Goal: Task Accomplishment & Management: Use online tool/utility

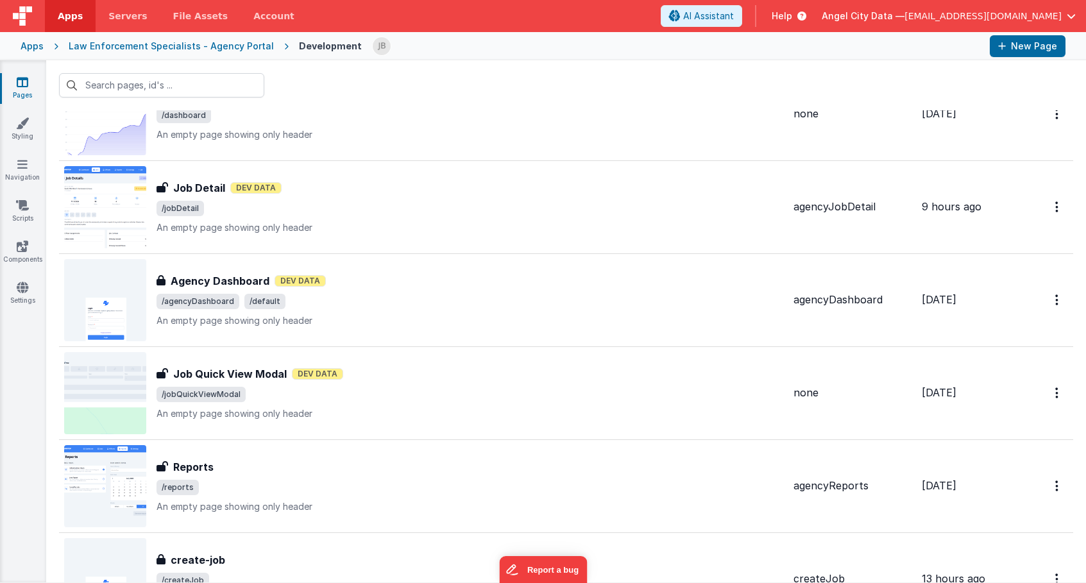
scroll to position [2685, 0]
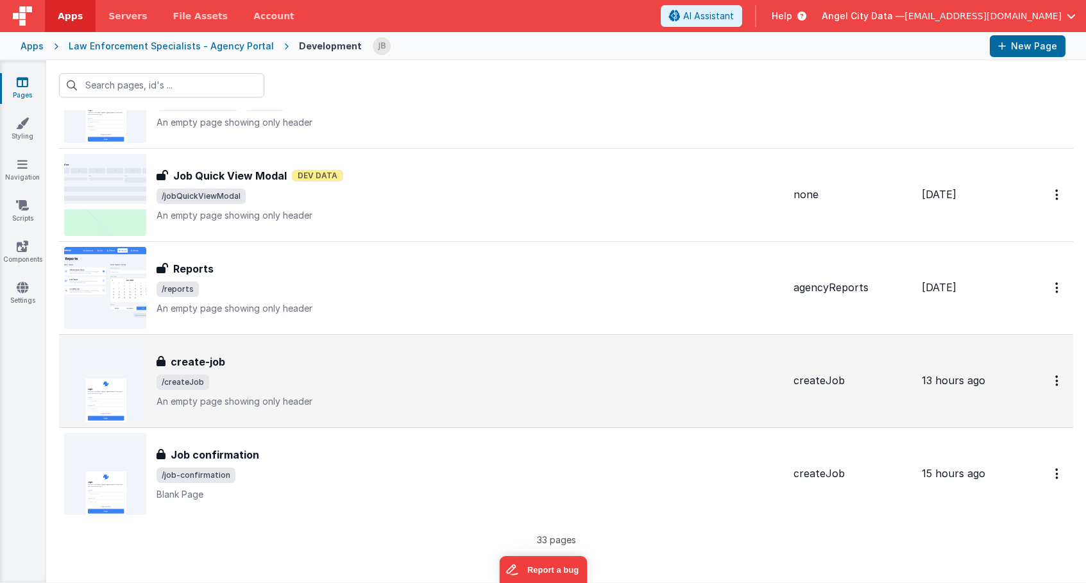
click at [187, 362] on h3 "create-job" at bounding box center [198, 361] width 55 height 15
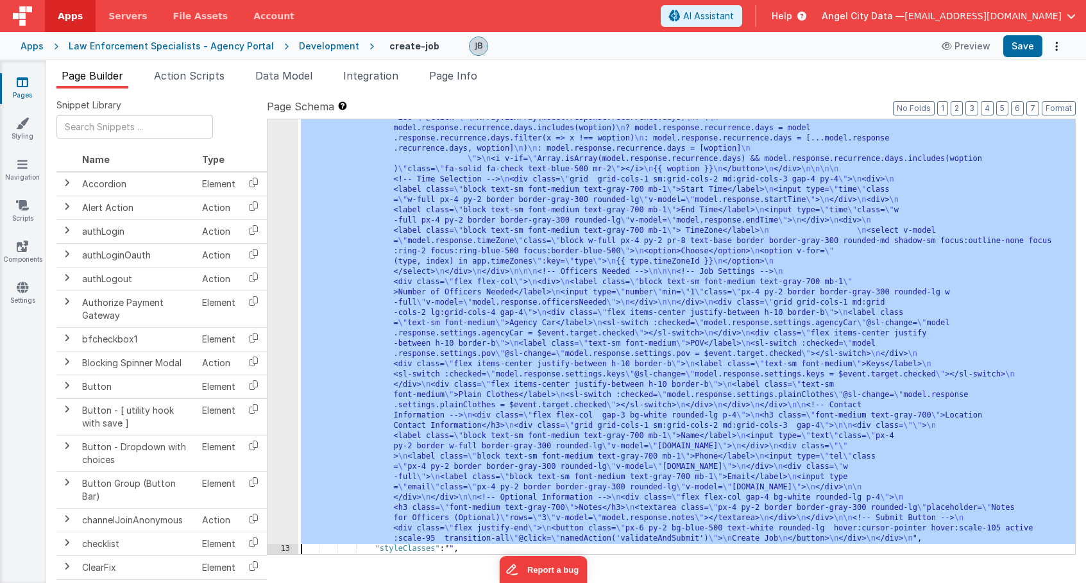
click at [283, 346] on div "12" at bounding box center [282, 46] width 31 height 995
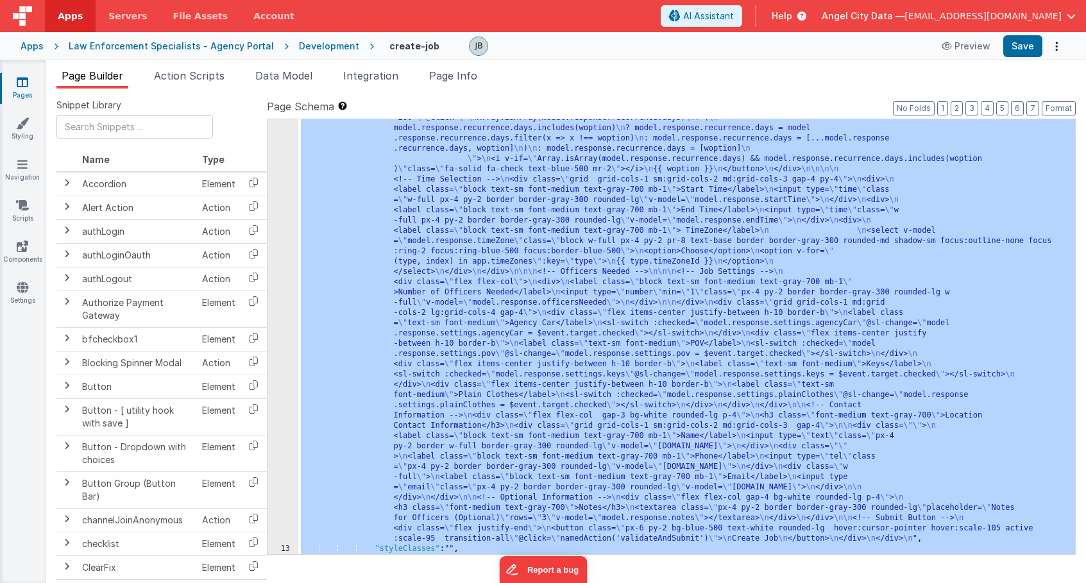
click at [285, 329] on div "12" at bounding box center [282, 46] width 31 height 995
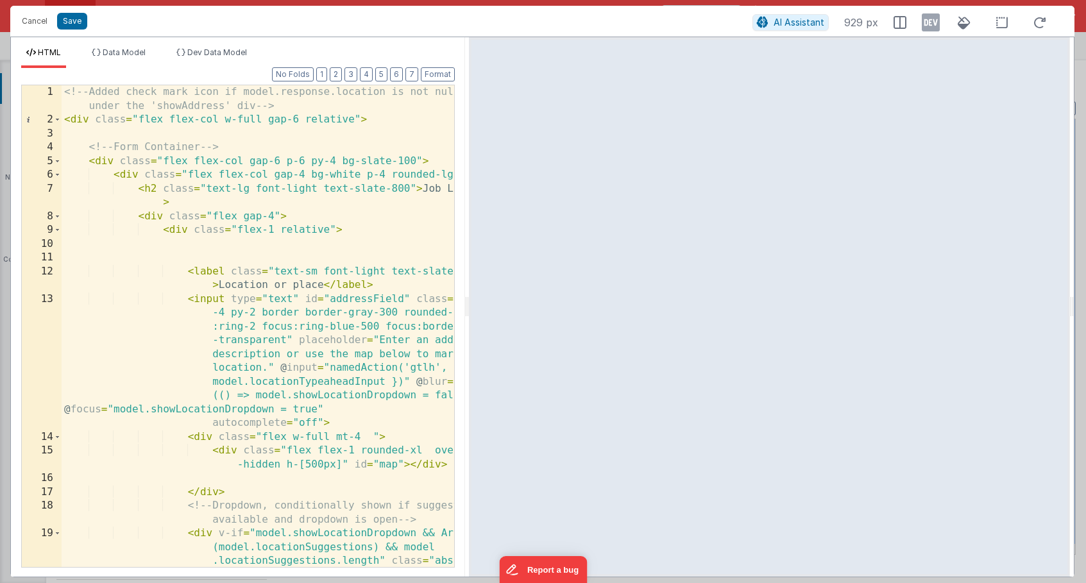
drag, startPoint x: 540, startPoint y: 315, endPoint x: 467, endPoint y: 298, distance: 74.4
click at [467, 298] on html "Cancel Save AI Assistant 929 px HTML Data Model Dev Data Model Format 7 6 5 4 3…" at bounding box center [543, 291] width 1086 height 583
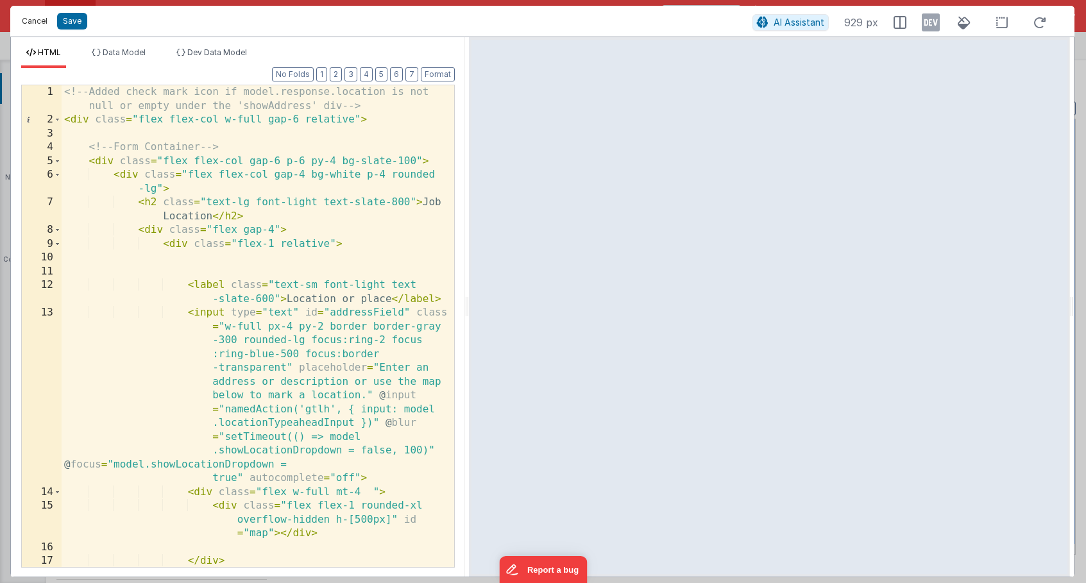
click at [33, 18] on button "Cancel" at bounding box center [34, 21] width 38 height 18
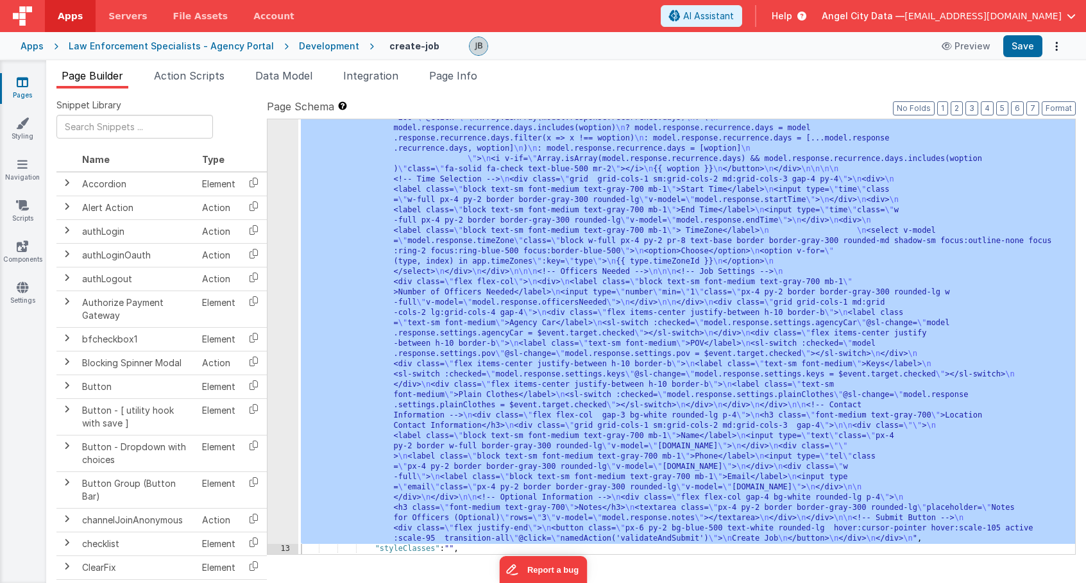
click at [34, 45] on div "Apps" at bounding box center [32, 46] width 23 height 13
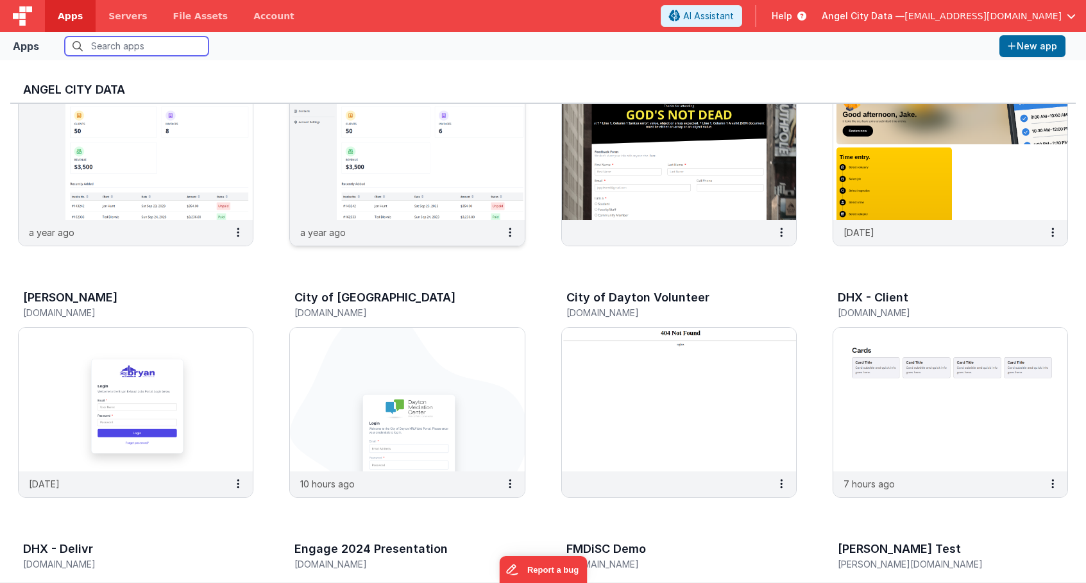
scroll to position [99, 0]
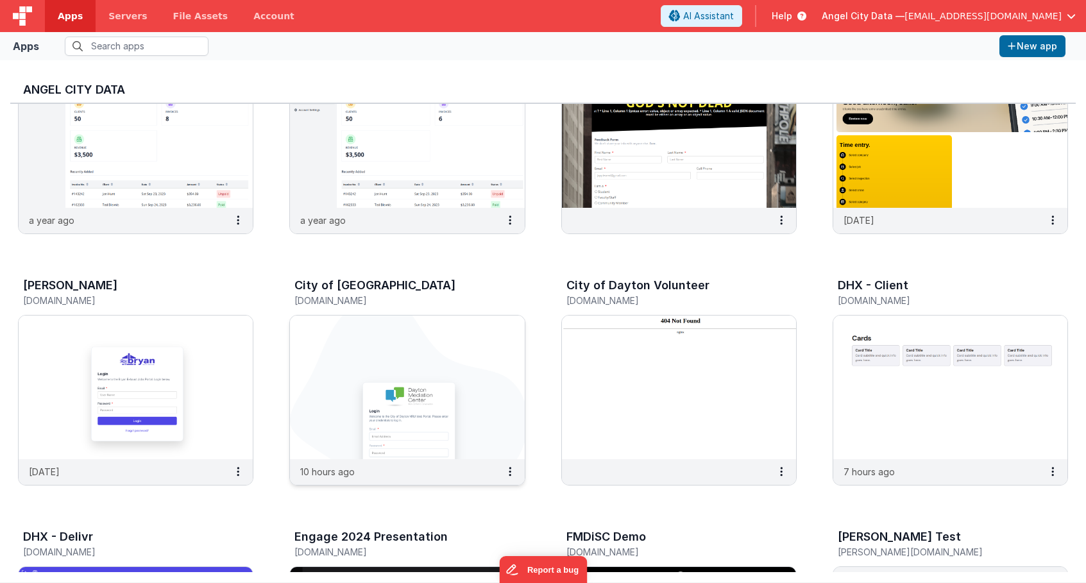
click at [394, 335] on img at bounding box center [407, 388] width 234 height 144
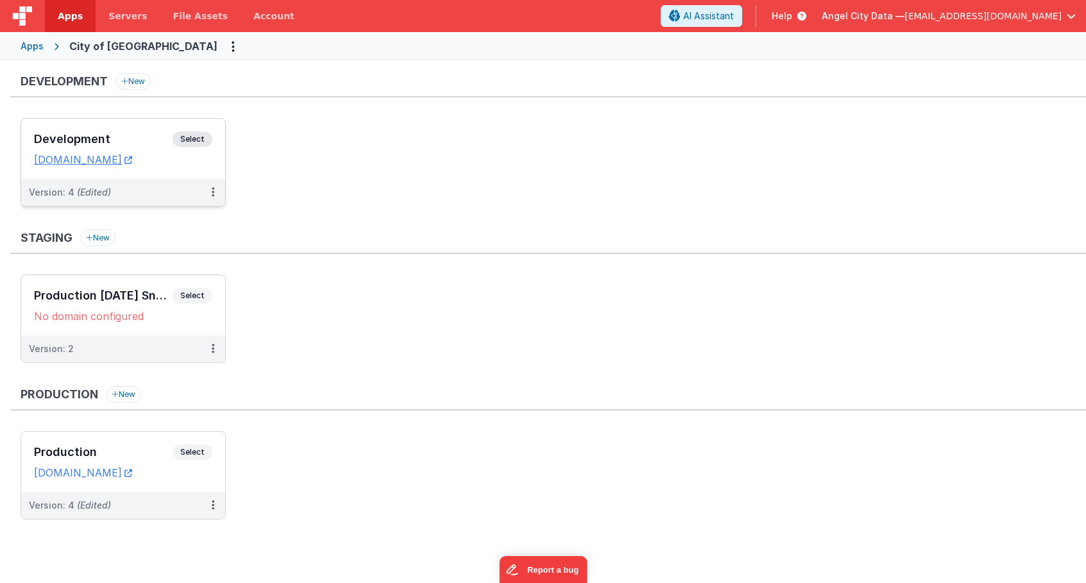
click at [137, 135] on h3 "Development" at bounding box center [103, 139] width 139 height 13
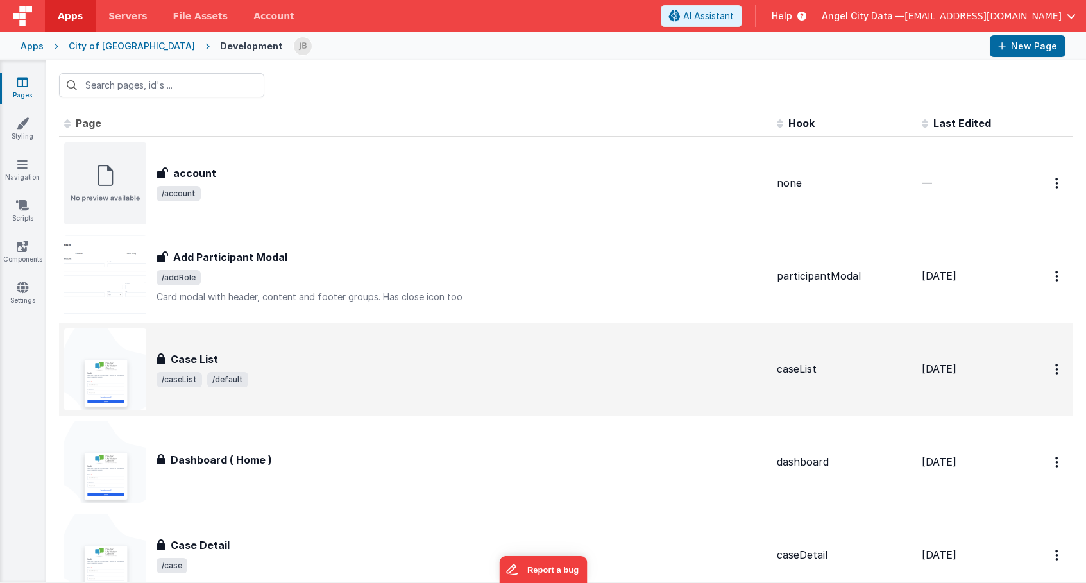
click at [197, 354] on h3 "Case List" at bounding box center [194, 358] width 47 height 15
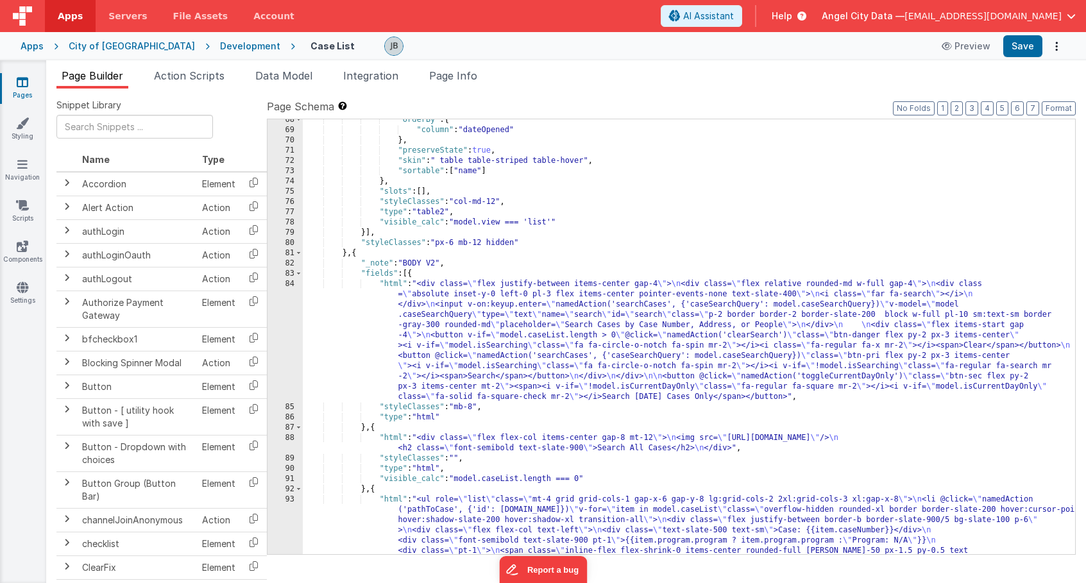
scroll to position [1043, 0]
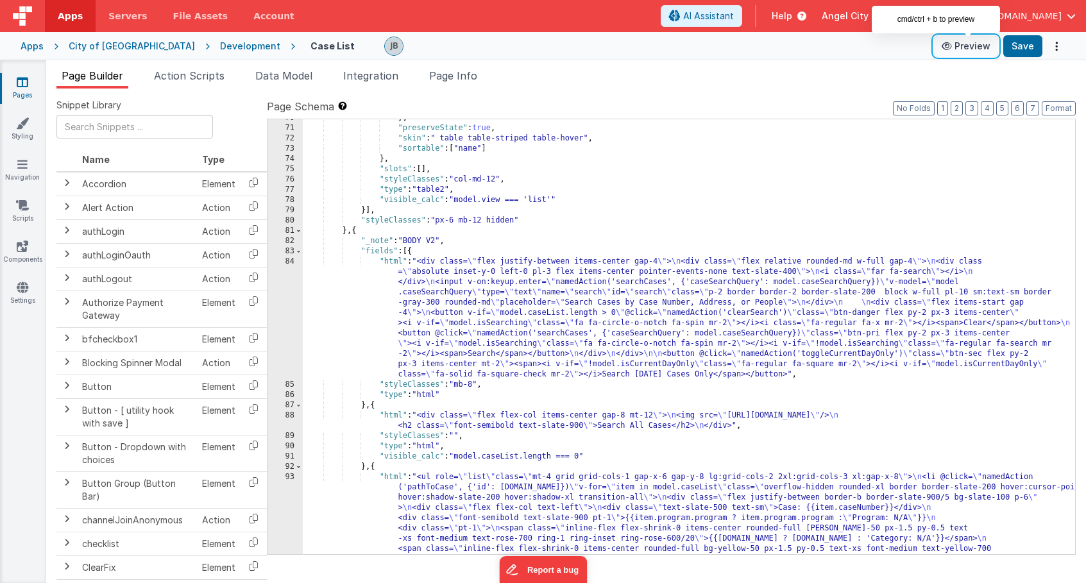
click at [963, 45] on button "Preview" at bounding box center [966, 46] width 64 height 21
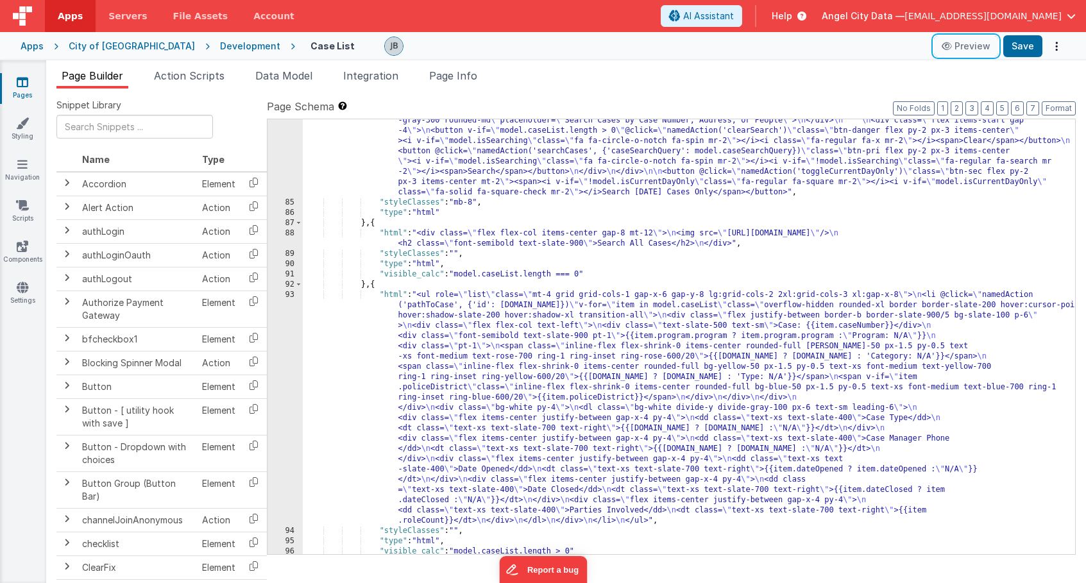
scroll to position [1279, 0]
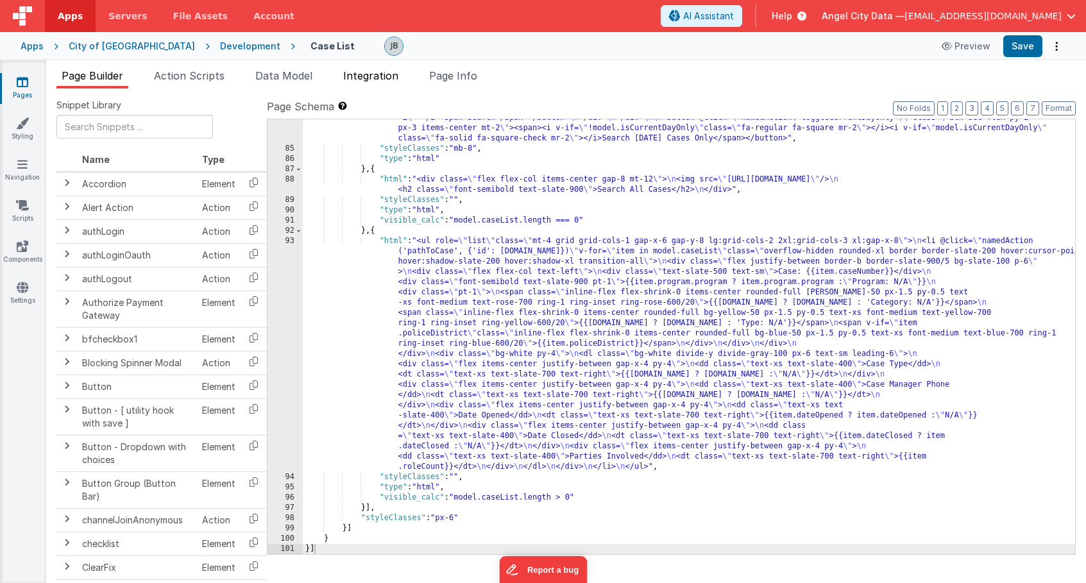
click at [373, 83] on li "Integration" at bounding box center [370, 78] width 65 height 21
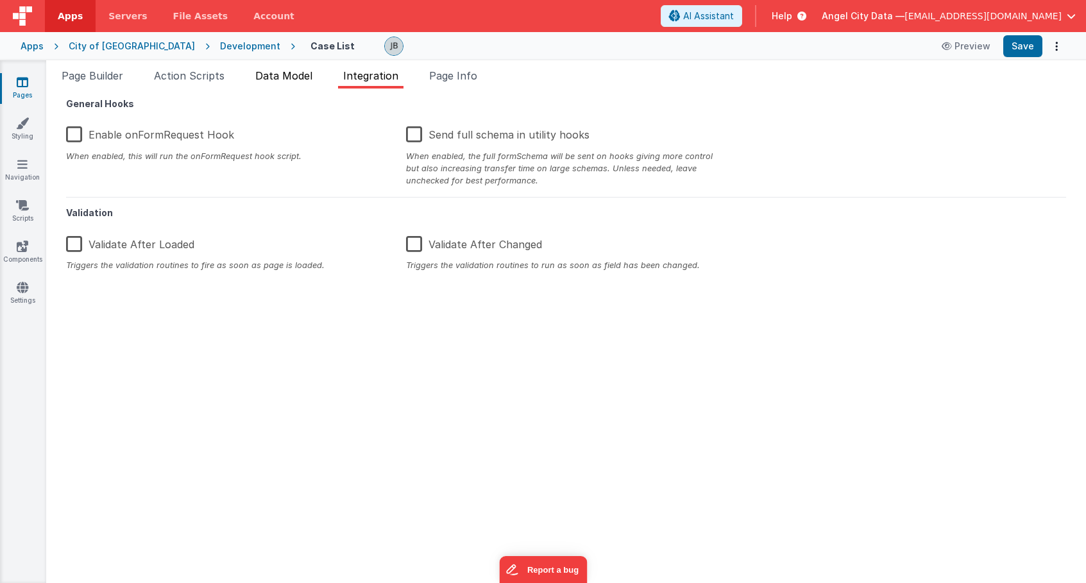
click at [312, 78] on span "Data Model" at bounding box center [283, 75] width 57 height 13
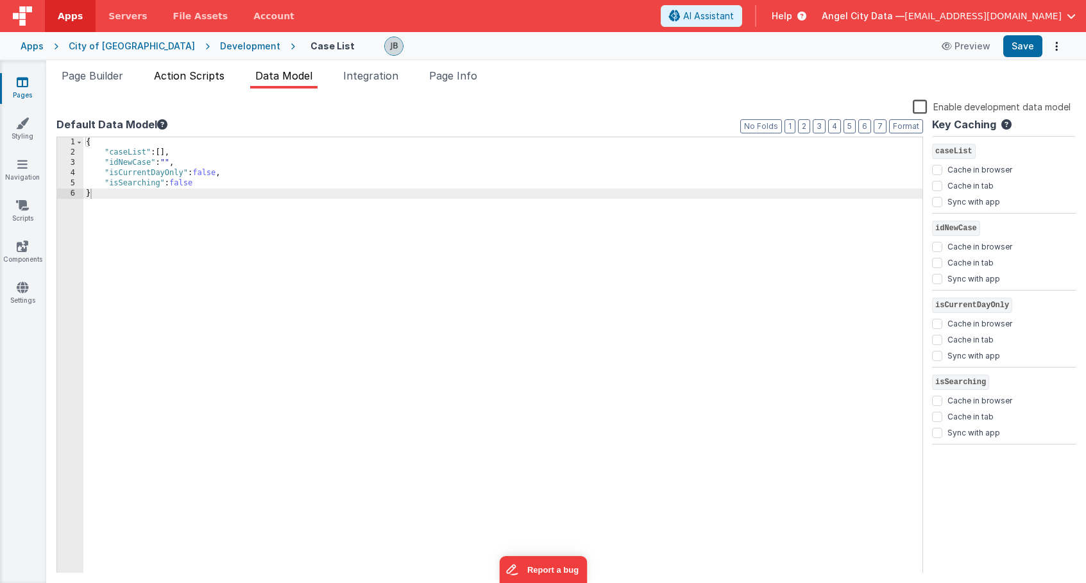
click at [194, 70] on span "Action Scripts" at bounding box center [189, 75] width 71 height 13
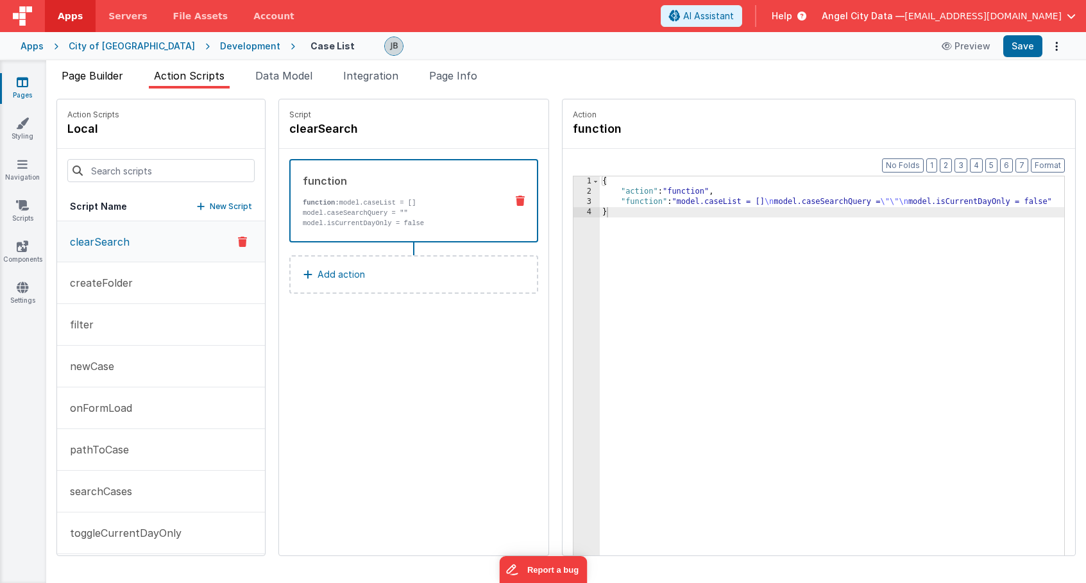
click at [106, 83] on li "Page Builder" at bounding box center [92, 78] width 72 height 21
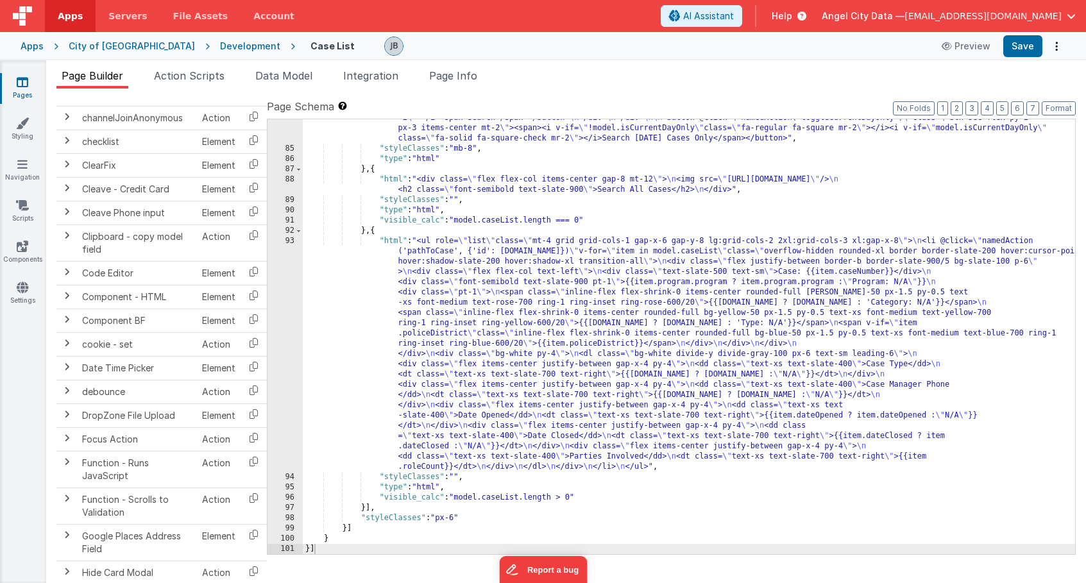
scroll to position [793, 0]
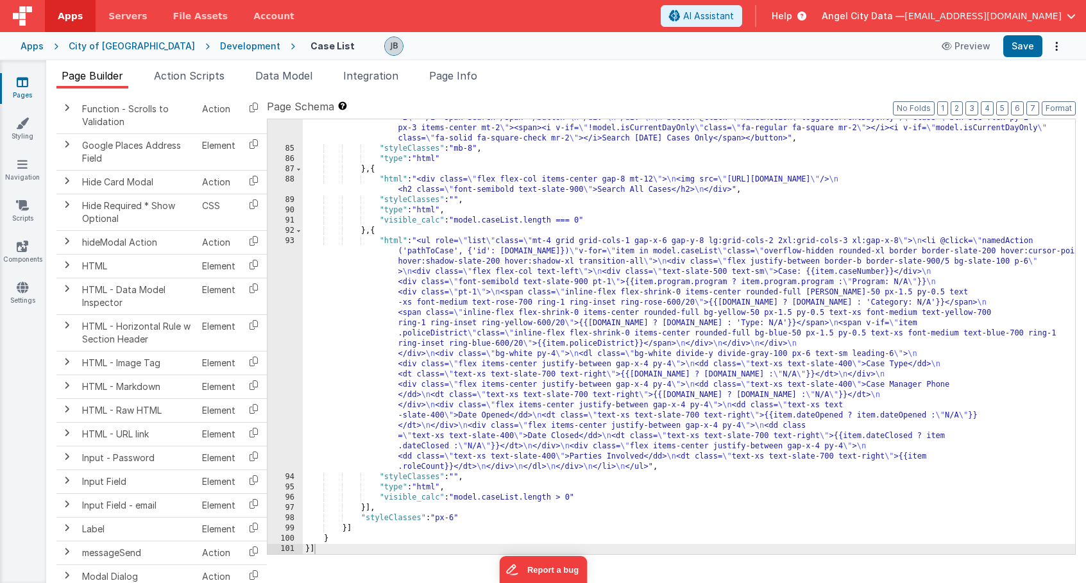
click at [220, 42] on div "Development" at bounding box center [250, 46] width 60 height 13
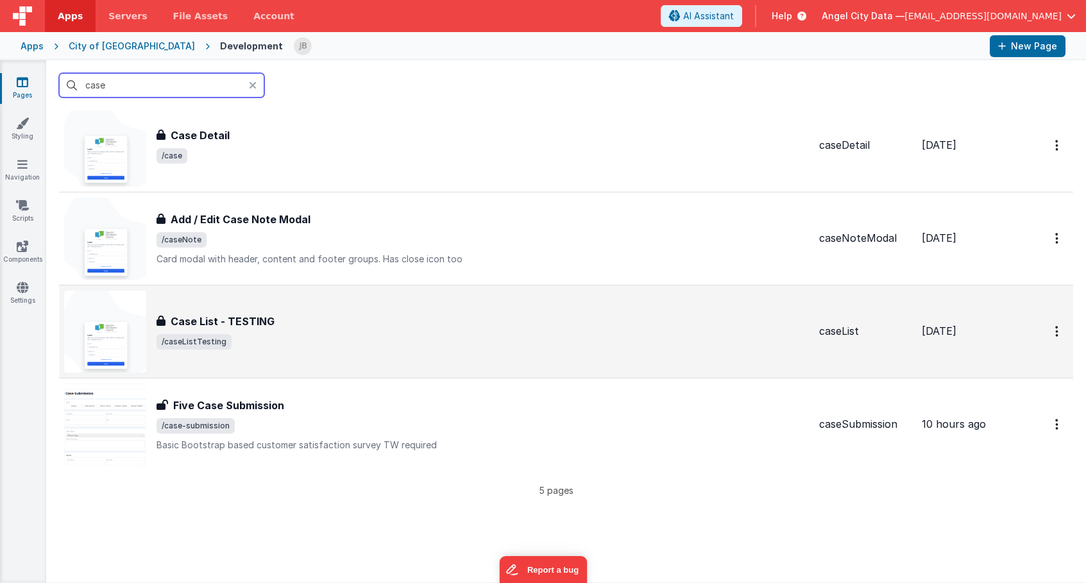
scroll to position [262, 0]
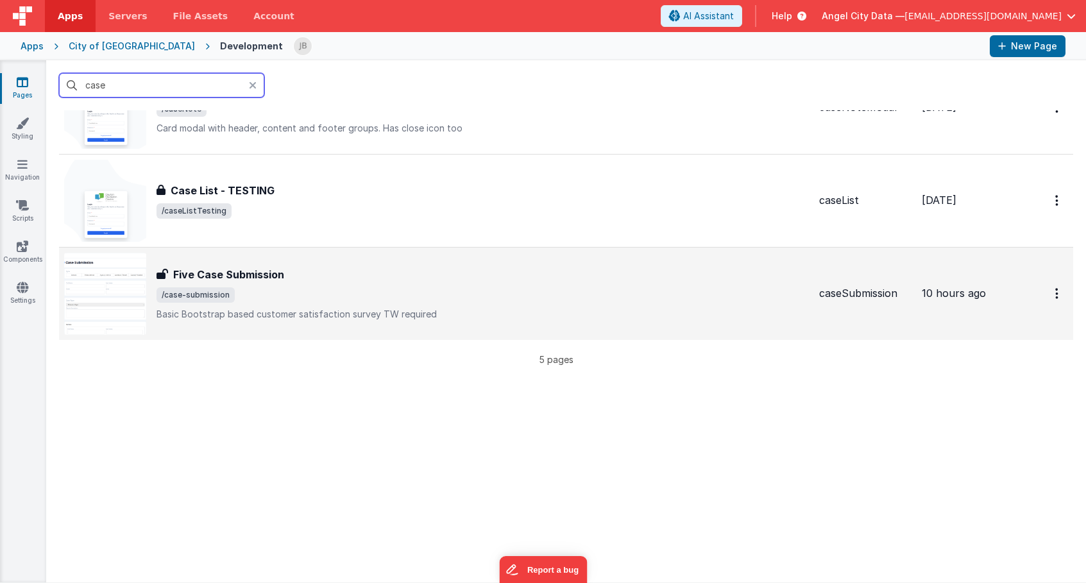
type input "case"
click at [214, 274] on h3 "Five Case Submission" at bounding box center [228, 274] width 111 height 15
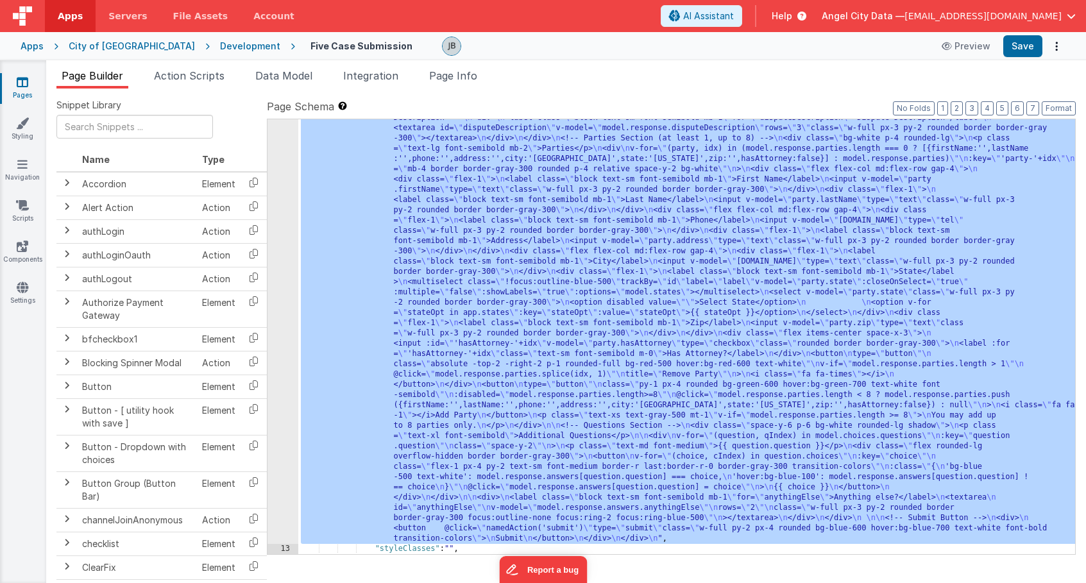
click at [283, 283] on div "12" at bounding box center [282, 199] width 31 height 687
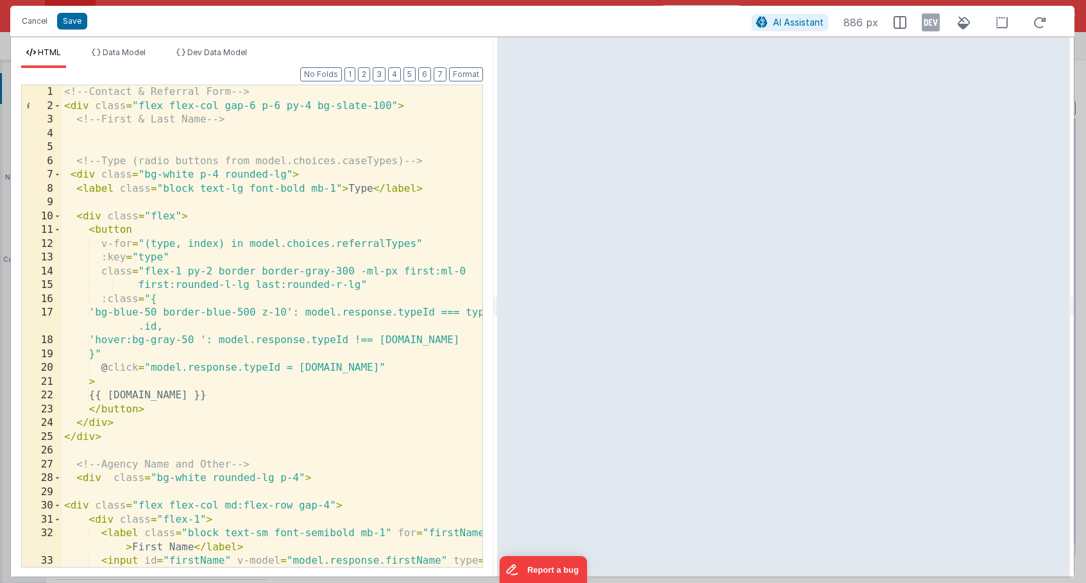
drag, startPoint x: 540, startPoint y: 298, endPoint x: 496, endPoint y: 296, distance: 44.3
click at [496, 296] on html "Cancel Save AI Assistant 886 px HTML Data Model Dev Data Model Format 7 6 5 4 3…" at bounding box center [543, 291] width 1086 height 583
click at [416, 295] on div "<!-- Contact & Referral Form --> < div class = "flex flex-col gap-6 p-6 py-4 bg…" at bounding box center [272, 360] width 421 height 551
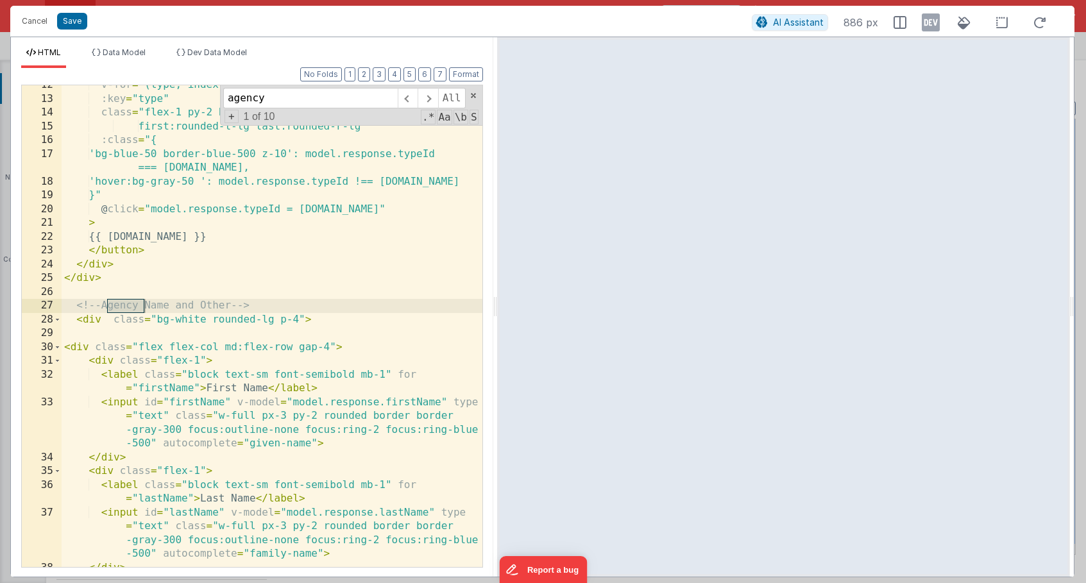
scroll to position [178, 0]
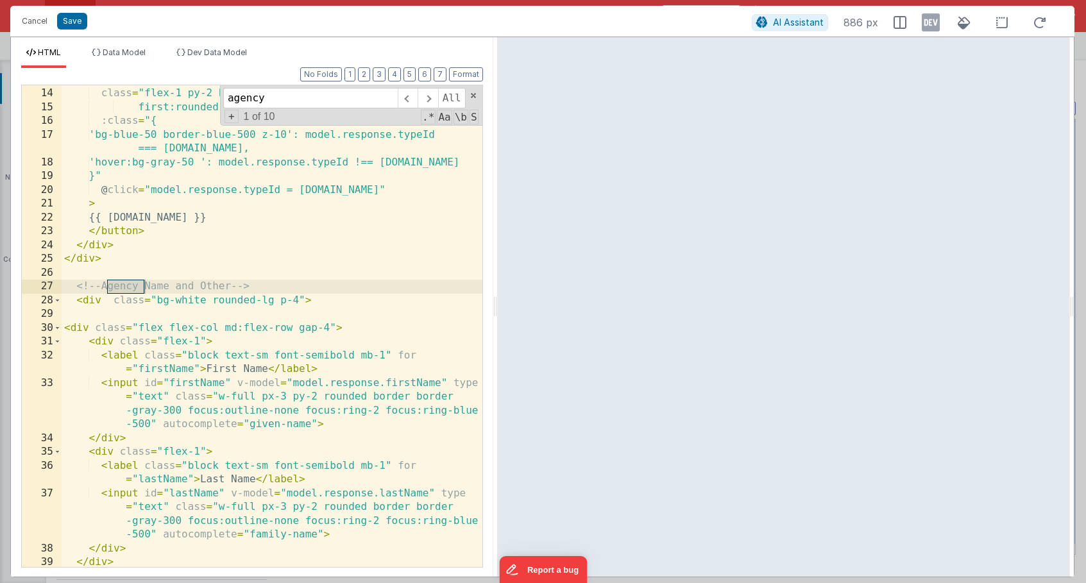
type input "agency"
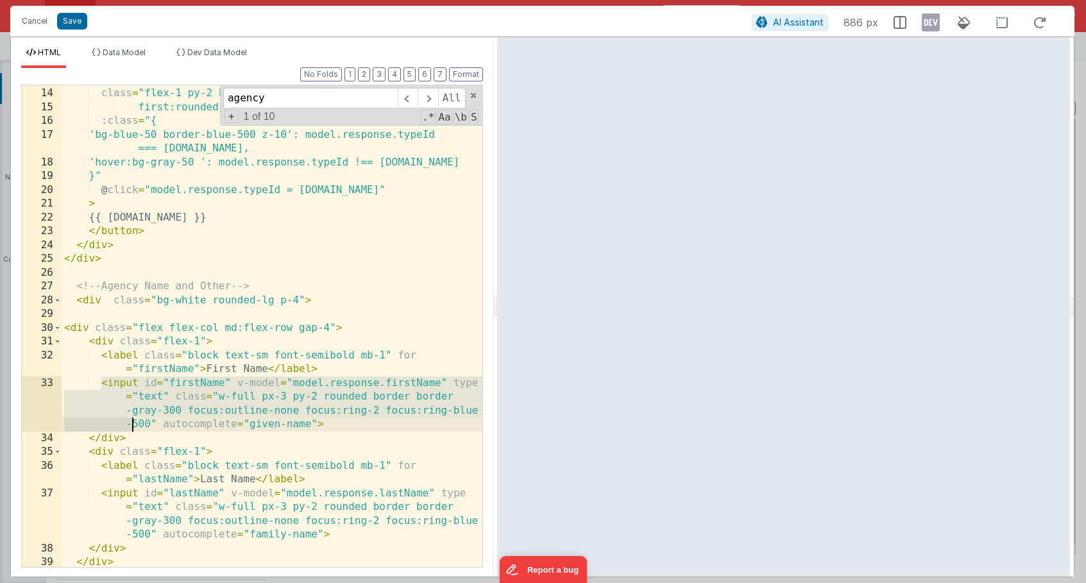
drag, startPoint x: 98, startPoint y: 385, endPoint x: 131, endPoint y: 416, distance: 44.9
click at [131, 416] on div ":key = "type" class = "flex-1 py-2 border border-gray-300 -ml-px first:ml-0 fir…" at bounding box center [272, 327] width 421 height 509
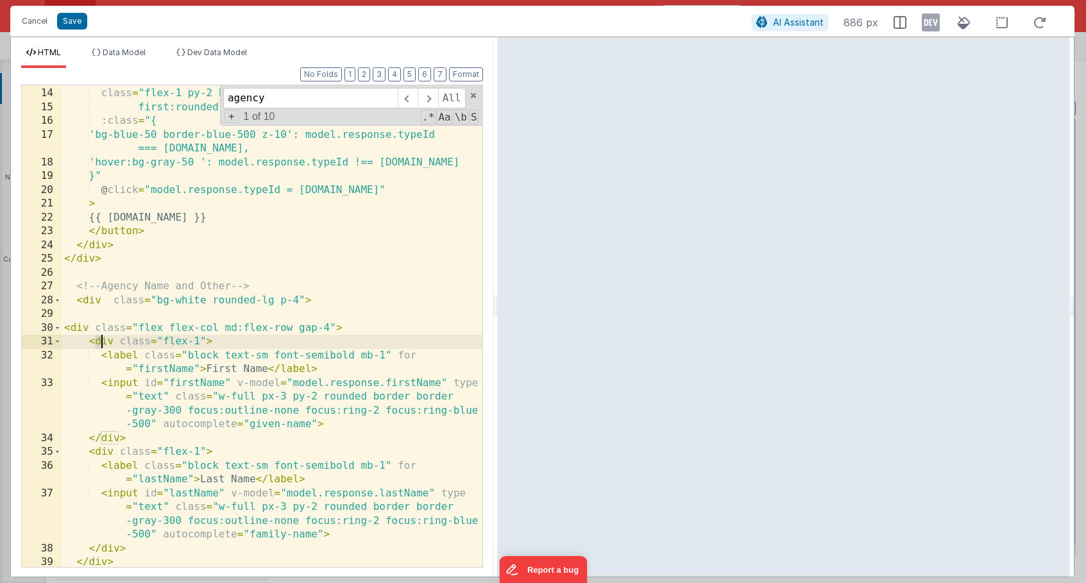
click at [98, 344] on div ":key = "type" class = "flex-1 py-2 border border-gray-300 -ml-px first:ml-0 fir…" at bounding box center [272, 327] width 421 height 509
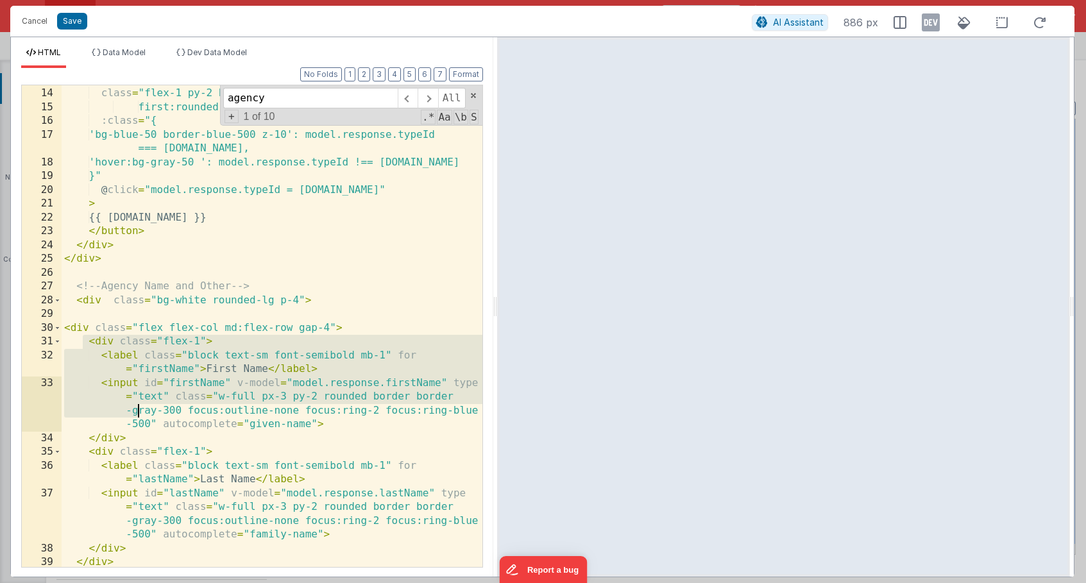
drag, startPoint x: 83, startPoint y: 343, endPoint x: 137, endPoint y: 405, distance: 82.3
click at [137, 405] on div ":key = "type" class = "flex-1 py-2 border border-gray-300 -ml-px first:ml-0 fir…" at bounding box center [272, 327] width 421 height 509
click at [348, 328] on div ":key = "type" class = "flex-1 py-2 border border-gray-300 -ml-px first:ml-0 fir…" at bounding box center [272, 327] width 421 height 509
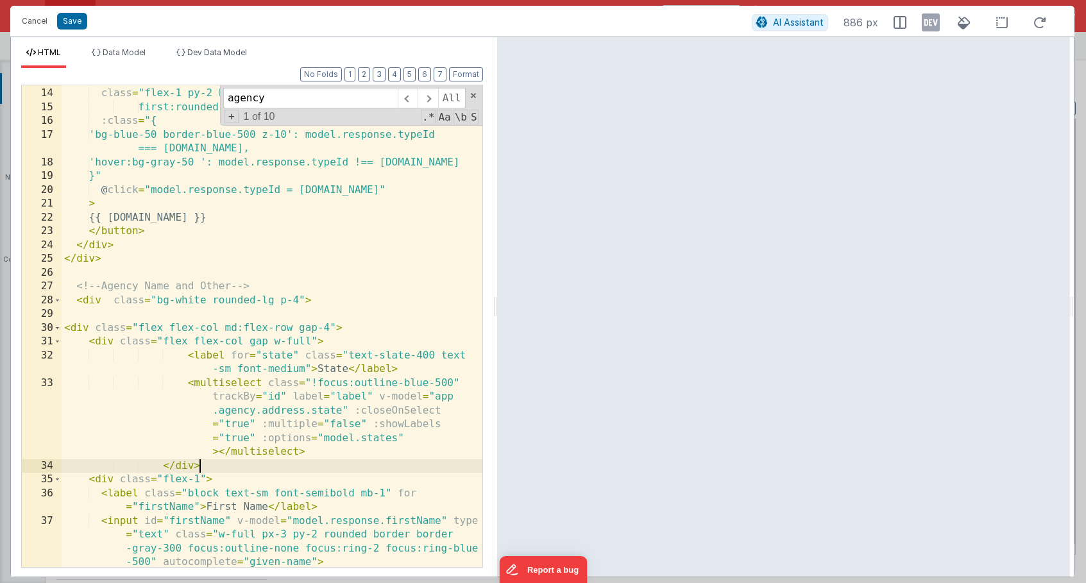
click at [280, 356] on div ":key = "type" class = "flex-1 py-2 border border-gray-300 -ml-px first:ml-0 fir…" at bounding box center [272, 348] width 421 height 551
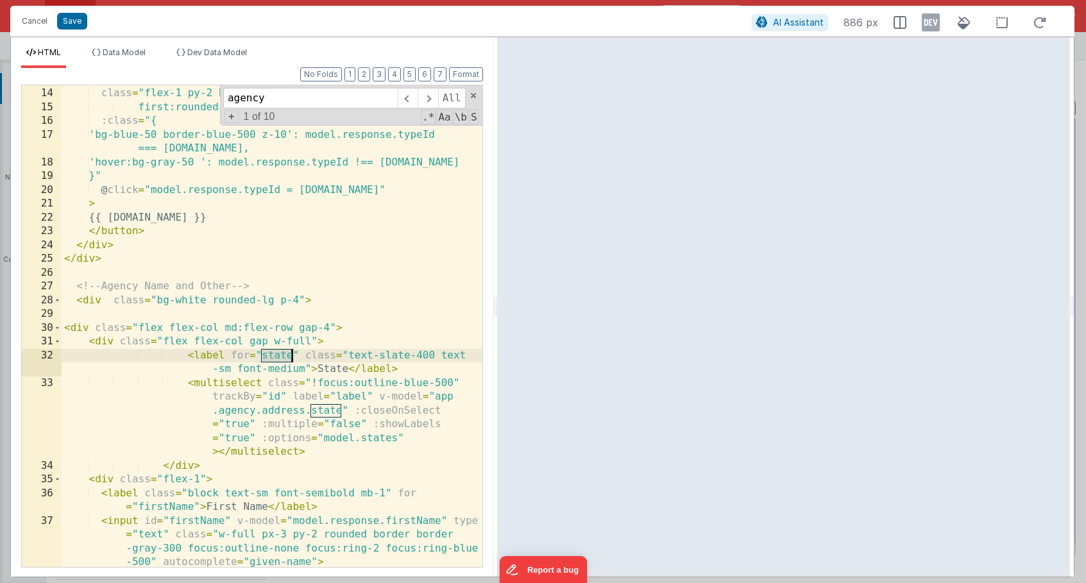
click at [280, 356] on div ":key = "type" class = "flex-1 py-2 border border-gray-300 -ml-px first:ml-0 fir…" at bounding box center [272, 348] width 421 height 551
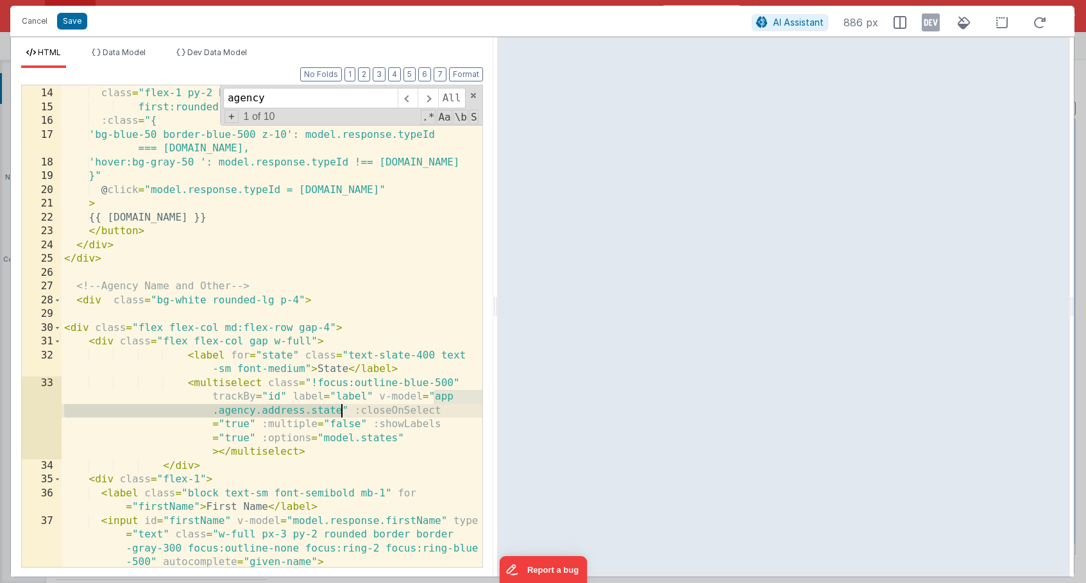
drag, startPoint x: 435, startPoint y: 399, endPoint x: 342, endPoint y: 410, distance: 93.7
click at [342, 410] on div ":key = "type" class = "flex-1 py-2 border border-gray-300 -ml-px first:ml-0 fir…" at bounding box center [272, 348] width 421 height 551
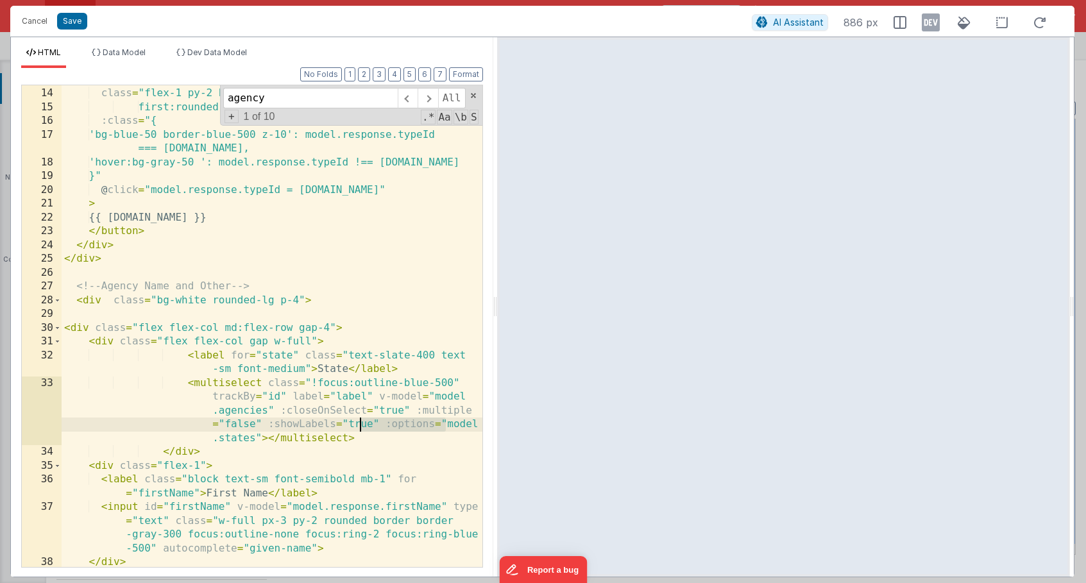
drag, startPoint x: 446, startPoint y: 426, endPoint x: 318, endPoint y: 434, distance: 128.5
click at [318, 434] on div ":key = "type" class = "flex-1 py-2 border border-gray-300 -ml-px first:ml-0 fir…" at bounding box center [272, 327] width 421 height 509
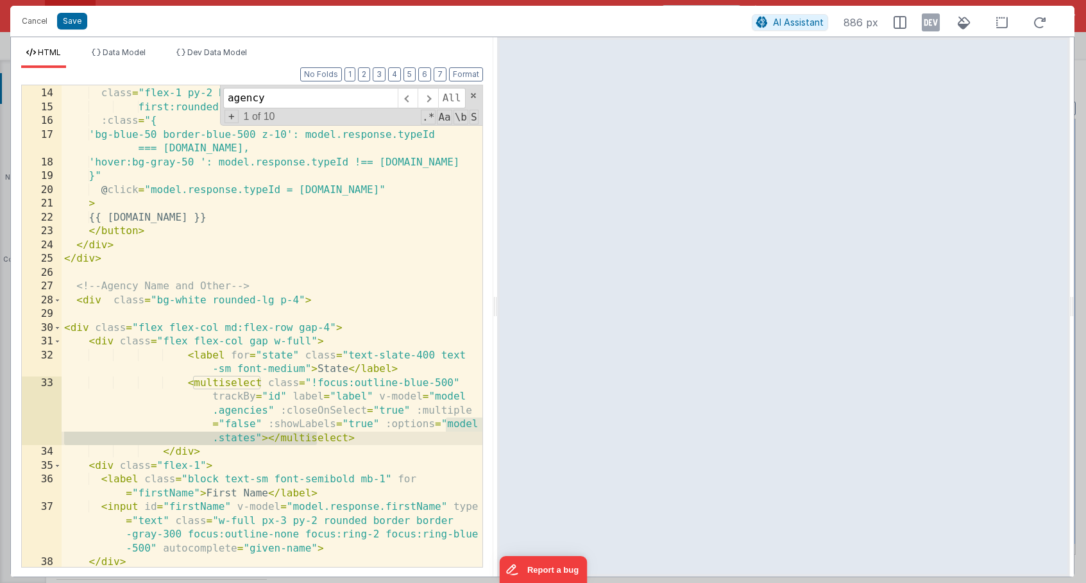
click at [248, 437] on div ":key = "type" class = "flex-1 py-2 border border-gray-300 -ml-px first:ml-0 fir…" at bounding box center [272, 327] width 421 height 509
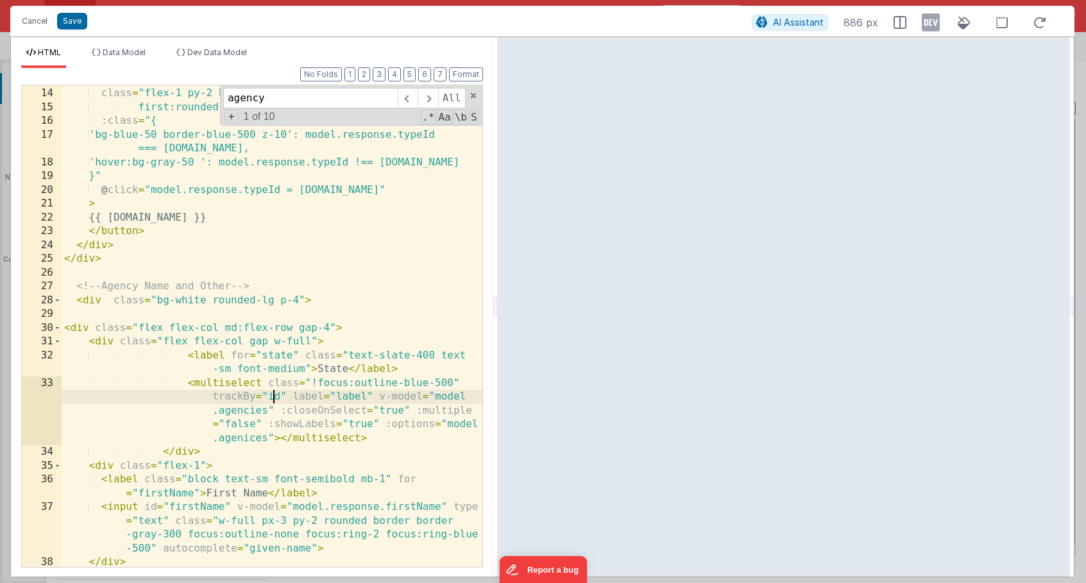
click at [274, 396] on div ":key = "type" class = "flex-1 py-2 border border-gray-300 -ml-px first:ml-0 fir…" at bounding box center [272, 327] width 421 height 509
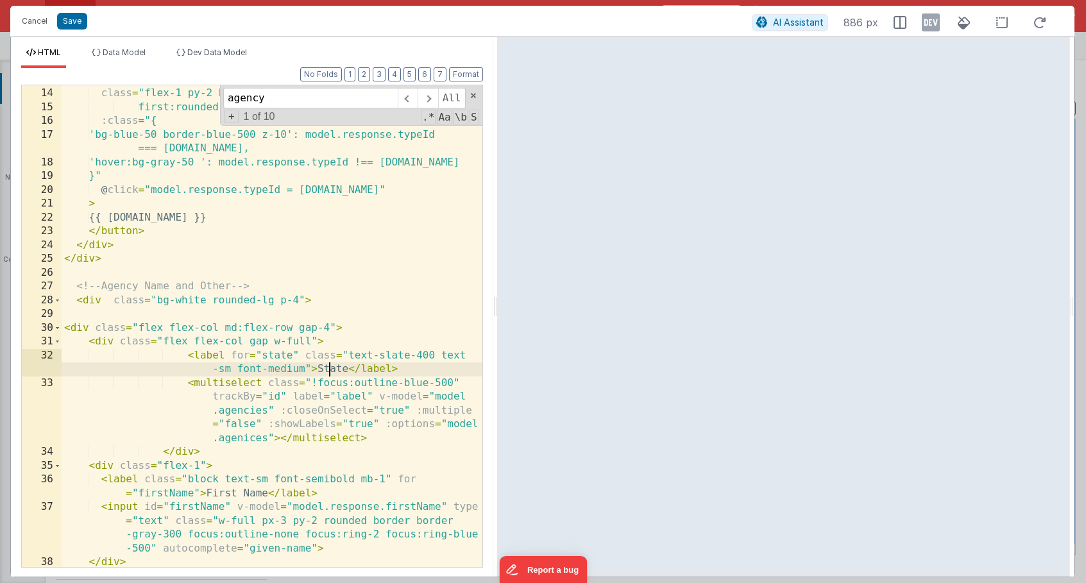
click at [328, 367] on div ":key = "type" class = "flex-1 py-2 border border-gray-300 -ml-px first:ml-0 fir…" at bounding box center [272, 327] width 421 height 509
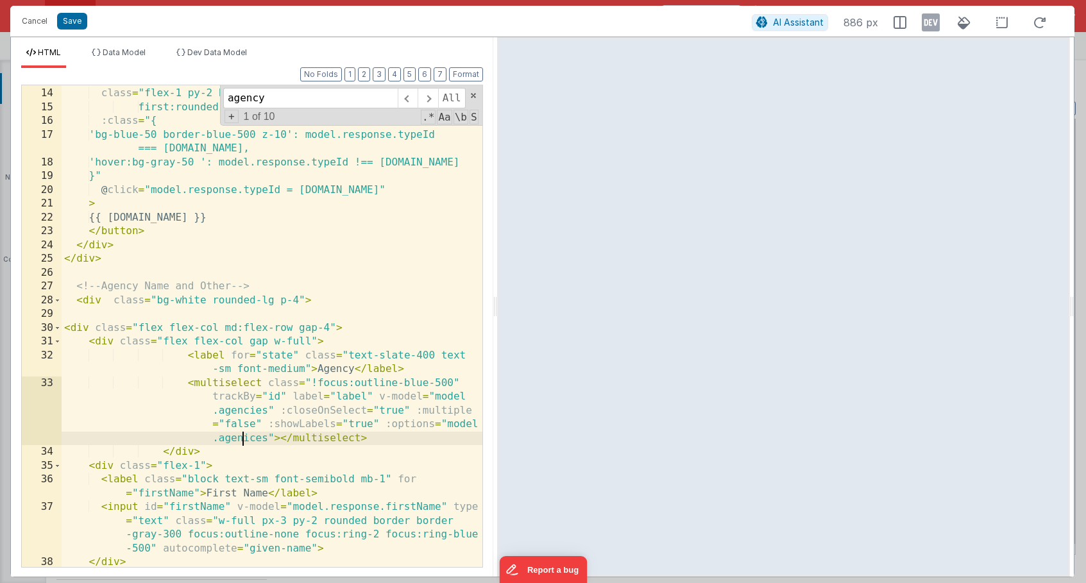
click at [243, 441] on div ":key = "type" class = "flex-1 py-2 border border-gray-300 -ml-px first:ml-0 fir…" at bounding box center [272, 327] width 421 height 509
click at [124, 55] on span "Data Model" at bounding box center [124, 52] width 43 height 10
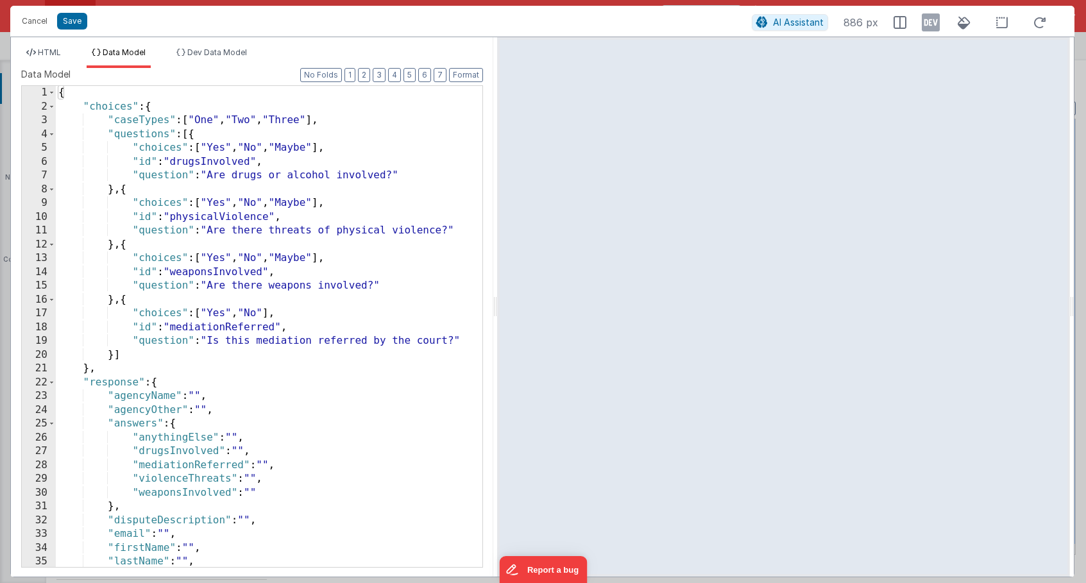
scroll to position [0, 0]
click at [74, 19] on button "Save" at bounding box center [72, 21] width 30 height 17
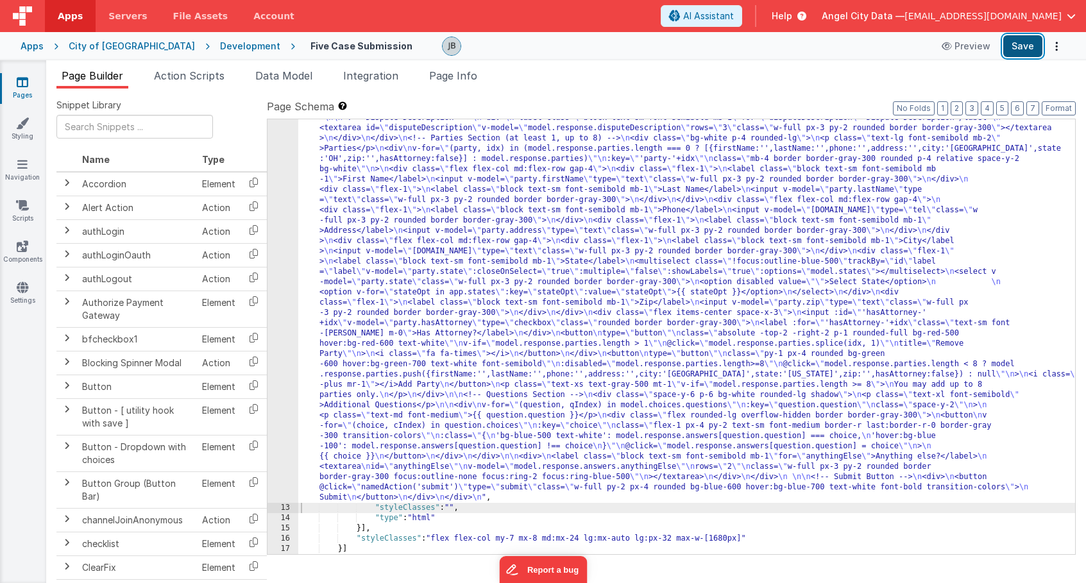
click at [1013, 49] on button "Save" at bounding box center [1022, 46] width 39 height 22
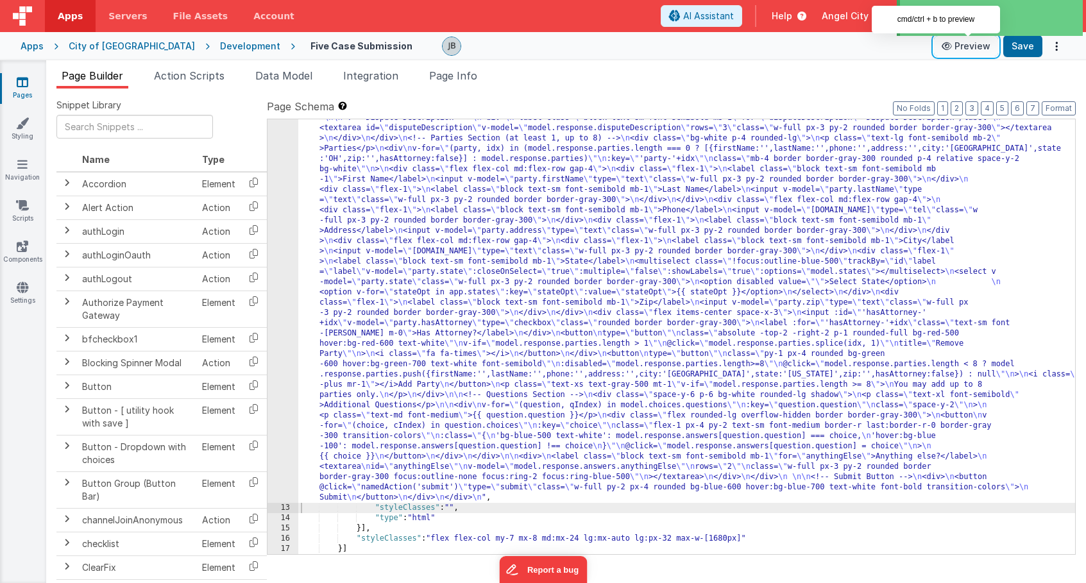
click at [961, 46] on button "Preview" at bounding box center [966, 46] width 64 height 21
click at [280, 212] on div "12" at bounding box center [282, 179] width 31 height 646
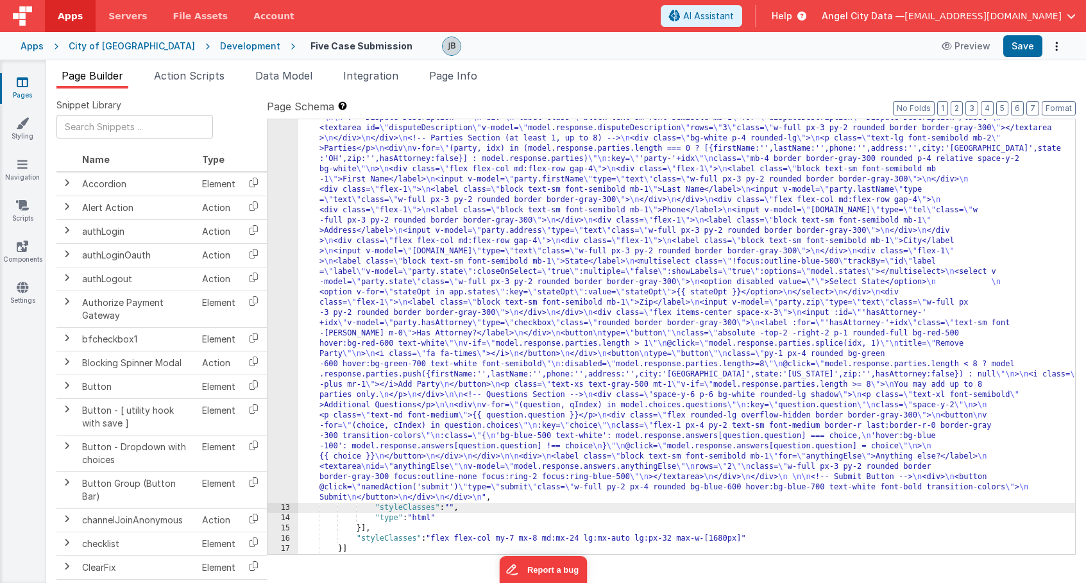
click at [275, 141] on div "12" at bounding box center [282, 179] width 31 height 646
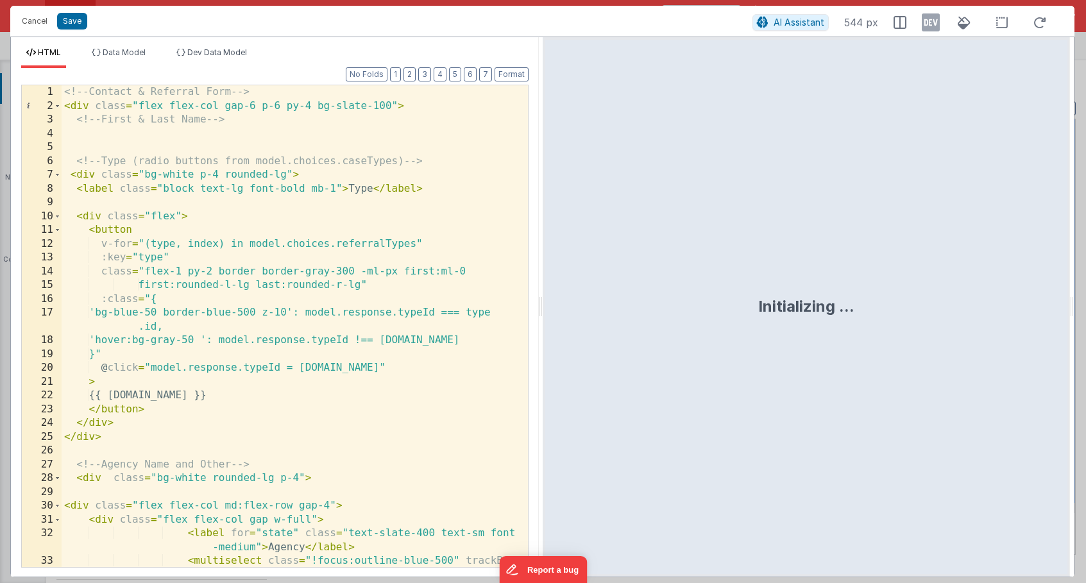
click at [258, 239] on div "<!-- Contact & Referral Form --> < div class = "flex flex-col gap-6 p-6 py-4 bg…" at bounding box center [295, 367] width 466 height 564
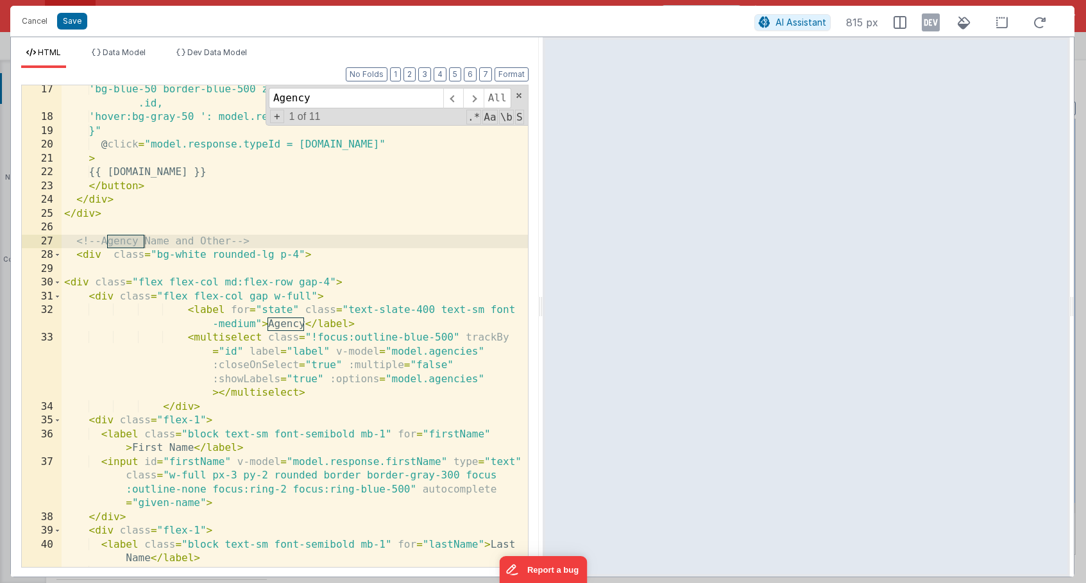
scroll to position [227, 0]
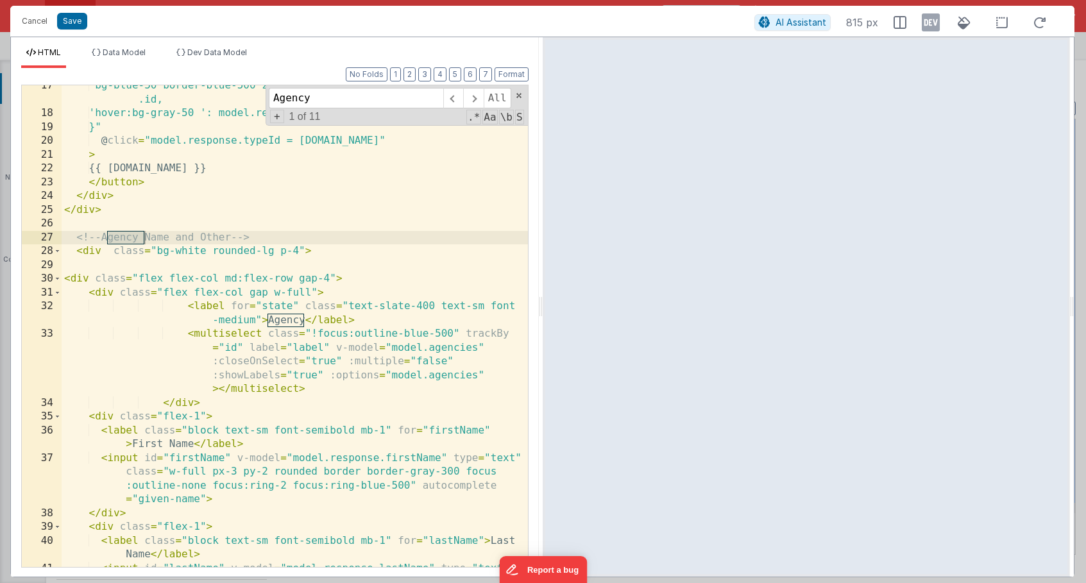
type input "Agency"
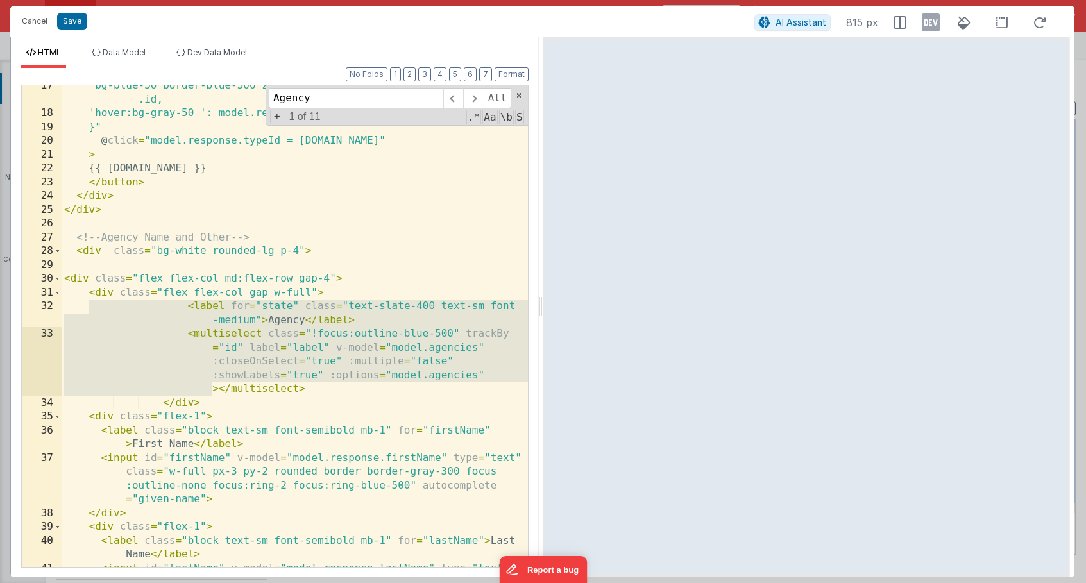
scroll to position [249, 0]
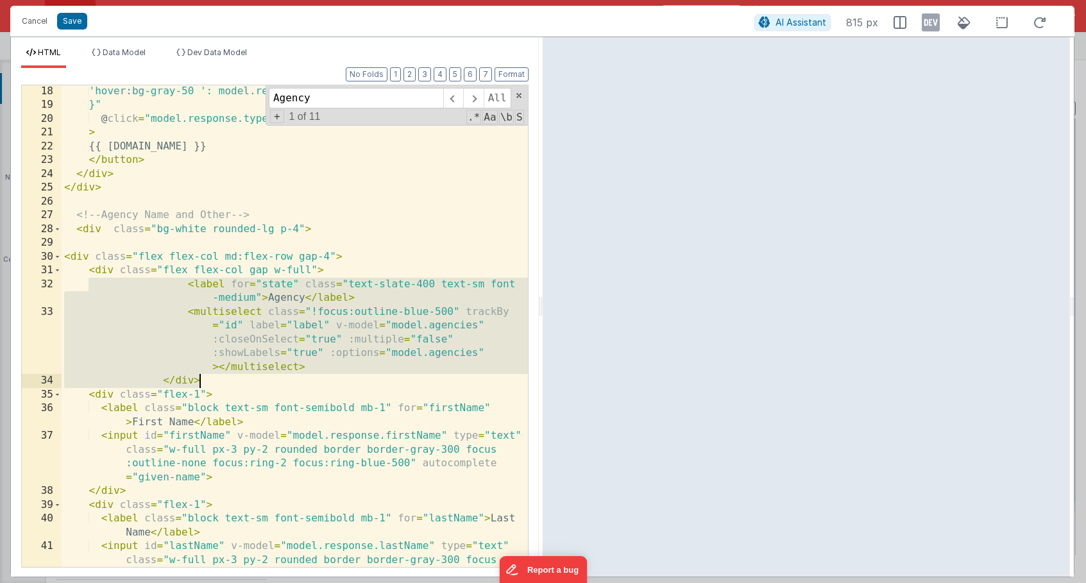
drag, startPoint x: 87, startPoint y: 299, endPoint x: 206, endPoint y: 376, distance: 141.1
click at [206, 376] on div "'hover:bg-gray-50 ': model.response.typeId !== type.id }" @ click = "model.resp…" at bounding box center [295, 360] width 466 height 551
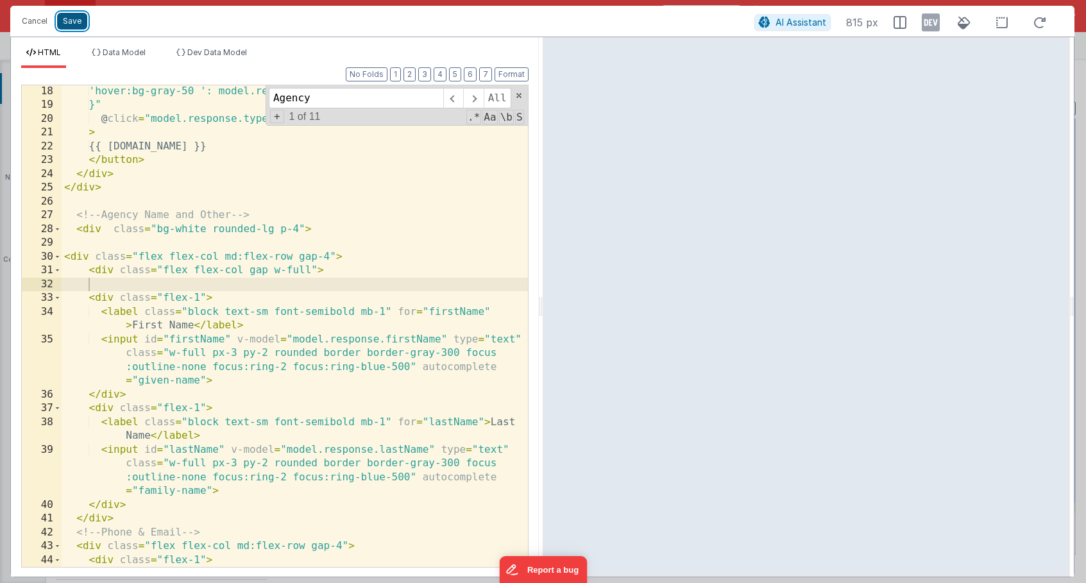
click at [67, 17] on button "Save" at bounding box center [72, 21] width 30 height 17
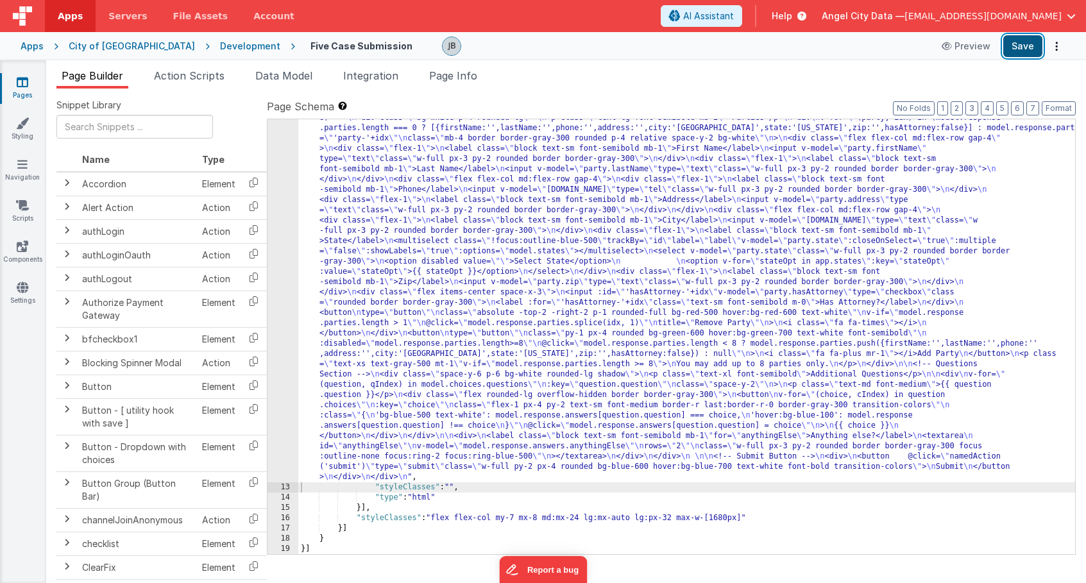
click at [1010, 47] on button "Save" at bounding box center [1022, 46] width 39 height 22
click at [252, 71] on li "Data Model" at bounding box center [283, 78] width 67 height 21
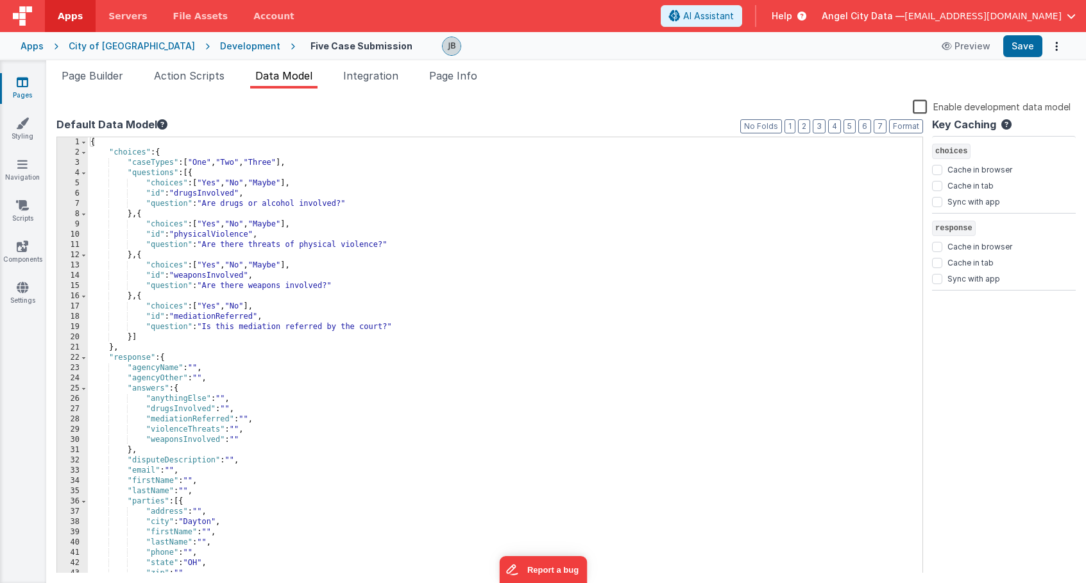
click at [132, 147] on div "{ "choices" : { "caseTypes" : [ "One" , "Two" , "Three" ] , "questions" : [{ "c…" at bounding box center [505, 365] width 834 height 457
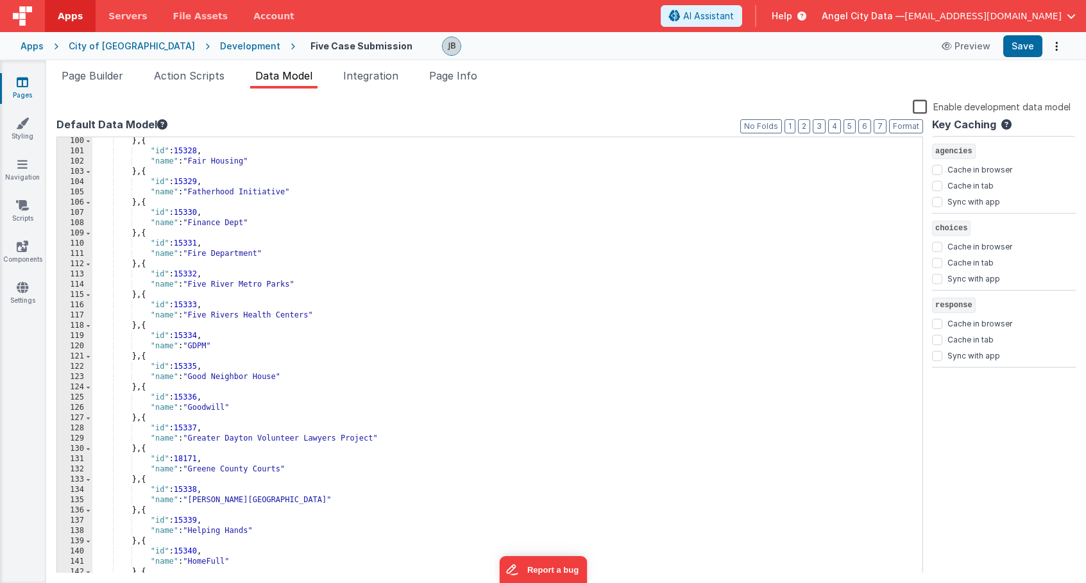
scroll to position [0, 0]
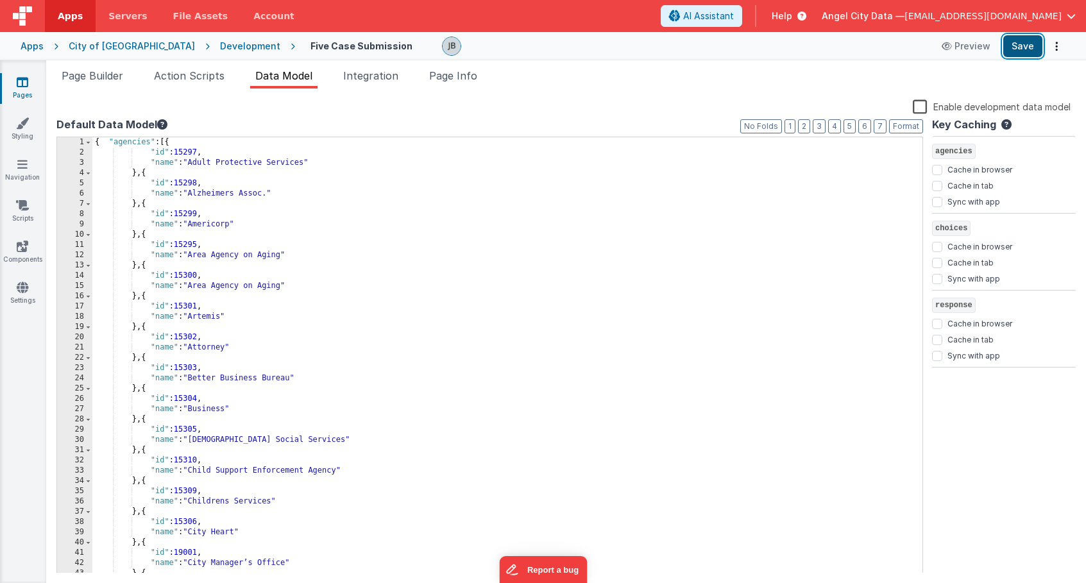
click at [1020, 43] on button "Save" at bounding box center [1022, 46] width 39 height 22
click at [89, 143] on span at bounding box center [88, 142] width 7 height 10
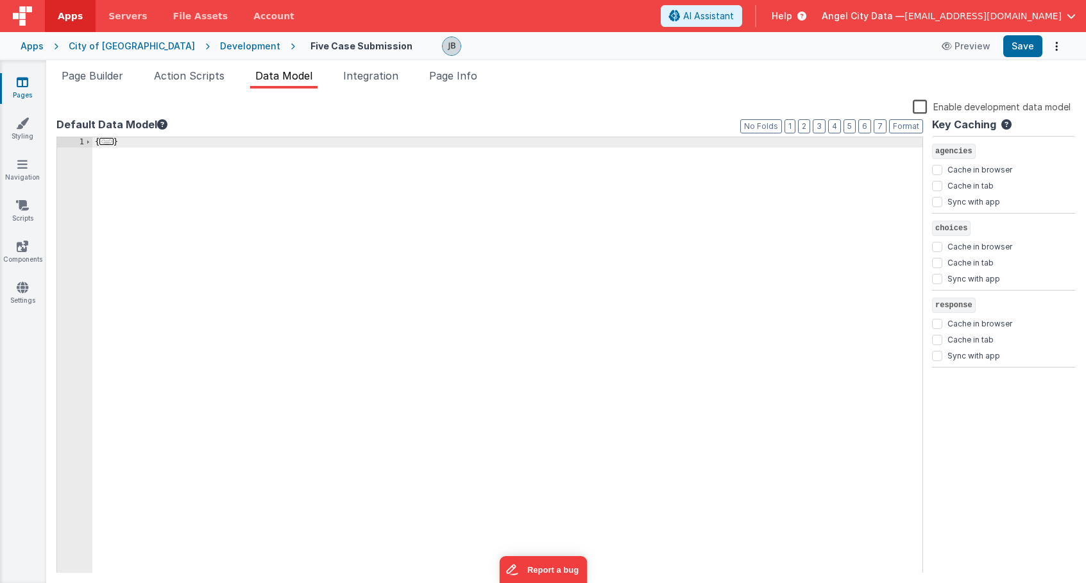
click at [90, 147] on div "1" at bounding box center [74, 365] width 35 height 457
click at [90, 143] on span at bounding box center [88, 142] width 7 height 10
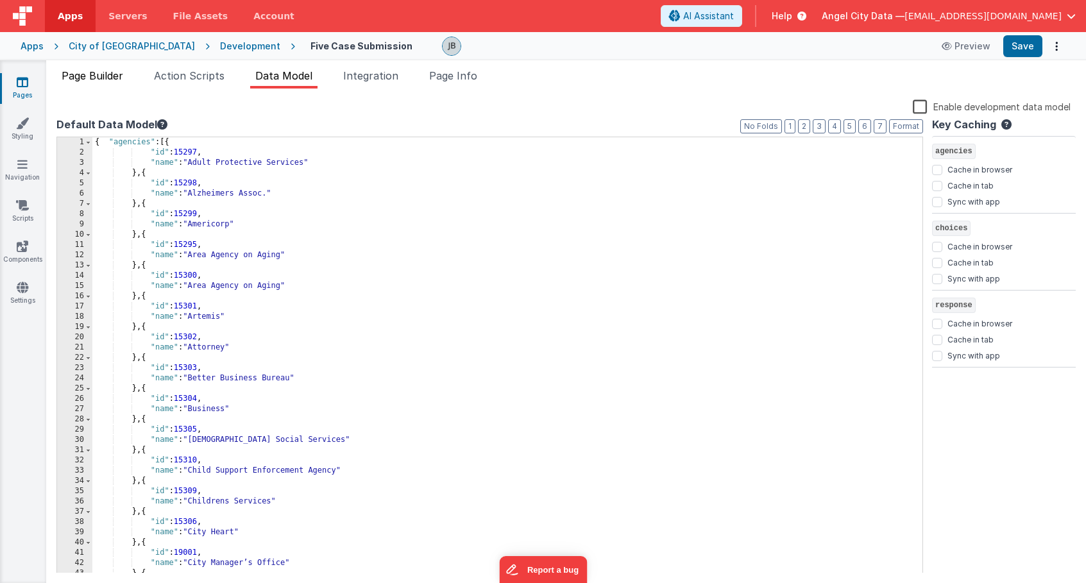
click at [108, 74] on span "Page Builder" at bounding box center [93, 75] width 62 height 13
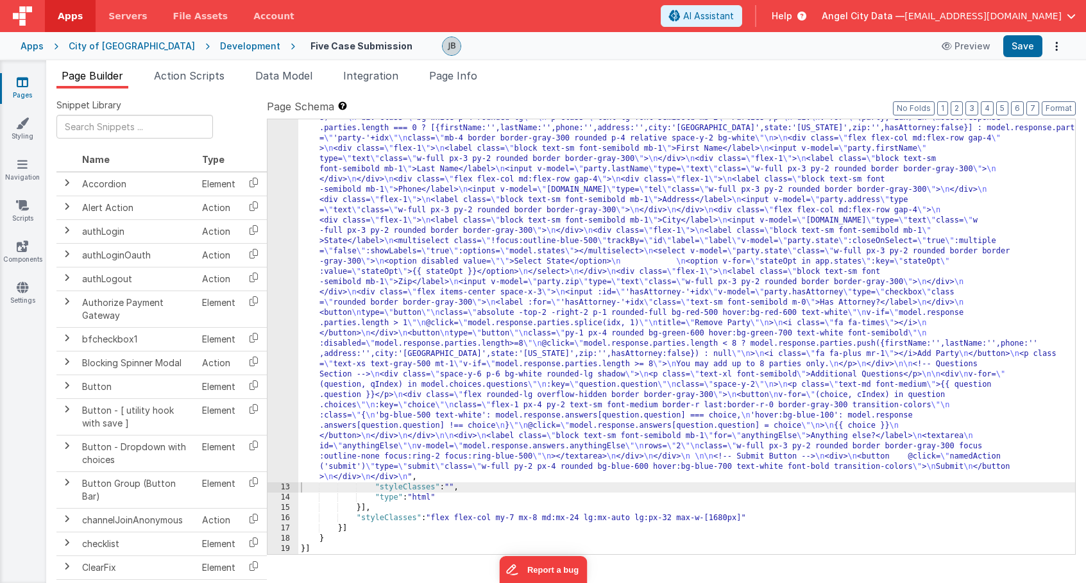
click at [220, 46] on div "Development" at bounding box center [250, 46] width 60 height 13
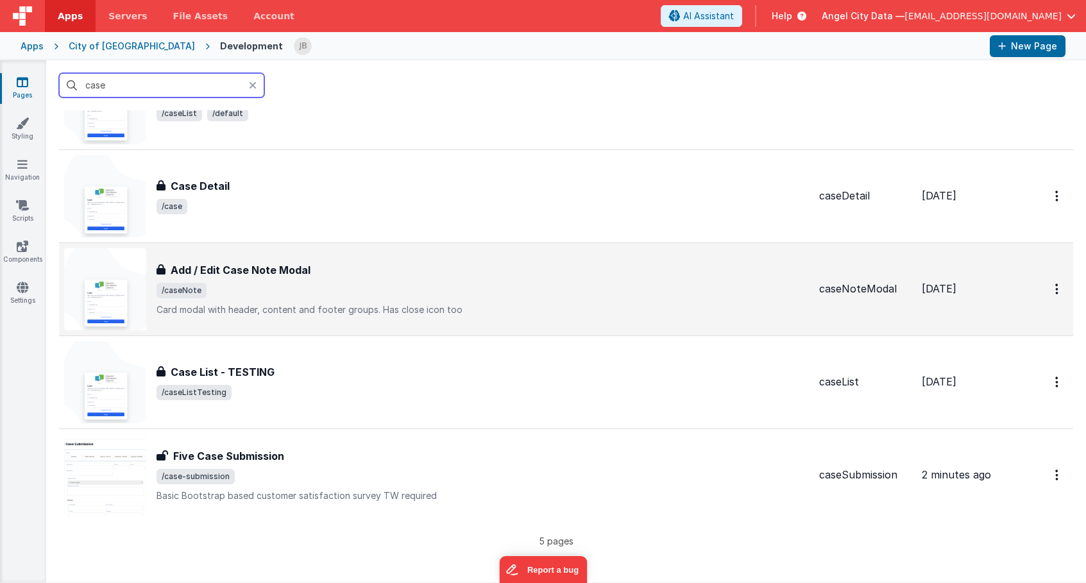
scroll to position [90, 0]
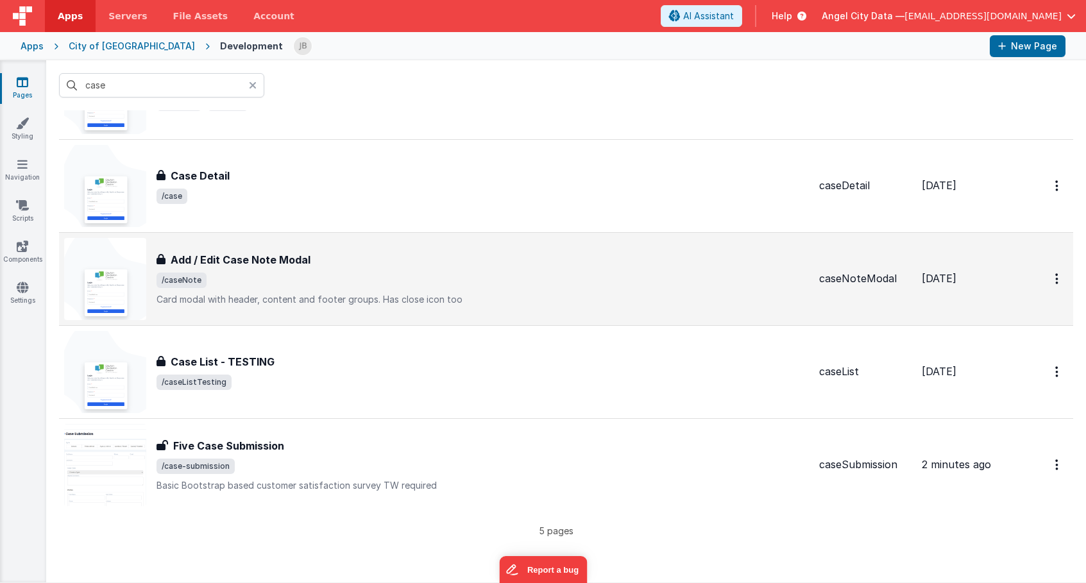
click at [196, 269] on div "Add / Edit Case Note Modal Add / Edit Case Note Modal /caseNote Card modal with…" at bounding box center [482, 279] width 652 height 54
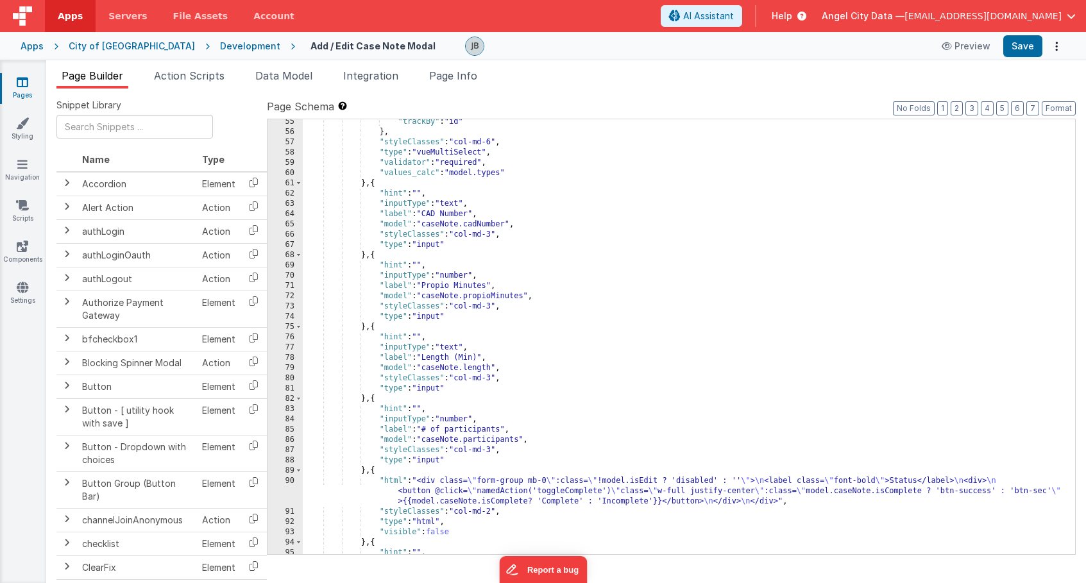
scroll to position [558, 0]
click at [220, 50] on div "Development" at bounding box center [250, 46] width 60 height 13
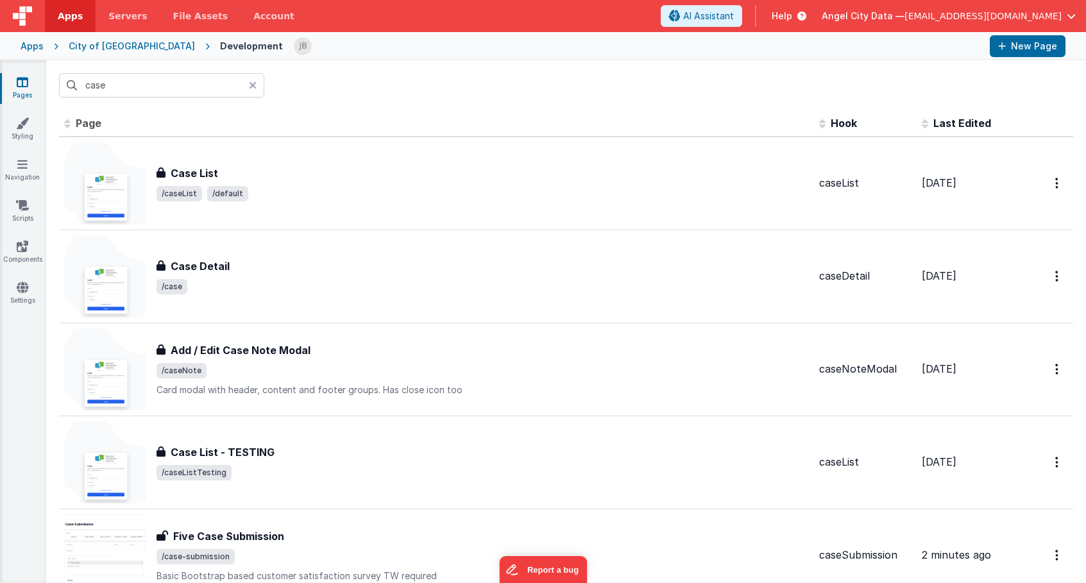
click at [251, 84] on icon at bounding box center [253, 85] width 8 height 10
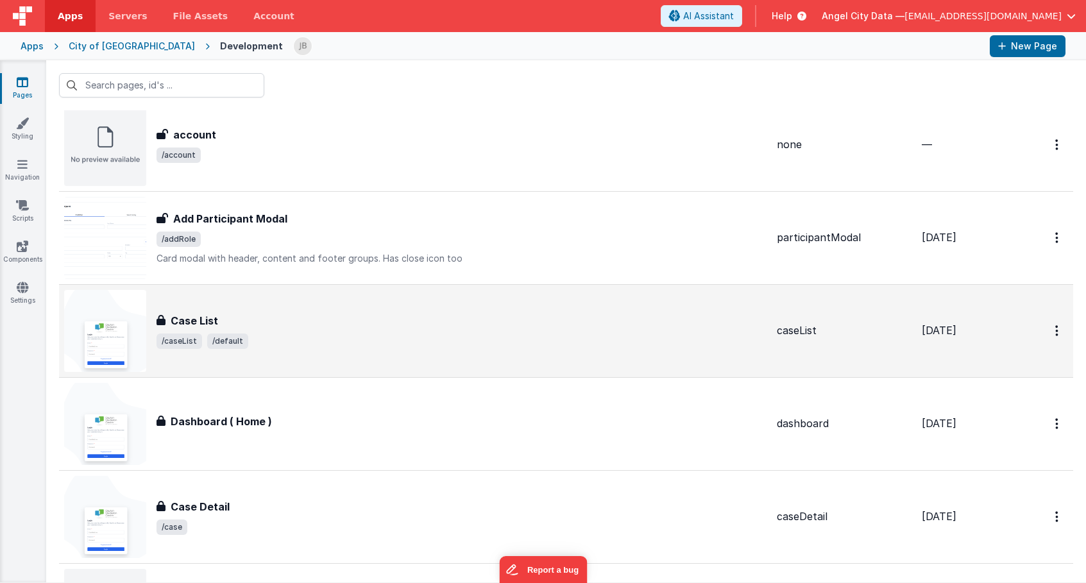
scroll to position [64, 0]
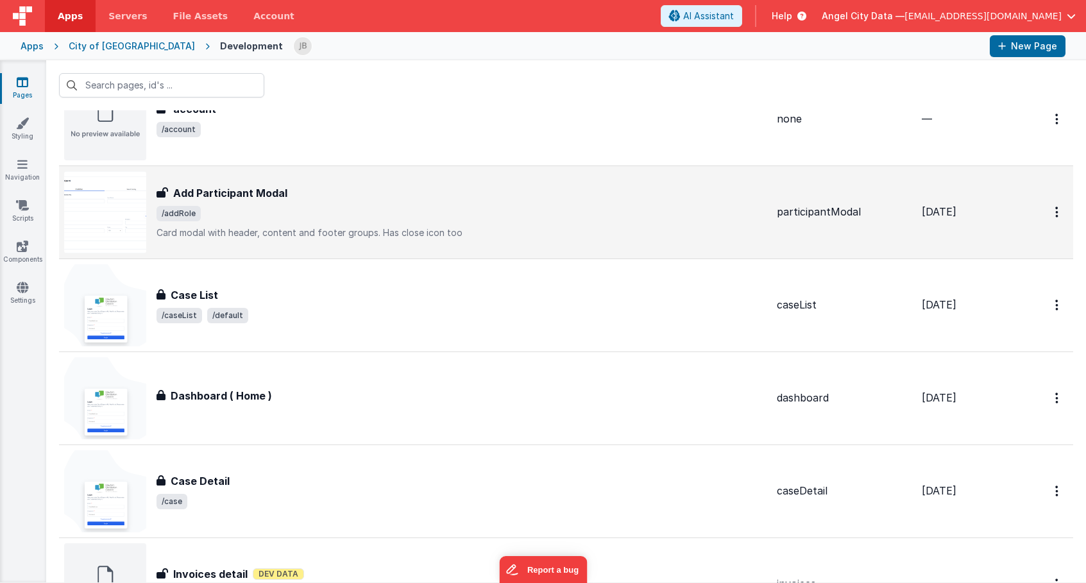
click at [211, 188] on h3 "Add Participant Modal" at bounding box center [230, 192] width 114 height 15
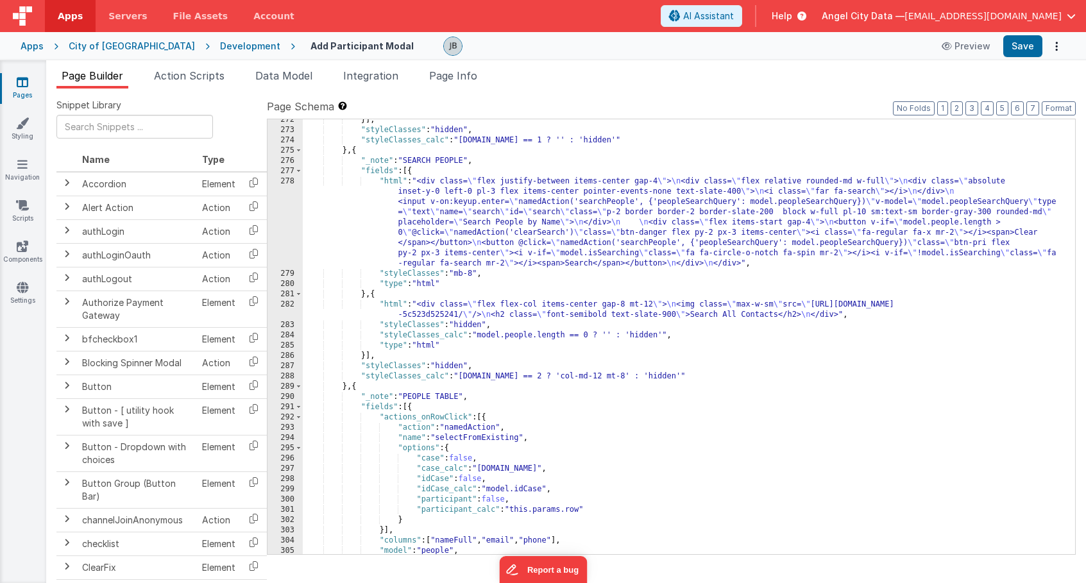
scroll to position [2896, 0]
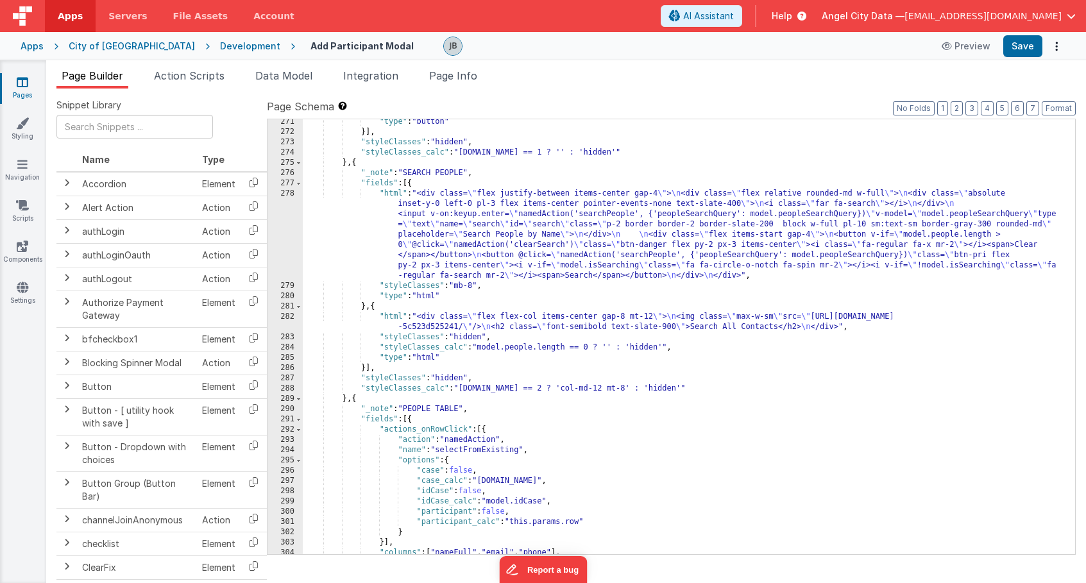
click at [280, 227] on div "278" at bounding box center [284, 235] width 35 height 92
click at [285, 218] on div "278" at bounding box center [284, 235] width 35 height 92
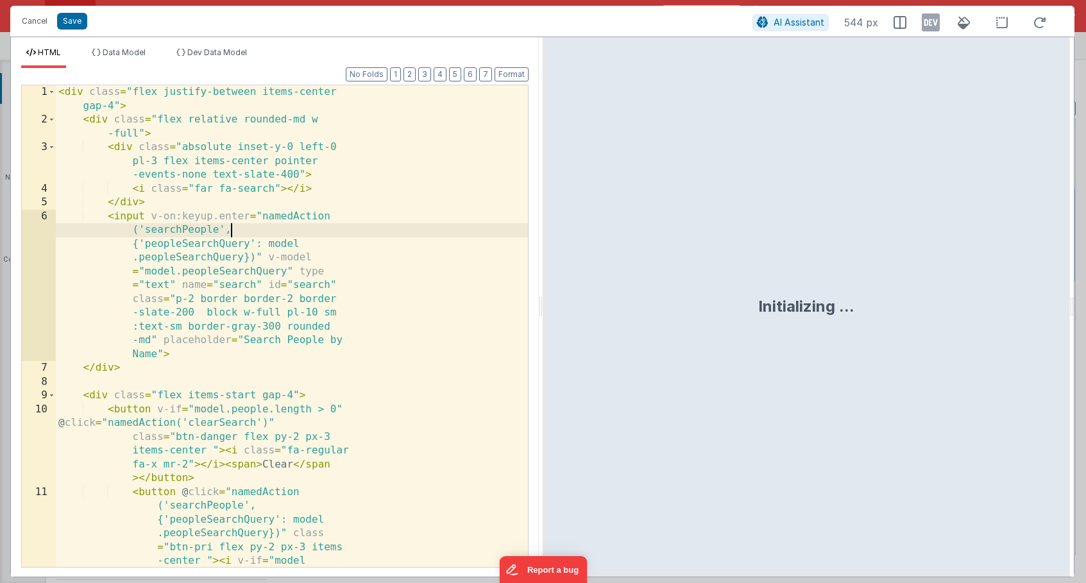
click at [285, 218] on div "< div class = "flex justify-between items-center gap-4" > < div class = "flex r…" at bounding box center [292, 422] width 472 height 675
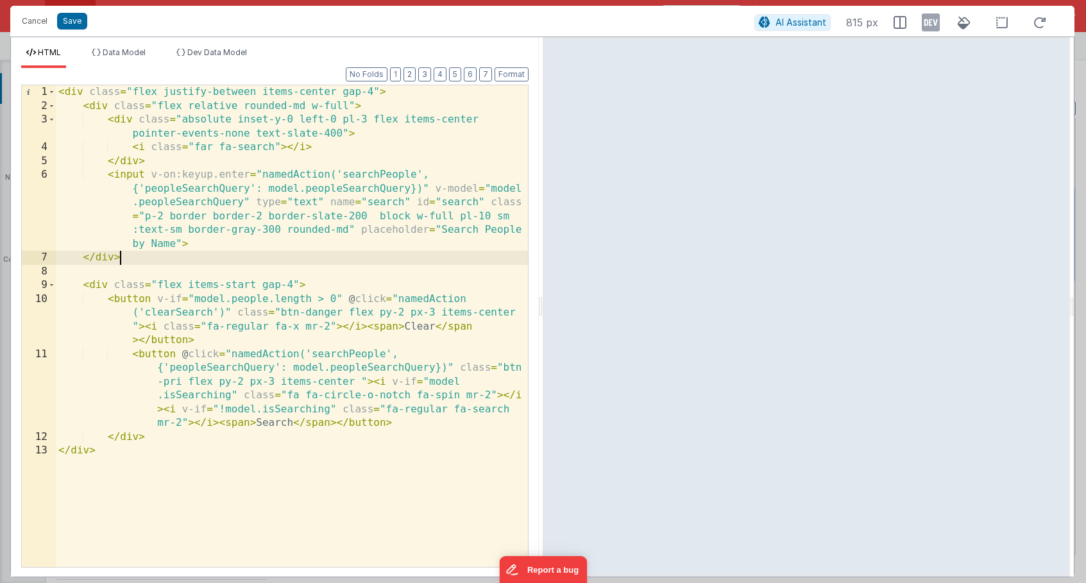
click at [256, 259] on div "< div class = "flex justify-between items-center gap-4" > < div class = "flex r…" at bounding box center [292, 339] width 472 height 509
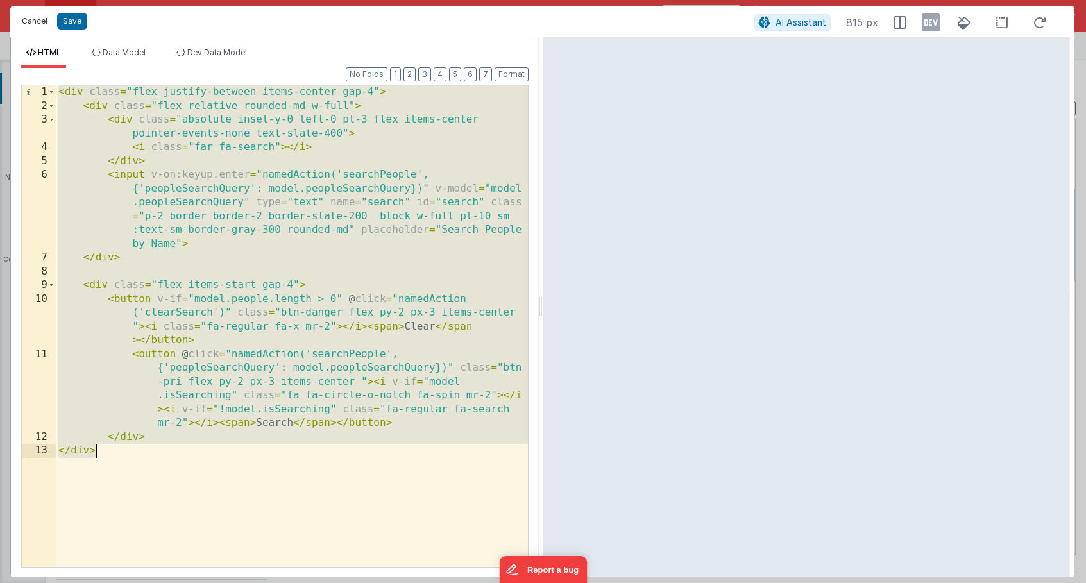
click at [26, 18] on button "Cancel" at bounding box center [34, 21] width 38 height 18
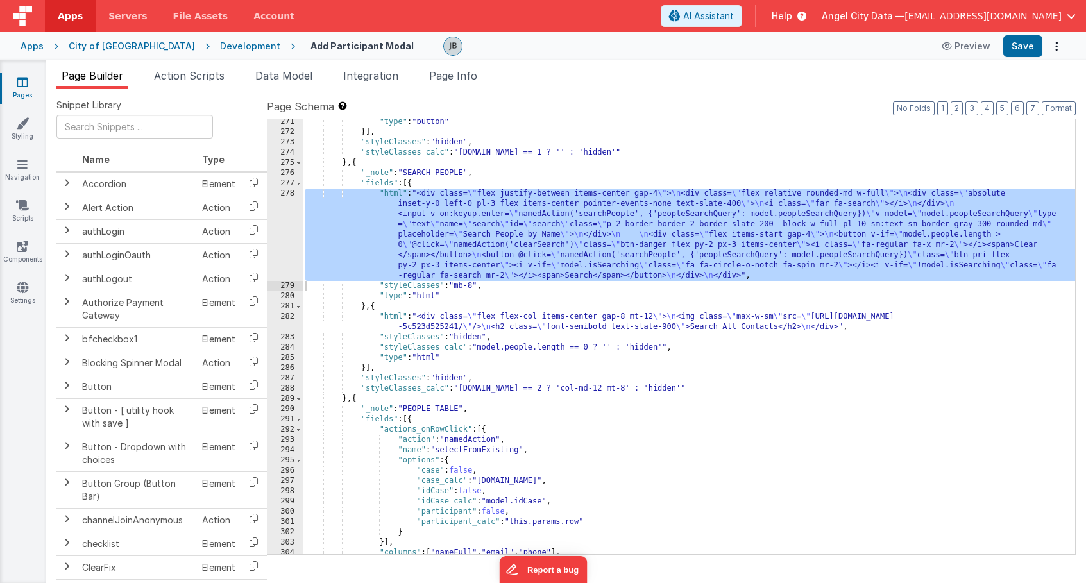
click at [220, 47] on div "Development" at bounding box center [250, 46] width 60 height 13
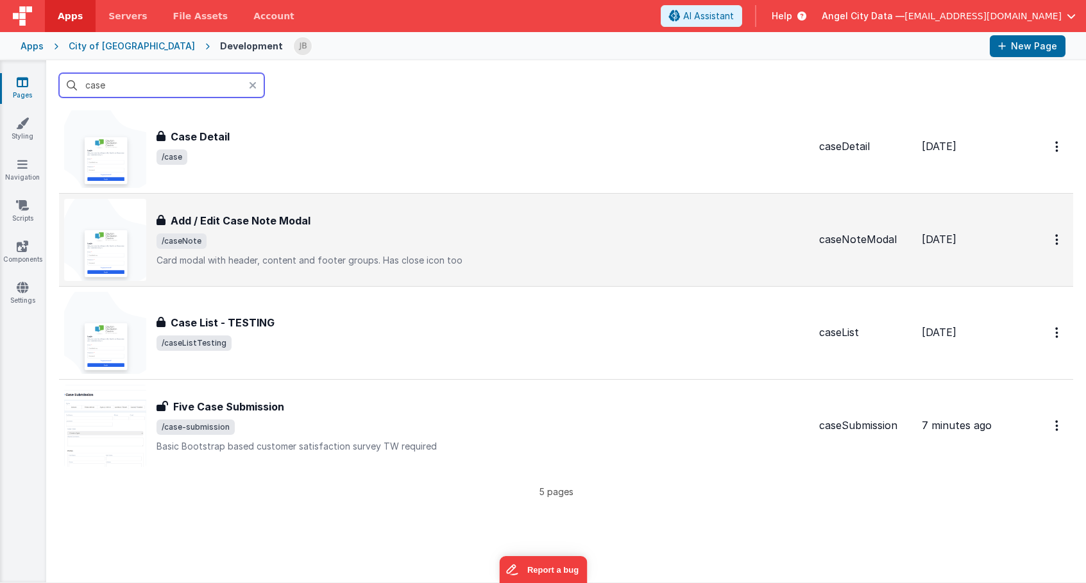
scroll to position [232, 0]
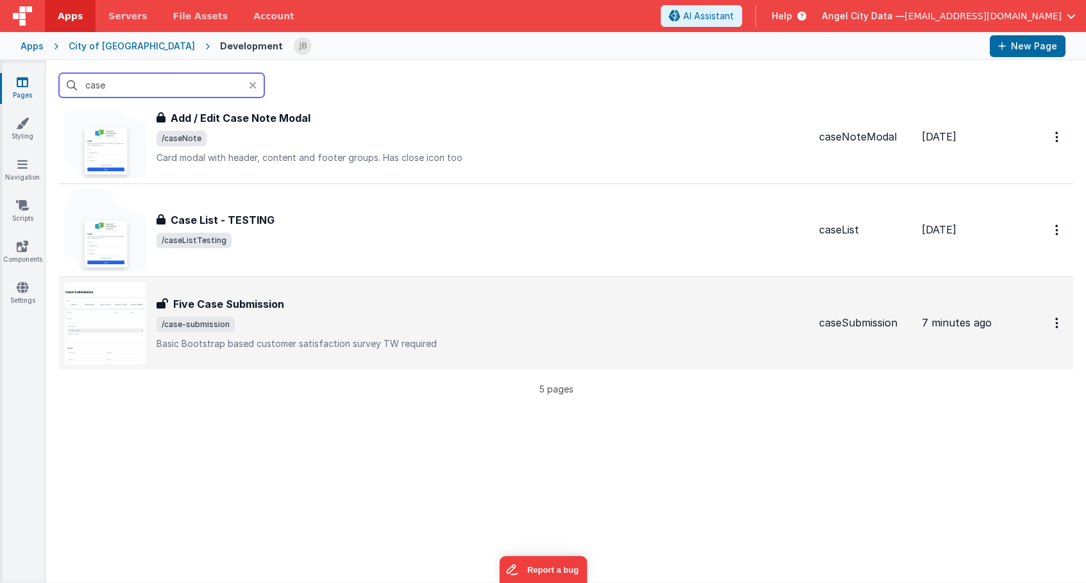
type input "case"
click at [221, 307] on h3 "Five Case Submission" at bounding box center [228, 303] width 111 height 15
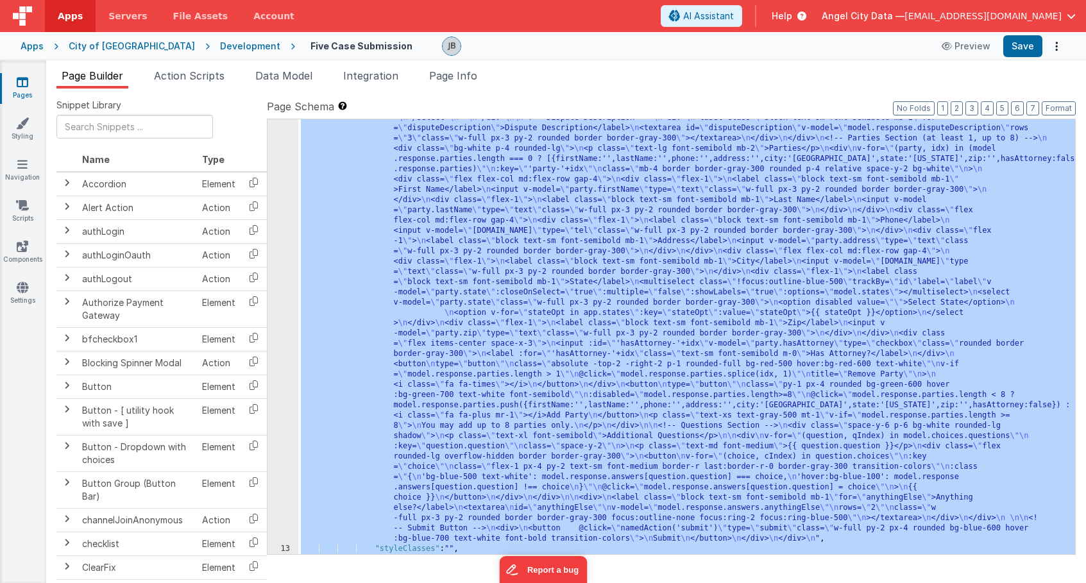
click at [283, 355] on div "12" at bounding box center [282, 199] width 31 height 687
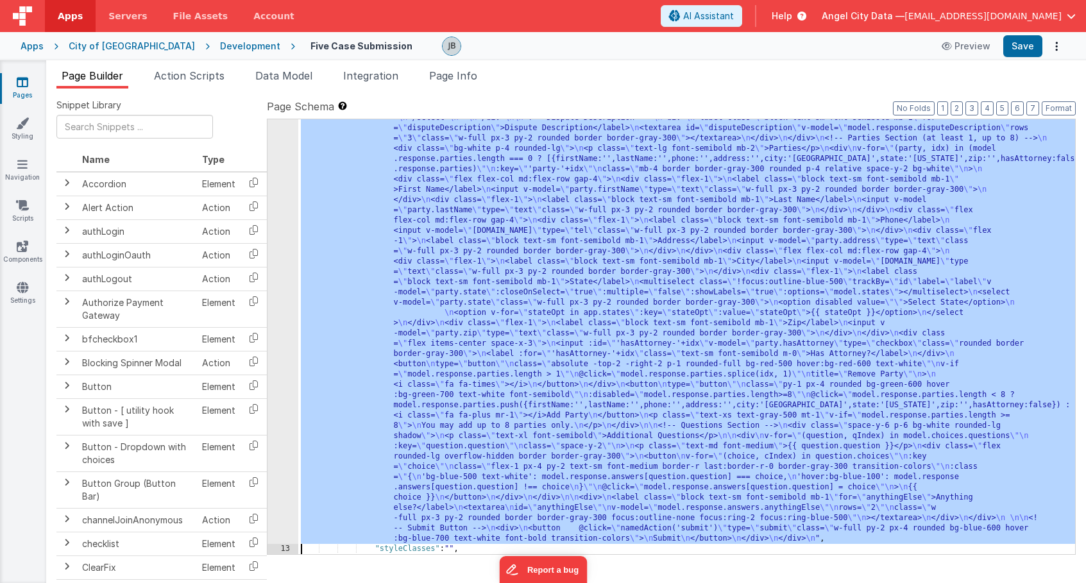
click at [283, 355] on div "12" at bounding box center [282, 199] width 31 height 687
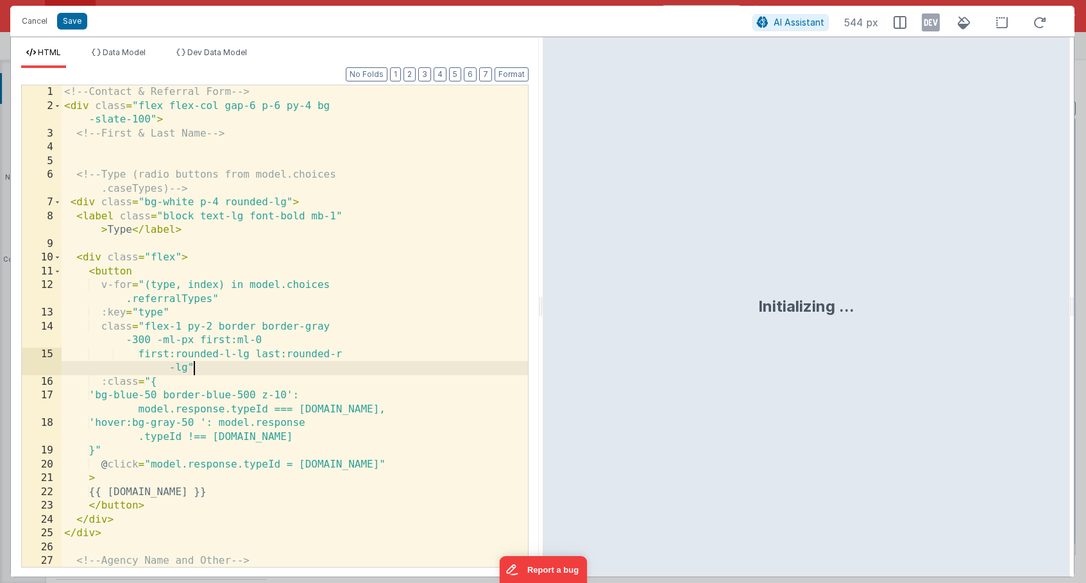
click at [283, 355] on div "<!-- Contact & Referral Form --> < div class = "flex flex-col gap-6 p-6 py-4 bg…" at bounding box center [295, 339] width 466 height 509
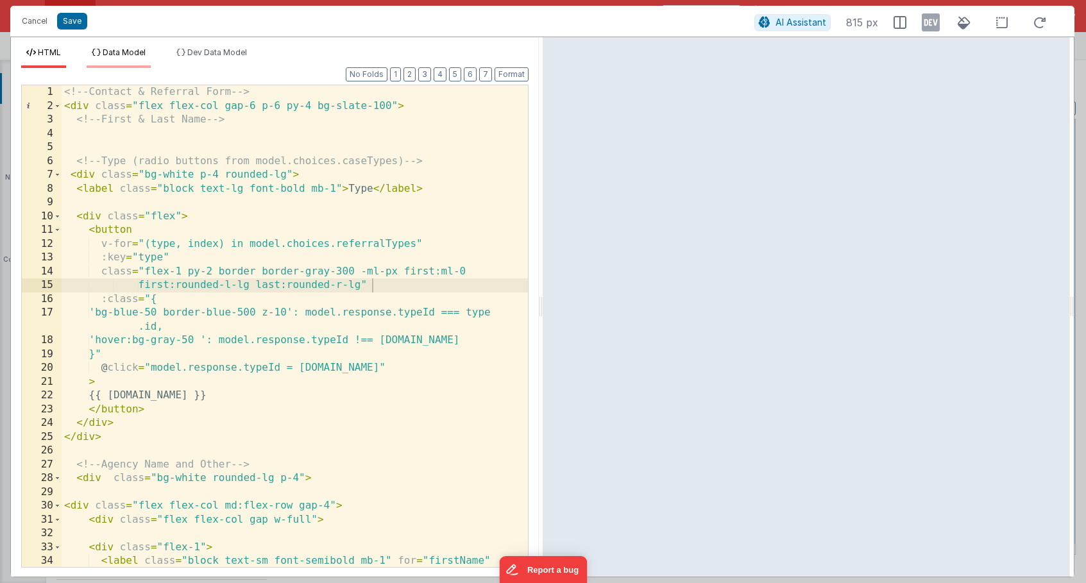
click at [112, 48] on span "Data Model" at bounding box center [124, 52] width 43 height 10
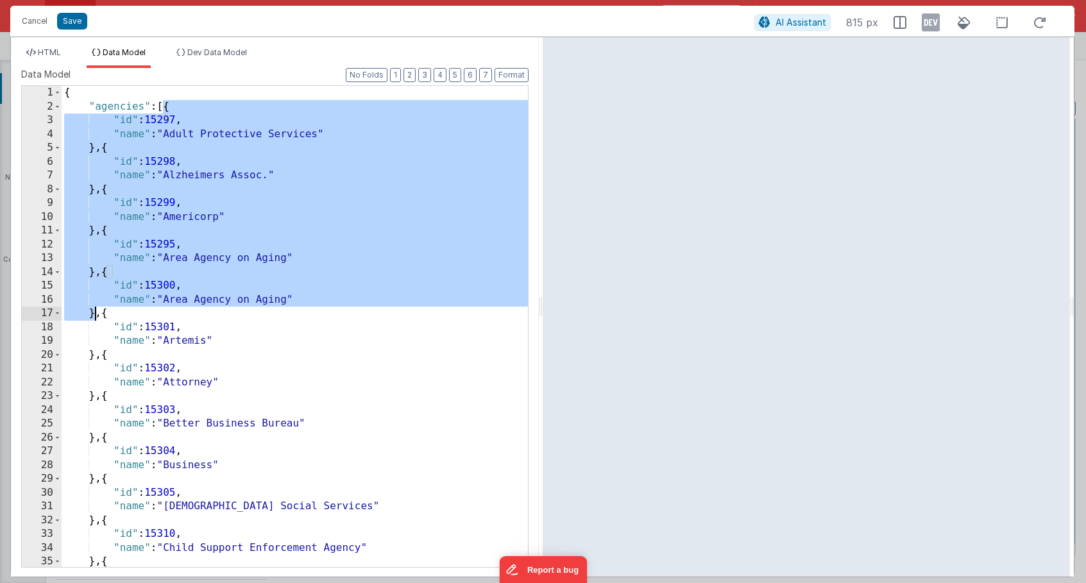
drag, startPoint x: 160, startPoint y: 107, endPoint x: 95, endPoint y: 315, distance: 217.8
click at [95, 315] on div "{ "agencies" : [{ "id" : 15297 , "name" : "Adult Protective Services" } , { "id…" at bounding box center [295, 340] width 466 height 509
click at [41, 51] on span "HTML" at bounding box center [49, 52] width 23 height 10
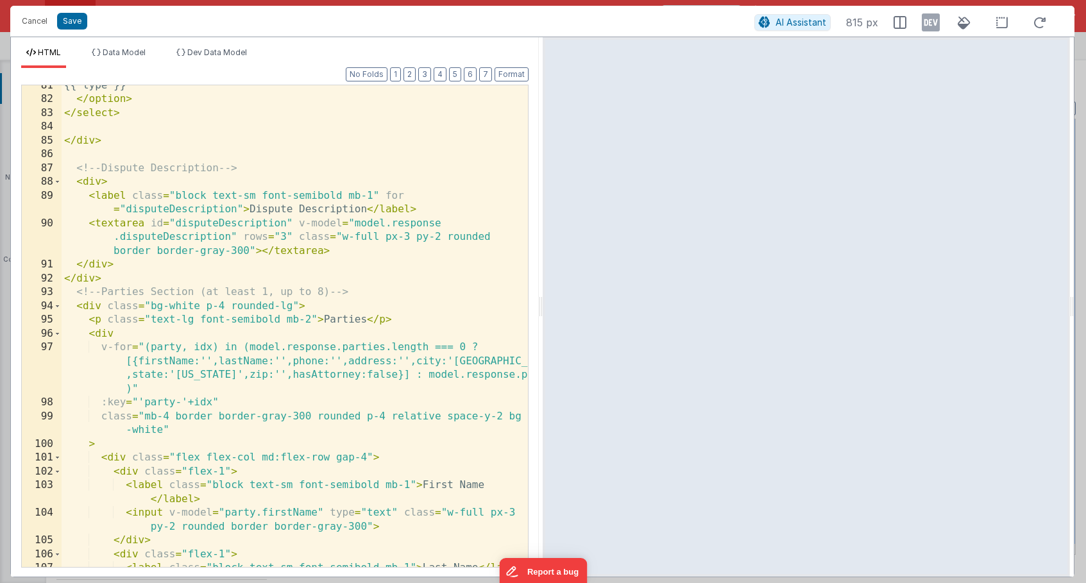
scroll to position [1302, 0]
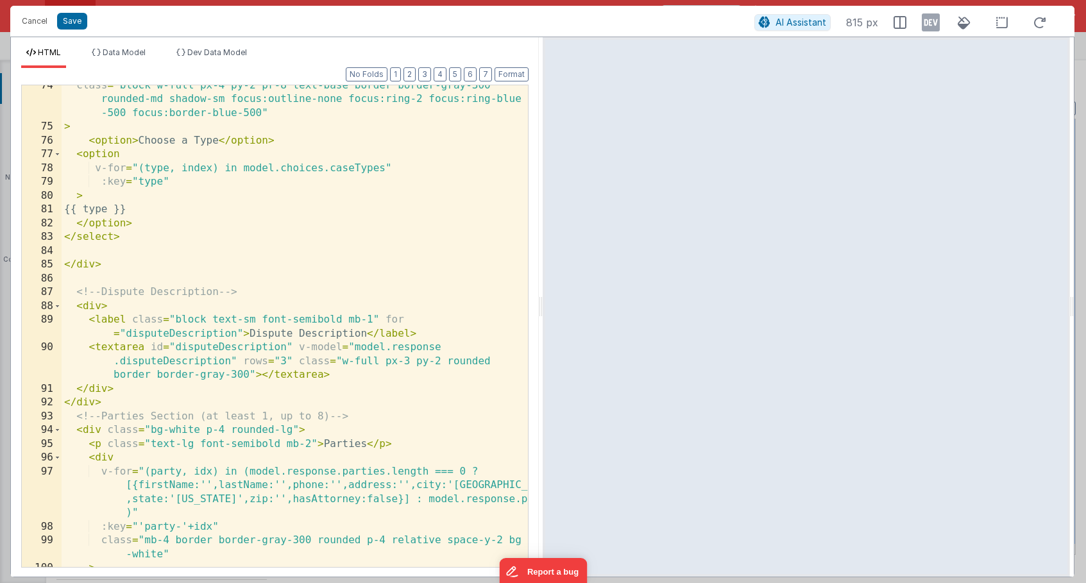
click at [342, 315] on div "class = "block w-full px-4 py-2 pr-8 text-base border border-gray-300 rounded-m…" at bounding box center [295, 347] width 466 height 537
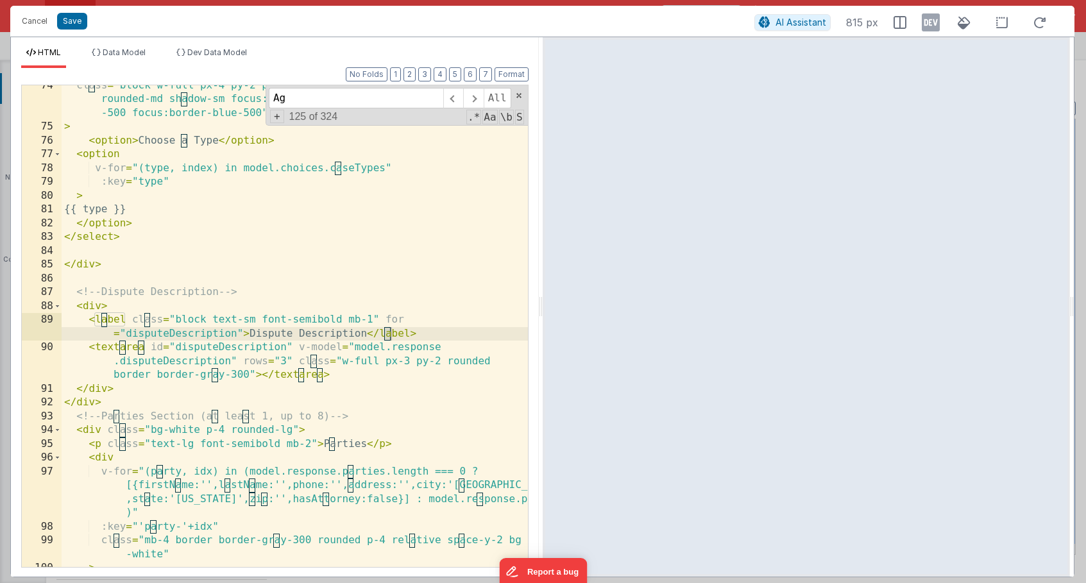
scroll to position [131, 0]
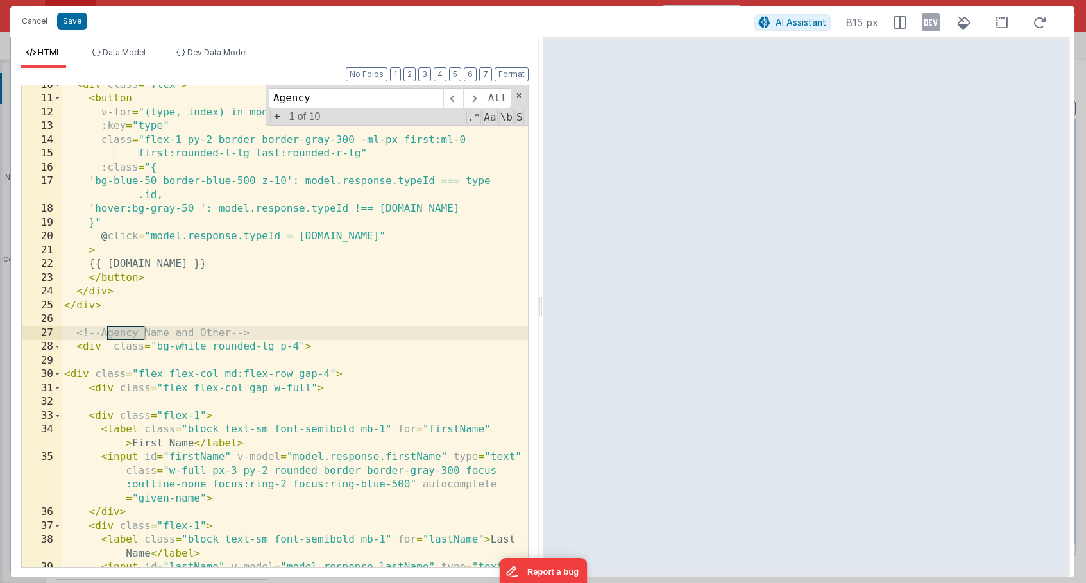
type input "Agency"
click at [196, 346] on div "< div class = "flex" > < button v-for = "(type, index) in model.choices.referra…" at bounding box center [295, 353] width 466 height 551
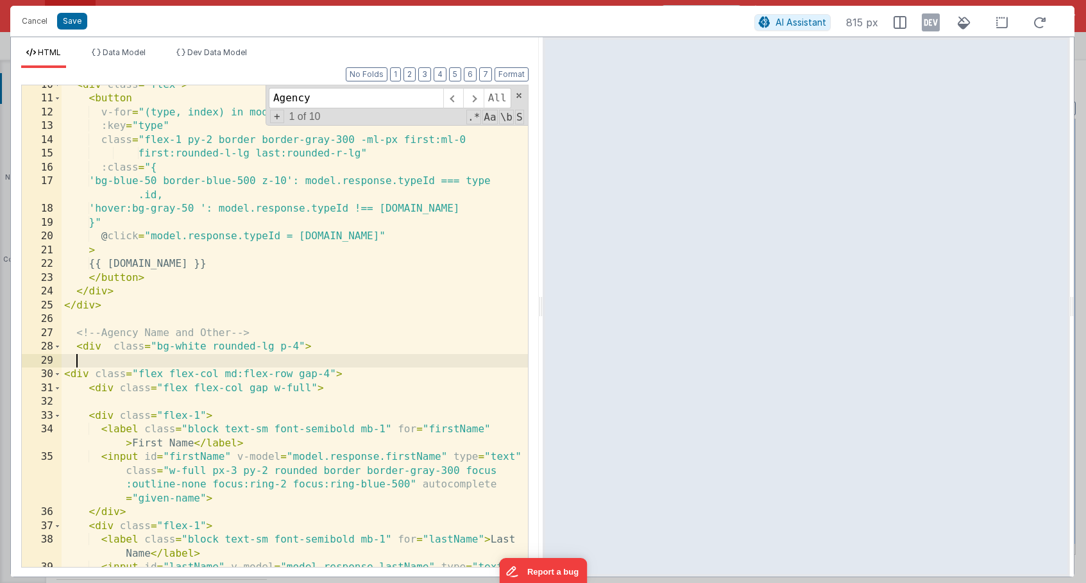
click at [104, 361] on div "< div class = "flex" > < button v-for = "(type, index) in model.choices.referra…" at bounding box center [295, 353] width 466 height 551
paste textarea
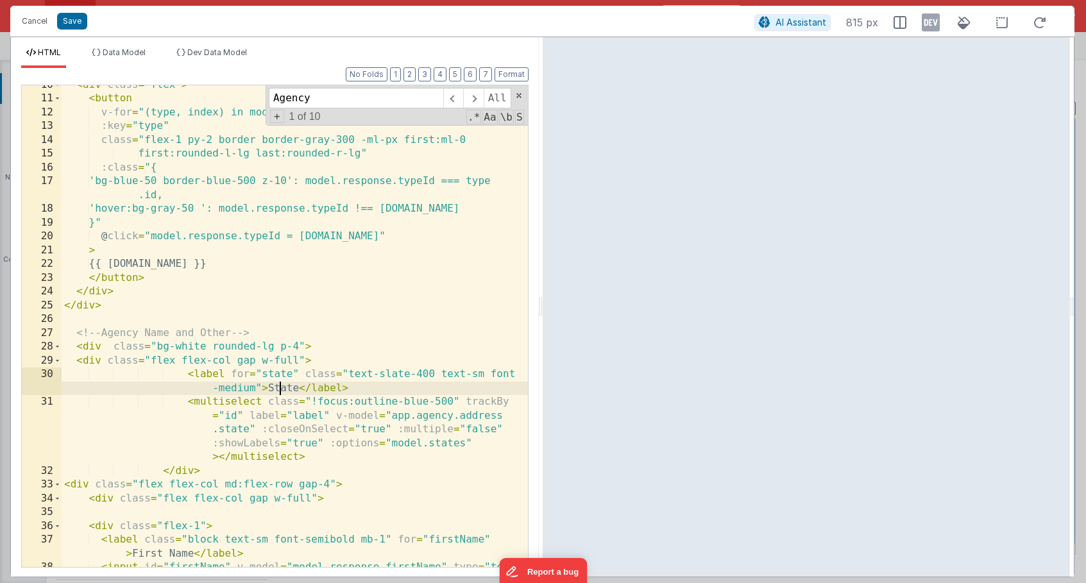
click at [280, 389] on div "< div class = "flex" > < button v-for = "(type, index) in model.choices.referra…" at bounding box center [295, 353] width 466 height 551
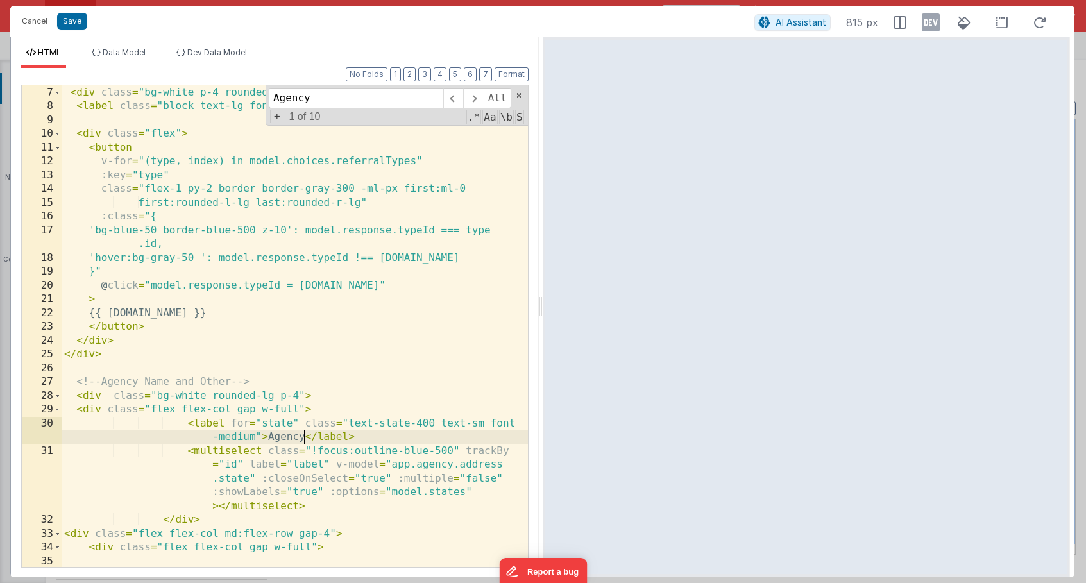
scroll to position [110, 0]
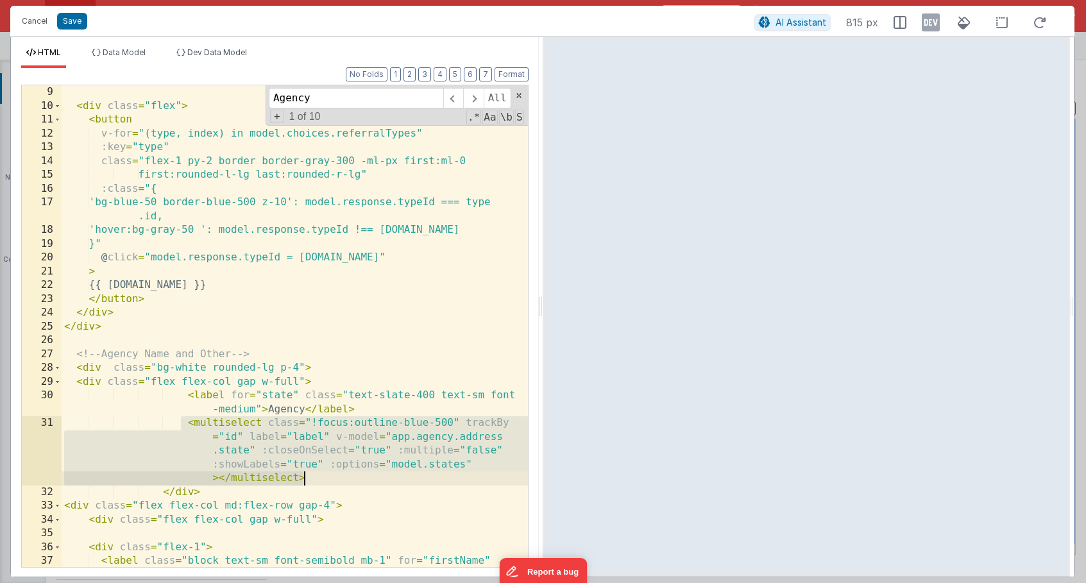
drag, startPoint x: 182, startPoint y: 416, endPoint x: 320, endPoint y: 476, distance: 150.2
click at [320, 476] on div "< div class = "flex" > < button v-for = "(type, index) in model.choices.referra…" at bounding box center [295, 346] width 466 height 523
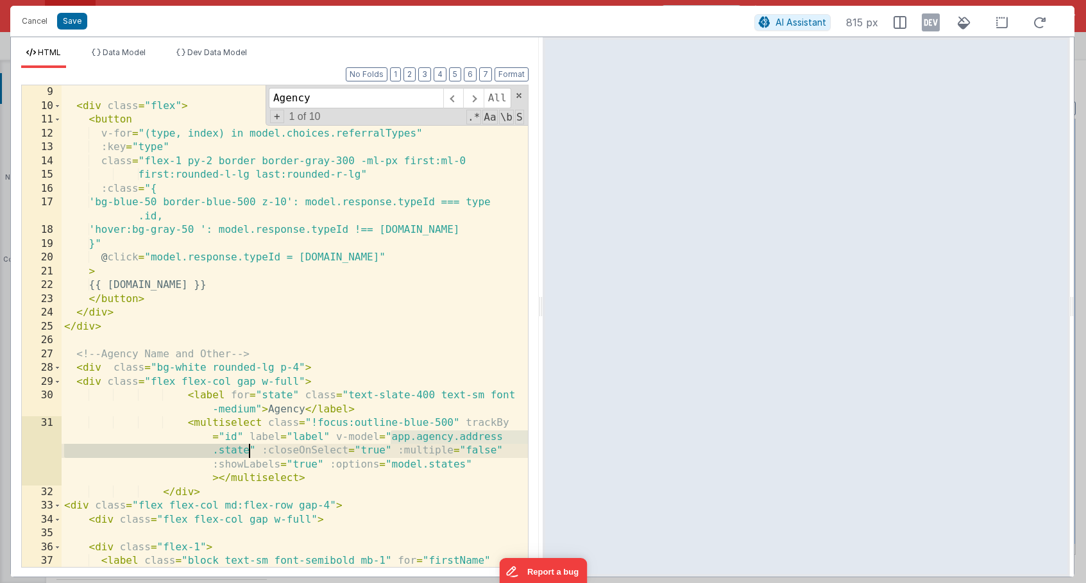
drag, startPoint x: 392, startPoint y: 437, endPoint x: 250, endPoint y: 454, distance: 142.7
click at [250, 454] on div "< div class = "flex" > < button v-for = "(type, index) in model.choices.referra…" at bounding box center [295, 346] width 466 height 523
click at [232, 436] on div "< div class = "flex" > < button v-for = "(type, index) in model.choices.referra…" at bounding box center [295, 346] width 466 height 523
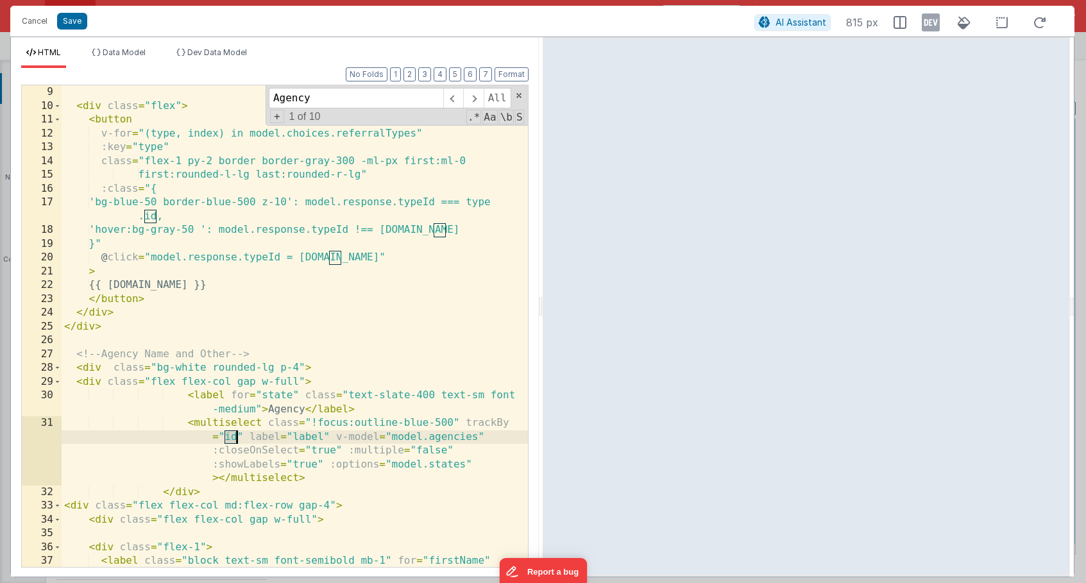
click at [232, 436] on div "< div class = "flex" > < button v-for = "(type, index) in model.choices.referra…" at bounding box center [295, 346] width 466 height 523
click at [438, 467] on div "< div class = "flex" > < button v-for = "(type, index) in model.choices.referra…" at bounding box center [295, 346] width 466 height 523
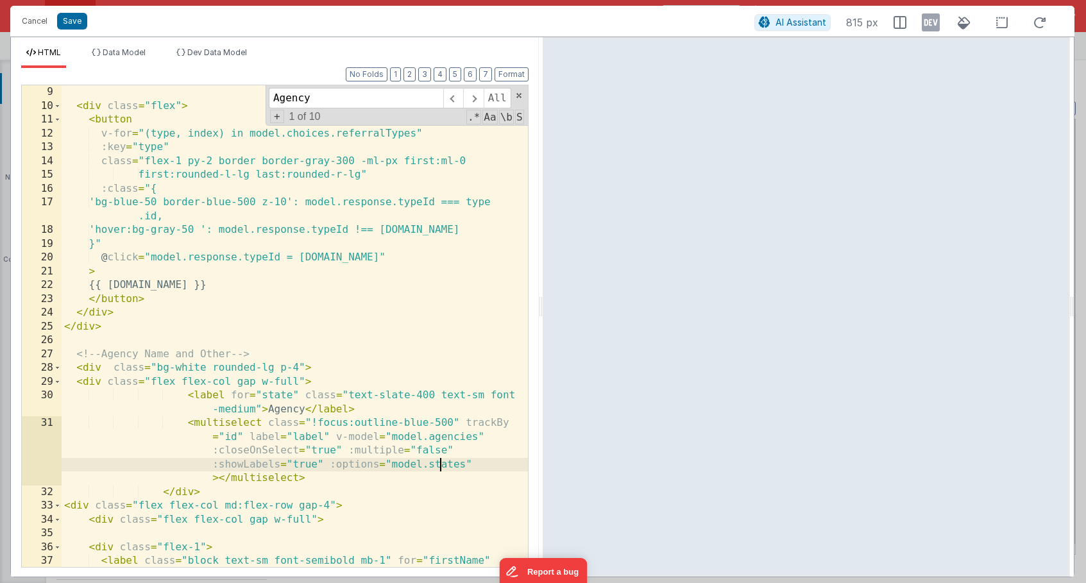
click at [438, 467] on div "< div class = "flex" > < button v-for = "(type, index) in model.choices.referra…" at bounding box center [295, 346] width 466 height 523
click at [310, 439] on div "< div class = "flex" > < button v-for = "(type, index) in model.choices.referra…" at bounding box center [295, 346] width 466 height 523
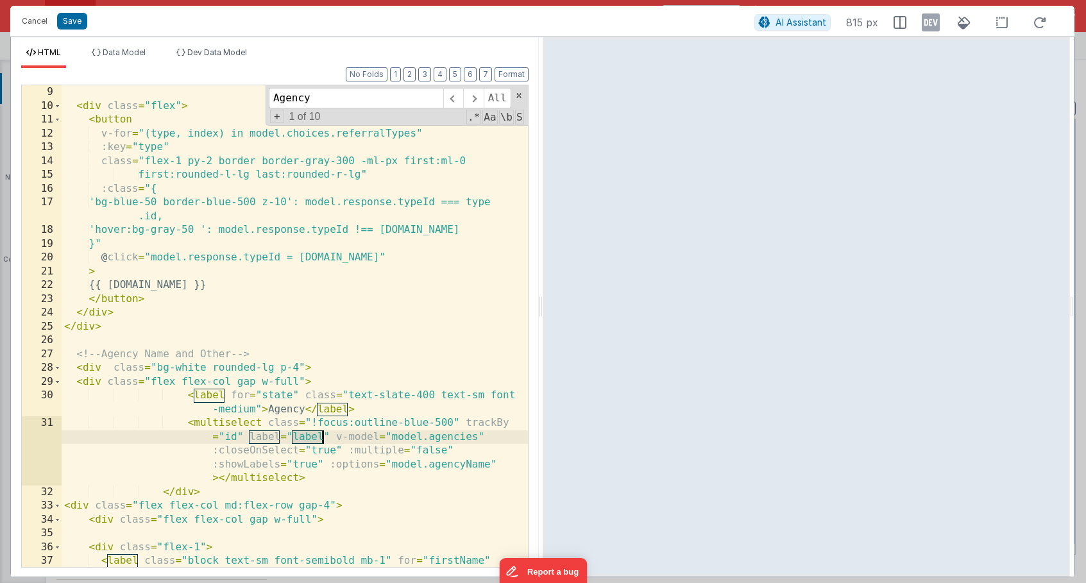
click at [310, 439] on div "< div class = "flex" > < button v-for = "(type, index) in model.choices.referra…" at bounding box center [295, 346] width 466 height 523
click at [123, 53] on span "Data Model" at bounding box center [124, 52] width 43 height 10
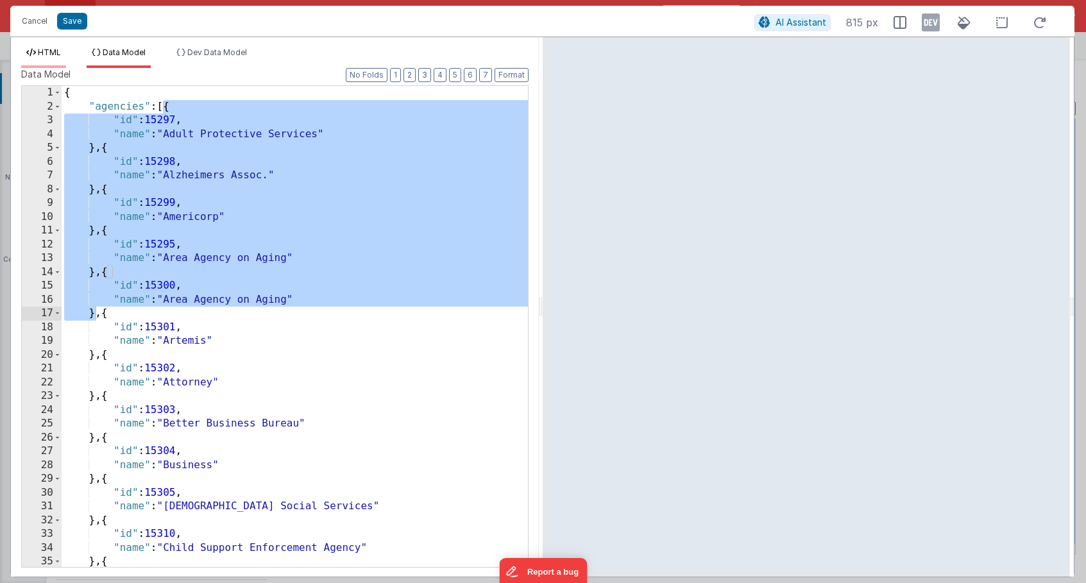
click at [49, 54] on span "HTML" at bounding box center [49, 52] width 23 height 10
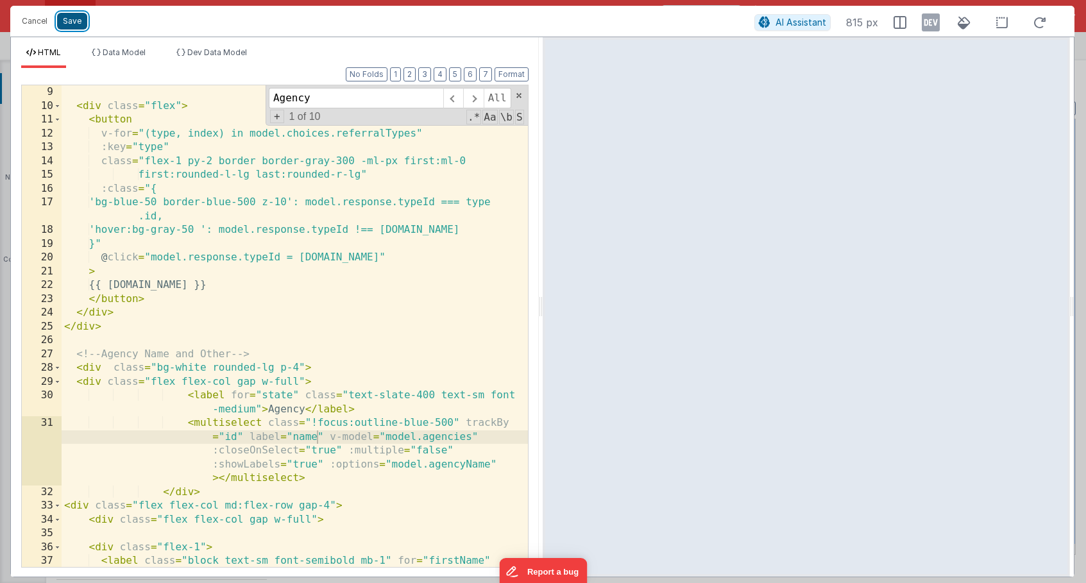
click at [79, 17] on button "Save" at bounding box center [72, 21] width 30 height 17
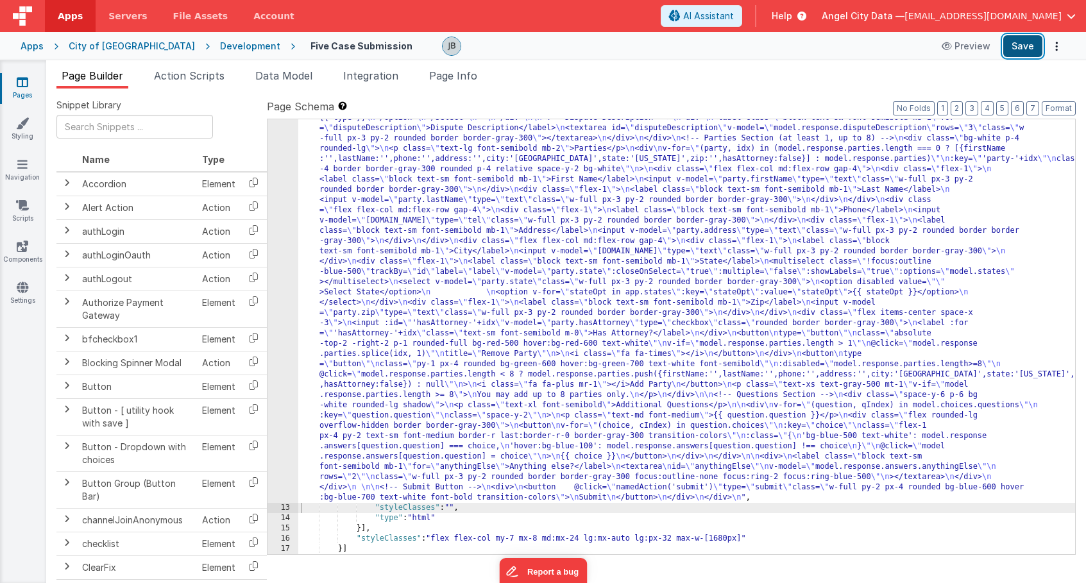
click at [1019, 47] on button "Save" at bounding box center [1022, 46] width 39 height 22
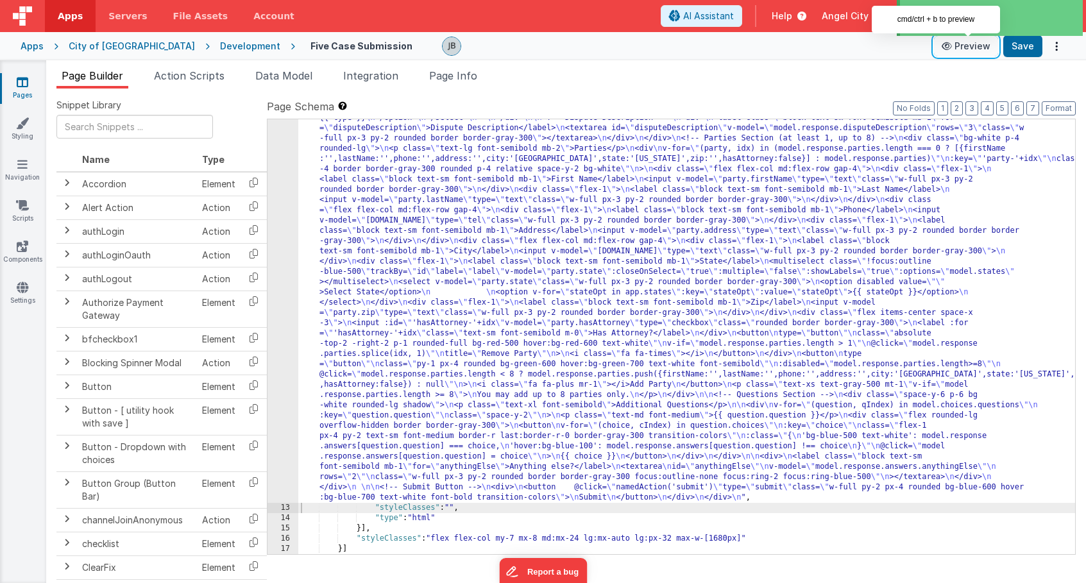
click at [957, 46] on button "Preview" at bounding box center [966, 46] width 64 height 21
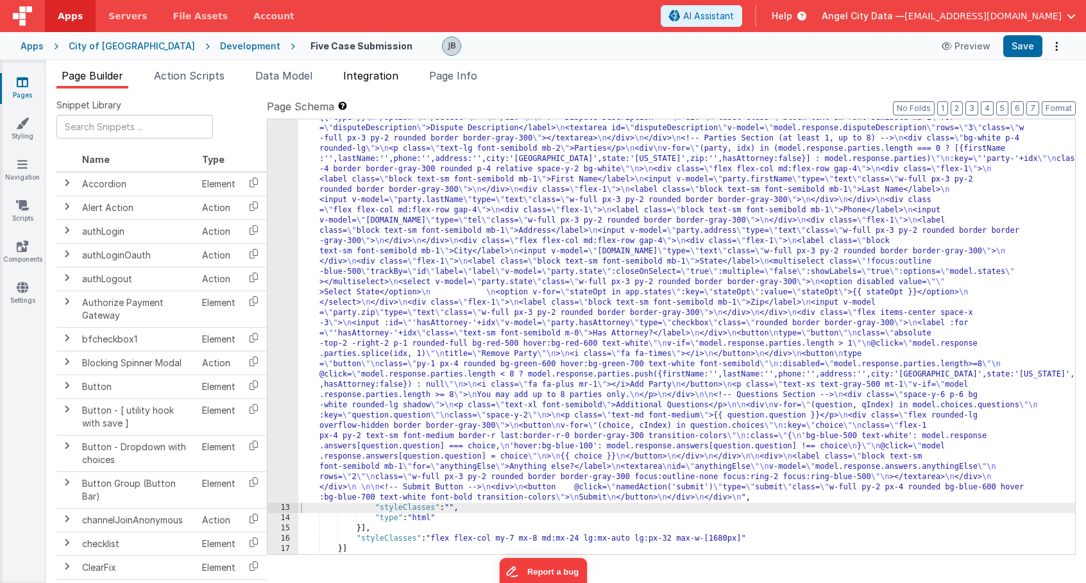
click at [380, 80] on span "Integration" at bounding box center [370, 75] width 55 height 13
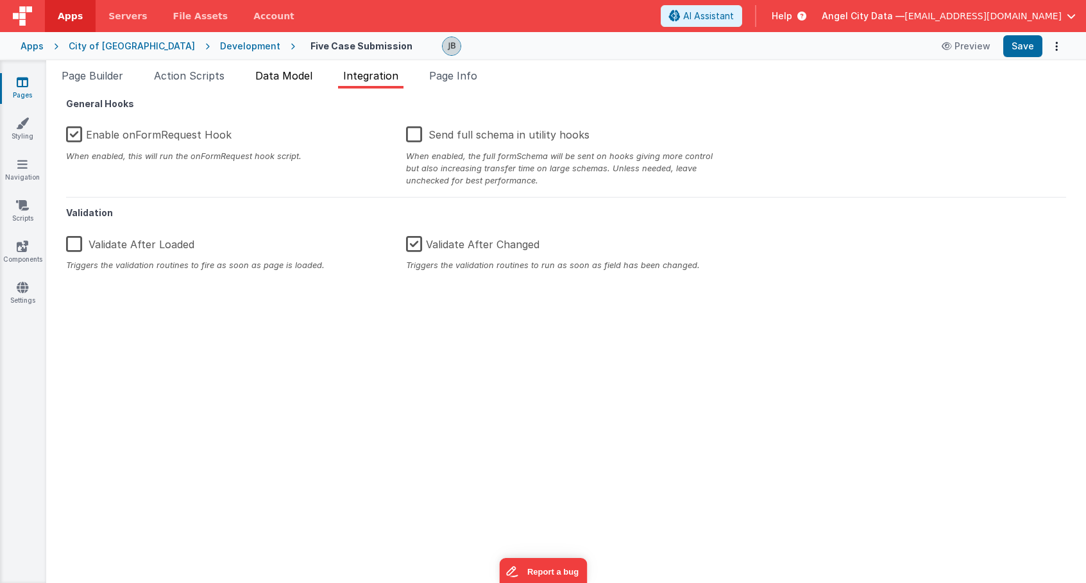
click at [294, 71] on span "Data Model" at bounding box center [283, 75] width 57 height 13
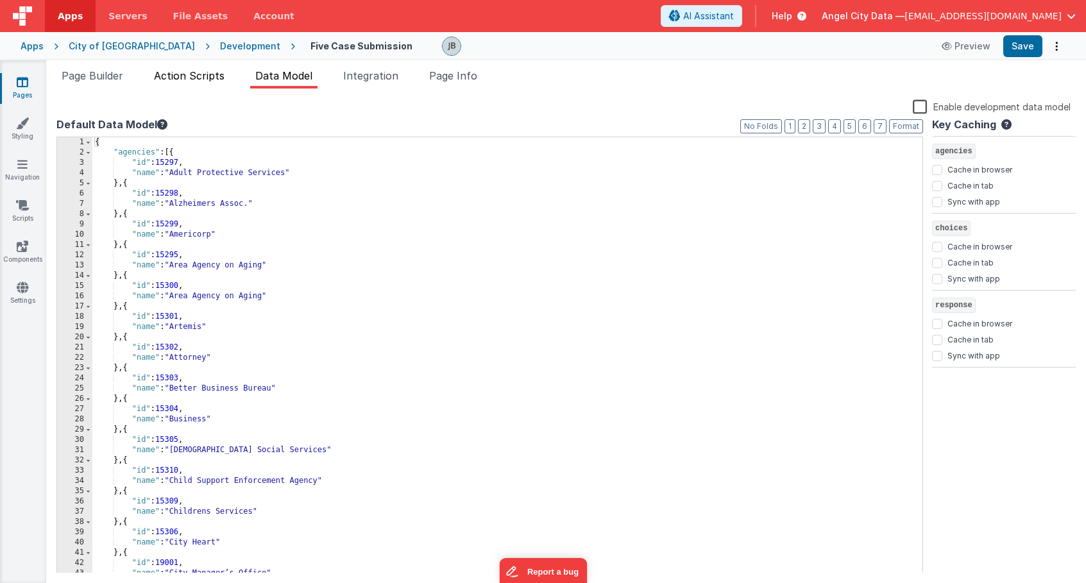
click at [198, 75] on span "Action Scripts" at bounding box center [189, 75] width 71 height 13
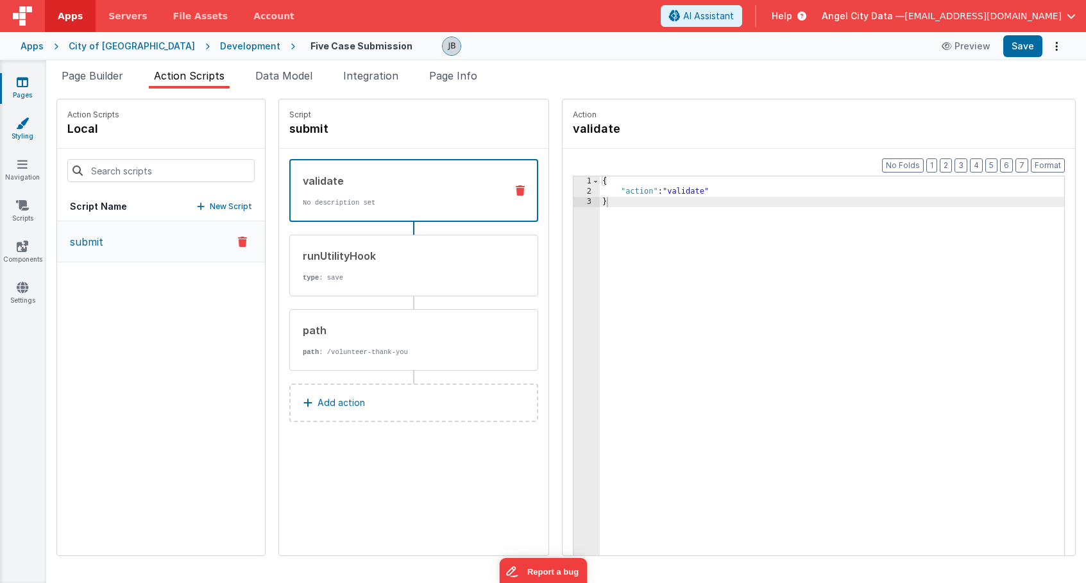
click at [31, 126] on link "Styling" at bounding box center [22, 130] width 46 height 26
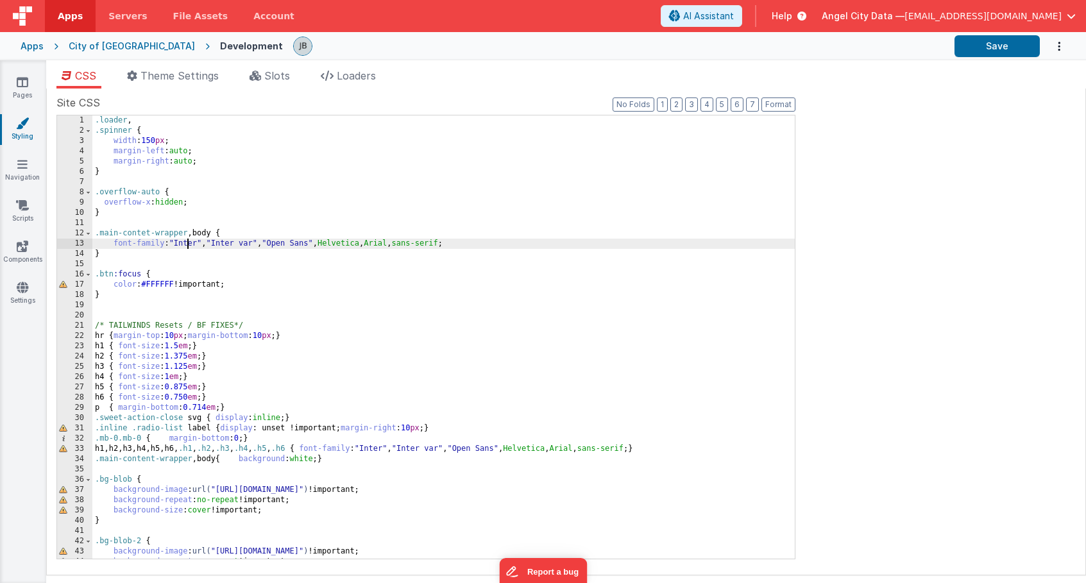
click at [188, 244] on div ".loader , .spinner { width : 150 px ; margin-left : auto ; margin-right : auto …" at bounding box center [443, 347] width 702 height 464
click at [22, 169] on icon at bounding box center [22, 164] width 10 height 13
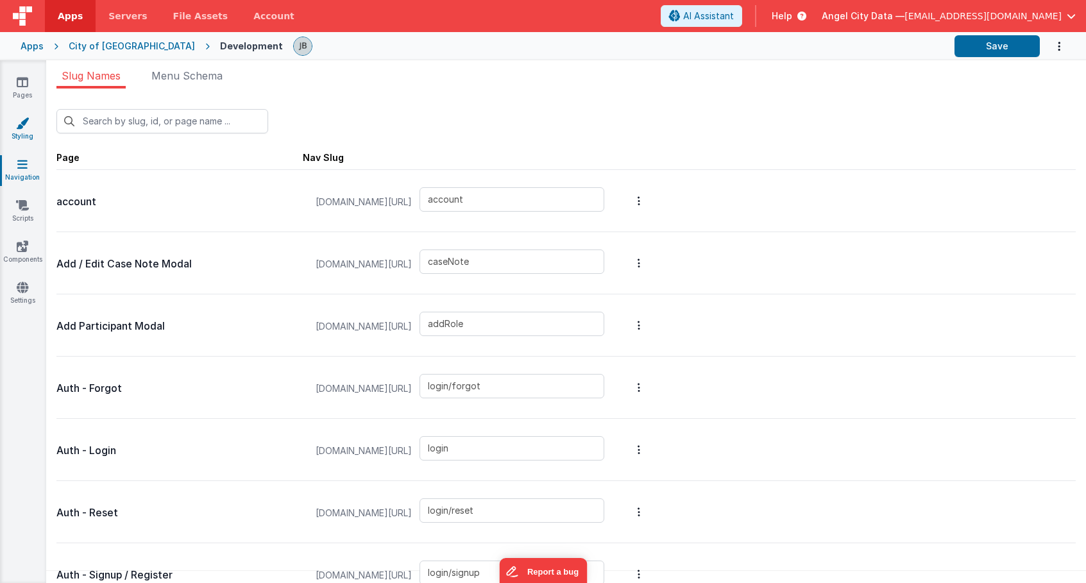
click at [24, 133] on link "Styling" at bounding box center [22, 130] width 46 height 26
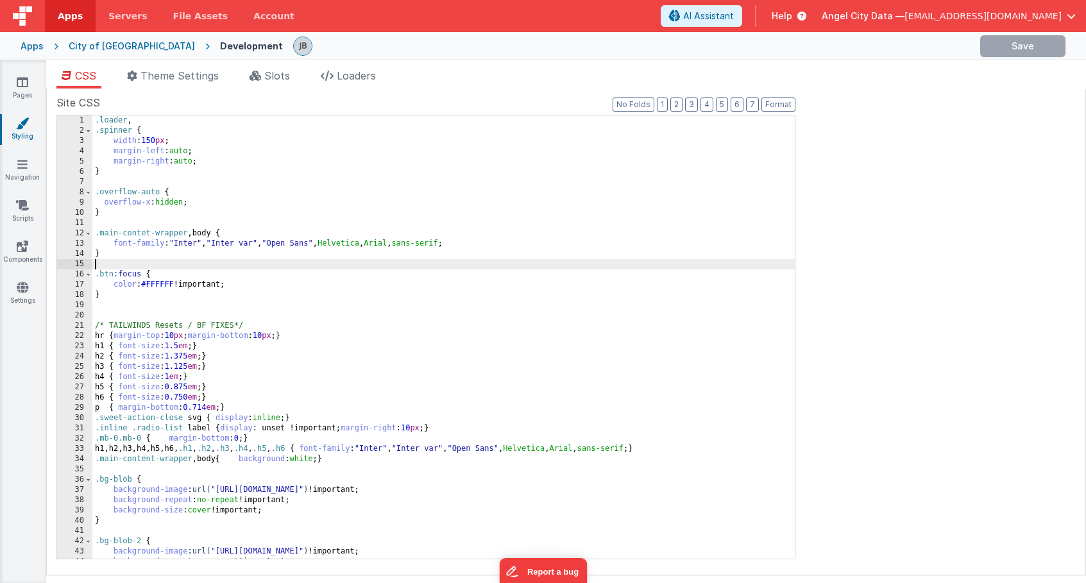
click at [147, 268] on div ".loader , .spinner { width : 150 px ; margin-left : auto ; margin-right : auto …" at bounding box center [443, 347] width 702 height 464
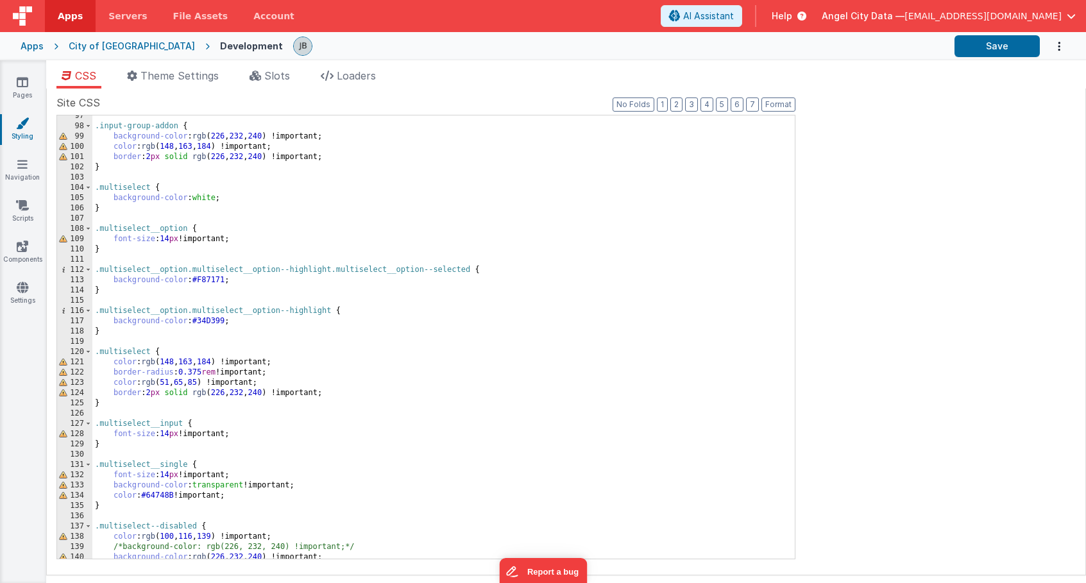
scroll to position [1026, 0]
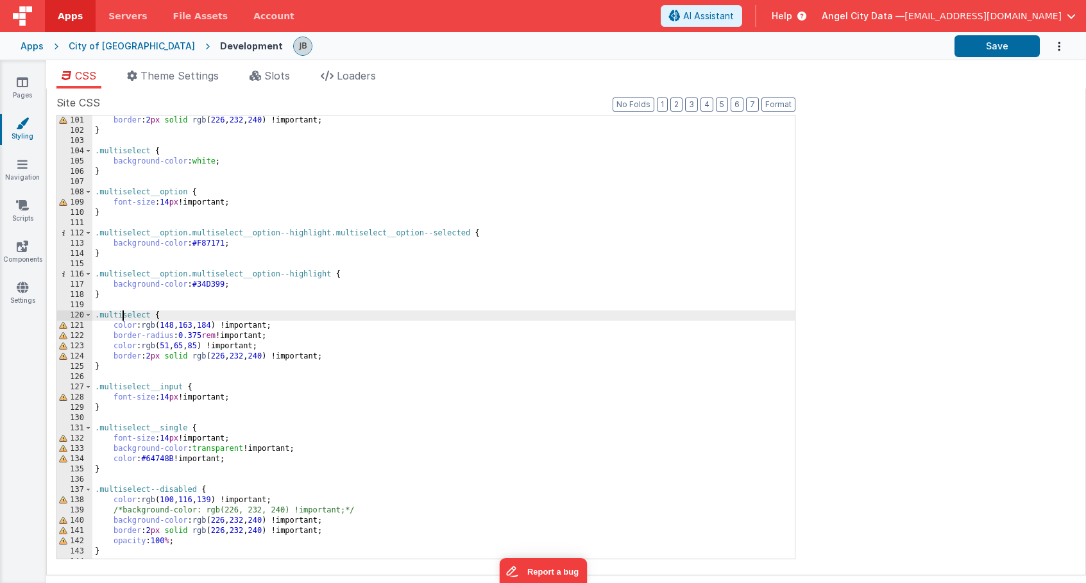
click at [123, 317] on div "border : 2 px solid rgb ( 226 , 232 , 240 ) !important; } .multiselect { backgr…" at bounding box center [443, 347] width 702 height 464
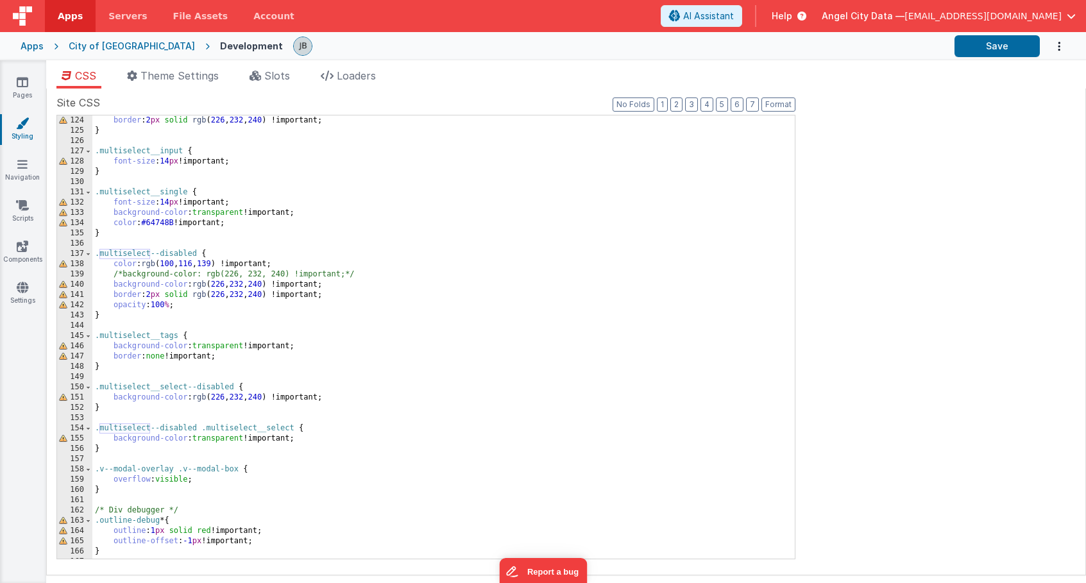
scroll to position [1262, 0]
click at [22, 168] on icon at bounding box center [22, 164] width 10 height 13
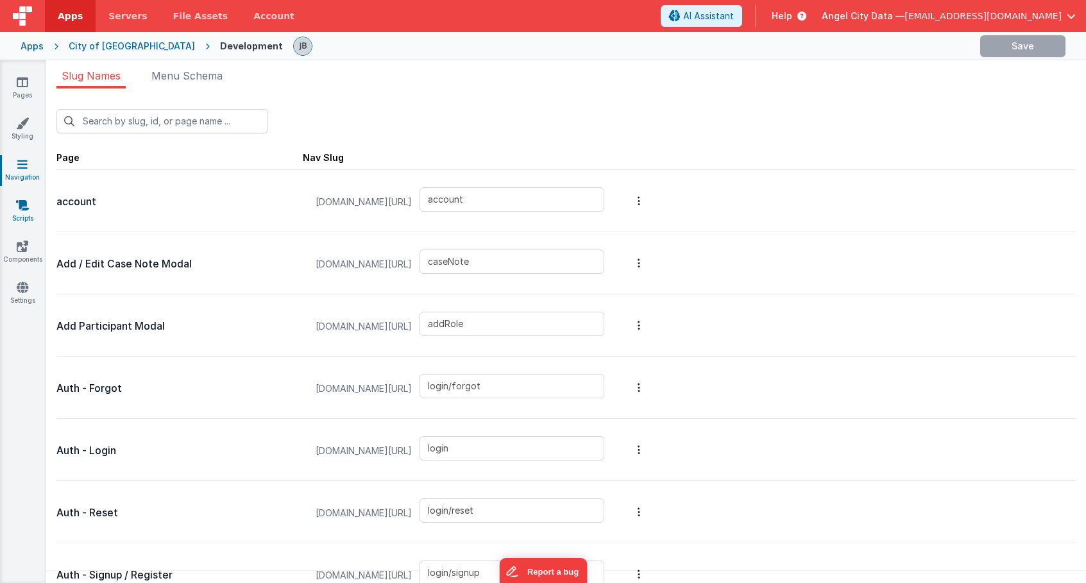
click at [24, 210] on icon at bounding box center [22, 205] width 13 height 13
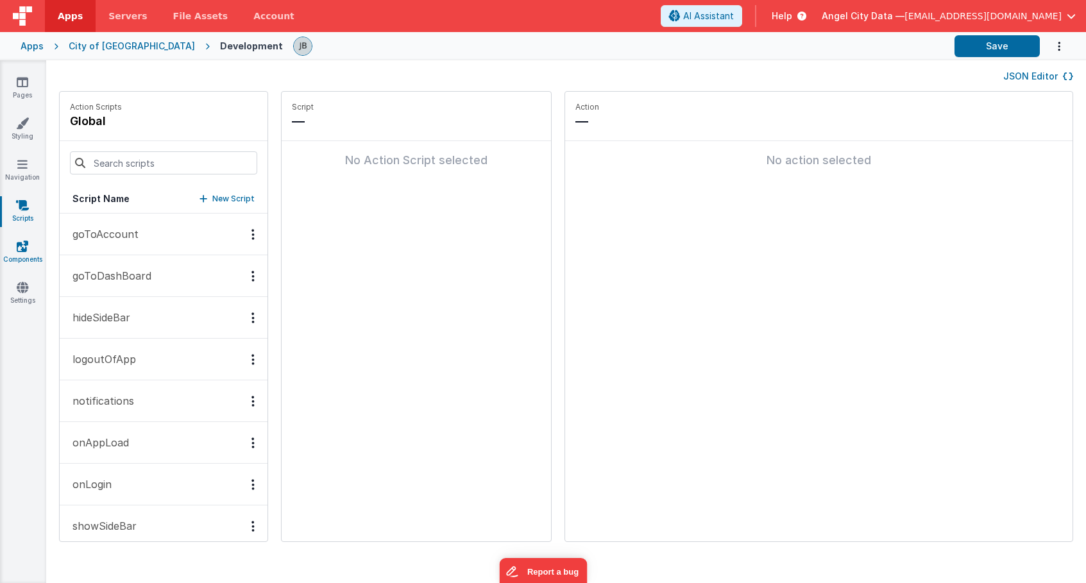
click at [24, 248] on icon at bounding box center [23, 246] width 12 height 13
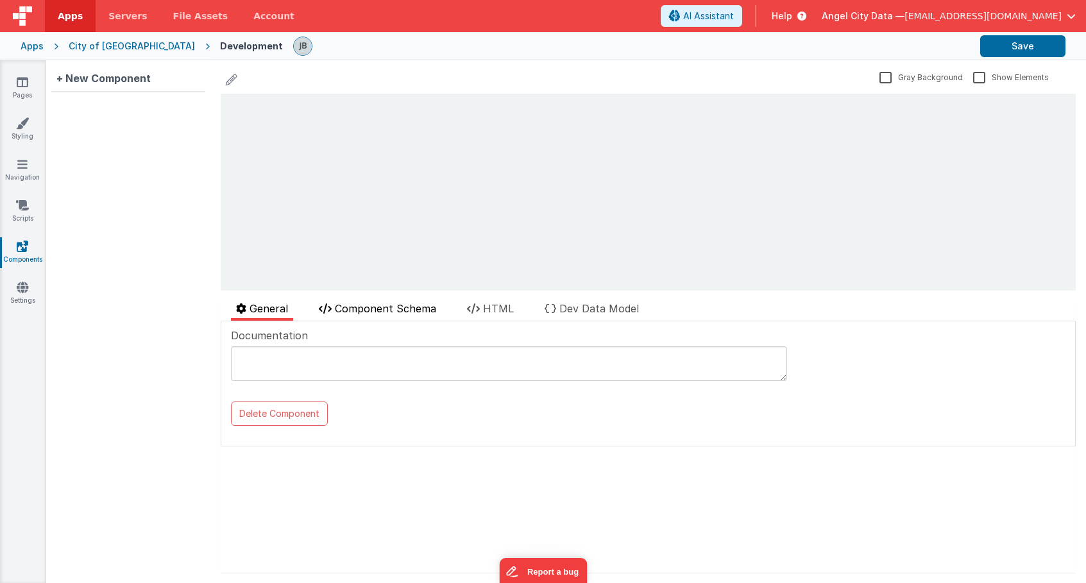
click at [387, 308] on span "Component Schema" at bounding box center [385, 308] width 101 height 13
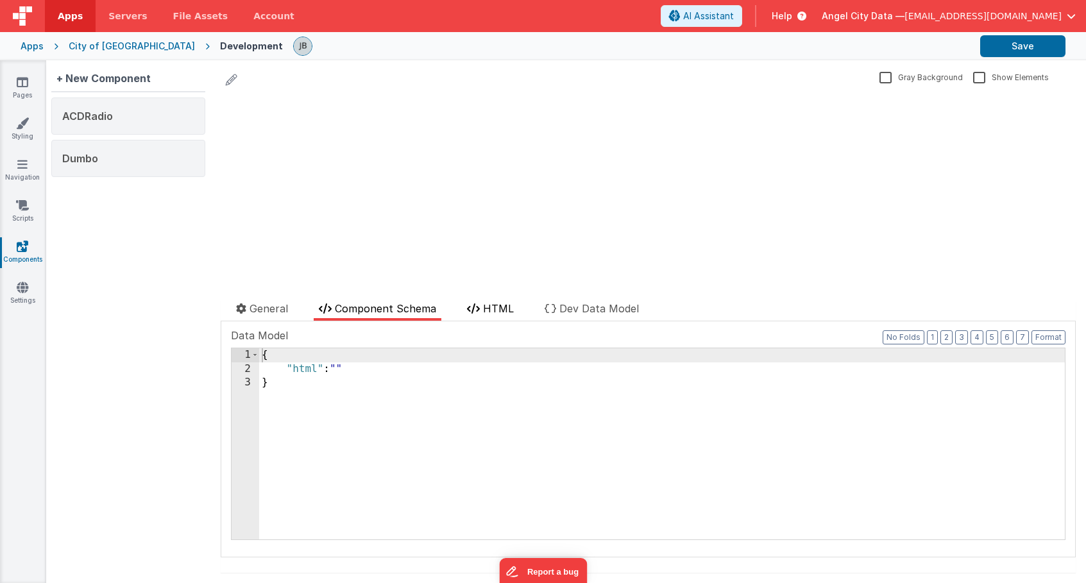
click at [485, 308] on span "HTML" at bounding box center [498, 308] width 31 height 13
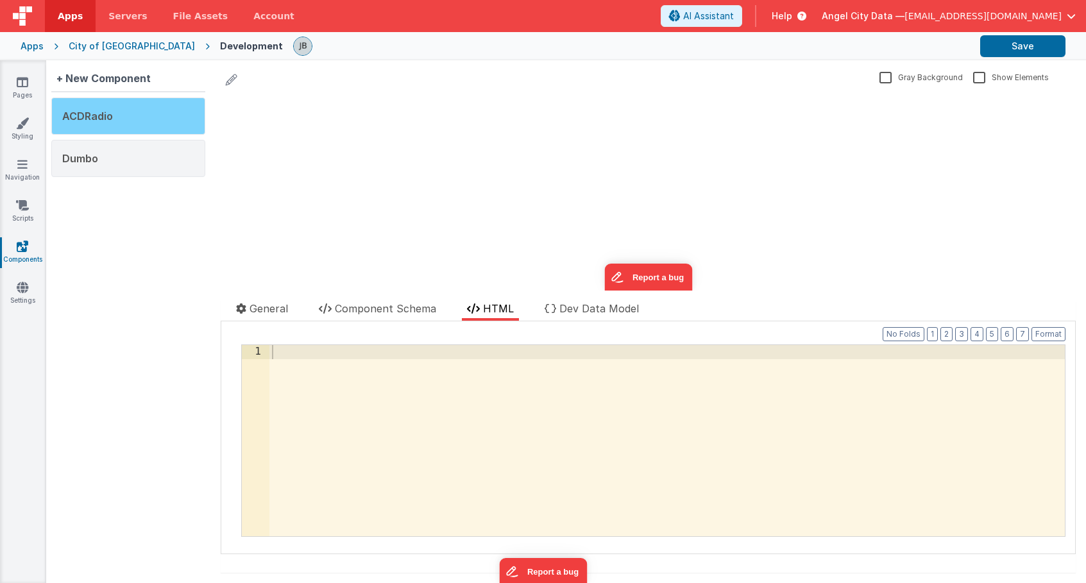
click at [137, 115] on div "ACDRadio" at bounding box center [128, 115] width 154 height 37
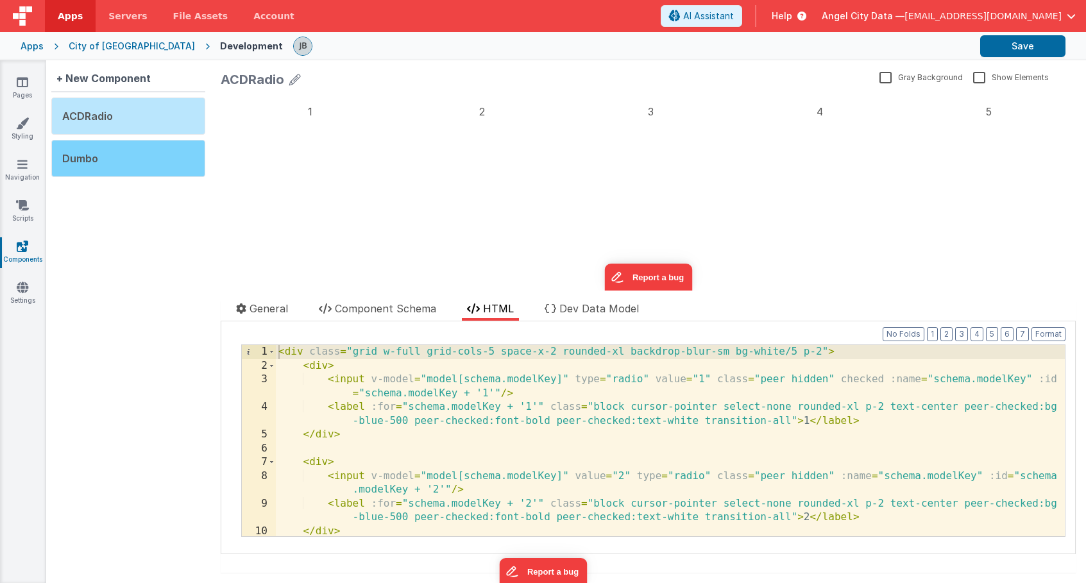
click at [139, 144] on div "Dumbo" at bounding box center [128, 158] width 154 height 37
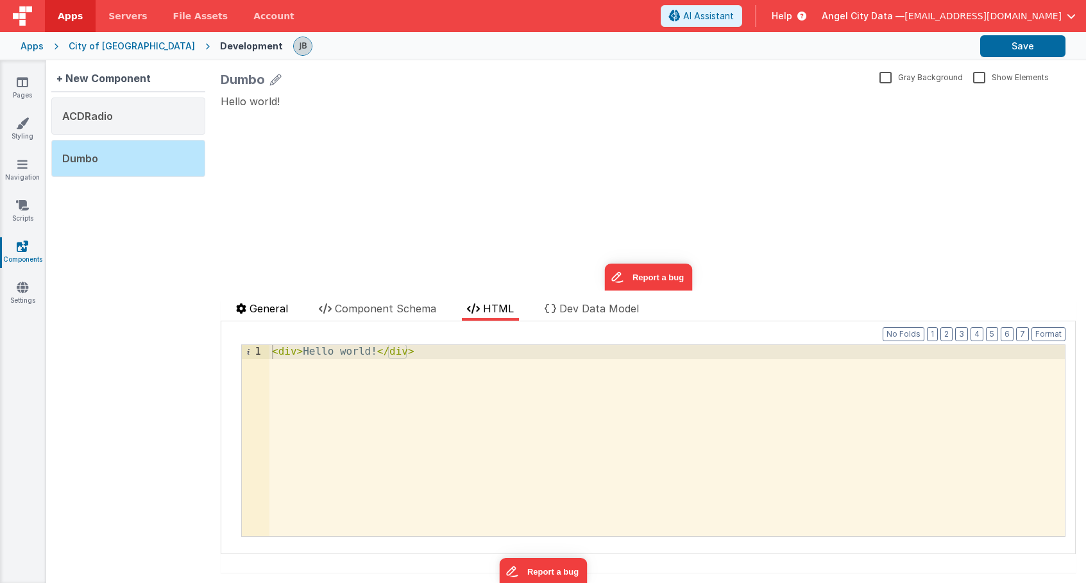
click at [273, 308] on span "General" at bounding box center [268, 308] width 38 height 13
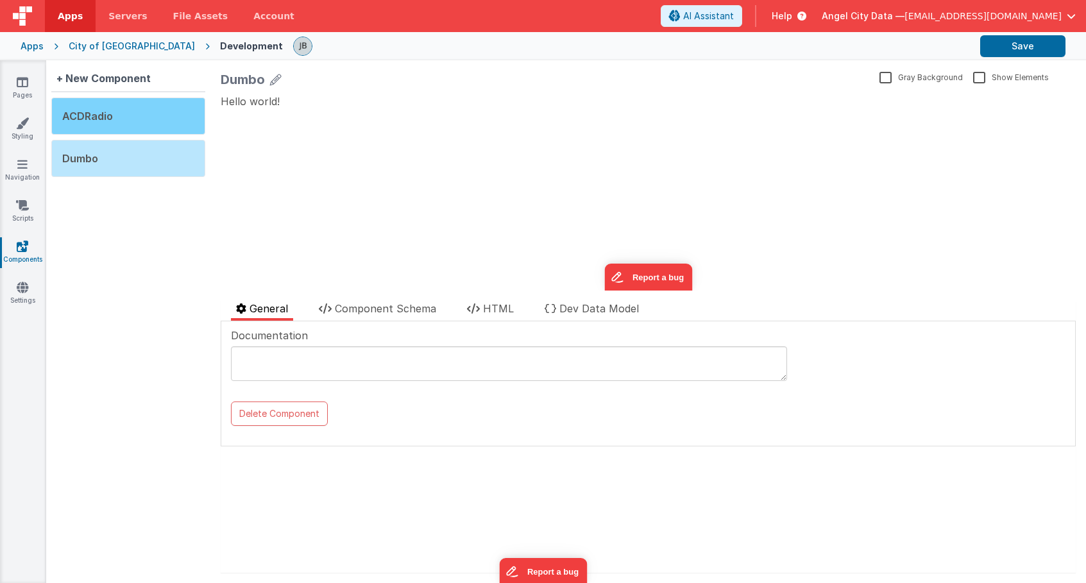
click at [137, 116] on div "ACDRadio" at bounding box center [128, 115] width 154 height 37
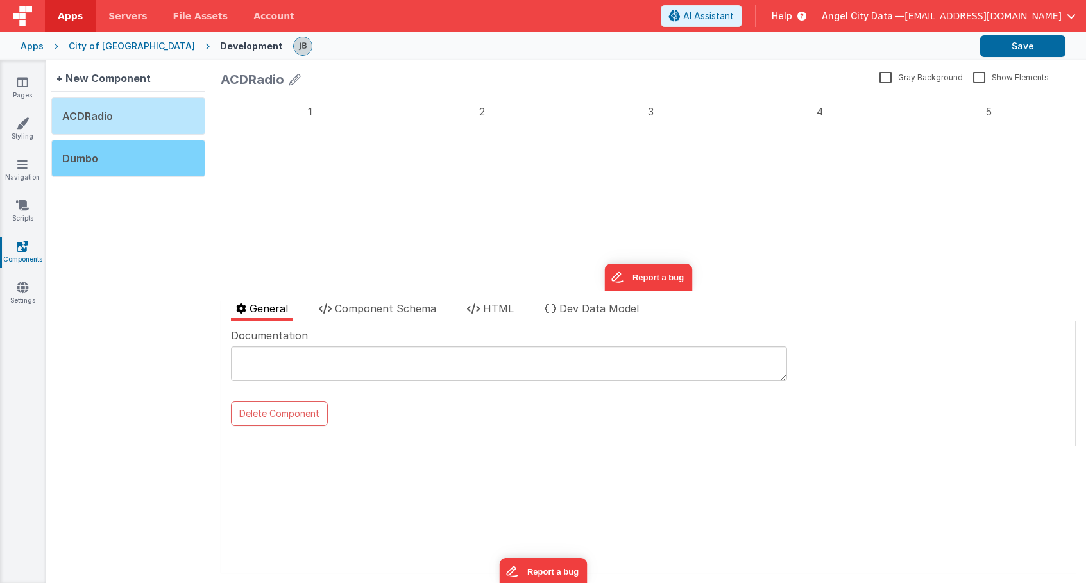
click at [142, 157] on div "Dumbo" at bounding box center [128, 158] width 154 height 37
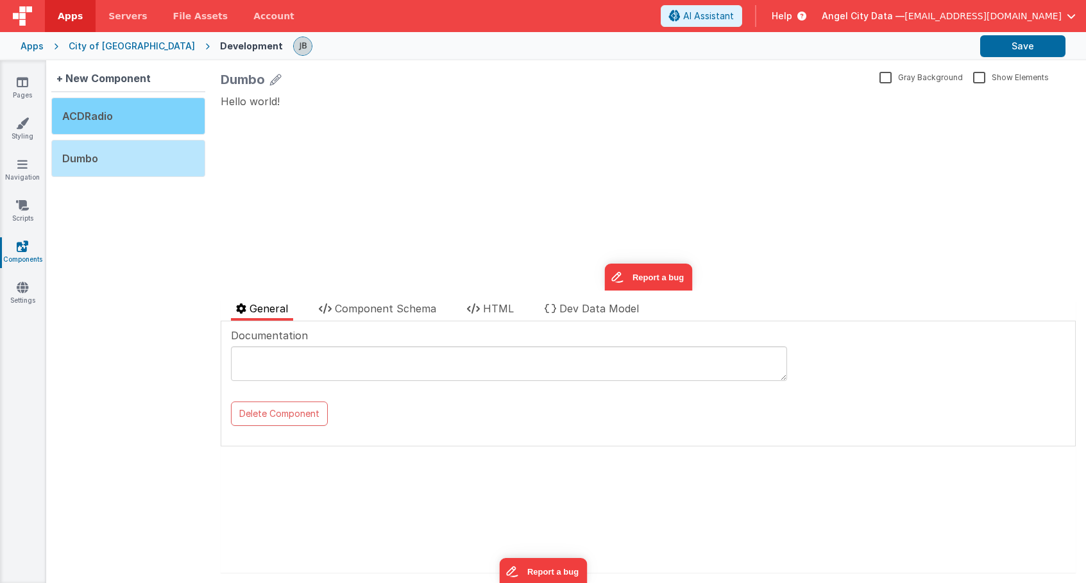
click at [141, 108] on div "ACDRadio" at bounding box center [128, 115] width 154 height 37
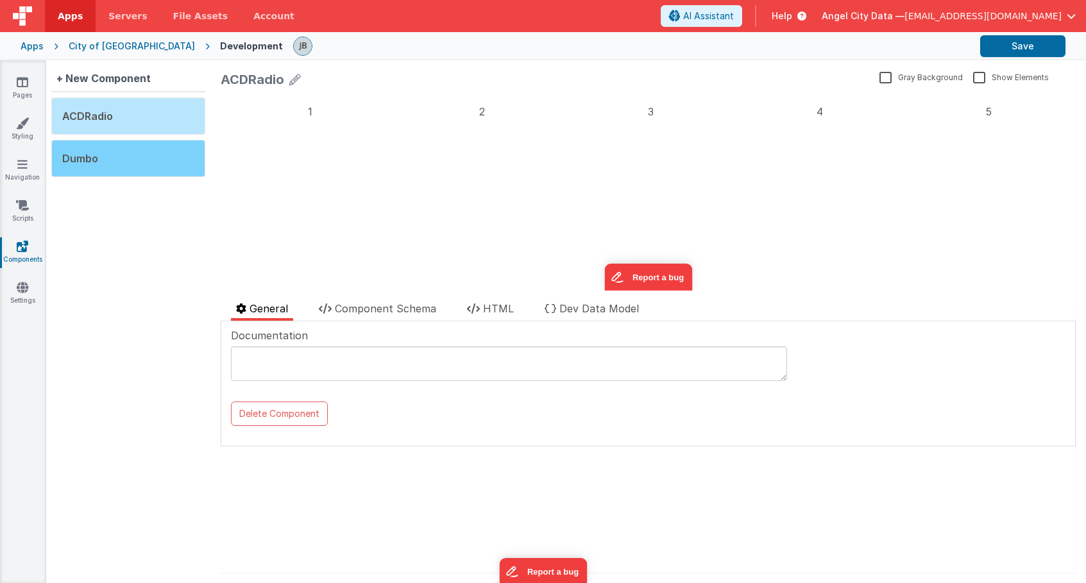
click at [138, 152] on div "Dumbo" at bounding box center [128, 158] width 154 height 37
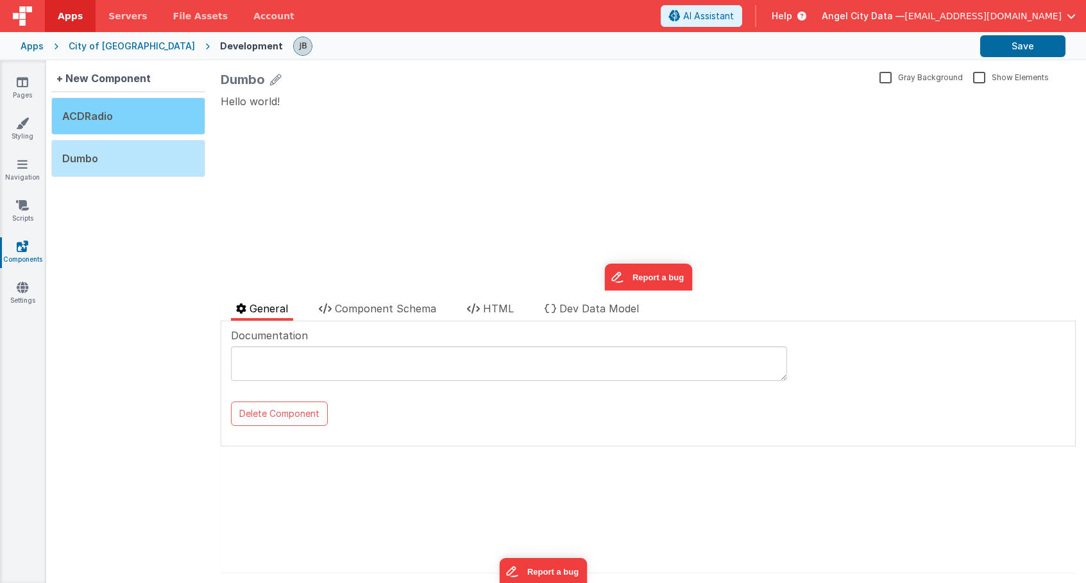
click at [137, 106] on div "ACDRadio" at bounding box center [128, 115] width 154 height 37
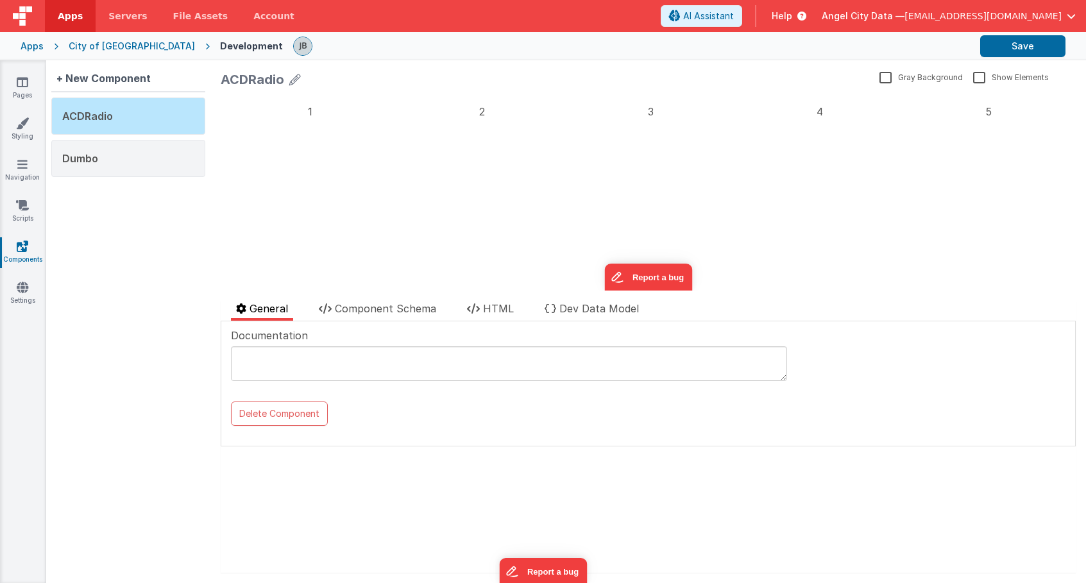
click at [314, 103] on label "1" at bounding box center [310, 112] width 169 height 26
click at [221, 94] on input "1" at bounding box center [221, 94] width 0 height 0
click at [496, 135] on div "1 2 3 4 5 update page model (See schema to hide after dev) showElements" at bounding box center [648, 192] width 855 height 197
click at [491, 110] on label "2" at bounding box center [482, 112] width 164 height 26
click at [221, 94] on input "2" at bounding box center [221, 94] width 0 height 0
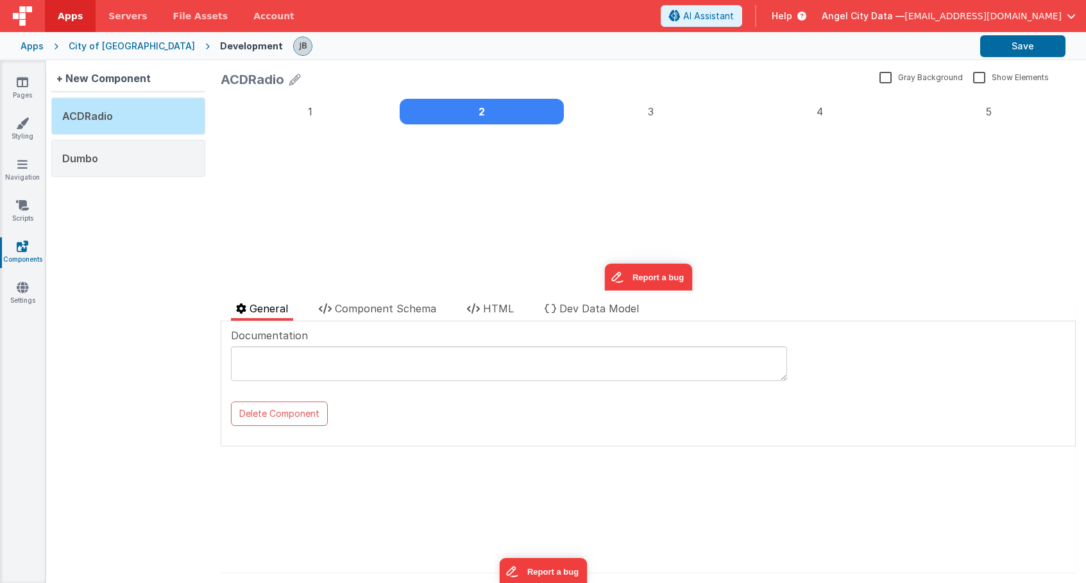
click at [660, 112] on label "3" at bounding box center [651, 112] width 164 height 26
click at [221, 94] on input "3" at bounding box center [221, 94] width 0 height 0
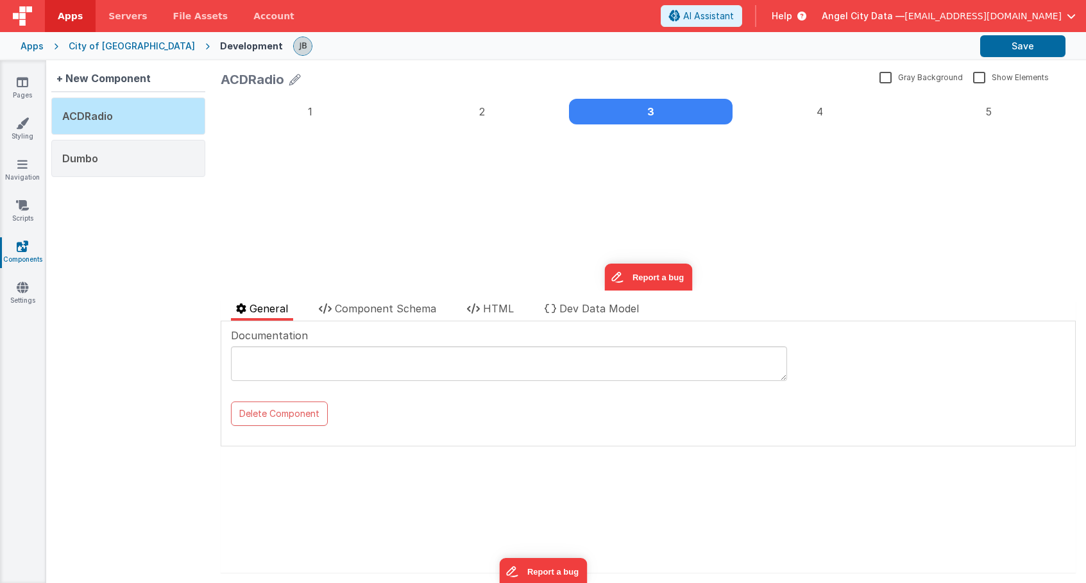
click at [795, 119] on label "4" at bounding box center [819, 112] width 164 height 26
click at [221, 94] on input "4" at bounding box center [221, 94] width 0 height 0
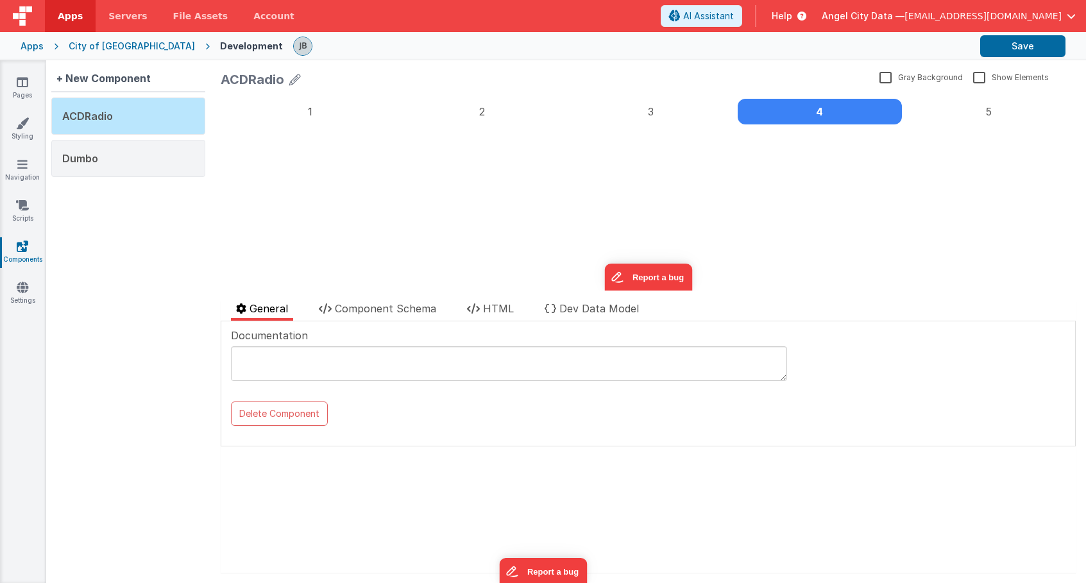
click at [910, 114] on label "5" at bounding box center [989, 112] width 164 height 26
click at [221, 94] on input "5" at bounding box center [221, 94] width 0 height 0
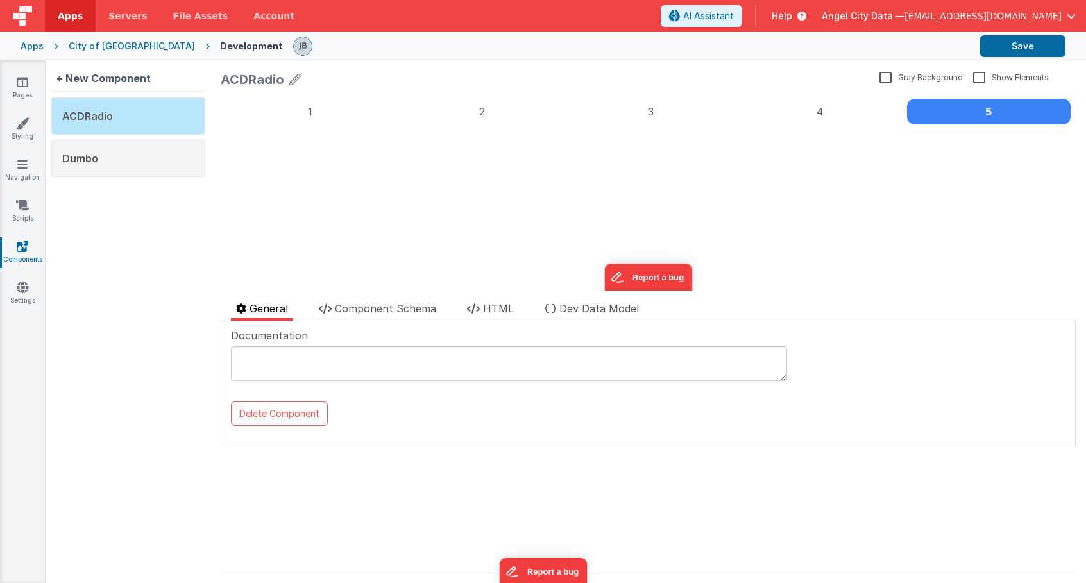
click at [882, 76] on label "Gray Background" at bounding box center [920, 77] width 83 height 12
click at [0, 0] on input "Gray Background" at bounding box center [0, 0] width 0 height 0
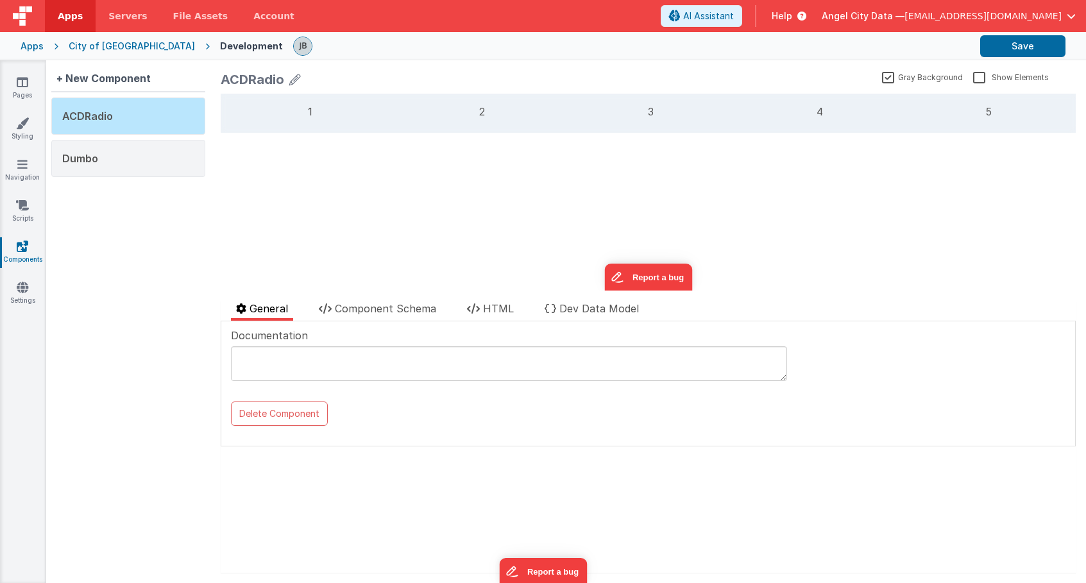
click at [841, 117] on label "4" at bounding box center [819, 112] width 164 height 26
click at [221, 94] on input "4" at bounding box center [221, 94] width 0 height 0
click at [658, 115] on label "3" at bounding box center [651, 112] width 164 height 26
click at [221, 94] on input "3" at bounding box center [221, 94] width 0 height 0
click at [475, 114] on label "2" at bounding box center [482, 112] width 164 height 26
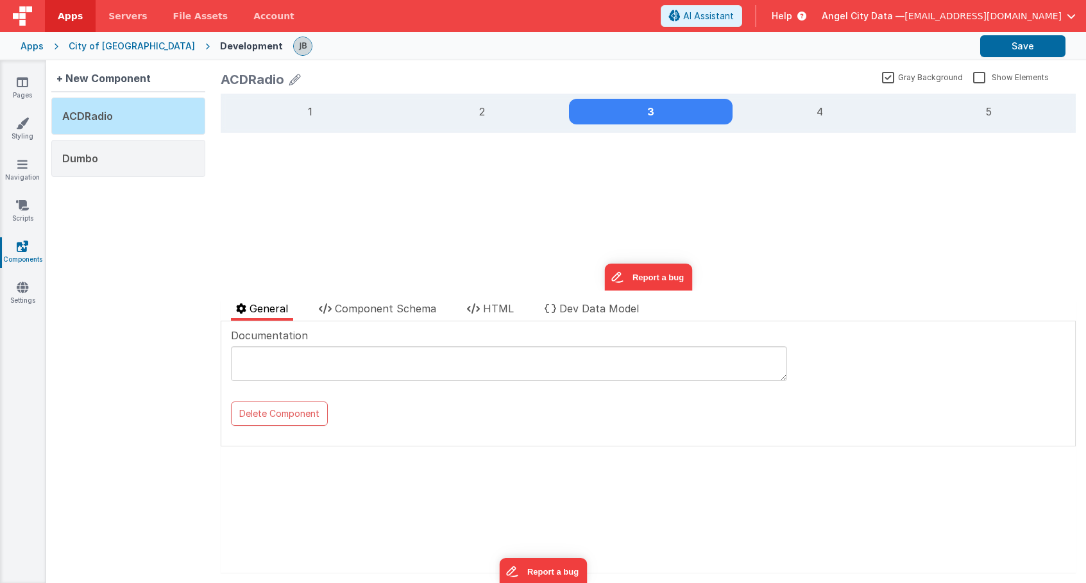
click at [221, 94] on input "2" at bounding box center [221, 94] width 0 height 0
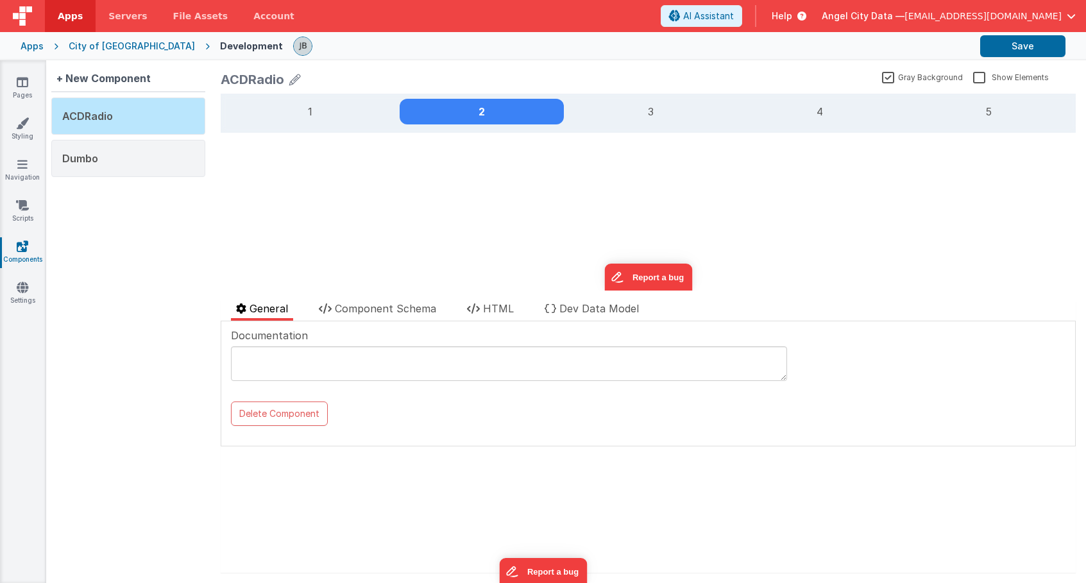
click at [978, 74] on label "Show Elements" at bounding box center [1011, 77] width 76 height 12
click at [0, 0] on input "Show Elements" at bounding box center [0, 0] width 0 height 0
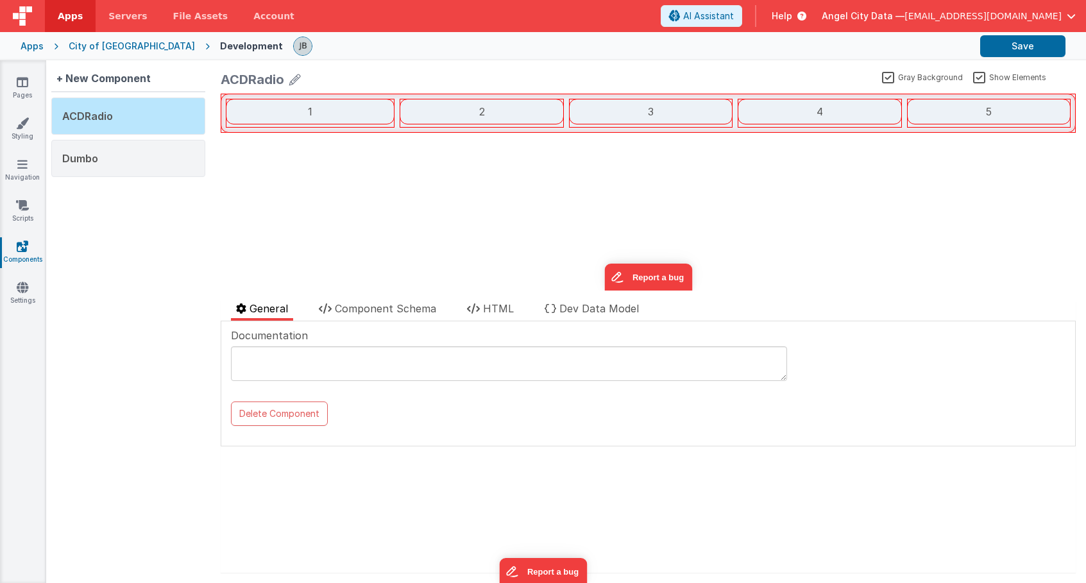
click at [979, 74] on label "Show Elements" at bounding box center [1009, 77] width 73 height 12
click at [0, 0] on input "Show Elements" at bounding box center [0, 0] width 0 height 0
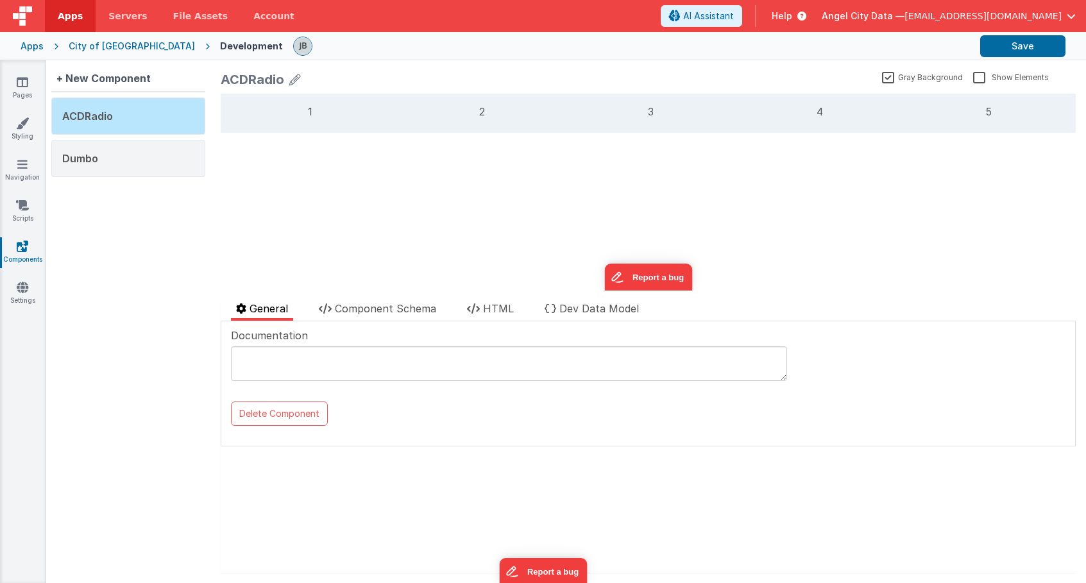
click at [891, 74] on label "Gray Background" at bounding box center [922, 77] width 81 height 12
click at [0, 0] on input "Gray Background" at bounding box center [0, 0] width 0 height 0
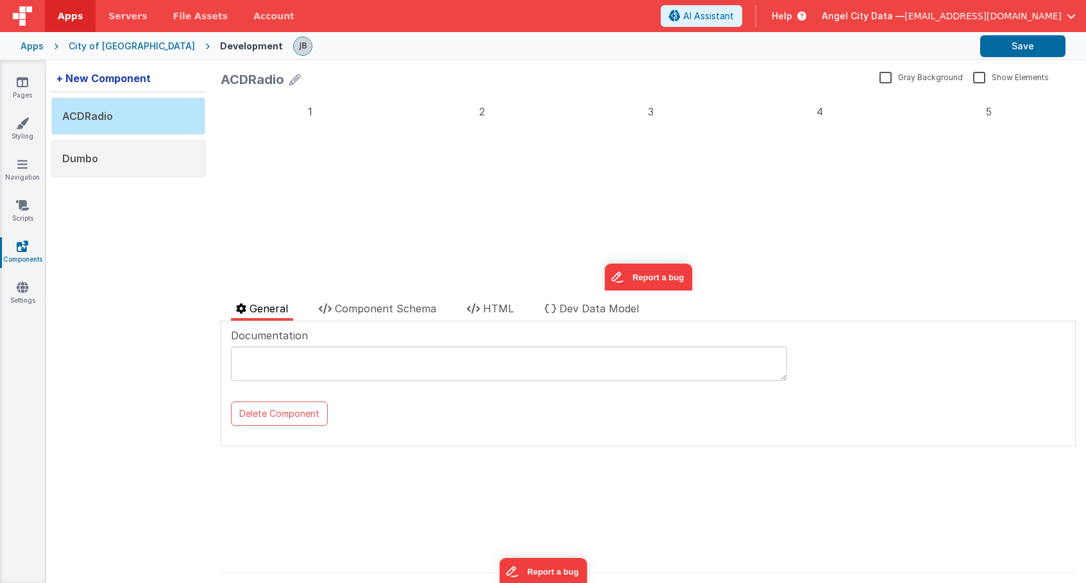
click at [117, 74] on div "+ New Component" at bounding box center [103, 78] width 105 height 26
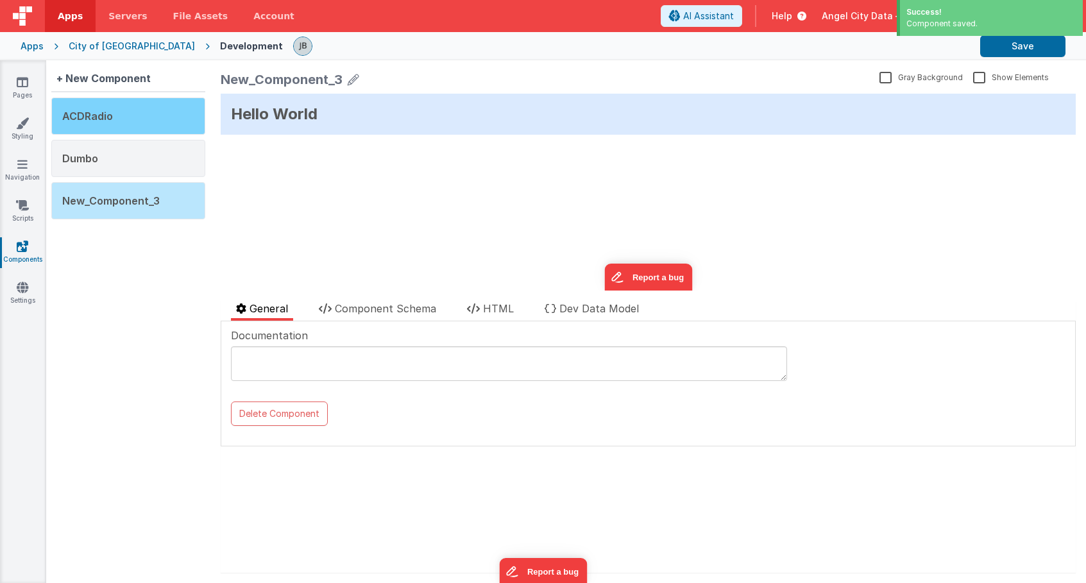
click at [128, 115] on div "ACDRadio" at bounding box center [128, 115] width 154 height 37
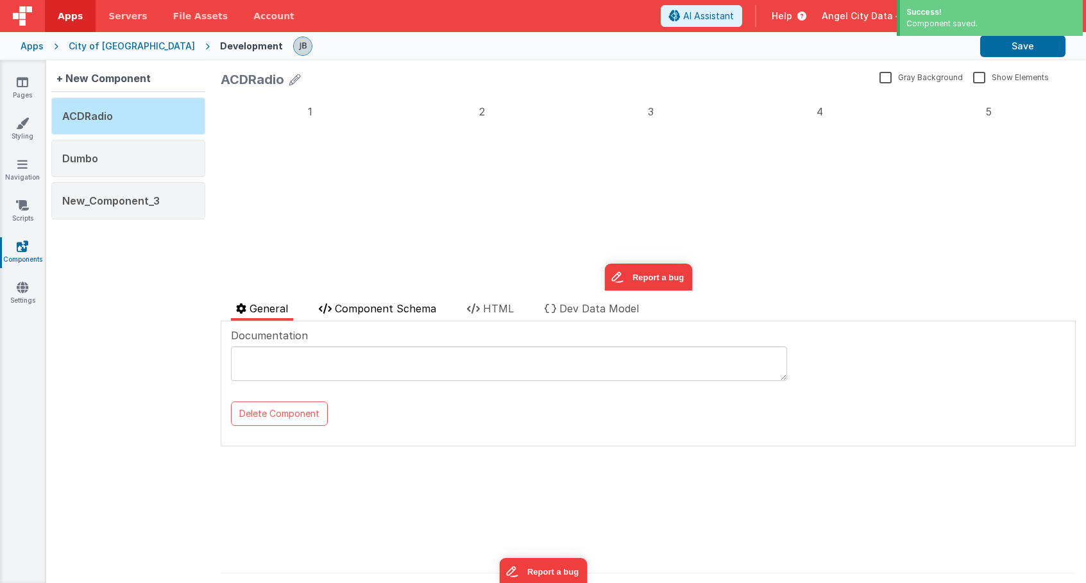
click at [367, 315] on li "Component Schema" at bounding box center [378, 311] width 128 height 20
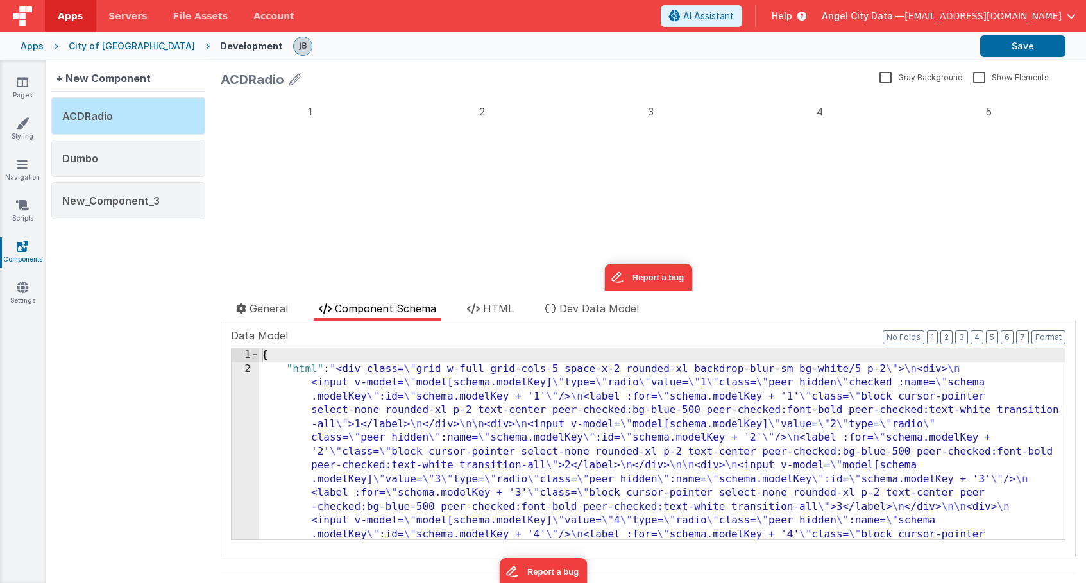
click at [240, 409] on div "2" at bounding box center [246, 486] width 28 height 248
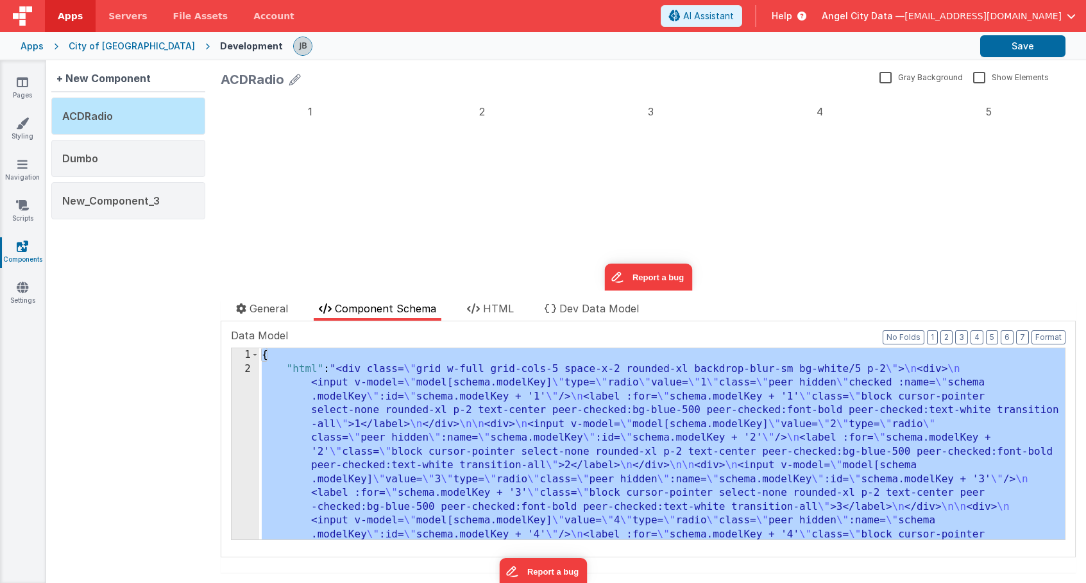
click at [244, 407] on div "1 2" at bounding box center [246, 574] width 28 height 453
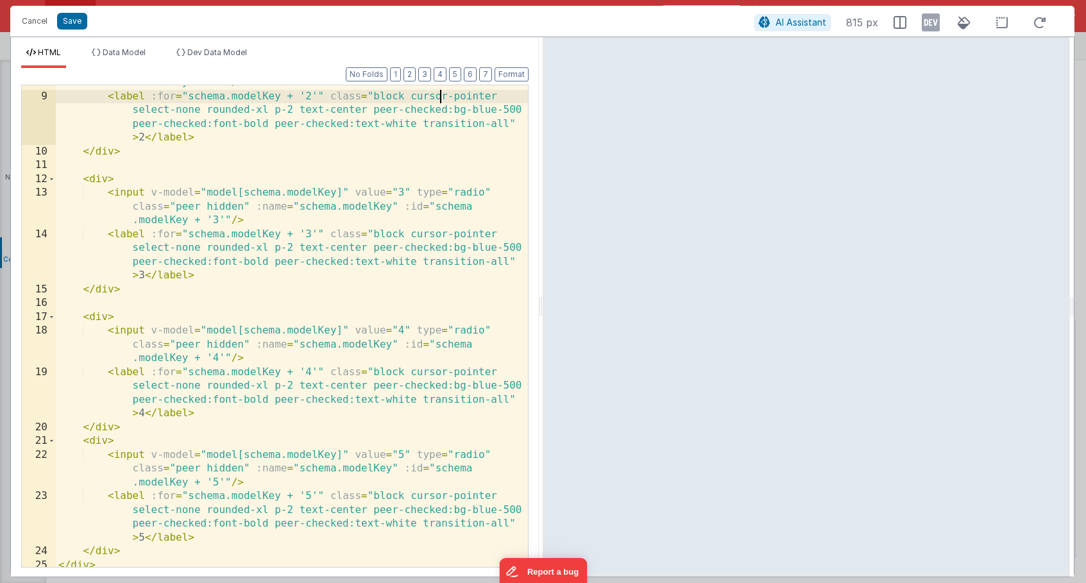
scroll to position [221, 0]
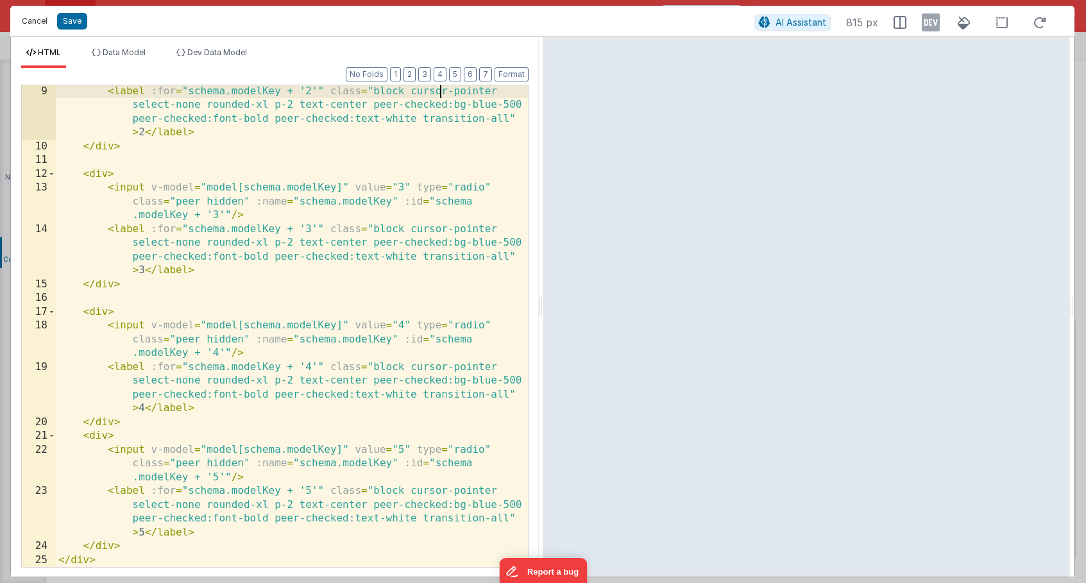
click at [37, 21] on button "Cancel" at bounding box center [34, 21] width 38 height 18
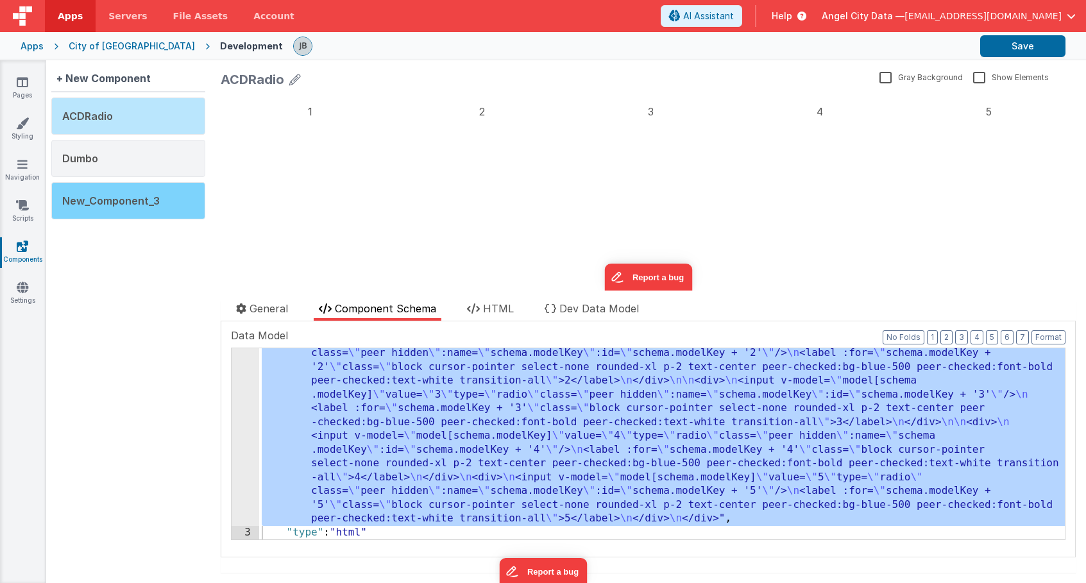
click at [161, 204] on div "New_Component_3" at bounding box center [128, 200] width 154 height 37
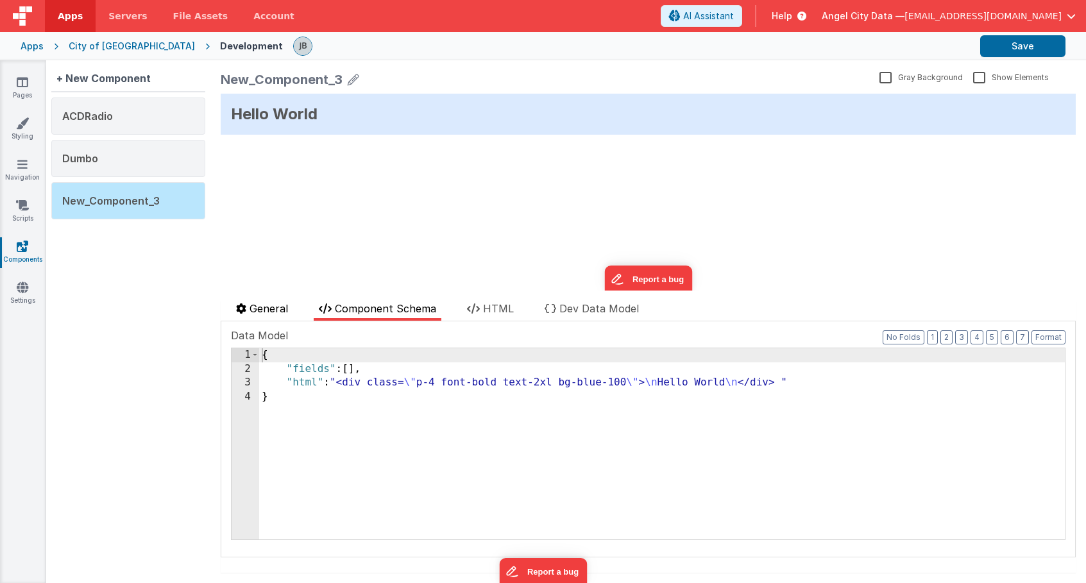
click at [288, 305] on span "General" at bounding box center [268, 308] width 38 height 13
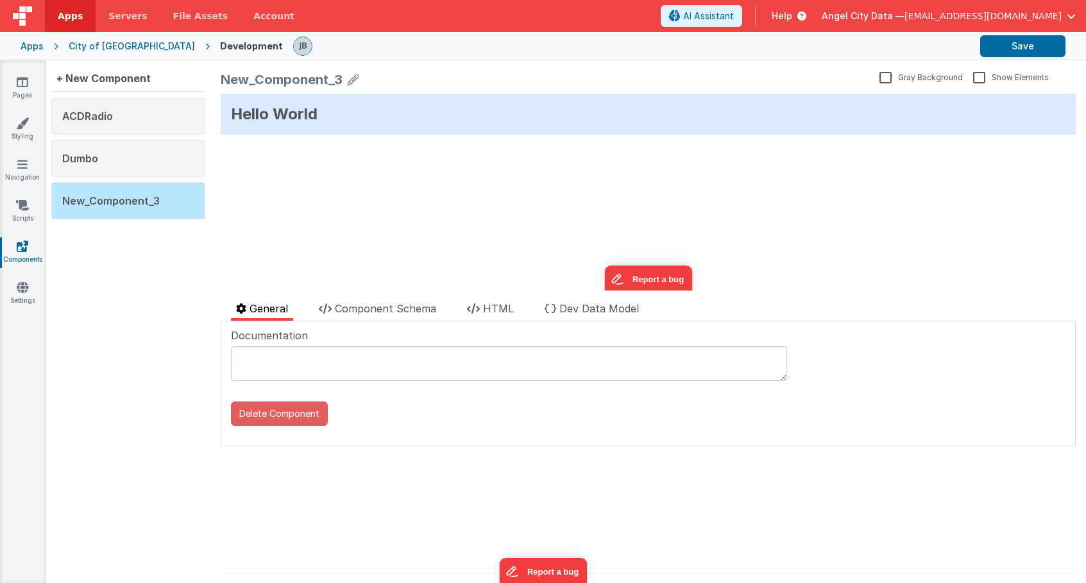
click at [282, 414] on button "Delete Component" at bounding box center [279, 413] width 97 height 24
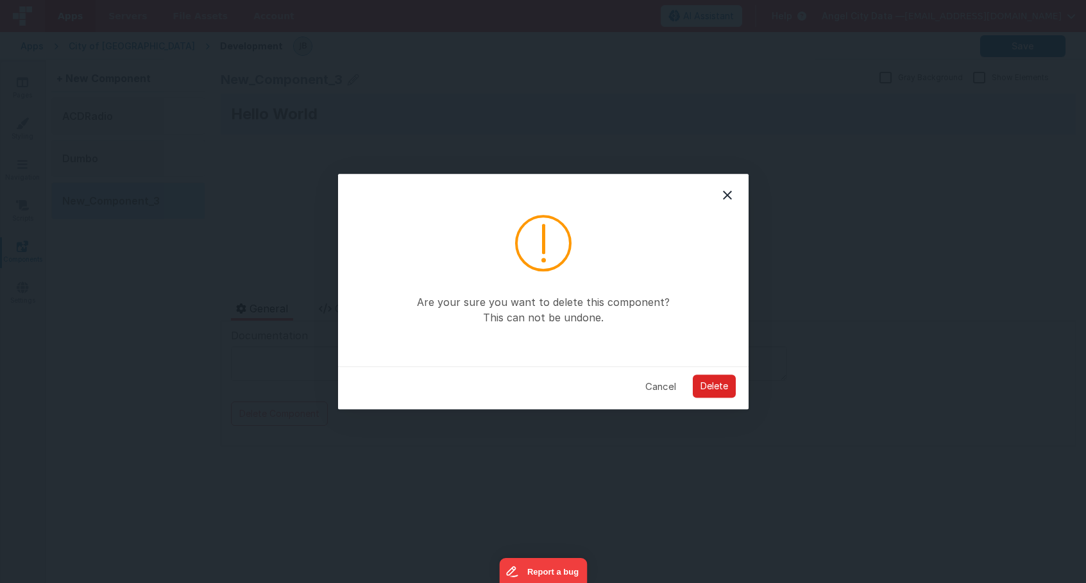
click at [705, 391] on button "Delete" at bounding box center [714, 386] width 43 height 23
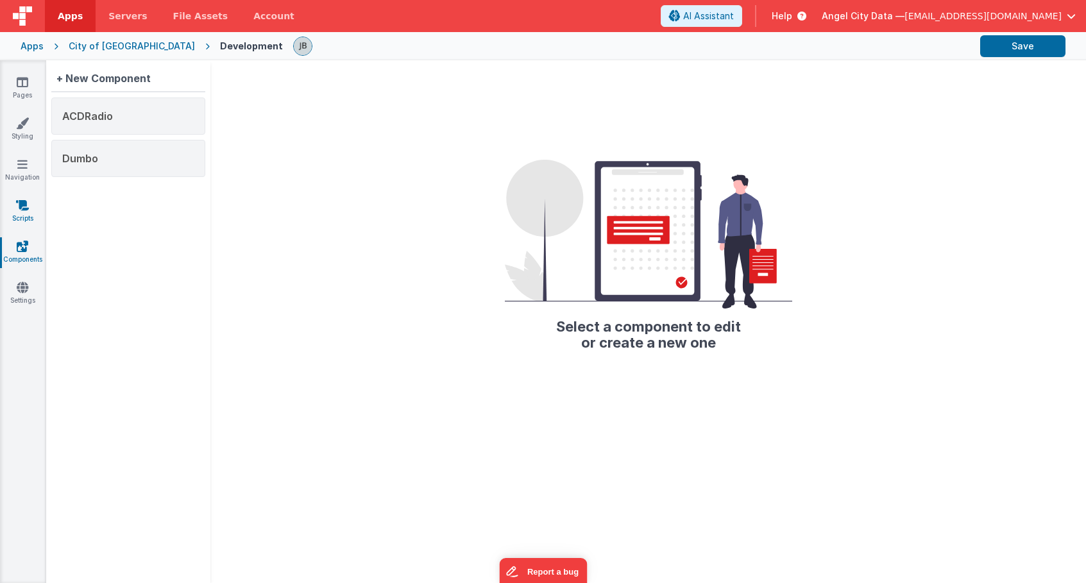
click at [21, 209] on icon at bounding box center [22, 205] width 13 height 13
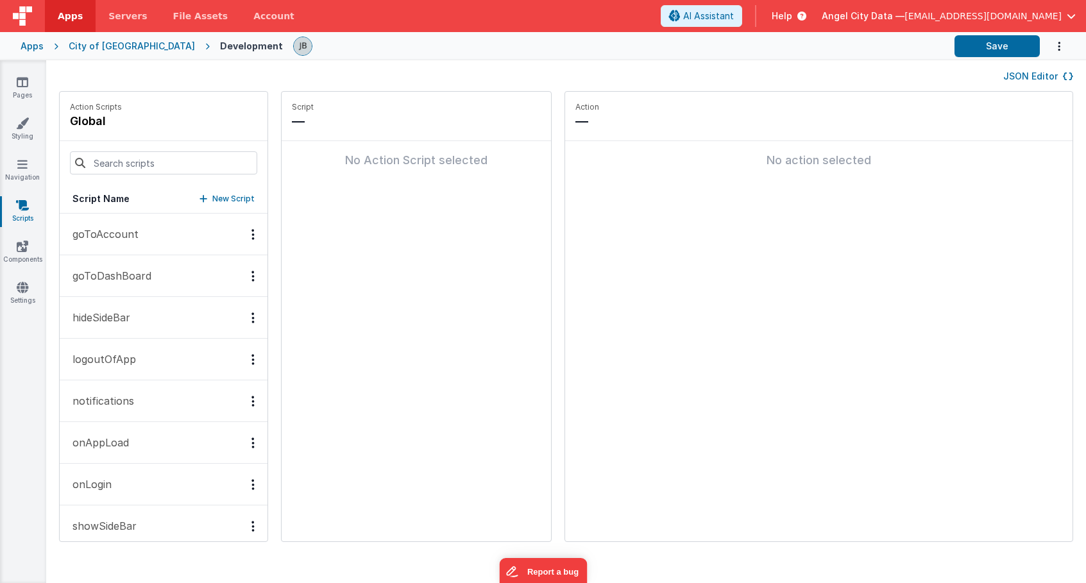
scroll to position [16, 0]
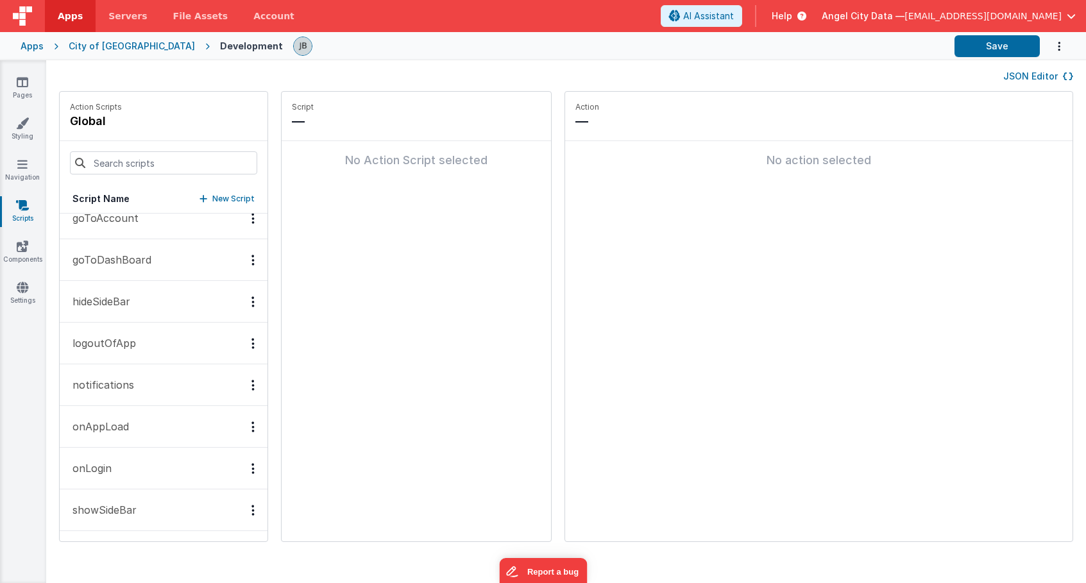
click at [96, 416] on button "onAppLoad" at bounding box center [164, 427] width 208 height 42
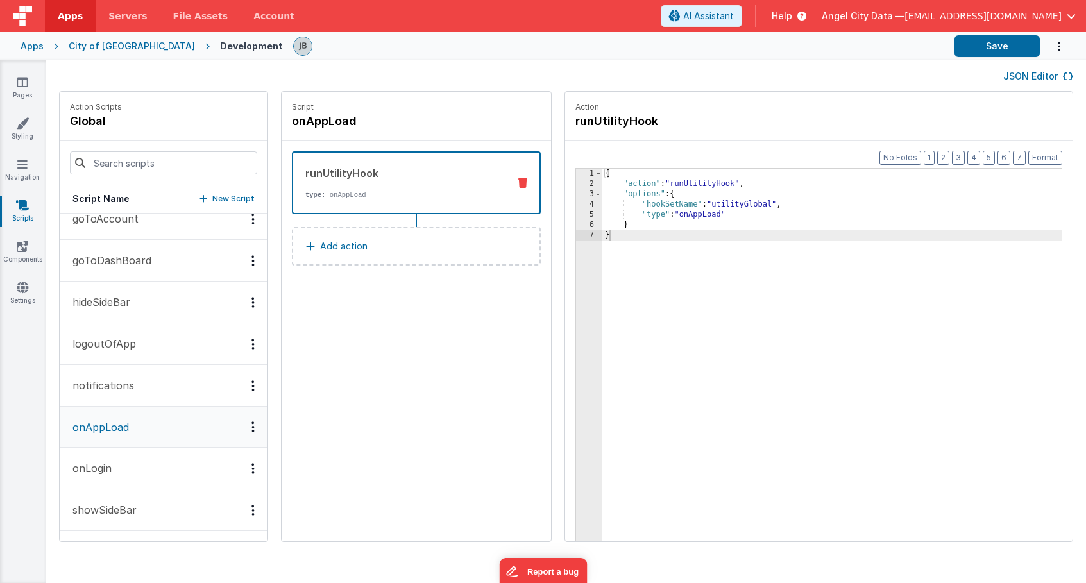
click at [100, 505] on p "showSideBar" at bounding box center [101, 509] width 72 height 15
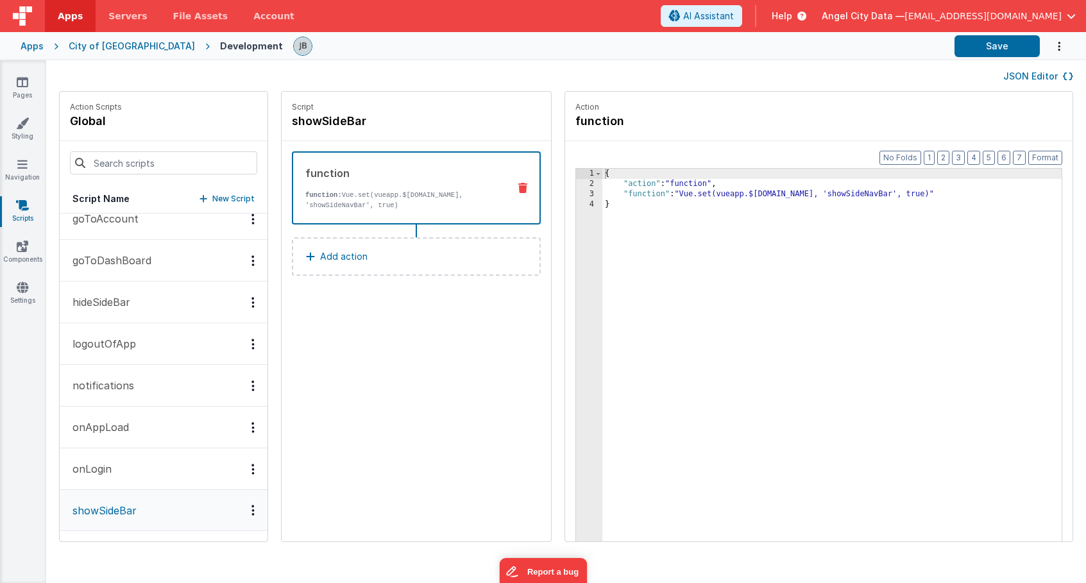
click at [115, 232] on button "goToAccount" at bounding box center [164, 219] width 208 height 42
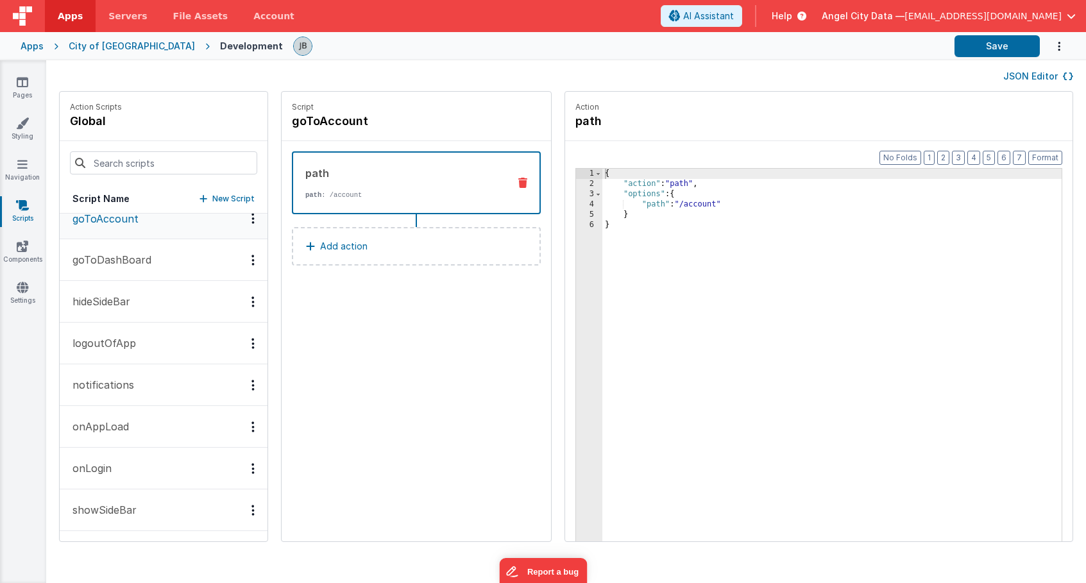
click at [117, 255] on p "goToDashBoard" at bounding box center [108, 259] width 87 height 15
click at [110, 291] on button "hideSideBar" at bounding box center [164, 302] width 208 height 42
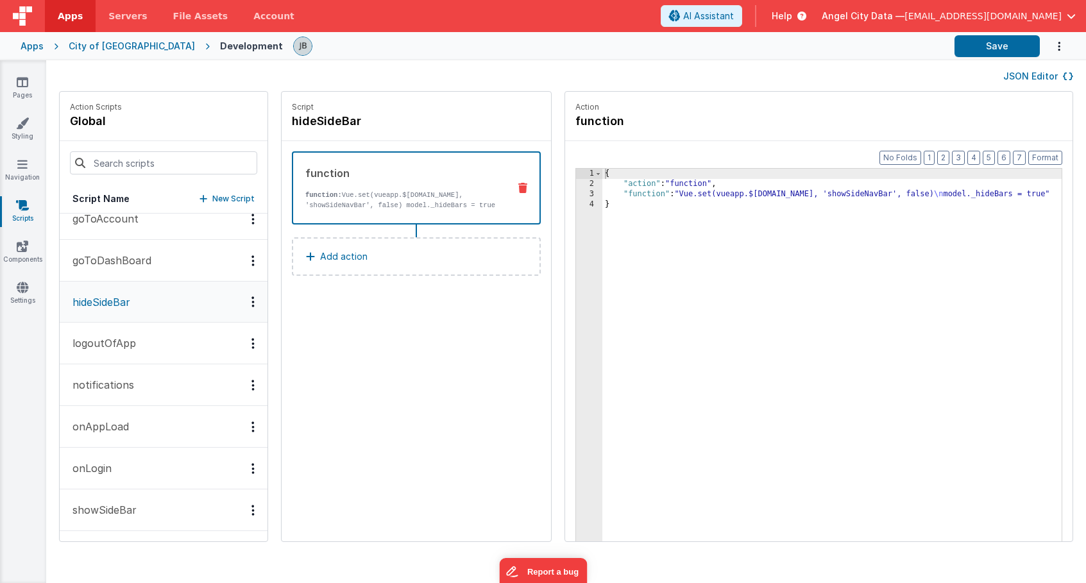
click at [99, 340] on p "logoutOfApp" at bounding box center [100, 342] width 71 height 15
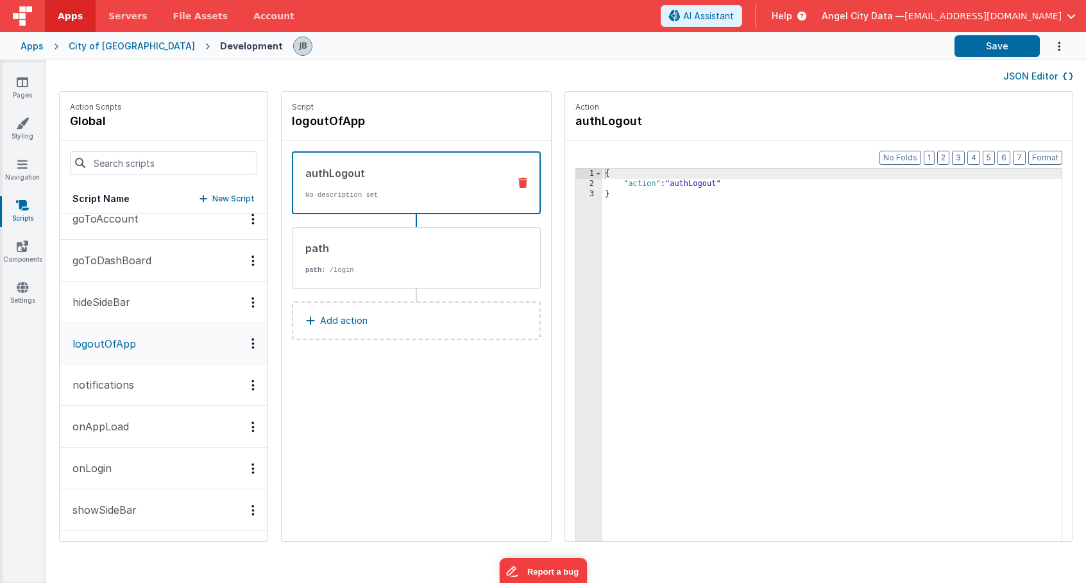
click at [90, 377] on p "notifications" at bounding box center [99, 384] width 69 height 15
click at [92, 420] on p "onAppLoad" at bounding box center [97, 426] width 64 height 15
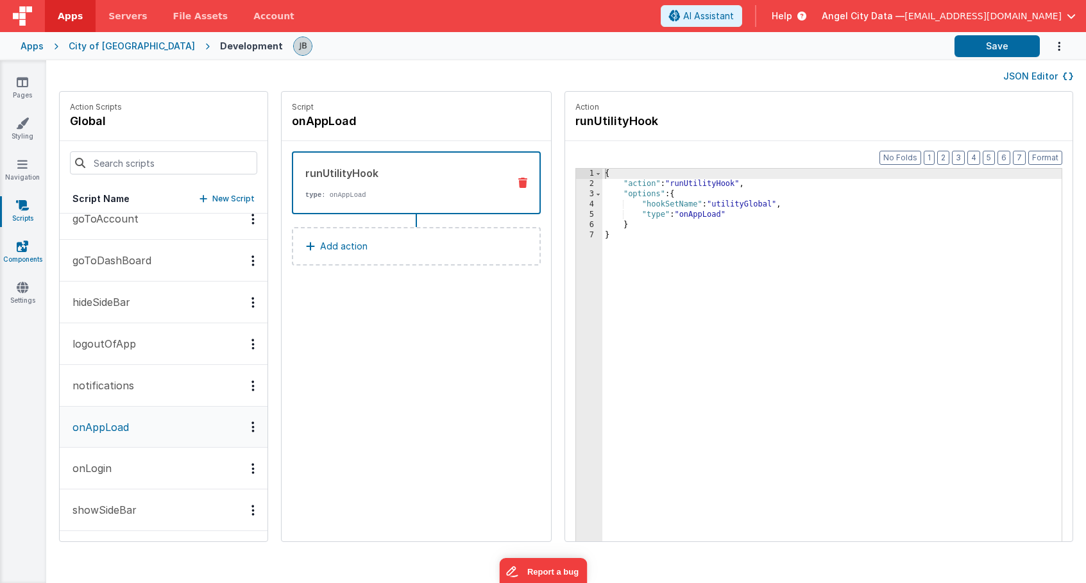
click at [27, 251] on icon at bounding box center [23, 246] width 12 height 13
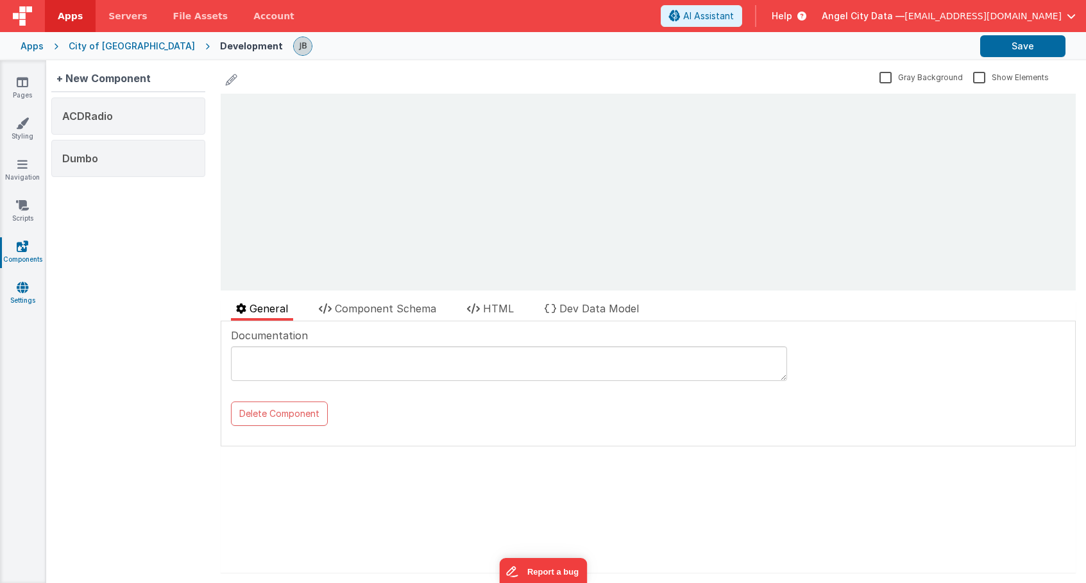
click at [23, 285] on icon at bounding box center [23, 287] width 12 height 13
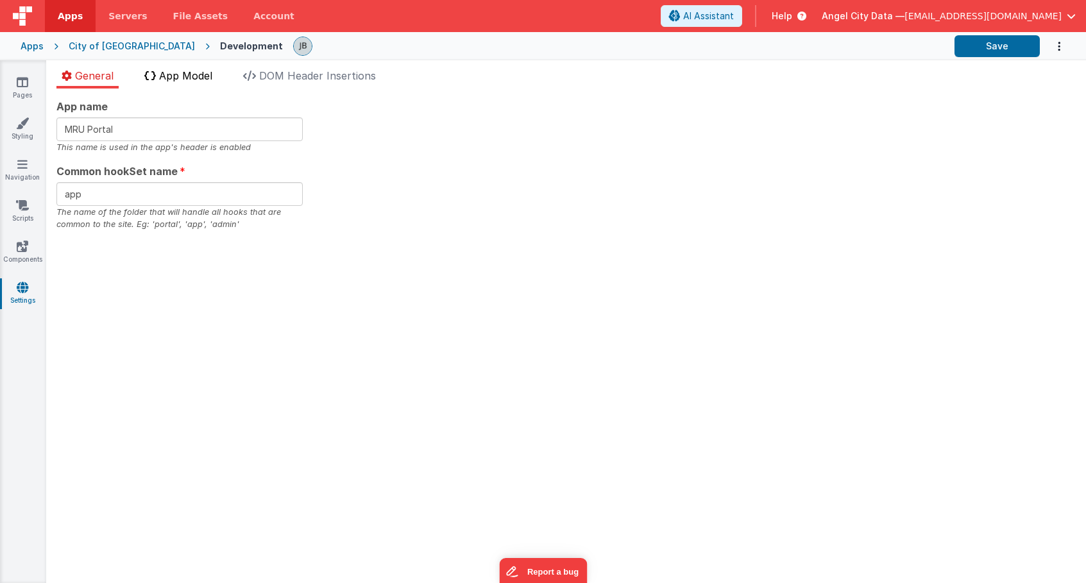
click at [165, 80] on span "App Model" at bounding box center [185, 75] width 53 height 13
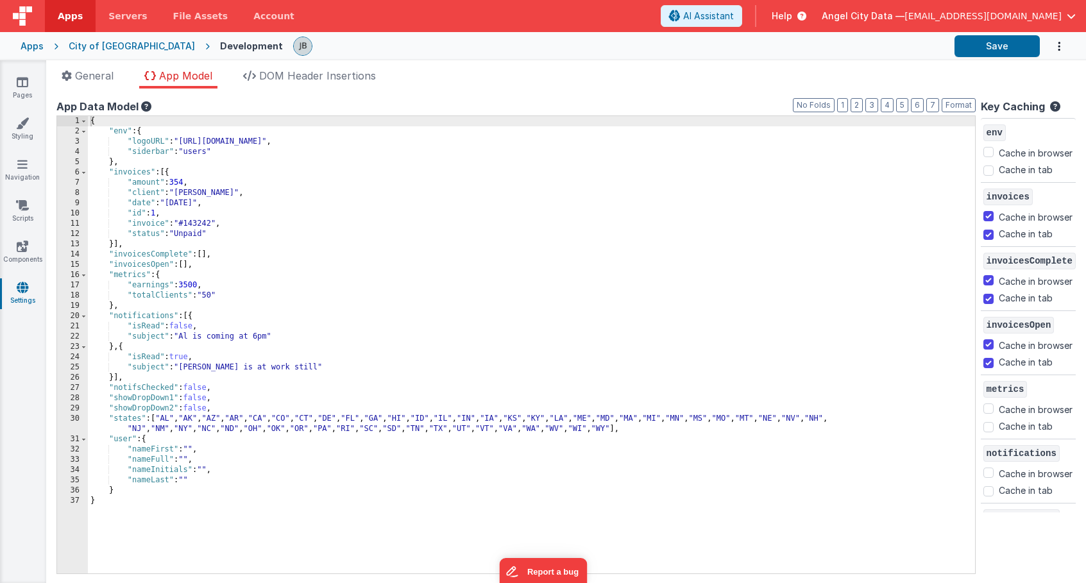
click at [114, 48] on div "City of [GEOGRAPHIC_DATA]" at bounding box center [132, 46] width 126 height 13
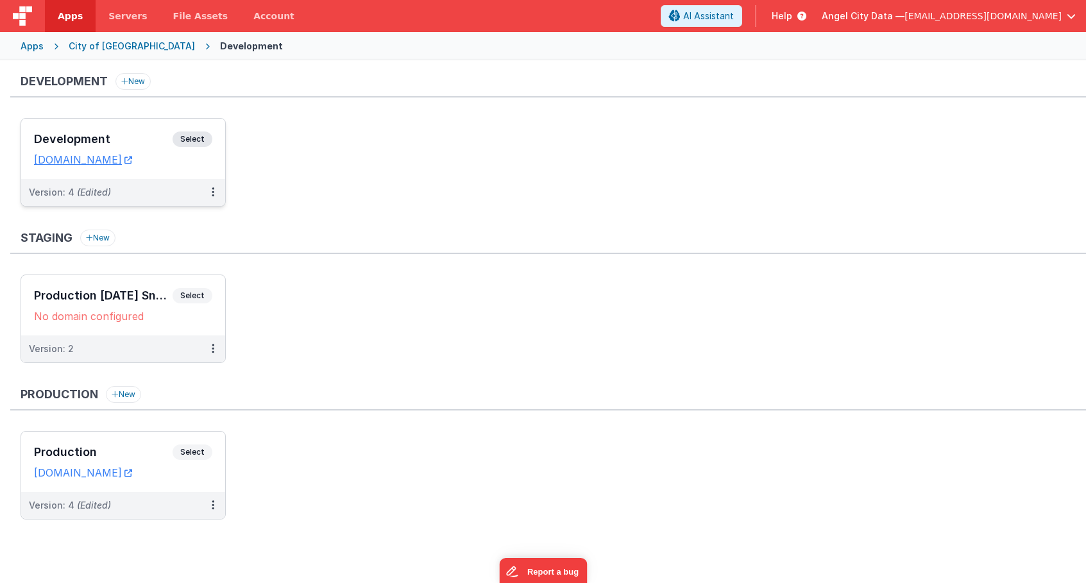
click at [165, 178] on div "Development Select URLs [DOMAIN_NAME]" at bounding box center [123, 149] width 204 height 60
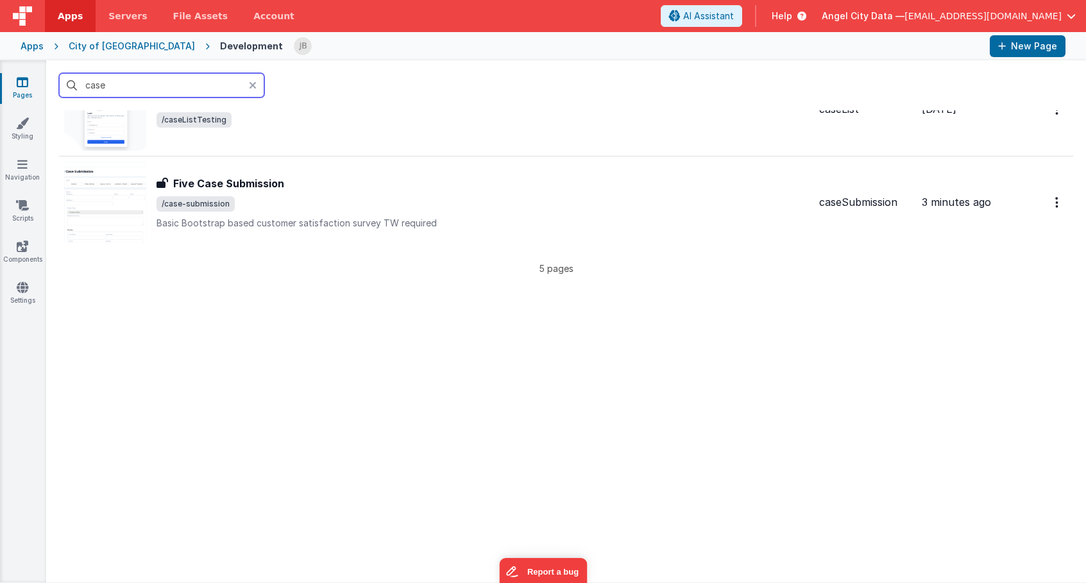
scroll to position [307, 0]
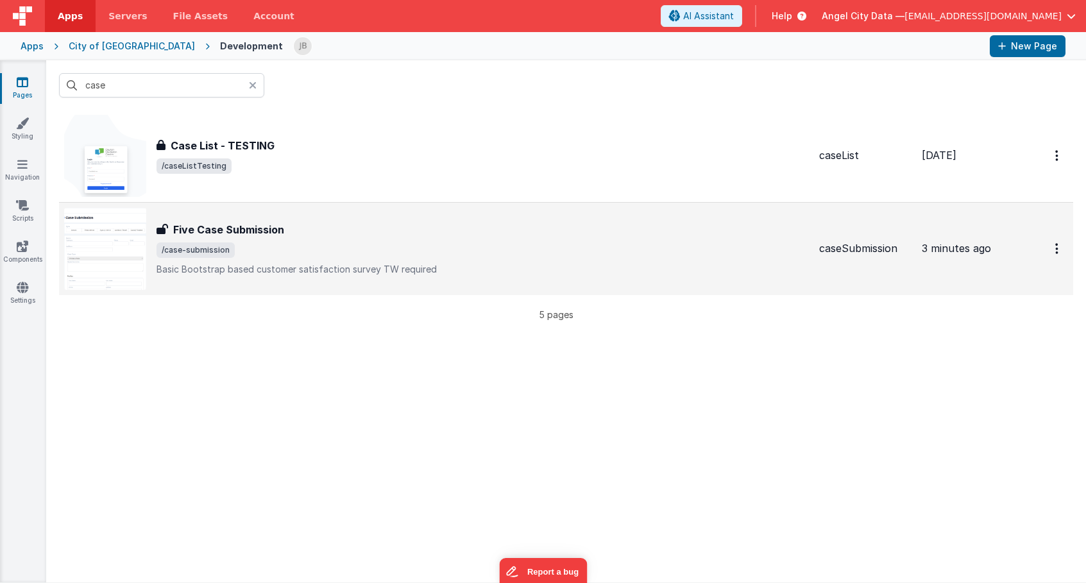
click at [202, 226] on h3 "Five Case Submission" at bounding box center [228, 229] width 111 height 15
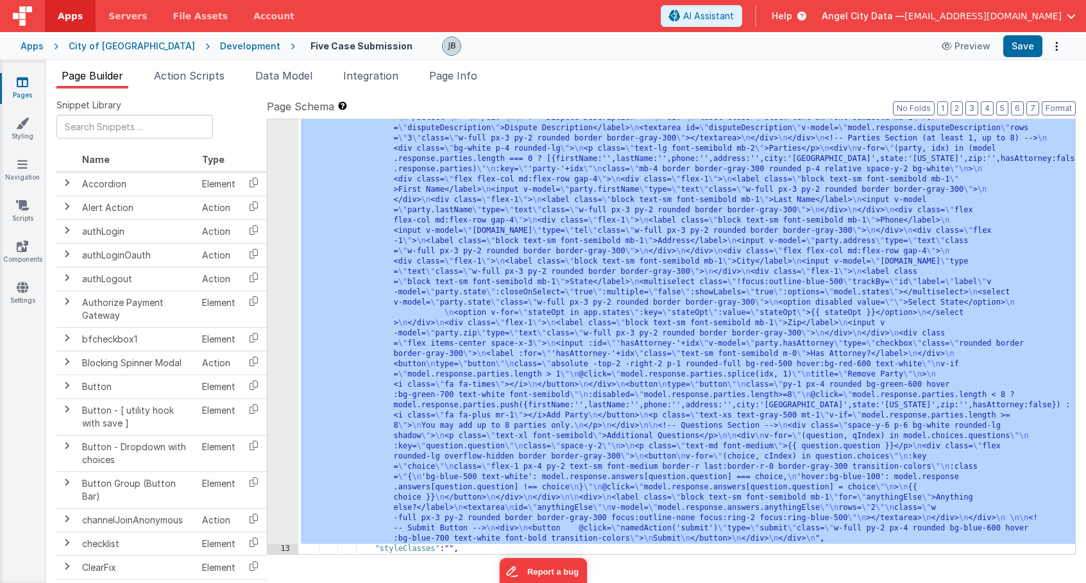
click at [273, 321] on div "12" at bounding box center [282, 185] width 31 height 718
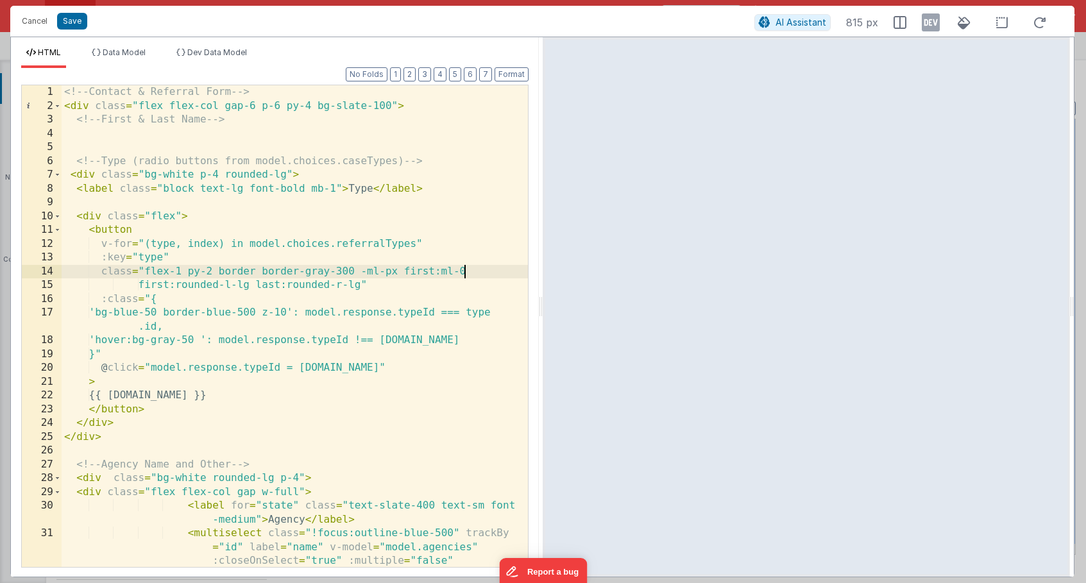
scroll to position [1, 0]
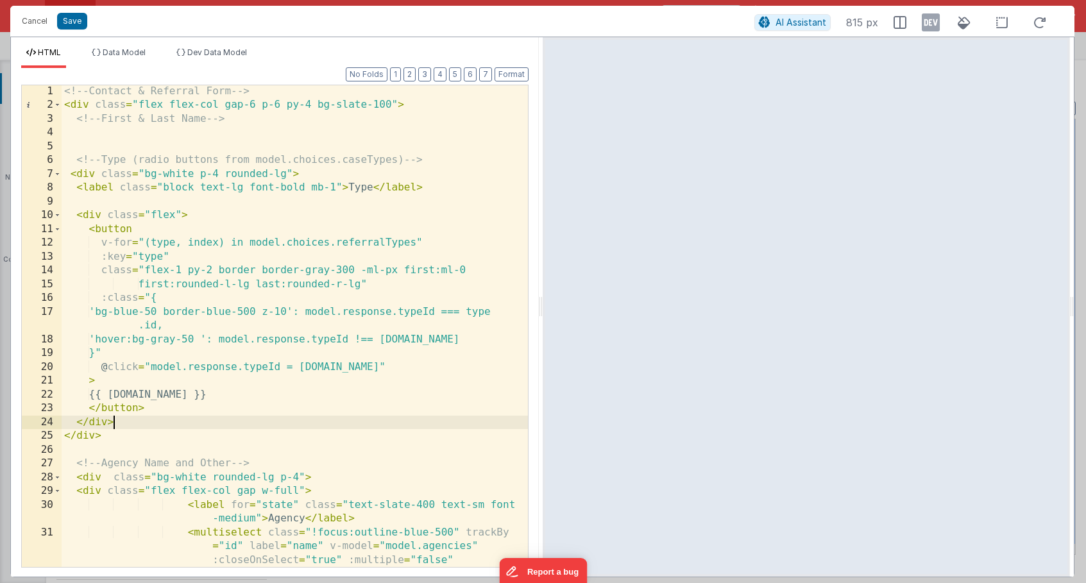
click at [143, 421] on div "<!-- Contact & Referral Form --> < div class = "flex flex-col gap-6 p-6 py-4 bg…" at bounding box center [295, 367] width 466 height 564
click at [128, 442] on div "<!-- Contact & Referral Form --> < div class = "flex flex-col gap-6 p-6 py-4 bg…" at bounding box center [295, 367] width 466 height 564
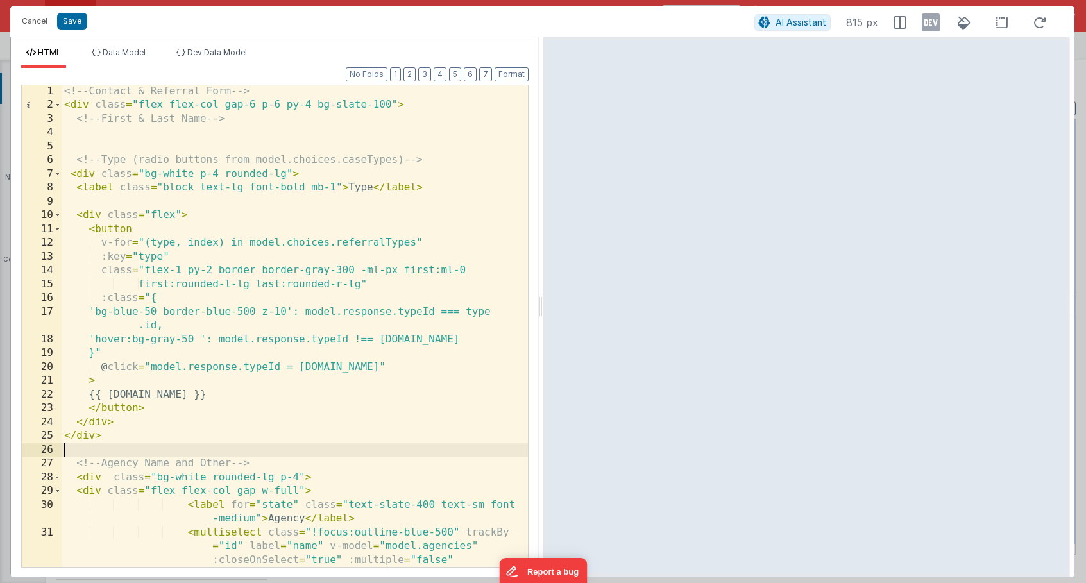
click at [122, 448] on div "<!-- Contact & Referral Form --> < div class = "flex flex-col gap-6 p-6 py-4 bg…" at bounding box center [295, 367] width 466 height 564
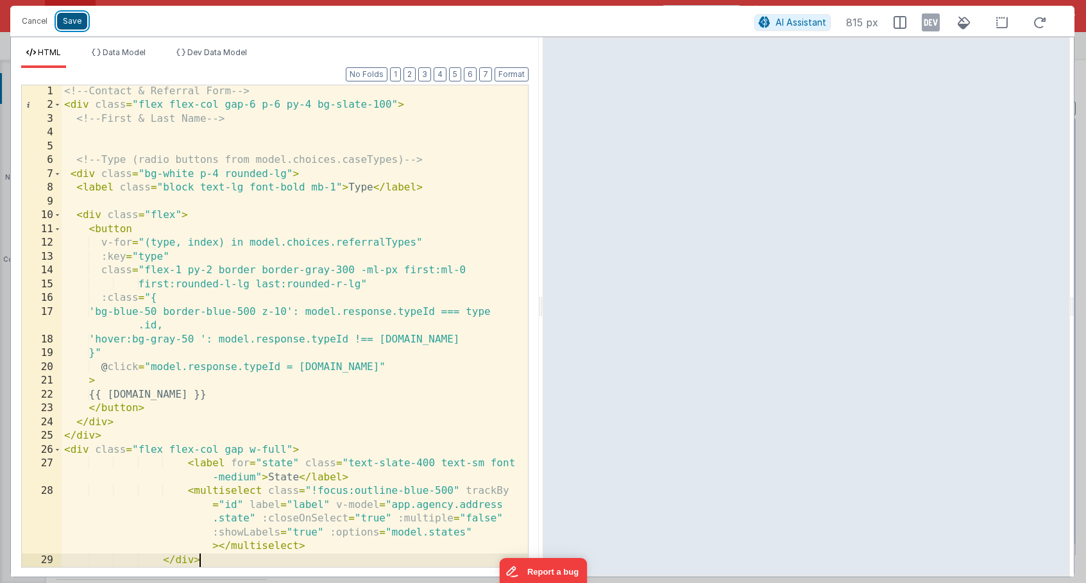
click at [63, 19] on button "Save" at bounding box center [72, 21] width 30 height 17
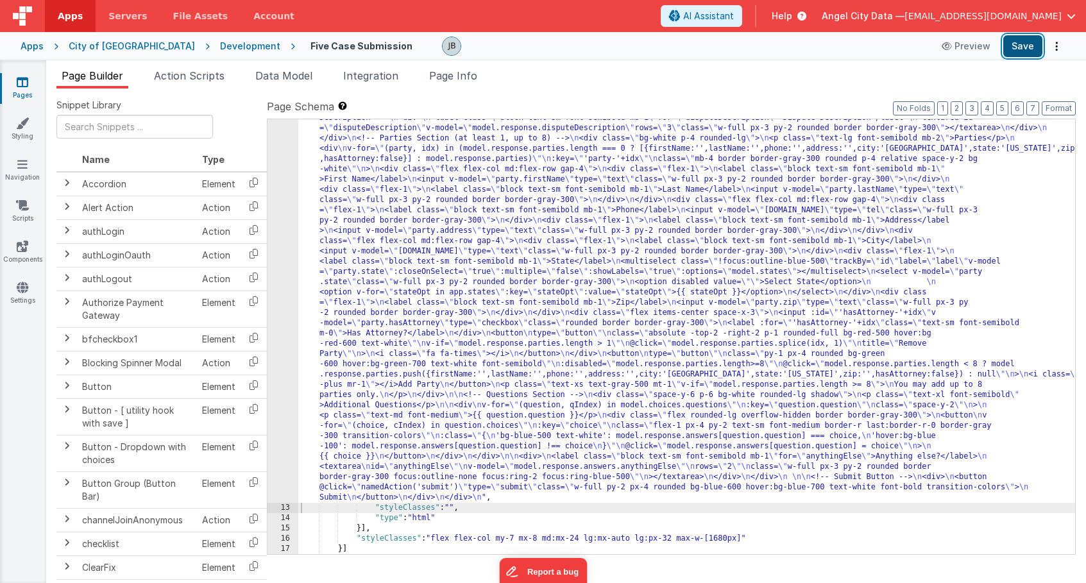
click at [1018, 50] on button "Save" at bounding box center [1022, 46] width 39 height 22
click at [17, 288] on icon at bounding box center [23, 287] width 12 height 13
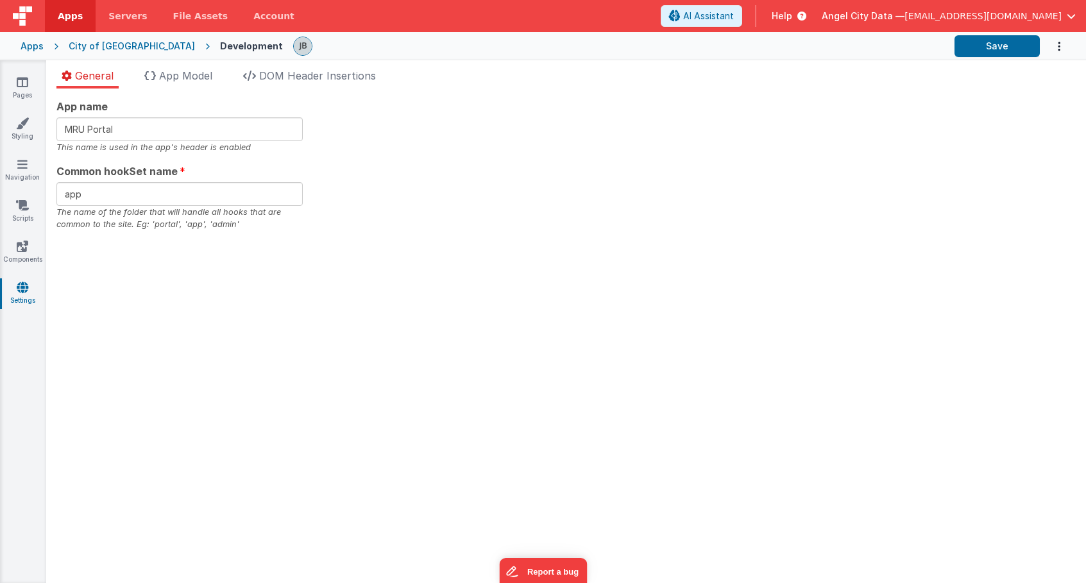
click at [171, 92] on div "App name MRU Portal This name is used in the app's header is enabled Common hoo…" at bounding box center [566, 335] width 1040 height 494
click at [174, 75] on span "App Model" at bounding box center [185, 75] width 53 height 13
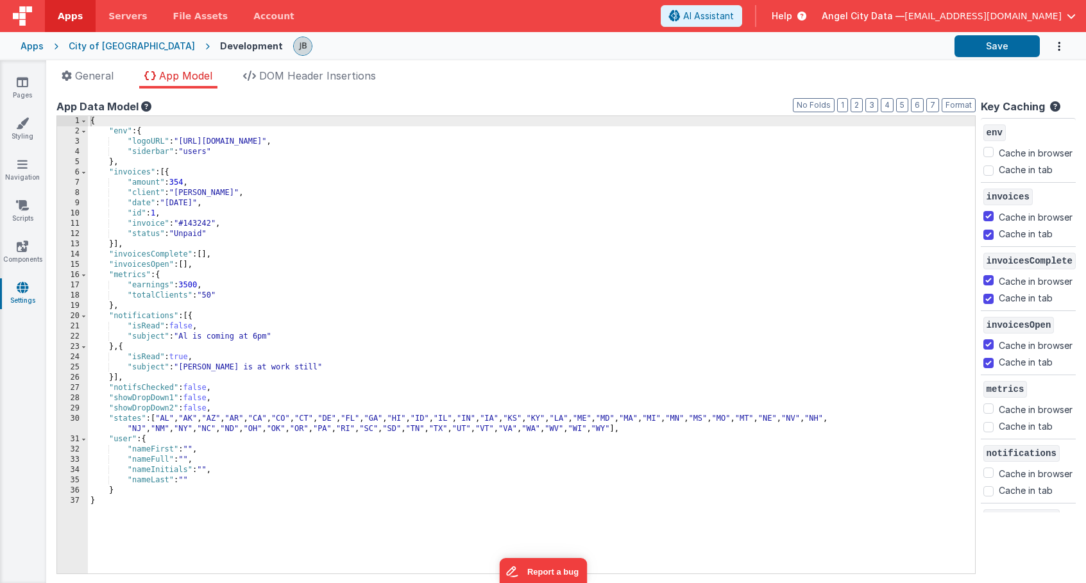
click at [101, 44] on div "City of [GEOGRAPHIC_DATA]" at bounding box center [132, 46] width 126 height 13
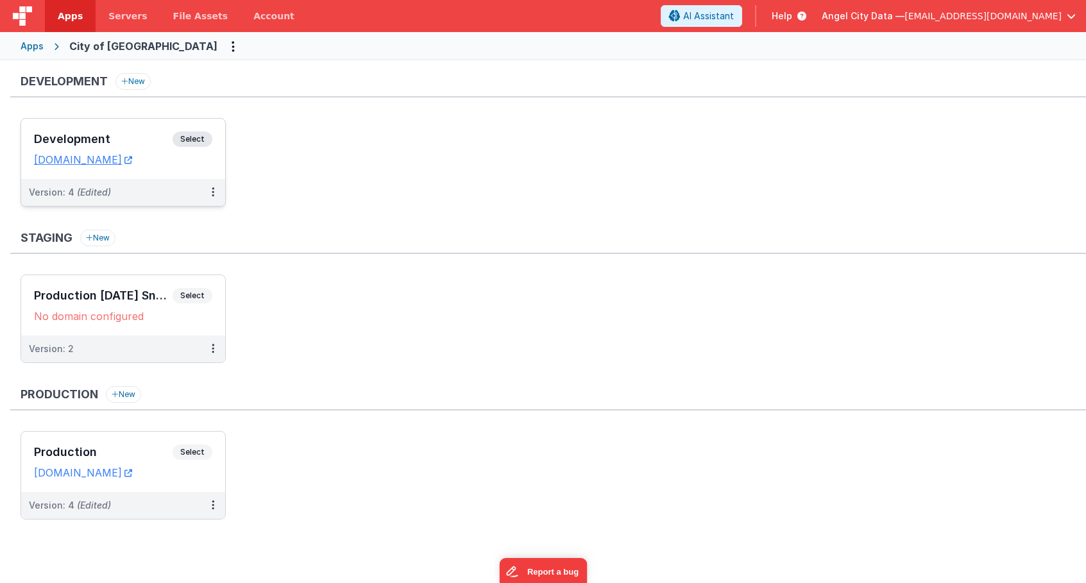
click at [138, 141] on h3 "Development" at bounding box center [103, 139] width 139 height 13
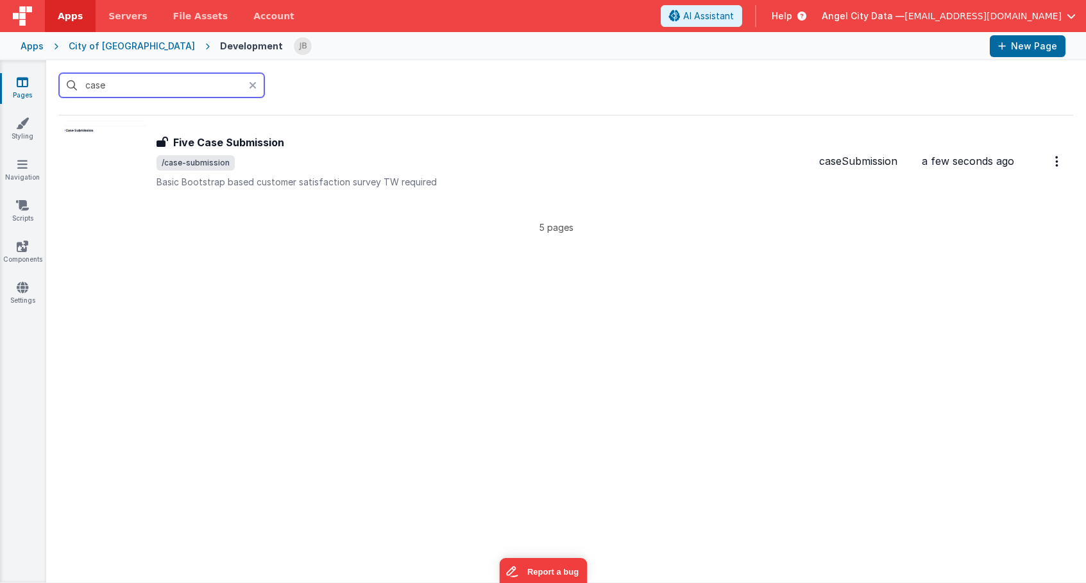
scroll to position [303, 0]
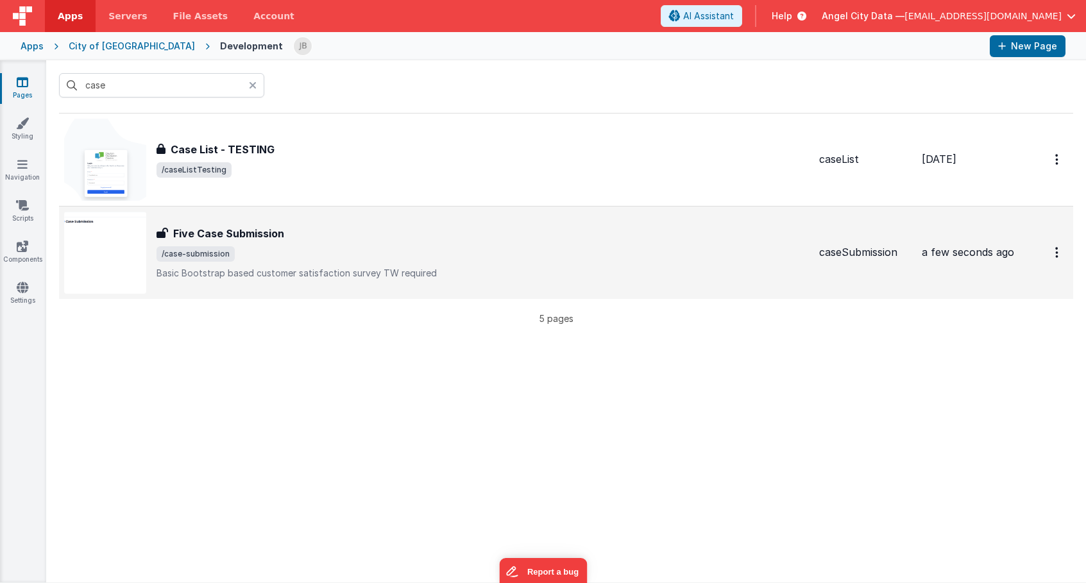
click at [199, 231] on h3 "Five Case Submission" at bounding box center [228, 233] width 111 height 15
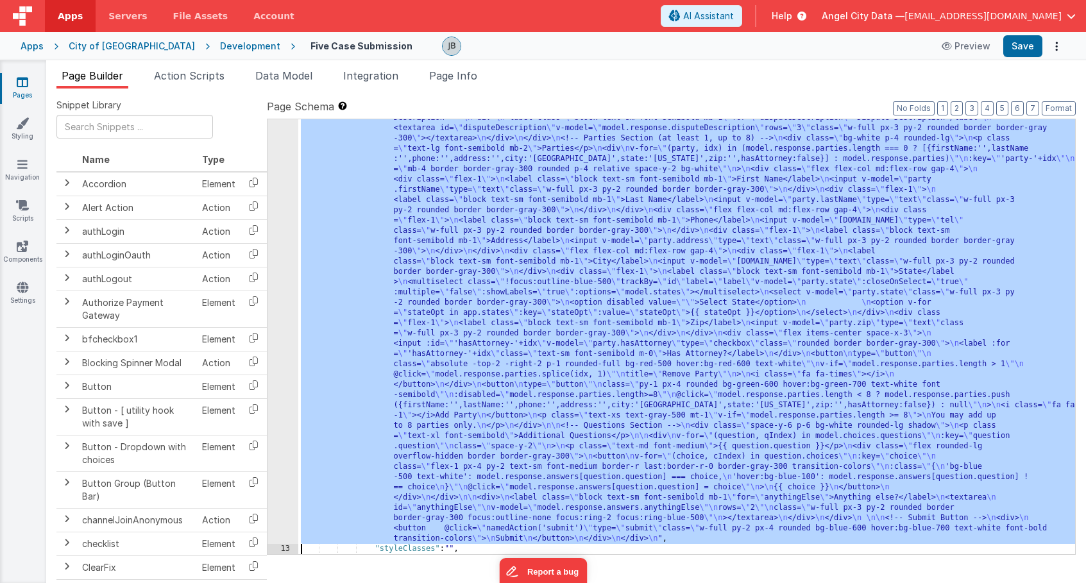
click at [287, 294] on div "12" at bounding box center [282, 169] width 31 height 749
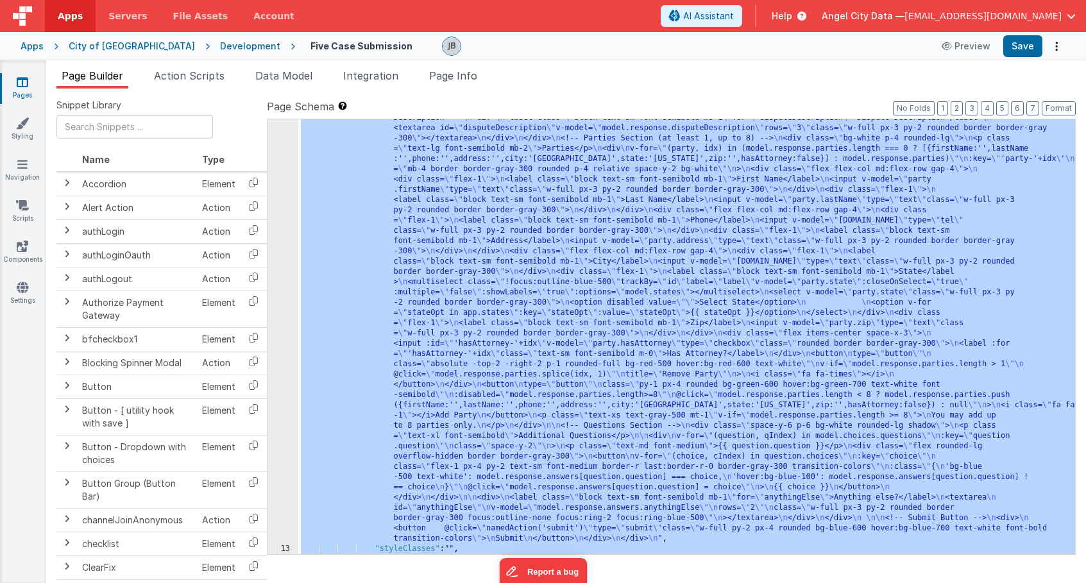
click at [286, 290] on div "12" at bounding box center [282, 169] width 31 height 749
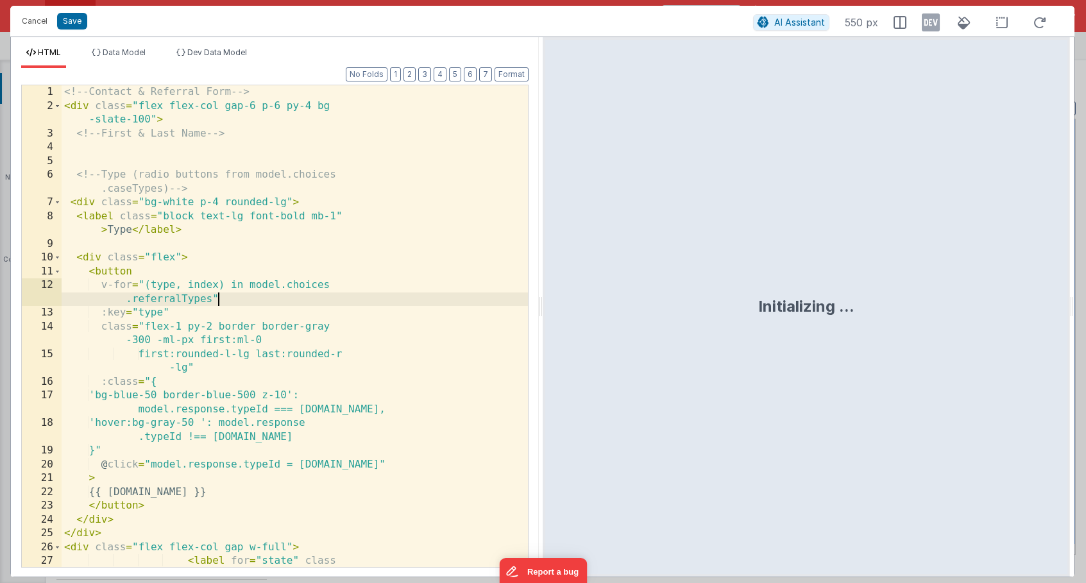
click at [272, 291] on div "<!-- Contact & Referral Form --> < div class = "flex flex-col gap-6 p-6 py-4 bg…" at bounding box center [295, 360] width 466 height 551
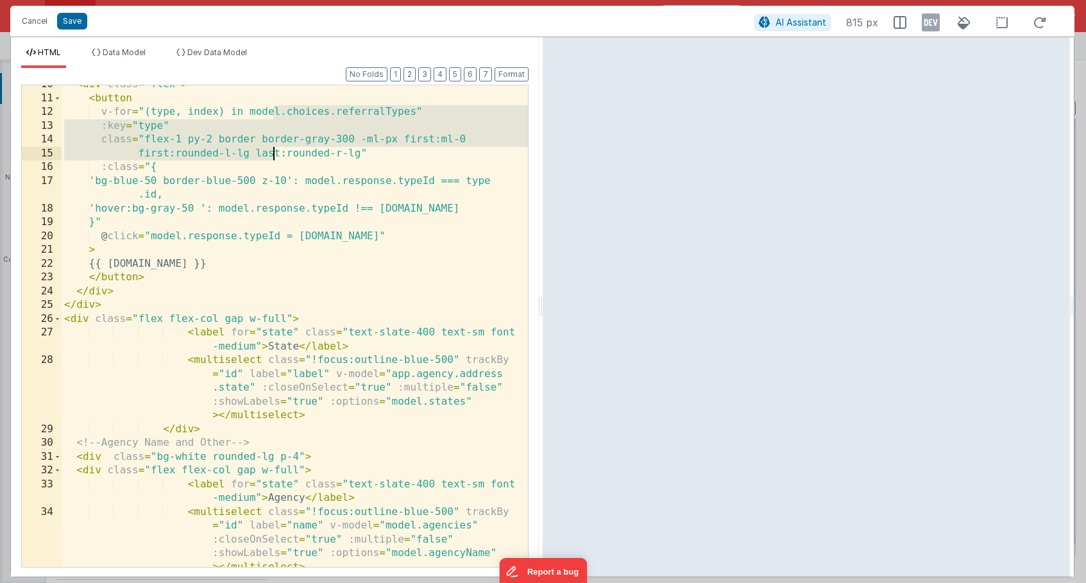
scroll to position [129, 0]
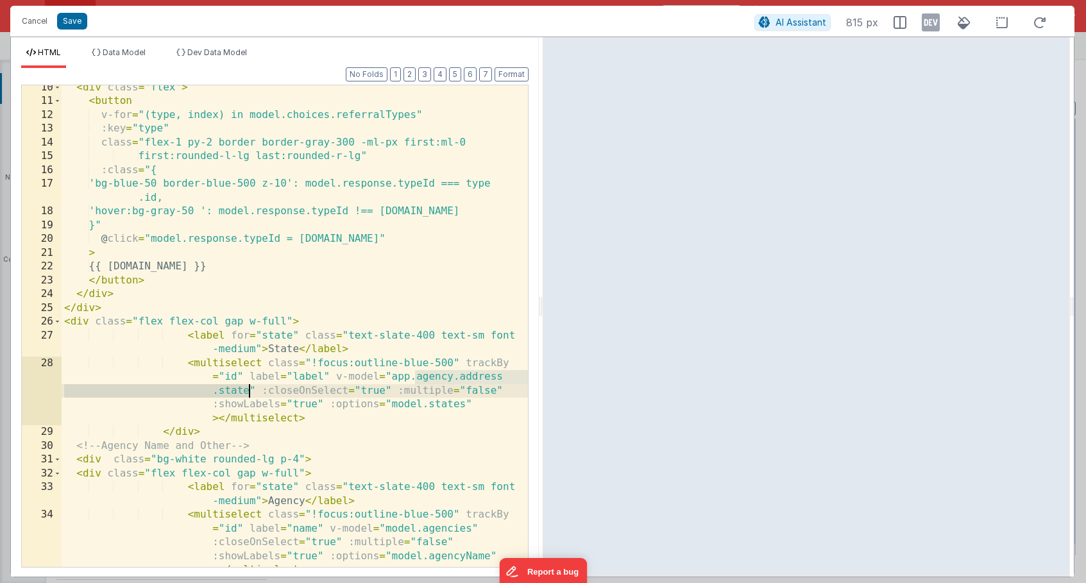
drag, startPoint x: 414, startPoint y: 378, endPoint x: 250, endPoint y: 391, distance: 164.0
click at [250, 391] on div "< div class = "flex" > < button v-for = "(type, index) in model.choices.referra…" at bounding box center [295, 363] width 466 height 564
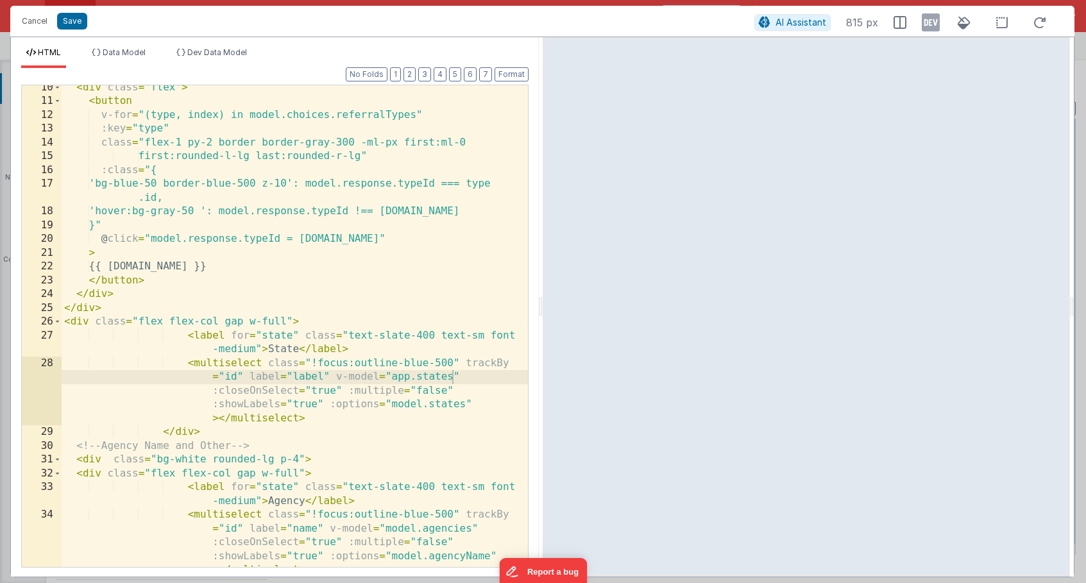
click at [207, 367] on div "< div class = "flex" > < button v-for = "(type, index) in model.choices.referra…" at bounding box center [295, 363] width 466 height 564
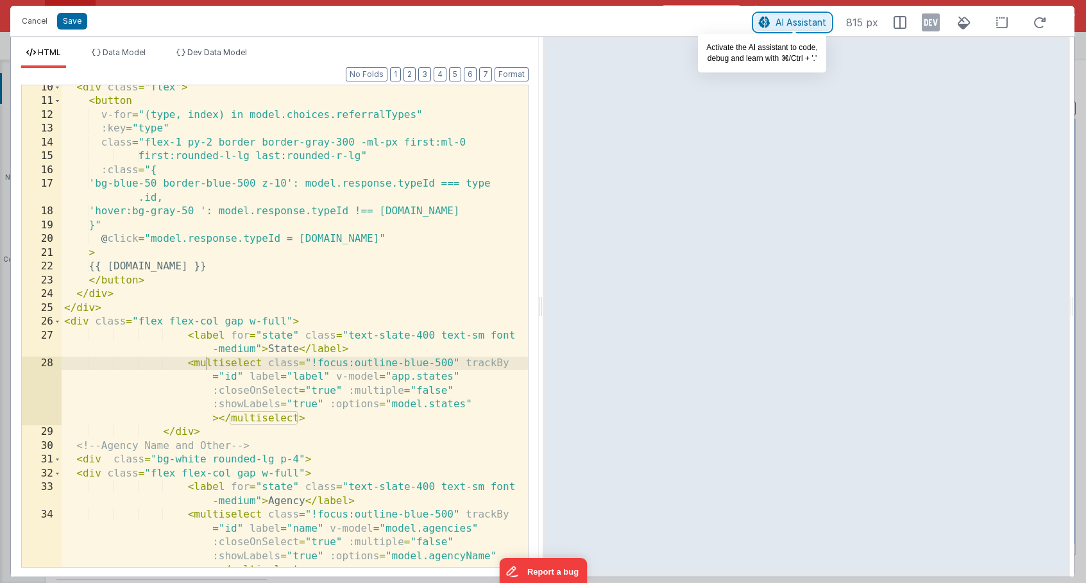
click at [803, 15] on button "AI Assistant" at bounding box center [792, 22] width 76 height 17
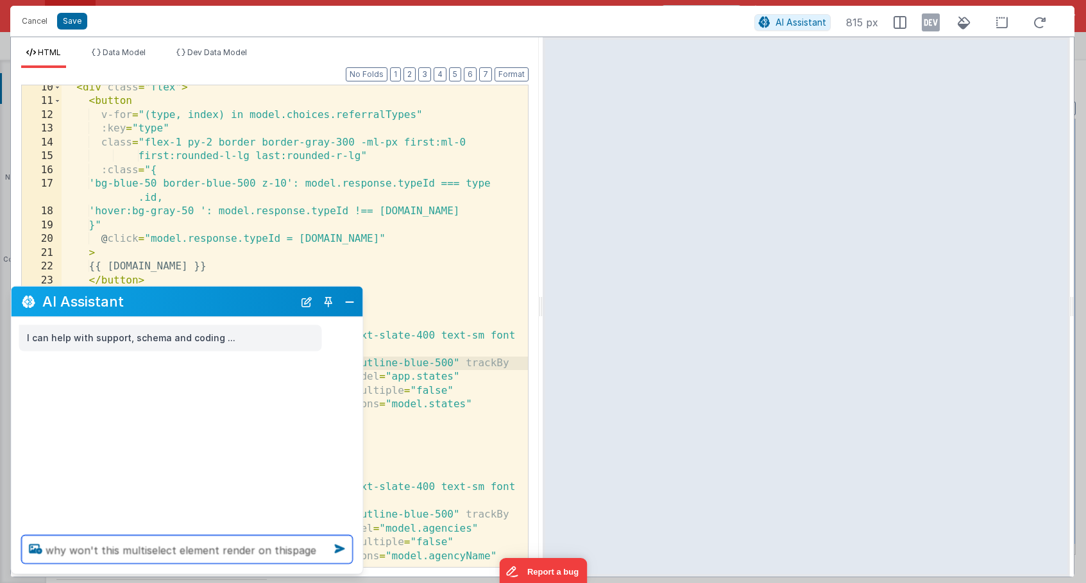
type textarea "why won't this multiselect element render on thispage"
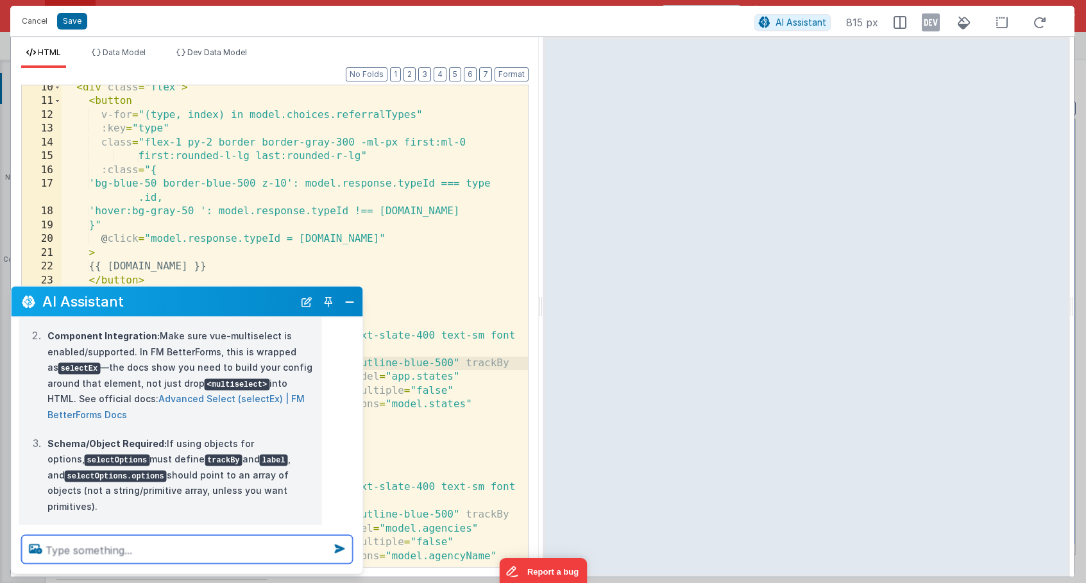
scroll to position [210, 0]
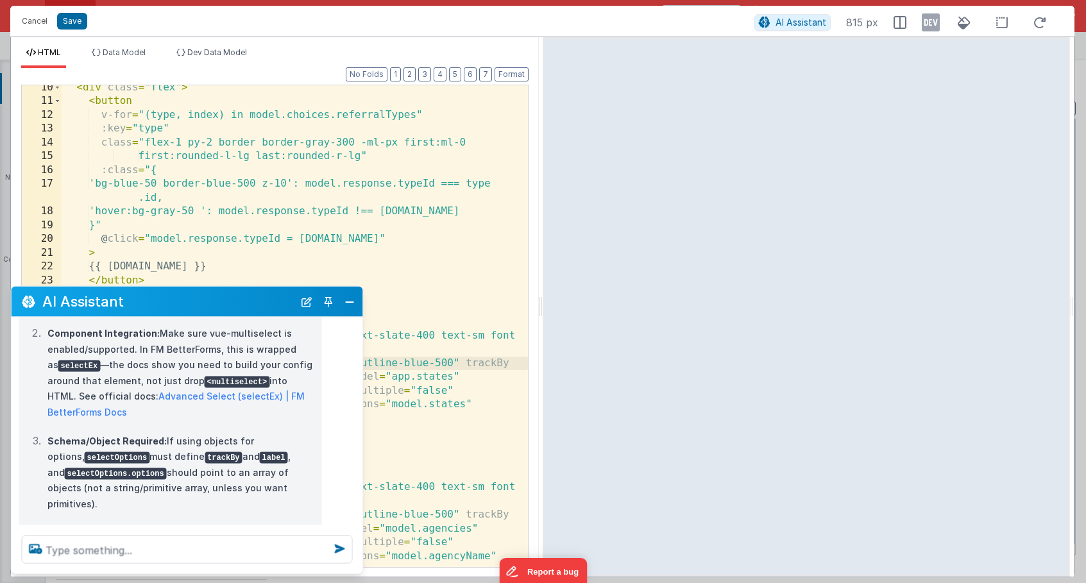
click at [395, 339] on div "< div class = "flex" > < button v-for = "(type, index) in model.choices.referra…" at bounding box center [295, 363] width 466 height 564
click at [285, 249] on div "< div class = "flex" > < button v-for = "(type, index) in model.choices.referra…" at bounding box center [295, 363] width 466 height 564
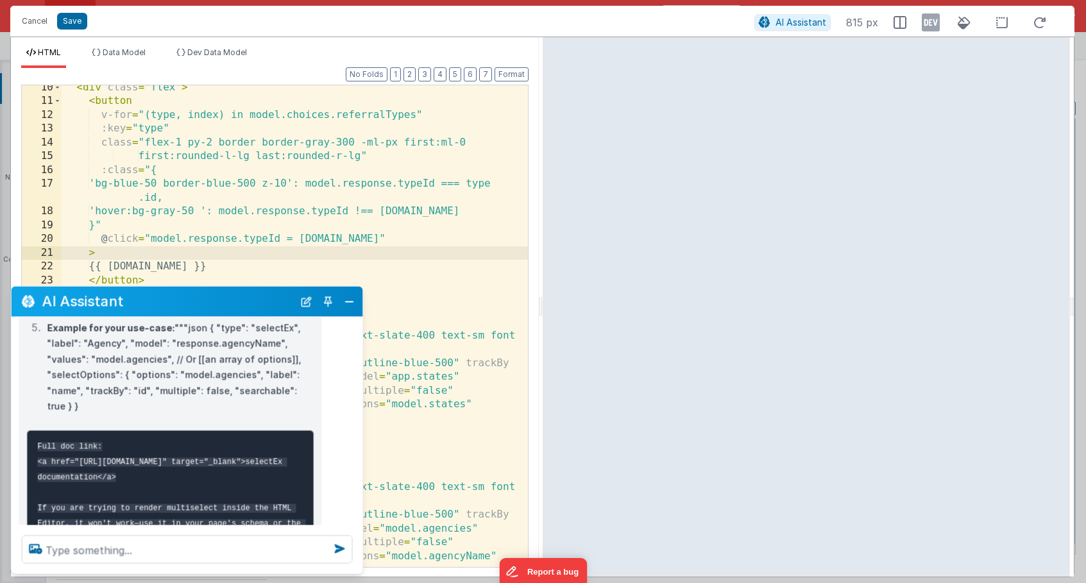
scroll to position [485, 0]
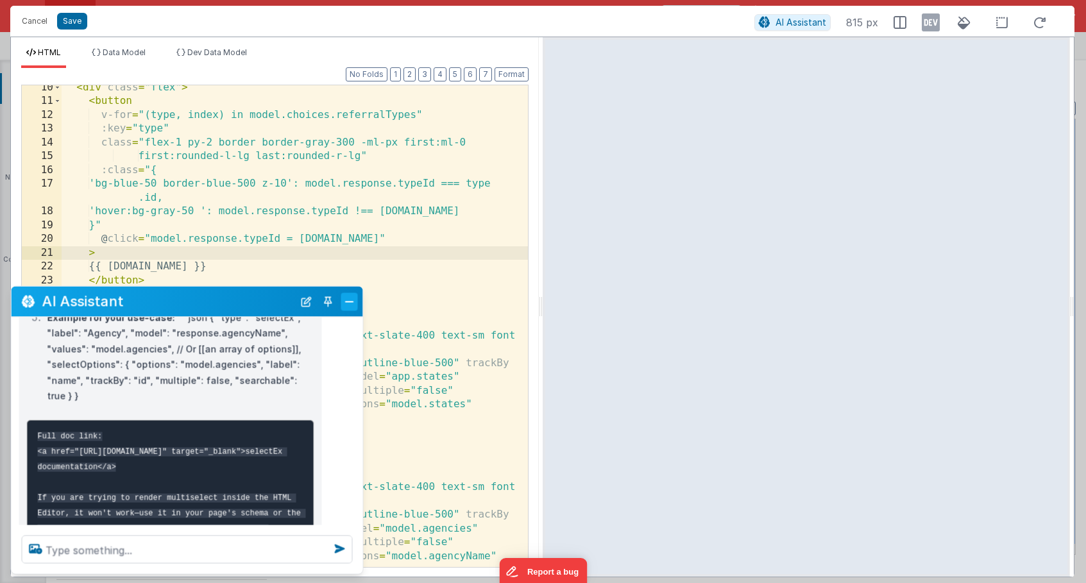
click at [350, 304] on button "Close" at bounding box center [349, 301] width 17 height 18
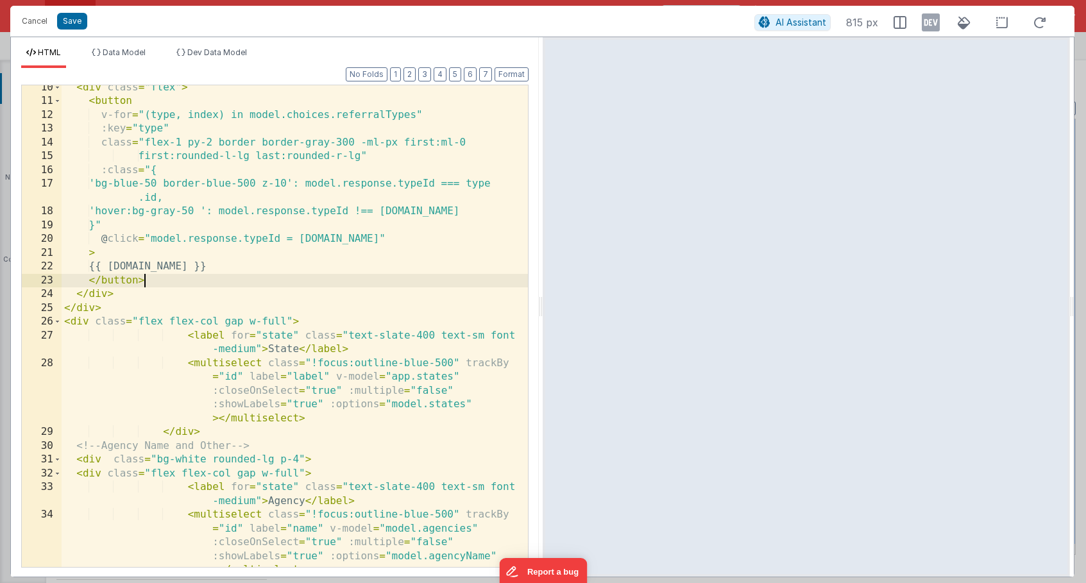
click at [306, 274] on div "< div class = "flex" > < button v-for = "(type, index) in model.choices.referra…" at bounding box center [295, 363] width 466 height 564
click at [31, 22] on button "Cancel" at bounding box center [34, 21] width 38 height 18
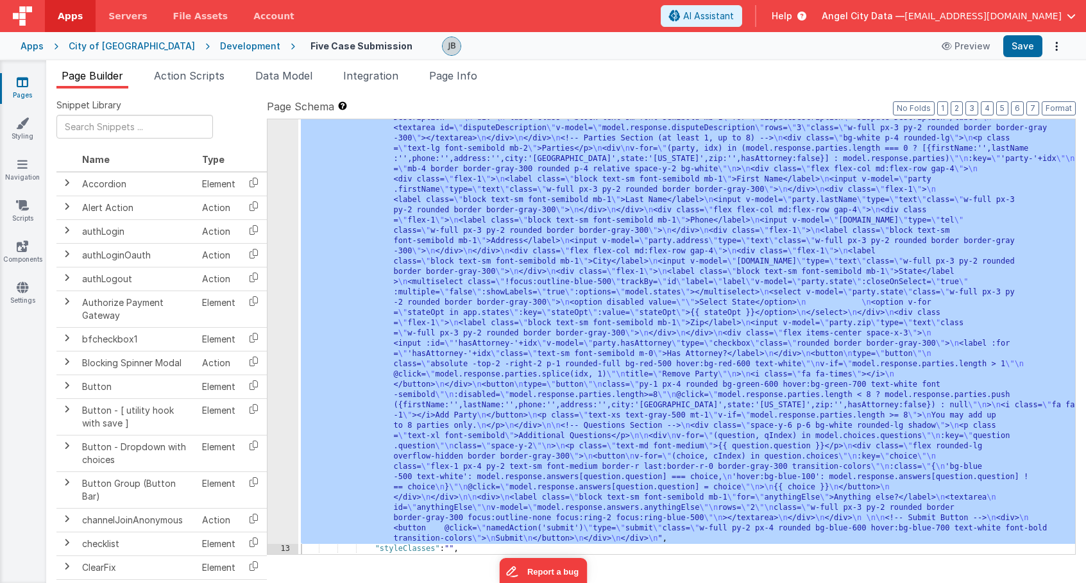
click at [28, 87] on link "Pages" at bounding box center [22, 89] width 46 height 26
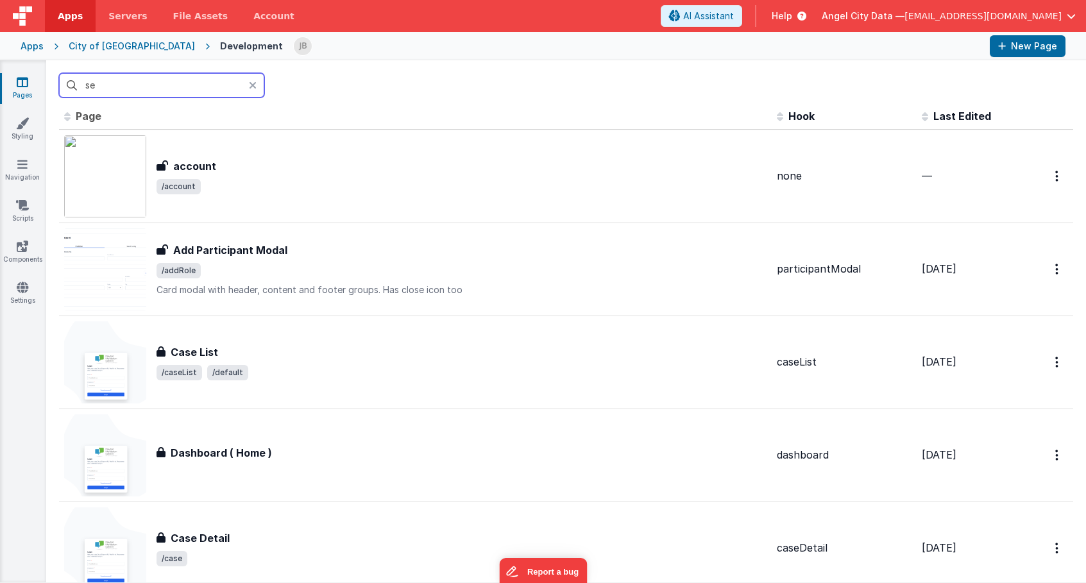
scroll to position [1, 0]
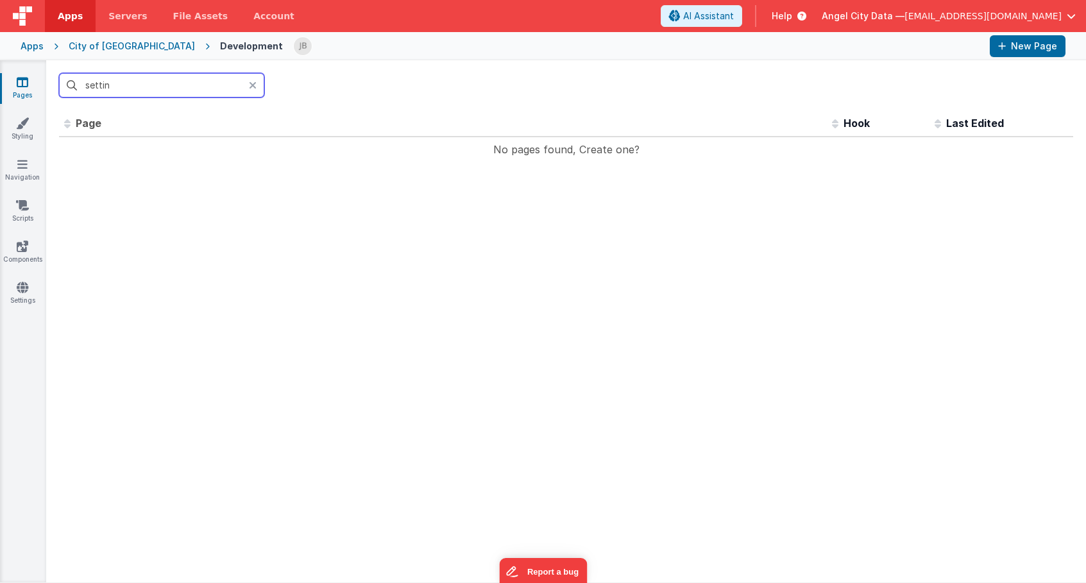
type input "setting"
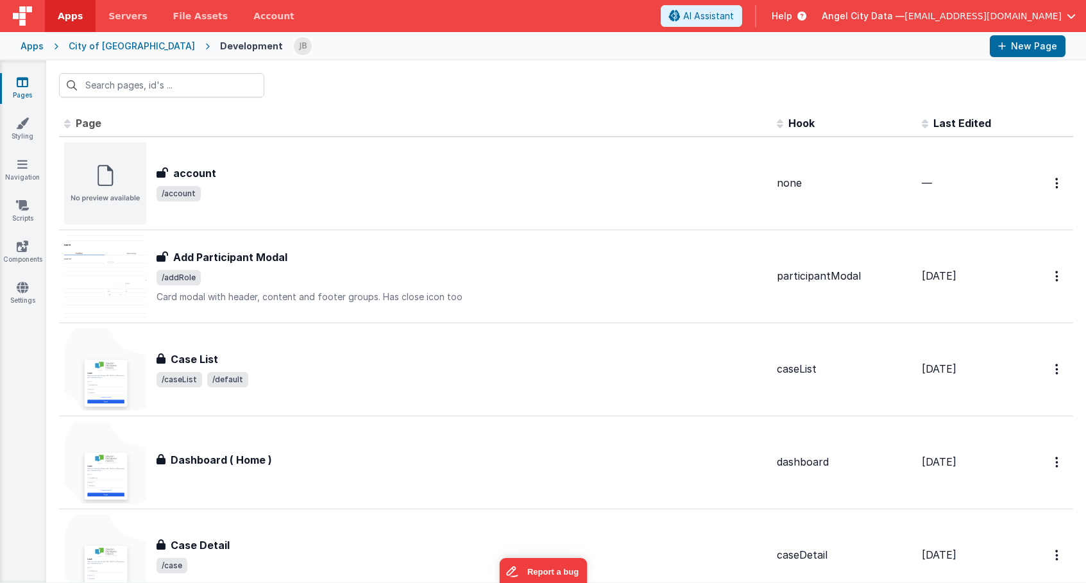
click at [38, 42] on div "Apps" at bounding box center [32, 46] width 23 height 13
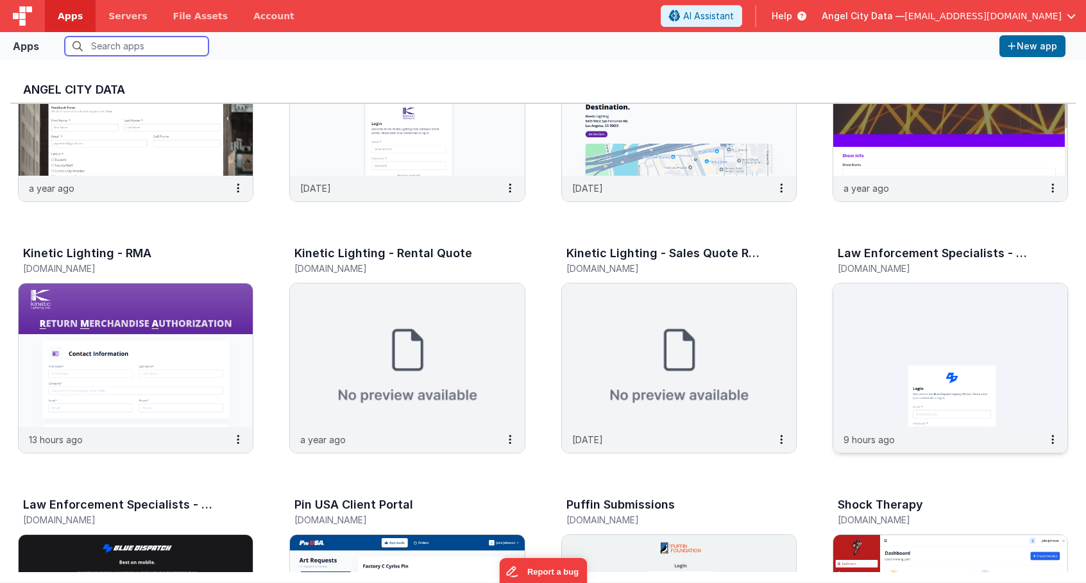
scroll to position [894, 0]
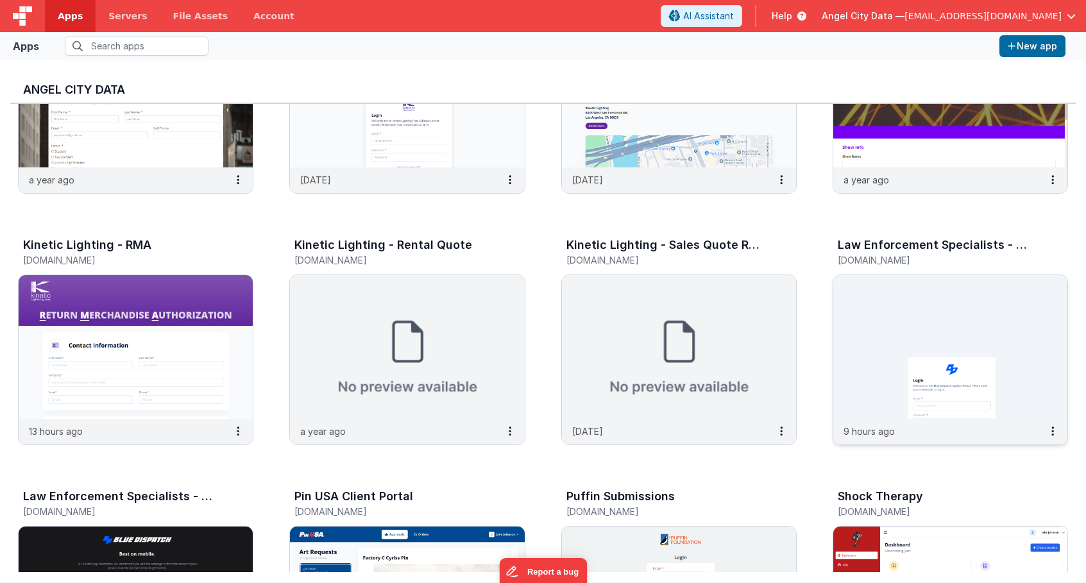
click at [873, 355] on img at bounding box center [950, 347] width 234 height 144
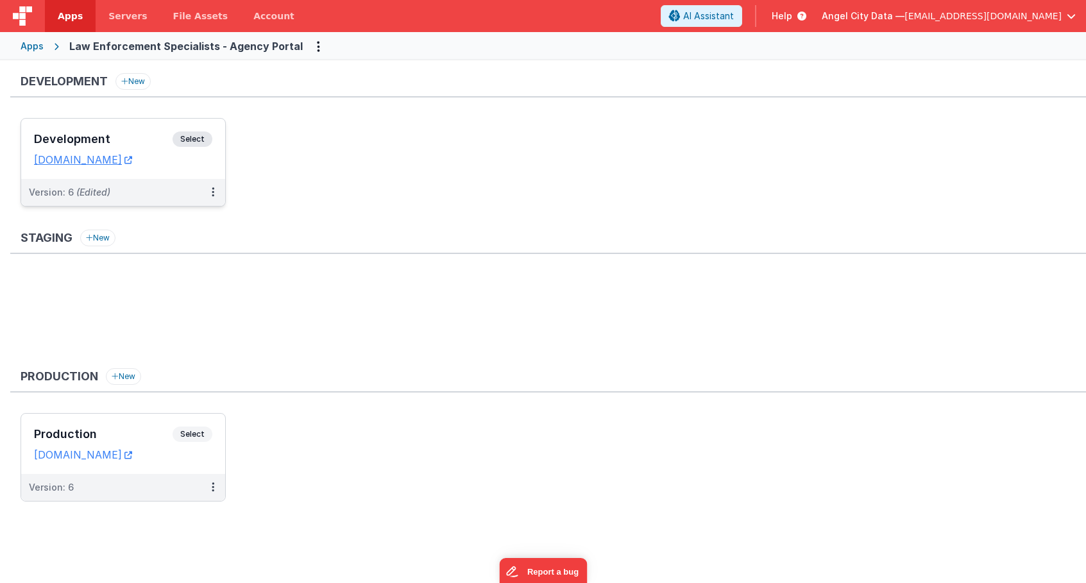
click at [151, 132] on div "Development Select" at bounding box center [123, 142] width 178 height 22
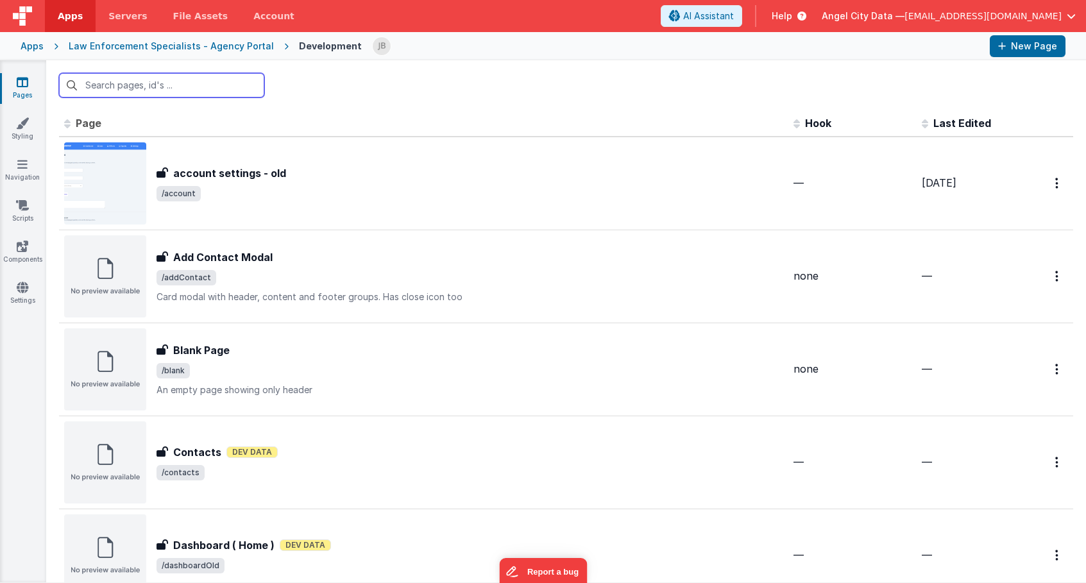
click at [149, 87] on input "text" at bounding box center [161, 85] width 205 height 24
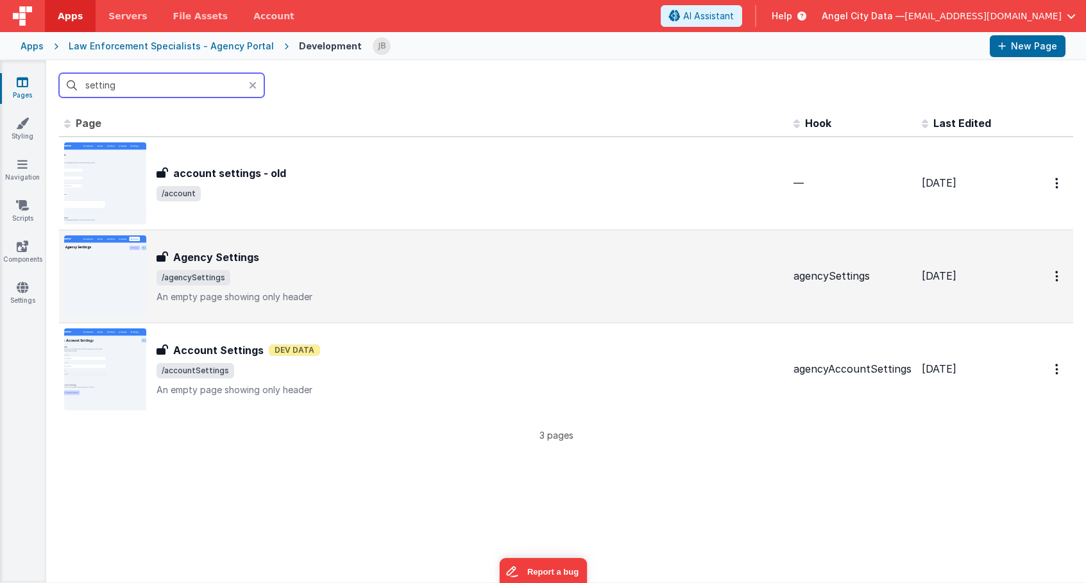
type input "setting"
click at [198, 257] on h3 "Agency Settings" at bounding box center [216, 256] width 86 height 15
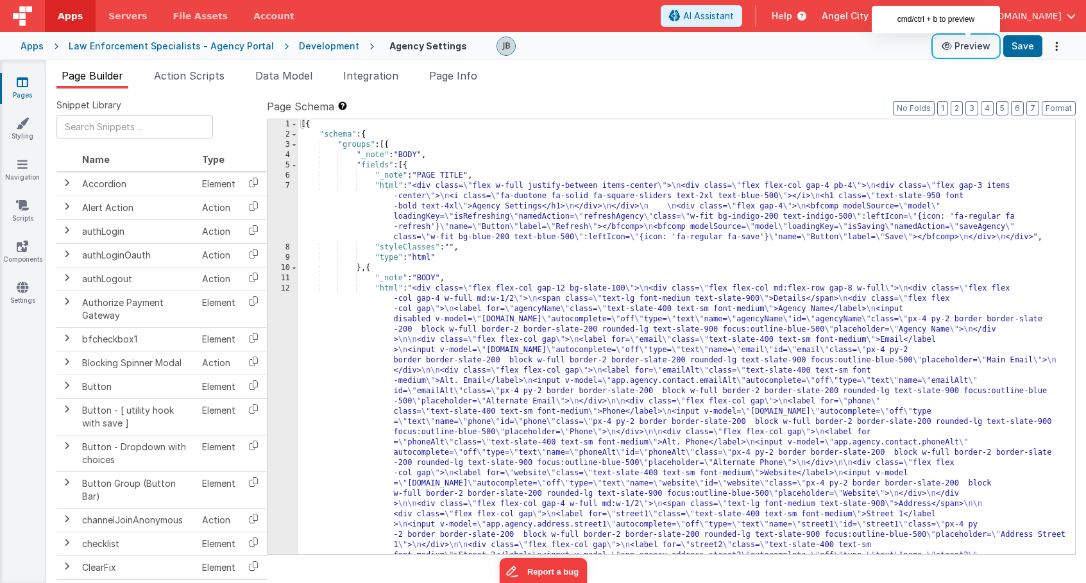
click at [961, 49] on button "Preview" at bounding box center [966, 46] width 64 height 21
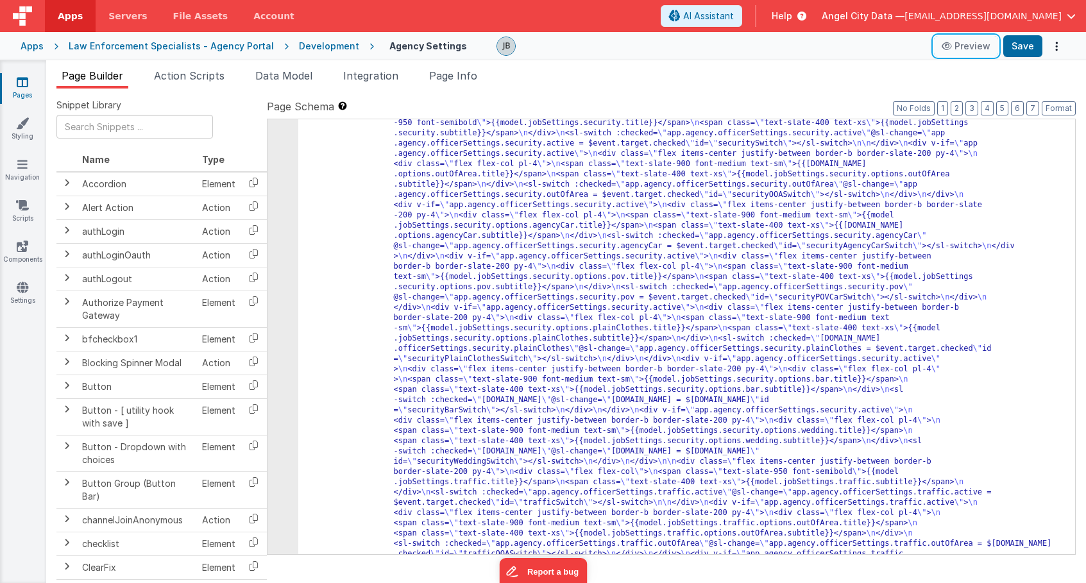
scroll to position [971, 0]
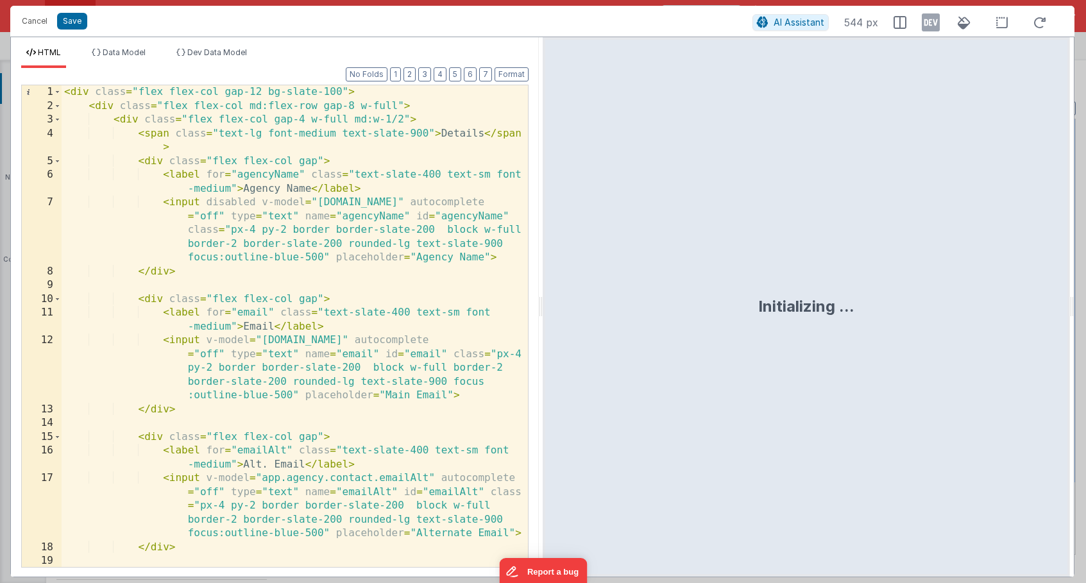
click at [280, 317] on div "< div class = "flex flex-col gap-12 bg-slate-100" > < div class = "flex flex-co…" at bounding box center [295, 339] width 466 height 509
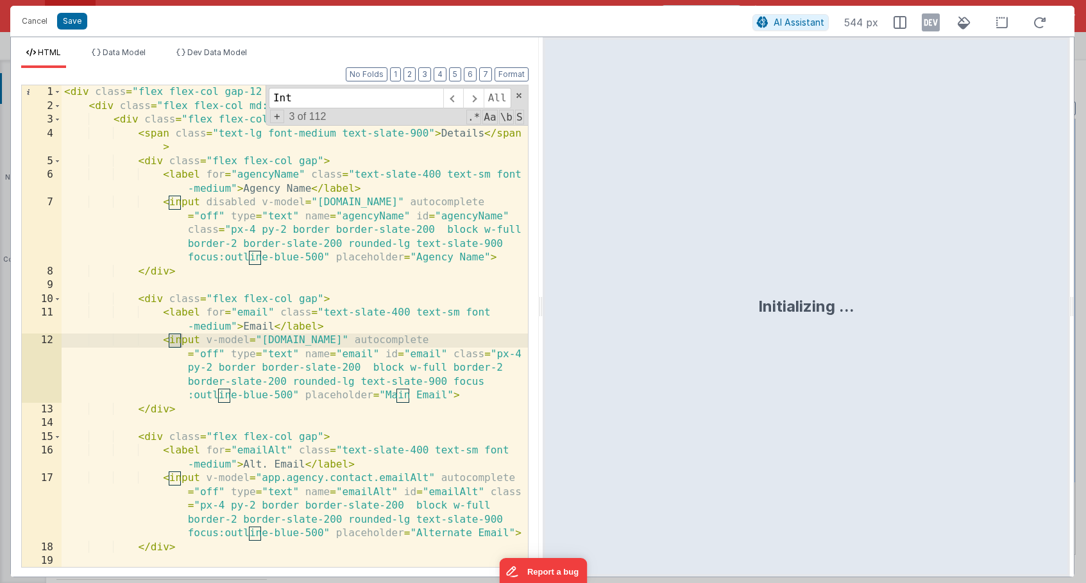
scroll to position [1551, 0]
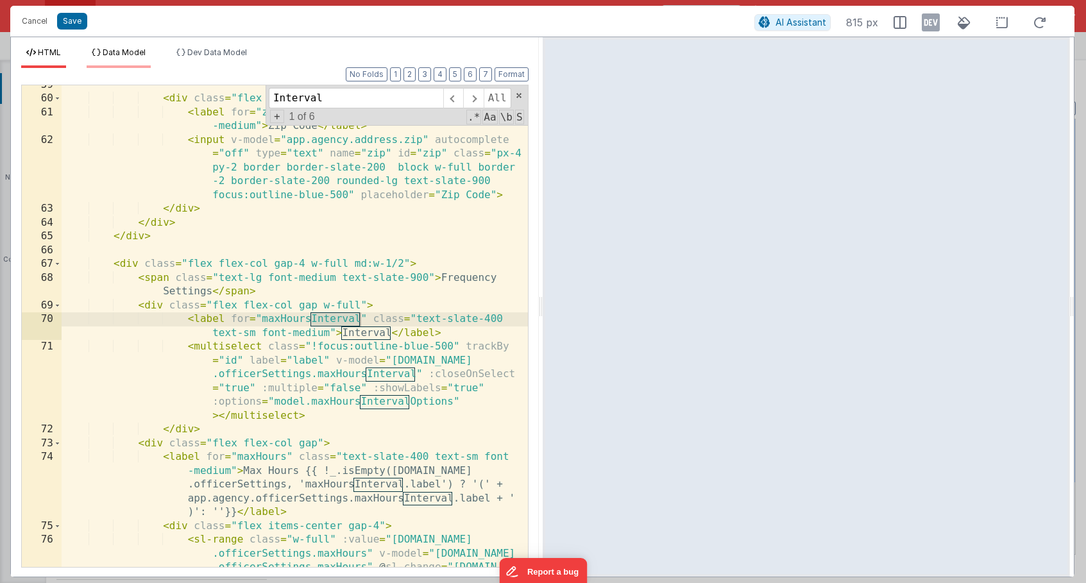
type input "Interval"
click at [122, 57] on li "Data Model" at bounding box center [119, 57] width 64 height 21
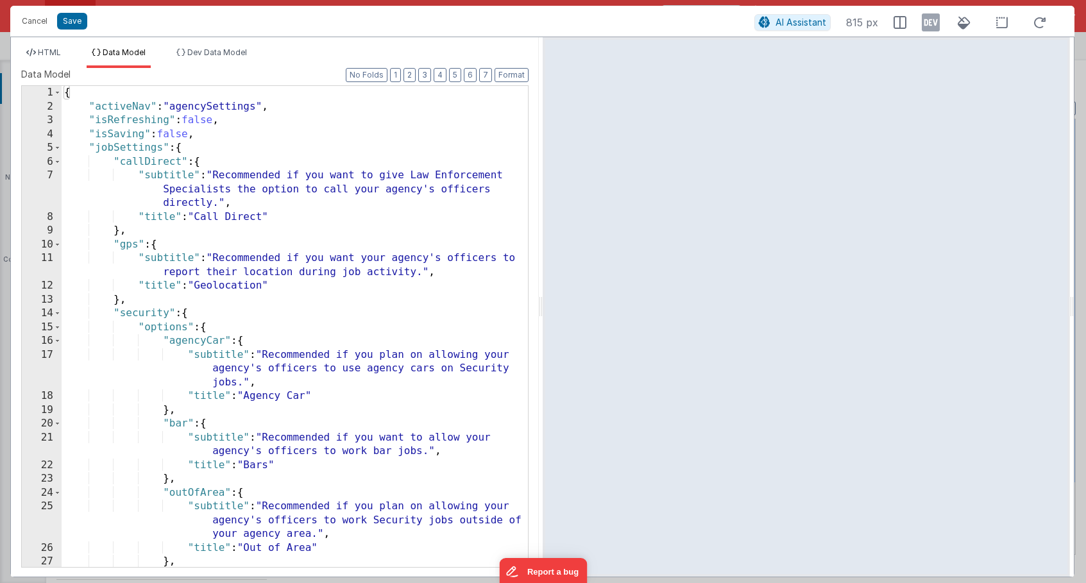
click at [125, 119] on div "{ "activeNav" : "agencySettings" , "isRefreshing" : false , "isSaving" : false …" at bounding box center [295, 340] width 466 height 509
click at [59, 149] on span at bounding box center [57, 147] width 7 height 14
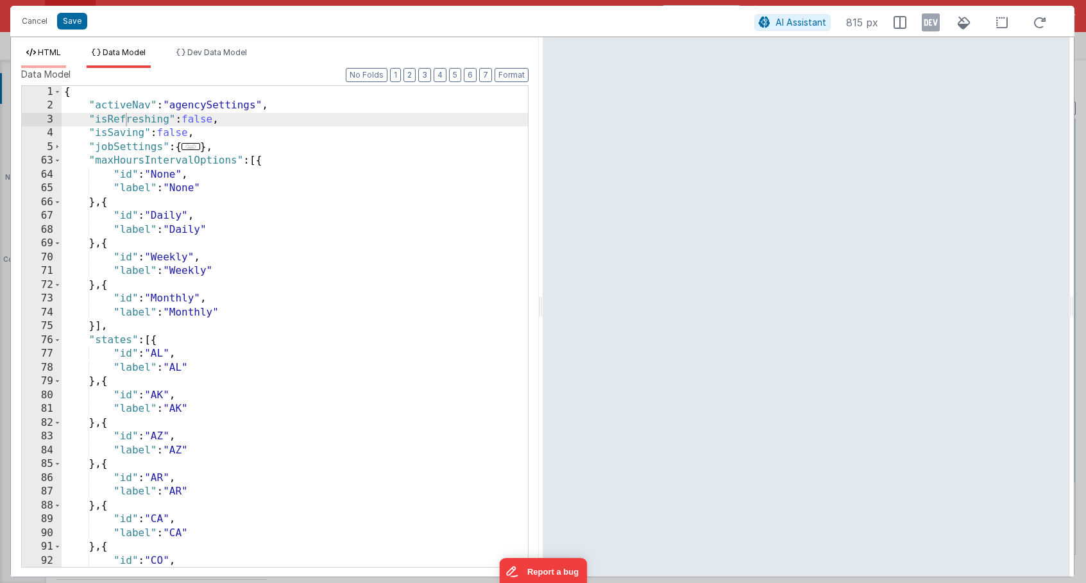
click at [56, 55] on span "HTML" at bounding box center [49, 52] width 23 height 10
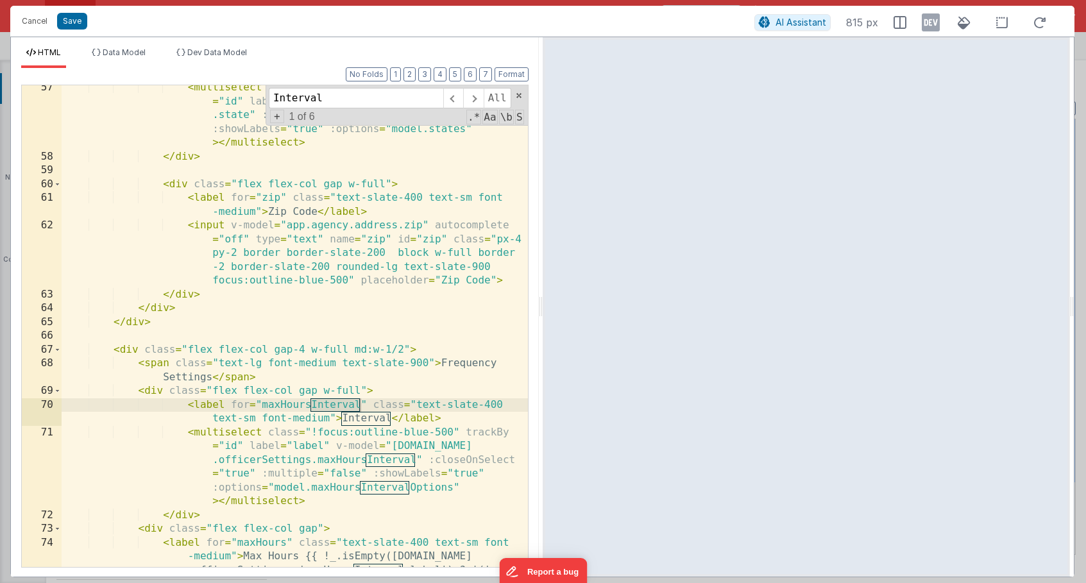
scroll to position [1466, 0]
click at [37, 24] on button "Cancel" at bounding box center [34, 21] width 38 height 18
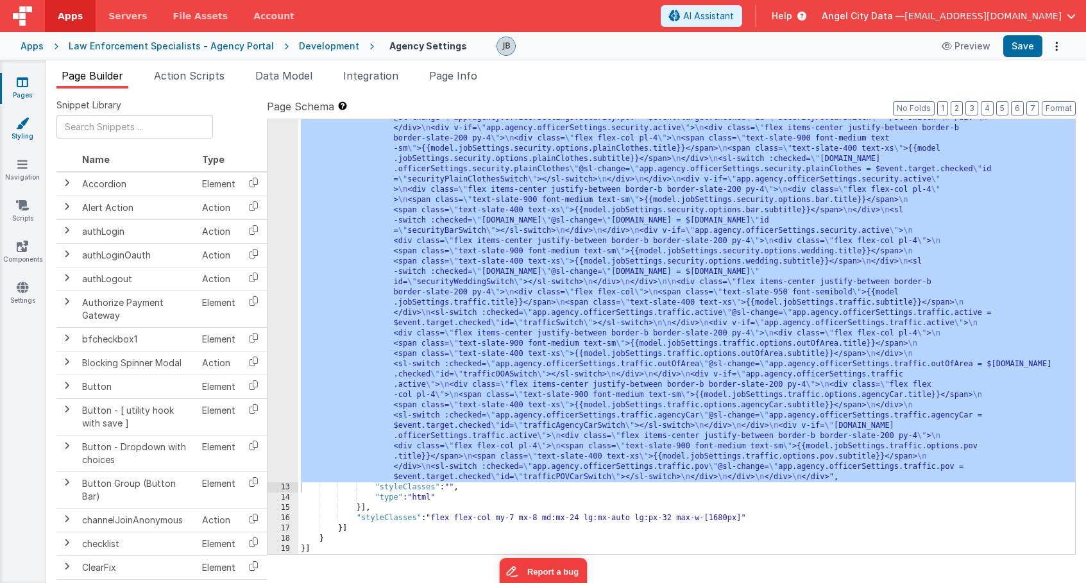
click at [23, 134] on link "Styling" at bounding box center [22, 130] width 46 height 26
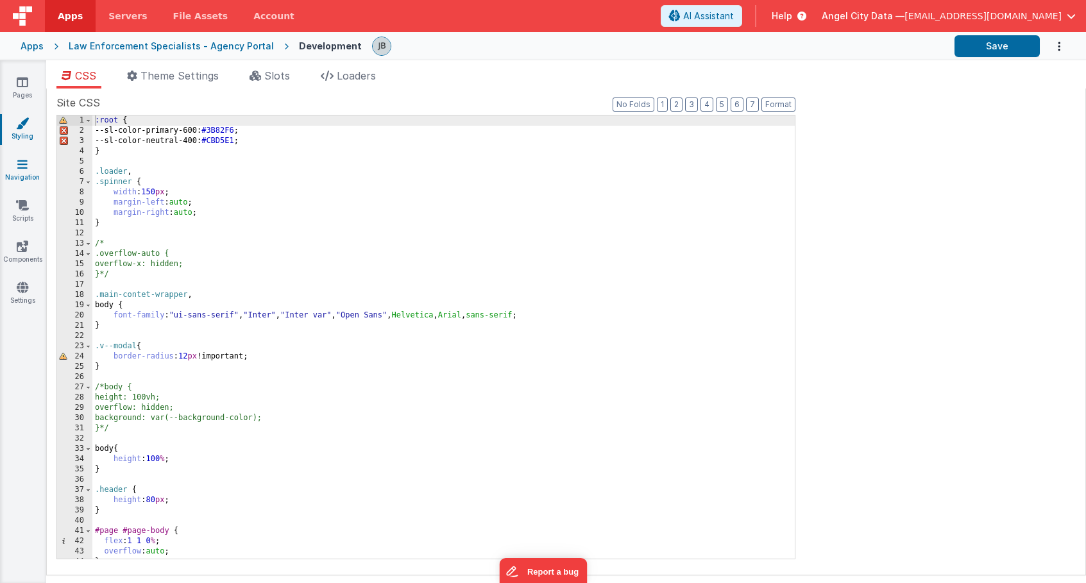
click at [27, 175] on link "Navigation" at bounding box center [22, 171] width 46 height 26
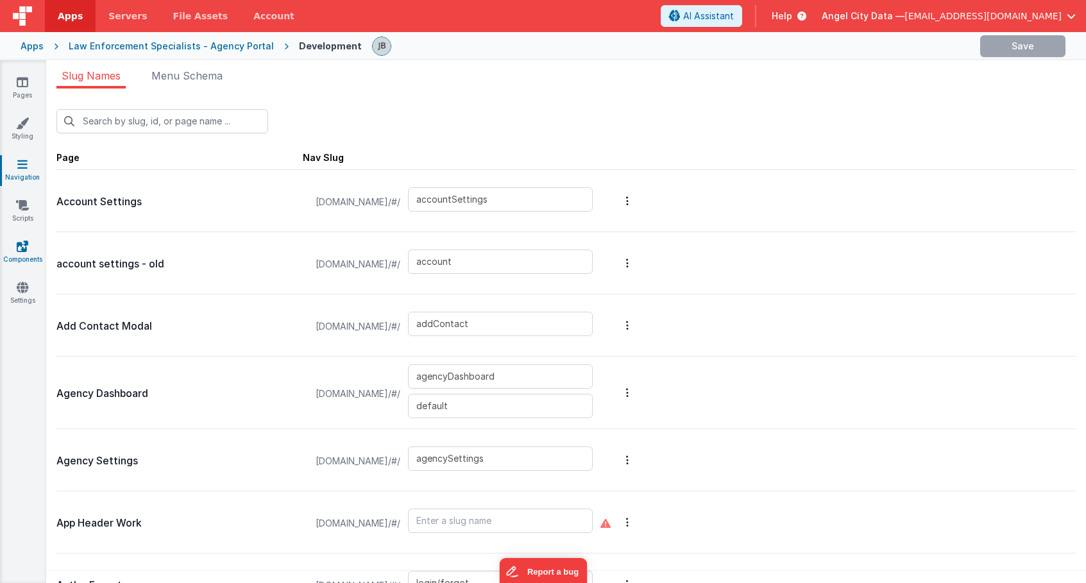
click at [24, 247] on icon at bounding box center [23, 246] width 12 height 13
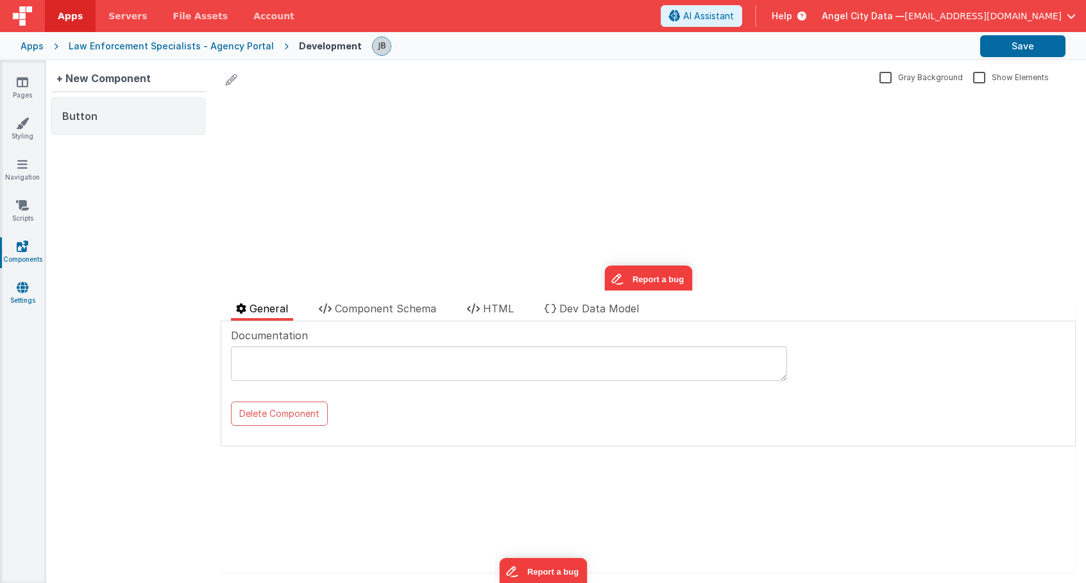
click at [22, 283] on icon at bounding box center [23, 287] width 12 height 13
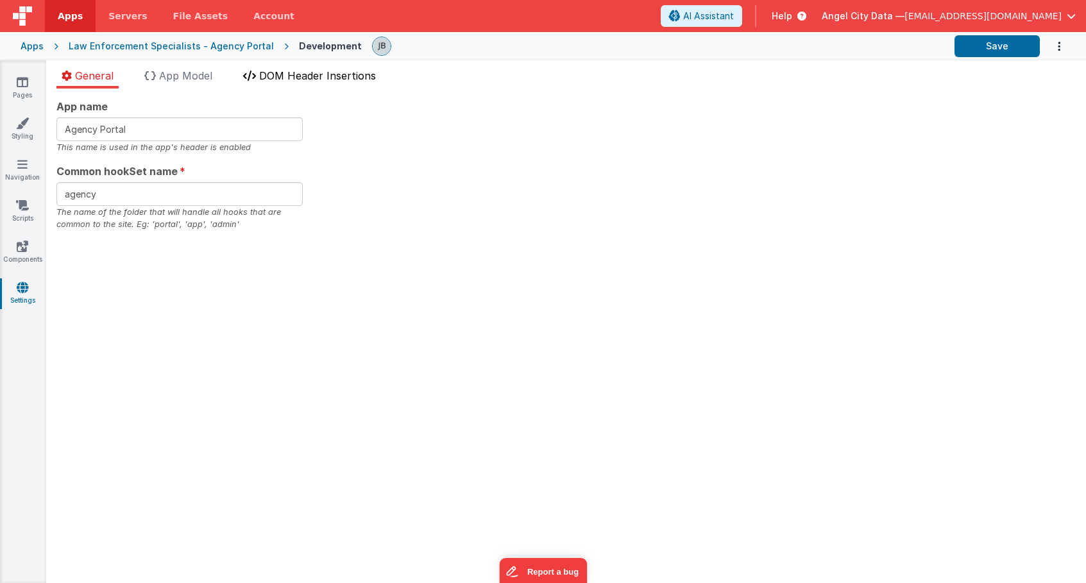
click at [270, 82] on li "DOM Header Insertions" at bounding box center [309, 78] width 143 height 21
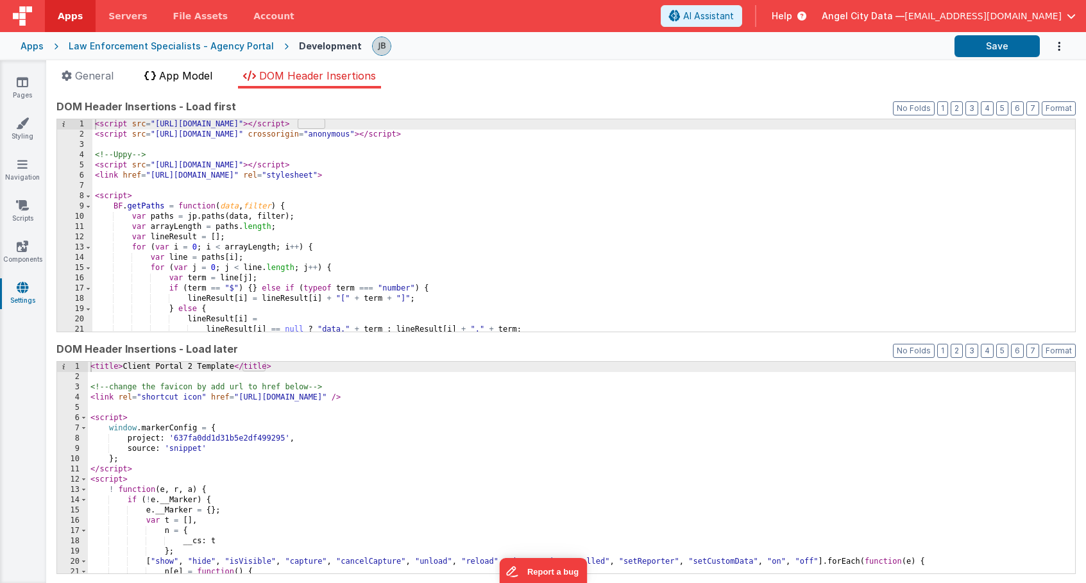
click at [210, 78] on span "App Model" at bounding box center [185, 75] width 53 height 13
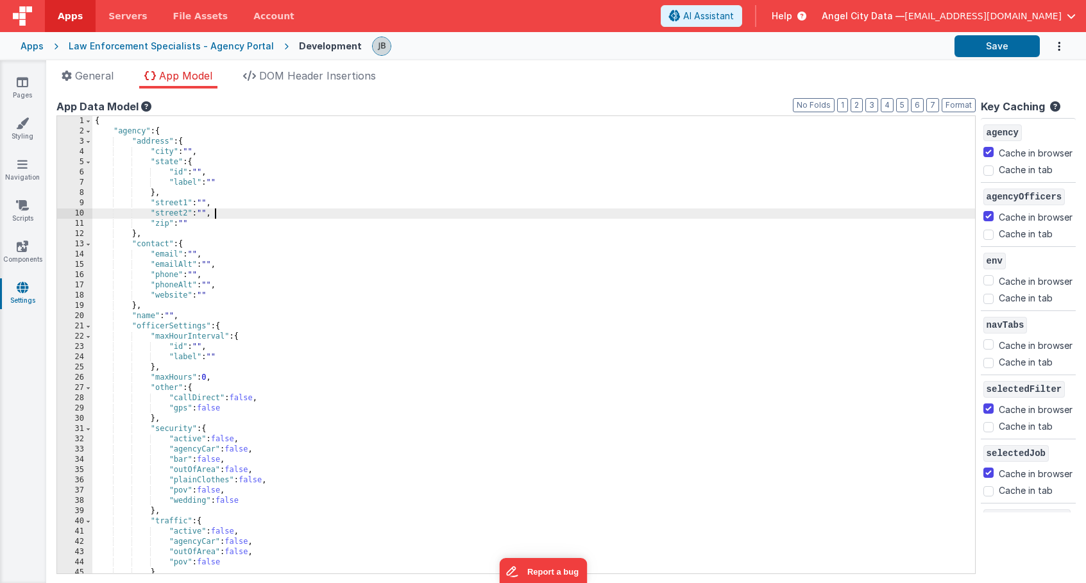
click at [219, 213] on div "{ "agency" : { "address" : { "city" : "" , "state" : { "id" : "" , "label" : ""…" at bounding box center [533, 355] width 882 height 478
click at [307, 80] on span "DOM Header Insertions" at bounding box center [317, 75] width 117 height 13
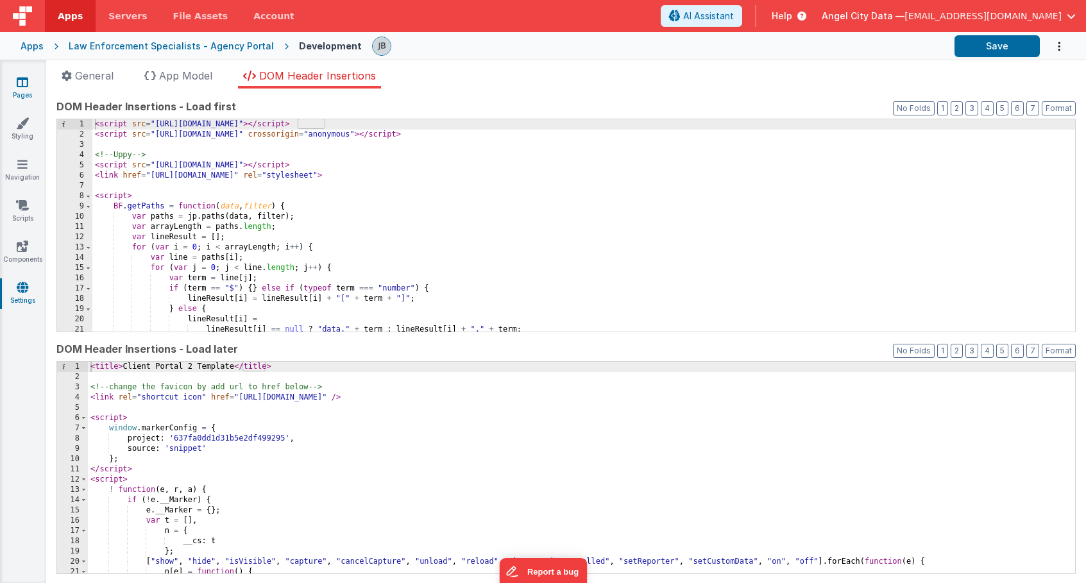
click at [21, 90] on link "Pages" at bounding box center [22, 89] width 46 height 26
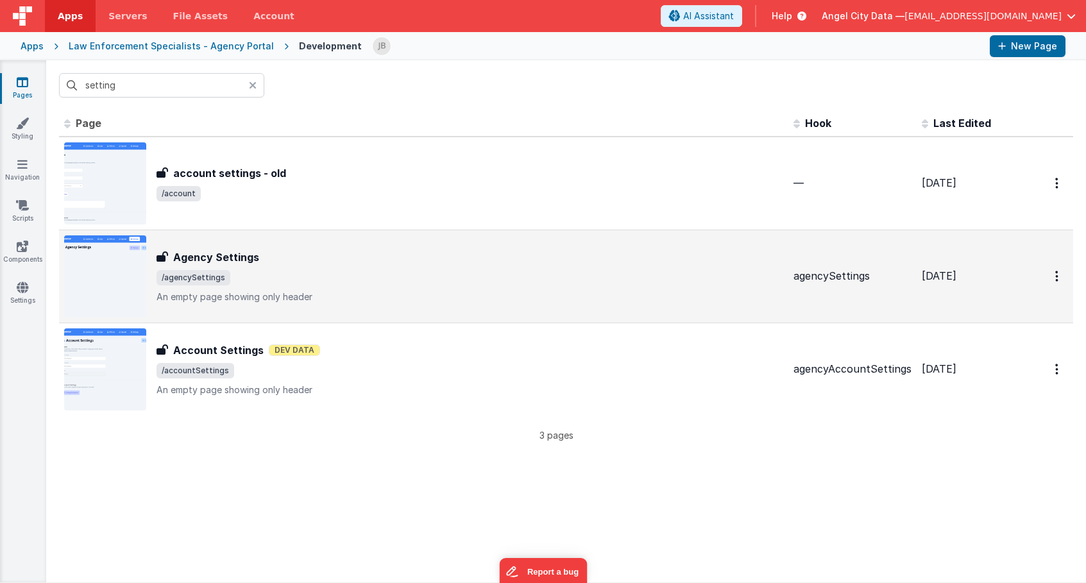
click at [176, 253] on h3 "Agency Settings" at bounding box center [216, 256] width 86 height 15
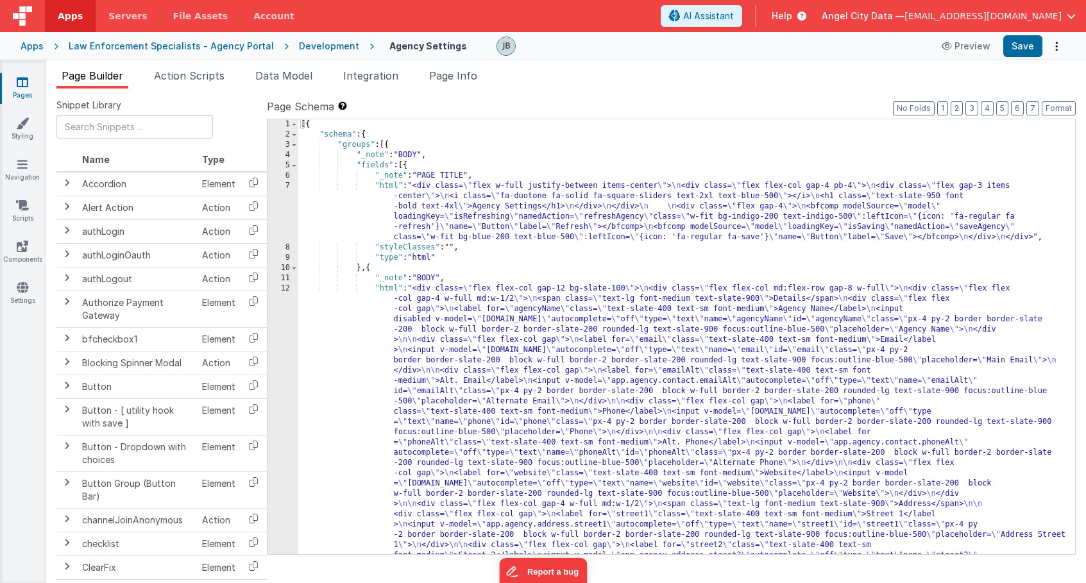
click at [37, 46] on div "Apps" at bounding box center [32, 46] width 23 height 13
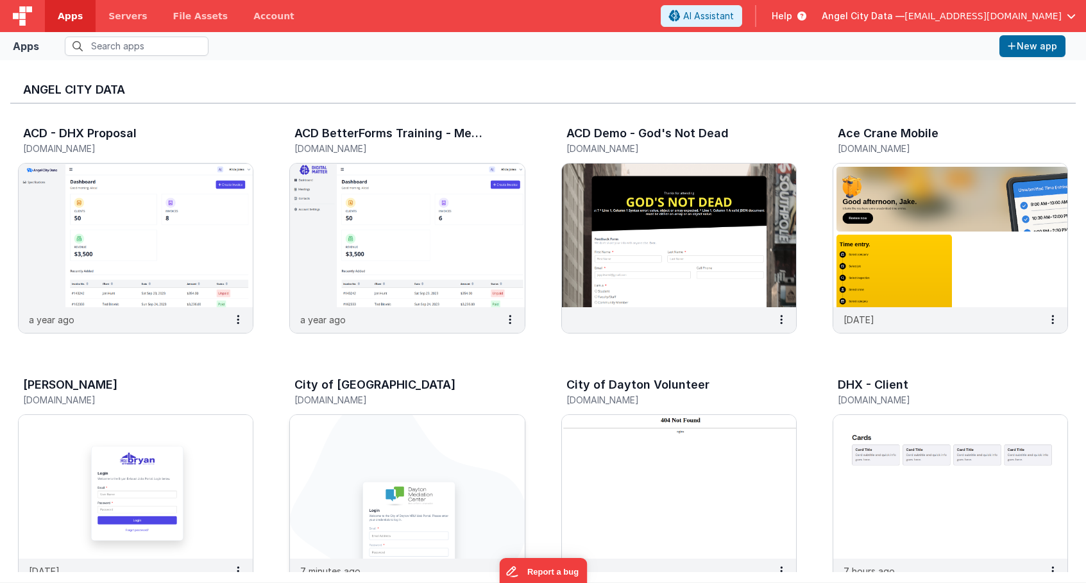
click at [420, 432] on img at bounding box center [407, 487] width 234 height 144
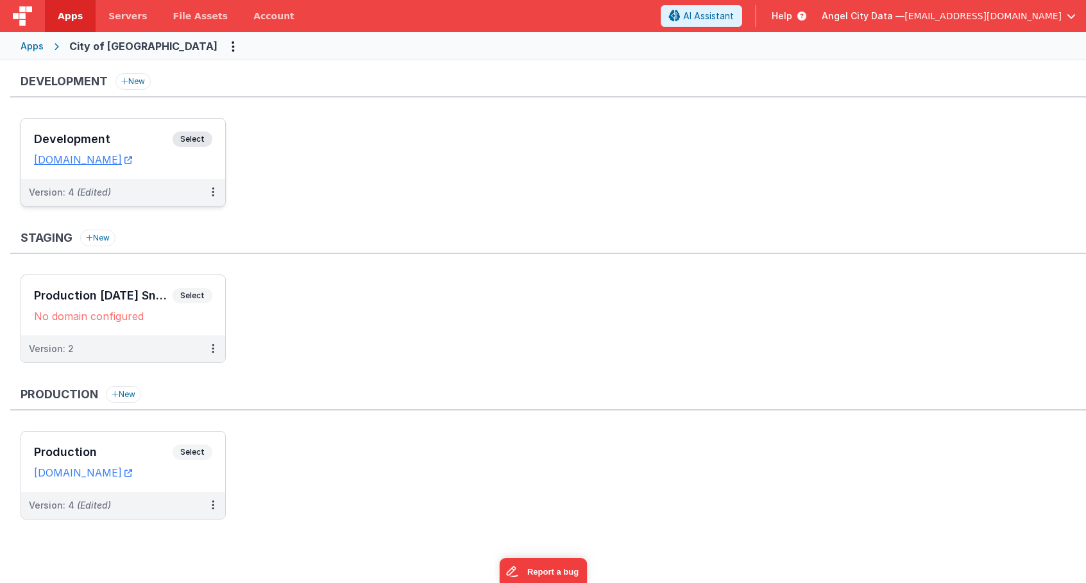
click at [141, 136] on h3 "Development" at bounding box center [103, 139] width 139 height 13
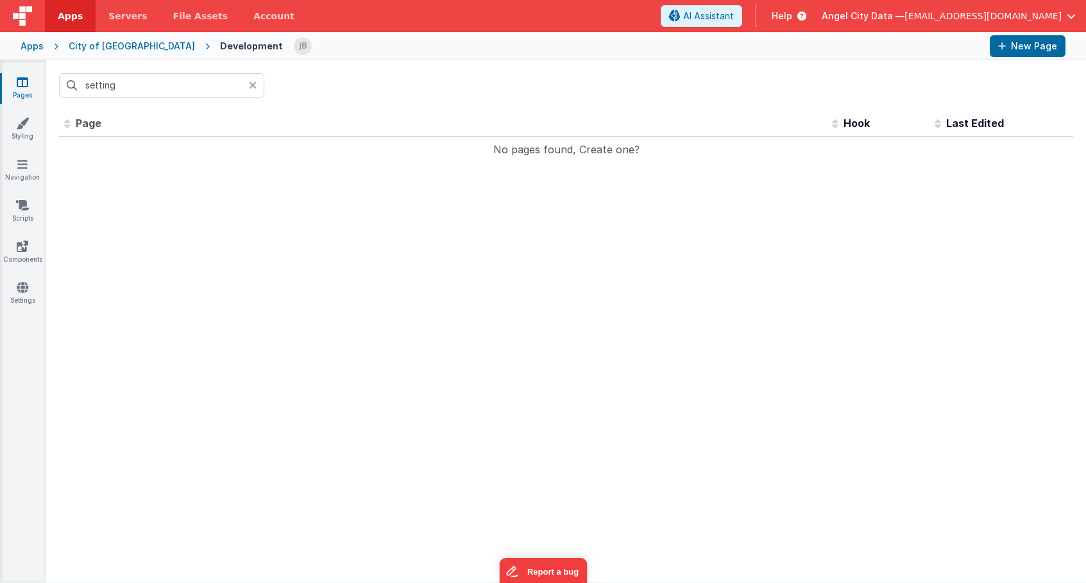
click at [254, 89] on icon at bounding box center [253, 85] width 8 height 10
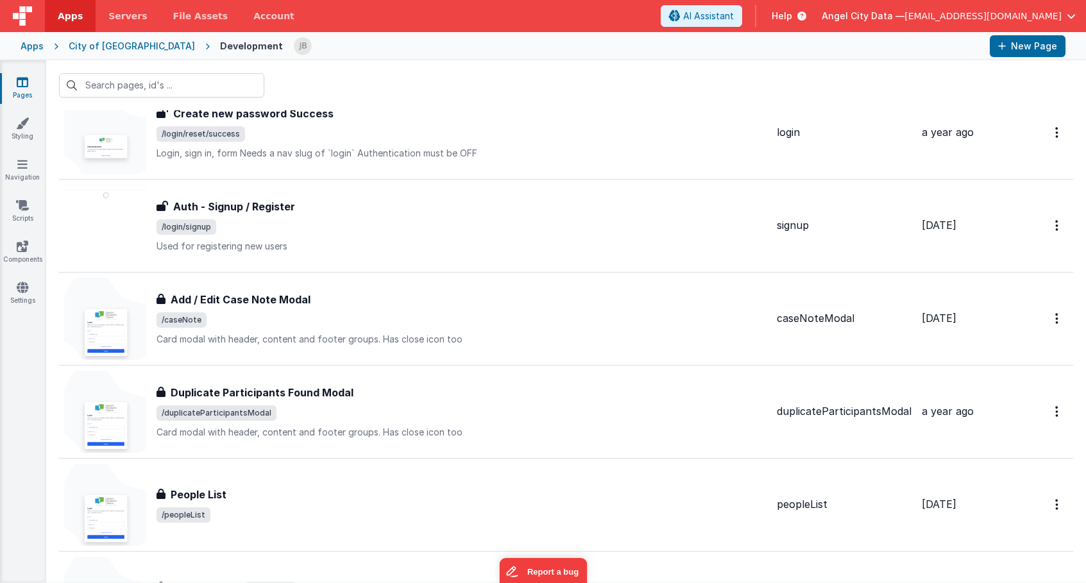
scroll to position [1079, 0]
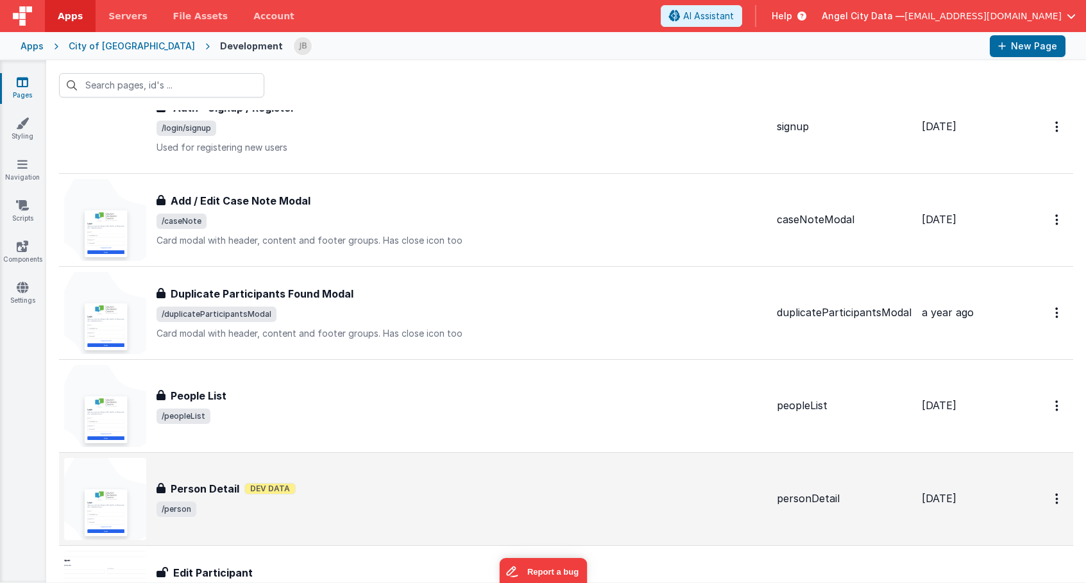
click at [180, 487] on h3 "Person Detail" at bounding box center [205, 488] width 69 height 15
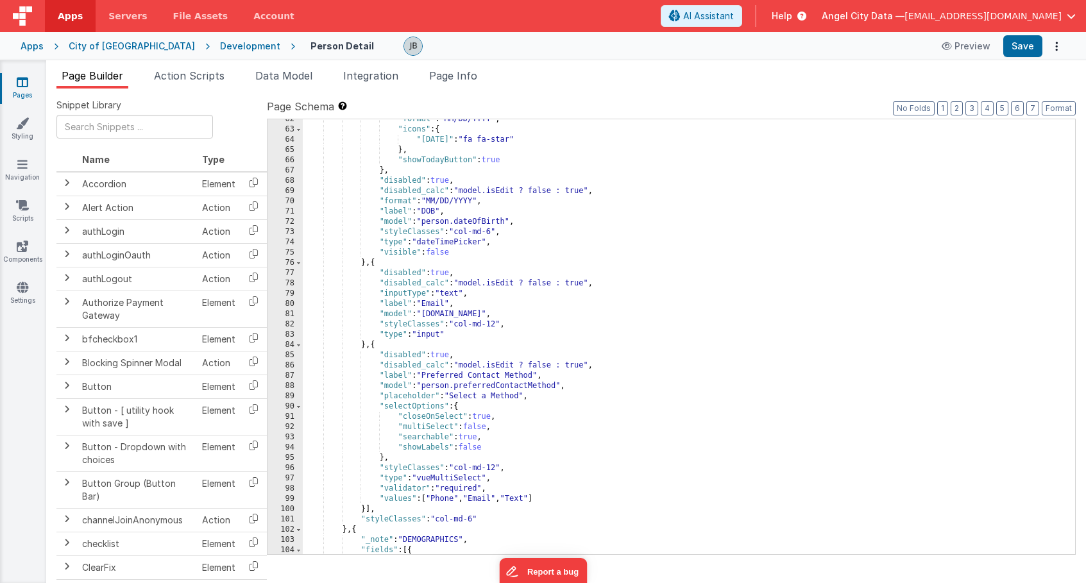
scroll to position [684, 0]
click at [314, 296] on div ""format" : "MM/DD/YYYY" , "icons" : { "today" : "fa fa-star" } , "showTodayButt…" at bounding box center [689, 375] width 772 height 527
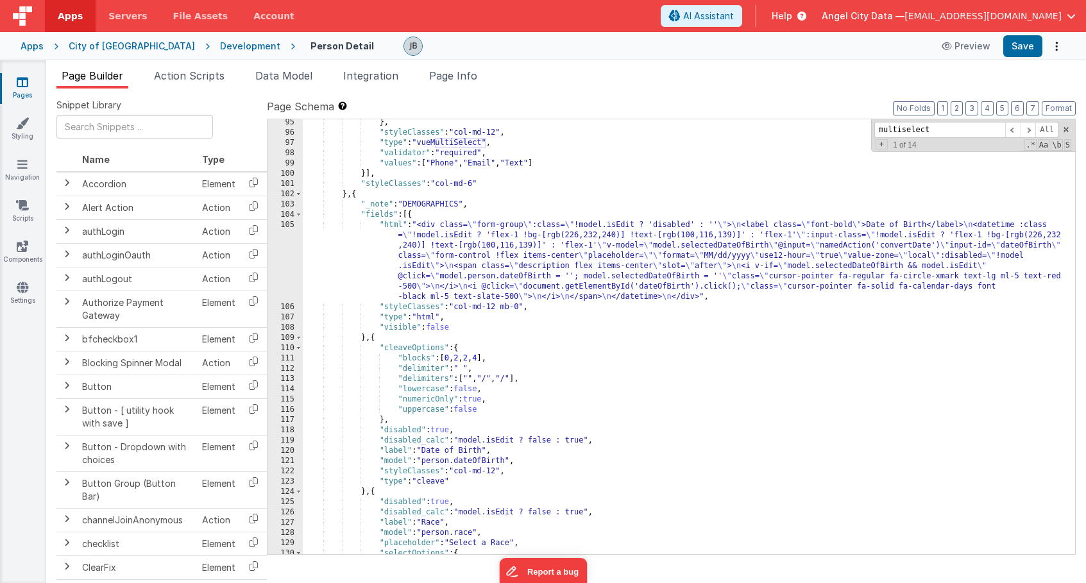
scroll to position [1013, 0]
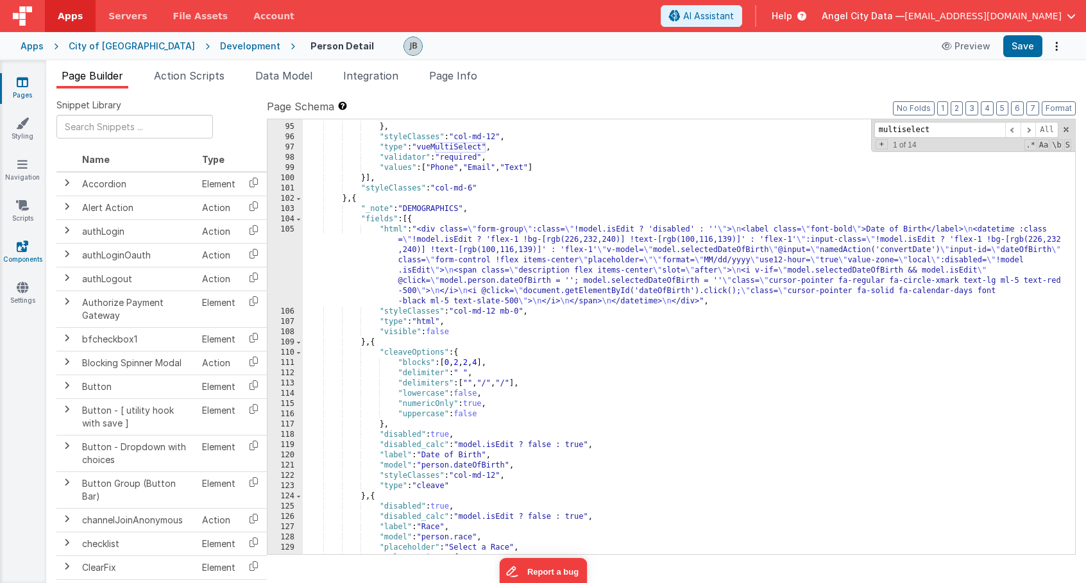
type input "multiselect"
click at [22, 252] on icon at bounding box center [23, 246] width 12 height 13
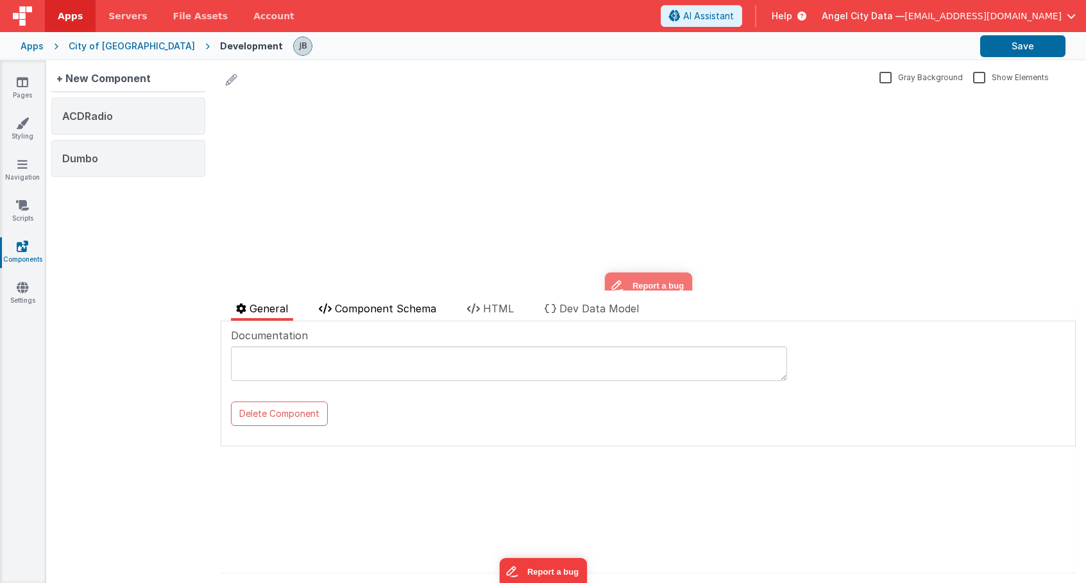
click at [367, 303] on span "Component Schema" at bounding box center [385, 308] width 101 height 13
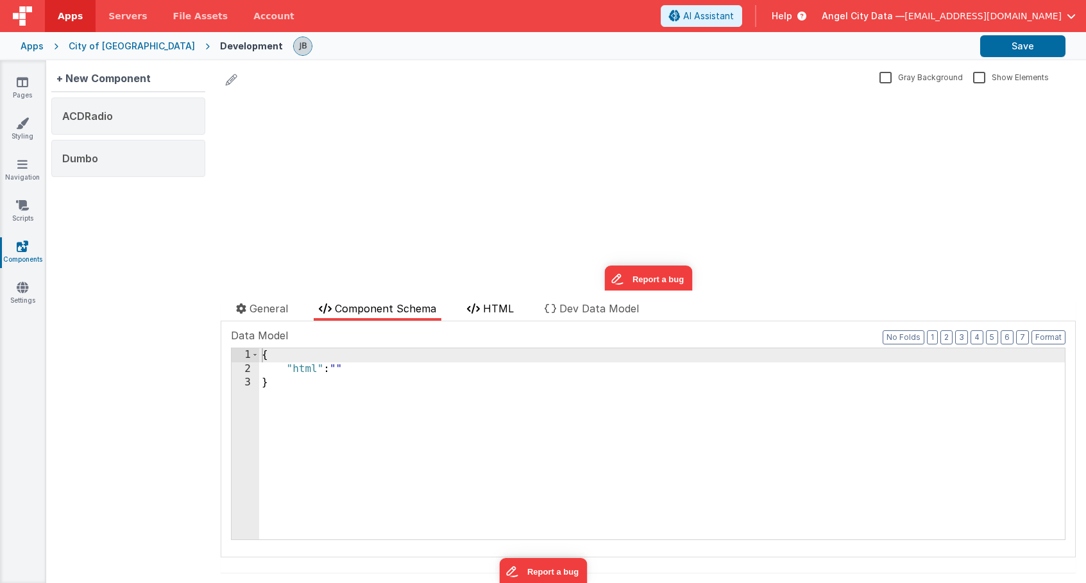
click at [507, 303] on span "HTML" at bounding box center [498, 308] width 31 height 13
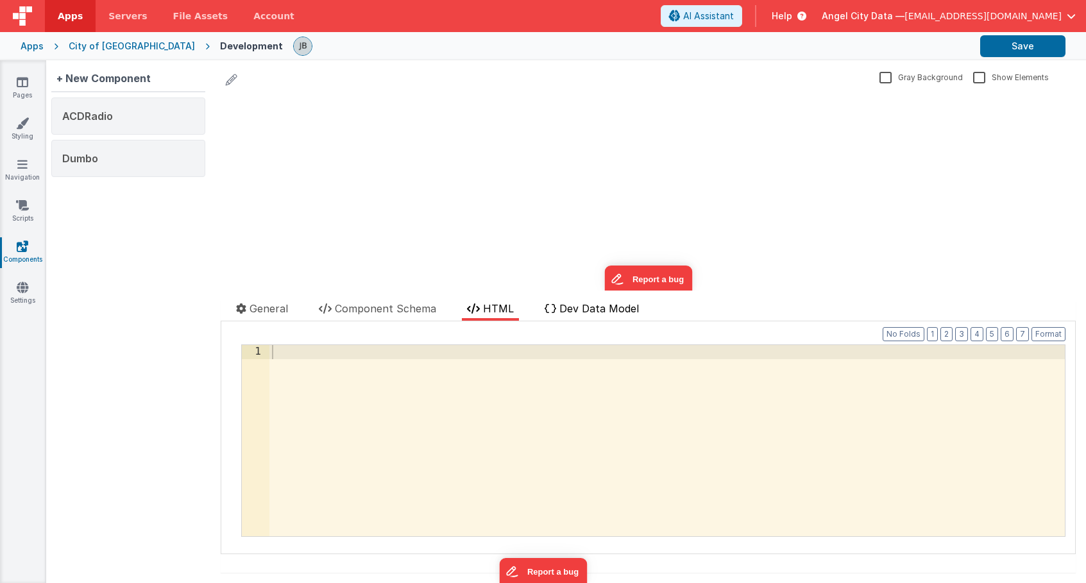
click at [559, 308] on li "Dev Data Model" at bounding box center [591, 311] width 105 height 20
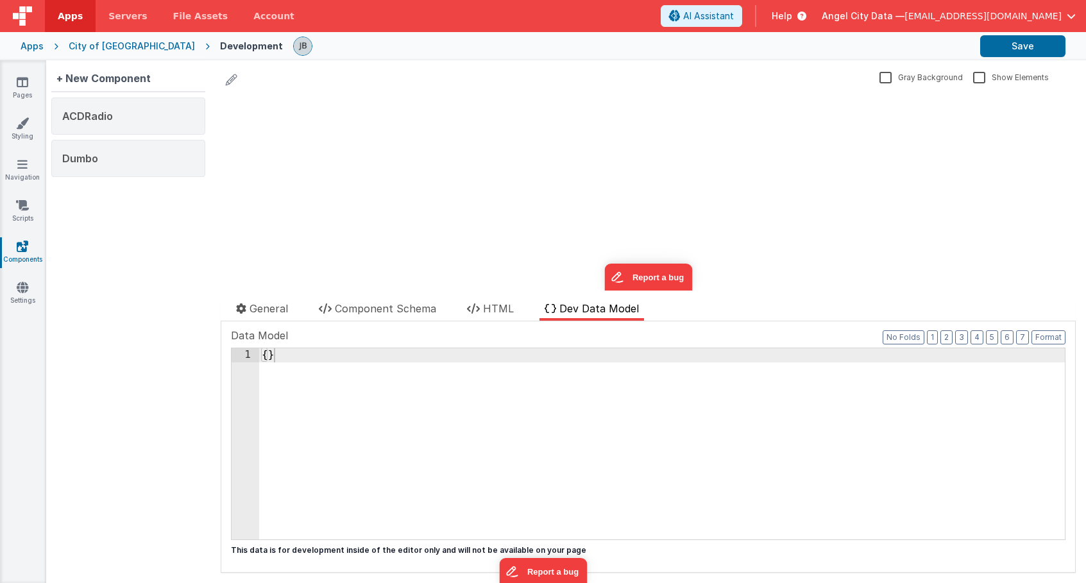
click at [31, 46] on div "Apps" at bounding box center [32, 46] width 23 height 13
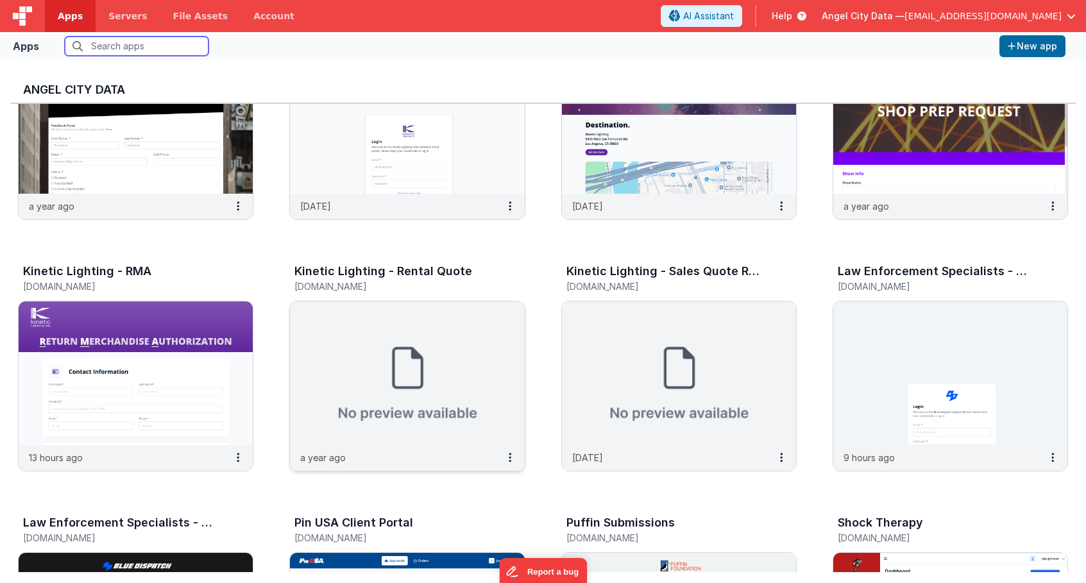
scroll to position [866, 0]
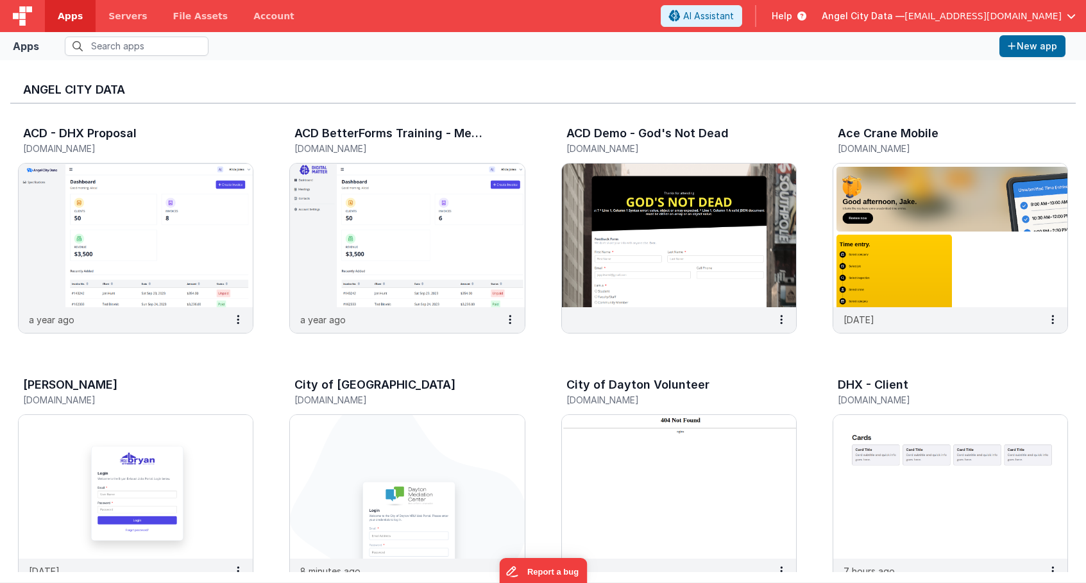
scroll to position [866, 0]
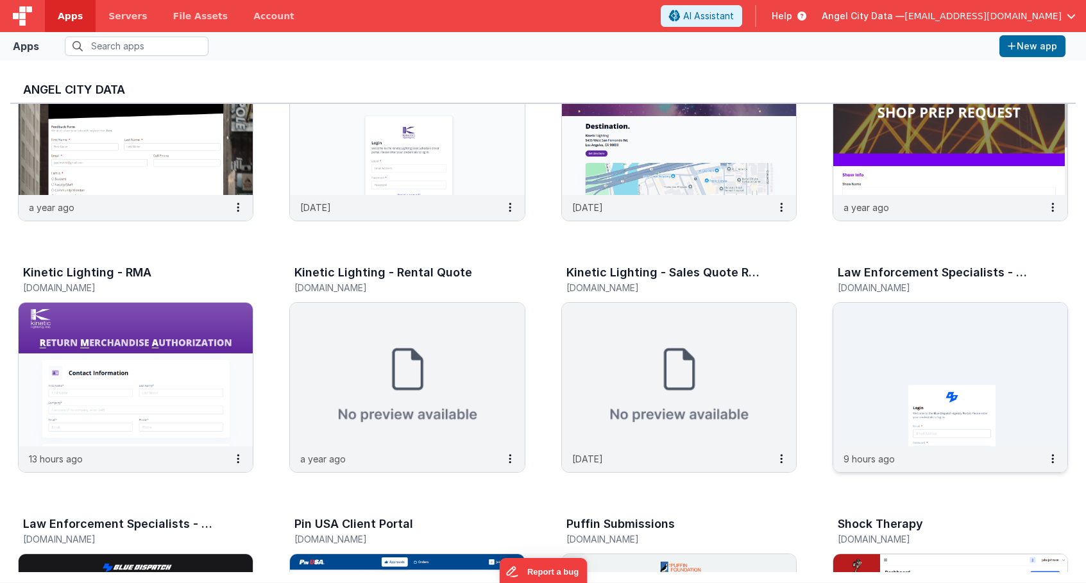
click at [850, 364] on img at bounding box center [950, 375] width 234 height 144
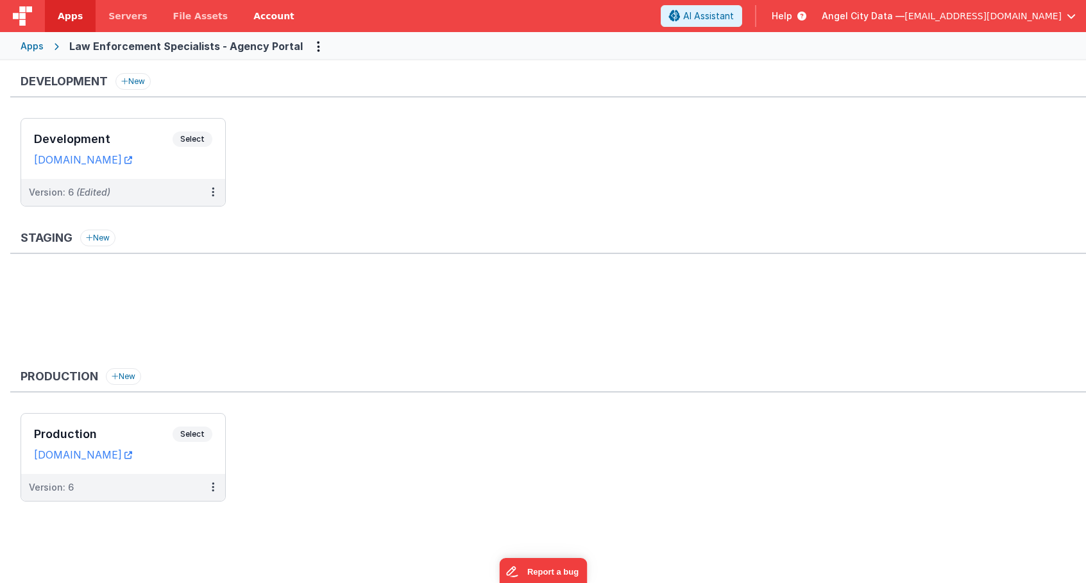
click at [263, 15] on link "Account" at bounding box center [273, 16] width 67 height 32
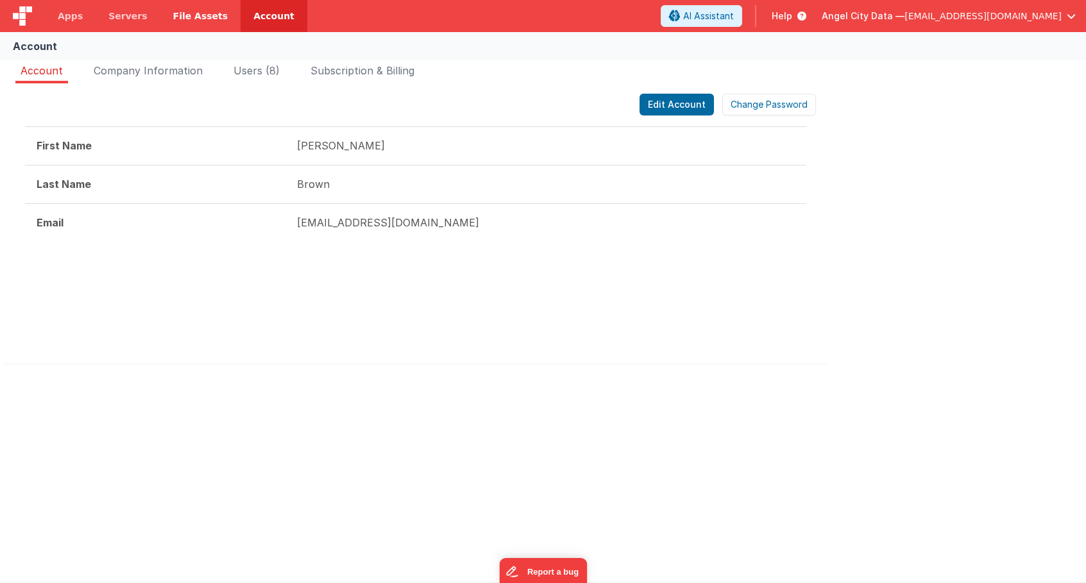
click at [198, 10] on span "File Assets" at bounding box center [200, 16] width 55 height 13
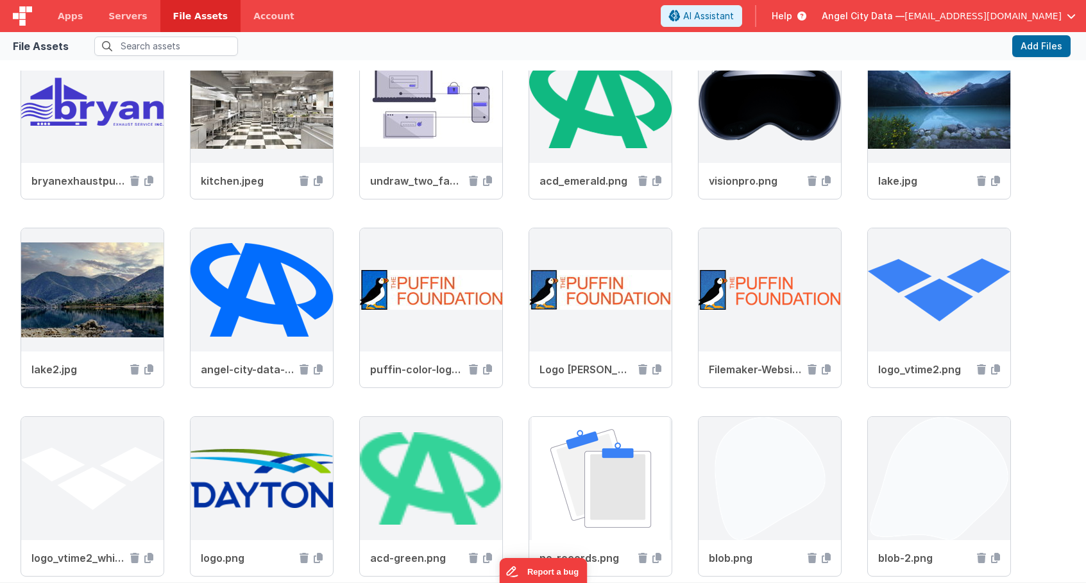
scroll to position [178, 0]
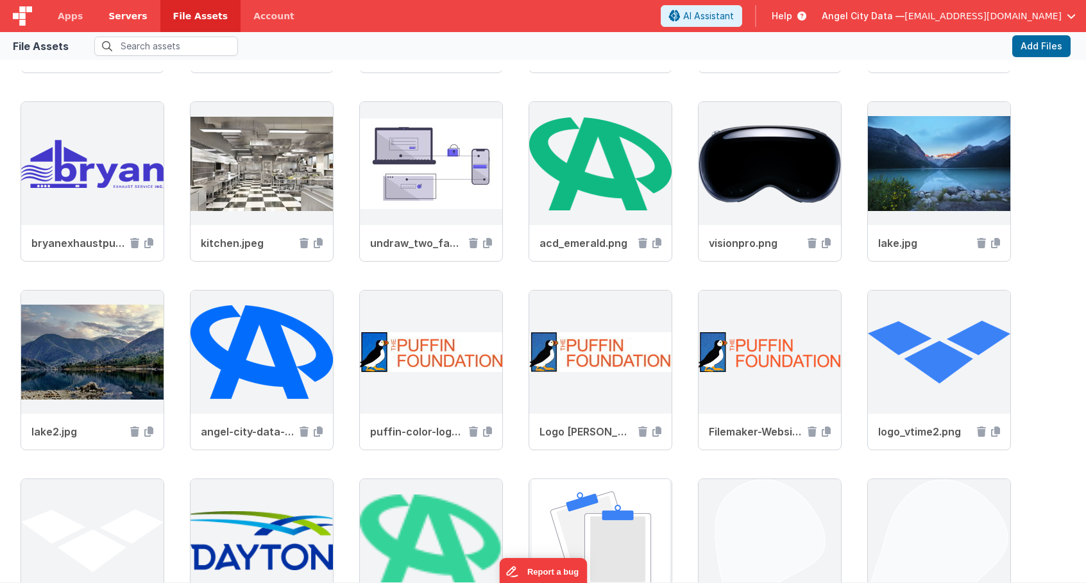
click at [122, 21] on span "Servers" at bounding box center [127, 16] width 38 height 13
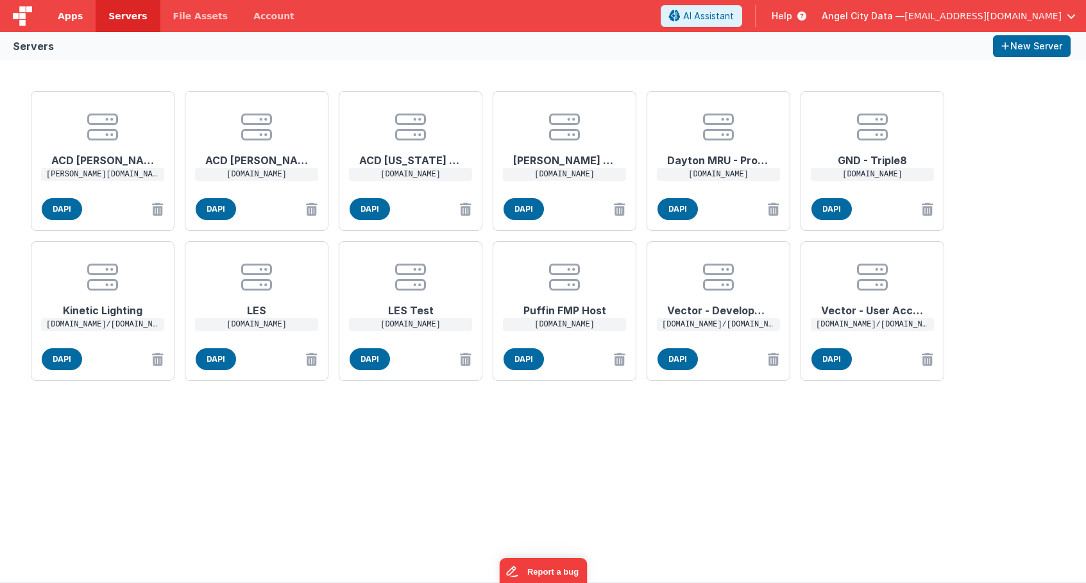
click at [86, 22] on link "Apps" at bounding box center [70, 16] width 51 height 32
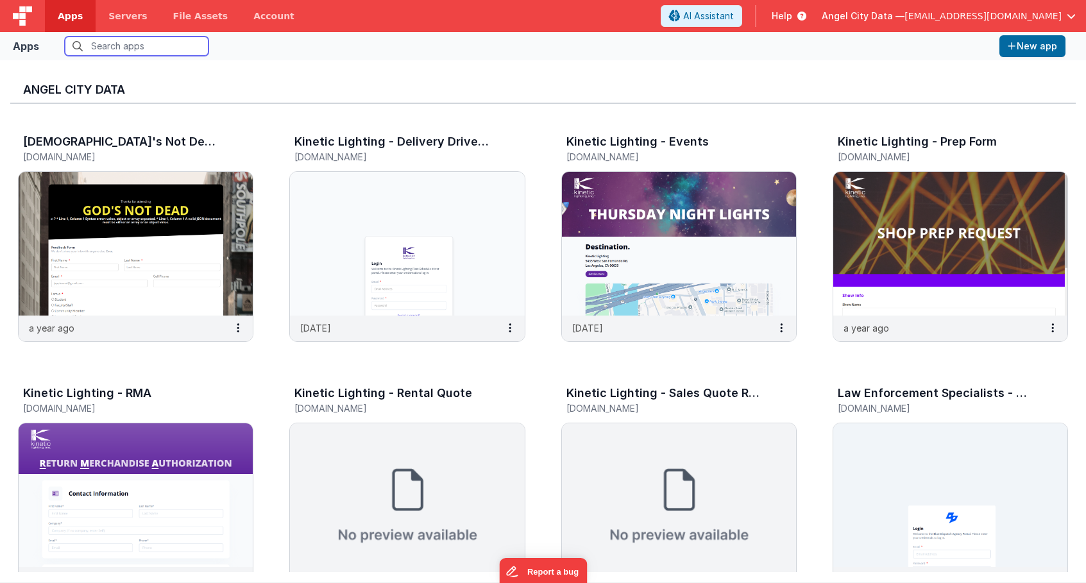
scroll to position [834, 0]
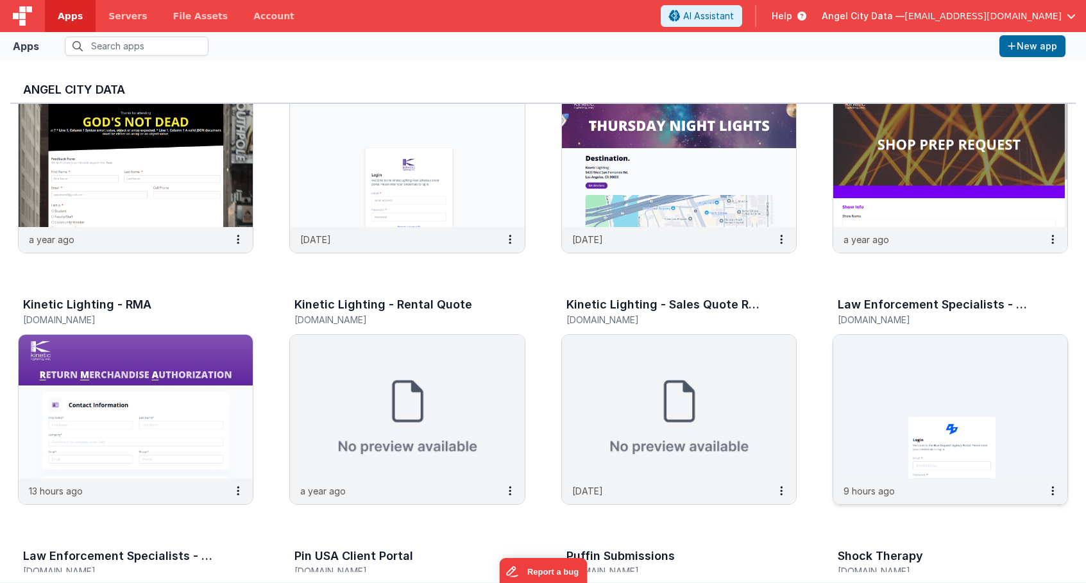
click at [843, 387] on img at bounding box center [950, 407] width 234 height 144
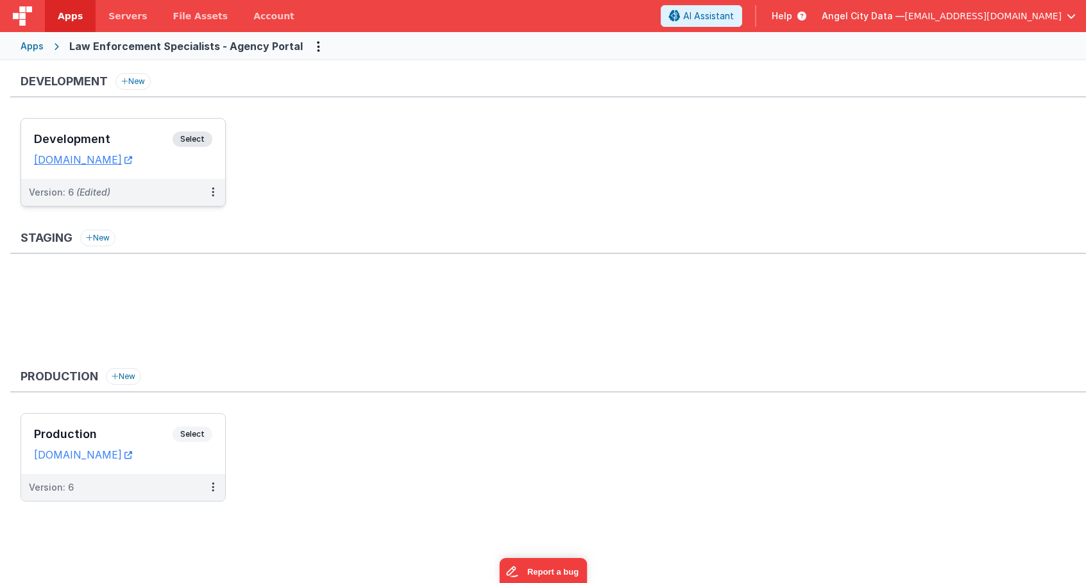
click at [127, 128] on div "Development Select URLs bluedispatchagency.clientportal.cloud" at bounding box center [123, 149] width 204 height 60
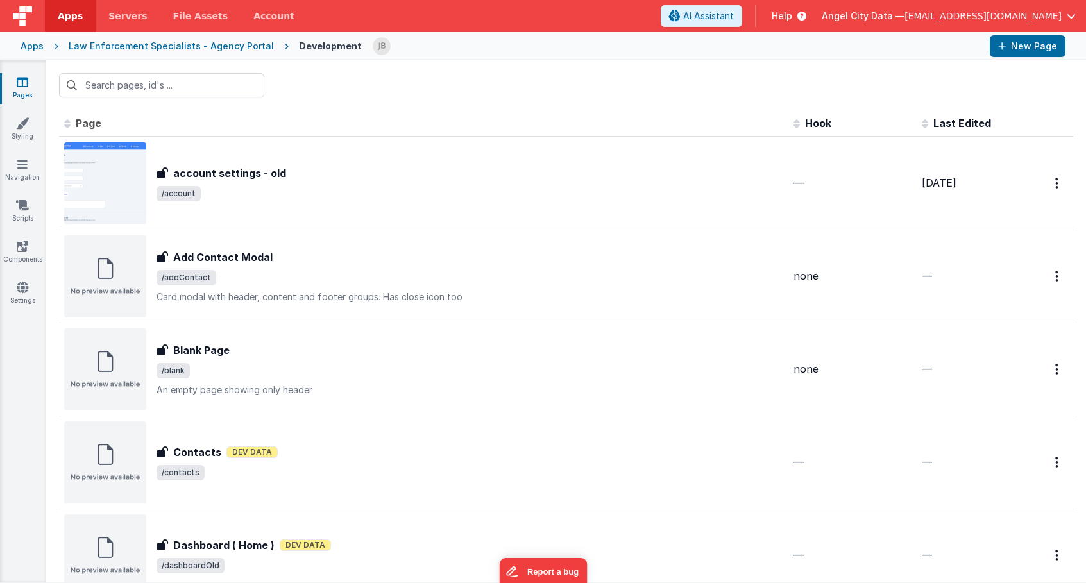
click at [24, 237] on div "Pages Styling Navigation Scripts Components Settings" at bounding box center [23, 321] width 46 height 522
click at [20, 248] on icon at bounding box center [23, 246] width 12 height 13
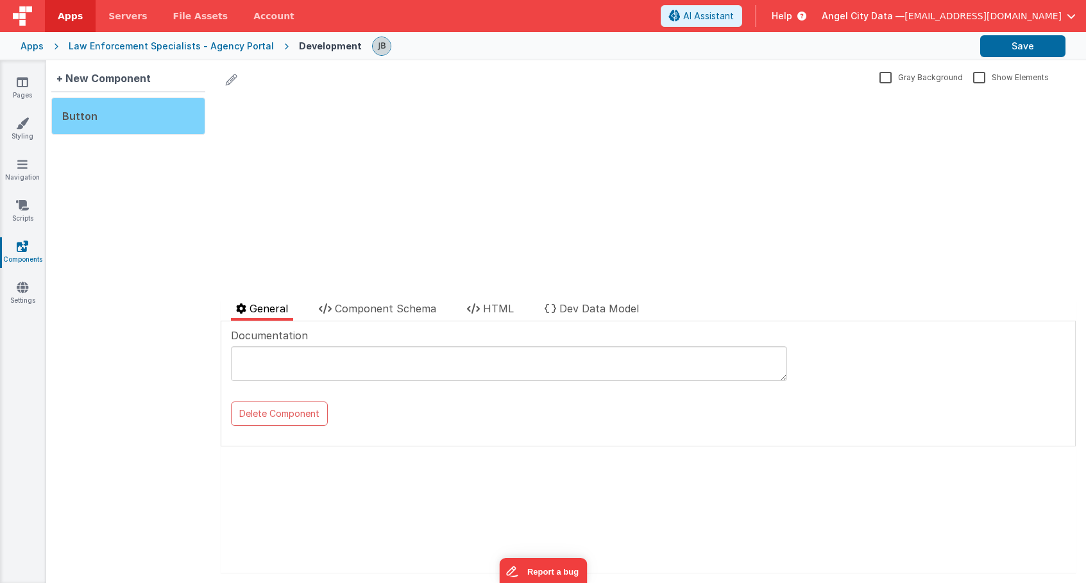
click at [143, 122] on div "Button" at bounding box center [128, 115] width 154 height 37
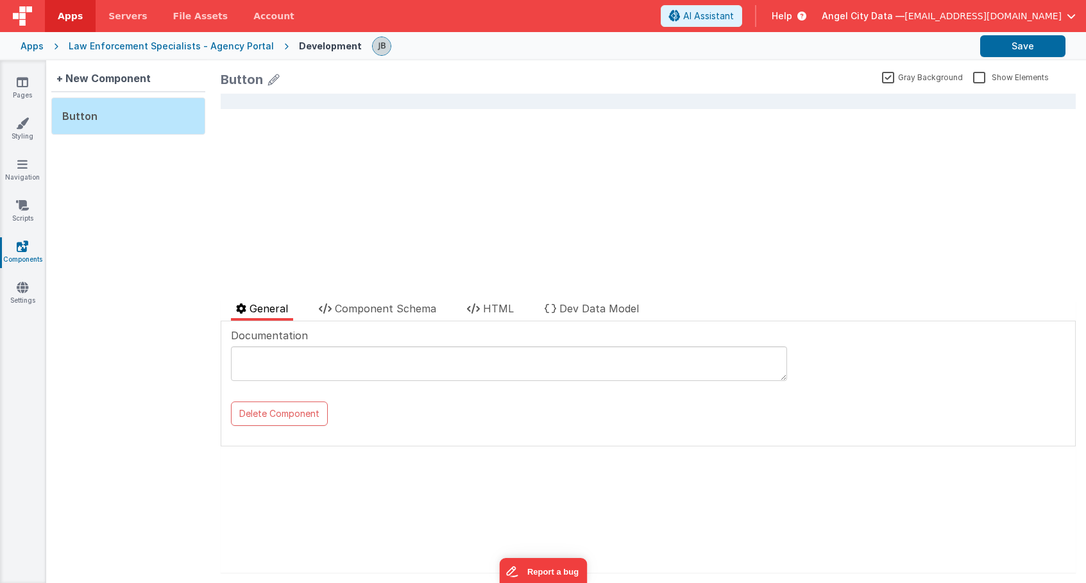
click at [308, 96] on button at bounding box center [648, 101] width 898 height 16
click at [22, 175] on link "Navigation" at bounding box center [22, 171] width 46 height 26
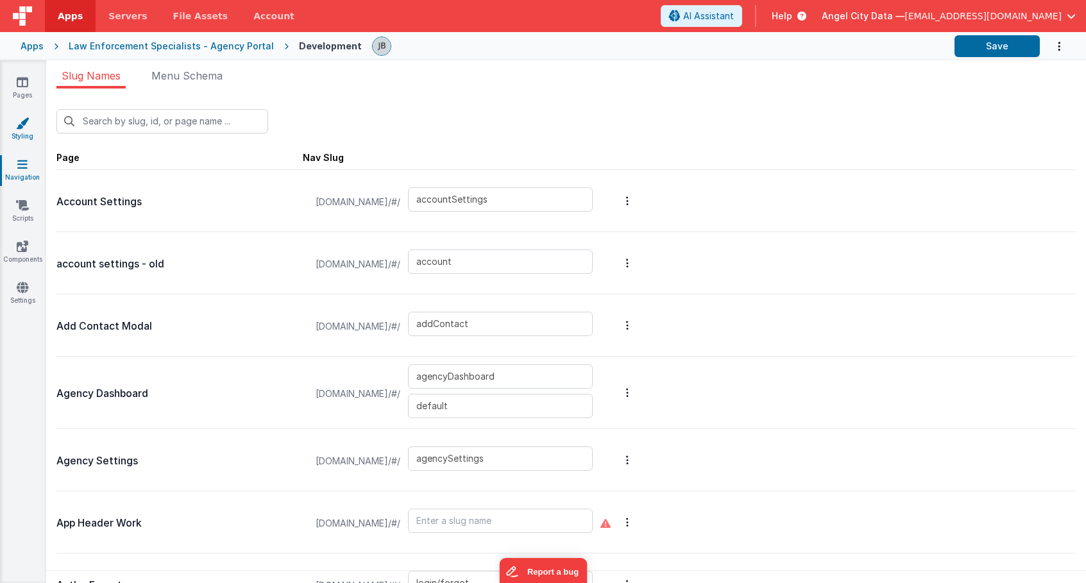
click at [24, 128] on icon at bounding box center [22, 123] width 13 height 13
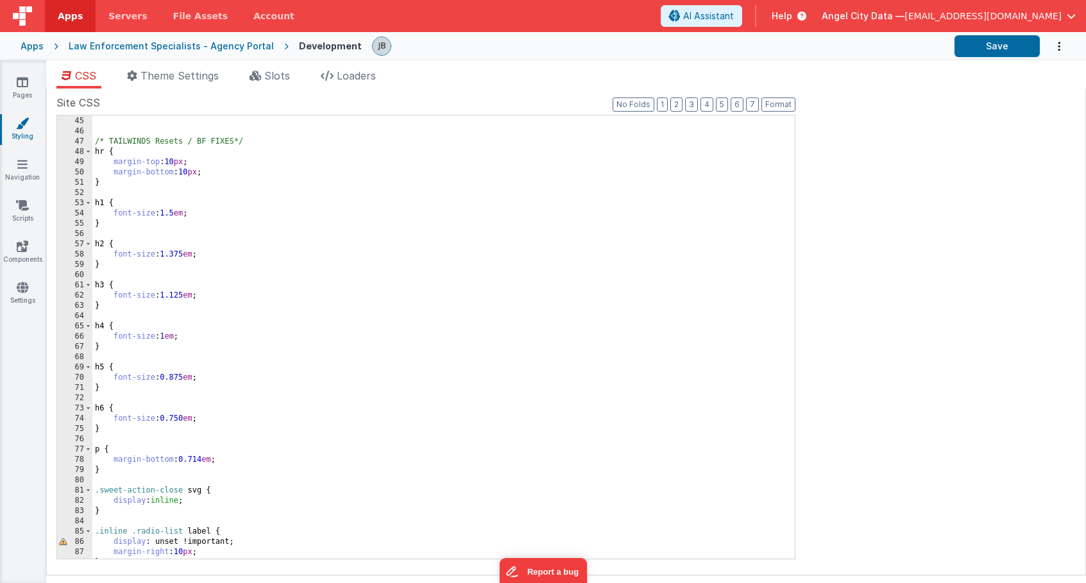
scroll to position [454, 0]
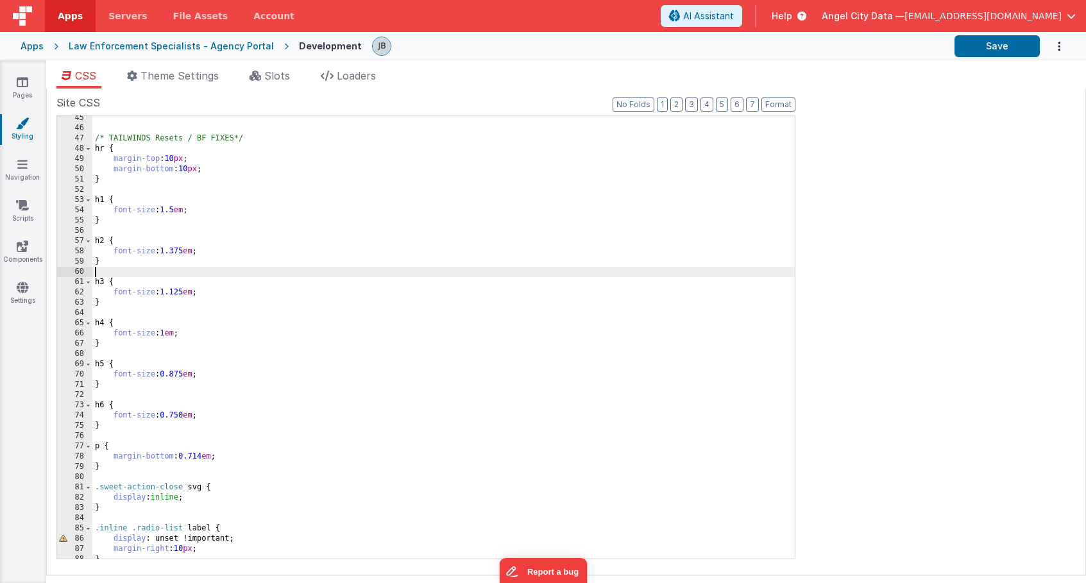
click at [144, 269] on div "/* TAILWINDS Resets / BF FIXES*/ hr { margin-top : 10 px ; margin-bottom : 10 p…" at bounding box center [443, 345] width 702 height 464
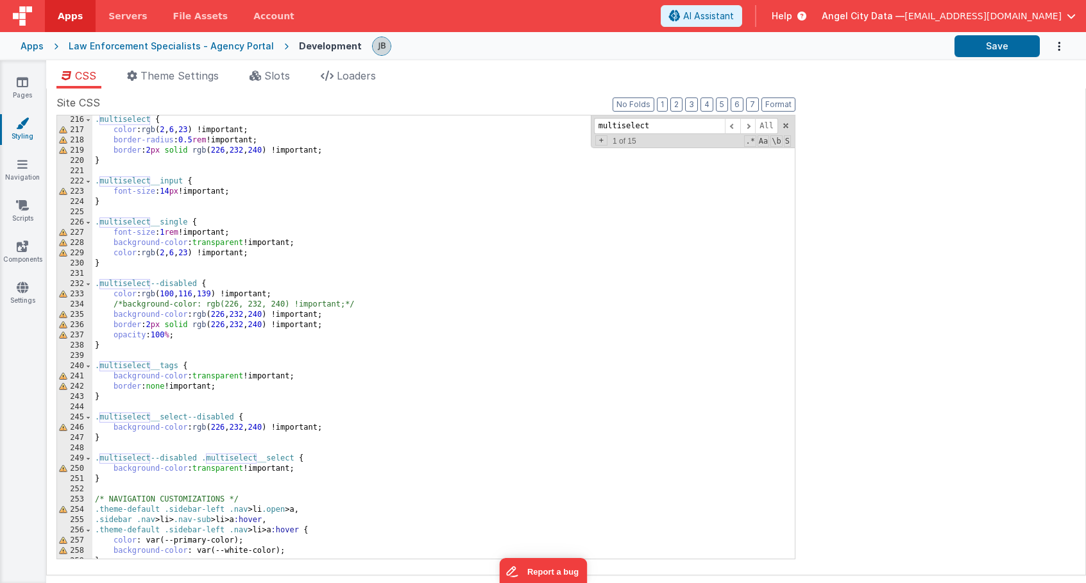
scroll to position [2211, 0]
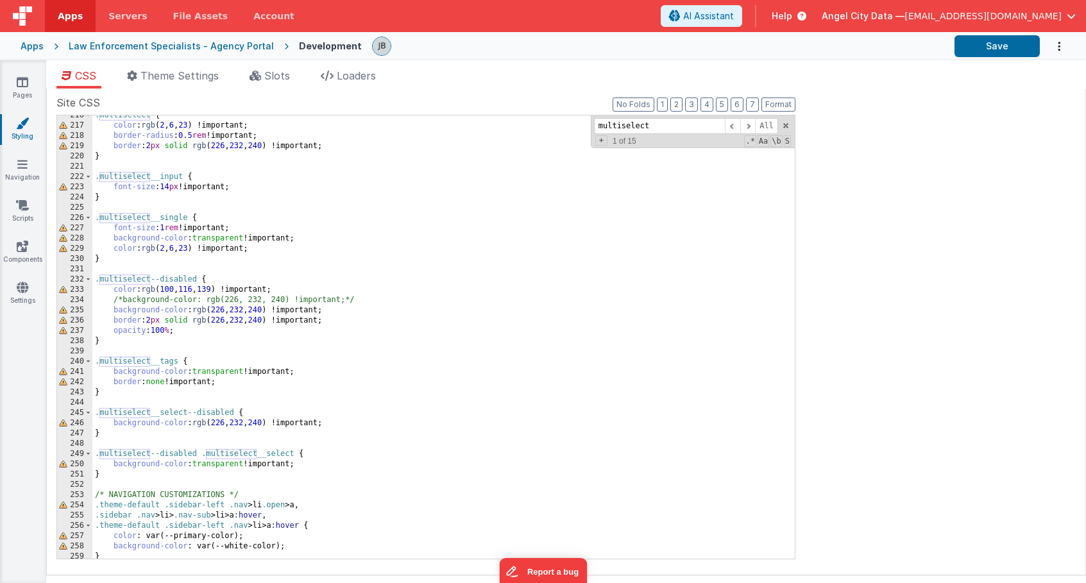
type input "multiselect"
click at [108, 484] on div ".multiselect { color : rgb ( 2 , 6 , 23 ) !important; border-radius : 0.5 rem !…" at bounding box center [443, 342] width 702 height 464
click at [339, 78] on span "Loaders" at bounding box center [356, 75] width 39 height 13
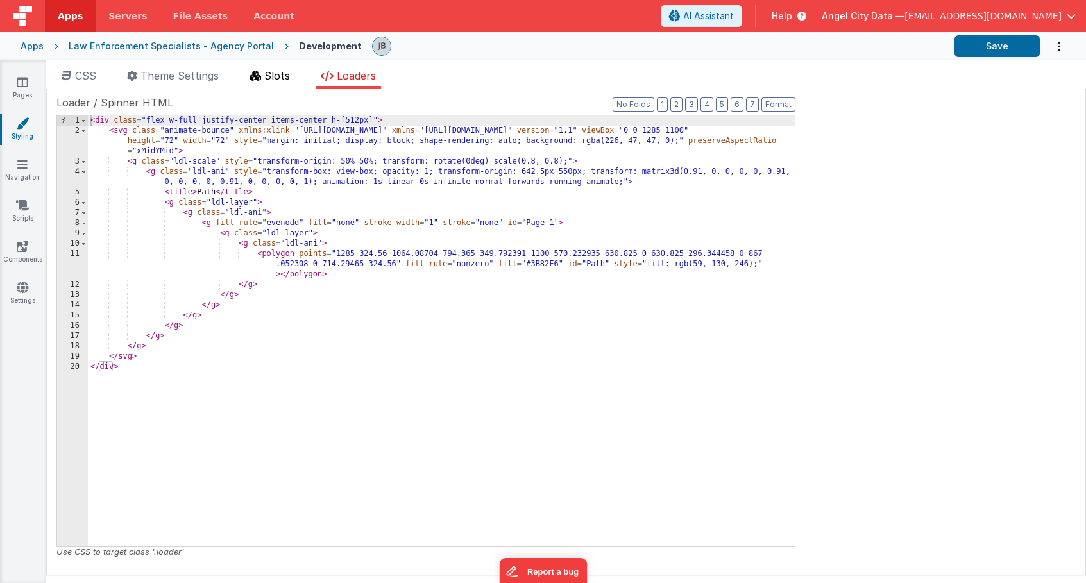
click at [271, 83] on li "Slots" at bounding box center [269, 78] width 51 height 21
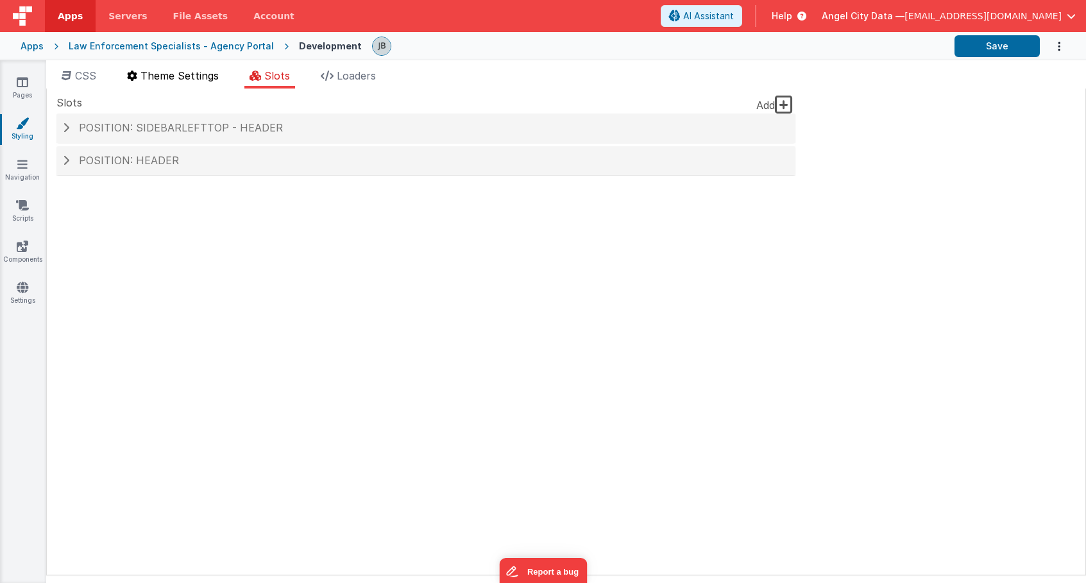
click at [203, 81] on span "Theme Settings" at bounding box center [179, 75] width 78 height 13
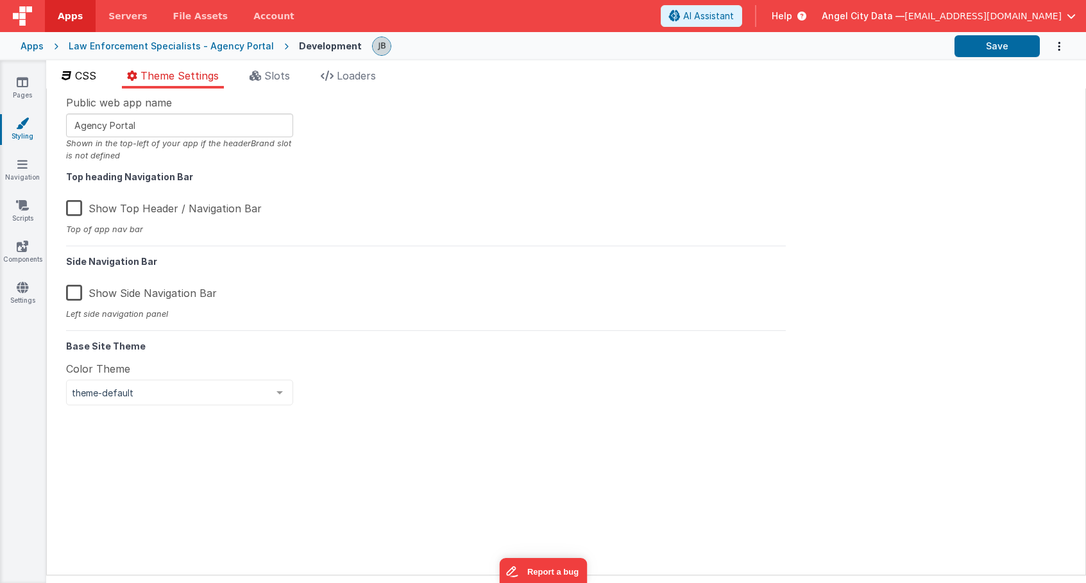
click at [87, 75] on span "CSS" at bounding box center [85, 75] width 21 height 13
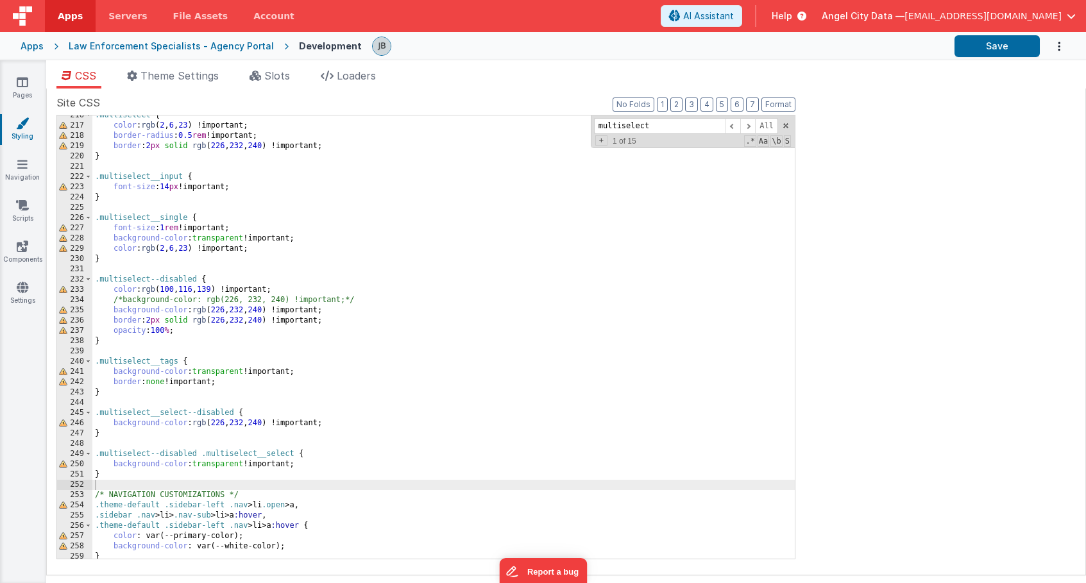
click at [22, 275] on div "Pages Styling Navigation Scripts Components Settings" at bounding box center [23, 321] width 46 height 523
click at [22, 295] on link "Settings" at bounding box center [22, 294] width 46 height 26
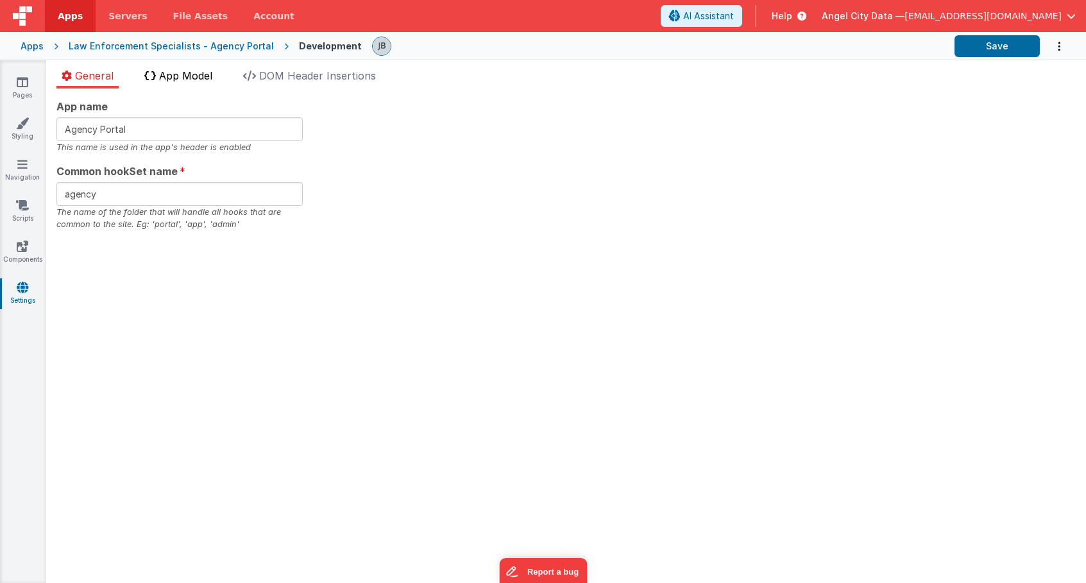
click at [206, 72] on span "App Model" at bounding box center [185, 75] width 53 height 13
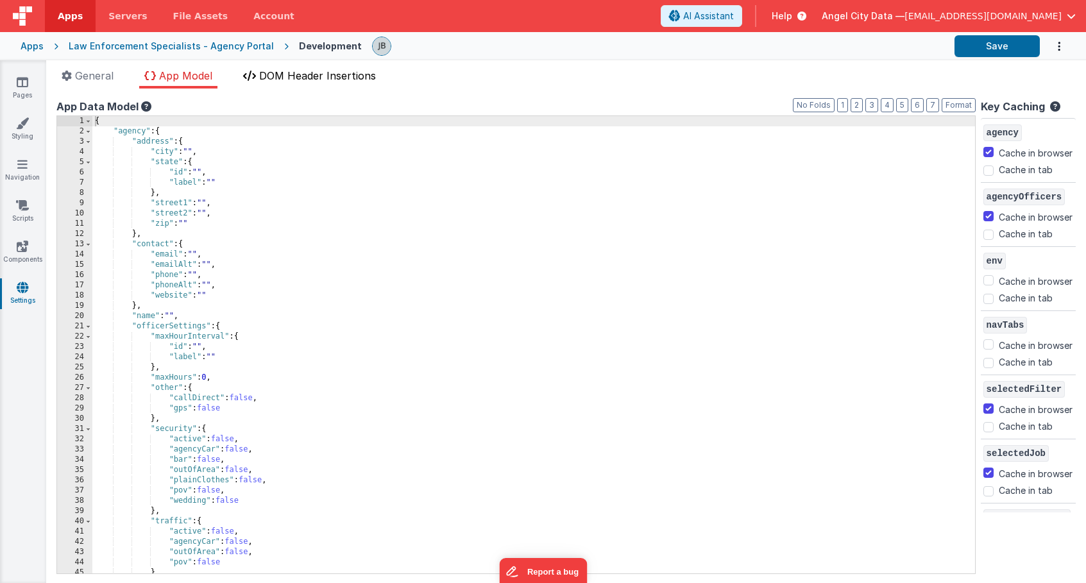
click at [273, 74] on span "DOM Header Insertions" at bounding box center [317, 75] width 117 height 13
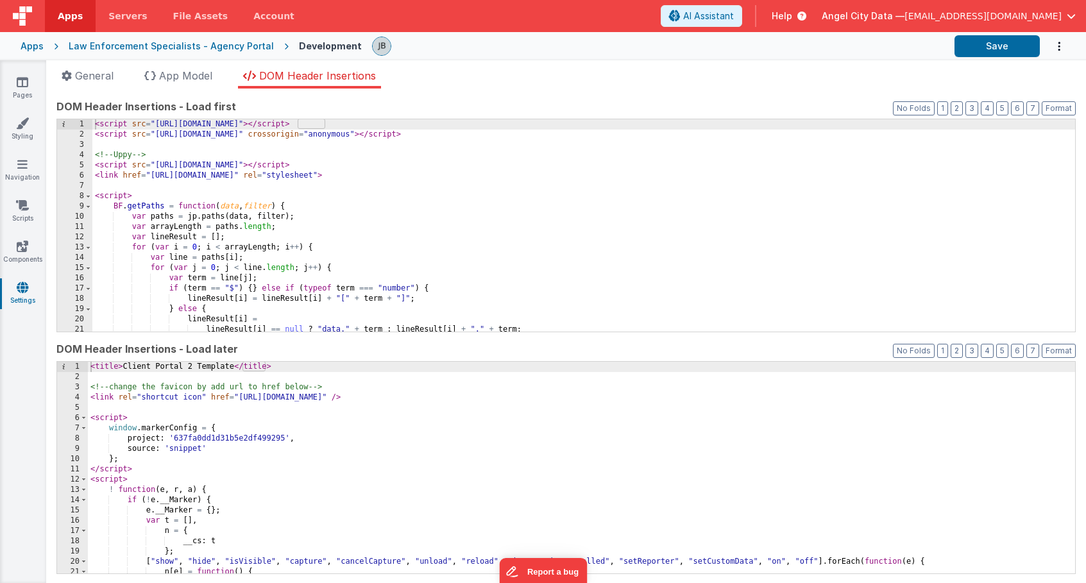
click at [217, 156] on div "< script src = "https://cdn.tailwindcss.com" > </ script > < script src = "http…" at bounding box center [583, 235] width 982 height 233
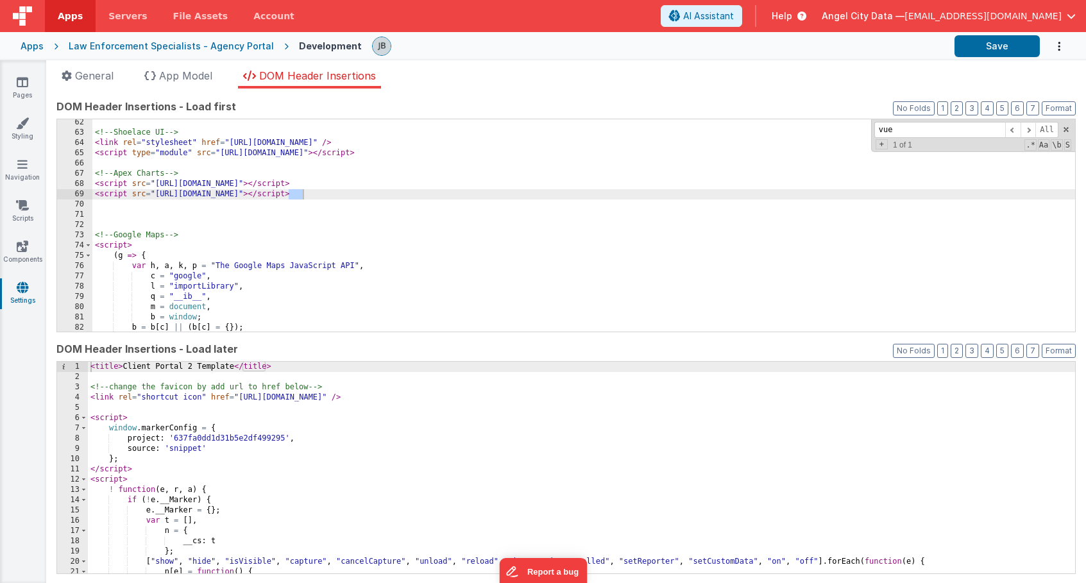
scroll to position [628, 0]
type input "vue"
click at [246, 401] on div "< title > Client Portal 2 Template </ title > <!-- change the favicon by add ur…" at bounding box center [581, 478] width 987 height 233
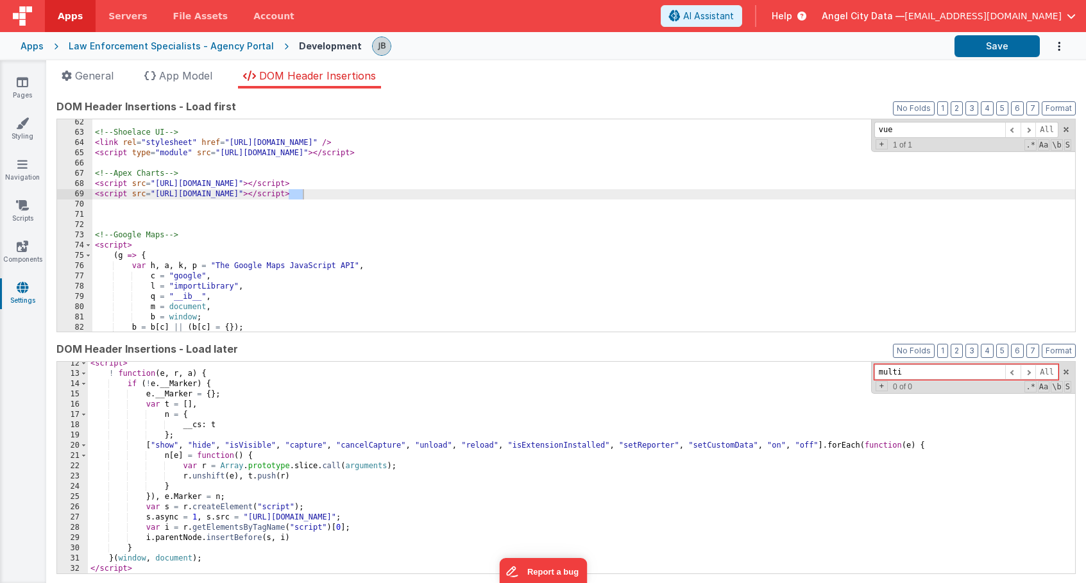
scroll to position [0, 0]
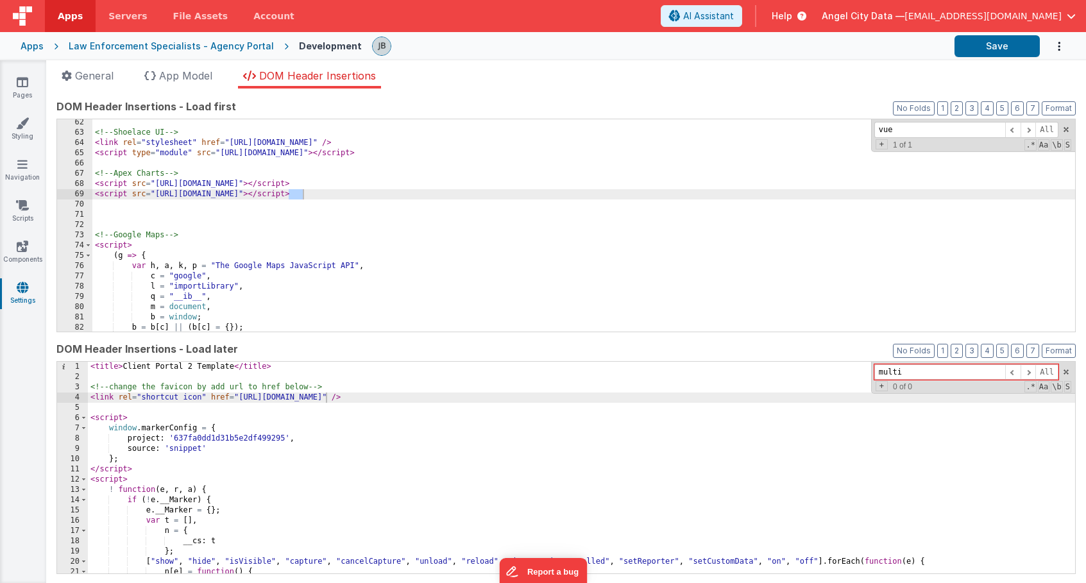
type input "multi"
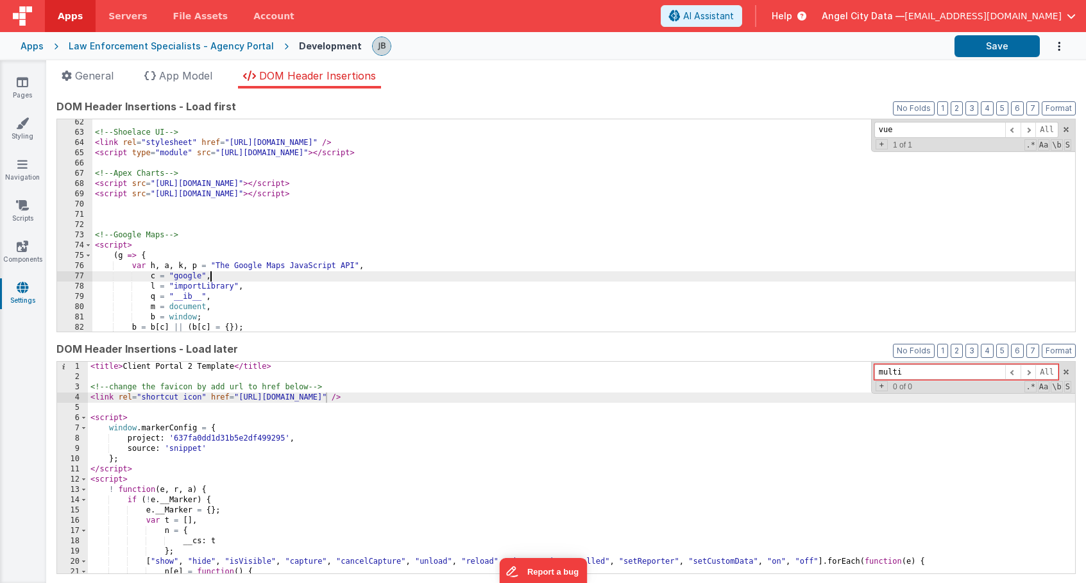
click at [249, 274] on div "<!-- Shoelace UI --> < link rel = "stylesheet" href = "https://cdn.jsdelivr.net…" at bounding box center [583, 233] width 982 height 233
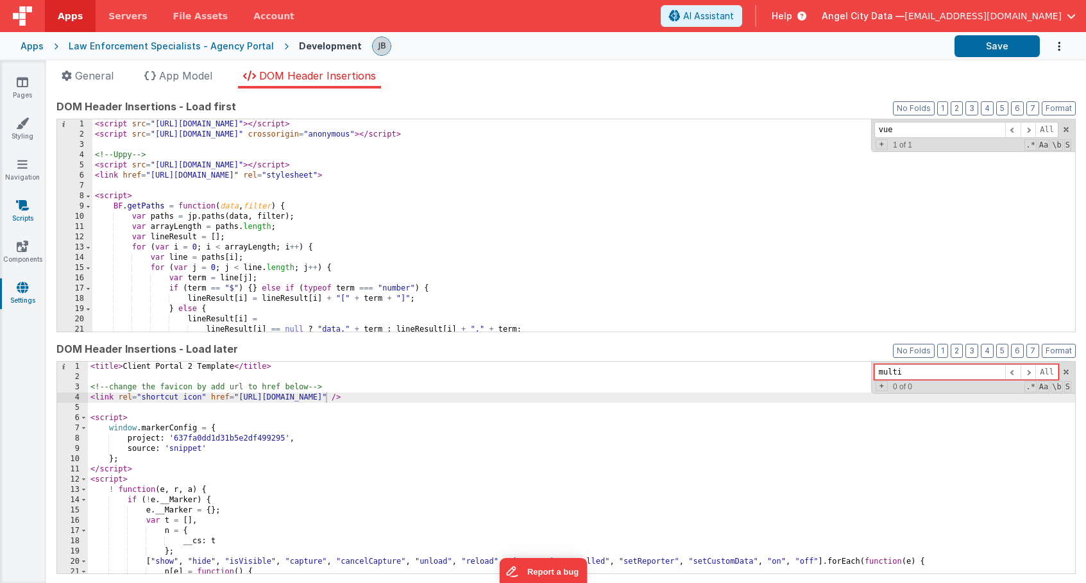
click at [24, 206] on icon at bounding box center [22, 205] width 13 height 13
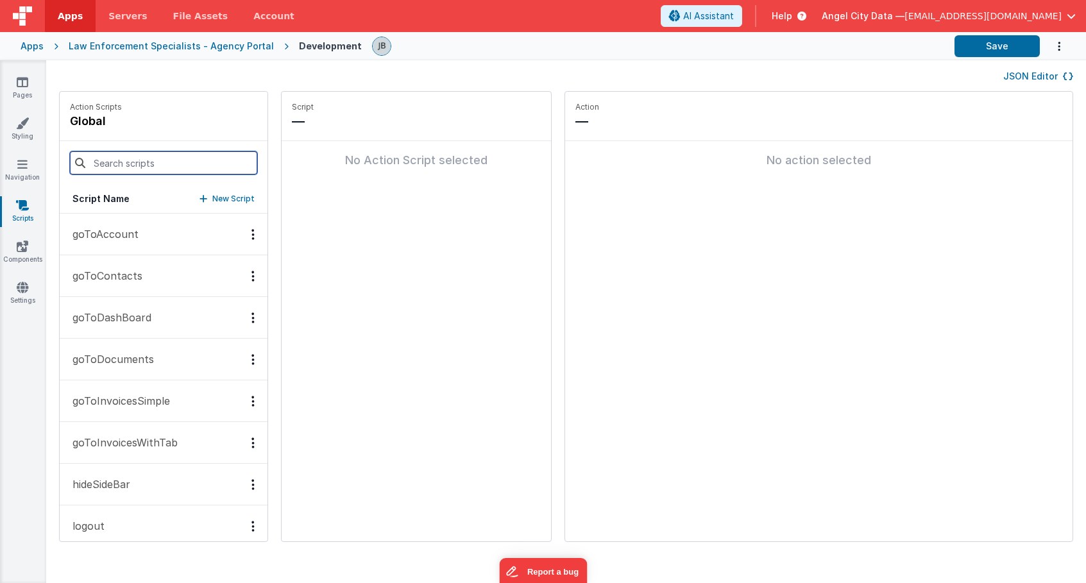
click at [131, 162] on input at bounding box center [163, 162] width 187 height 23
paste input "peopleSearchQuery"
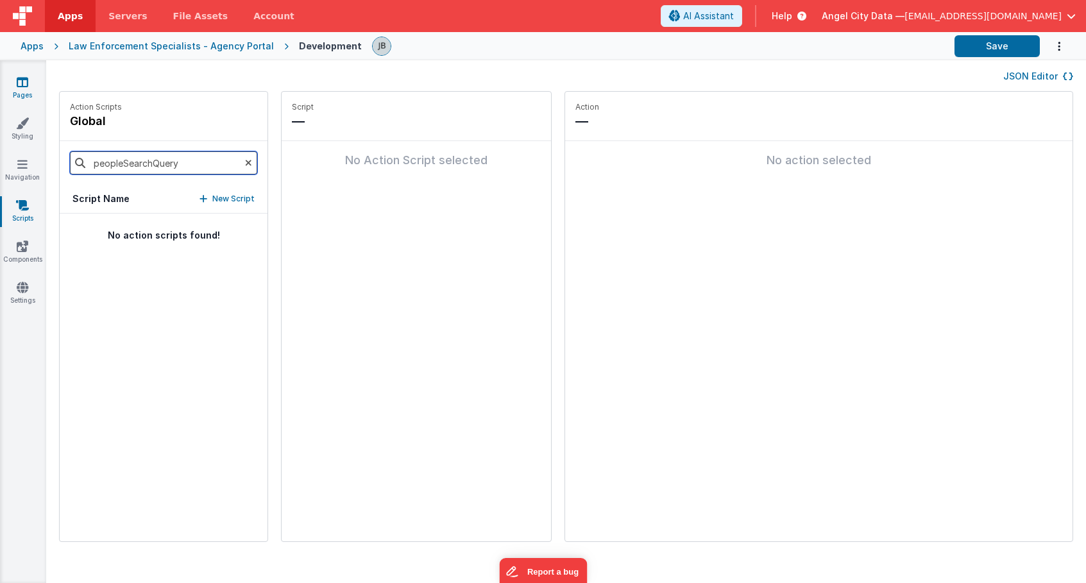
type input "peopleSearchQuery"
click at [18, 95] on link "Pages" at bounding box center [22, 89] width 46 height 26
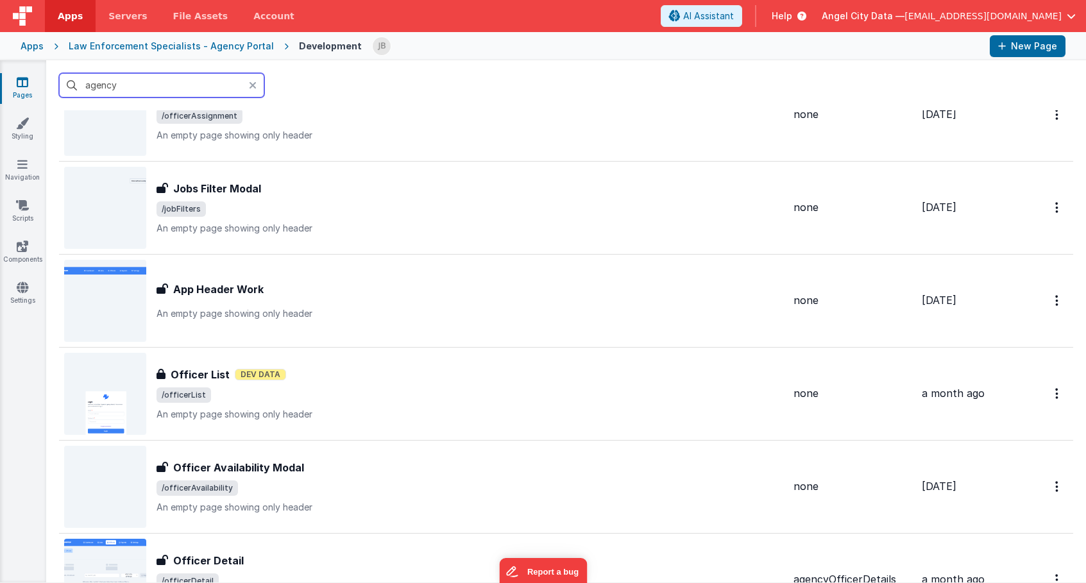
scroll to position [727, 0]
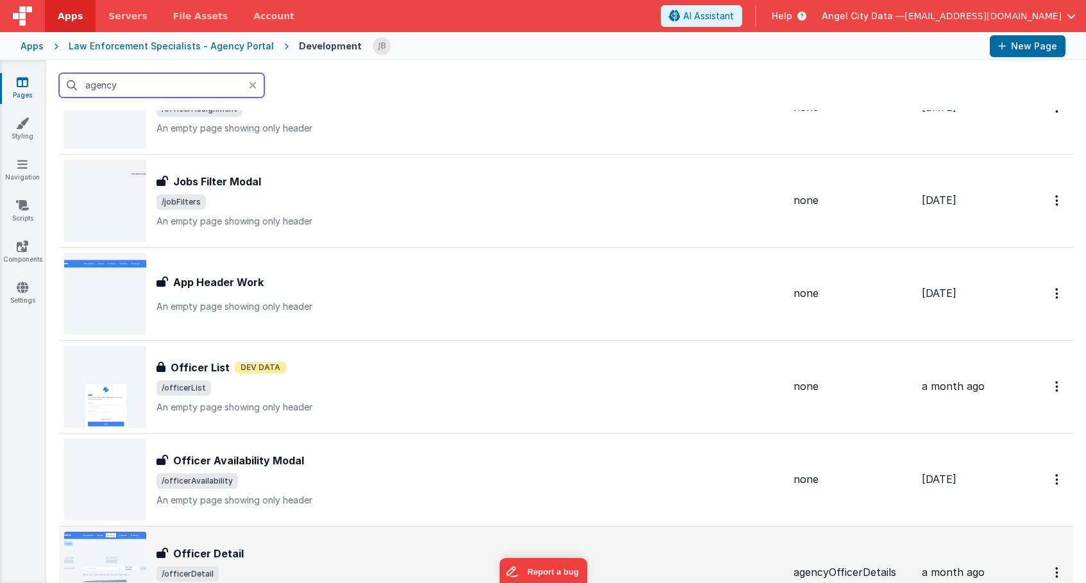
type input "agency"
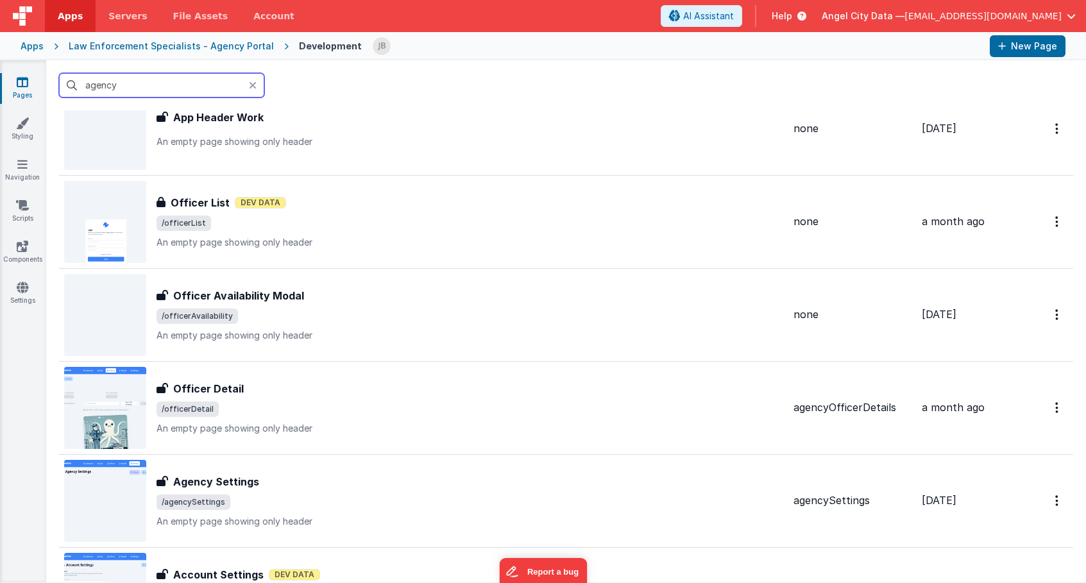
scroll to position [929, 0]
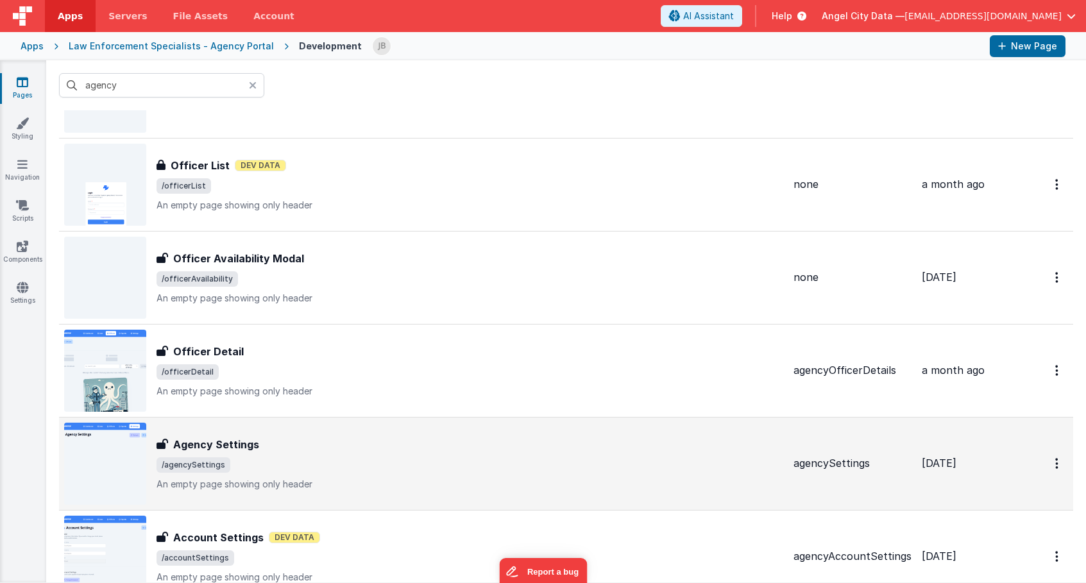
click at [192, 449] on h3 "Agency Settings" at bounding box center [216, 444] width 86 height 15
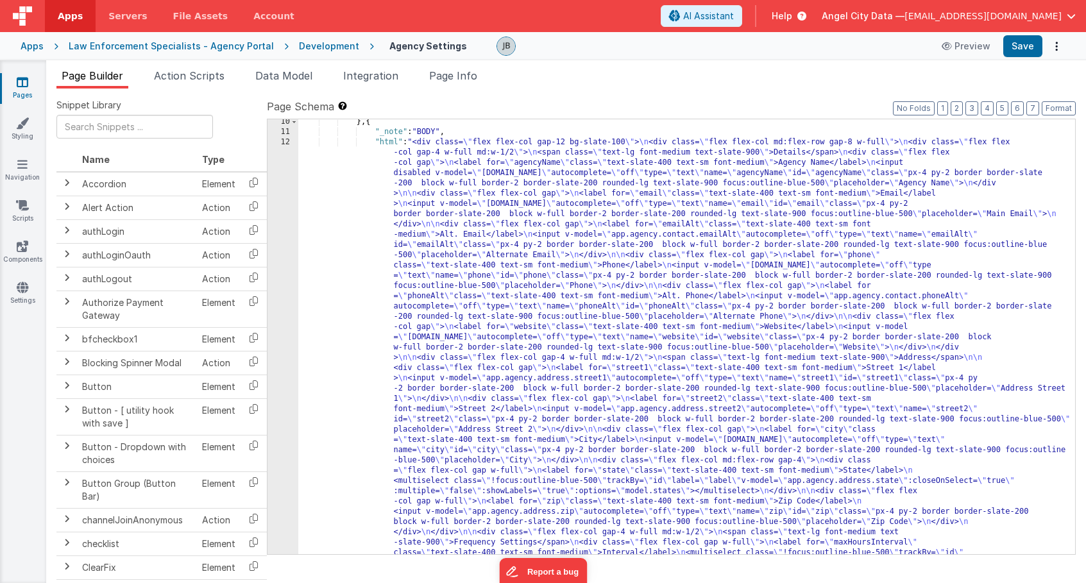
scroll to position [156, 0]
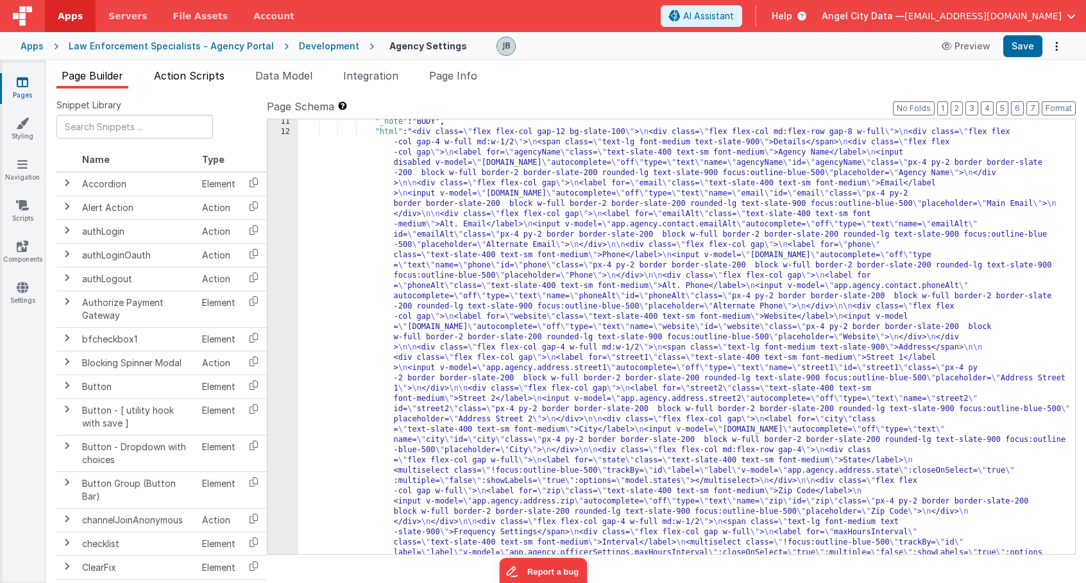
click at [190, 80] on span "Action Scripts" at bounding box center [189, 75] width 71 height 13
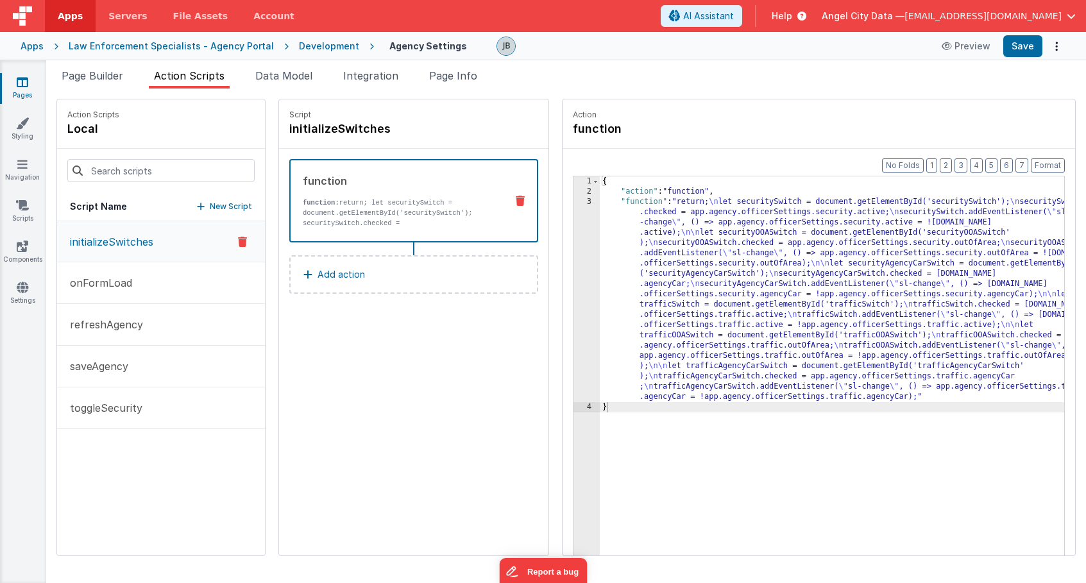
click at [303, 51] on div "Development" at bounding box center [329, 46] width 60 height 13
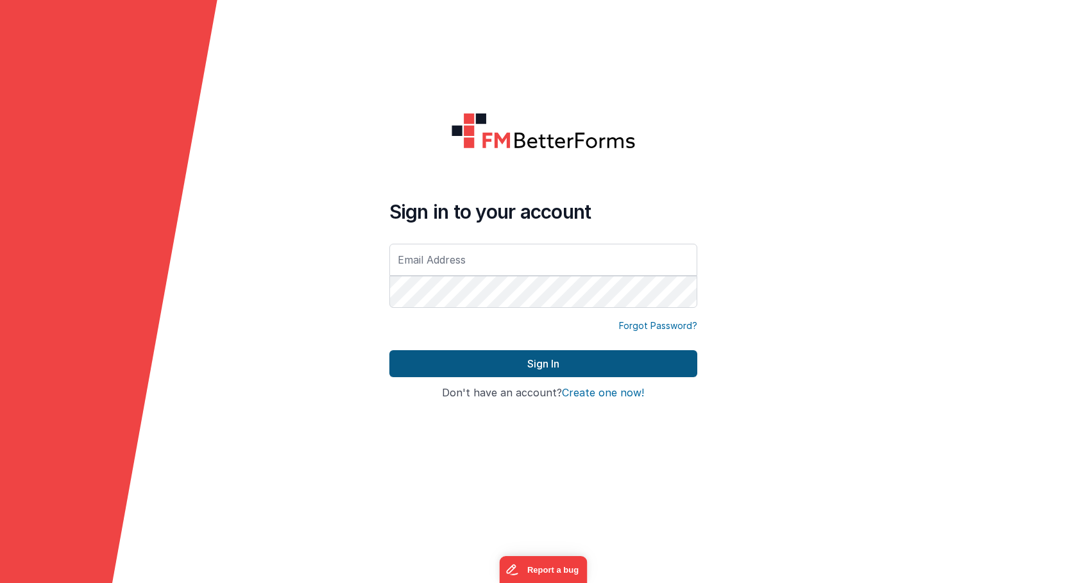
type input "[EMAIL_ADDRESS][DOMAIN_NAME]"
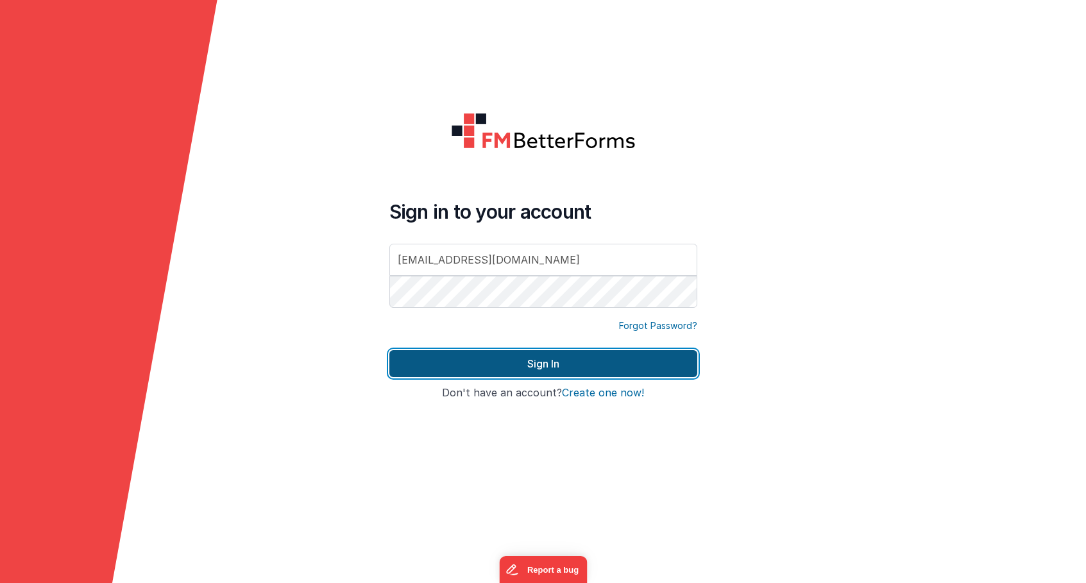
click at [417, 368] on button "Sign In" at bounding box center [543, 363] width 308 height 27
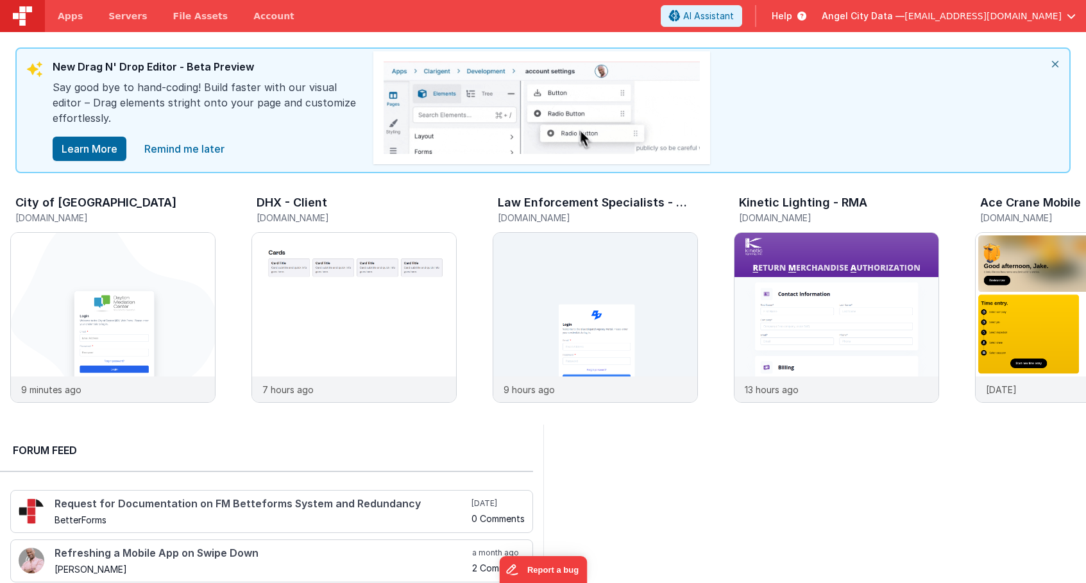
click at [979, 22] on div "Angel City Data — [EMAIL_ADDRESS][DOMAIN_NAME]" at bounding box center [948, 16] width 254 height 22
click at [1001, 14] on span "[EMAIL_ADDRESS][DOMAIN_NAME]" at bounding box center [982, 16] width 157 height 13
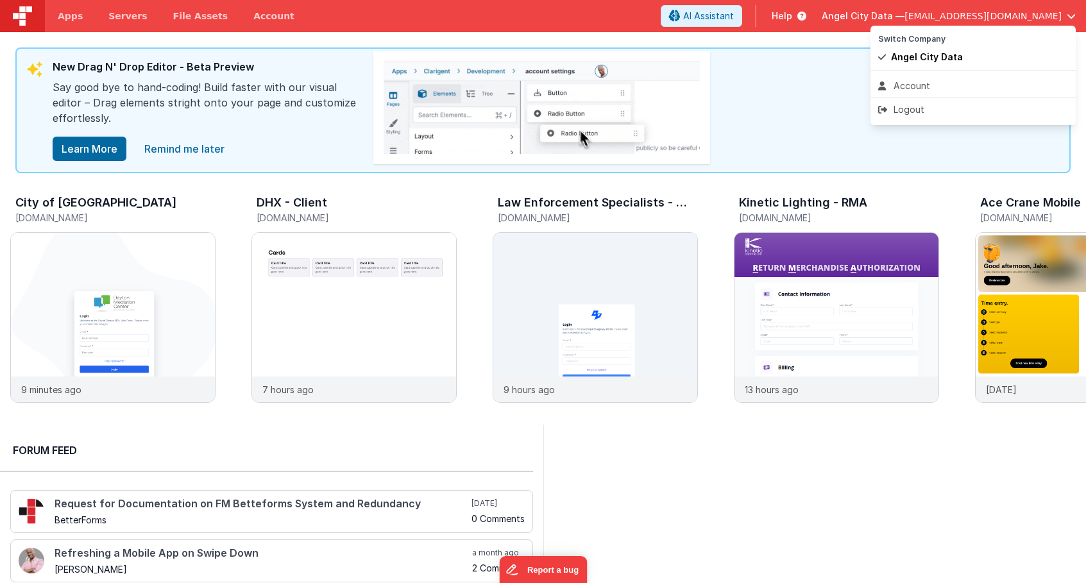
click at [1001, 14] on button at bounding box center [543, 291] width 1086 height 583
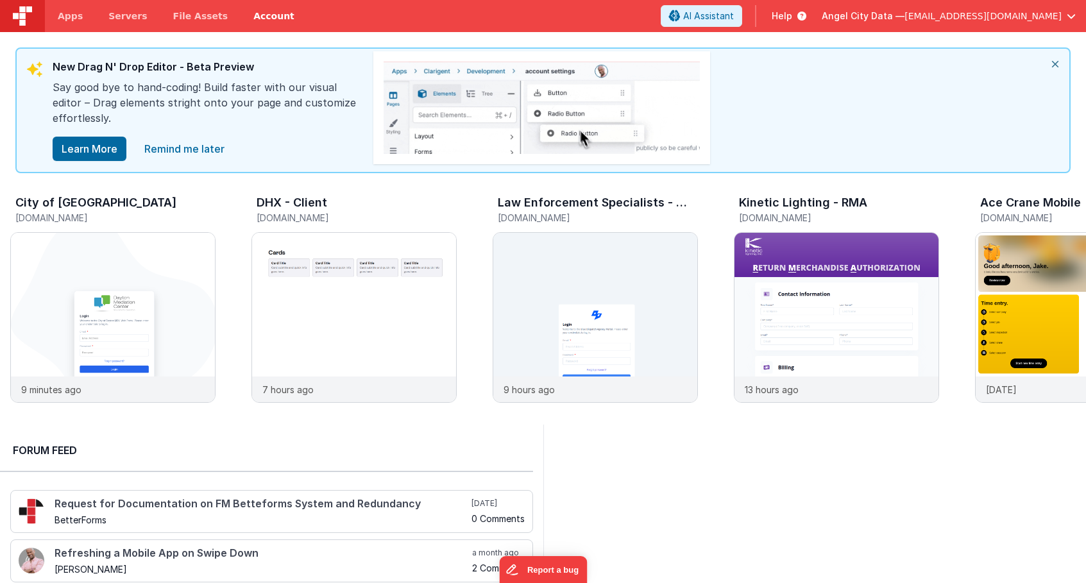
click at [242, 20] on link "Account" at bounding box center [273, 16] width 67 height 32
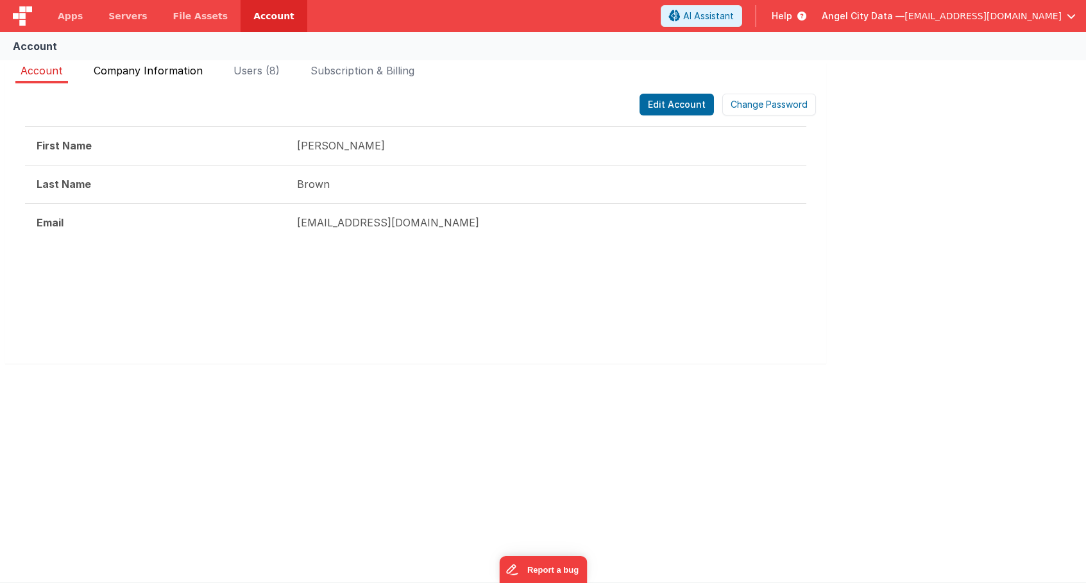
click at [151, 70] on span "Company Information" at bounding box center [148, 70] width 109 height 13
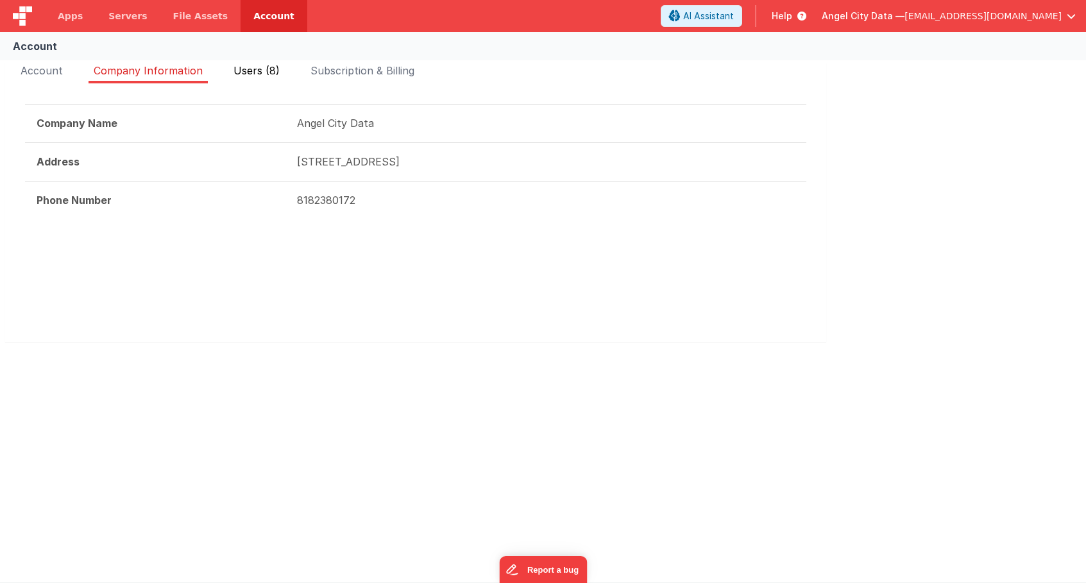
click at [244, 68] on span "Users (8)" at bounding box center [256, 70] width 46 height 13
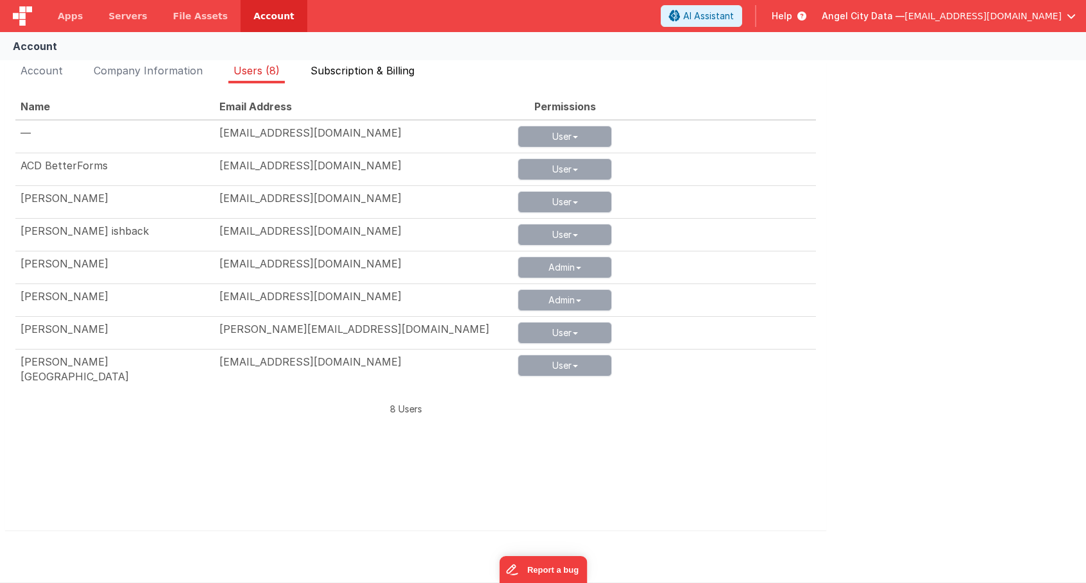
click at [333, 78] on li "Subscription & Billing" at bounding box center [362, 73] width 114 height 21
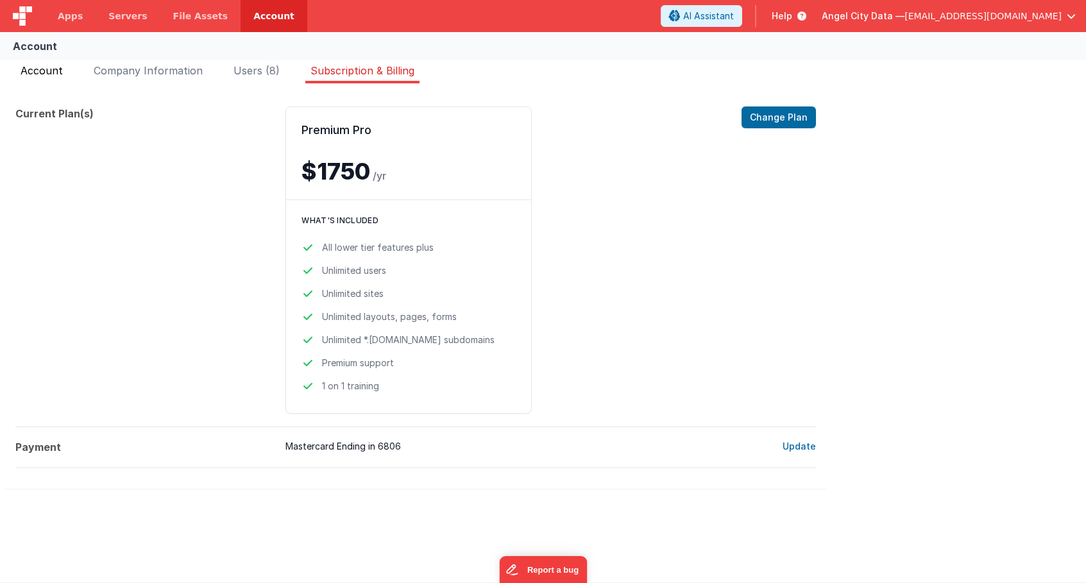
click at [56, 69] on span "Account" at bounding box center [42, 70] width 42 height 13
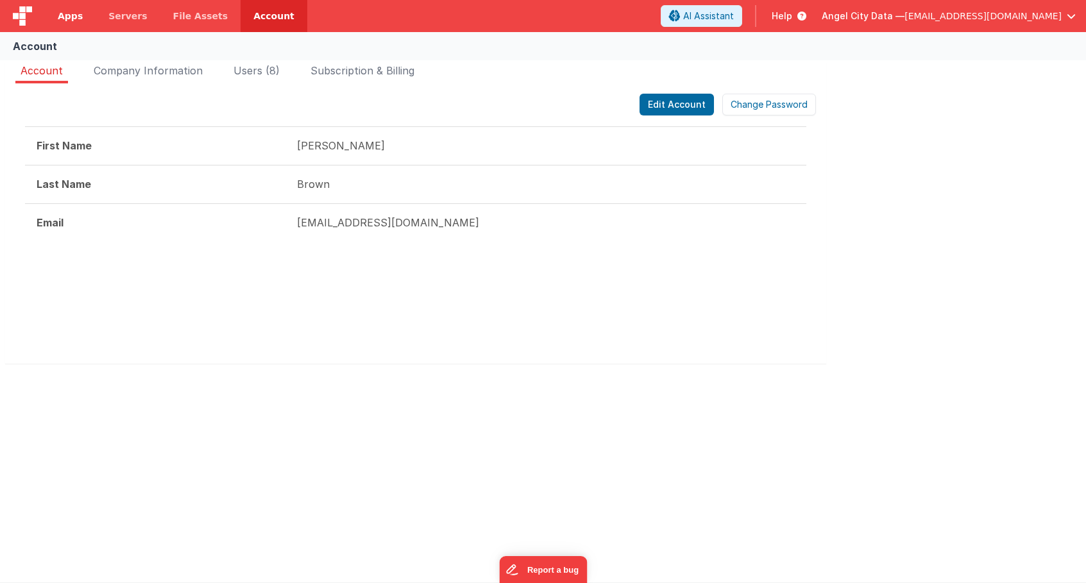
click at [78, 20] on span "Apps" at bounding box center [70, 16] width 25 height 13
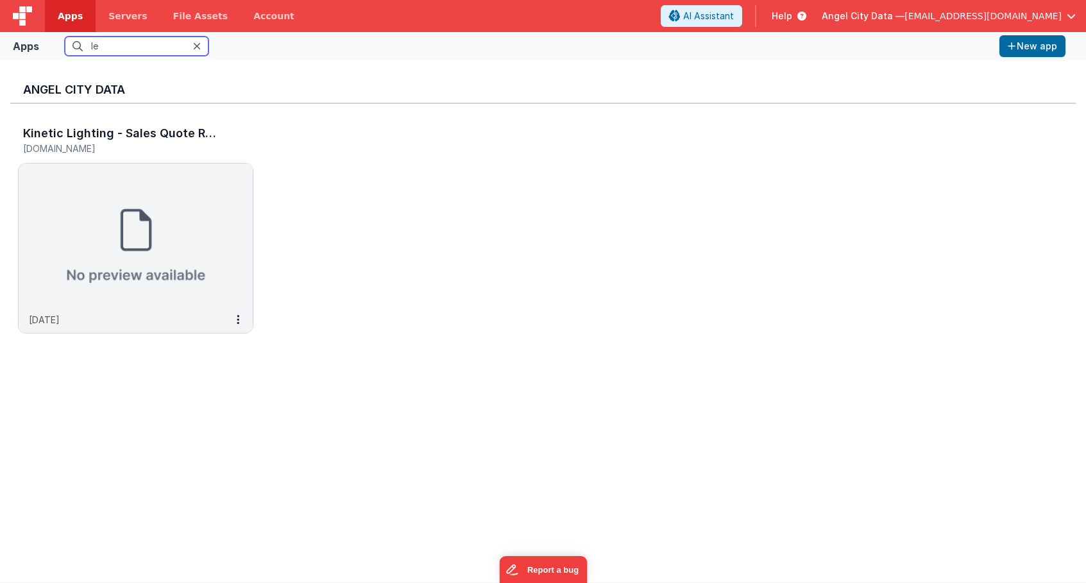
type input "l"
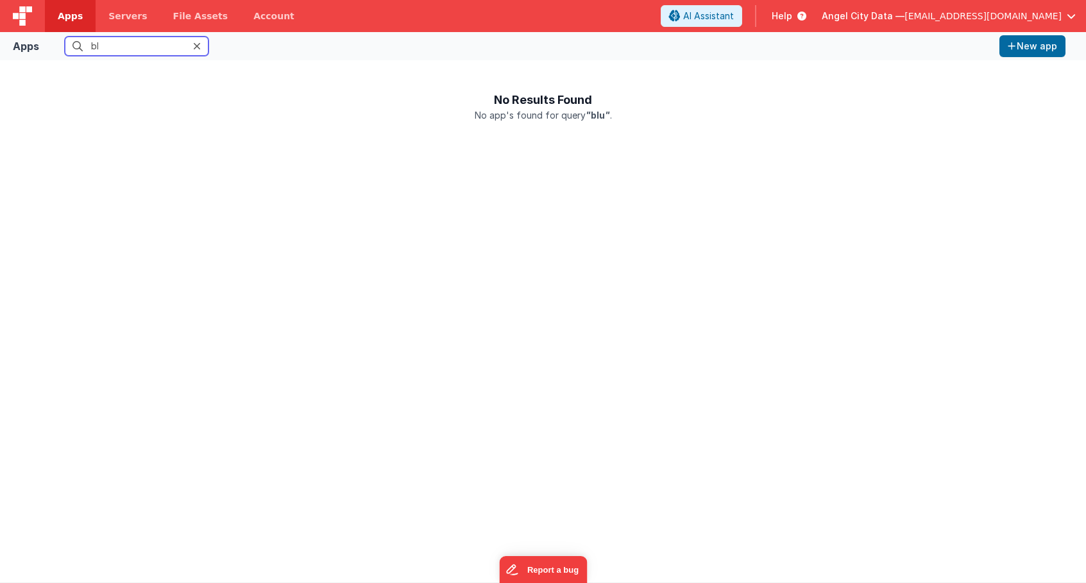
type input "b"
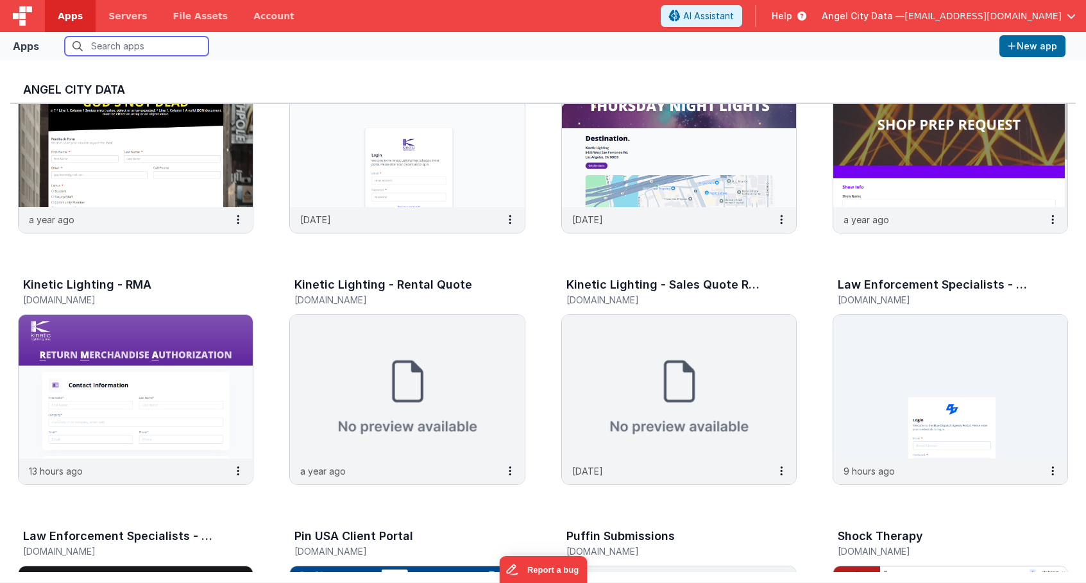
scroll to position [861, 0]
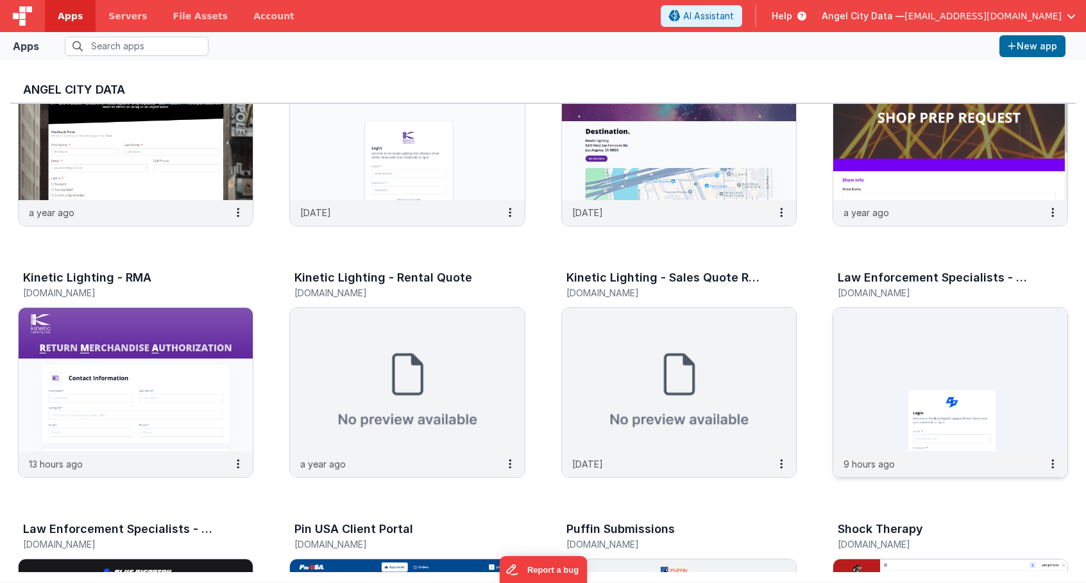
click at [897, 371] on img at bounding box center [950, 380] width 234 height 144
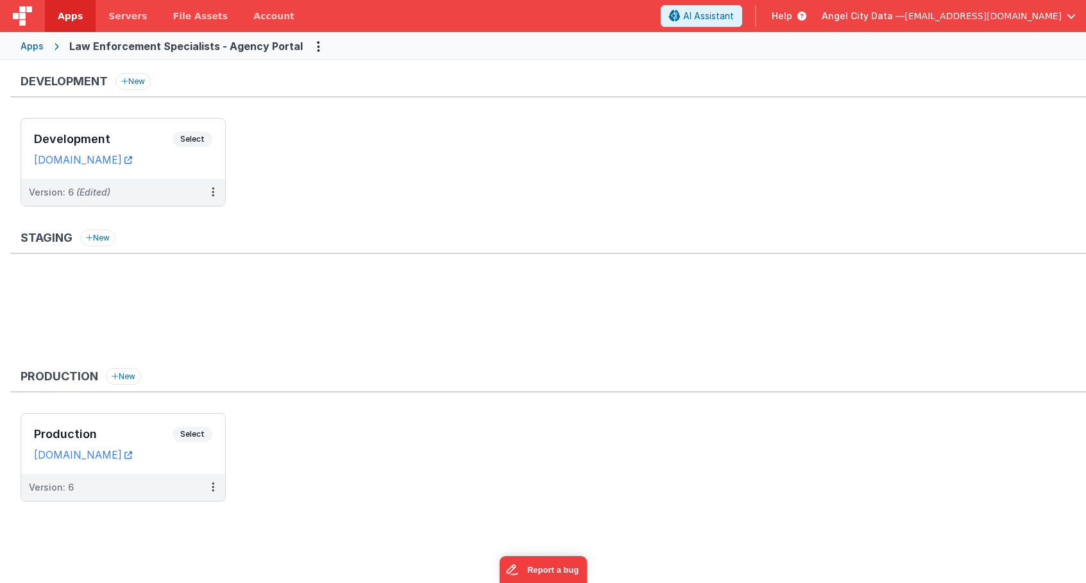
click at [28, 46] on div "Apps" at bounding box center [32, 46] width 23 height 13
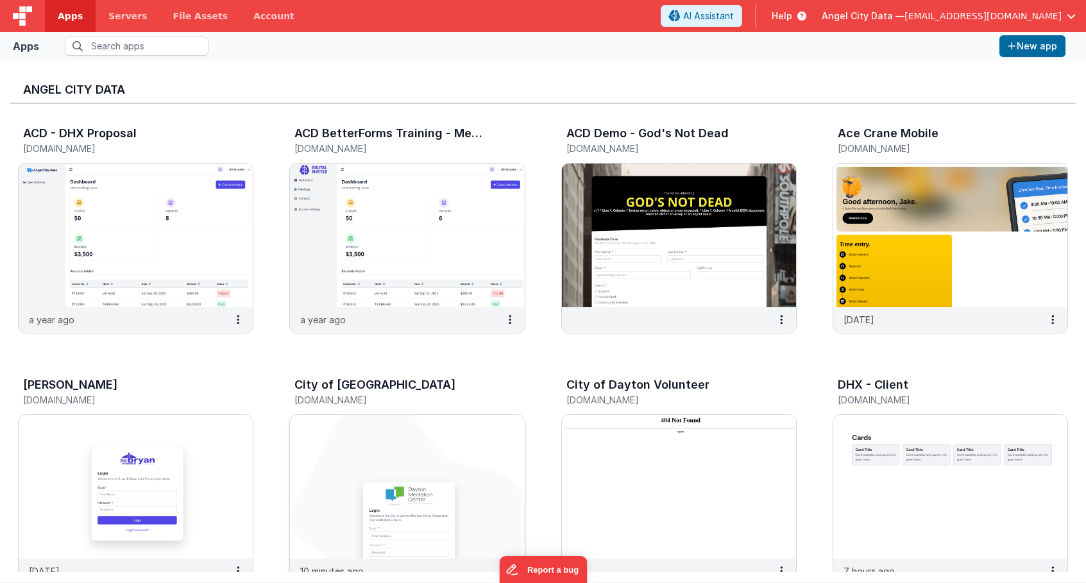
click at [357, 484] on img at bounding box center [407, 487] width 234 height 144
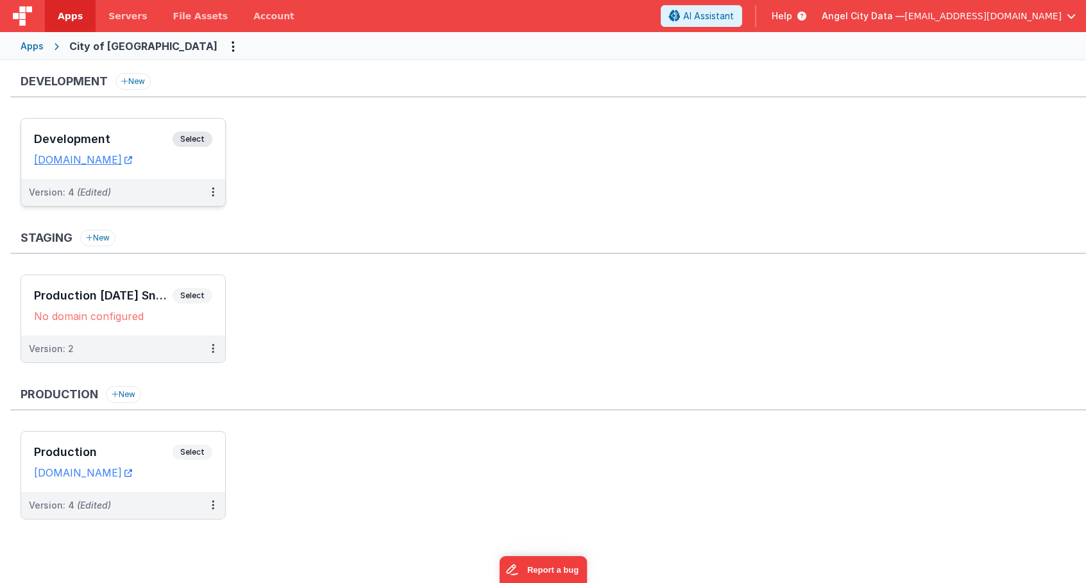
click at [159, 124] on div "Development Select URLs [DOMAIN_NAME]" at bounding box center [123, 149] width 204 height 60
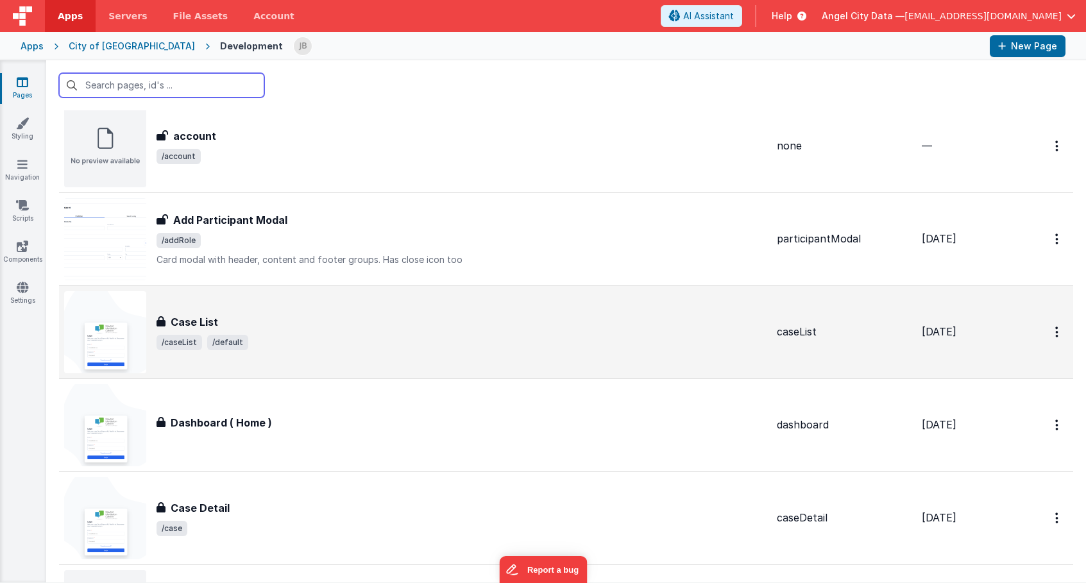
scroll to position [36, 0]
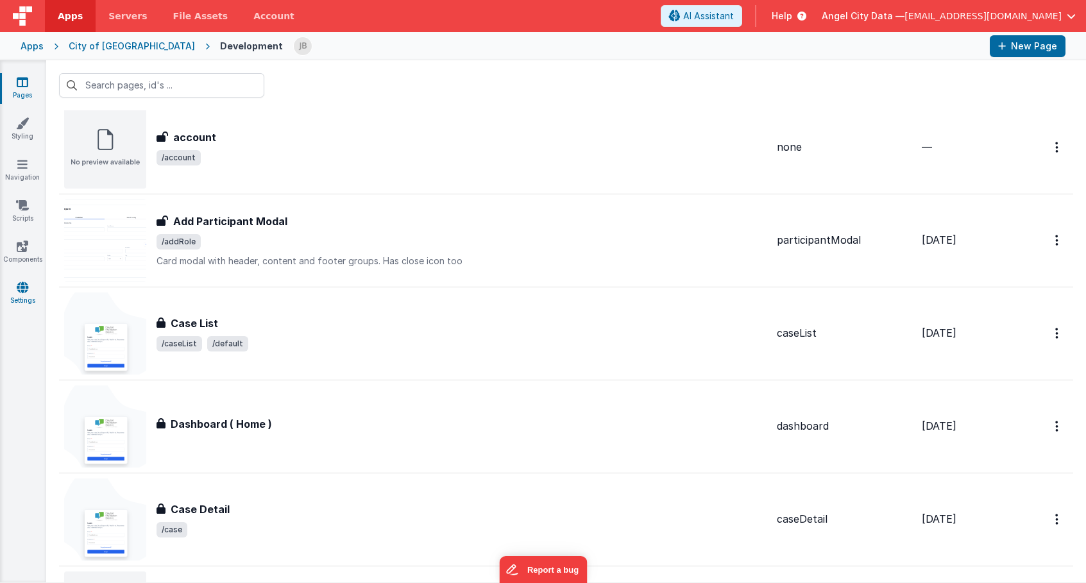
click at [22, 290] on icon at bounding box center [23, 287] width 12 height 13
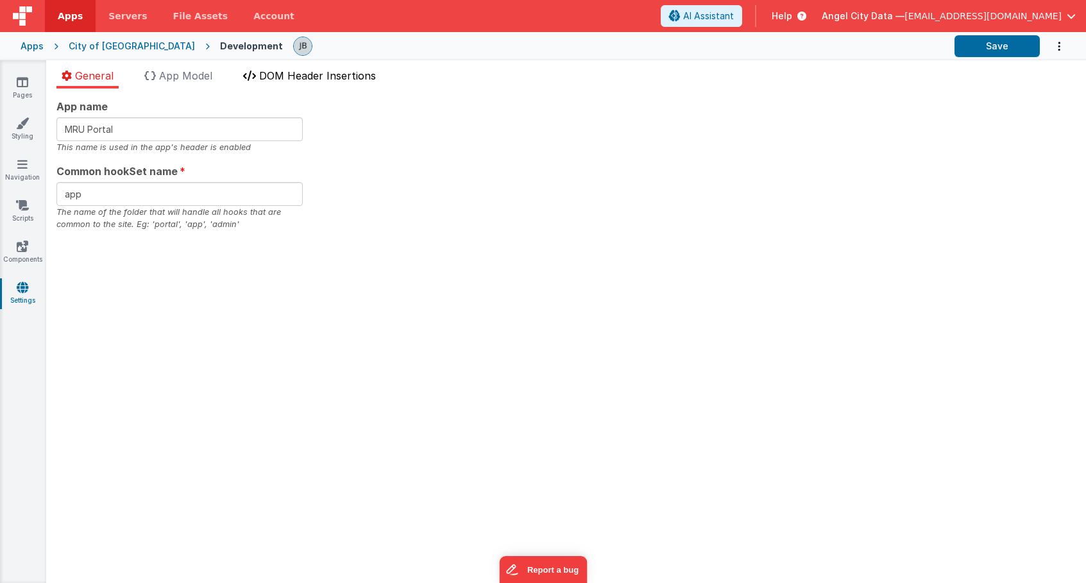
click at [277, 76] on span "DOM Header Insertions" at bounding box center [317, 75] width 117 height 13
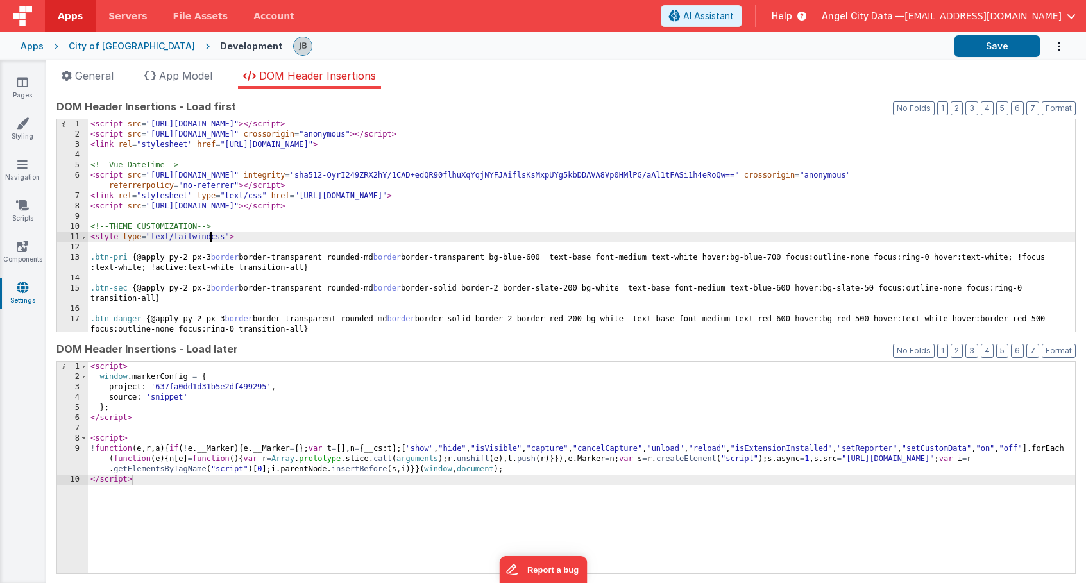
click at [212, 232] on div "< script src = "[URL][DOMAIN_NAME]" > </ script > < script src = "[URL][DOMAIN_…" at bounding box center [581, 235] width 987 height 233
click at [22, 126] on icon at bounding box center [22, 123] width 13 height 13
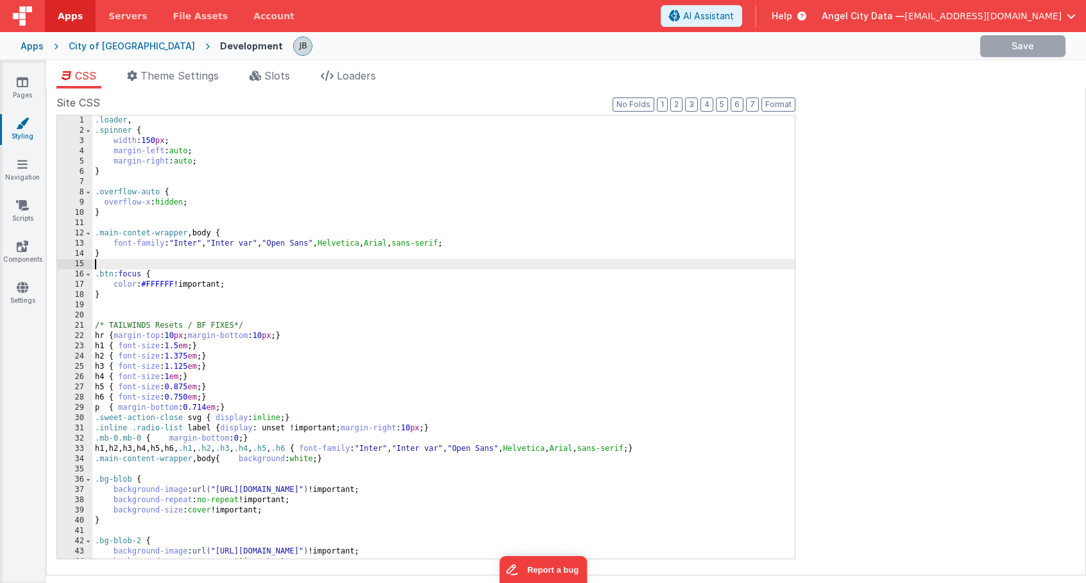
click at [153, 262] on div ".loader , .spinner { width : 150 px ; margin-left : auto ; margin-right : auto …" at bounding box center [443, 347] width 702 height 464
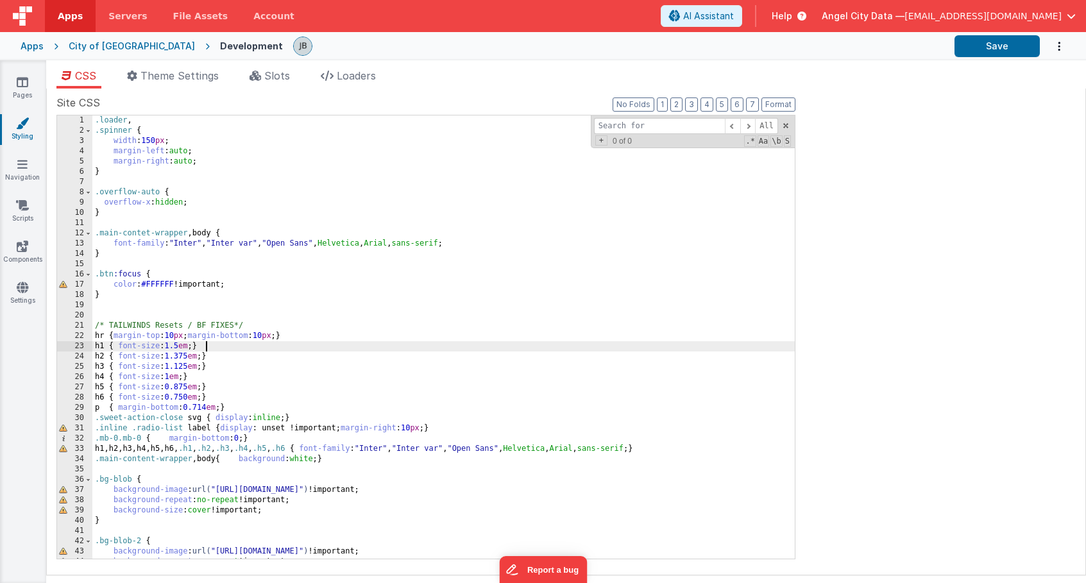
click at [286, 348] on div ".loader , .spinner { width : 150 px ; margin-left : auto ; margin-right : auto …" at bounding box center [443, 347] width 702 height 464
click at [285, 346] on div ".loader , .spinner { width : 150 px ; margin-left : auto ; margin-right : auto …" at bounding box center [443, 347] width 702 height 464
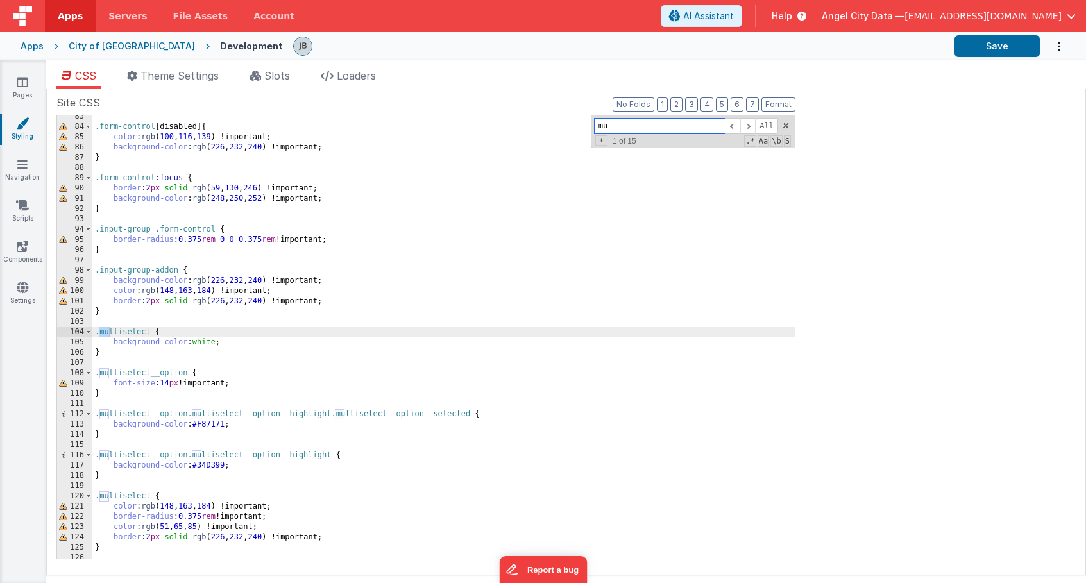
scroll to position [845, 0]
type input "multieslect"
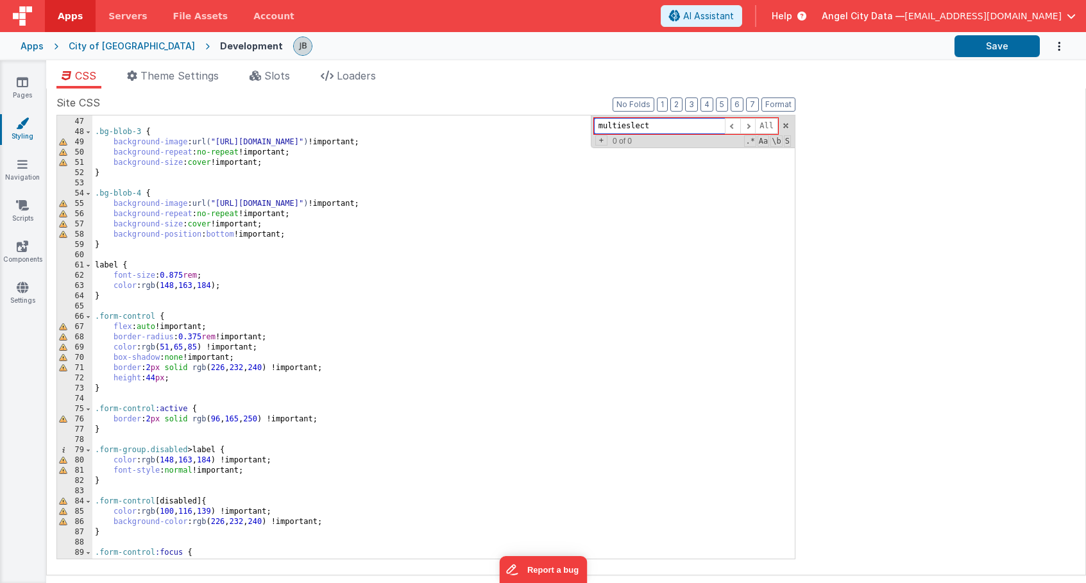
scroll to position [0, 0]
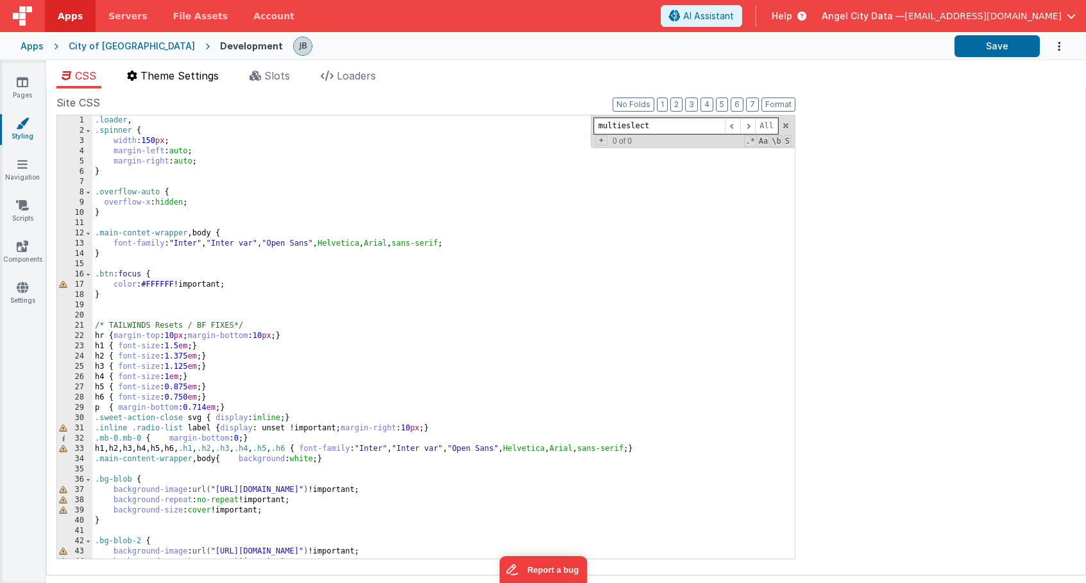
click at [181, 83] on li "Theme Settings" at bounding box center [173, 78] width 102 height 21
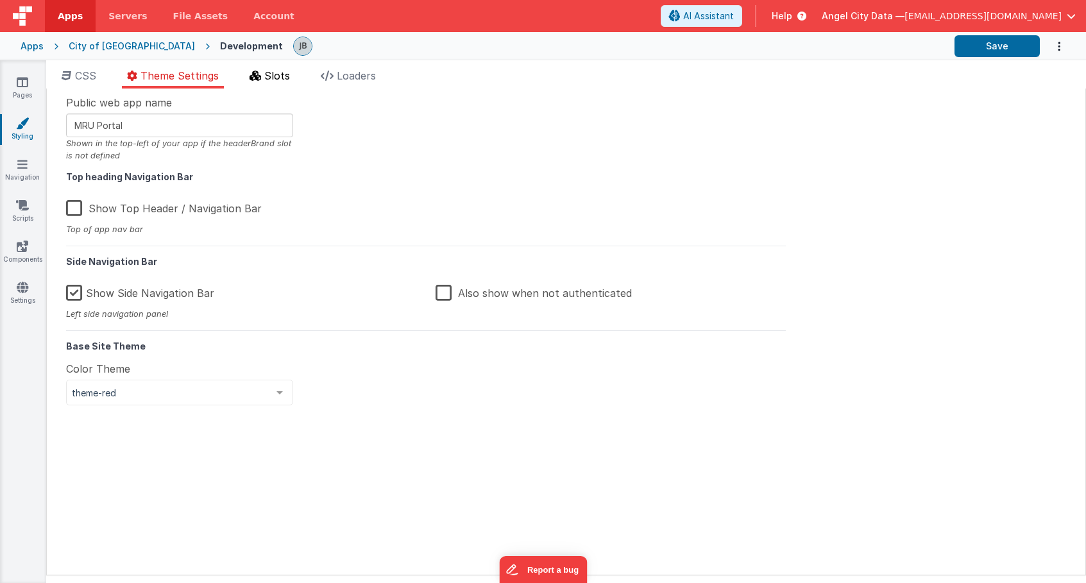
click at [253, 80] on icon at bounding box center [255, 76] width 12 height 10
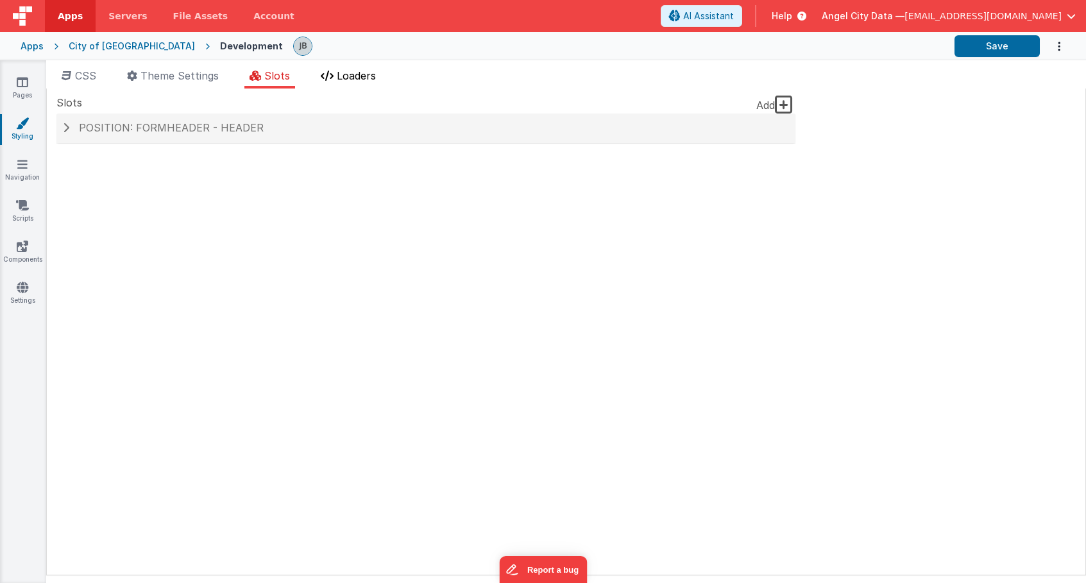
click at [343, 74] on span "Loaders" at bounding box center [356, 75] width 39 height 13
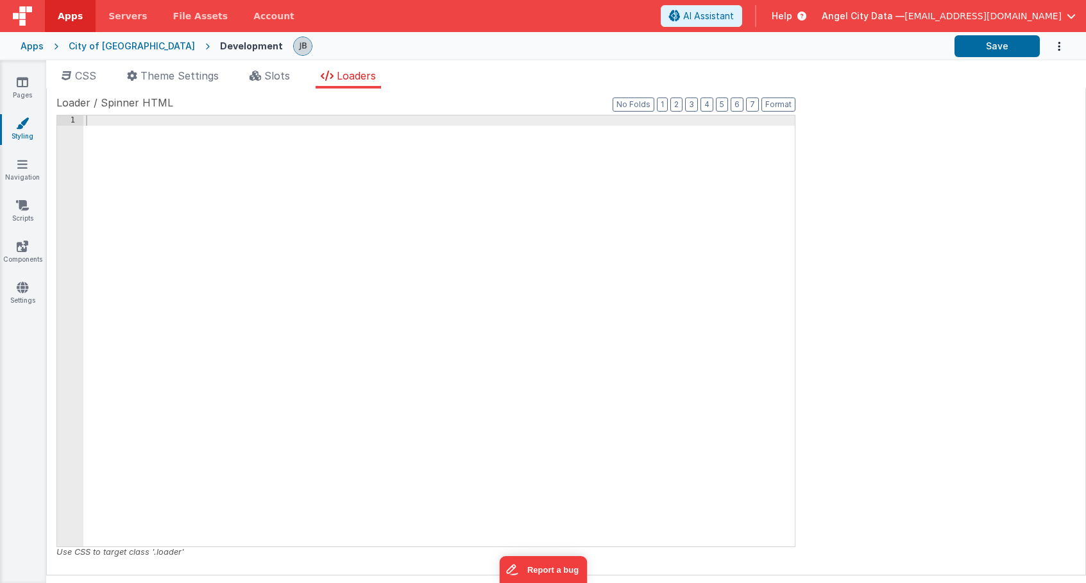
click at [85, 42] on div "City of [GEOGRAPHIC_DATA]" at bounding box center [132, 46] width 126 height 13
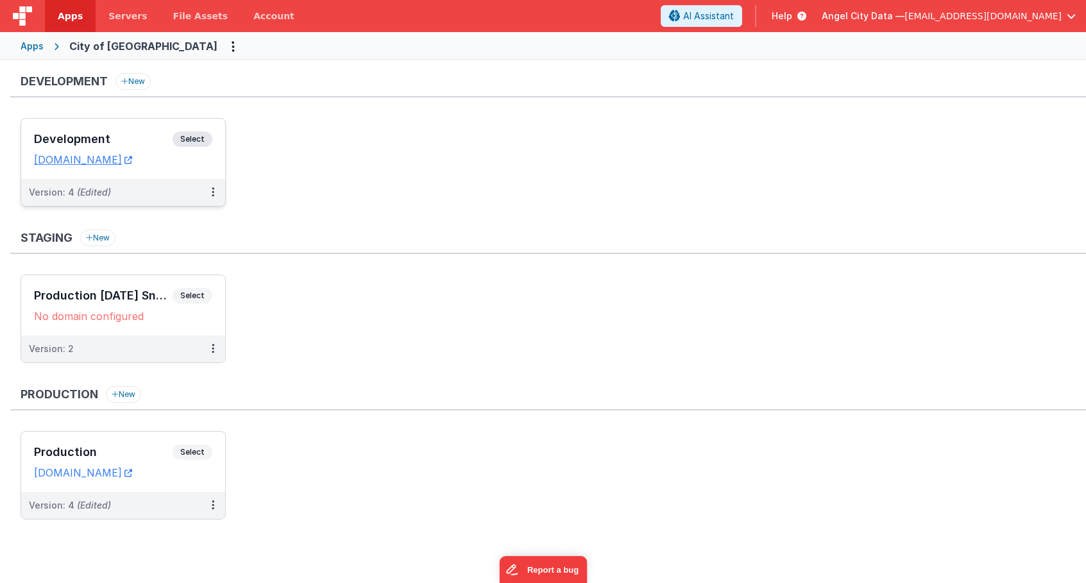
click at [128, 133] on h3 "Development" at bounding box center [103, 139] width 139 height 13
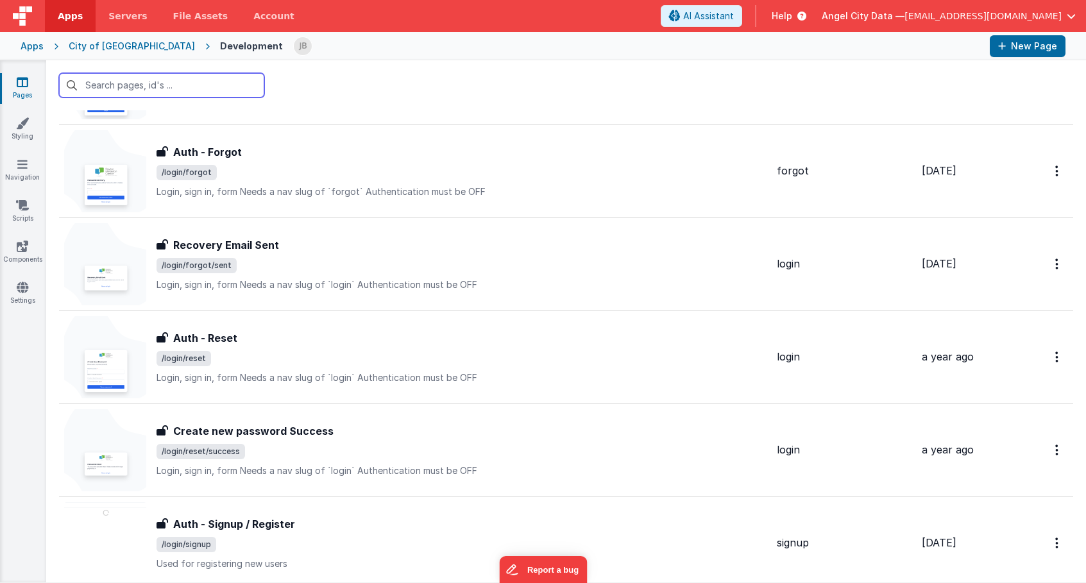
scroll to position [832, 0]
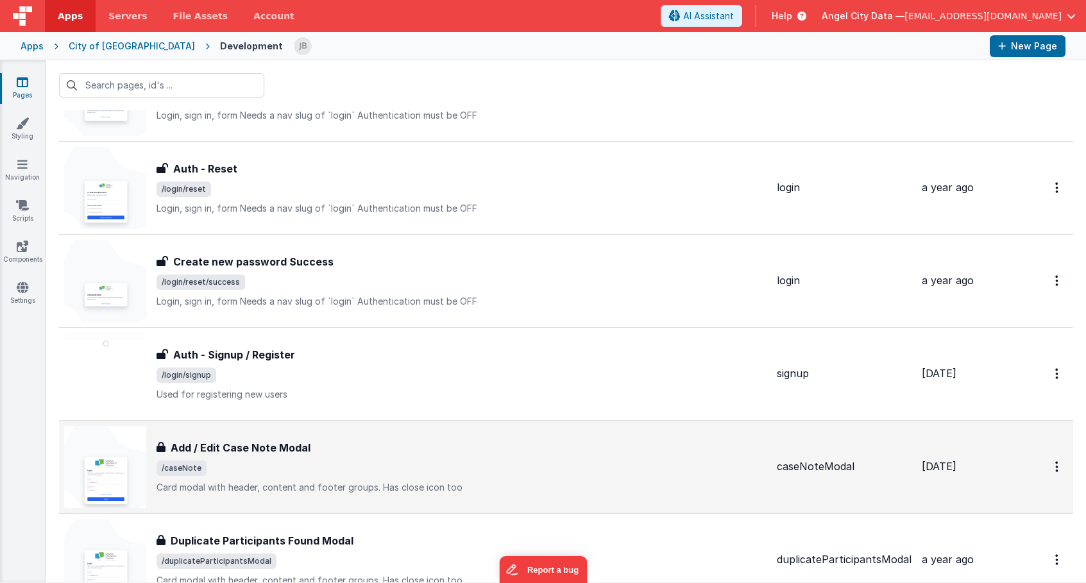
click at [206, 443] on h3 "Add / Edit Case Note Modal" at bounding box center [241, 447] width 140 height 15
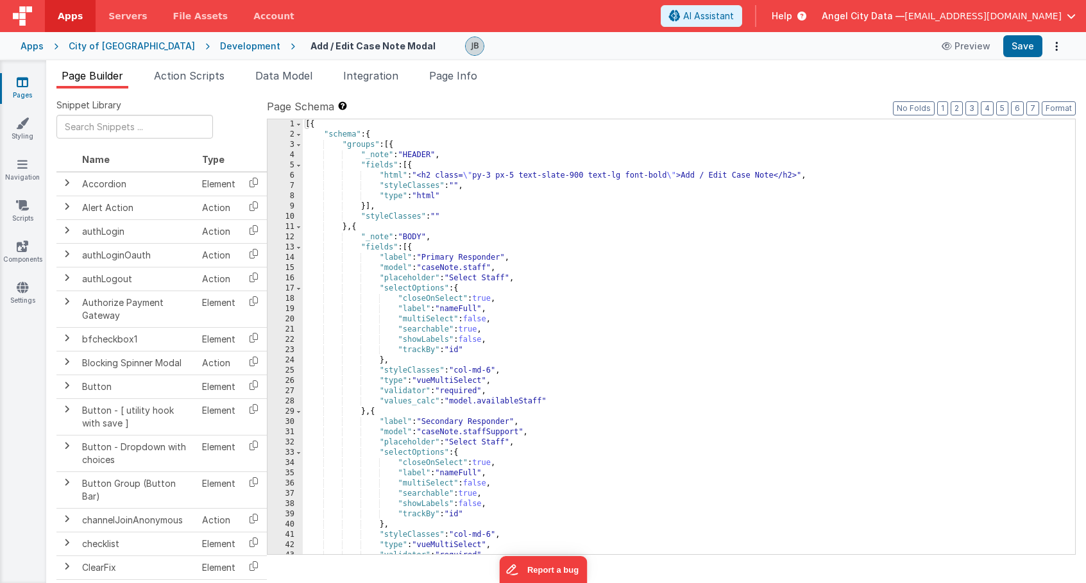
click at [358, 287] on div "[{ "schema" : { "groups" : [{ "_note" : "HEADER" , "fields" : [{ "html" : "<h2 …" at bounding box center [689, 346] width 772 height 455
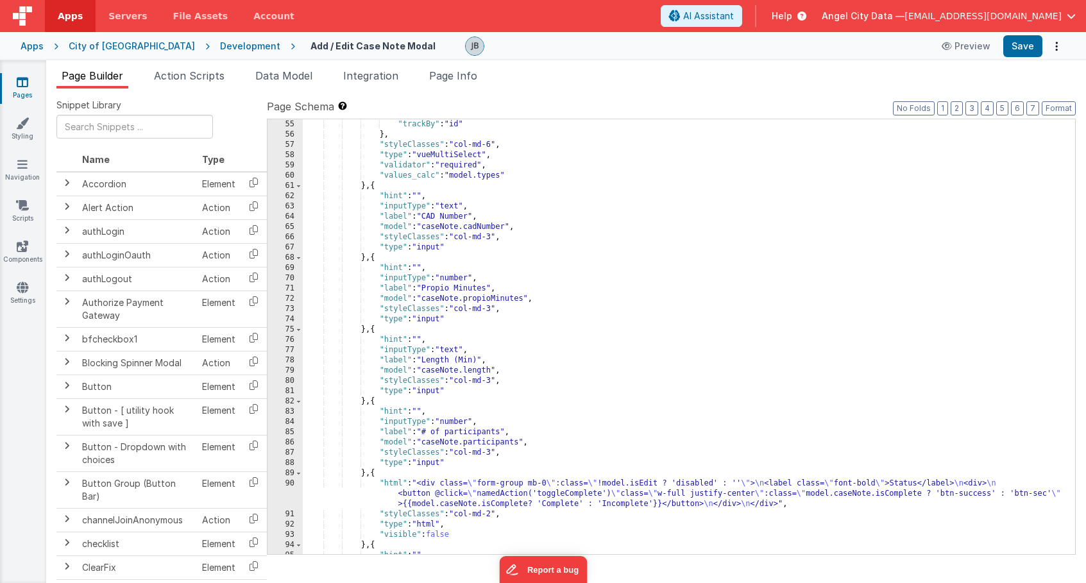
scroll to position [554, 0]
click at [220, 42] on div "Development" at bounding box center [250, 46] width 60 height 13
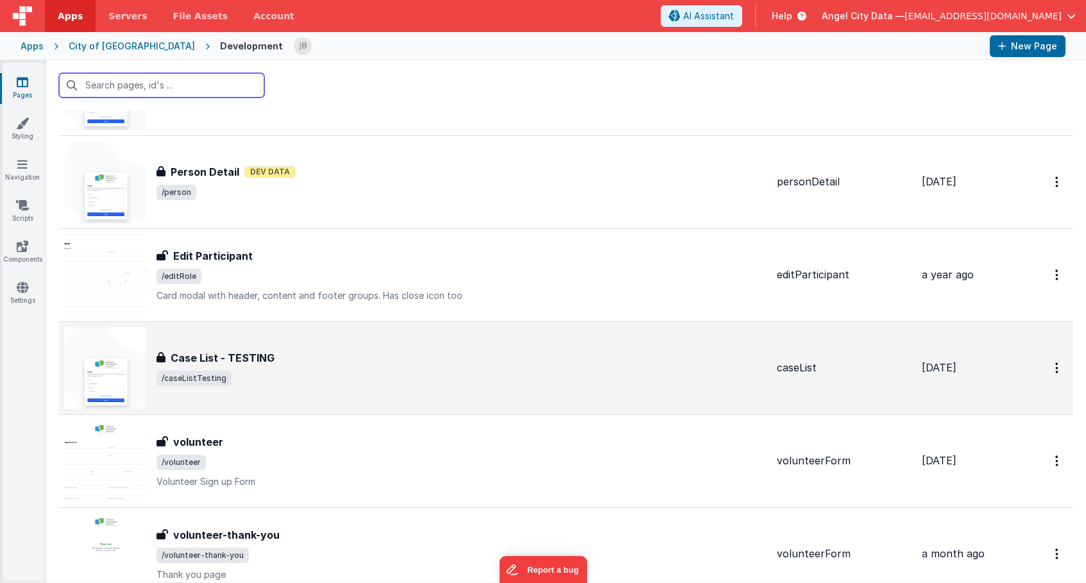
scroll to position [1411, 0]
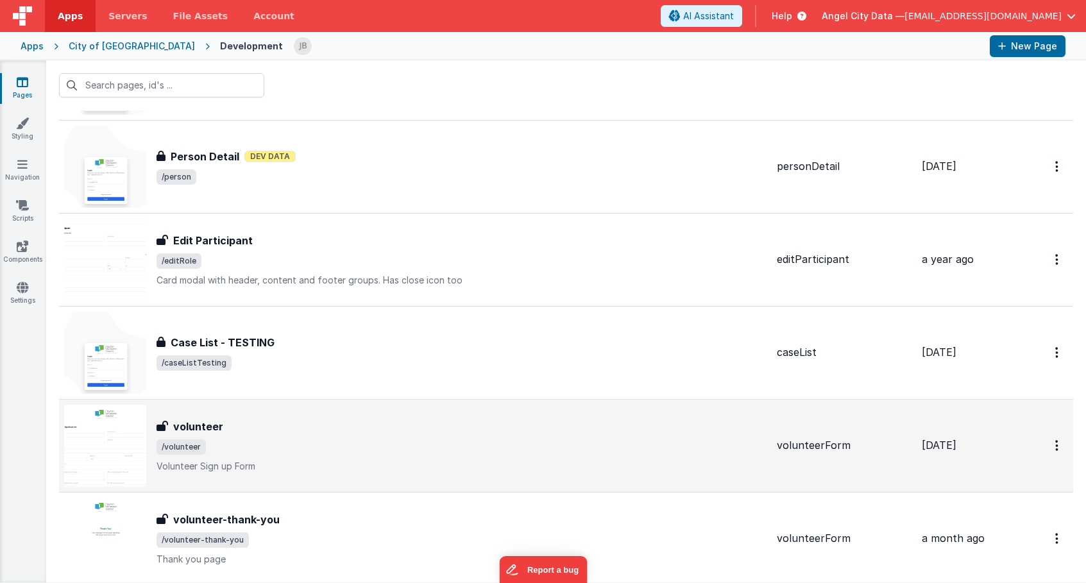
click at [198, 423] on h3 "volunteer" at bounding box center [198, 426] width 50 height 15
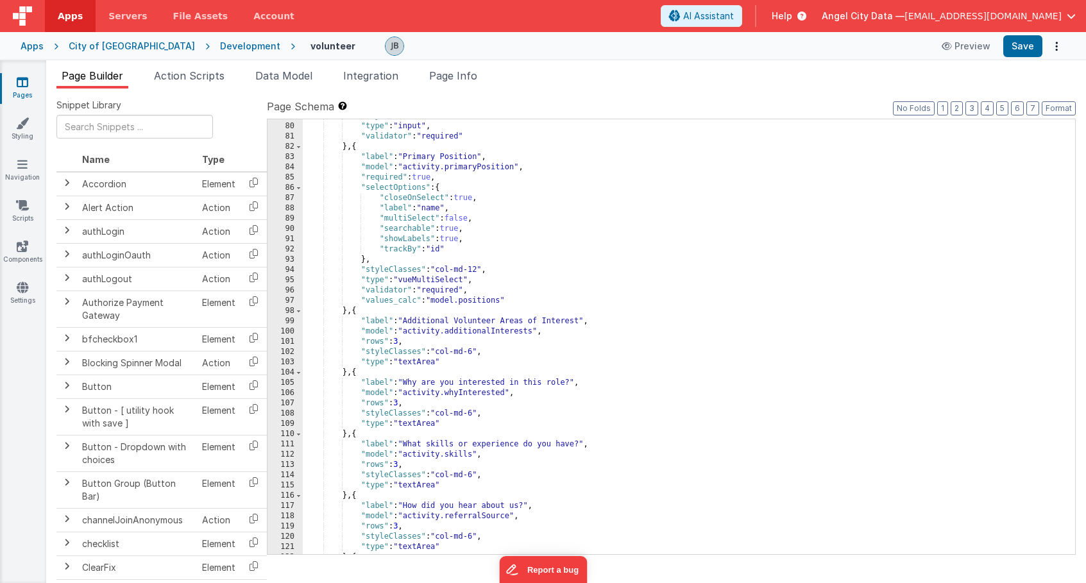
scroll to position [670, 0]
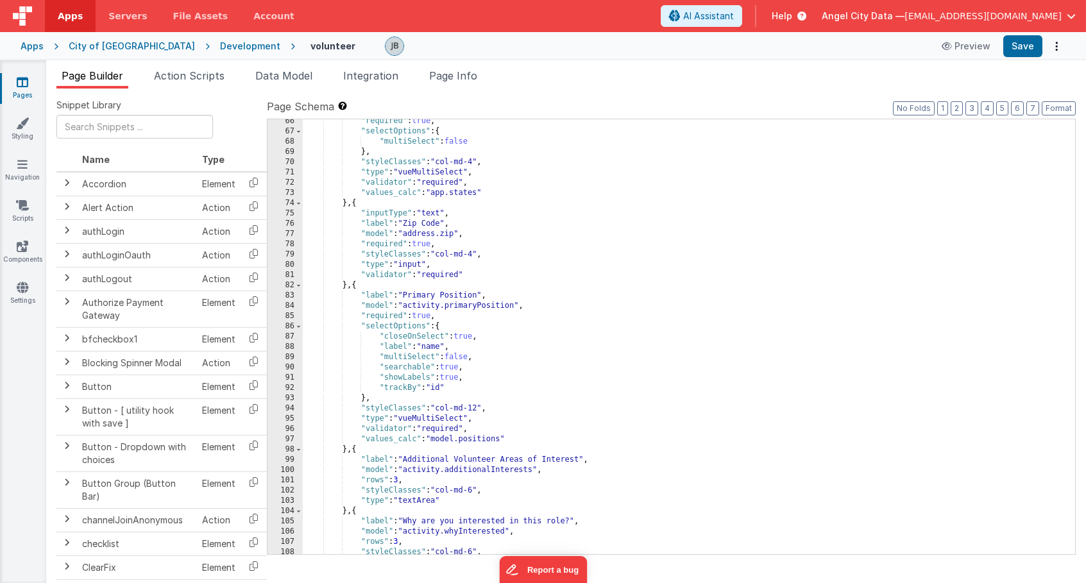
click at [220, 48] on div "Development" at bounding box center [250, 46] width 60 height 13
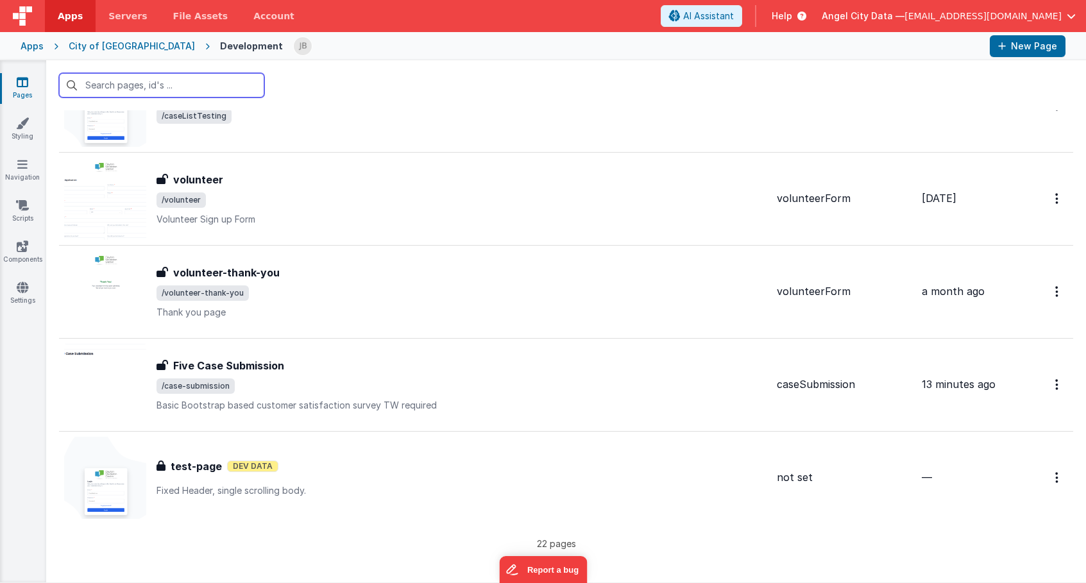
scroll to position [1662, 0]
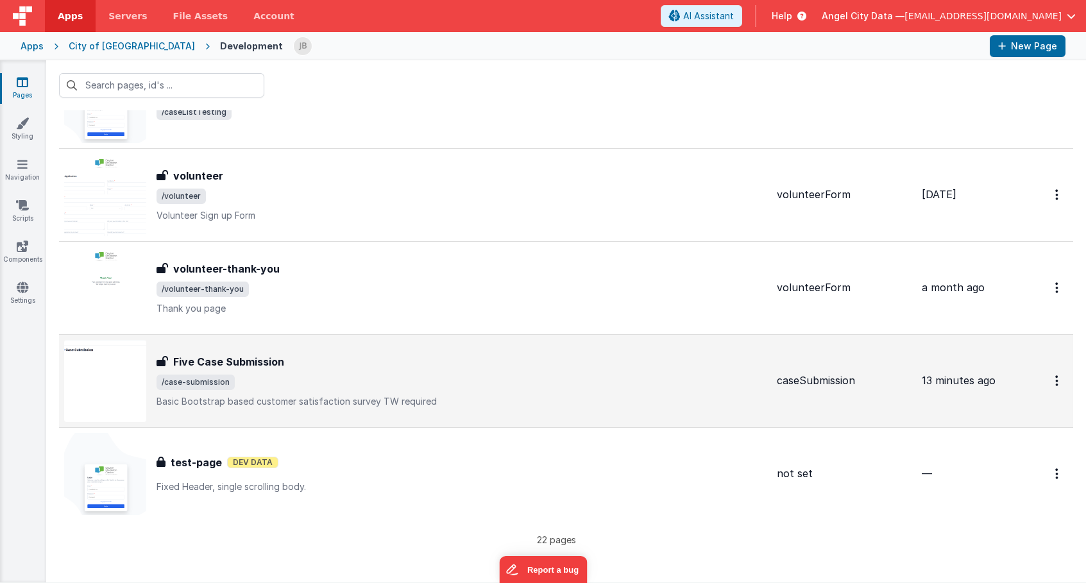
click at [213, 354] on h3 "Five Case Submission" at bounding box center [228, 361] width 111 height 15
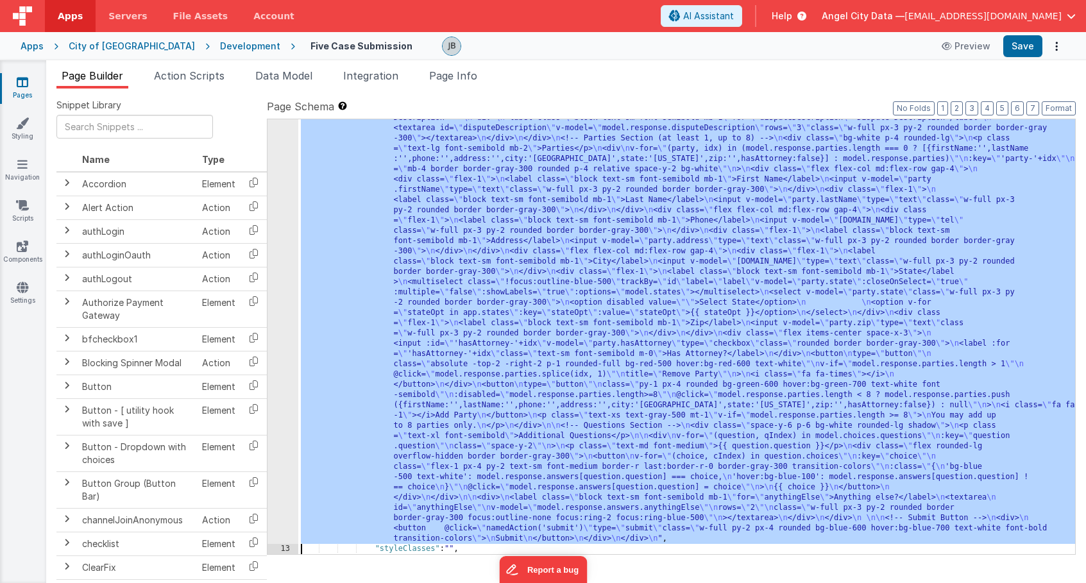
click at [278, 334] on div "12" at bounding box center [282, 169] width 31 height 749
click at [289, 317] on div "12" at bounding box center [282, 169] width 31 height 749
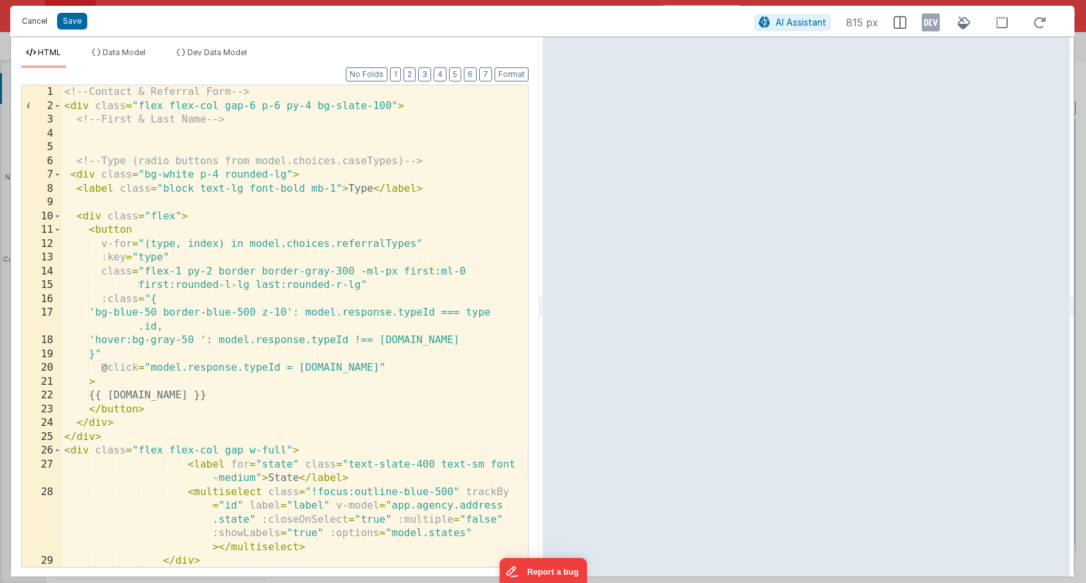
click at [40, 26] on button "Cancel" at bounding box center [34, 21] width 38 height 18
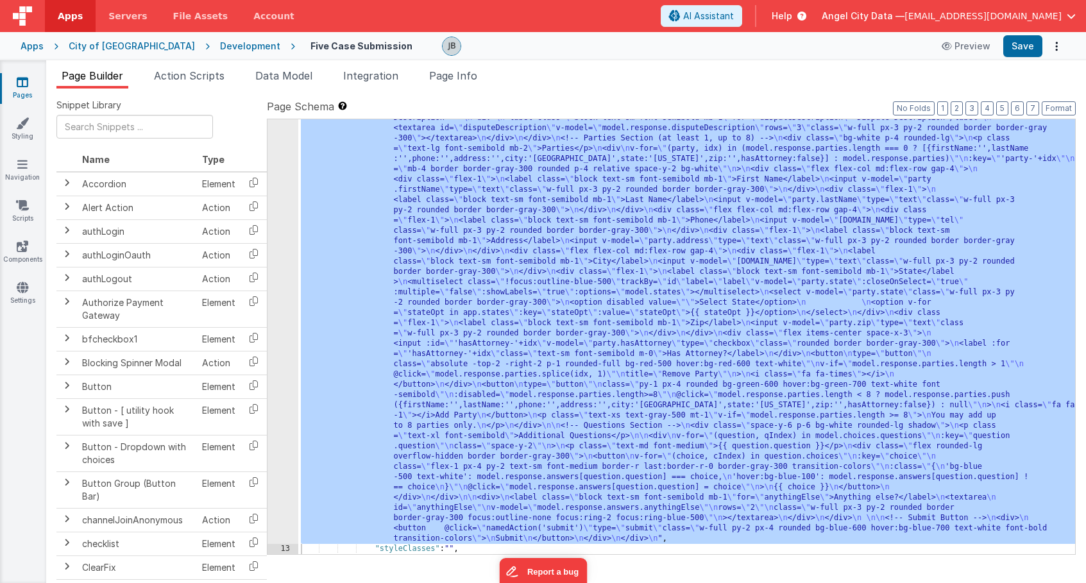
click at [220, 42] on div "Development" at bounding box center [250, 46] width 60 height 13
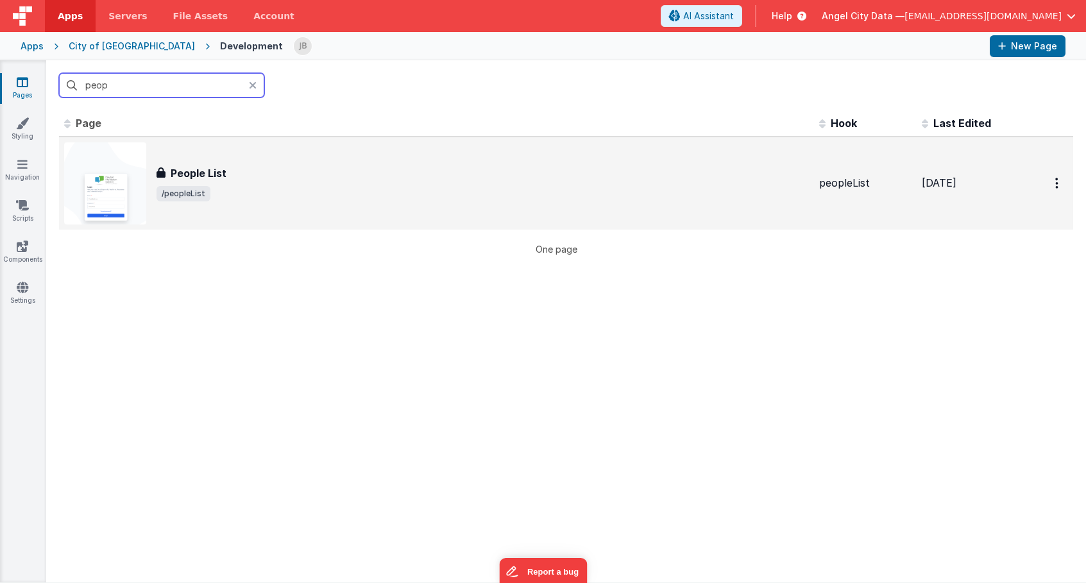
type input "peop"
click at [196, 169] on h3 "People List" at bounding box center [199, 172] width 56 height 15
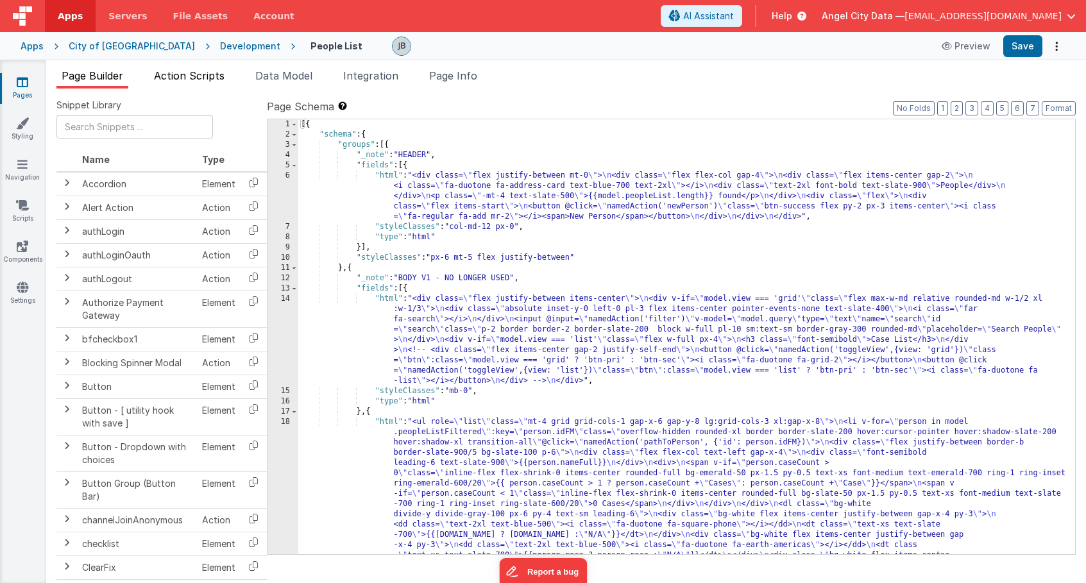
click at [212, 72] on span "Action Scripts" at bounding box center [189, 75] width 71 height 13
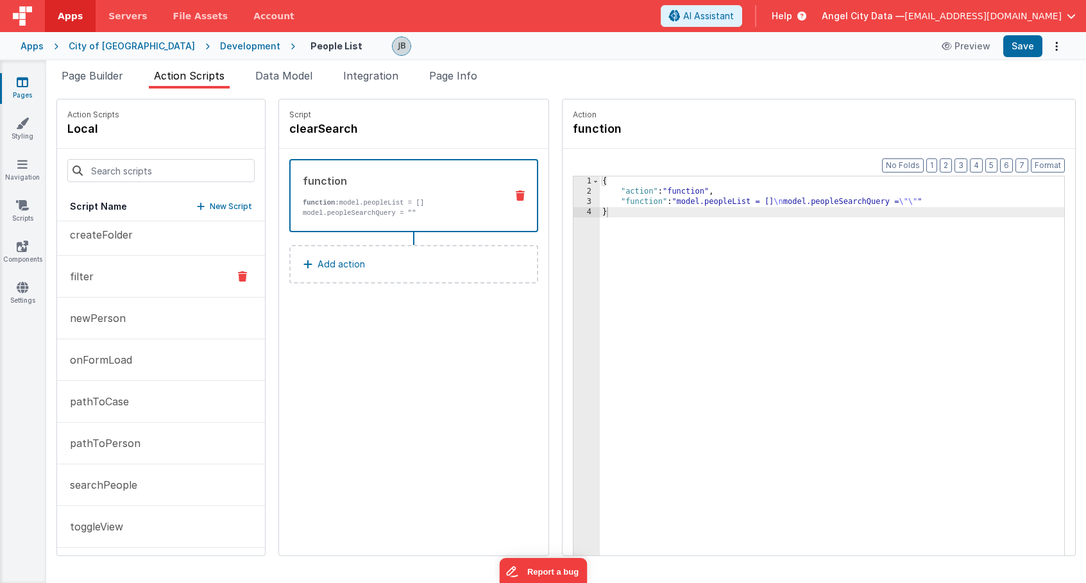
scroll to position [51, 0]
click at [110, 490] on button "searchPeople" at bounding box center [161, 483] width 208 height 42
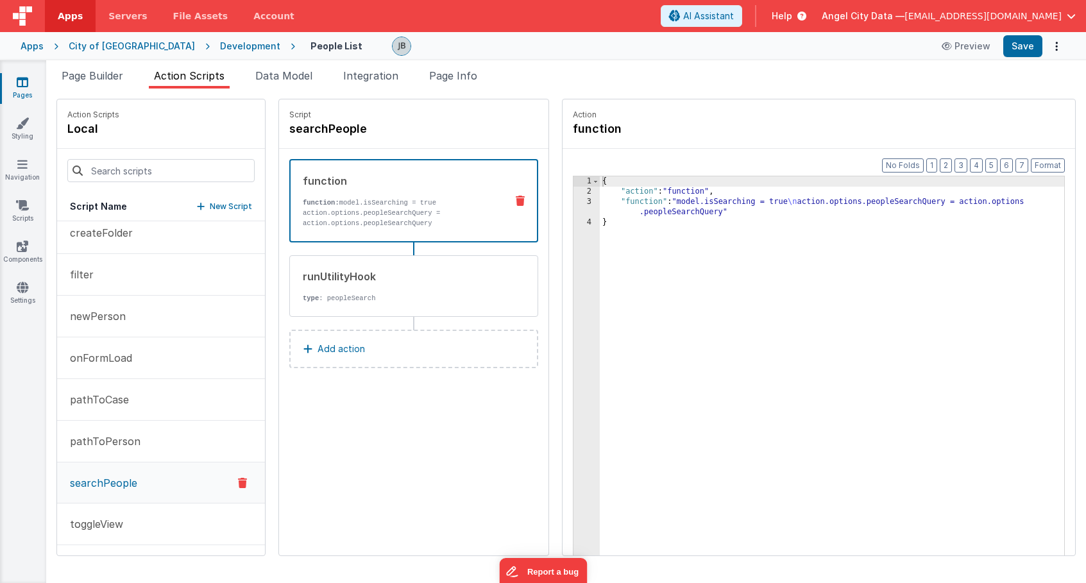
click at [220, 42] on div "Development" at bounding box center [250, 46] width 60 height 13
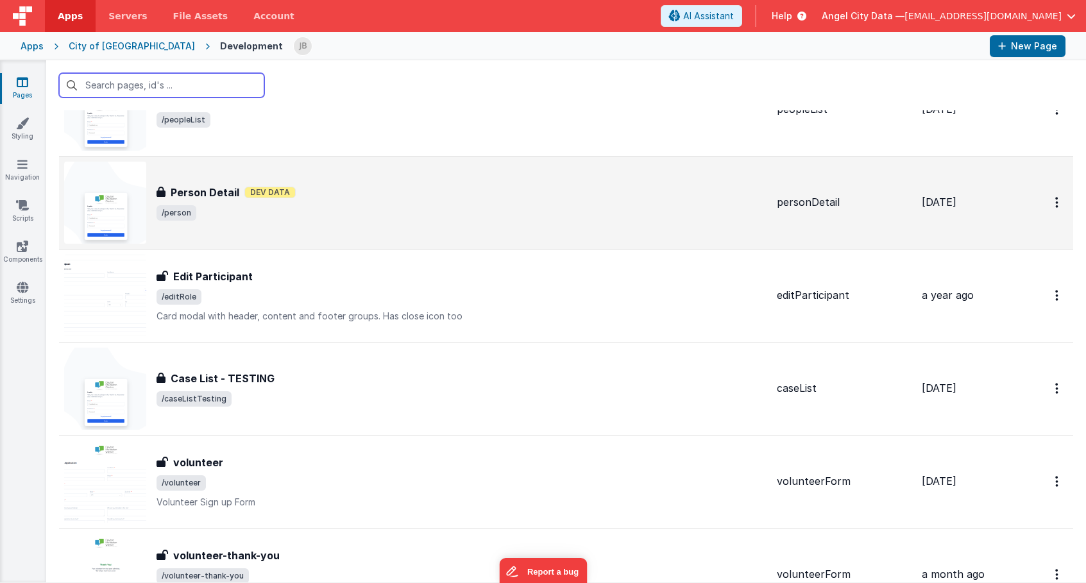
scroll to position [1387, 0]
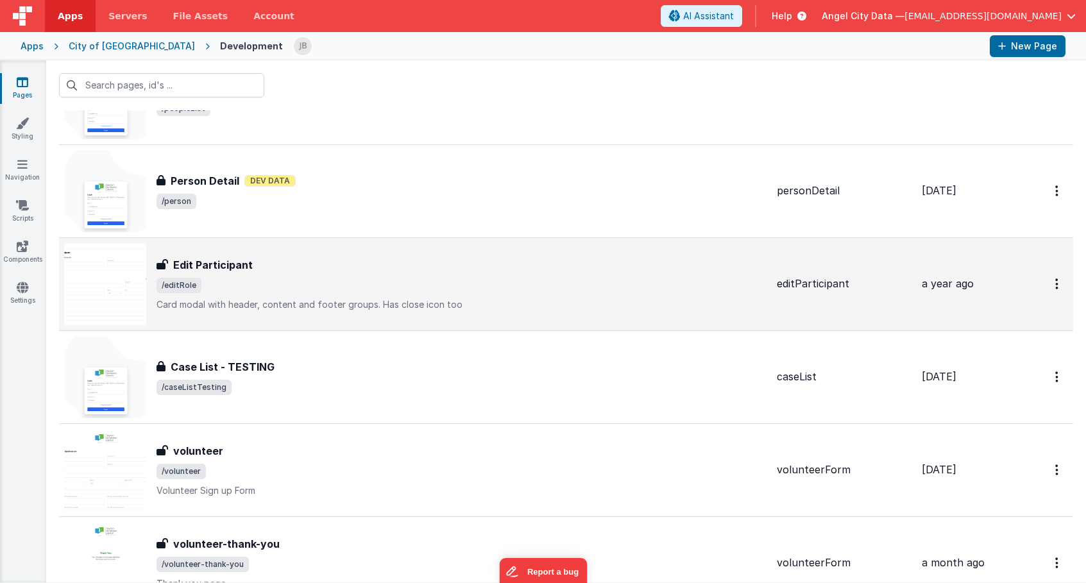
click at [217, 268] on h3 "Edit Participant" at bounding box center [213, 264] width 80 height 15
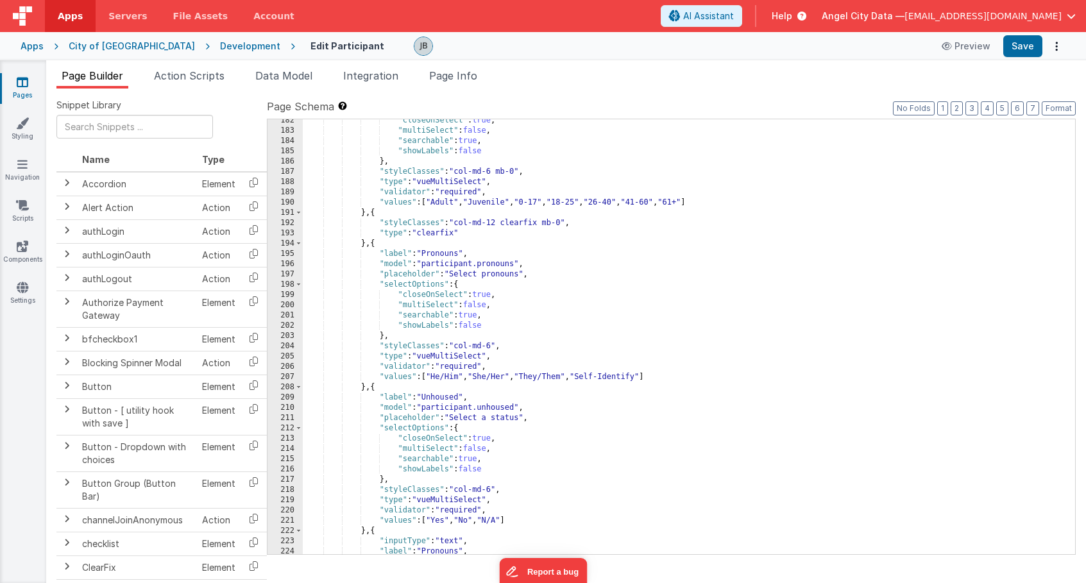
scroll to position [2031, 0]
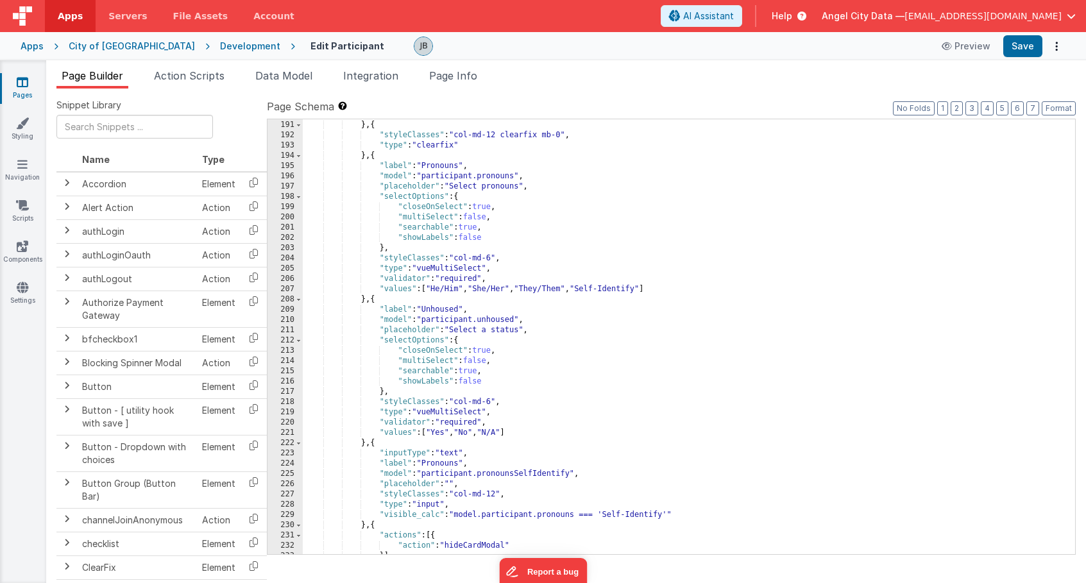
click at [220, 47] on div "Development" at bounding box center [250, 46] width 60 height 13
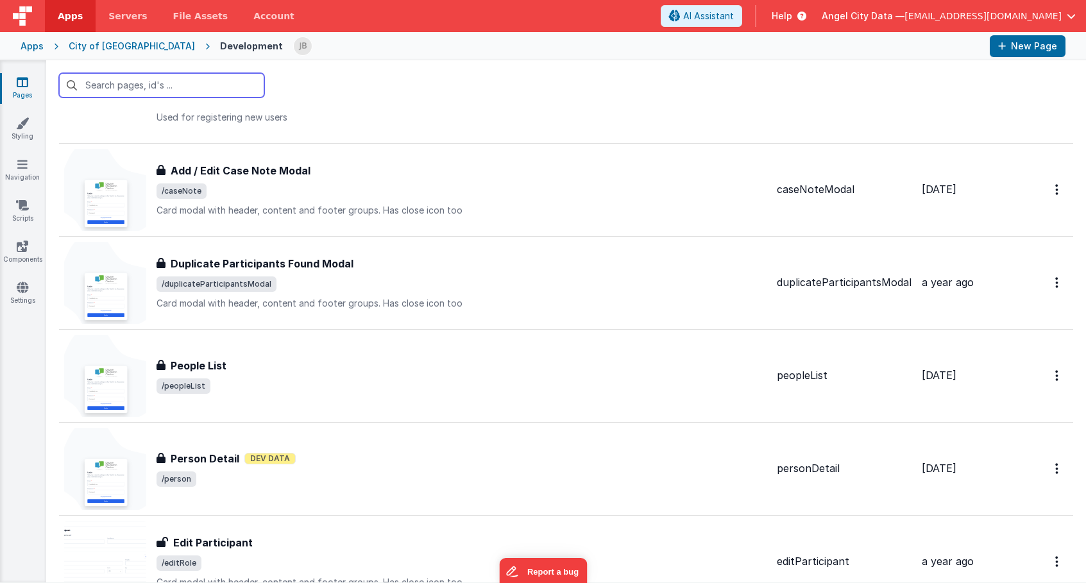
scroll to position [1118, 0]
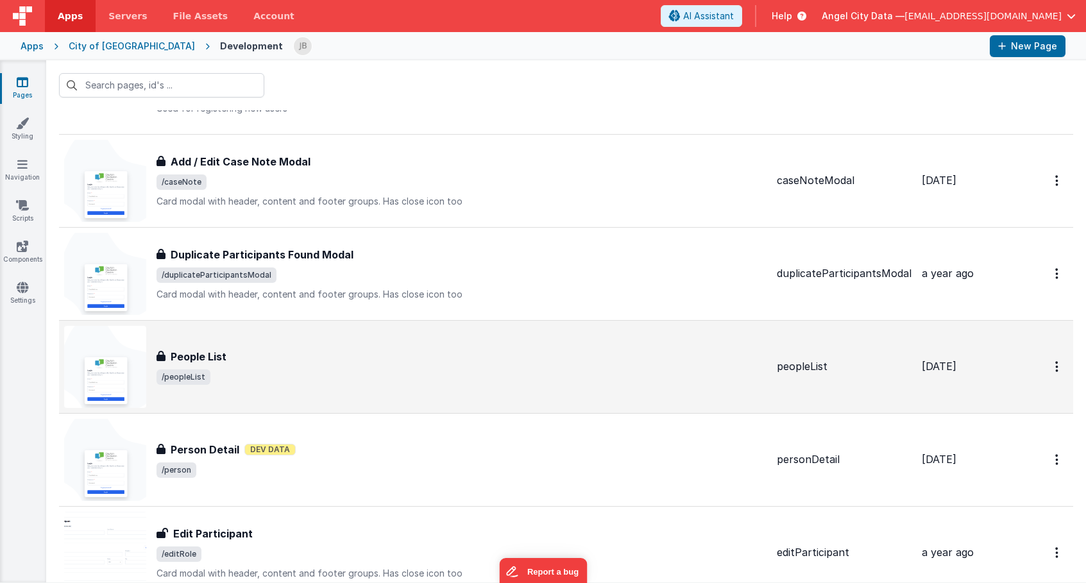
click at [199, 351] on h3 "People List" at bounding box center [199, 356] width 56 height 15
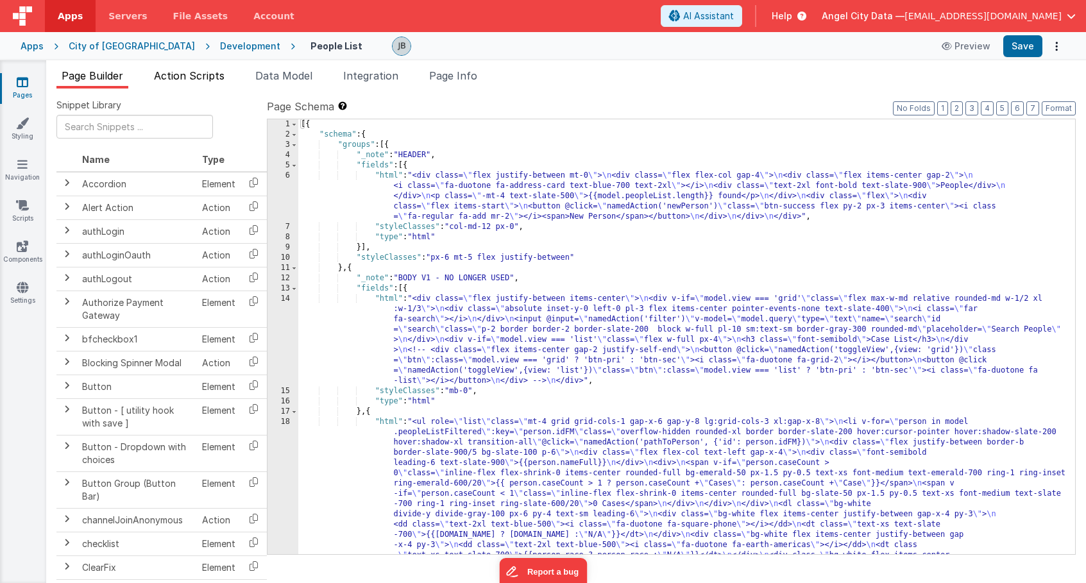
click at [198, 84] on li "Action Scripts" at bounding box center [189, 78] width 81 height 21
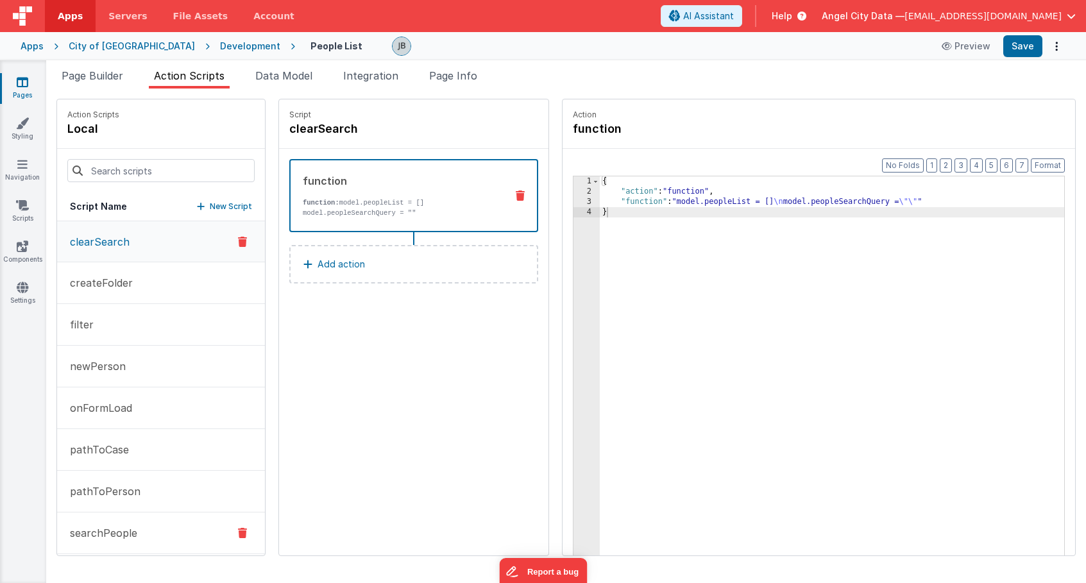
click at [109, 523] on button "searchPeople" at bounding box center [161, 533] width 208 height 42
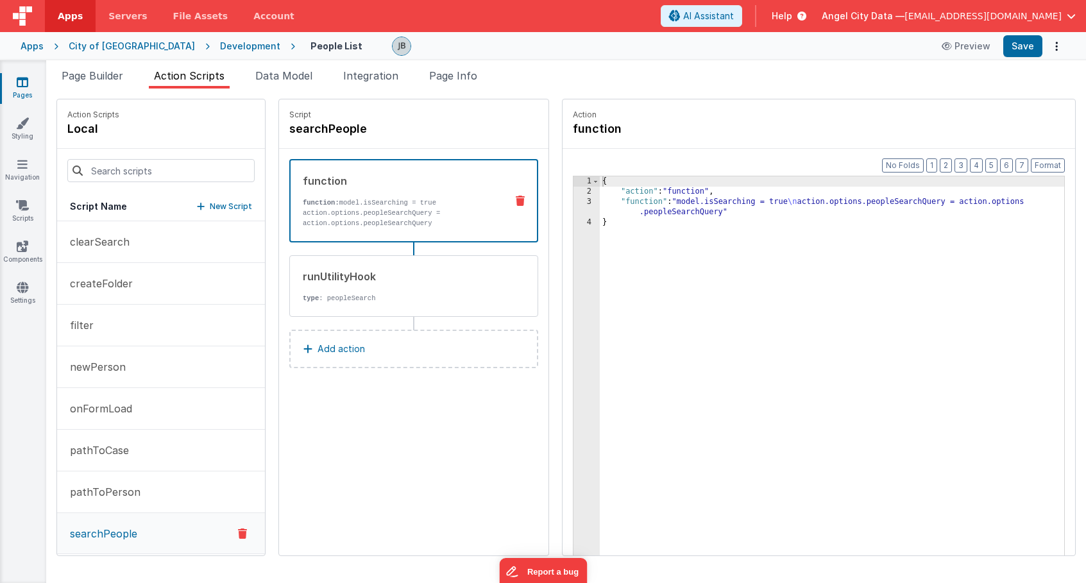
click at [339, 200] on p "function: model.isSearching = true action.options.peopleSearchQuery = action.op…" at bounding box center [399, 213] width 193 height 31
click at [573, 197] on div "3" at bounding box center [586, 207] width 26 height 21
click at [573, 199] on div "3" at bounding box center [586, 207] width 26 height 21
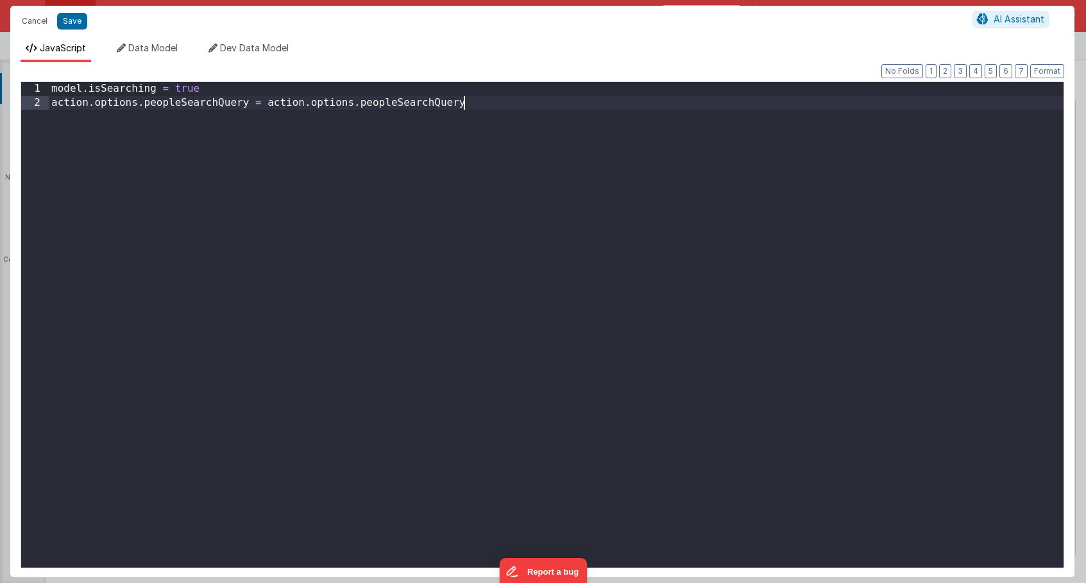
click at [553, 199] on div "model . isSearching = true action . options . peopleSearchQuery = action . opti…" at bounding box center [556, 338] width 1015 height 513
click at [490, 280] on div "model . isSearching = true action . options . peopleSearchQuery = action . opti…" at bounding box center [556, 338] width 1015 height 513
click at [144, 48] on span "Data Model" at bounding box center [152, 47] width 49 height 11
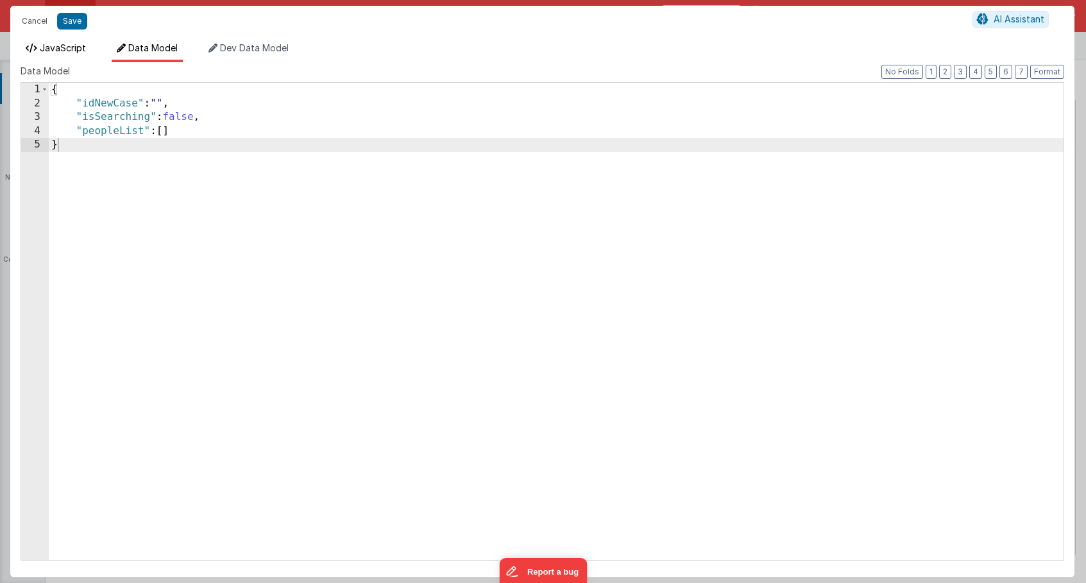
click at [56, 46] on span "JavaScript" at bounding box center [63, 47] width 46 height 11
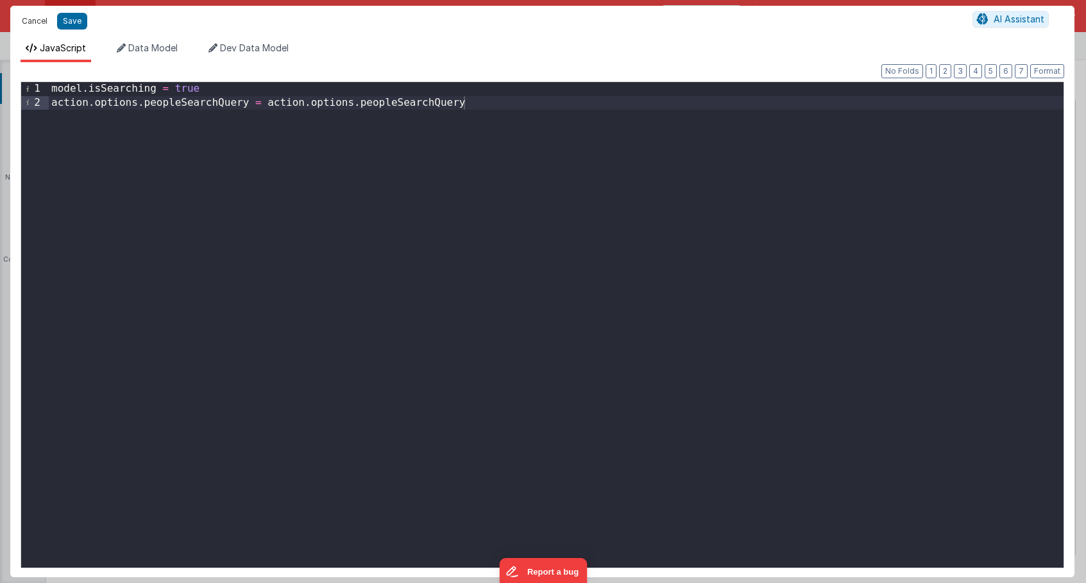
click at [35, 20] on button "Cancel" at bounding box center [34, 21] width 38 height 18
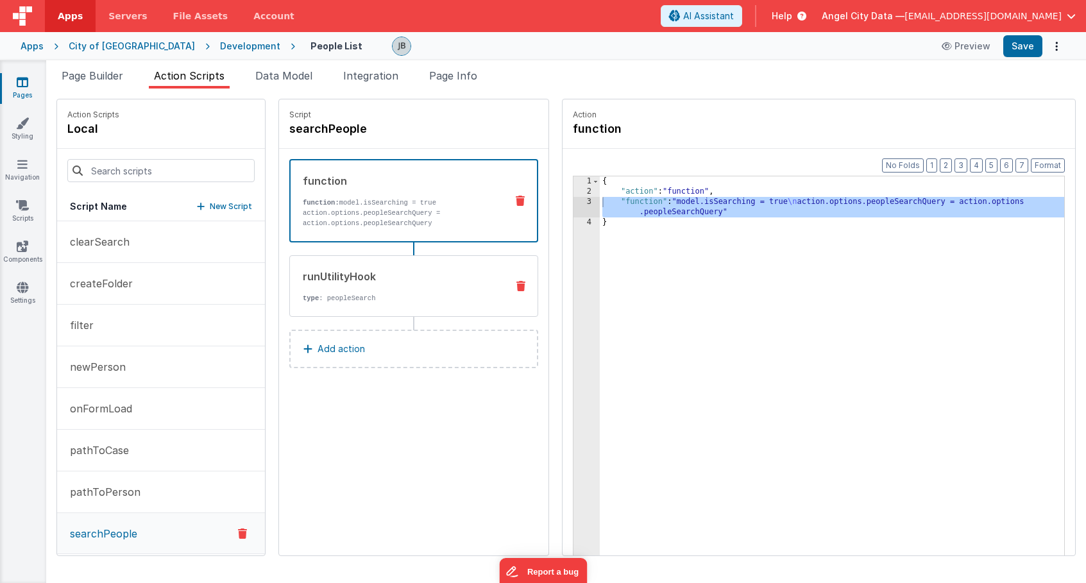
click at [330, 285] on div "runUtilityHook type : peopleSearch" at bounding box center [393, 286] width 206 height 35
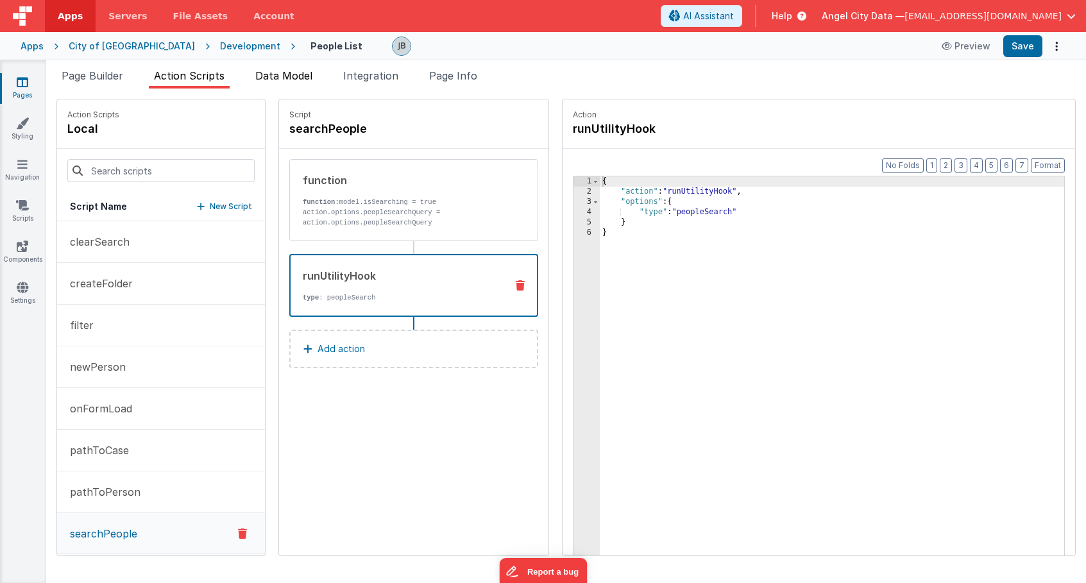
click at [282, 80] on span "Data Model" at bounding box center [283, 75] width 57 height 13
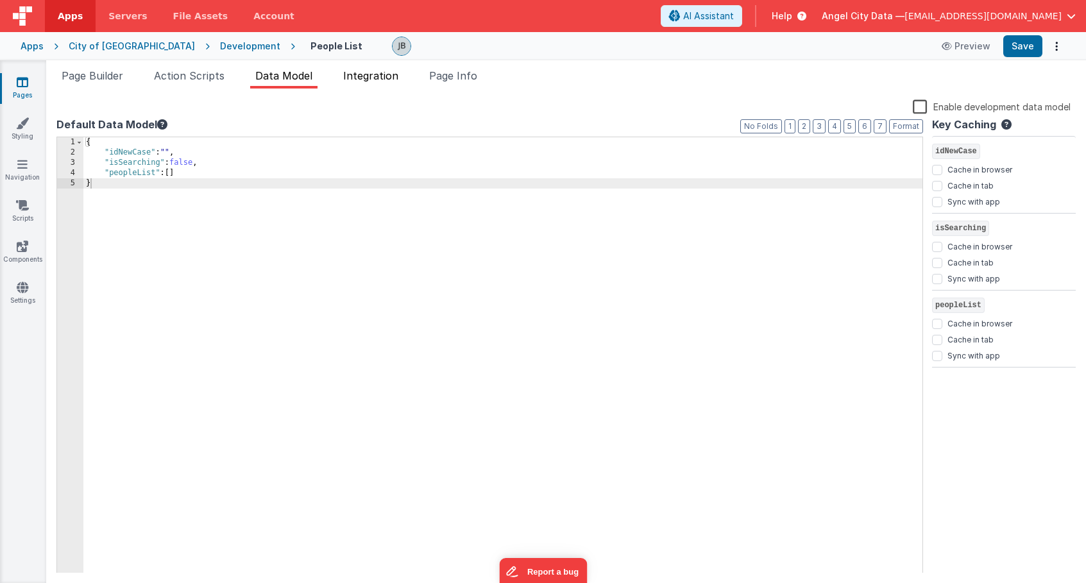
click at [342, 85] on li "Integration" at bounding box center [370, 78] width 65 height 21
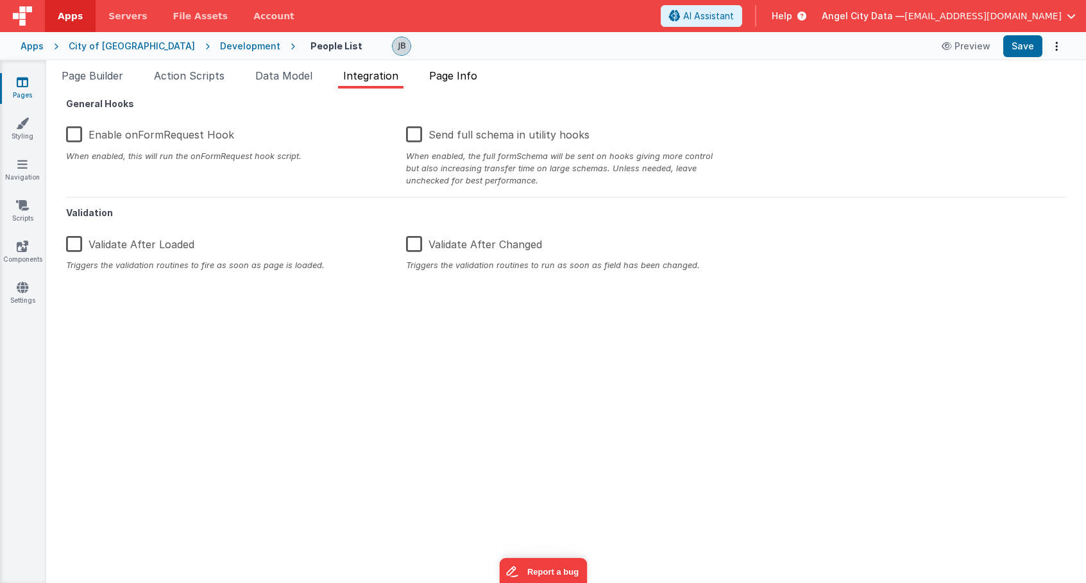
click at [463, 75] on span "Page Info" at bounding box center [453, 75] width 48 height 13
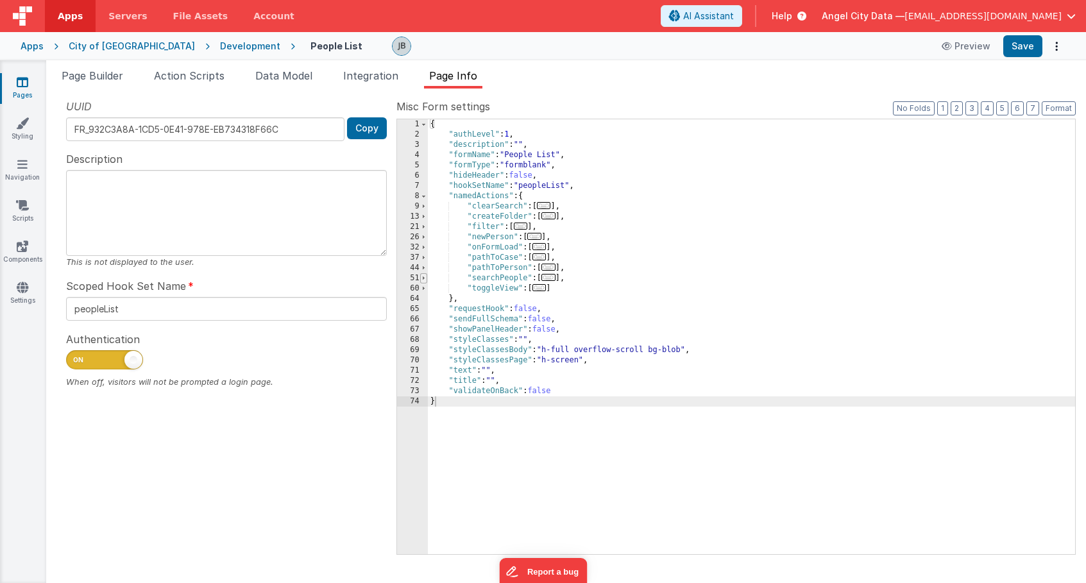
click at [421, 280] on span at bounding box center [423, 278] width 7 height 10
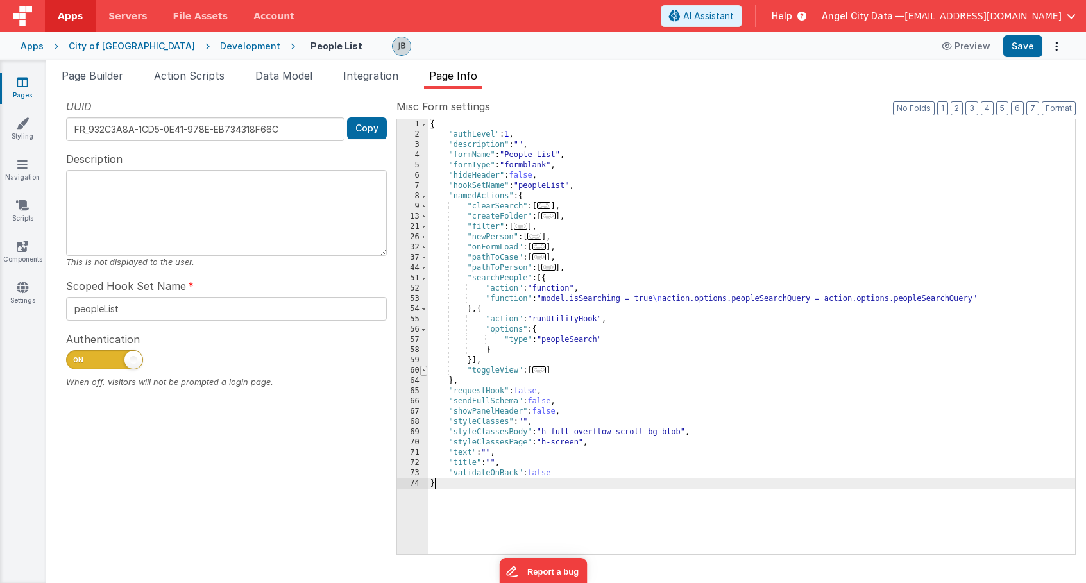
click at [424, 371] on span at bounding box center [423, 371] width 7 height 10
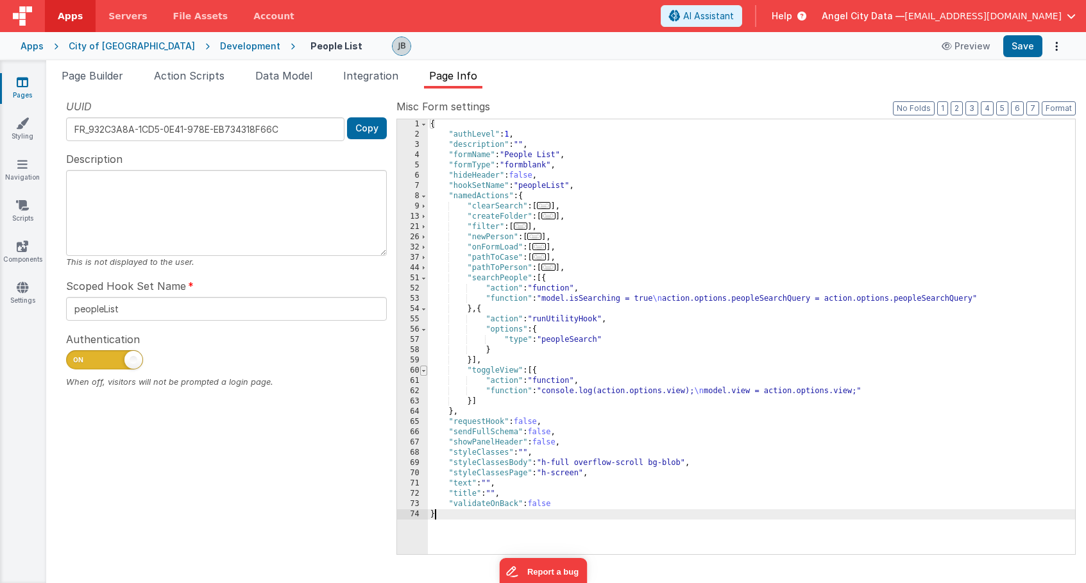
click at [424, 371] on span at bounding box center [423, 371] width 7 height 10
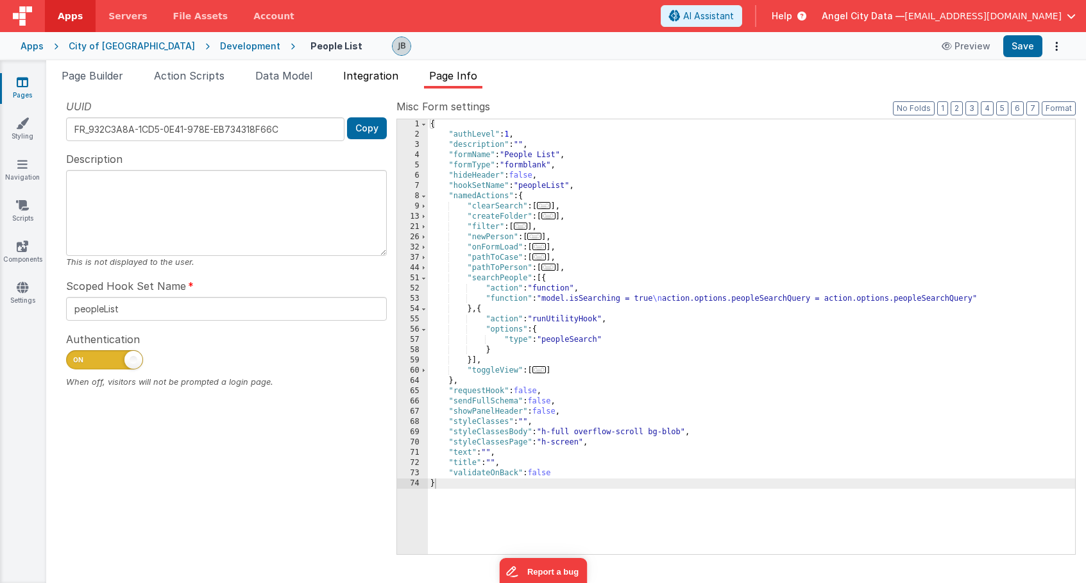
click at [382, 75] on span "Integration" at bounding box center [370, 75] width 55 height 13
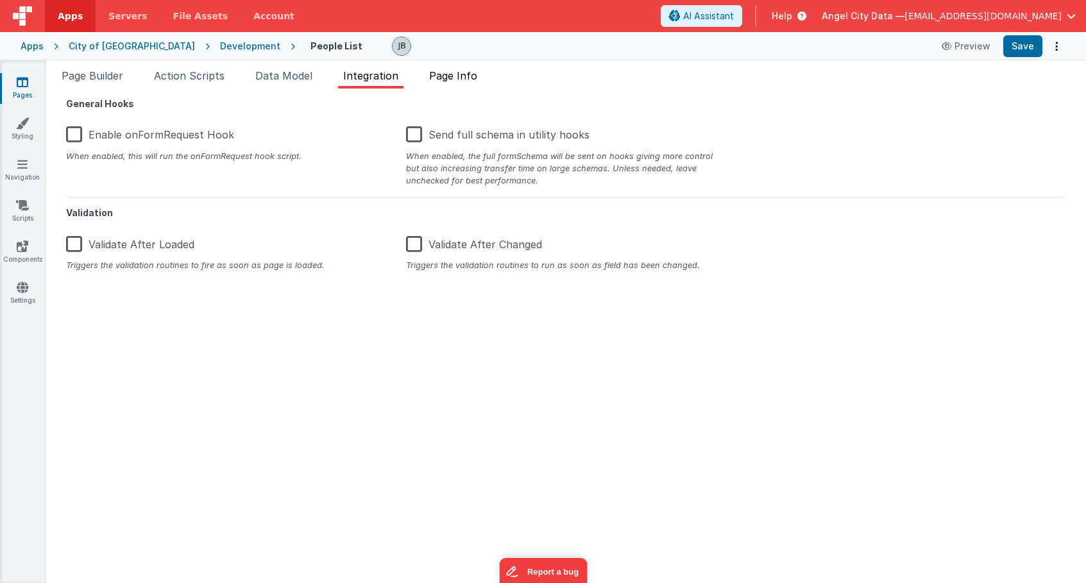
click at [441, 77] on span "Page Info" at bounding box center [453, 75] width 48 height 13
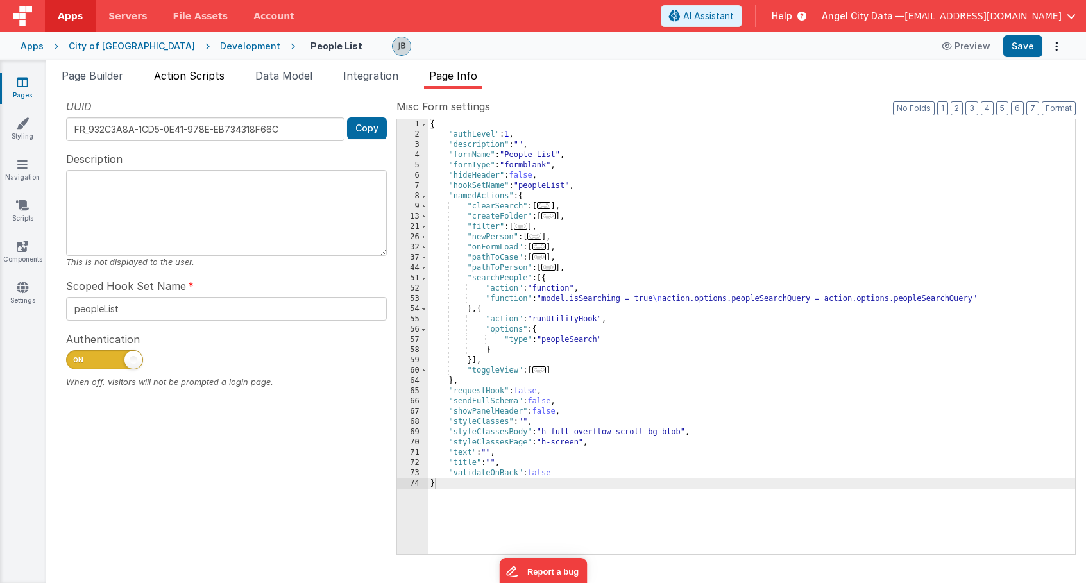
click at [224, 80] on span "Action Scripts" at bounding box center [189, 75] width 71 height 13
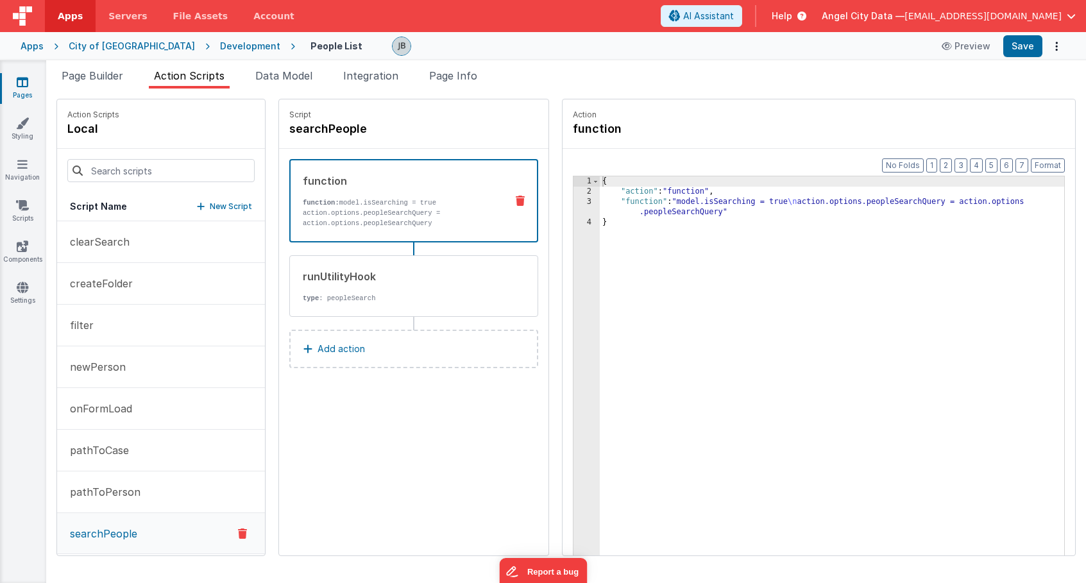
click at [317, 215] on p "function: model.isSearching = true action.options.peopleSearchQuery = action.op…" at bounding box center [399, 213] width 193 height 31
click at [573, 201] on div "3" at bounding box center [586, 207] width 26 height 21
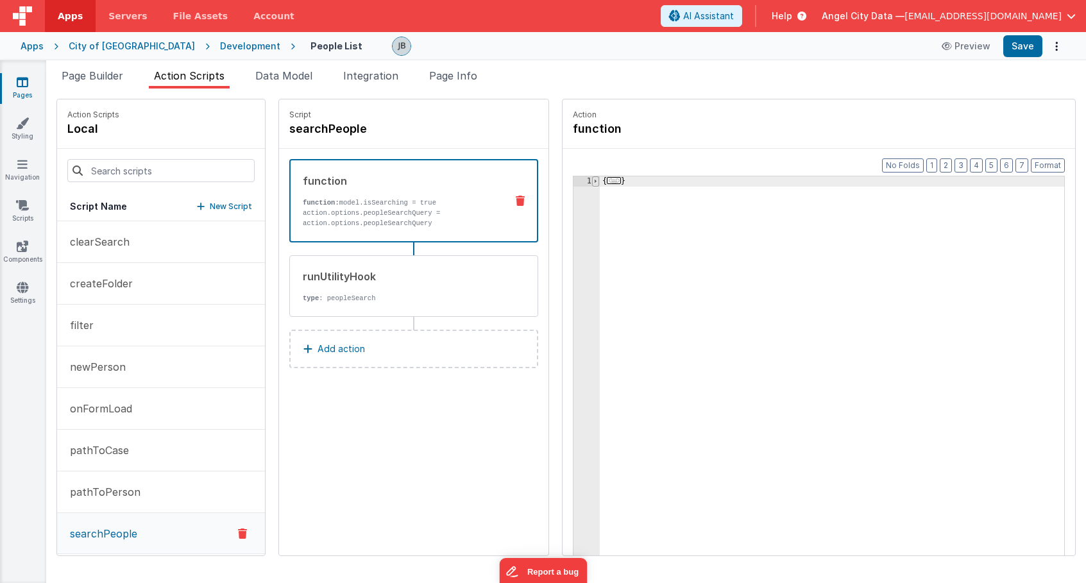
click at [592, 183] on span at bounding box center [595, 181] width 7 height 10
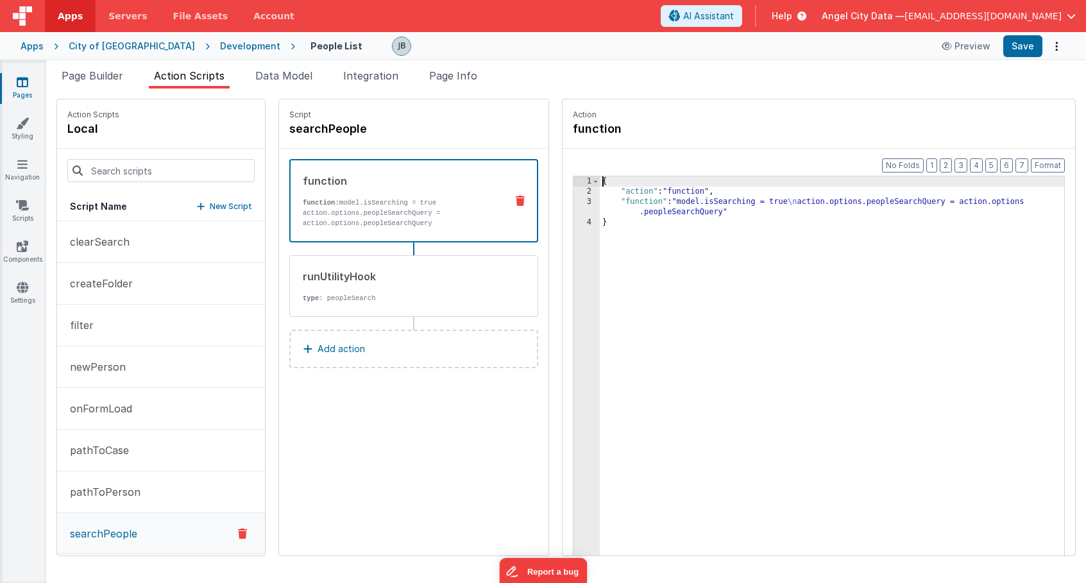
click at [573, 199] on div "3" at bounding box center [586, 207] width 26 height 21
click at [573, 201] on div "3" at bounding box center [586, 207] width 26 height 21
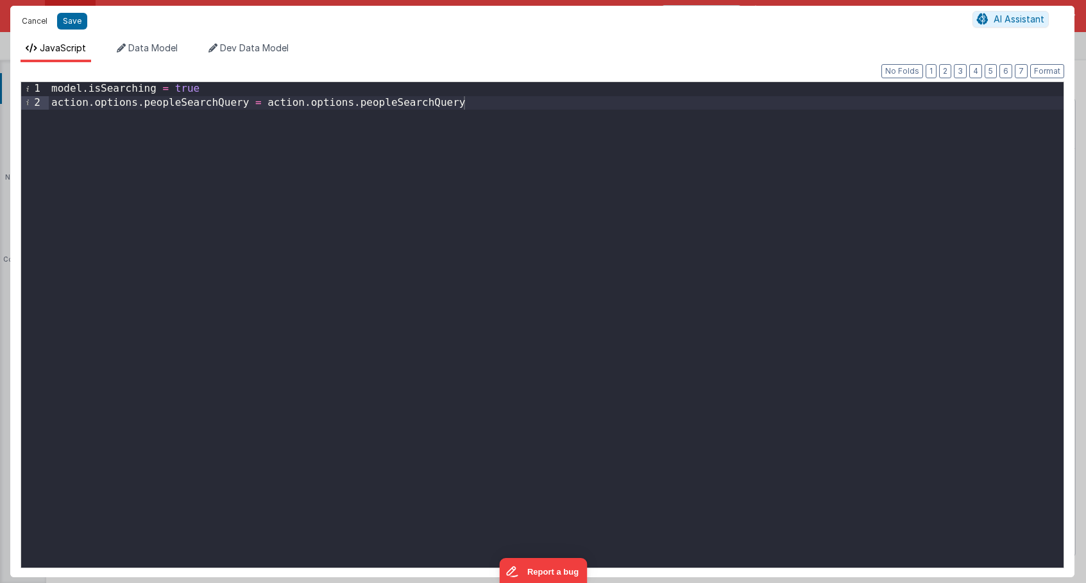
click at [31, 19] on button "Cancel" at bounding box center [34, 21] width 38 height 18
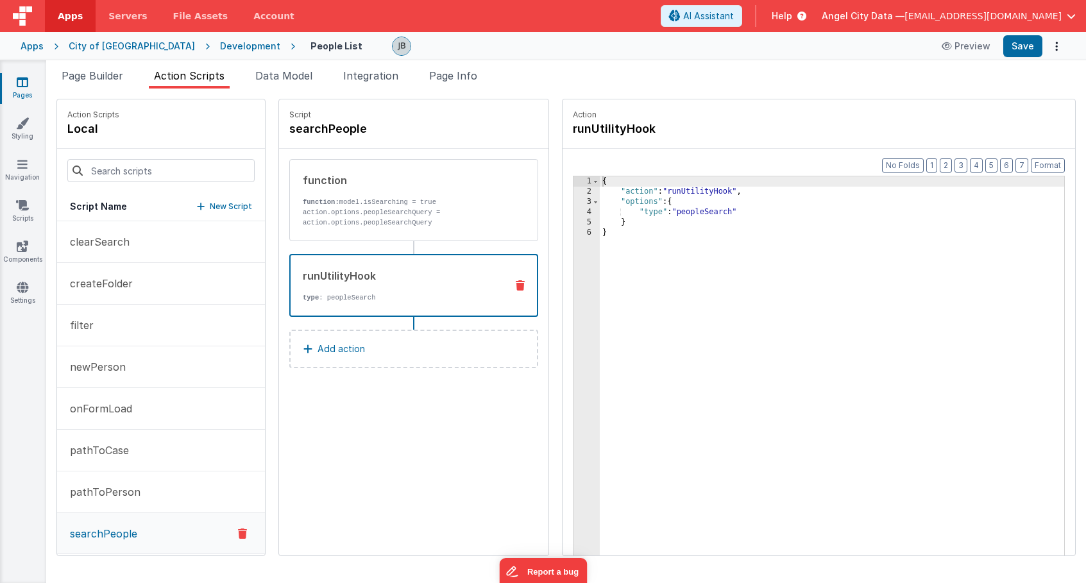
click at [361, 282] on div "runUtilityHook" at bounding box center [399, 275] width 193 height 15
click at [389, 202] on p "function: model.isSearching = true action.options.peopleSearchQuery = action.op…" at bounding box center [400, 212] width 194 height 31
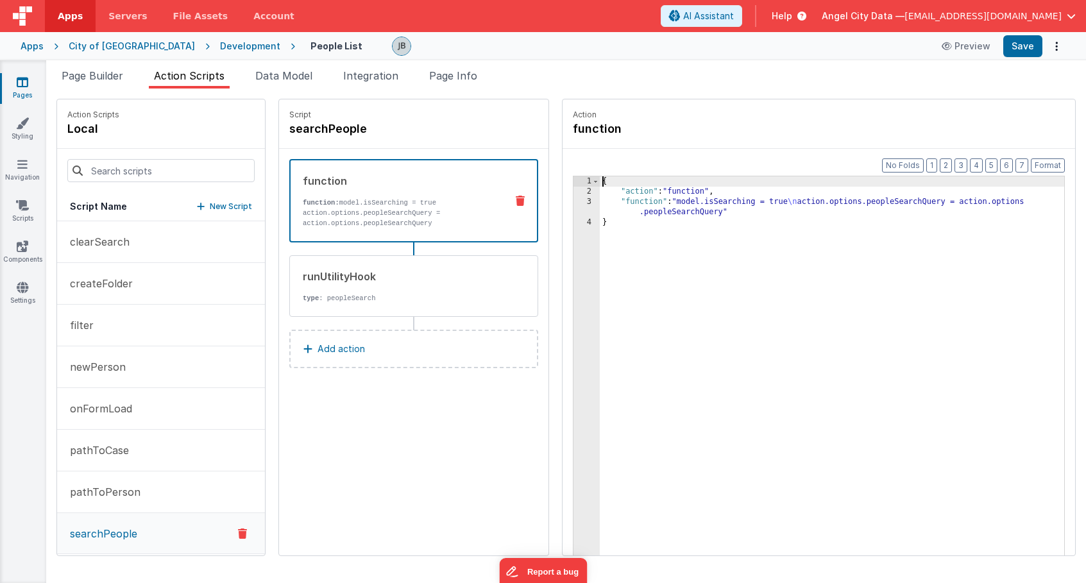
click at [573, 203] on div "3" at bounding box center [586, 207] width 26 height 21
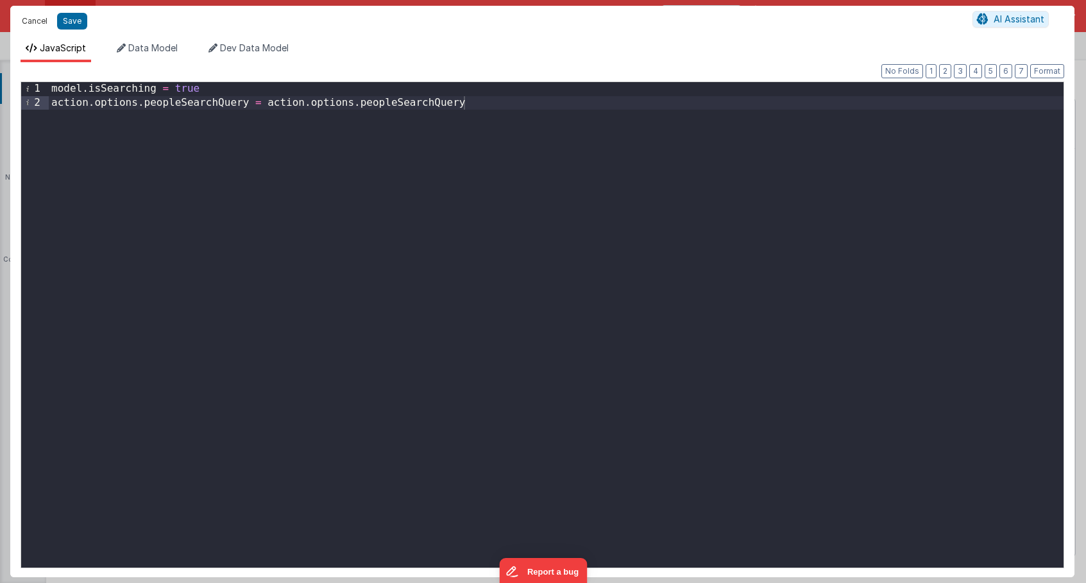
click at [28, 22] on button "Cancel" at bounding box center [34, 21] width 38 height 18
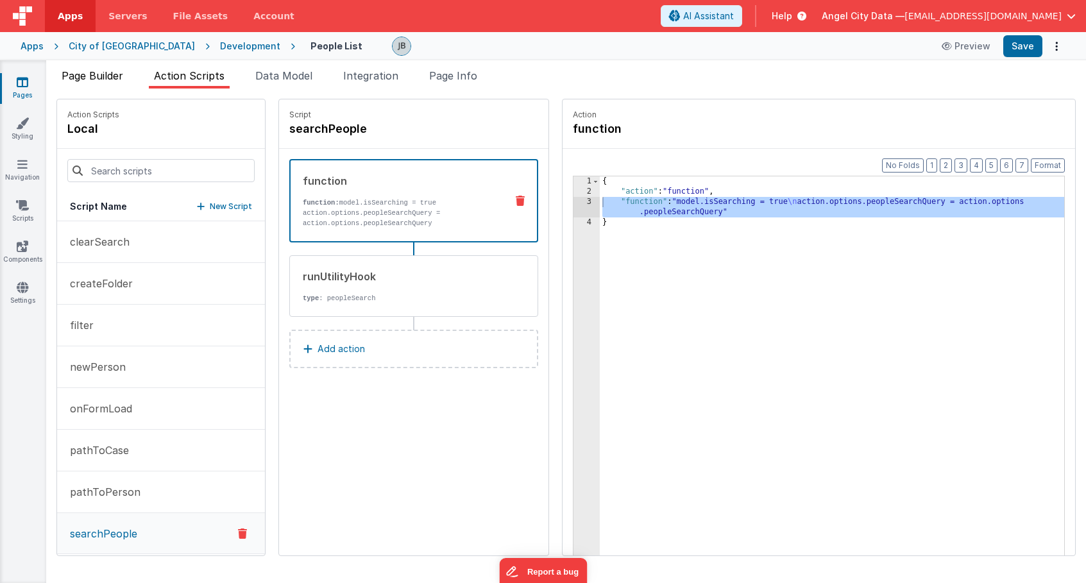
click at [107, 72] on span "Page Builder" at bounding box center [93, 75] width 62 height 13
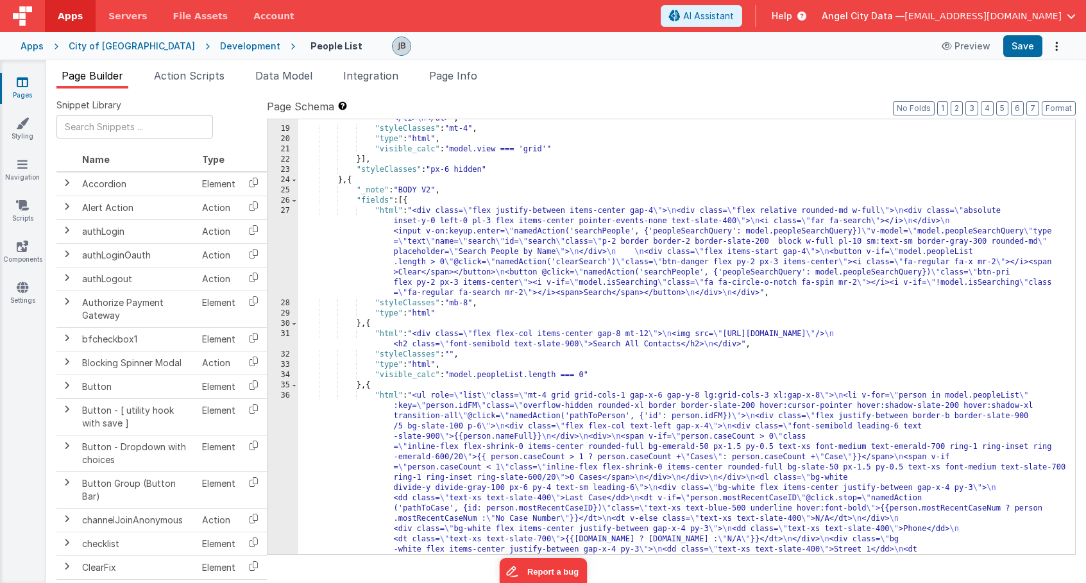
scroll to position [467, 0]
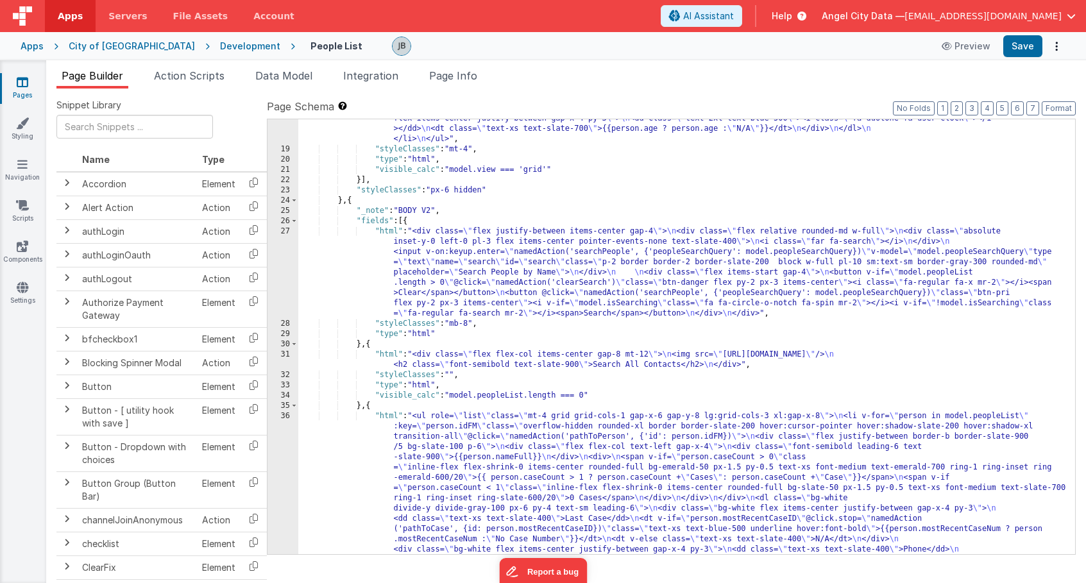
click at [284, 280] on div "27" at bounding box center [282, 272] width 31 height 92
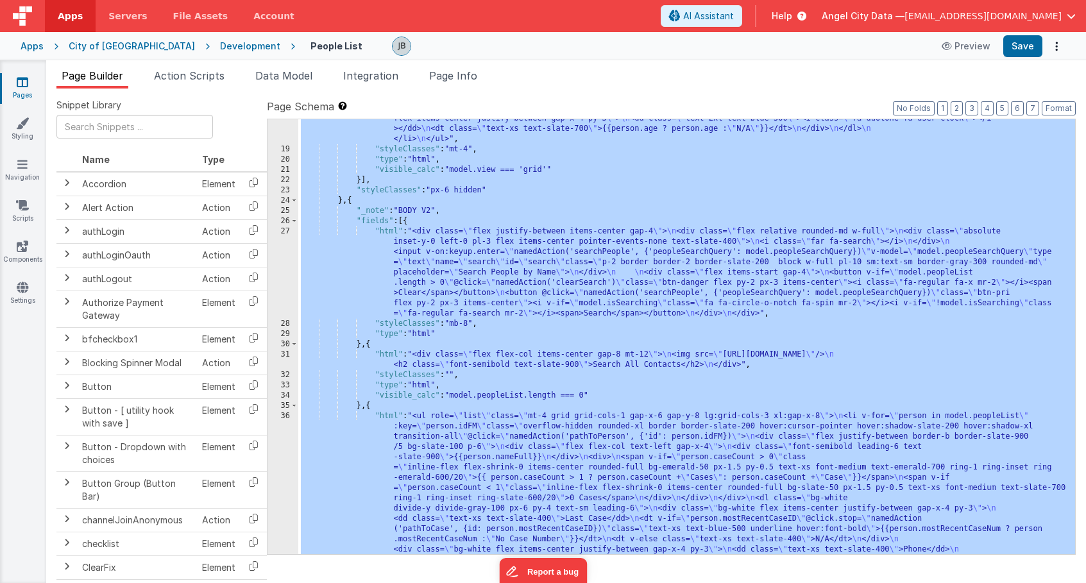
click at [284, 280] on div "27" at bounding box center [282, 272] width 31 height 92
click at [272, 273] on div "27" at bounding box center [282, 272] width 31 height 92
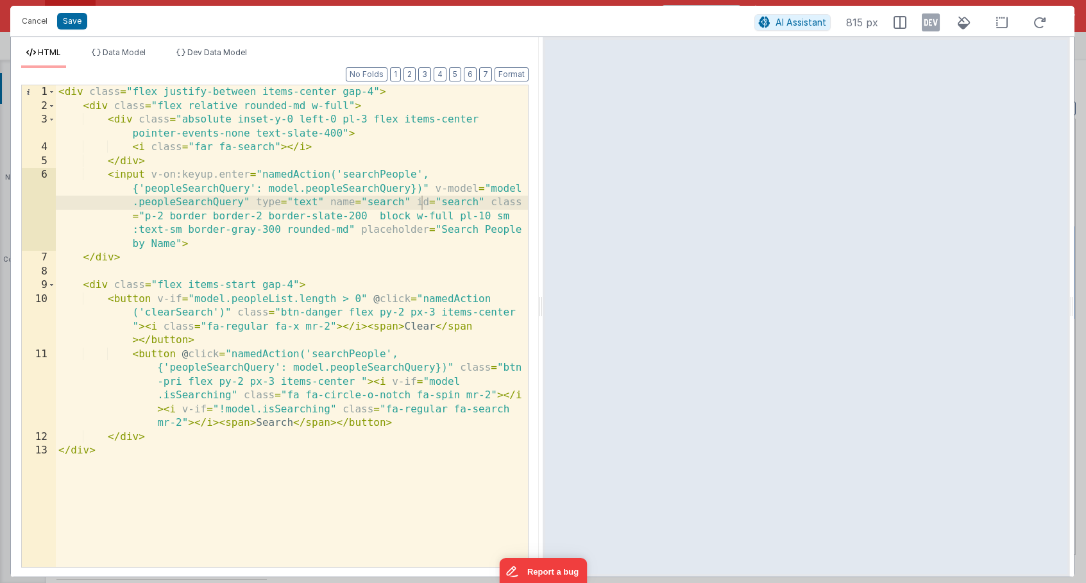
click at [339, 249] on div "< div class = "flex justify-between items-center gap-4" > < div class = "flex r…" at bounding box center [292, 339] width 472 height 509
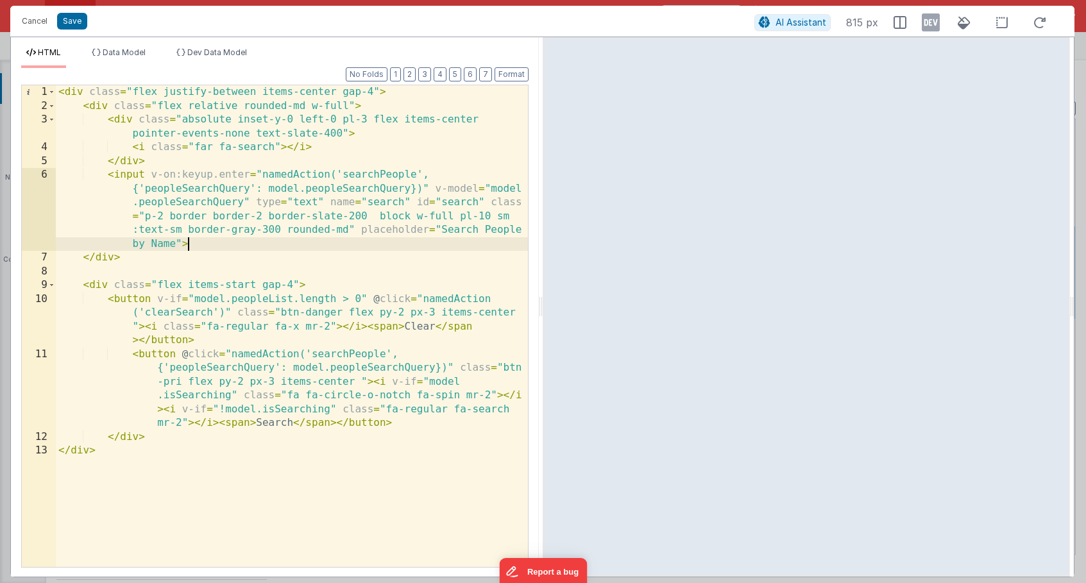
click at [213, 214] on div "< div class = "flex justify-between items-center gap-4" > < div class = "flex r…" at bounding box center [292, 339] width 472 height 509
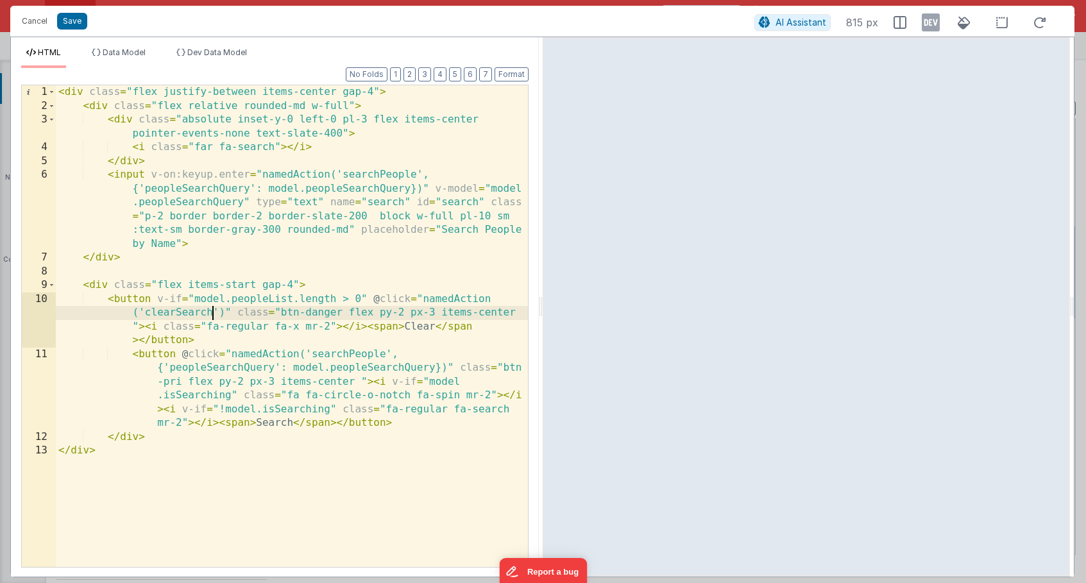
click at [210, 314] on div "< div class = "flex justify-between items-center gap-4" > < div class = "flex r…" at bounding box center [292, 339] width 472 height 509
click at [32, 15] on button "Cancel" at bounding box center [34, 21] width 38 height 18
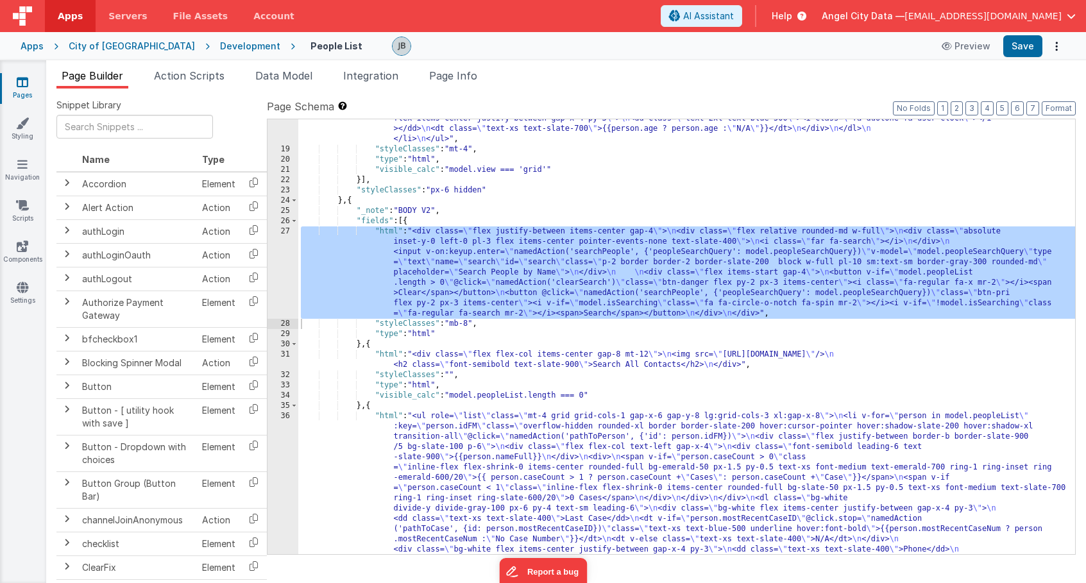
click at [220, 46] on div "Development" at bounding box center [250, 46] width 60 height 13
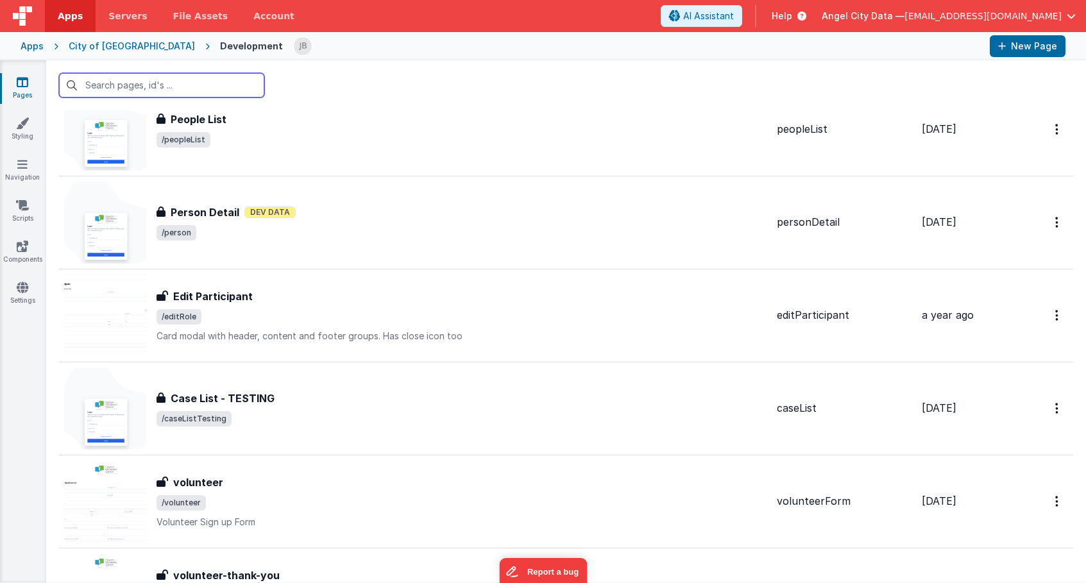
scroll to position [1662, 0]
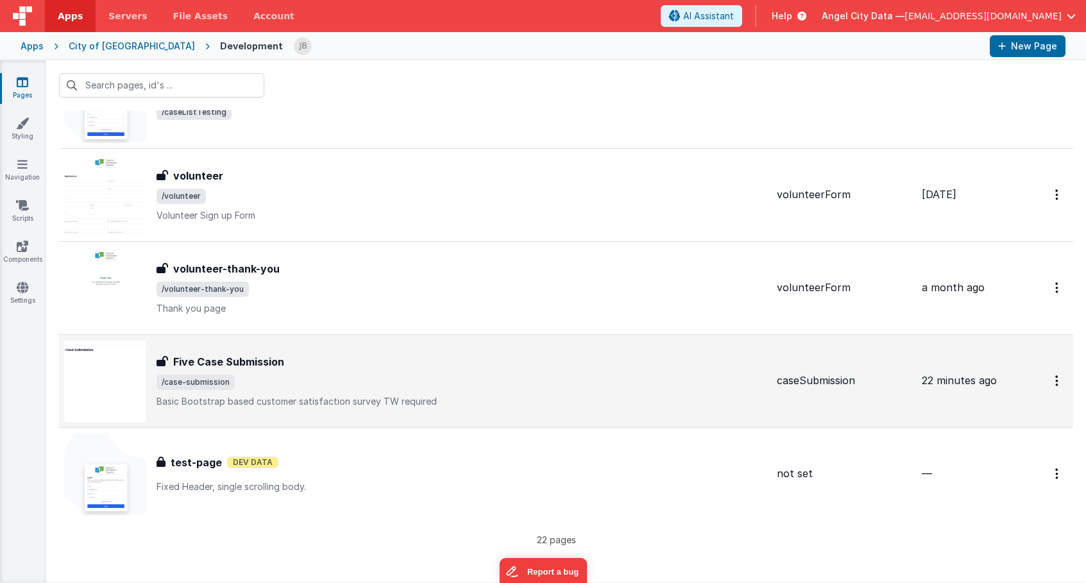
click at [196, 363] on h3 "Five Case Submission" at bounding box center [228, 361] width 111 height 15
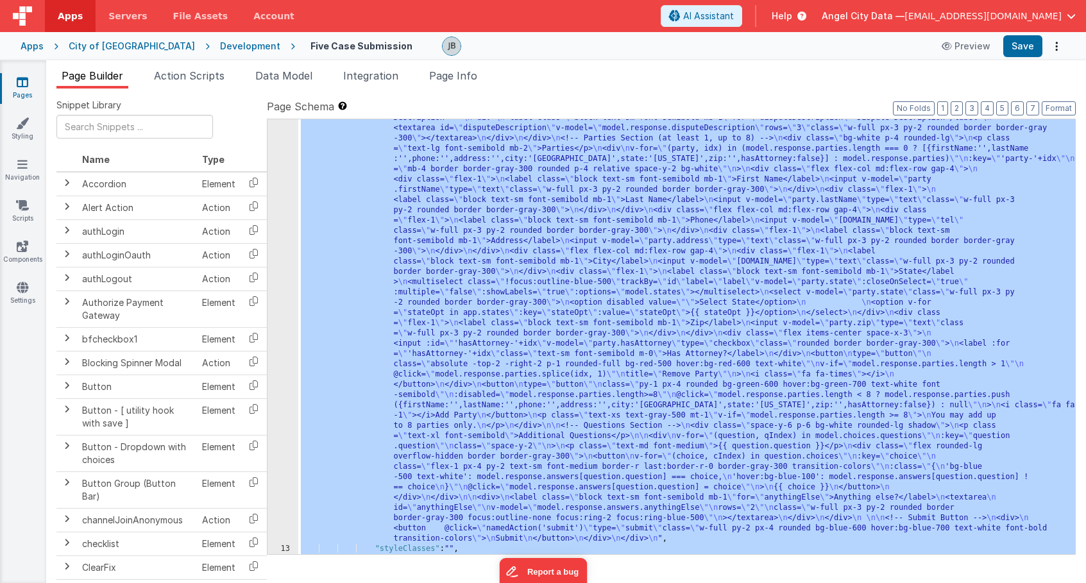
click at [283, 289] on div "12" at bounding box center [282, 169] width 31 height 749
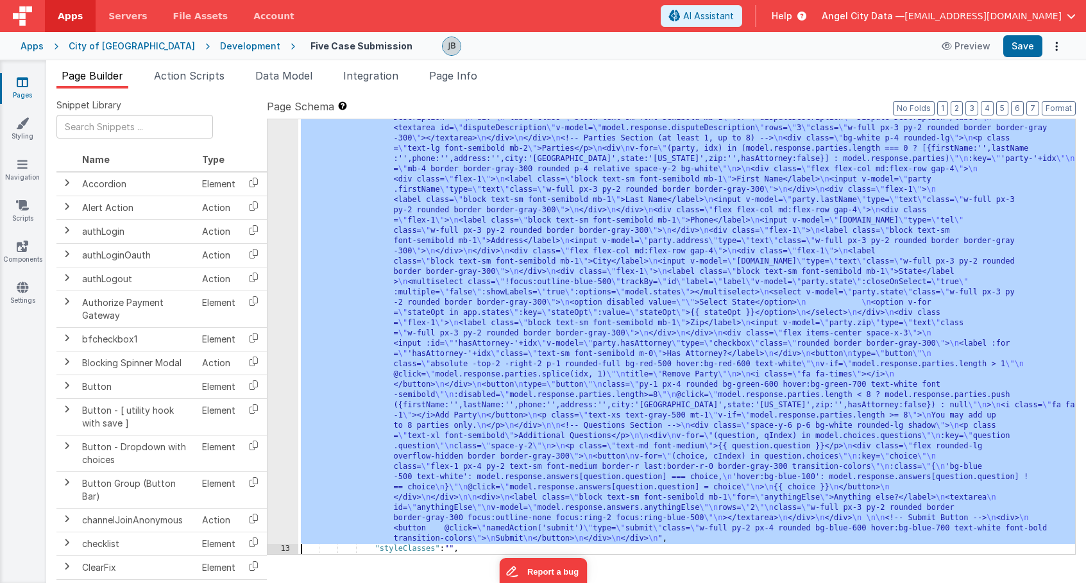
click at [287, 278] on div "12" at bounding box center [282, 169] width 31 height 749
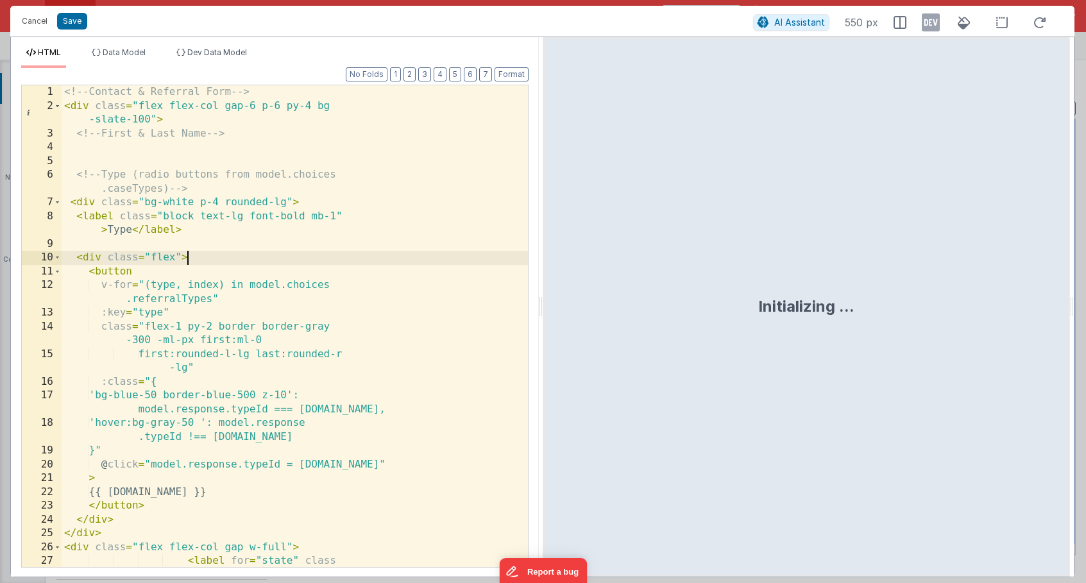
click at [242, 259] on div "<!-- Contact & Referral Form --> < div class = "flex flex-col gap-6 p-6 py-4 bg…" at bounding box center [295, 360] width 466 height 551
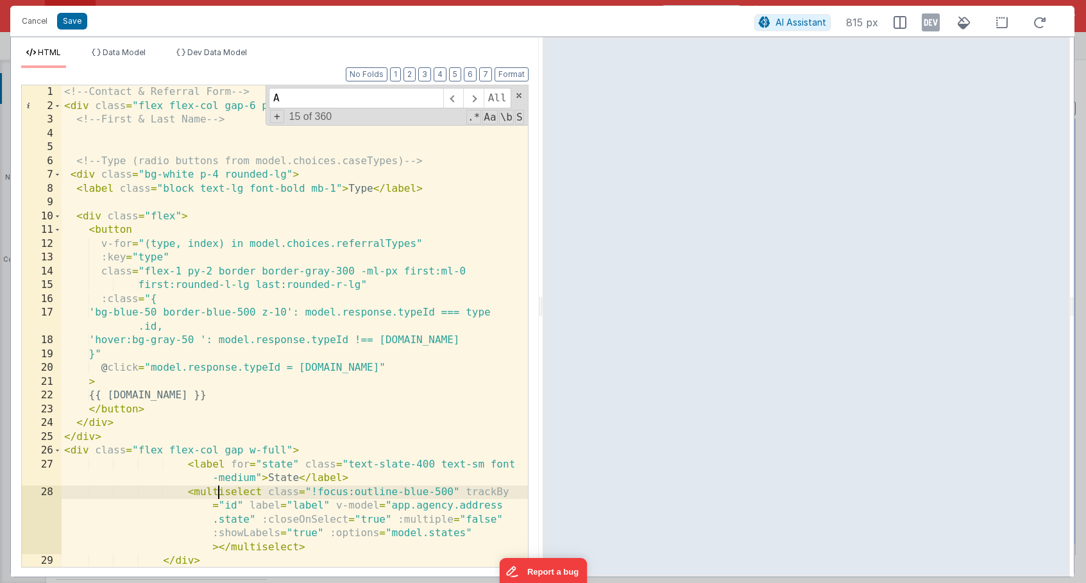
click at [219, 488] on div "<!-- Contact & Referral Form --> < div class = "flex flex-col gap-6 p-6 py-4 bg…" at bounding box center [295, 339] width 466 height 509
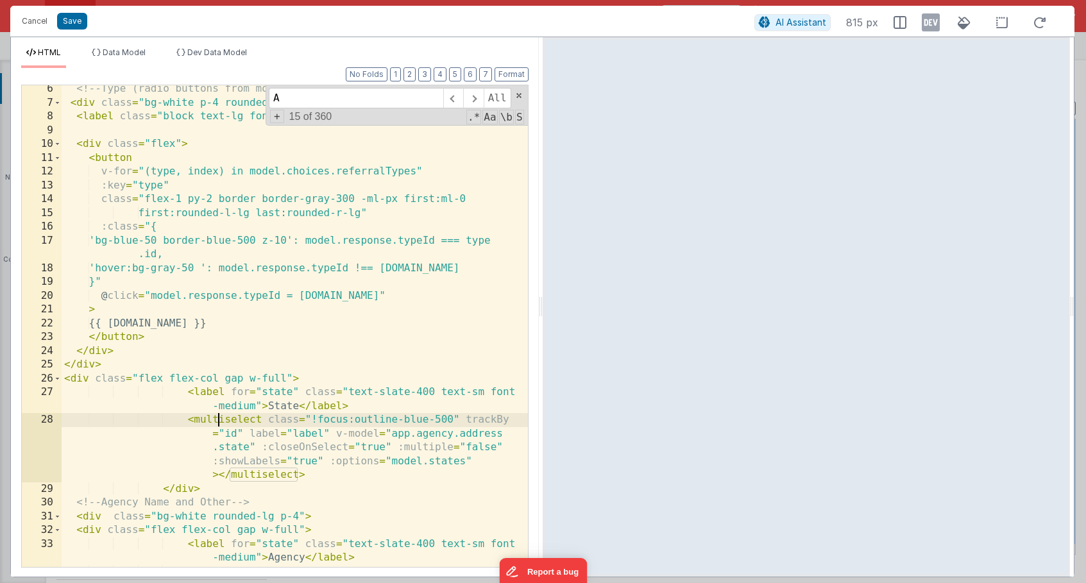
scroll to position [88, 0]
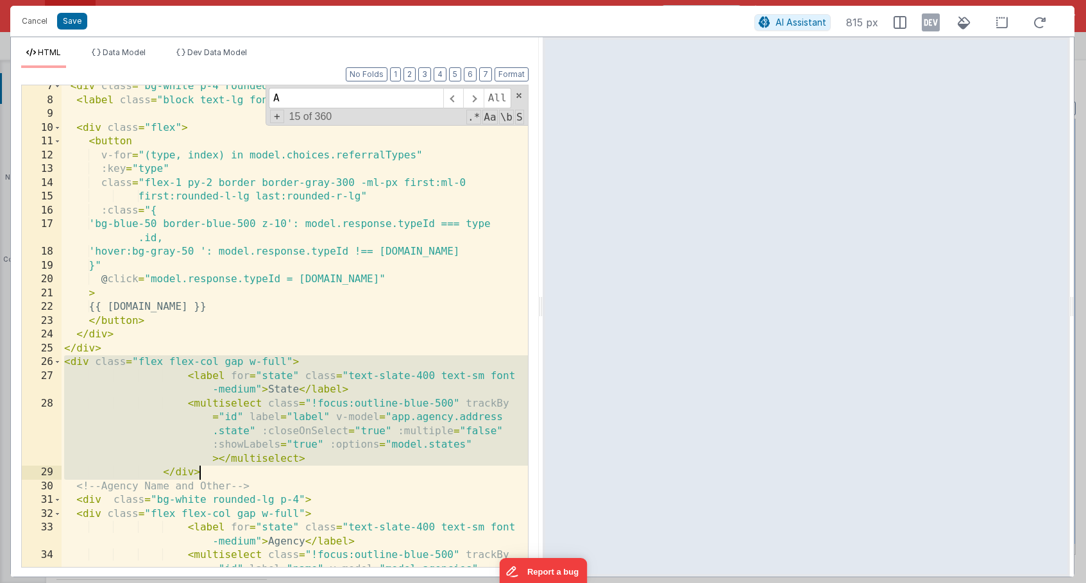
drag, startPoint x: 67, startPoint y: 362, endPoint x: 250, endPoint y: 474, distance: 214.7
click at [250, 474] on div "< div class = "bg-white p-4 rounded-lg" > < label class = "block text-lg font-b…" at bounding box center [295, 362] width 466 height 564
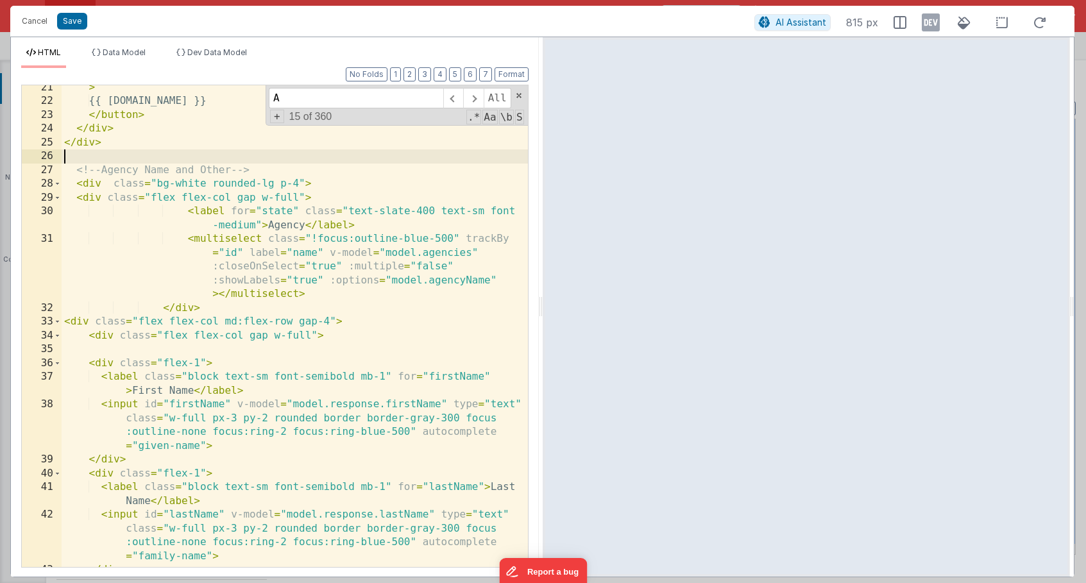
scroll to position [294, 0]
click at [230, 358] on div "> {{ [DOMAIN_NAME] }} </ button > </ div > </ div > <!-- Agency Name and Other …" at bounding box center [295, 335] width 466 height 509
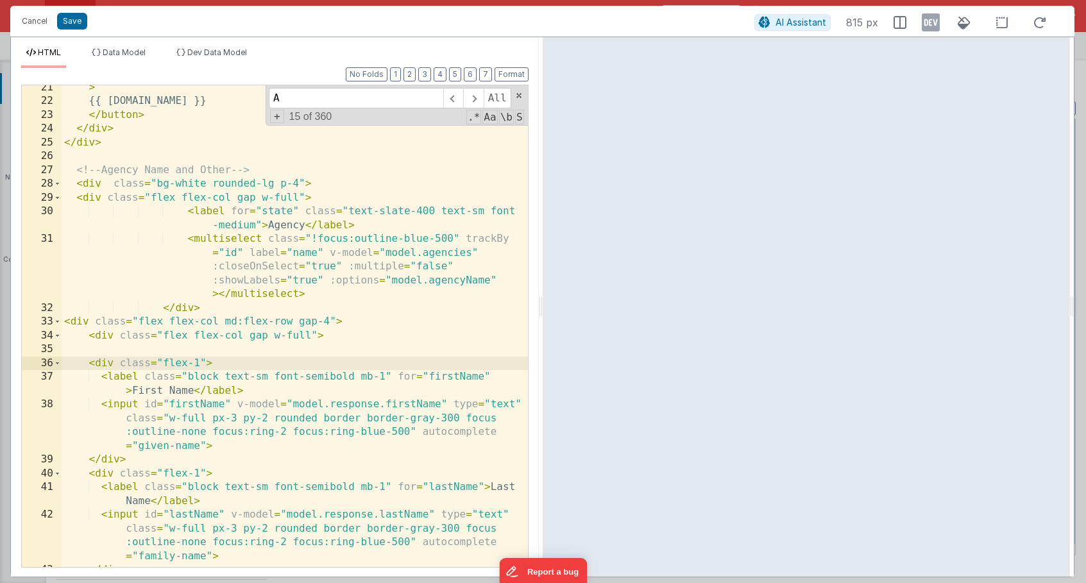
click at [92, 198] on div "> {{ [DOMAIN_NAME] }} </ button > </ div > </ div > <!-- Agency Name and Other …" at bounding box center [295, 335] width 466 height 509
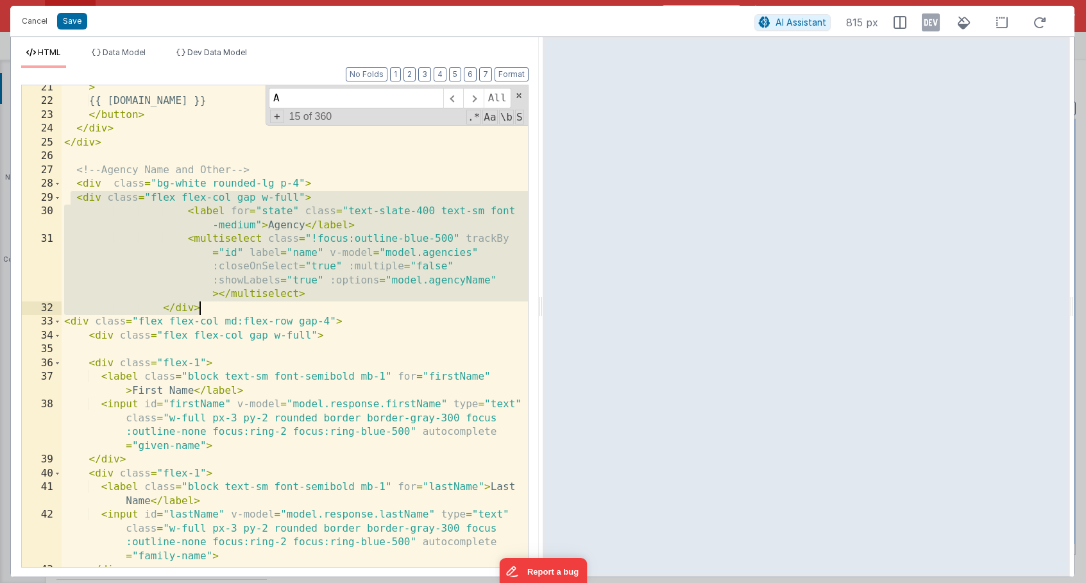
drag, startPoint x: 73, startPoint y: 197, endPoint x: 219, endPoint y: 308, distance: 183.4
click at [219, 308] on div "> {{ [DOMAIN_NAME] }} </ button > </ div > </ div > <!-- Agency Name and Other …" at bounding box center [295, 335] width 466 height 509
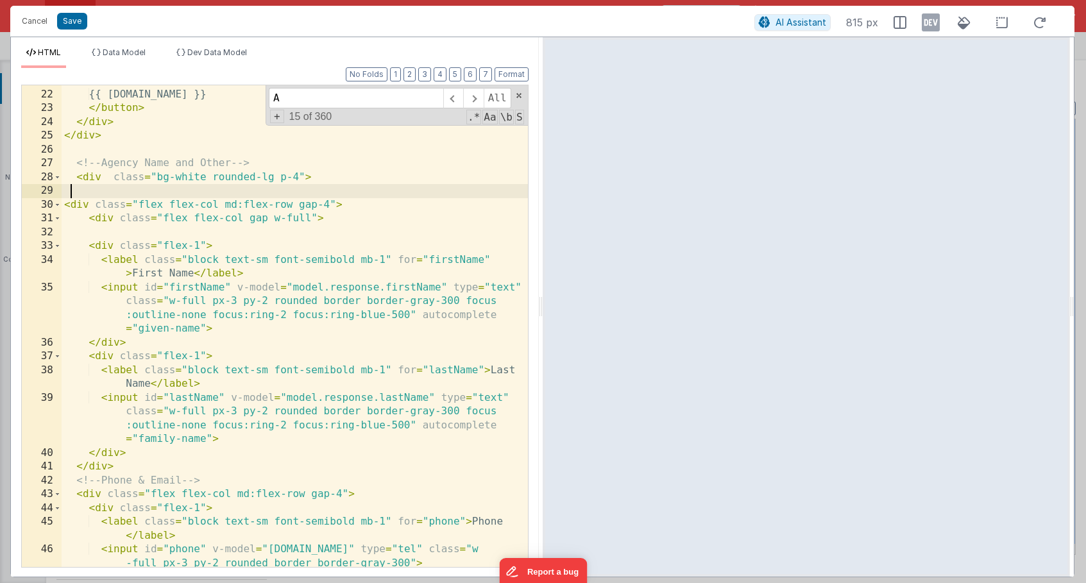
scroll to position [328, 0]
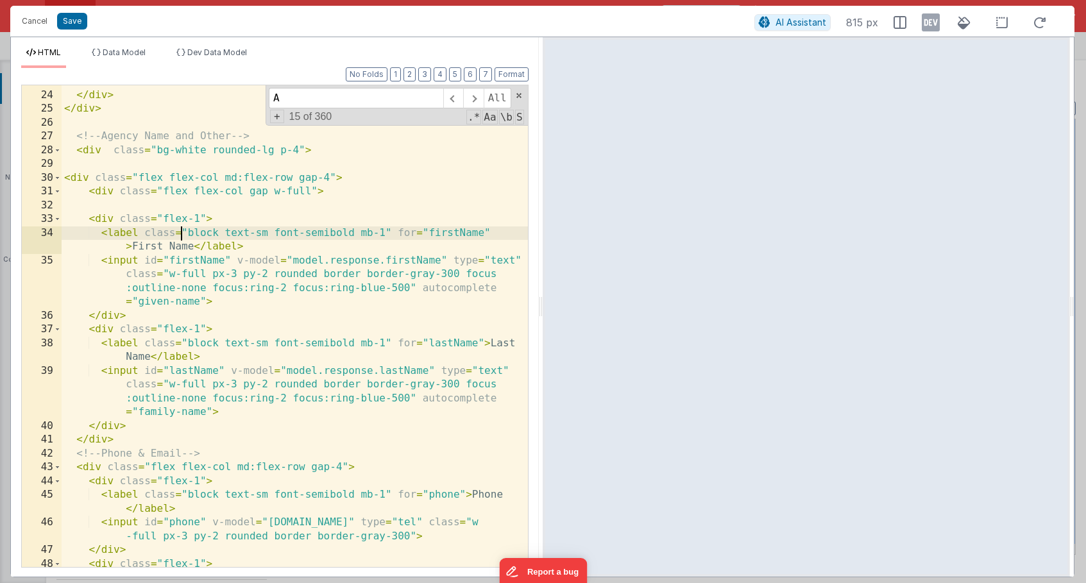
click at [183, 233] on div "</ button > </ div > </ div > <!-- Agency Name and Other --> < div class = "bg-…" at bounding box center [295, 328] width 466 height 509
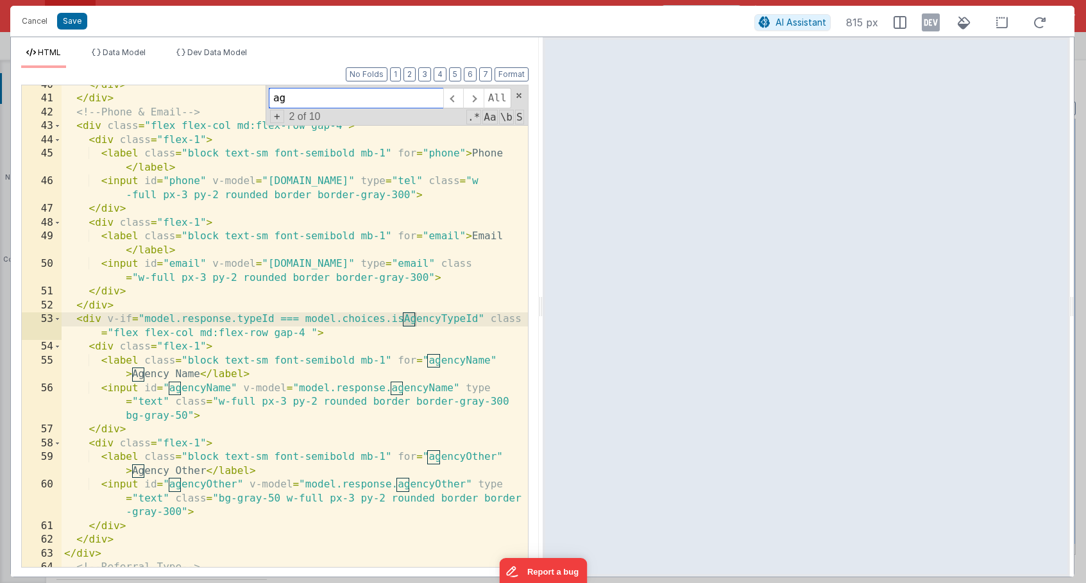
scroll to position [669, 0]
type input "agency"
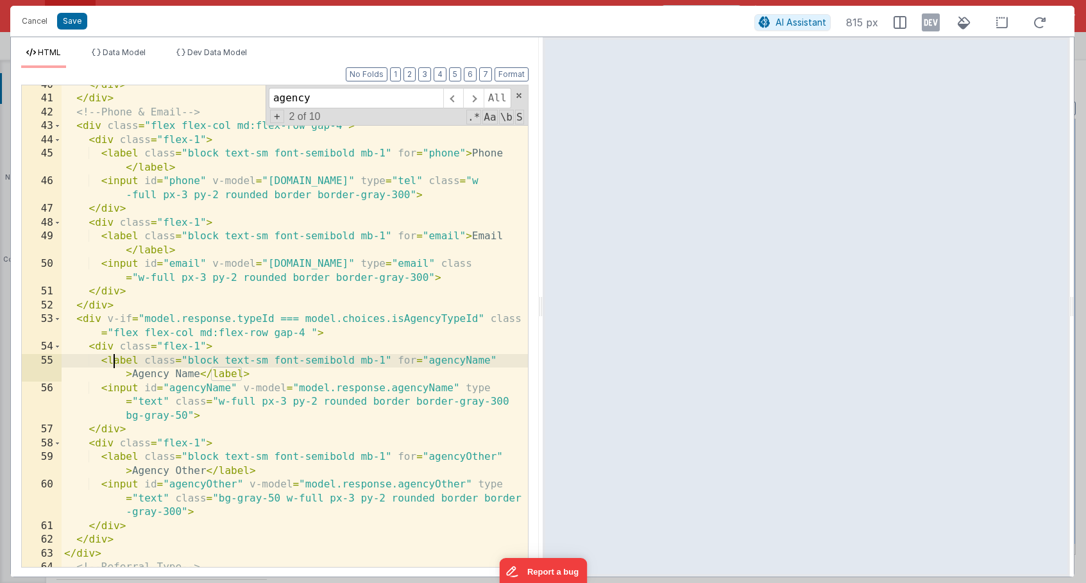
click at [114, 360] on div "</ div > </ div > <!-- Phone & Email --> < div class = "flex flex-col md:flex-r…" at bounding box center [295, 332] width 466 height 509
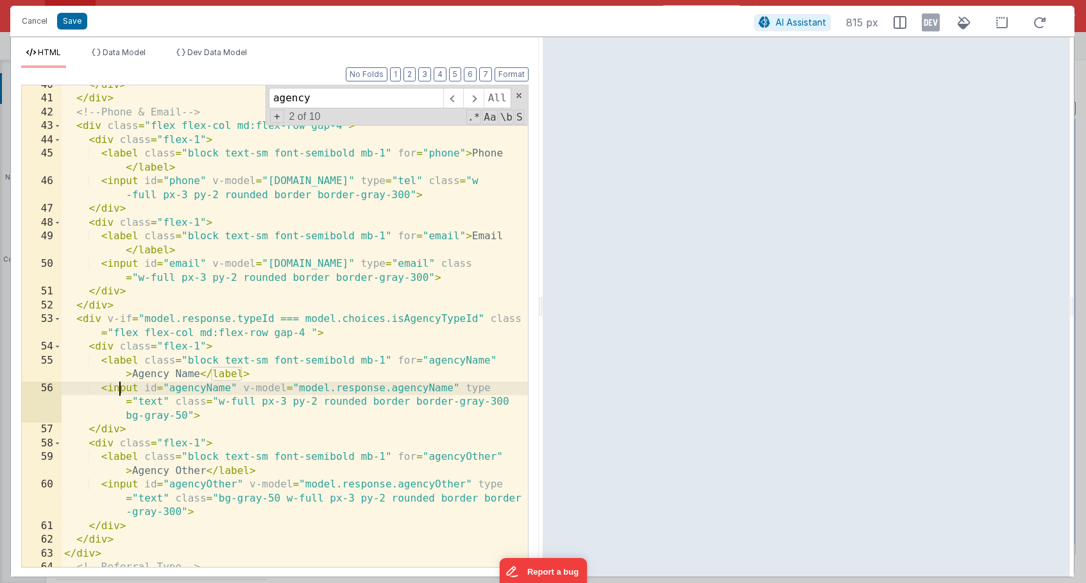
click at [117, 383] on div "</ div > </ div > <!-- Phone & Email --> < div class = "flex flex-col md:flex-r…" at bounding box center [295, 332] width 466 height 509
click at [298, 371] on div "</ div > </ div > <!-- Phone & Email --> < div class = "flex flex-col md:flex-r…" at bounding box center [295, 332] width 466 height 509
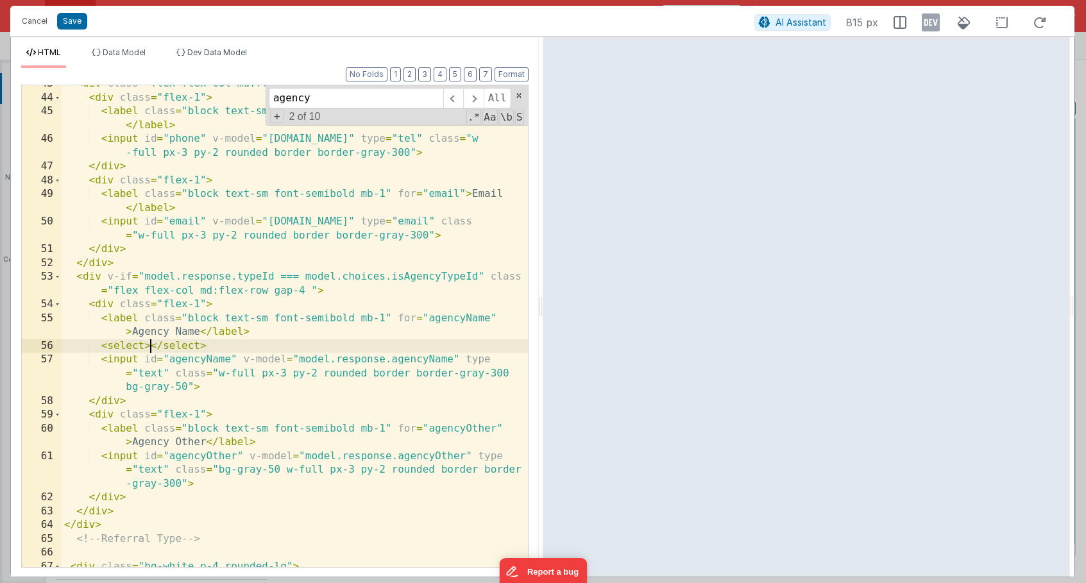
scroll to position [757, 0]
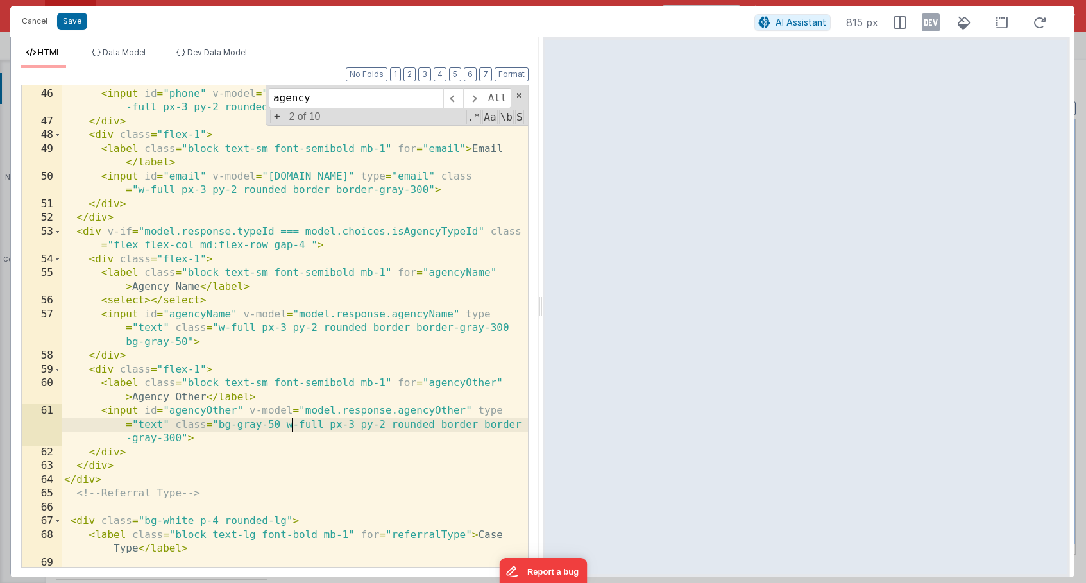
click at [292, 421] on div "< label class = "block text-sm font-semibold mb-1" for = "phone" > Phone </ lab…" at bounding box center [295, 321] width 466 height 523
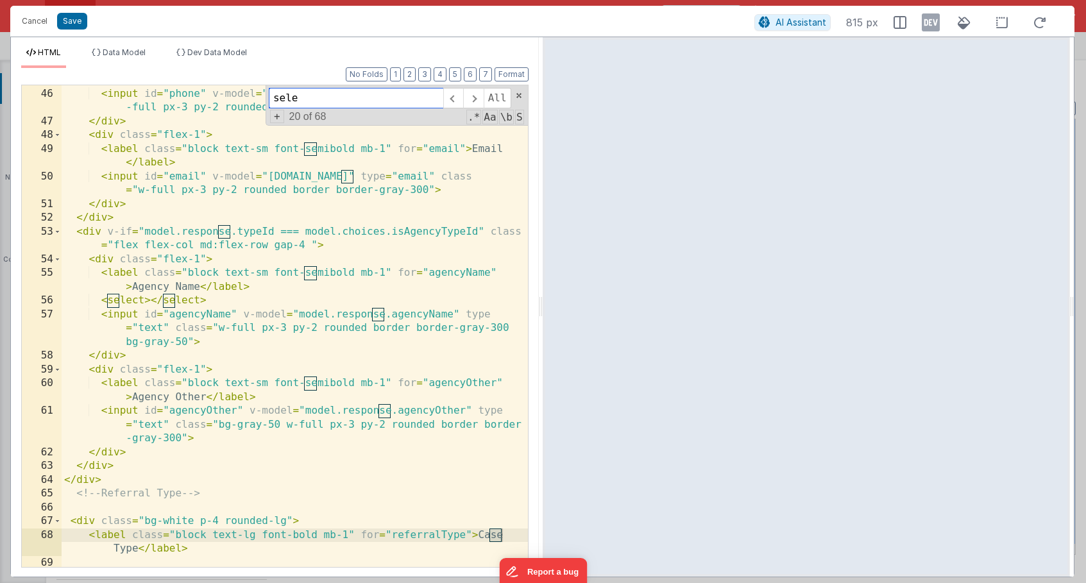
scroll to position [1055, 0]
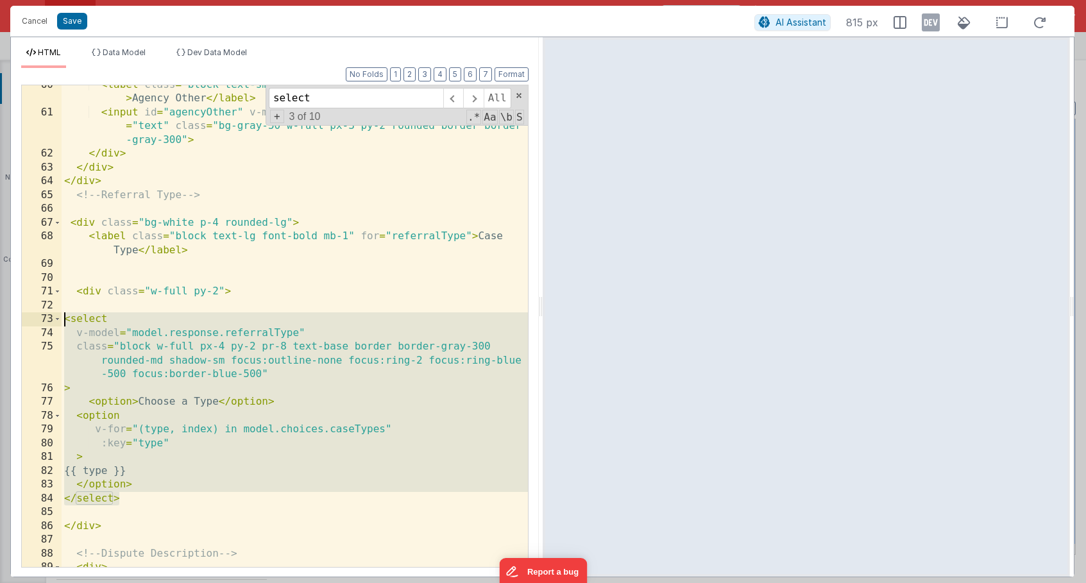
drag, startPoint x: 128, startPoint y: 496, endPoint x: 65, endPoint y: 321, distance: 185.4
click at [65, 321] on div "< label class = "block text-sm font-semibold mb-1" for = "agencyOther" > Agency…" at bounding box center [295, 339] width 466 height 523
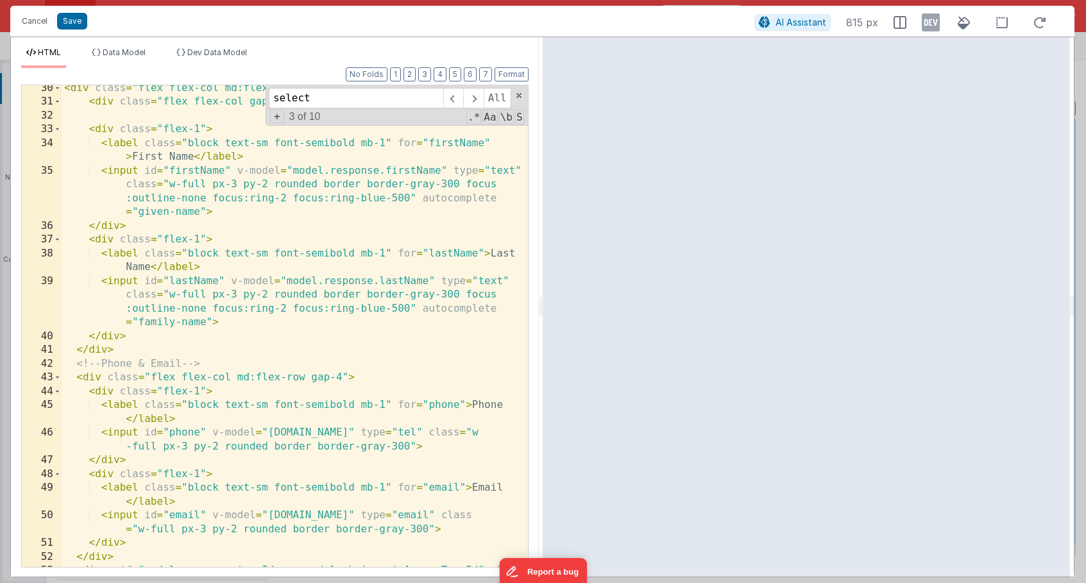
scroll to position [400, 0]
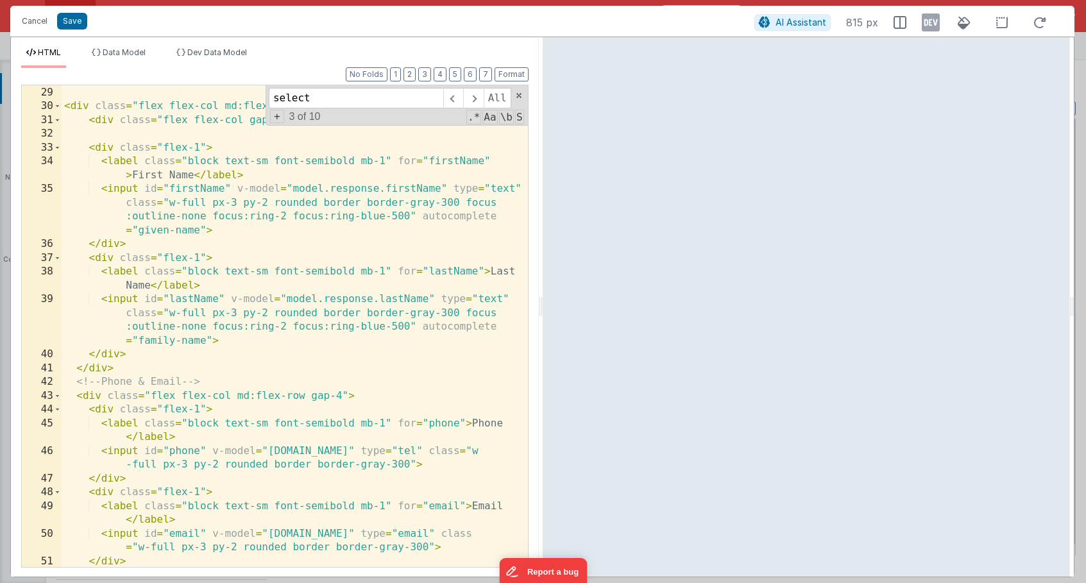
click at [93, 290] on div "< div class = "bg-white rounded-lg p-4" > < div class = "flex flex-col md:flex-…" at bounding box center [295, 326] width 466 height 509
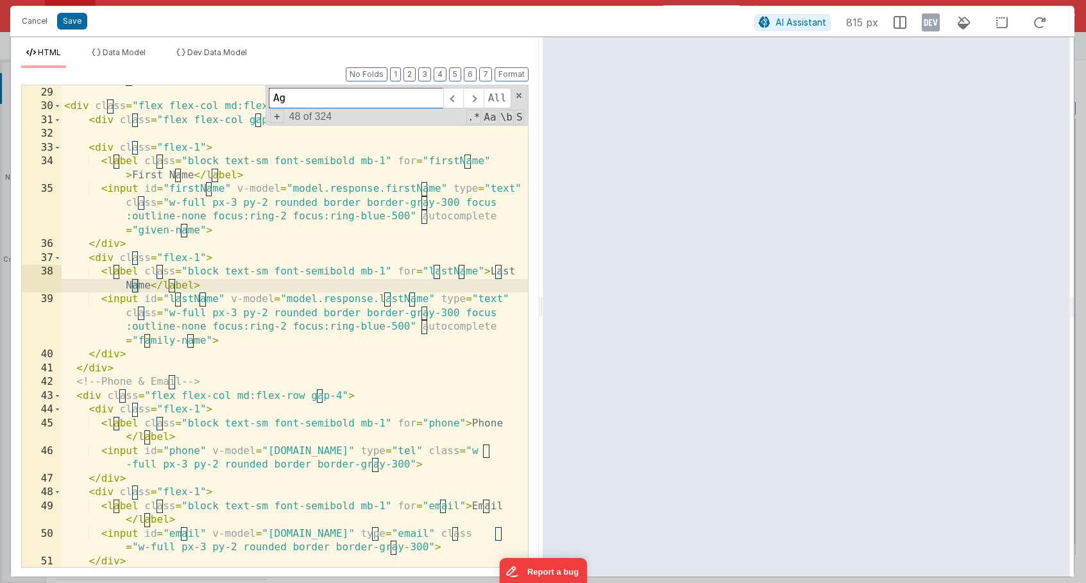
scroll to position [669, 0]
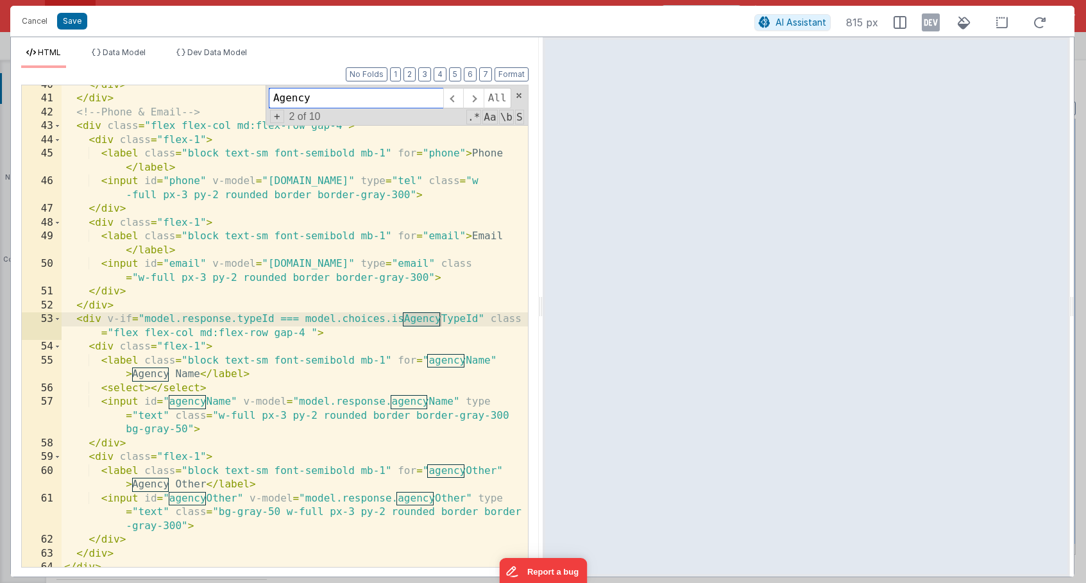
type input "Agency"
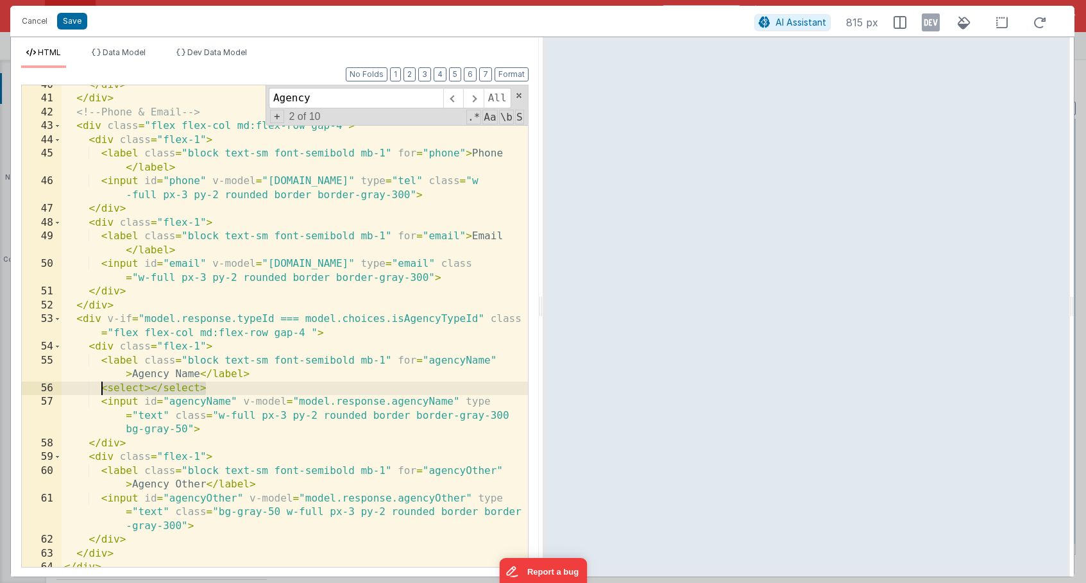
drag, startPoint x: 220, startPoint y: 383, endPoint x: 99, endPoint y: 386, distance: 120.6
click at [99, 386] on div "</ div > </ div > <!-- Phone & Email --> < div class = "flex flex-col md:flex-r…" at bounding box center [295, 332] width 466 height 509
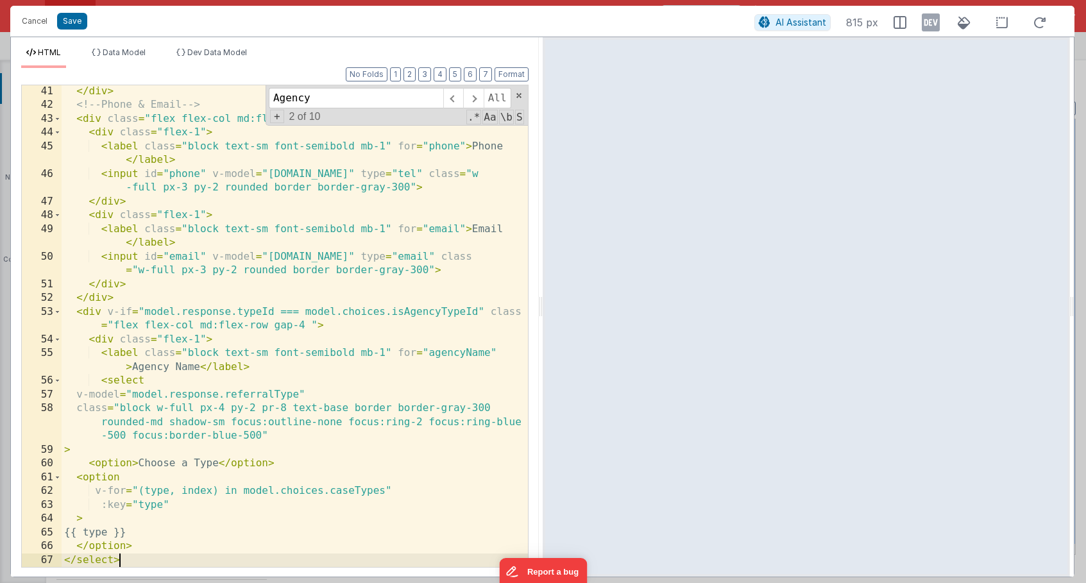
click at [258, 394] on div "</ div > <!-- Phone & Email --> < div class = "flex flex-col md:flex-row gap-4"…" at bounding box center [295, 353] width 466 height 537
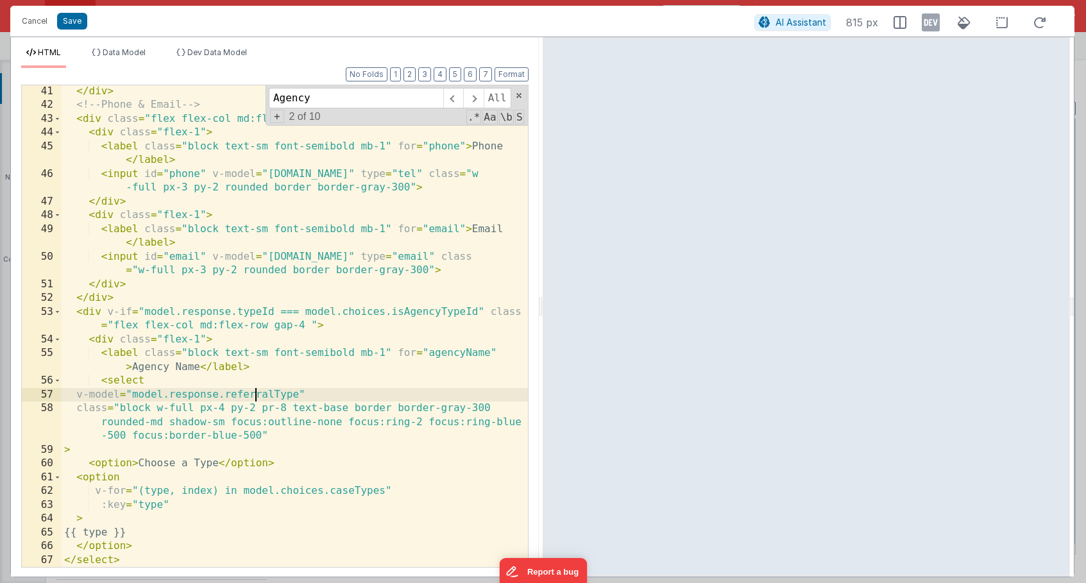
click at [258, 394] on div "</ div > <!-- Phone & Email --> < div class = "flex flex-col md:flex-row gap-4"…" at bounding box center [295, 353] width 466 height 537
click at [122, 58] on li "Data Model" at bounding box center [119, 57] width 64 height 21
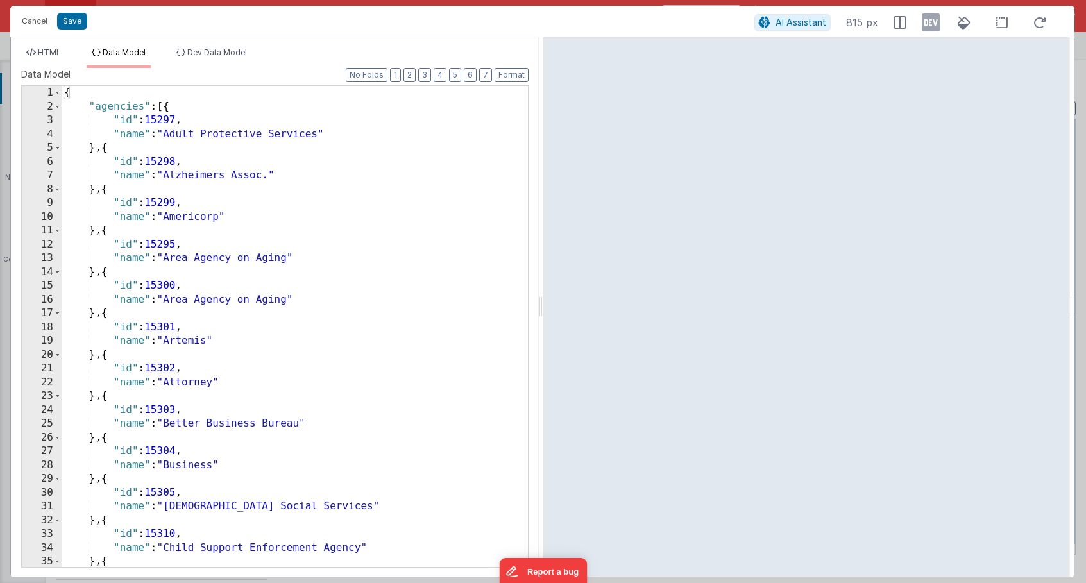
scroll to position [0, 0]
click at [60, 100] on span at bounding box center [57, 107] width 7 height 14
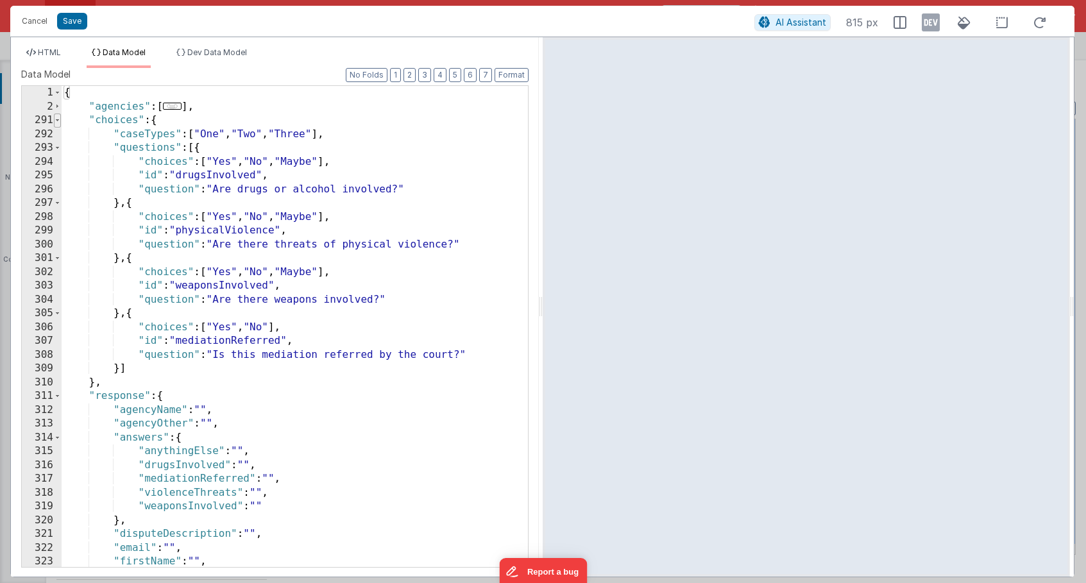
click at [60, 119] on span at bounding box center [57, 121] width 7 height 14
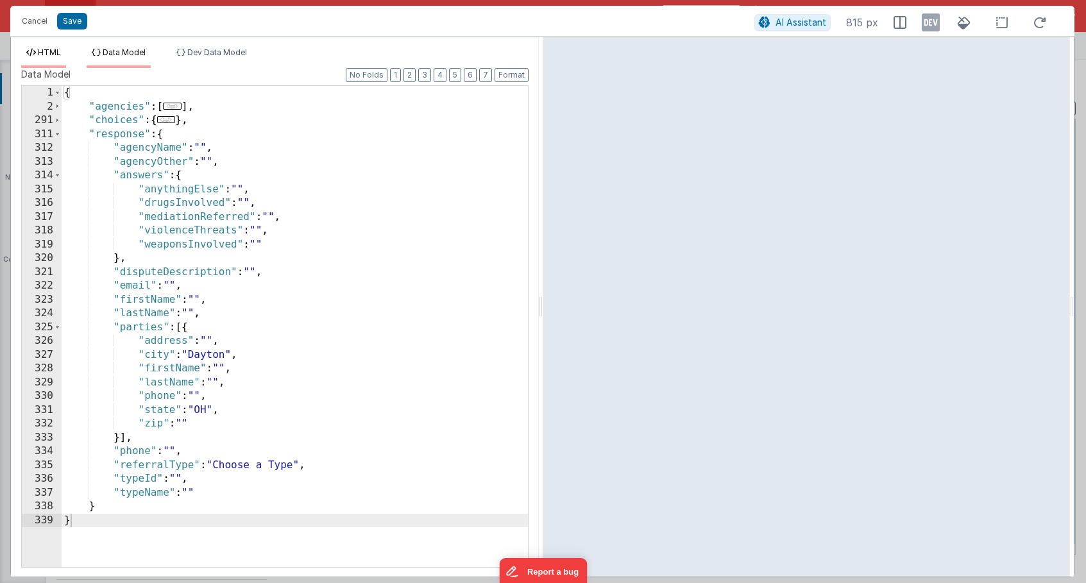
click at [53, 52] on span "HTML" at bounding box center [49, 52] width 23 height 10
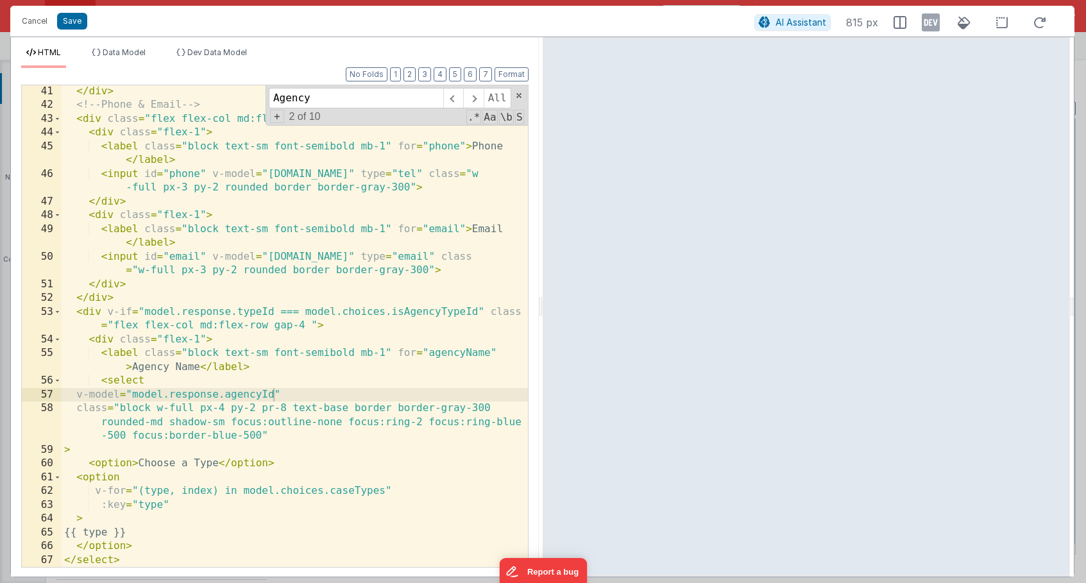
click at [214, 396] on div "</ div > <!-- Phone & Email --> < div class = "flex flex-col md:flex-row gap-4"…" at bounding box center [295, 353] width 466 height 537
click at [262, 394] on div "</ div > <!-- Phone & Email --> < div class = "flex flex-col md:flex-row gap-4"…" at bounding box center [295, 353] width 466 height 537
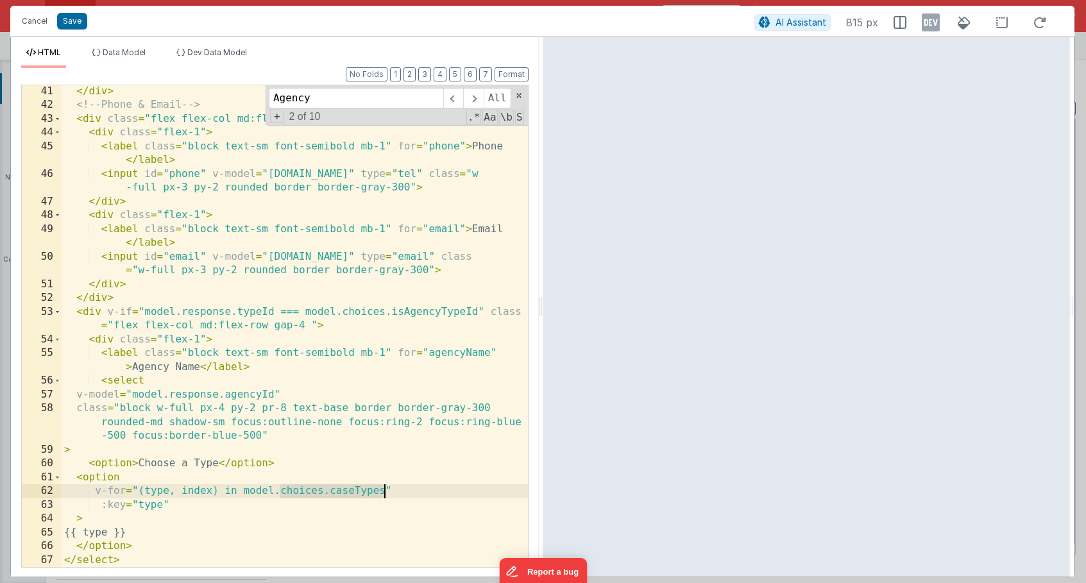
drag, startPoint x: 281, startPoint y: 493, endPoint x: 383, endPoint y: 493, distance: 102.6
click at [383, 493] on div "</ div > <!-- Phone & Email --> < div class = "flex flex-col md:flex-row gap-4"…" at bounding box center [295, 353] width 466 height 537
click at [145, 506] on div "</ div > <!-- Phone & Email --> < div class = "flex flex-col md:flex-row gap-4"…" at bounding box center [295, 353] width 466 height 537
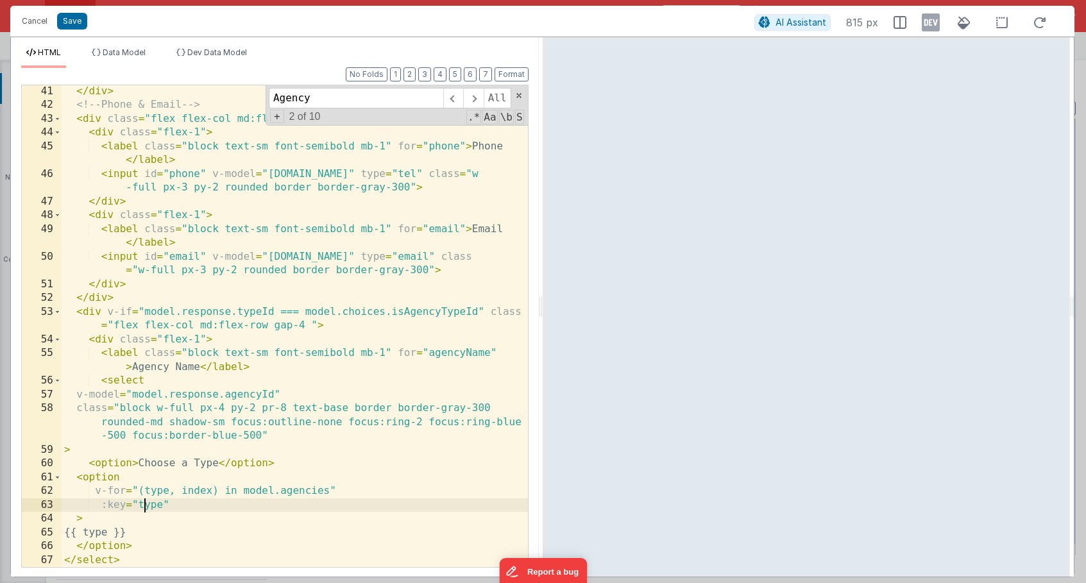
click at [145, 506] on div "</ div > <!-- Phone & Email --> < div class = "flex flex-col md:flex-row gap-4"…" at bounding box center [295, 353] width 466 height 537
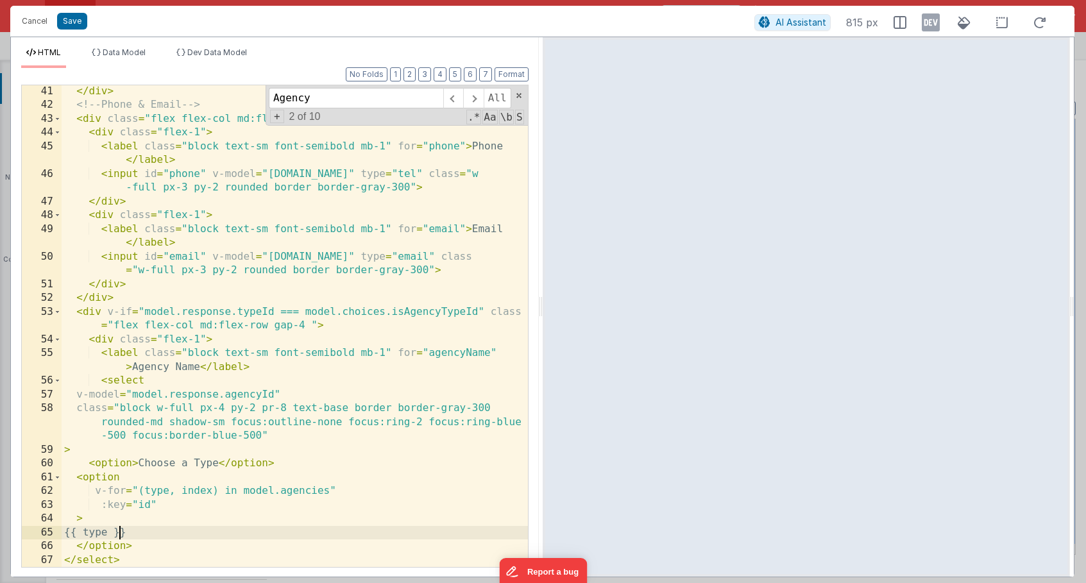
click at [119, 535] on div "</ div > <!-- Phone & Email --> < div class = "flex flex-col md:flex-row gap-4"…" at bounding box center [295, 353] width 466 height 537
click at [208, 463] on div "</ div > <!-- Phone & Email --> < div class = "flex flex-col md:flex-row gap-4"…" at bounding box center [295, 353] width 466 height 537
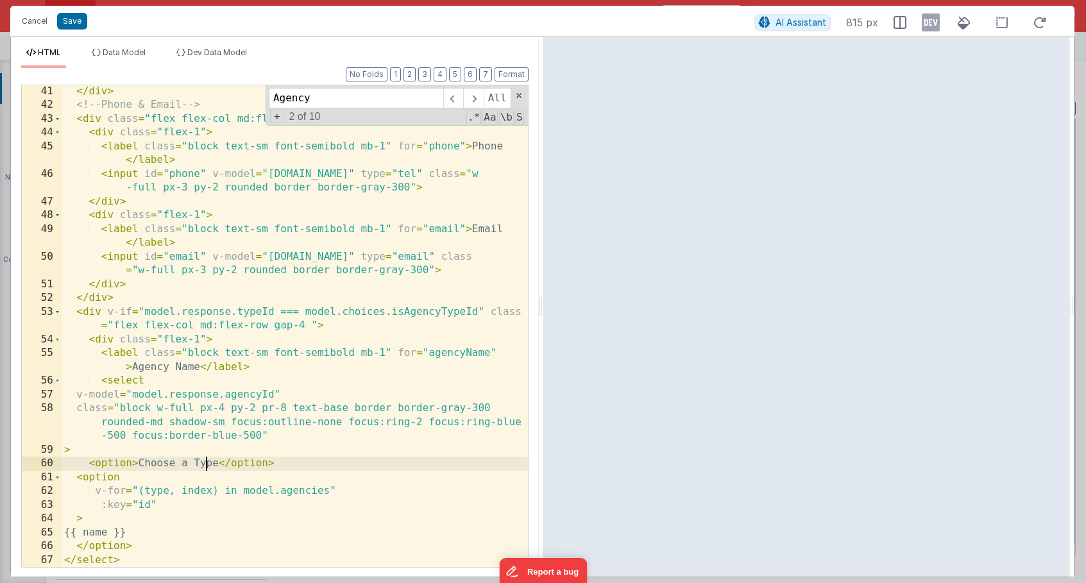
click at [208, 463] on div "</ div > <!-- Phone & Email --> < div class = "flex flex-col md:flex-row gap-4"…" at bounding box center [295, 353] width 466 height 537
click at [70, 21] on button "Save" at bounding box center [72, 21] width 30 height 17
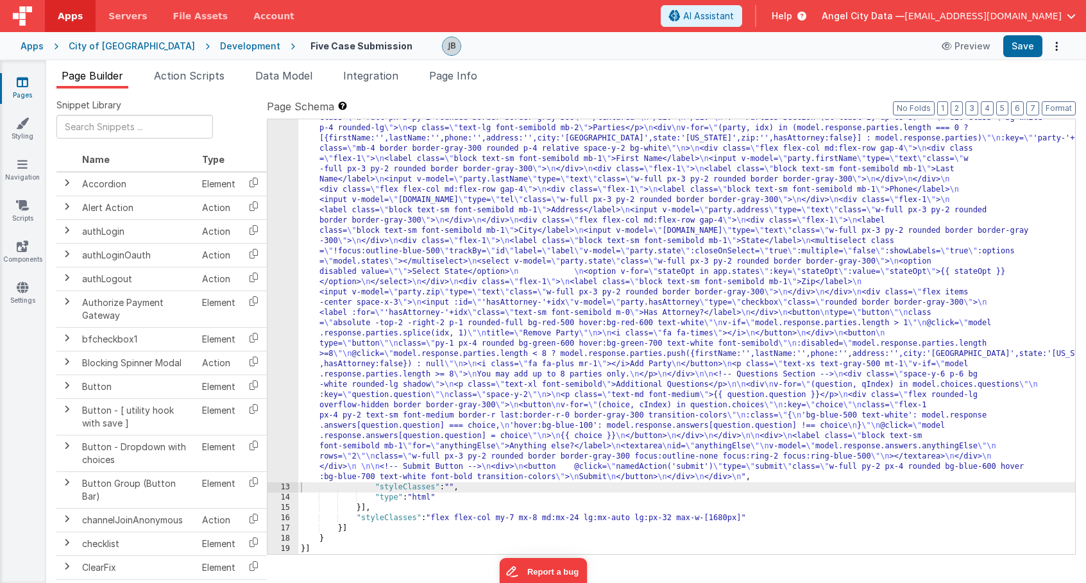
scroll to position [417, 0]
click at [1023, 50] on button "Save" at bounding box center [1022, 46] width 39 height 22
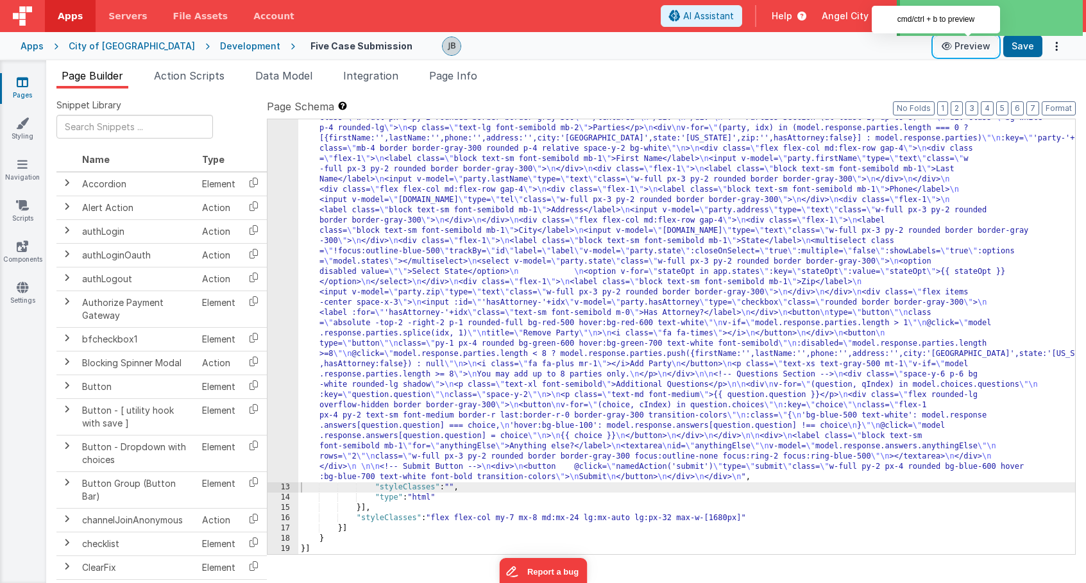
click at [960, 49] on button "Preview" at bounding box center [966, 46] width 64 height 21
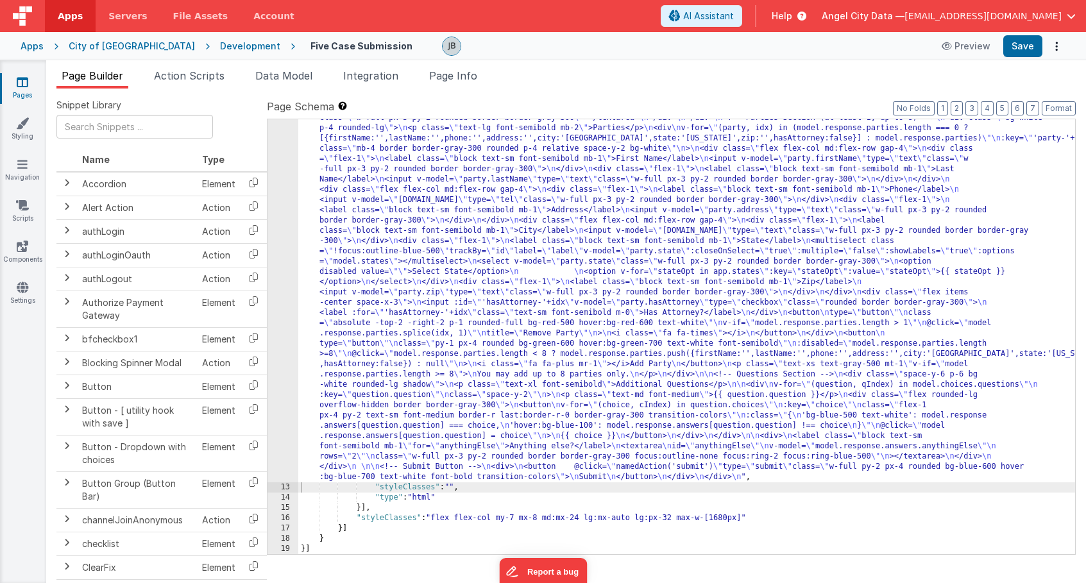
click at [295, 226] on div "12" at bounding box center [282, 159] width 31 height 646
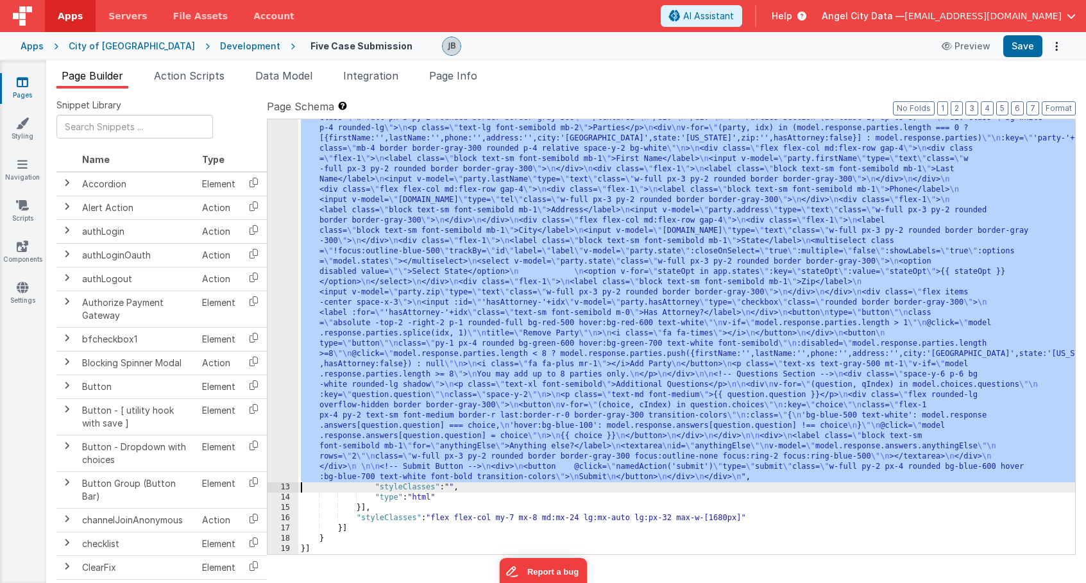
click at [287, 227] on div "12" at bounding box center [282, 159] width 31 height 646
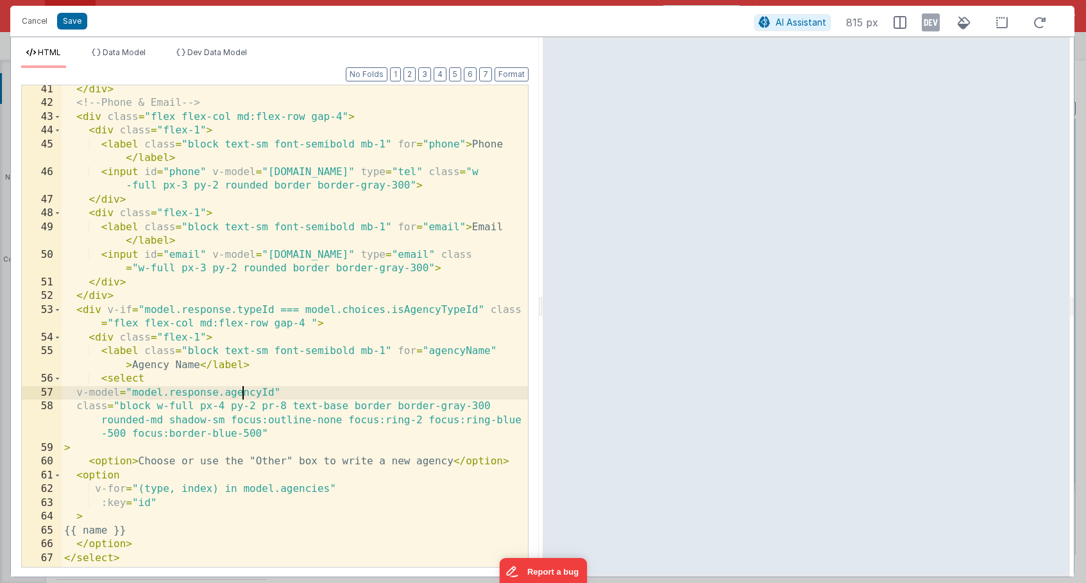
scroll to position [0, 0]
click at [243, 393] on div "</ div > <!-- Phone & Email --> < div class = "flex flex-col md:flex-row gap-4"…" at bounding box center [295, 351] width 466 height 537
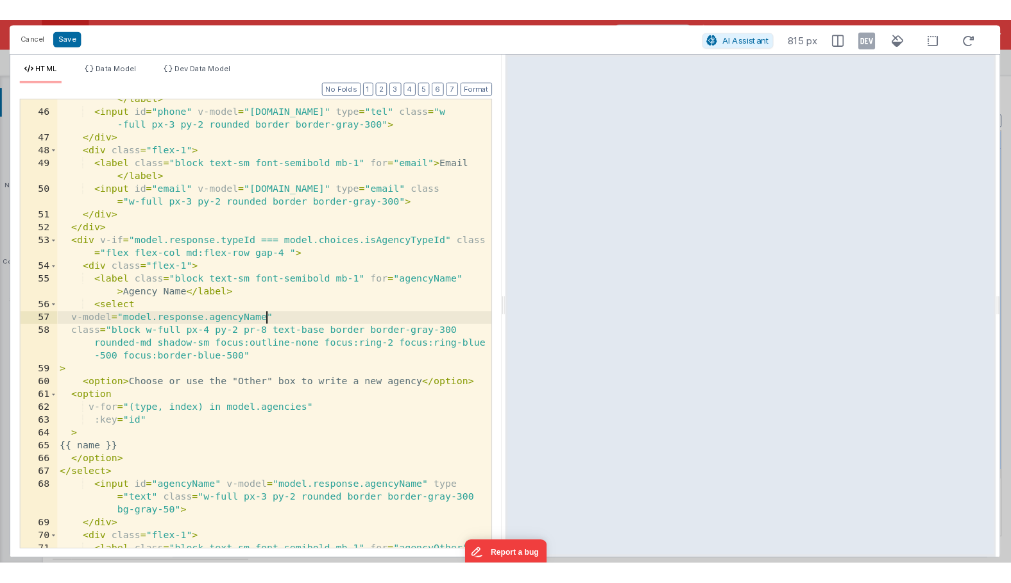
scroll to position [752, 0]
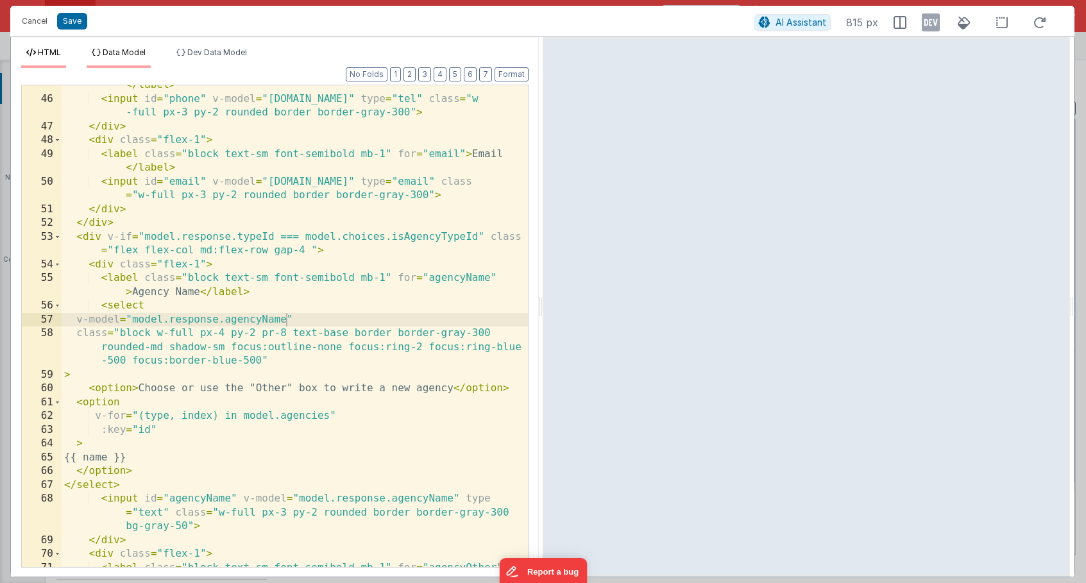
click at [107, 48] on span "Data Model" at bounding box center [124, 52] width 43 height 10
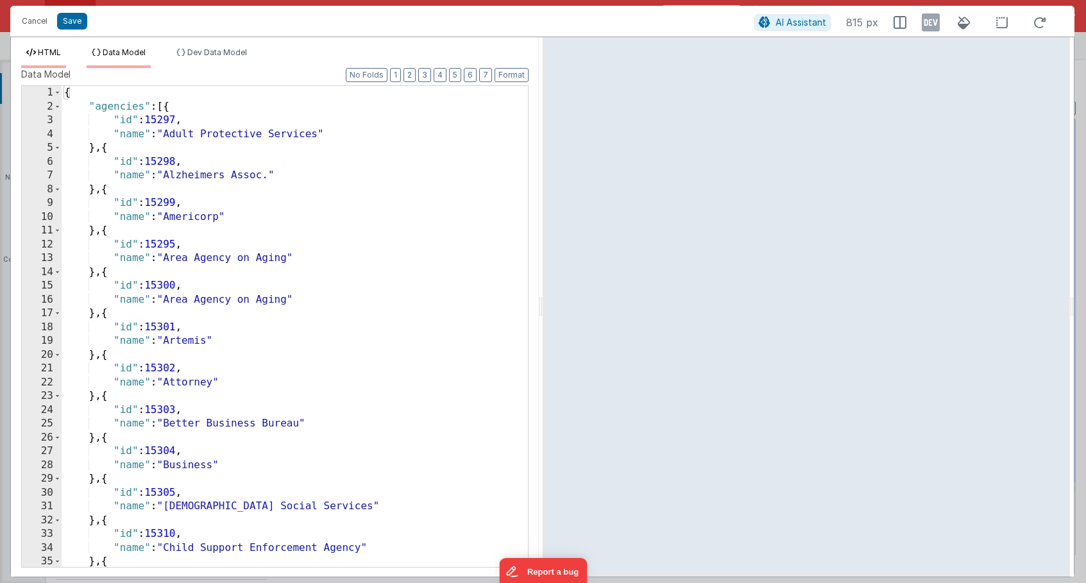
click at [51, 54] on span "HTML" at bounding box center [49, 52] width 23 height 10
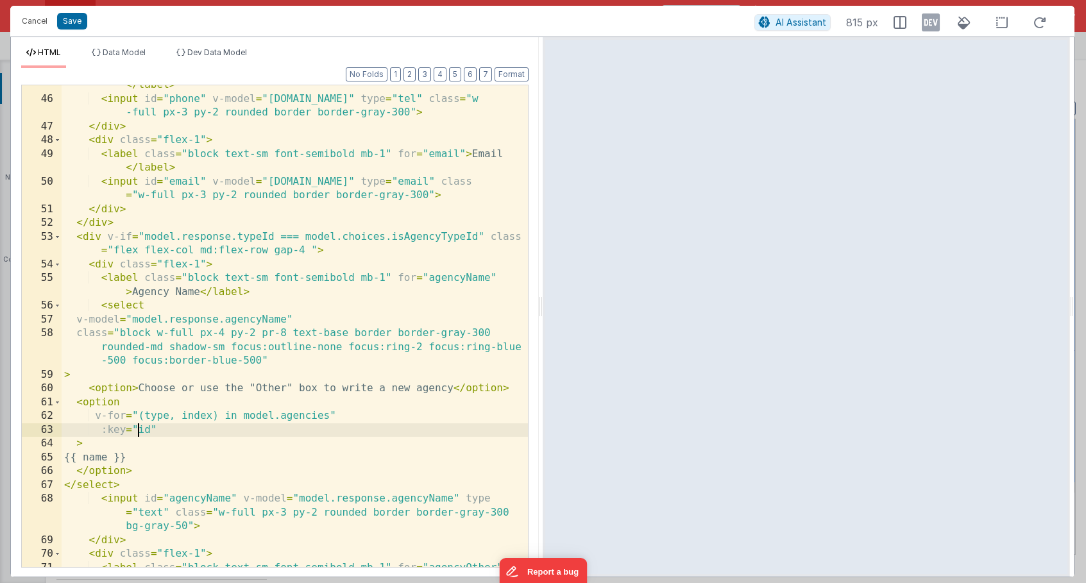
click at [139, 432] on div "< label class = "block text-sm font-semibold mb-1" for = "phone" > Phone </ lab…" at bounding box center [295, 333] width 466 height 537
click at [153, 418] on div "< label class = "block text-sm font-semibold mb-1" for = "phone" > Phone </ lab…" at bounding box center [295, 333] width 466 height 537
click at [138, 429] on div "< label class = "block text-sm font-semibold mb-1" for = "phone" > Phone </ lab…" at bounding box center [295, 333] width 466 height 537
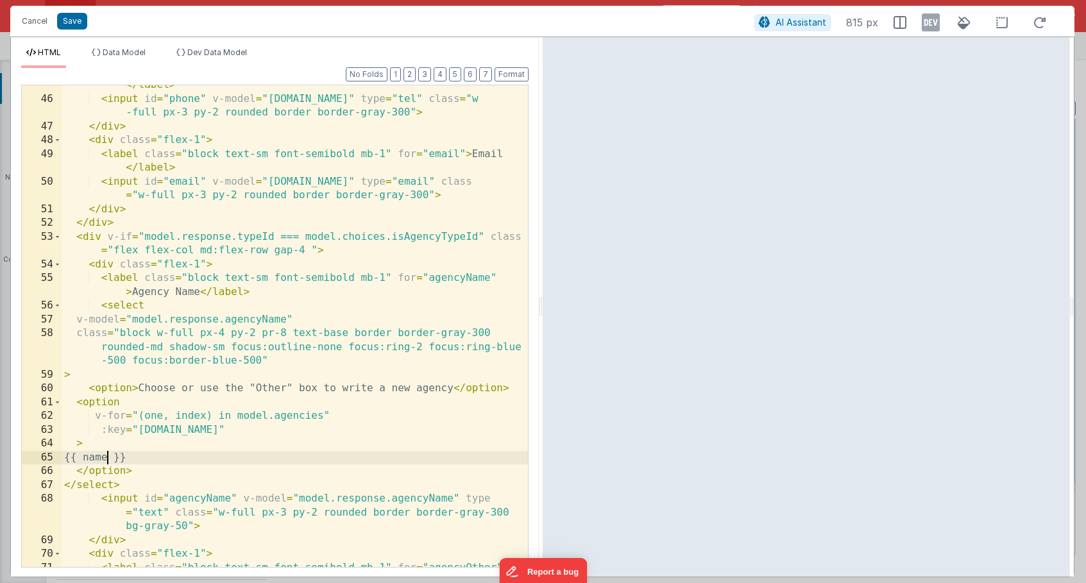
click at [109, 455] on div "< label class = "block text-sm font-semibold mb-1" for = "phone" > Phone </ lab…" at bounding box center [295, 333] width 466 height 537
click at [72, 20] on button "Save" at bounding box center [72, 21] width 30 height 17
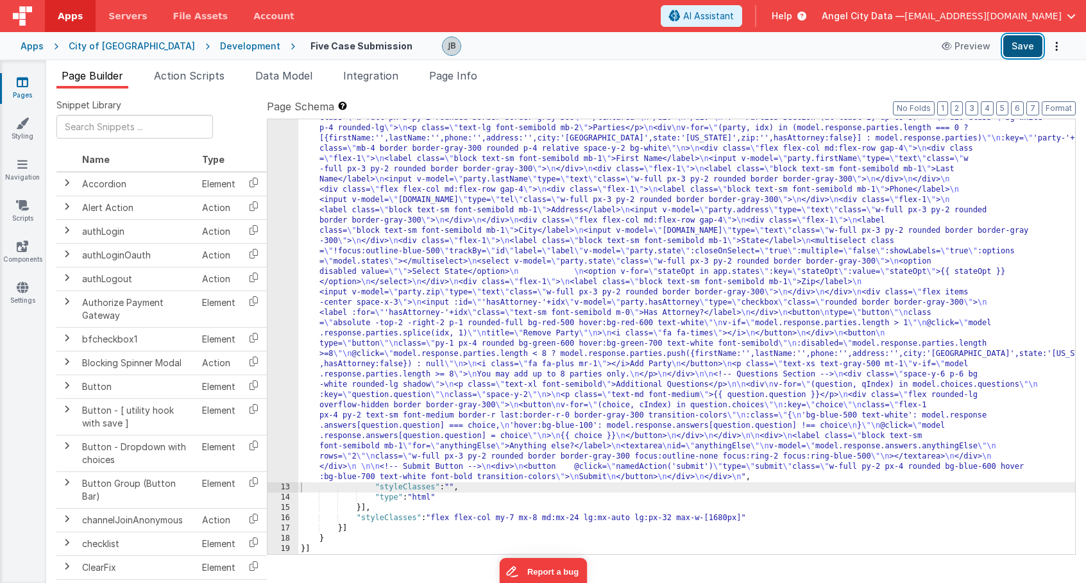
click at [1025, 39] on button "Save" at bounding box center [1022, 46] width 39 height 22
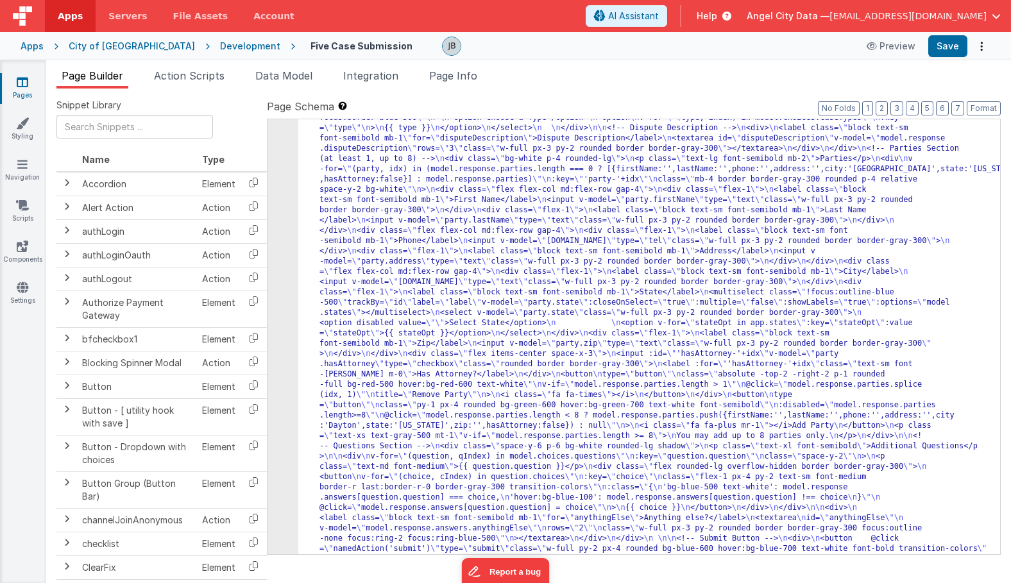
click at [279, 280] on div "12" at bounding box center [282, 200] width 31 height 729
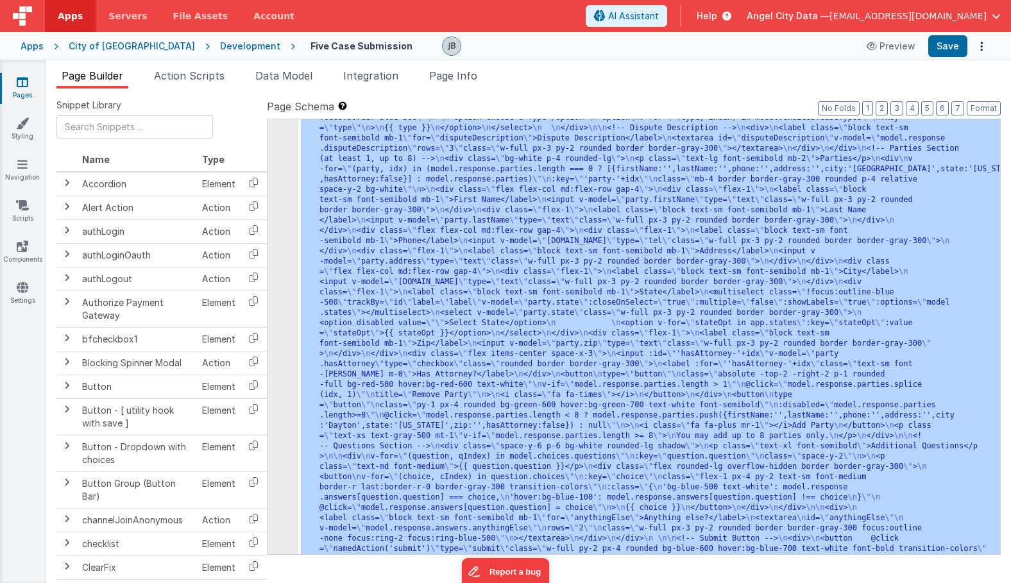
click at [279, 280] on div "12" at bounding box center [282, 200] width 31 height 729
click at [283, 280] on div "12" at bounding box center [282, 200] width 31 height 729
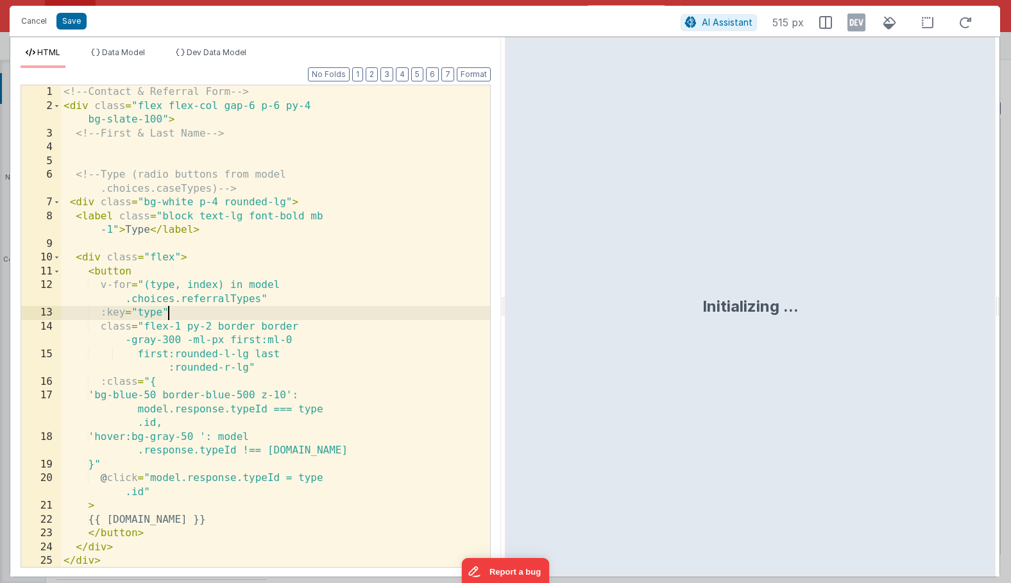
scroll to position [0, 0]
click at [232, 315] on div "<!-- Contact & Referral Form --> < div class = "flex flex-col gap-6 p-6 py-4 bg…" at bounding box center [275, 339] width 429 height 509
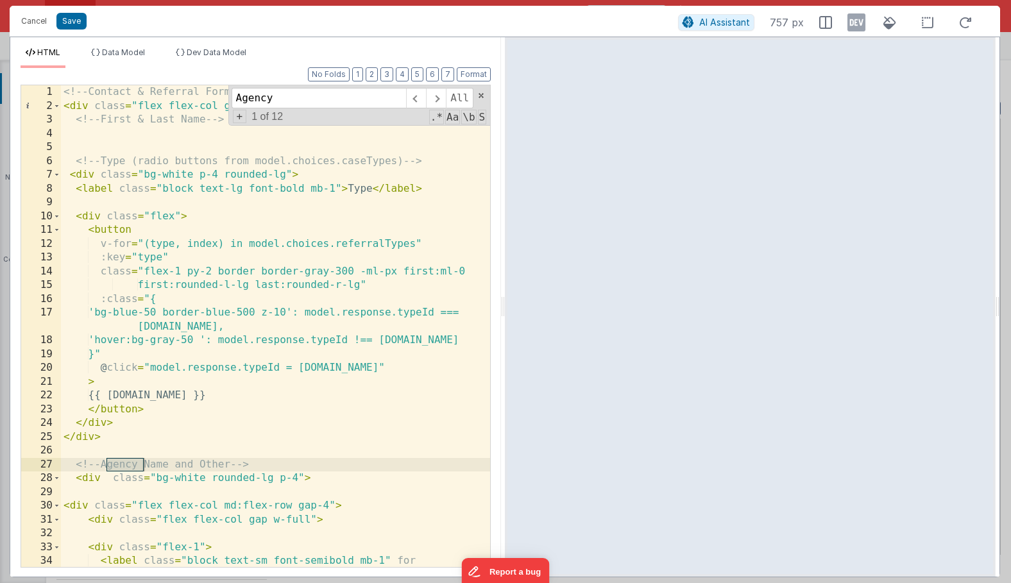
type input "Agency"
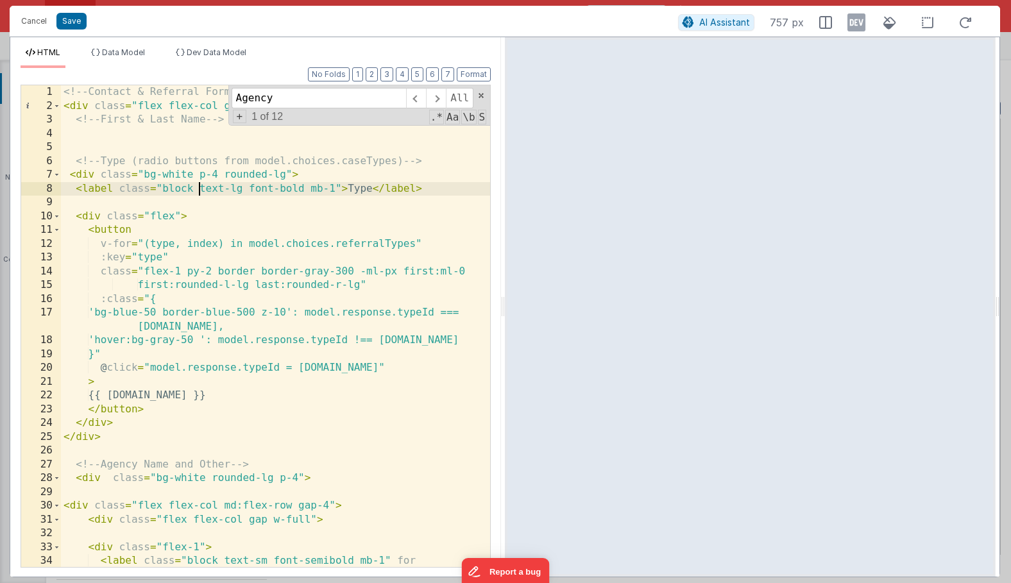
click at [198, 195] on div "<!-- Contact & Referral Form --> < div class = "flex flex-col gap-6 p-6 py-4 bg…" at bounding box center [275, 346] width 429 height 523
click at [160, 181] on div "<!-- Contact & Referral Form --> < div class = "flex flex-col gap-6 p-6 py-4 bg…" at bounding box center [275, 346] width 429 height 523
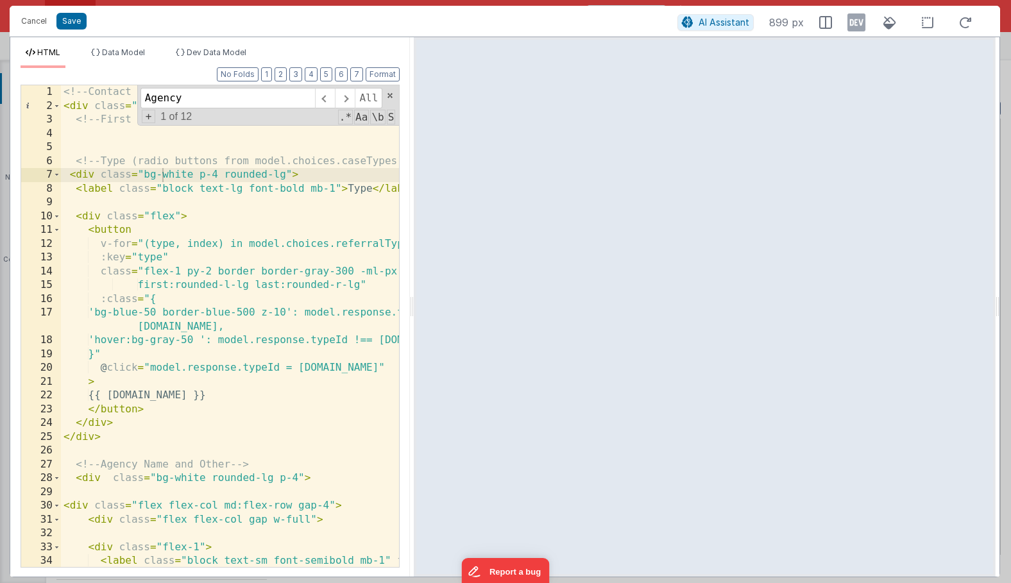
drag, startPoint x: 501, startPoint y: 287, endPoint x: 412, endPoint y: 299, distance: 89.3
click at [412, 299] on html "Cancel Save AI Assistant 899 px HTML Data Model Dev Data Model Format 7 6 5 4 3…" at bounding box center [505, 291] width 1011 height 583
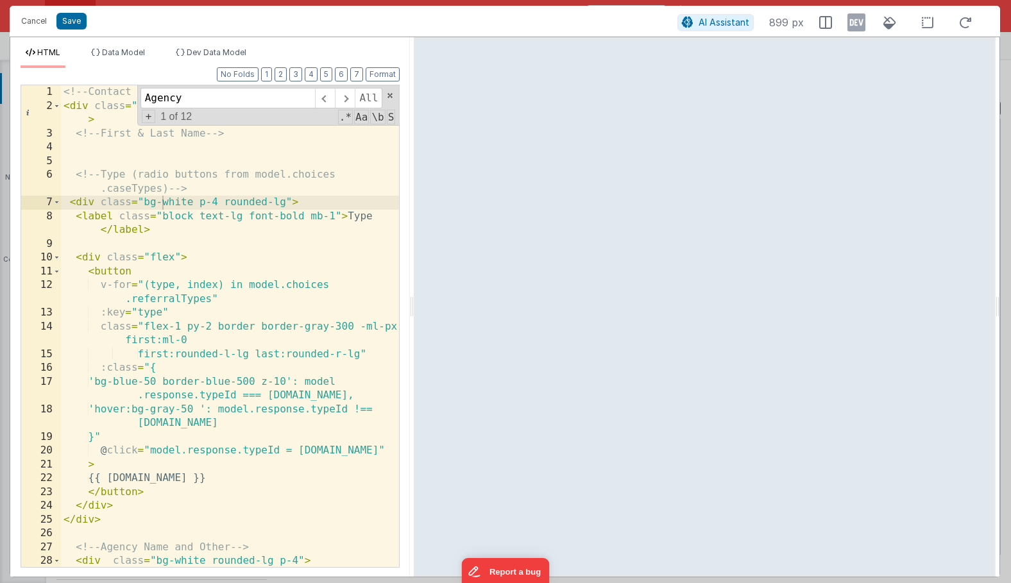
click at [103, 213] on div "<!-- Contact & Referral Form --> < div class = "flex flex-col gap-6 p-6 py-4 bg…" at bounding box center [230, 339] width 338 height 509
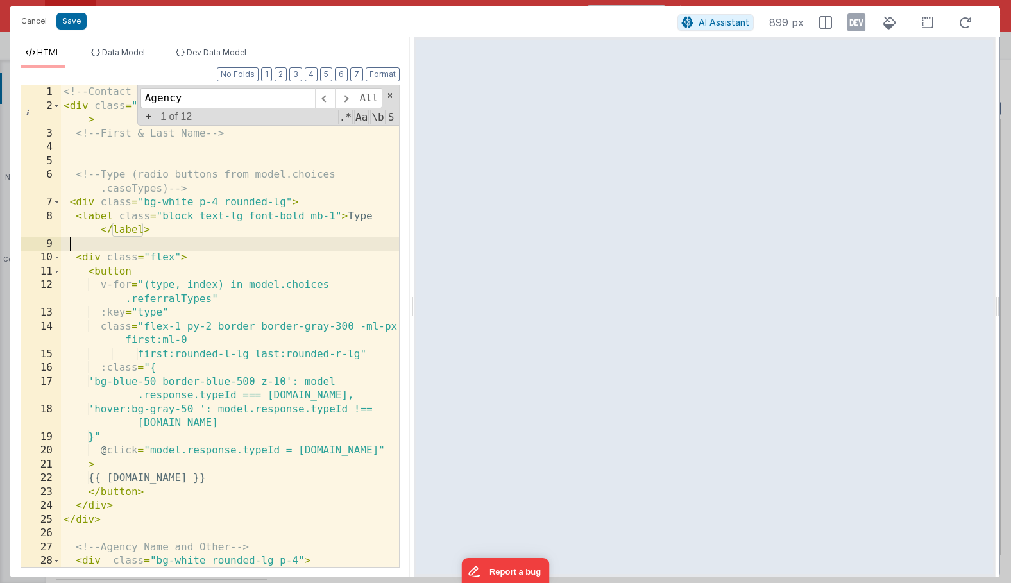
click at [99, 246] on div "<!-- Contact & Referral Form --> < div class = "flex flex-col gap-6 p-6 py-4 bg…" at bounding box center [230, 339] width 338 height 509
click at [109, 273] on div "<!-- Contact & Referral Form --> < div class = "flex flex-col gap-6 p-6 py-4 bg…" at bounding box center [230, 339] width 338 height 509
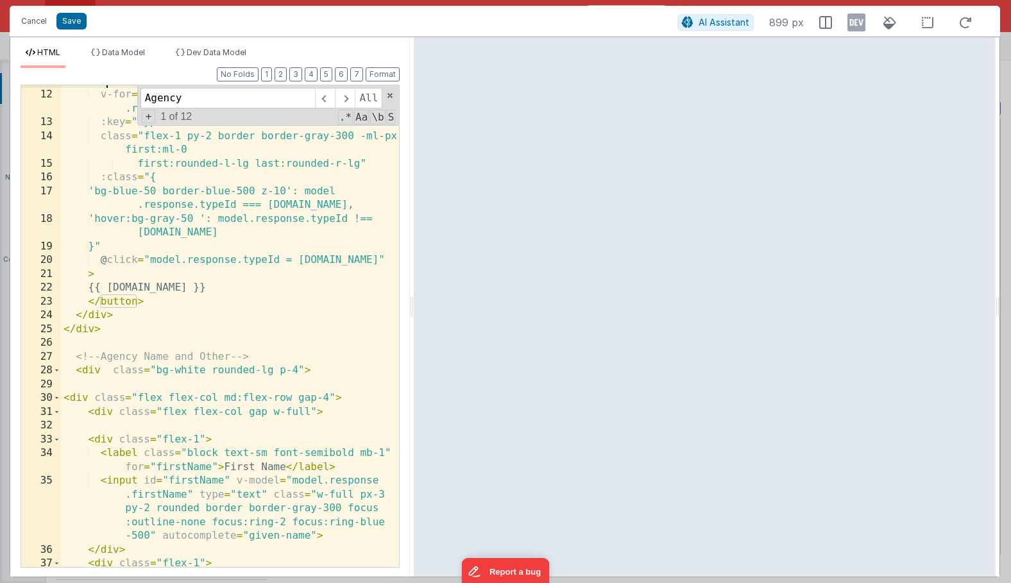
scroll to position [223, 0]
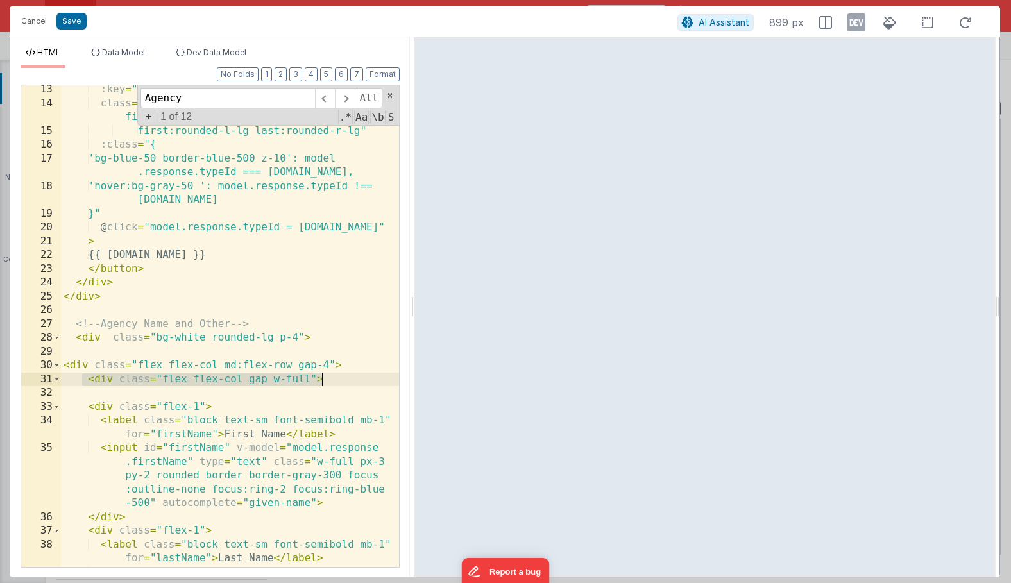
drag, startPoint x: 81, startPoint y: 380, endPoint x: 336, endPoint y: 381, distance: 255.2
click at [336, 381] on div ":key = "type" class = "flex-1 py-2 border border-gray-300 -ml-px first:ml-0 fir…" at bounding box center [230, 365] width 338 height 564
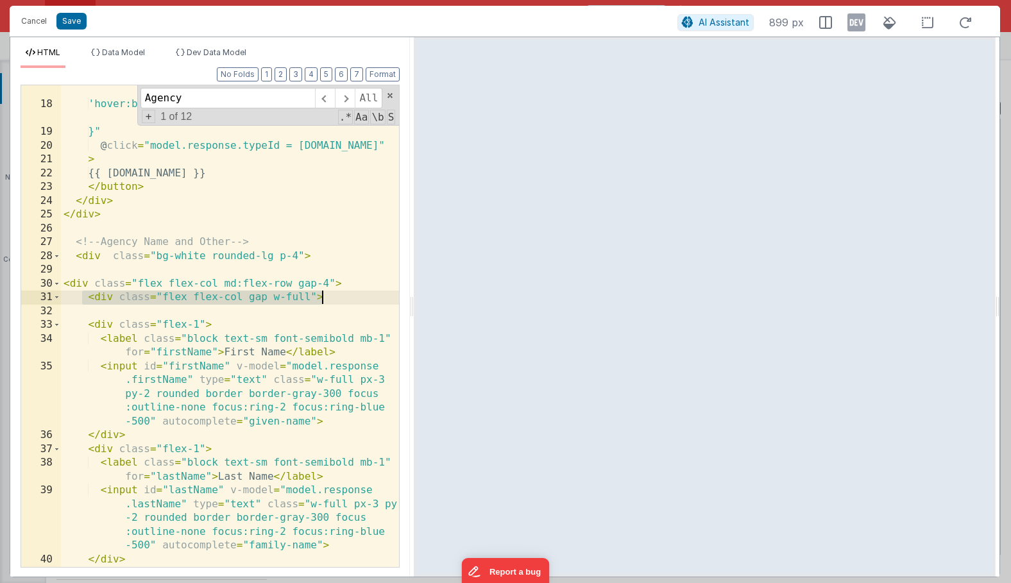
scroll to position [332, 0]
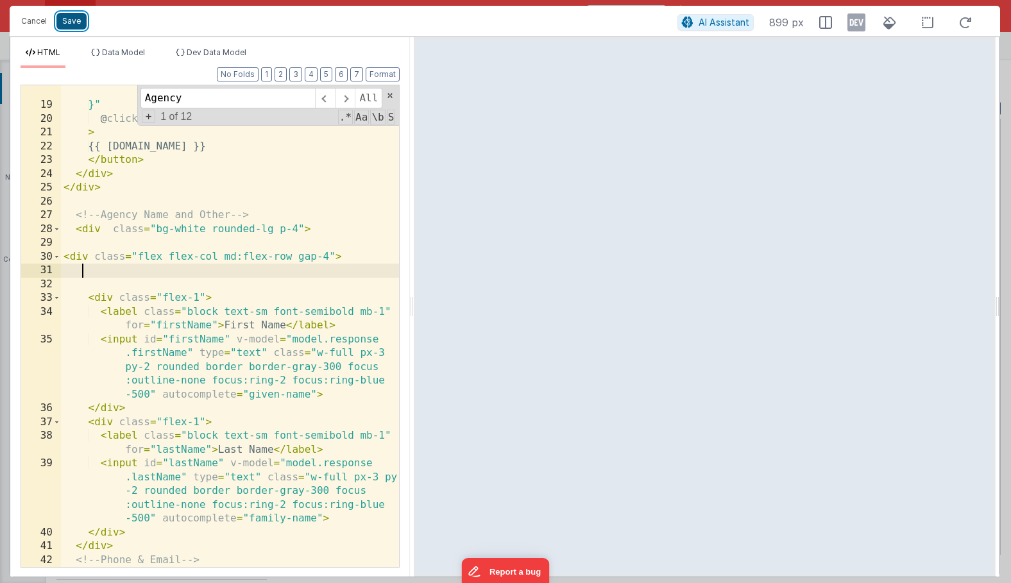
click at [74, 24] on button "Save" at bounding box center [71, 21] width 30 height 17
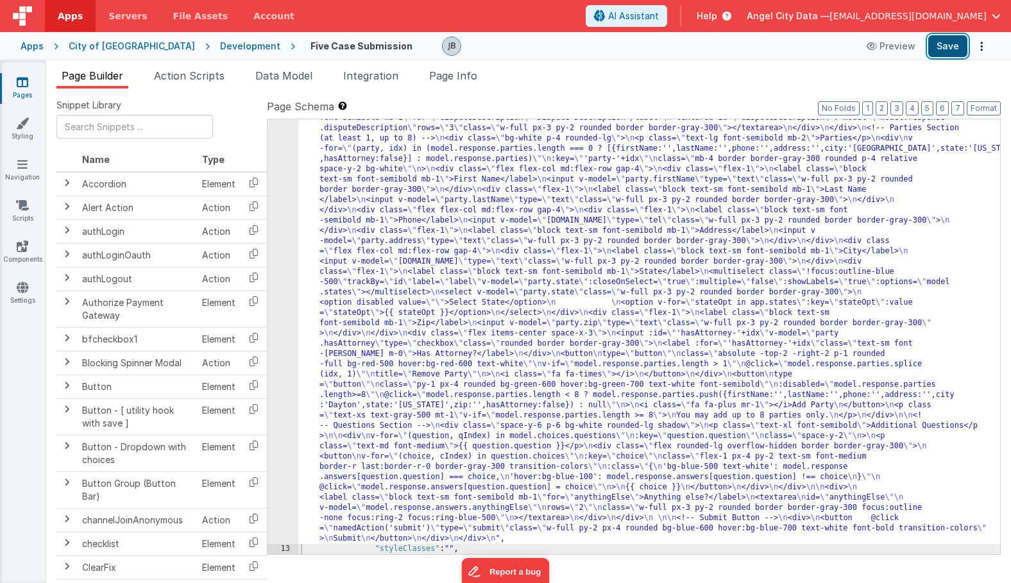
click at [938, 50] on button "Save" at bounding box center [947, 46] width 39 height 22
click at [273, 317] on div "12" at bounding box center [282, 179] width 31 height 729
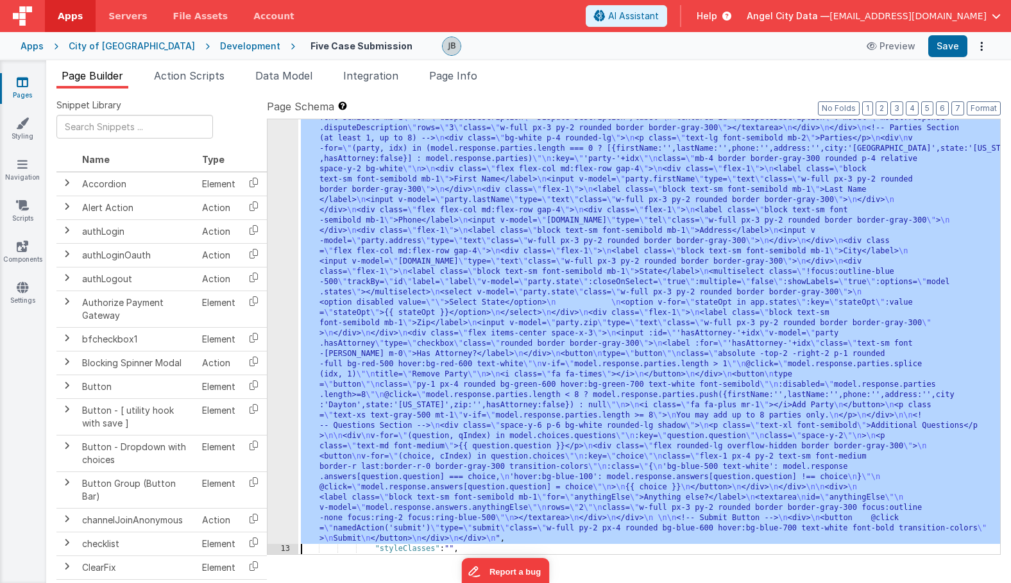
click at [277, 314] on div "12" at bounding box center [282, 179] width 31 height 729
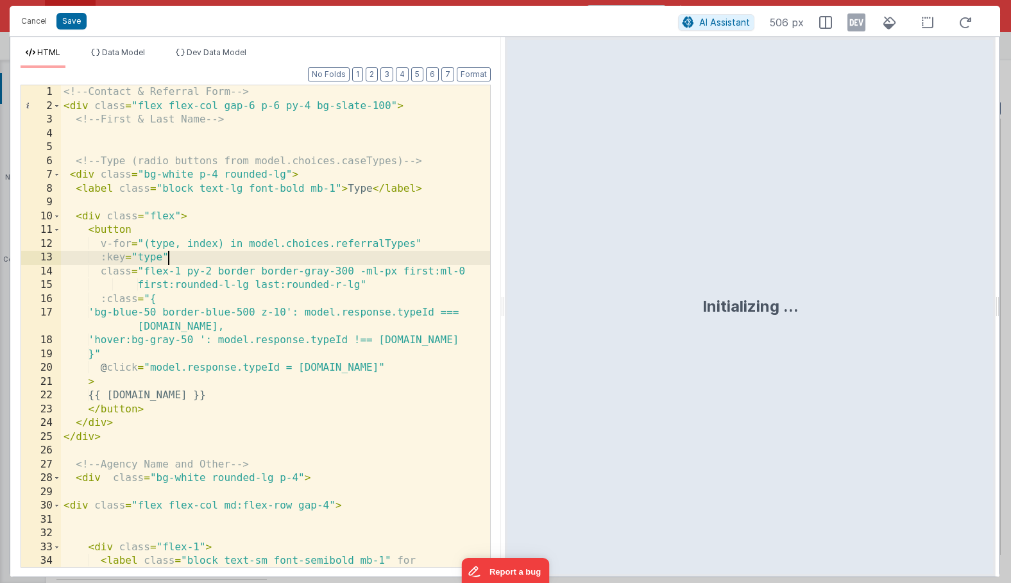
click at [212, 262] on div "<!-- Contact & Referral Form --> < div class = "flex flex-col gap-6 p-6 py-4 bg…" at bounding box center [275, 346] width 429 height 523
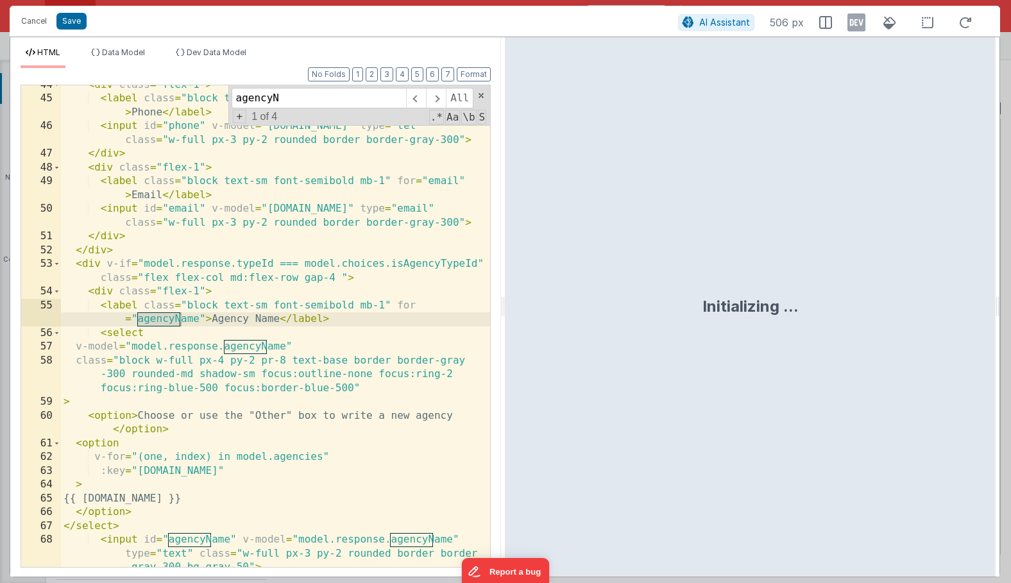
scroll to position [724, 0]
type input "agencyName"
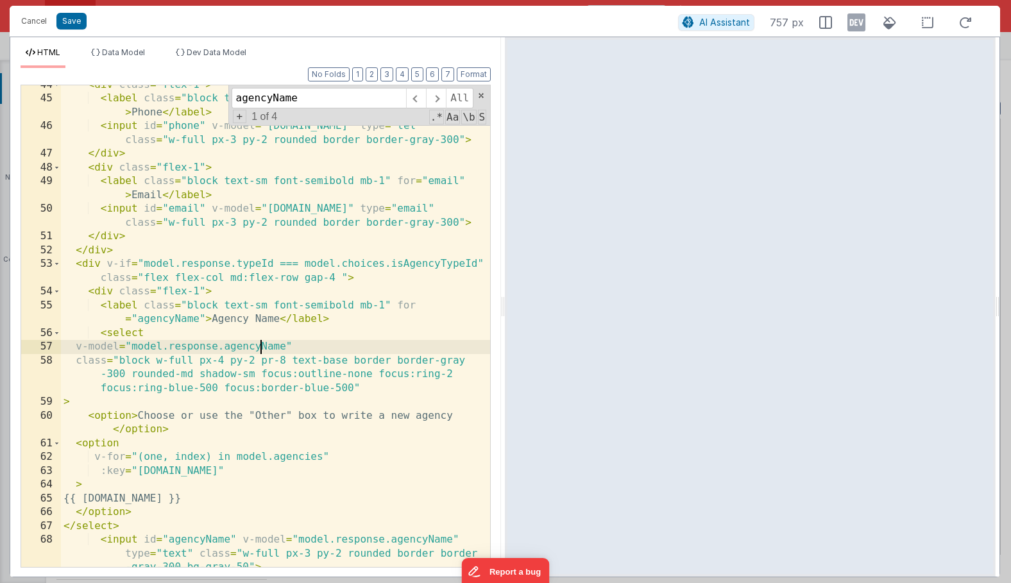
click at [262, 349] on div "< div class = "flex-1" > < label class = "block text-sm font-semibold mb-1" for…" at bounding box center [275, 346] width 429 height 537
click at [81, 24] on button "Save" at bounding box center [71, 21] width 30 height 17
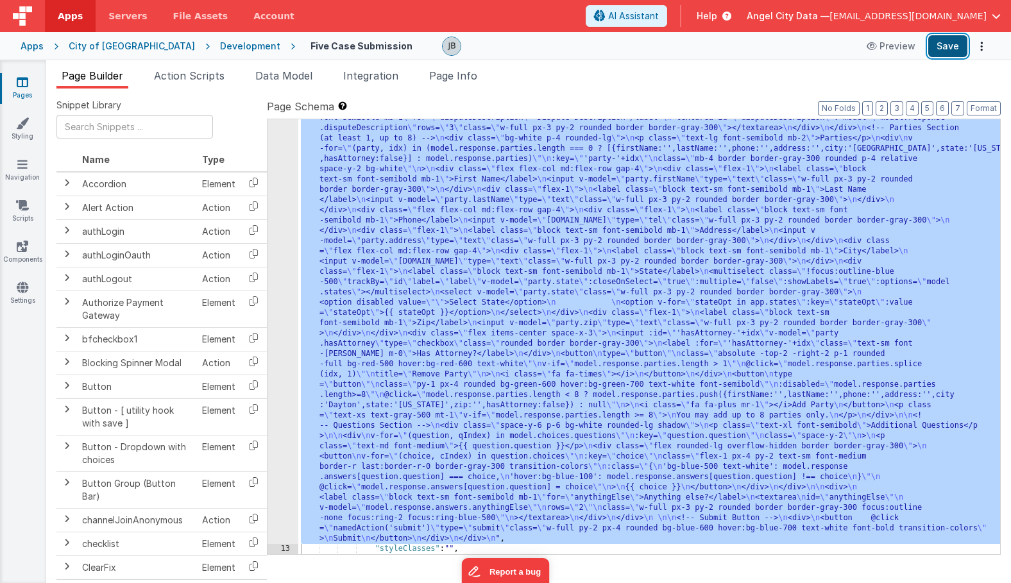
click at [941, 44] on button "Save" at bounding box center [947, 46] width 39 height 22
click at [287, 342] on div "12" at bounding box center [282, 179] width 31 height 729
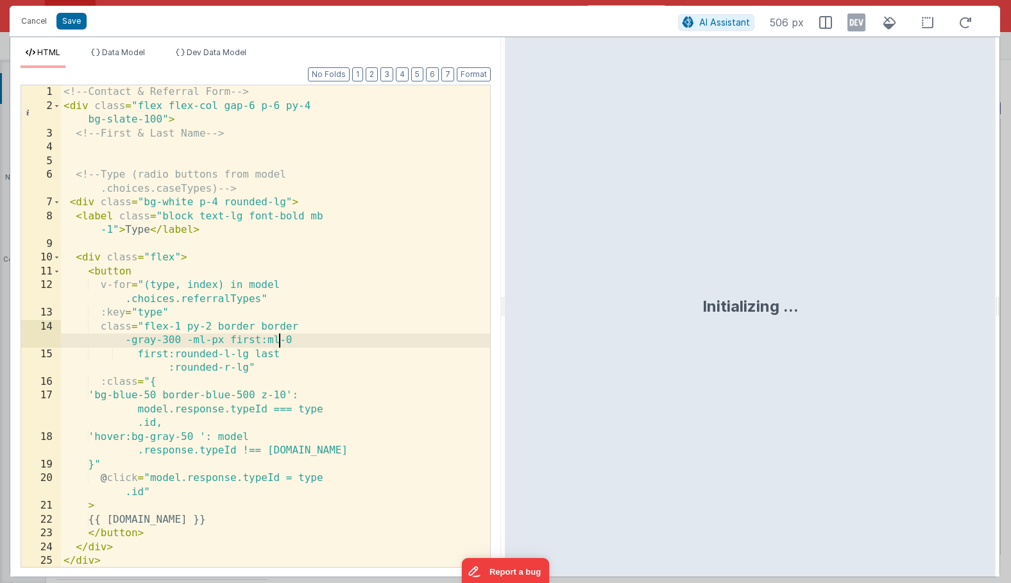
scroll to position [0, 0]
click at [276, 340] on div "<!-- Contact & Referral Form --> < div class = "flex flex-col gap-6 p-6 py-4 bg…" at bounding box center [275, 339] width 429 height 509
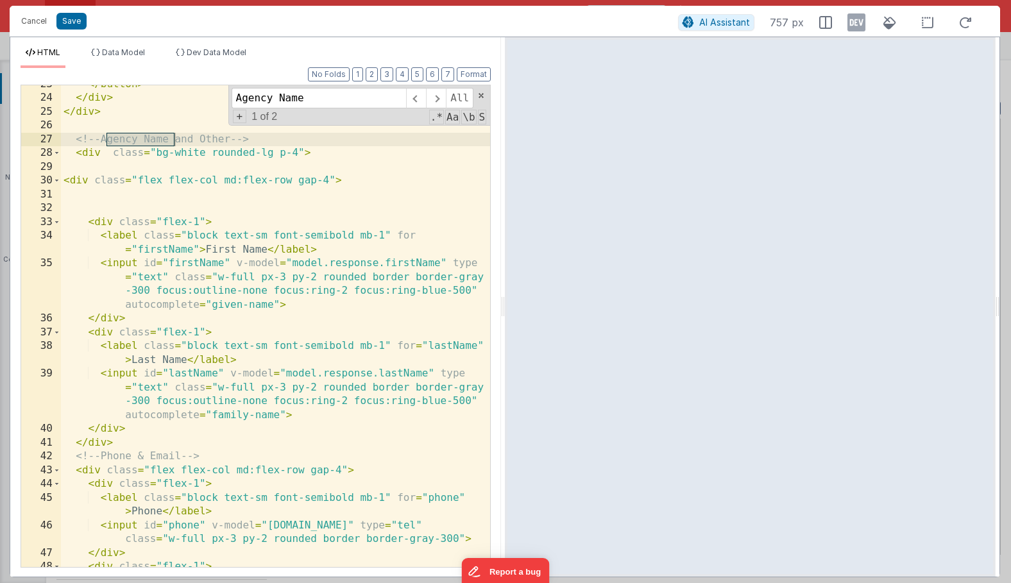
scroll to position [325, 0]
type input "Agency Name"
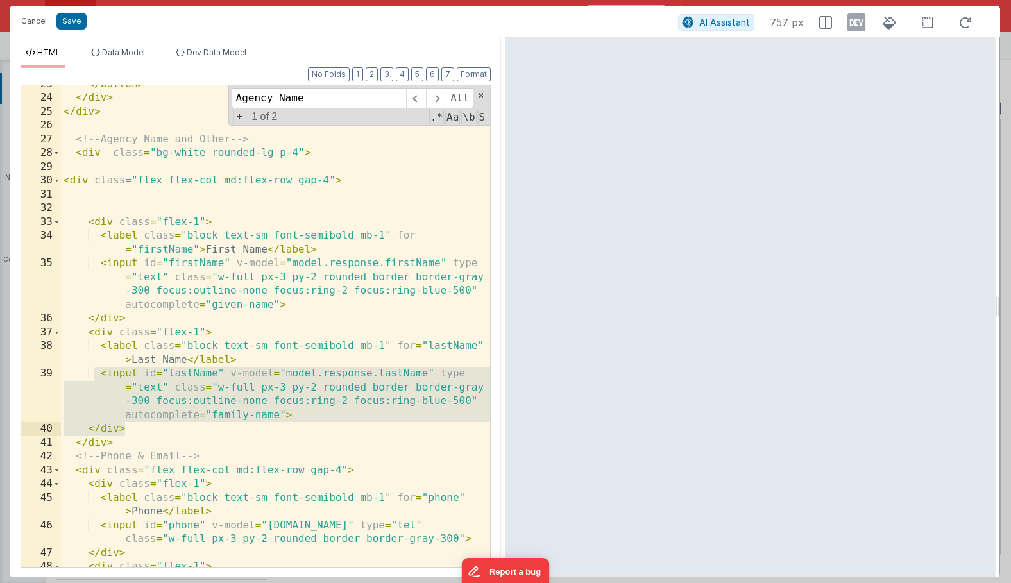
drag, startPoint x: 96, startPoint y: 373, endPoint x: 188, endPoint y: 424, distance: 105.6
click at [188, 424] on div "</ button > </ div > </ div > <!-- Agency Name and Other --> < div class = "bg-…" at bounding box center [275, 332] width 429 height 509
click at [260, 412] on div "</ button > </ div > </ div > <!-- Agency Name and Other --> < div class = "bg-…" at bounding box center [275, 332] width 429 height 509
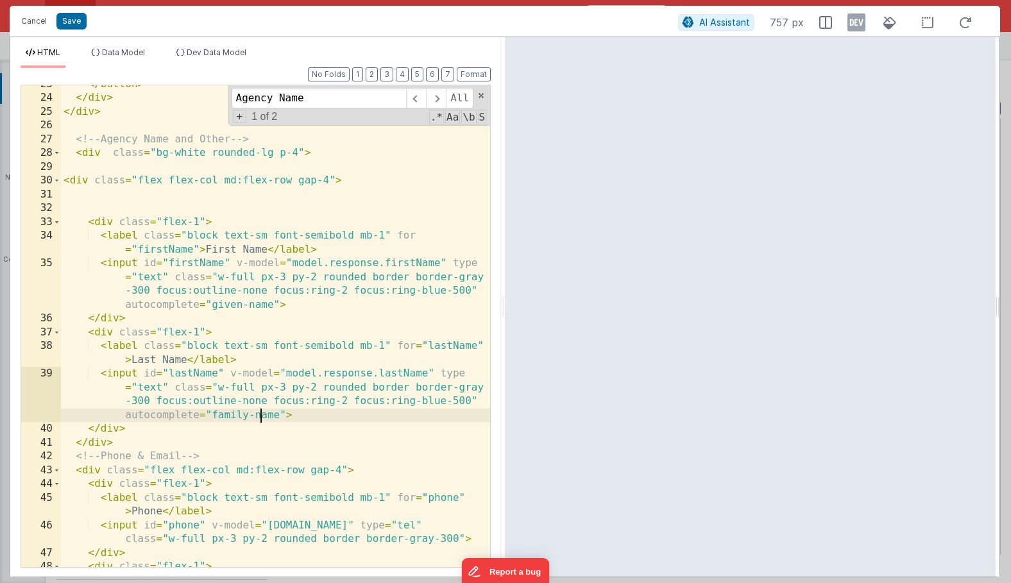
click at [260, 412] on div "</ button > </ div > </ div > <!-- Agency Name and Other --> < div class = "bg-…" at bounding box center [275, 332] width 429 height 509
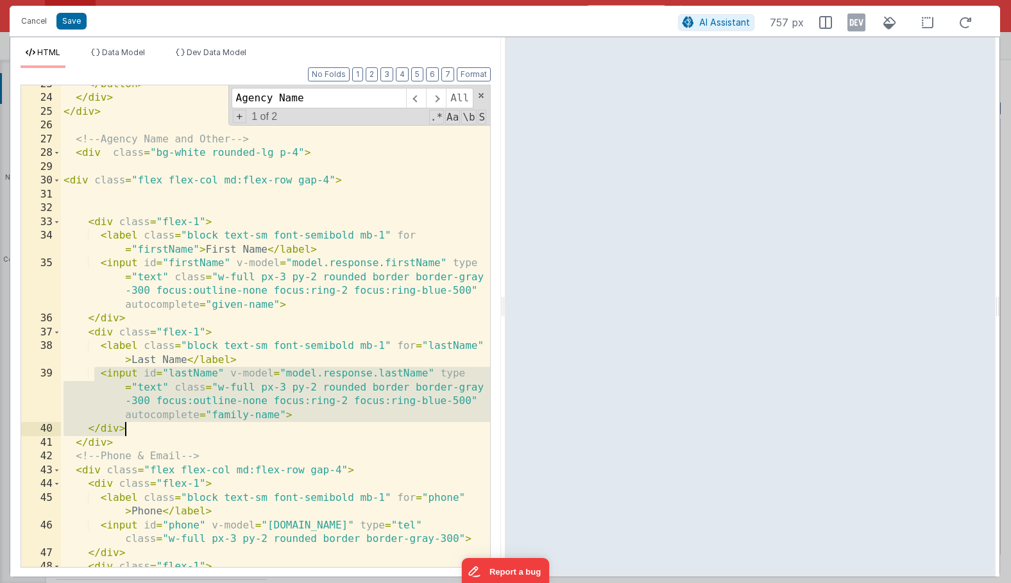
drag, startPoint x: 95, startPoint y: 372, endPoint x: 156, endPoint y: 429, distance: 83.9
click at [156, 429] on div "</ button > </ div > </ div > <!-- Agency Name and Other --> < div class = "bg-…" at bounding box center [275, 332] width 429 height 509
click at [155, 409] on div "</ button > </ div > </ div > <!-- Agency Name and Other --> < div class = "bg-…" at bounding box center [275, 332] width 429 height 509
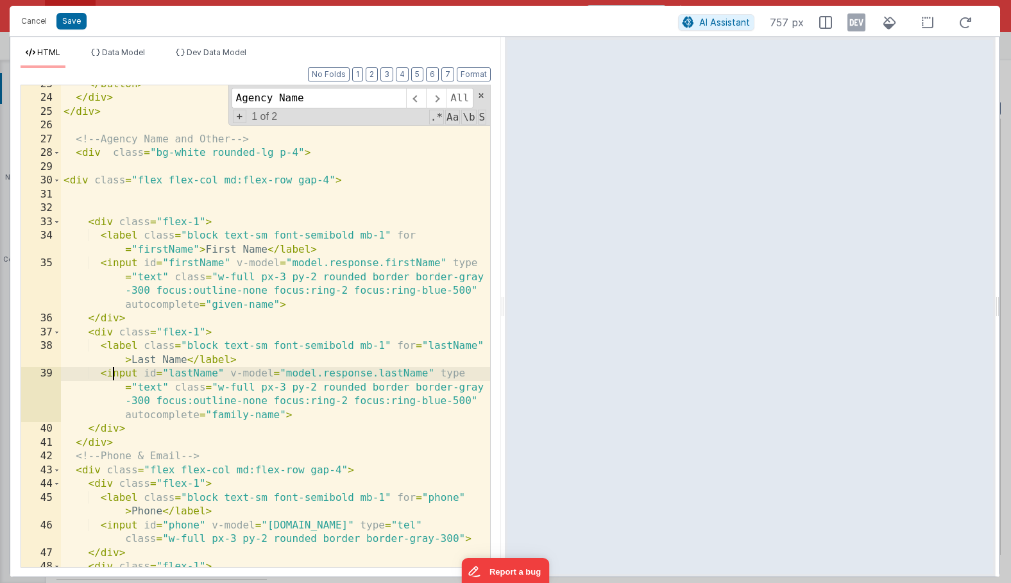
click at [114, 374] on div "</ button > </ div > </ div > <!-- Agency Name and Other --> < div class = "bg-…" at bounding box center [275, 332] width 429 height 509
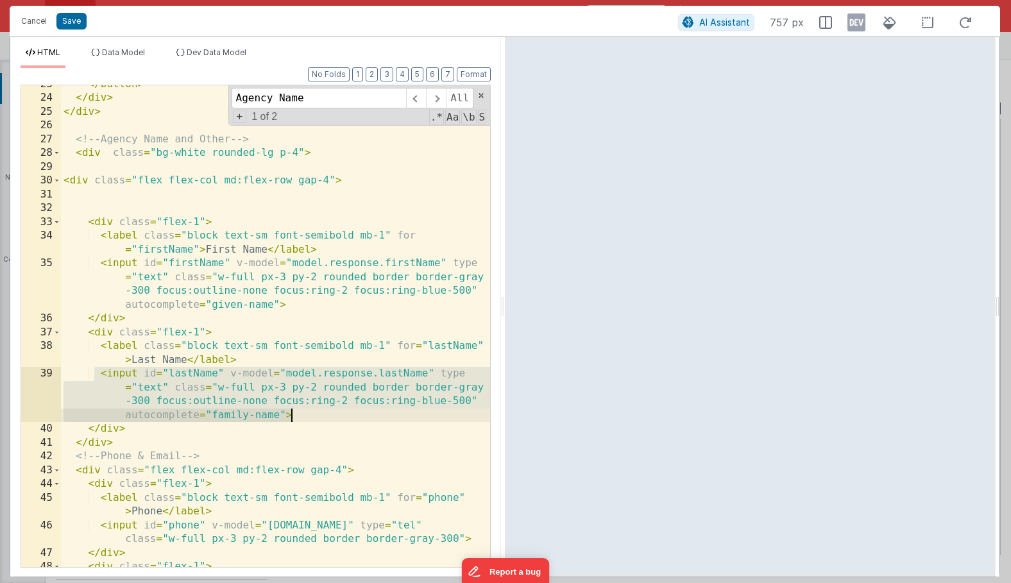
drag, startPoint x: 94, startPoint y: 371, endPoint x: 319, endPoint y: 419, distance: 230.0
click at [319, 419] on div "</ button > </ div > </ div > <!-- Agency Name and Other --> < div class = "bg-…" at bounding box center [275, 332] width 429 height 509
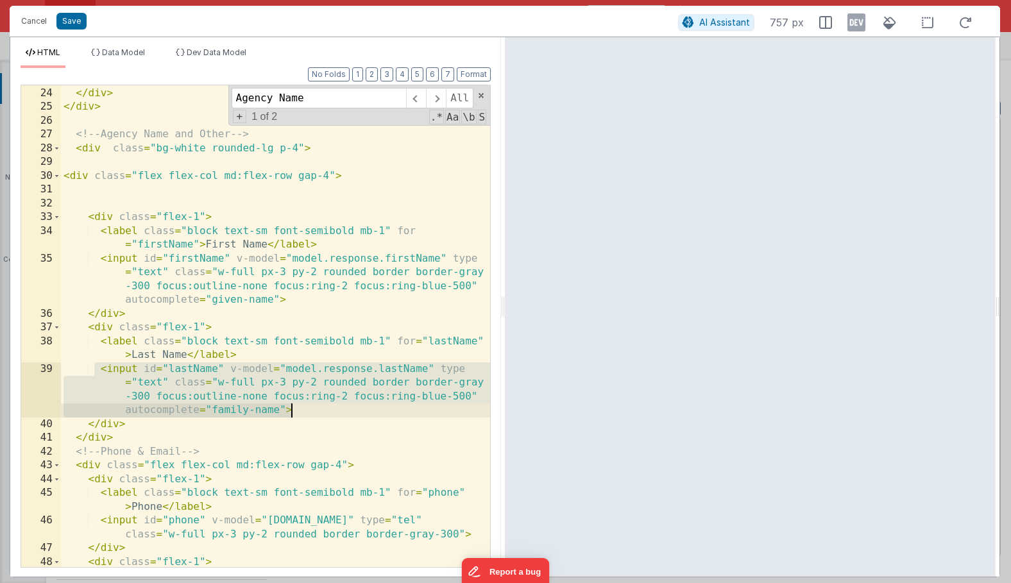
scroll to position [302, 0]
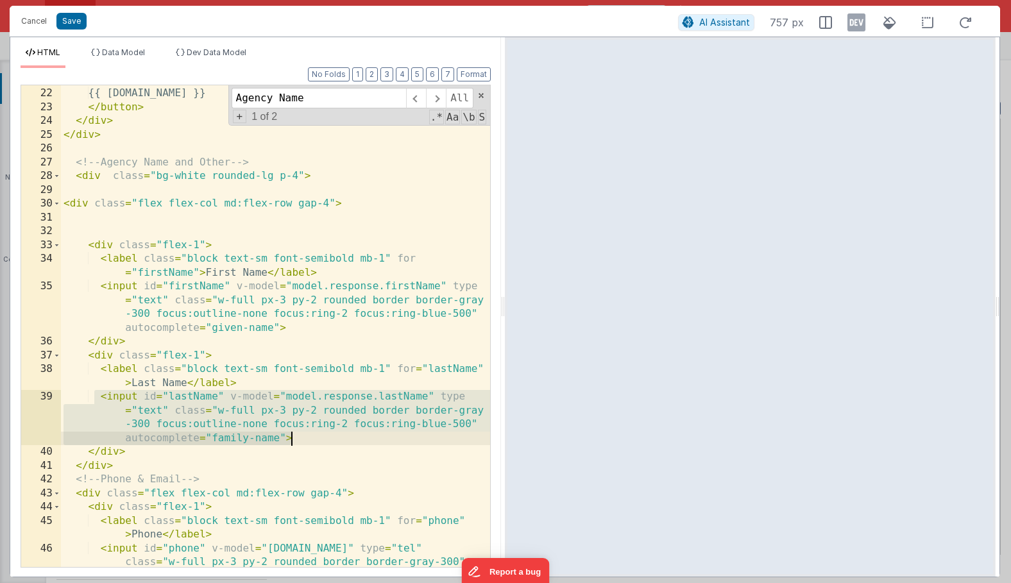
click at [171, 331] on div "> {{ [DOMAIN_NAME] }} </ button > </ div > </ div > <!-- Agency Name and Other …" at bounding box center [275, 334] width 429 height 523
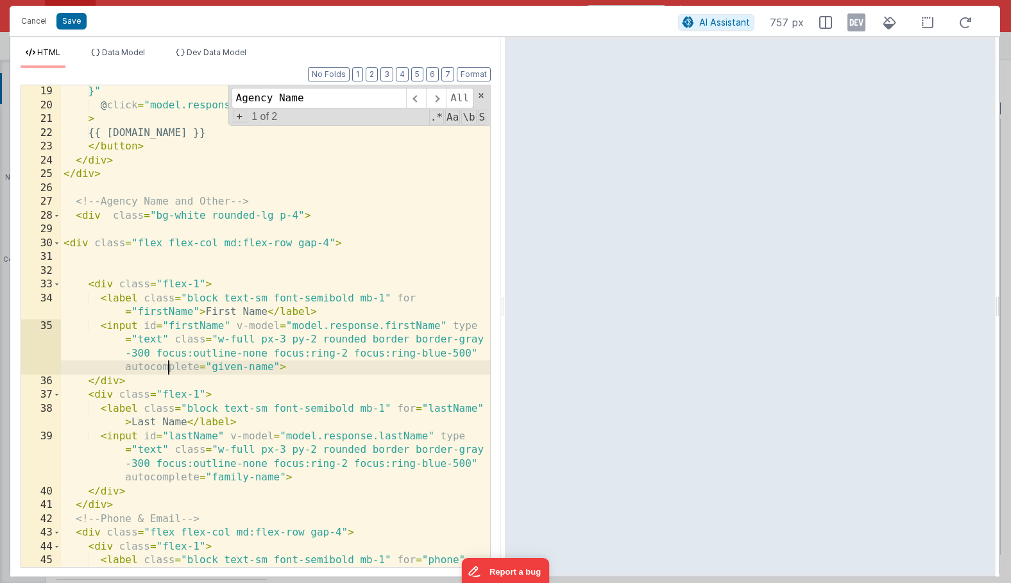
scroll to position [239, 0]
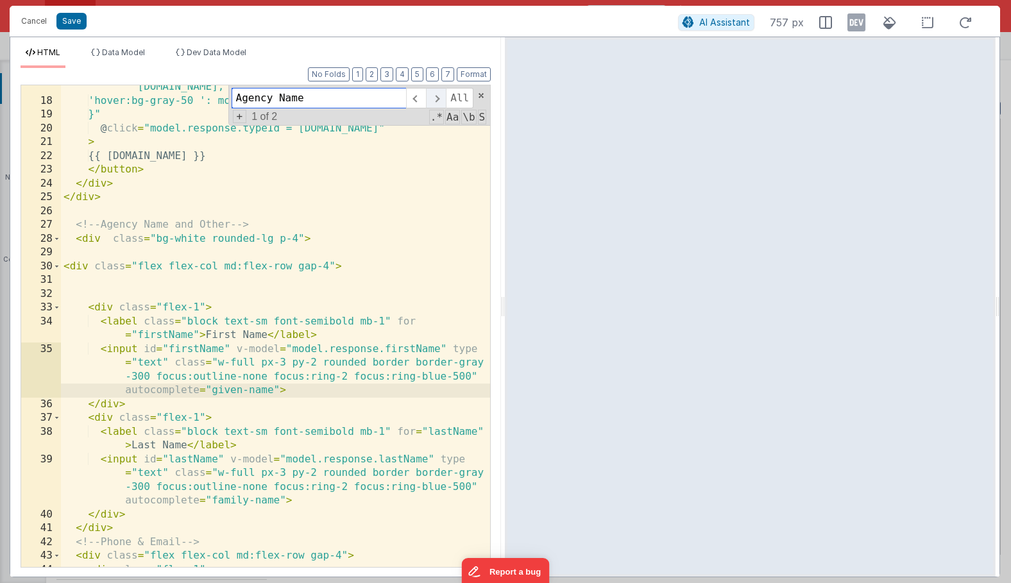
click at [432, 94] on span at bounding box center [436, 98] width 20 height 21
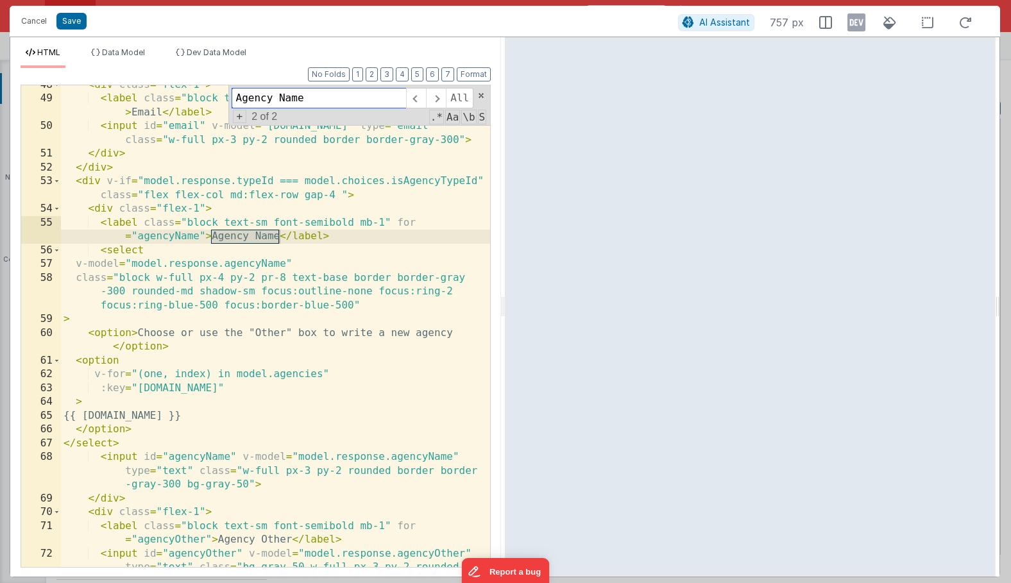
scroll to position [841, 0]
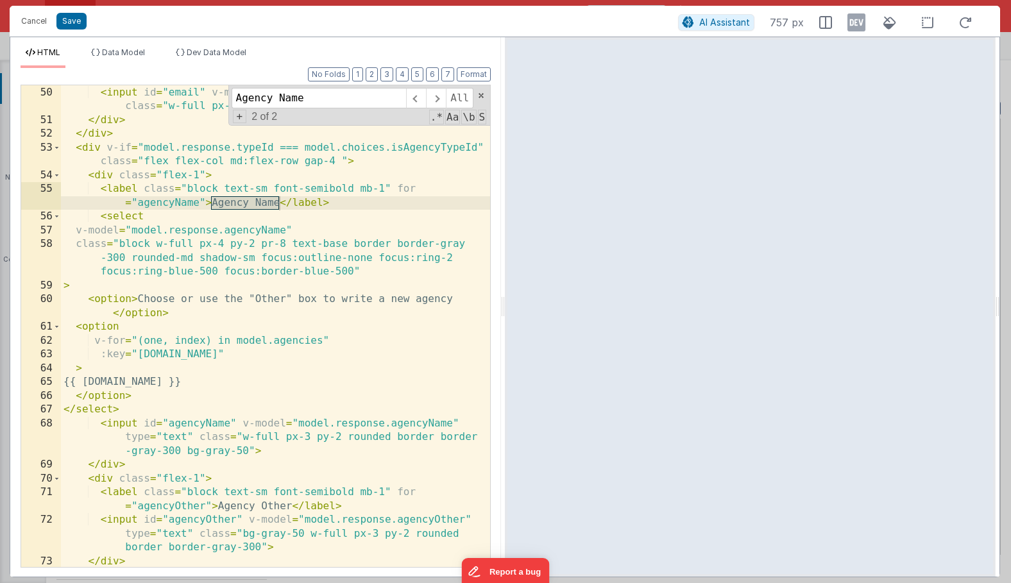
click at [81, 412] on div "< label class = "block text-sm font-semibold mb-1" for = "email" > Email </ lab…" at bounding box center [275, 319] width 429 height 523
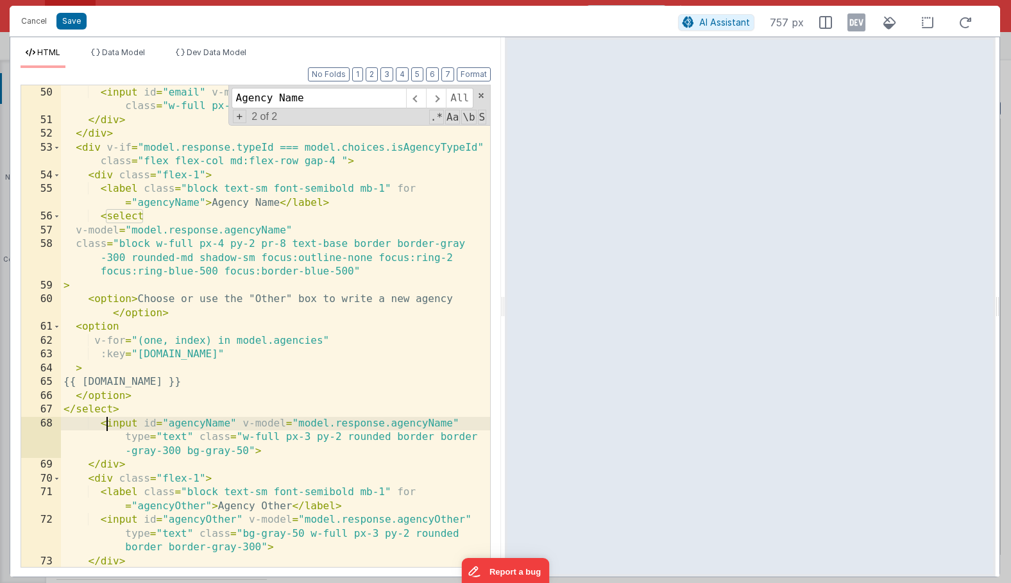
click at [108, 423] on div "< label class = "block text-sm font-semibold mb-1" for = "email" > Email </ lab…" at bounding box center [275, 319] width 429 height 523
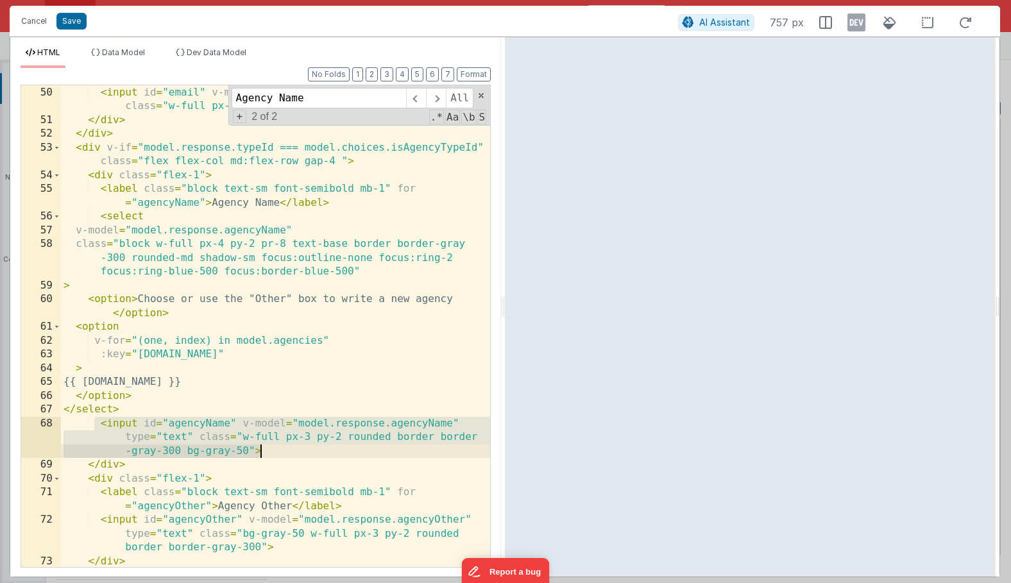
drag, startPoint x: 94, startPoint y: 423, endPoint x: 291, endPoint y: 453, distance: 199.7
click at [291, 453] on div "< label class = "block text-sm font-semibold mb-1" for = "email" > Email </ lab…" at bounding box center [275, 319] width 429 height 523
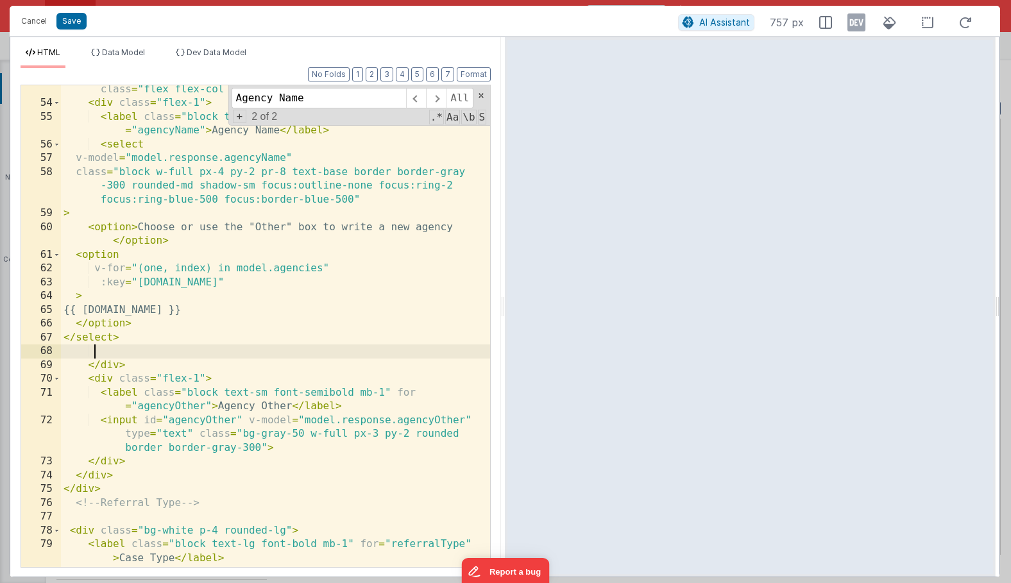
scroll to position [895, 0]
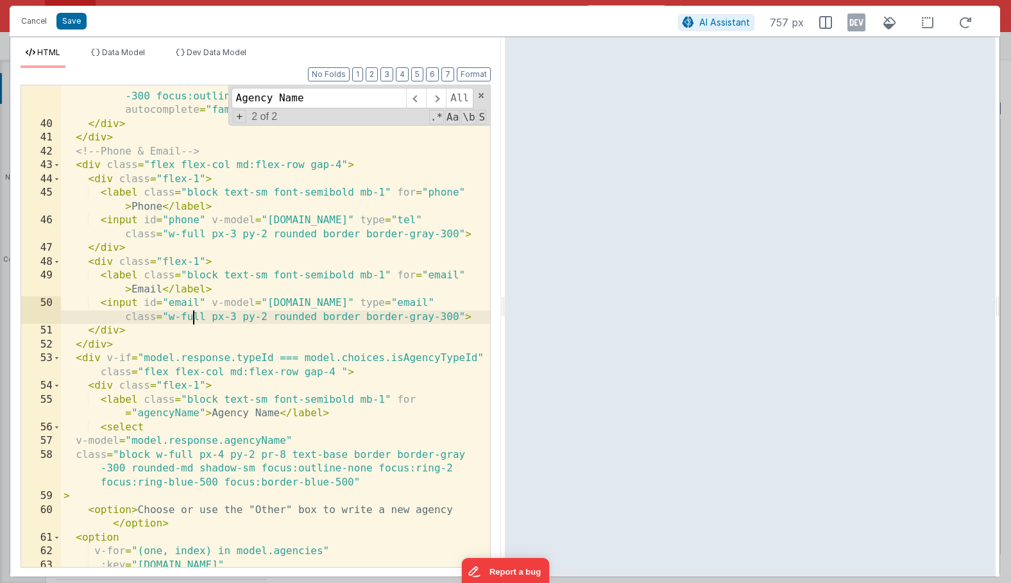
click at [192, 313] on div "< input id = "lastName" v-model = "model.response.lastName" type = "text" class…" at bounding box center [275, 337] width 429 height 551
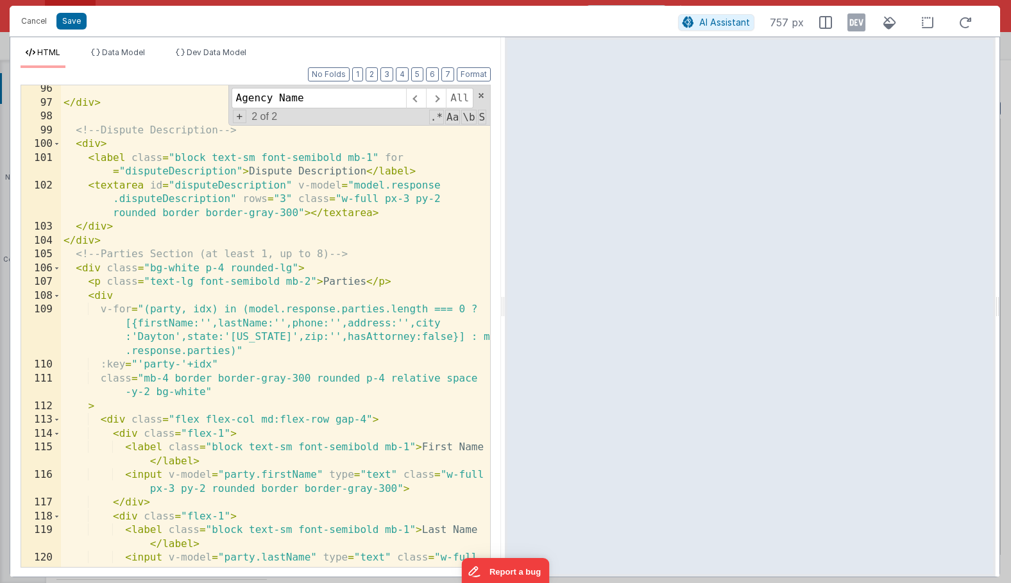
scroll to position [1644, 0]
click at [83, 23] on button "Save" at bounding box center [71, 21] width 30 height 17
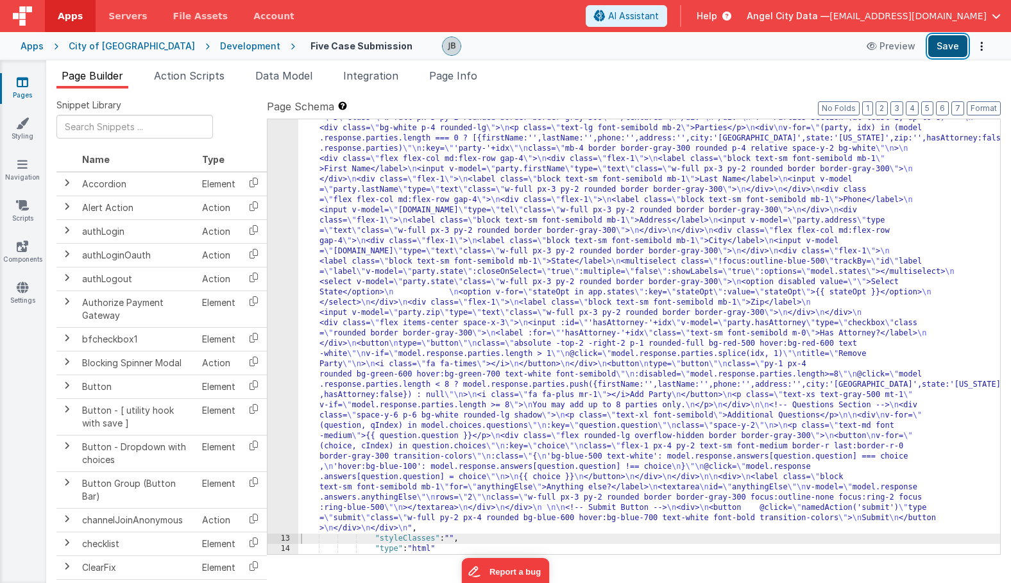
click at [948, 51] on button "Save" at bounding box center [947, 46] width 39 height 22
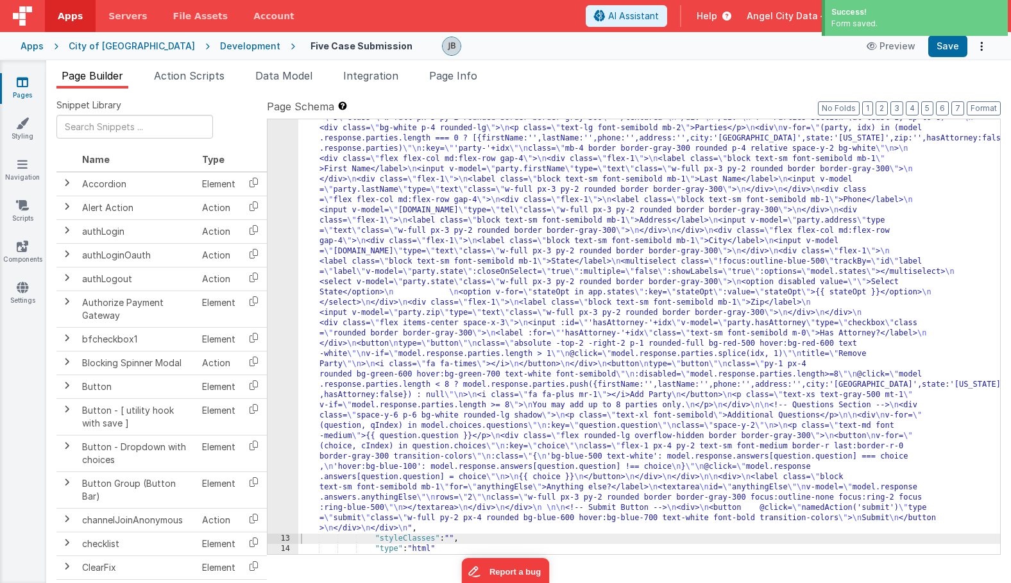
click at [220, 44] on div "Development" at bounding box center [250, 46] width 60 height 13
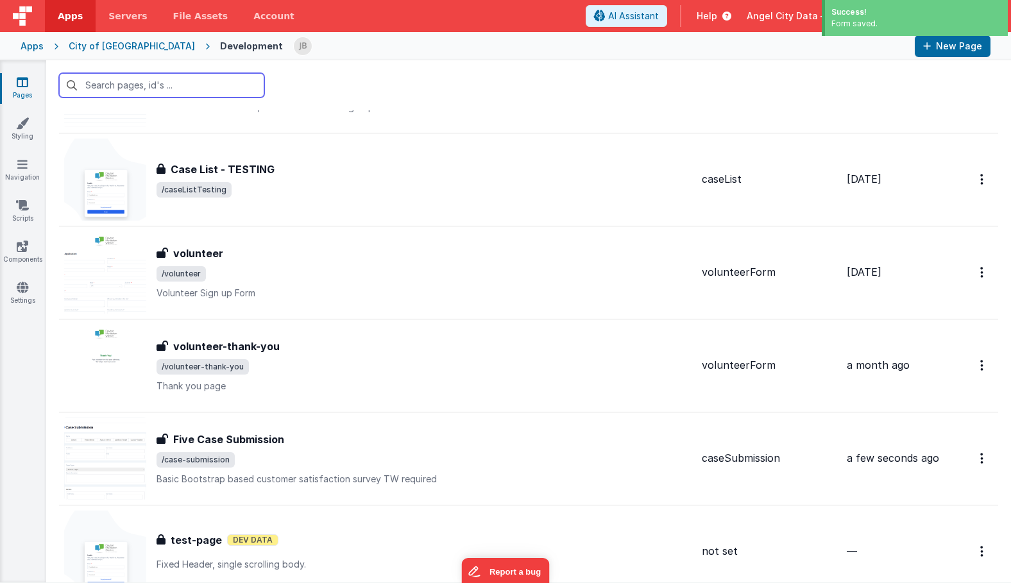
scroll to position [1662, 0]
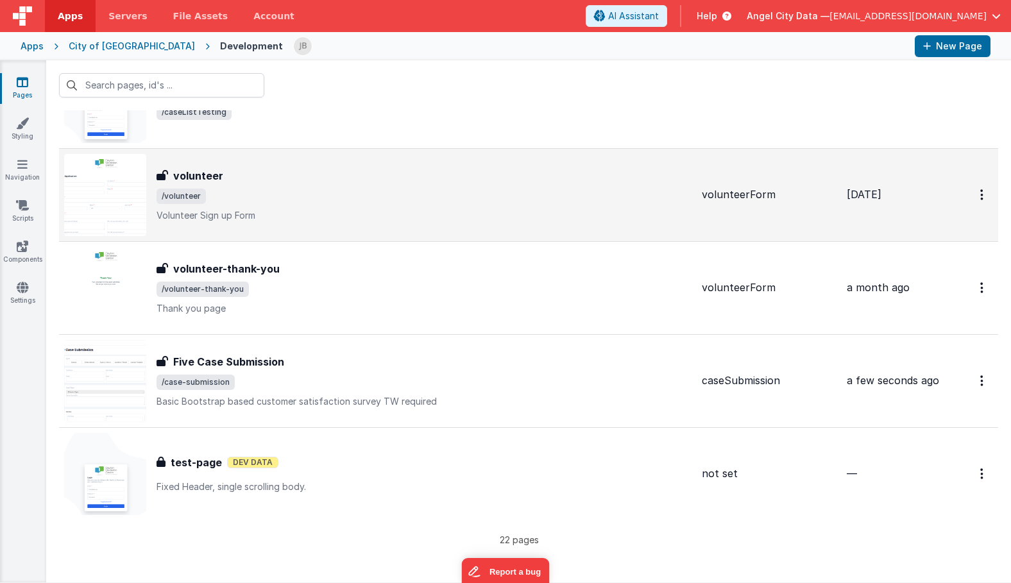
click at [218, 189] on span "/volunteer" at bounding box center [423, 196] width 535 height 15
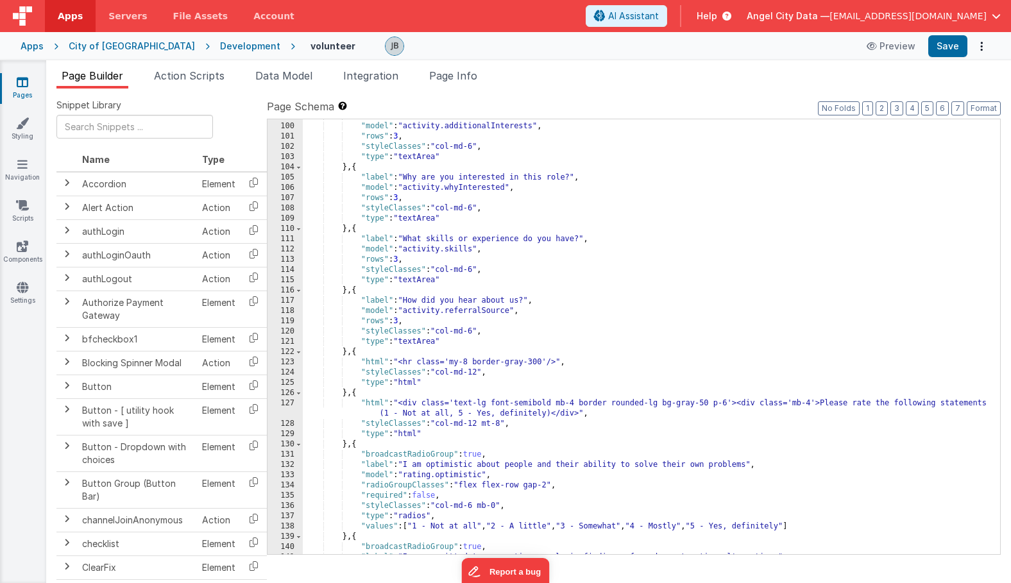
scroll to position [1032, 0]
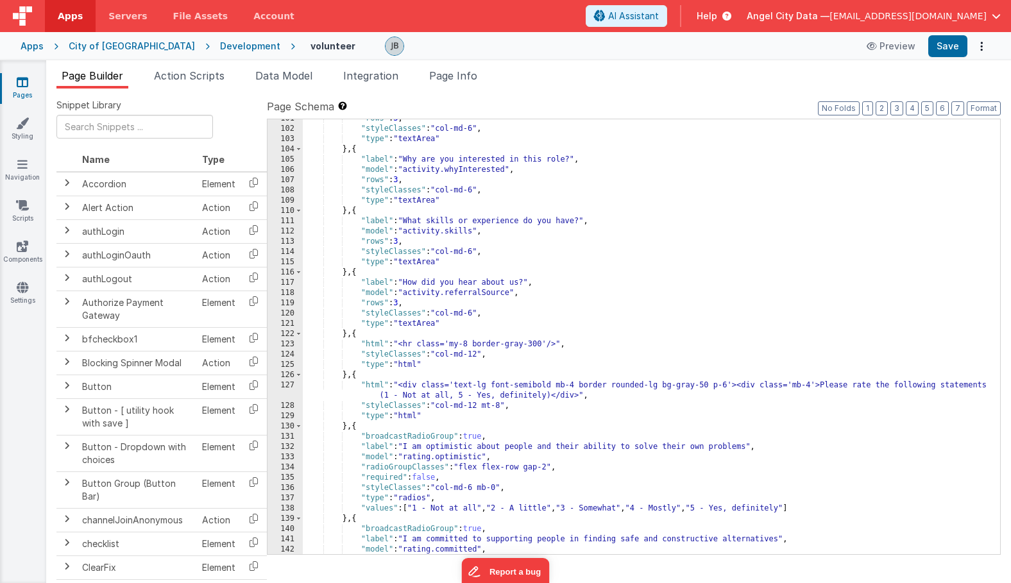
click at [392, 303] on div ""rows" : 3 , "styleClasses" : "col-md-6" , "type" : "textArea" } , { "label" : …" at bounding box center [651, 341] width 697 height 455
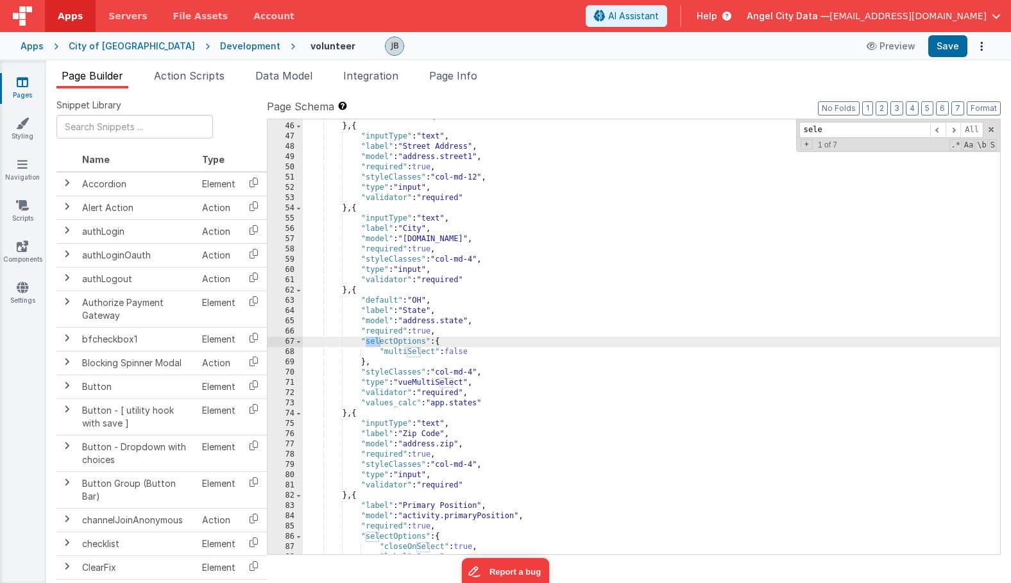
scroll to position [460, 0]
type input "select"
click at [950, 130] on span at bounding box center [952, 130] width 15 height 16
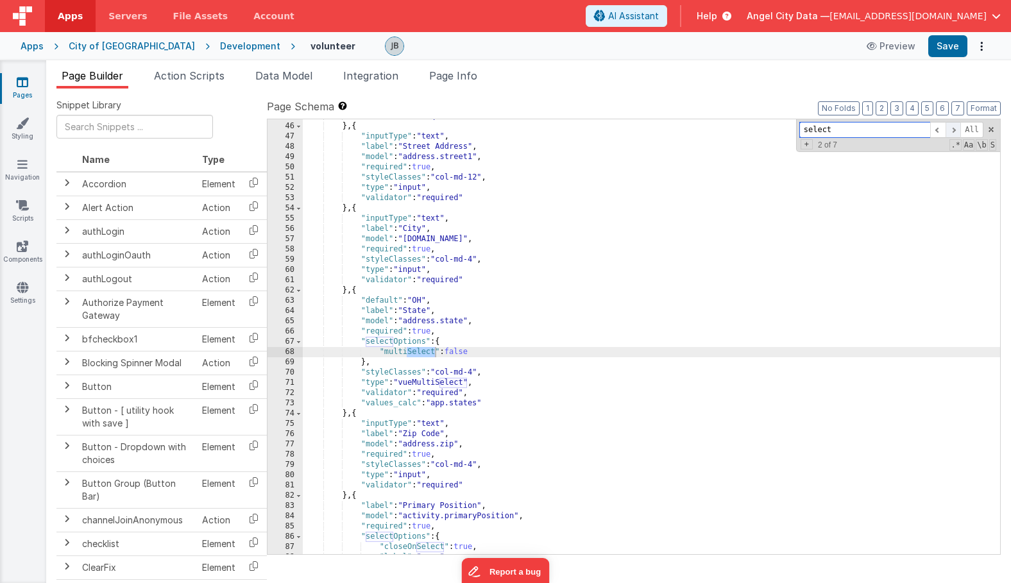
click at [950, 130] on span at bounding box center [952, 130] width 15 height 16
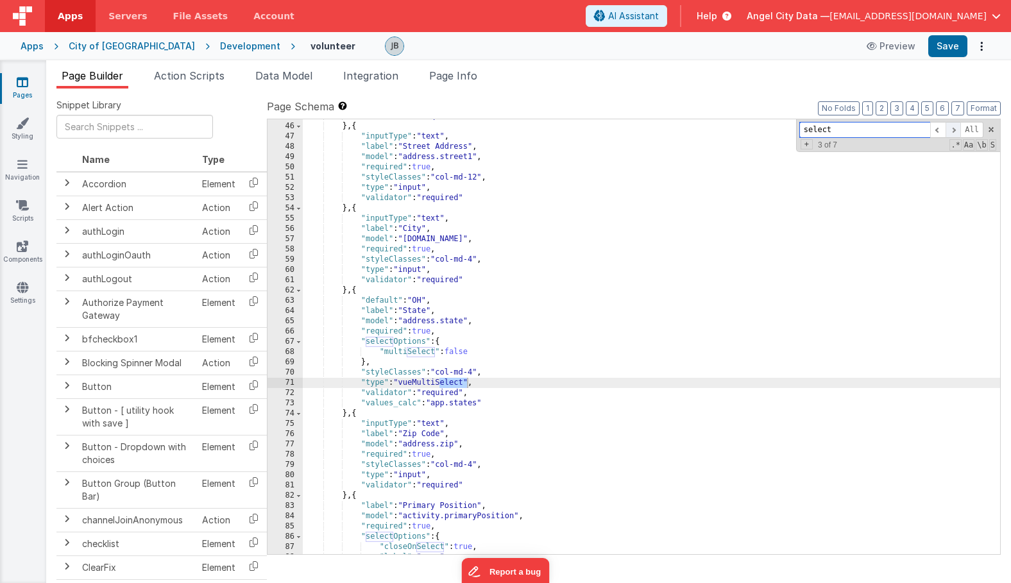
click at [950, 130] on span at bounding box center [952, 130] width 15 height 16
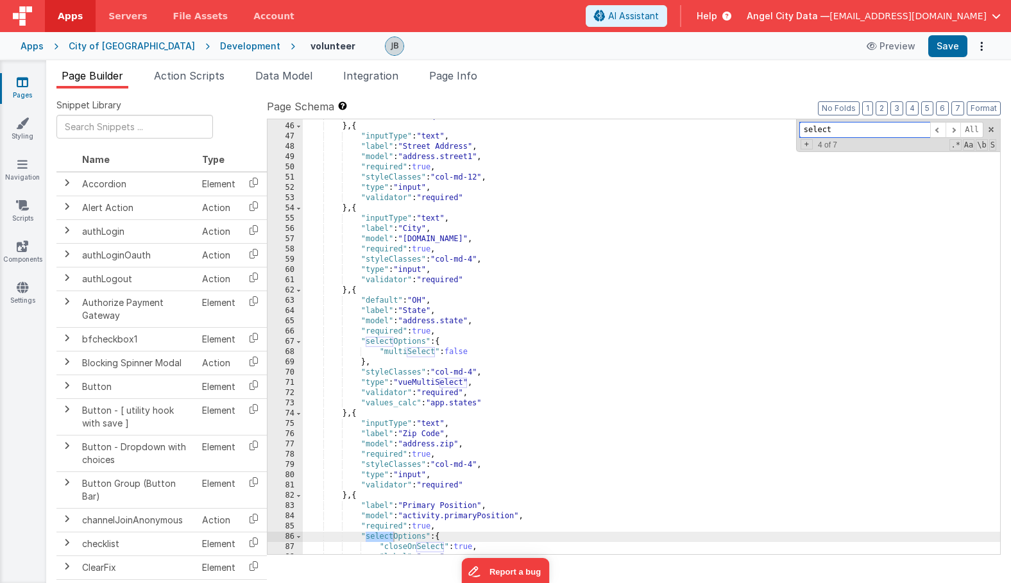
drag, startPoint x: 950, startPoint y: 130, endPoint x: 833, endPoint y: 171, distance: 124.3
click at [836, 167] on div ""validator" : "required" } , { "inputType" : "text" , "label" : "Street Address…" at bounding box center [651, 336] width 697 height 435
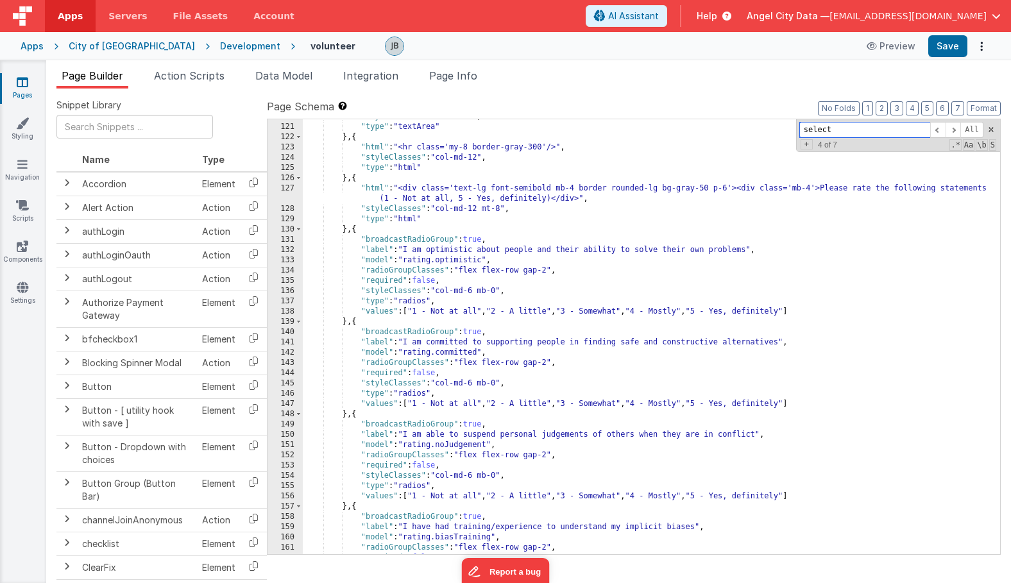
scroll to position [1229, 0]
click at [953, 130] on span at bounding box center [952, 130] width 15 height 16
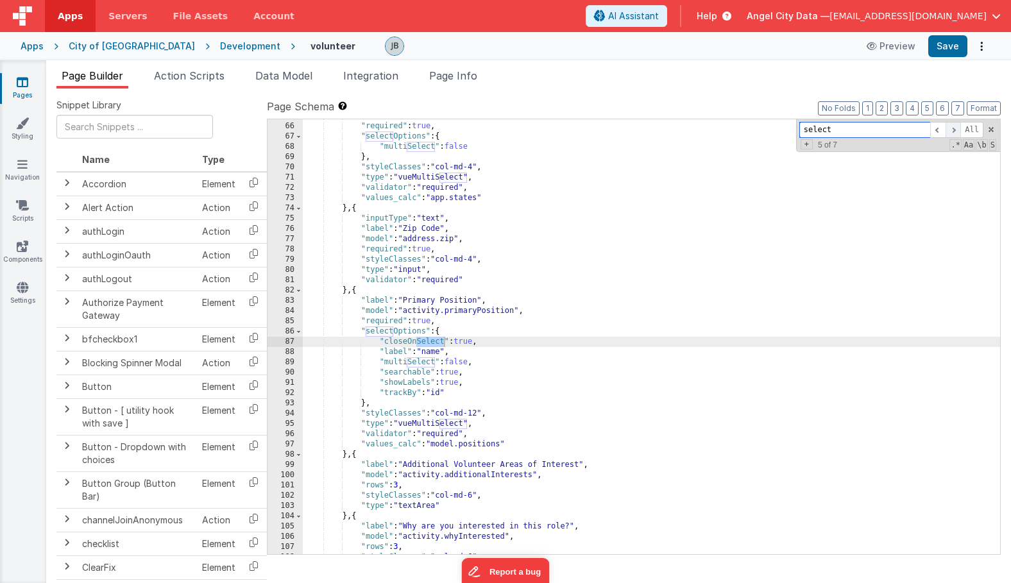
click at [953, 130] on span at bounding box center [952, 130] width 15 height 16
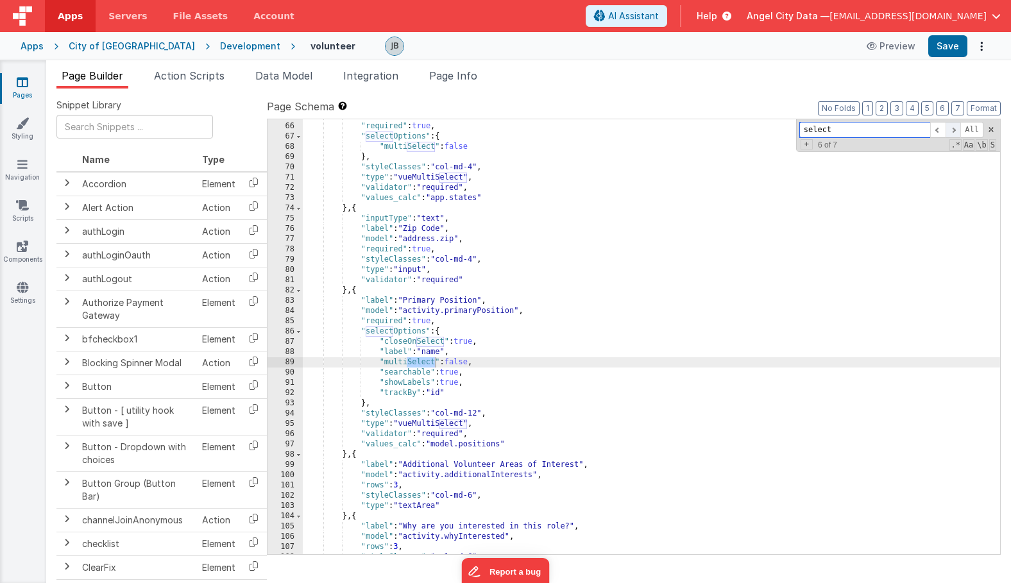
click at [953, 130] on span at bounding box center [952, 130] width 15 height 16
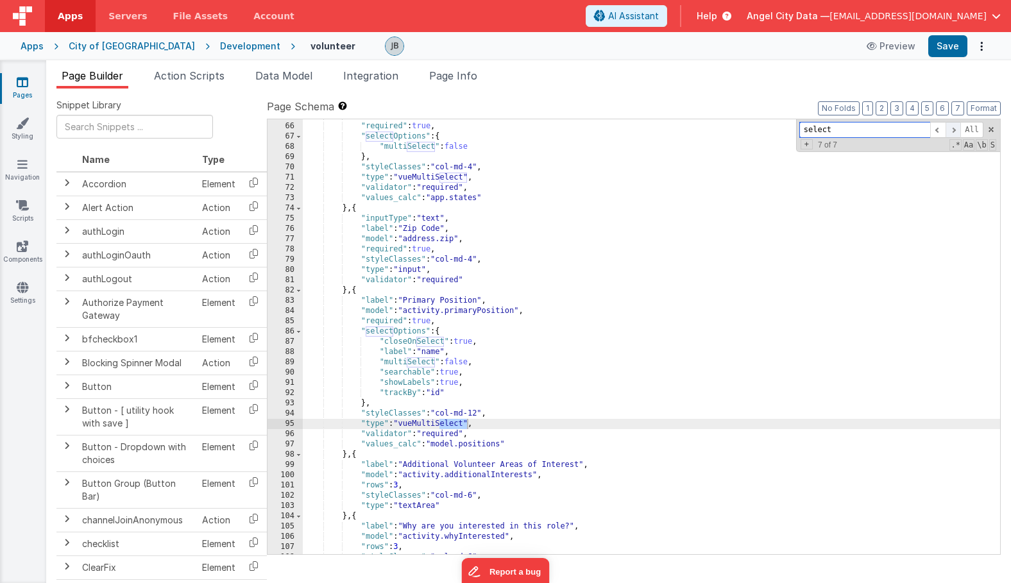
click at [950, 129] on span at bounding box center [952, 130] width 15 height 16
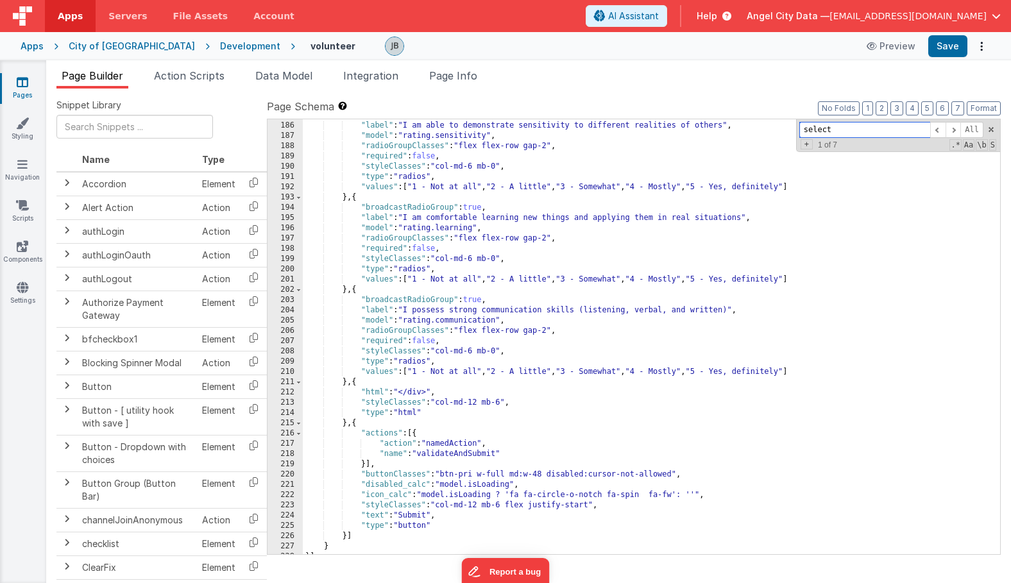
scroll to position [1915, 0]
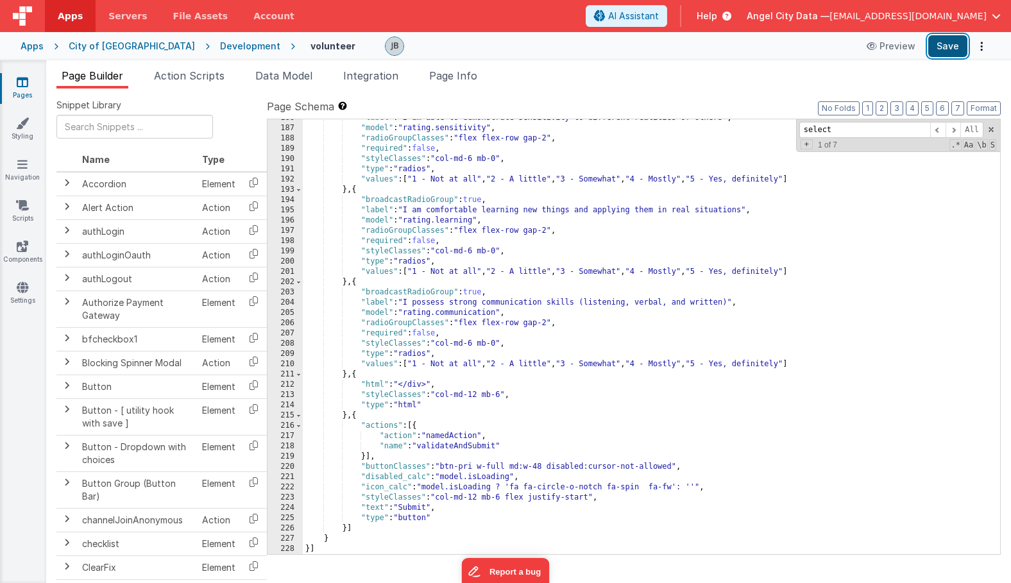
click at [941, 46] on button "Save" at bounding box center [947, 46] width 39 height 22
click at [220, 43] on div "Development" at bounding box center [250, 46] width 60 height 13
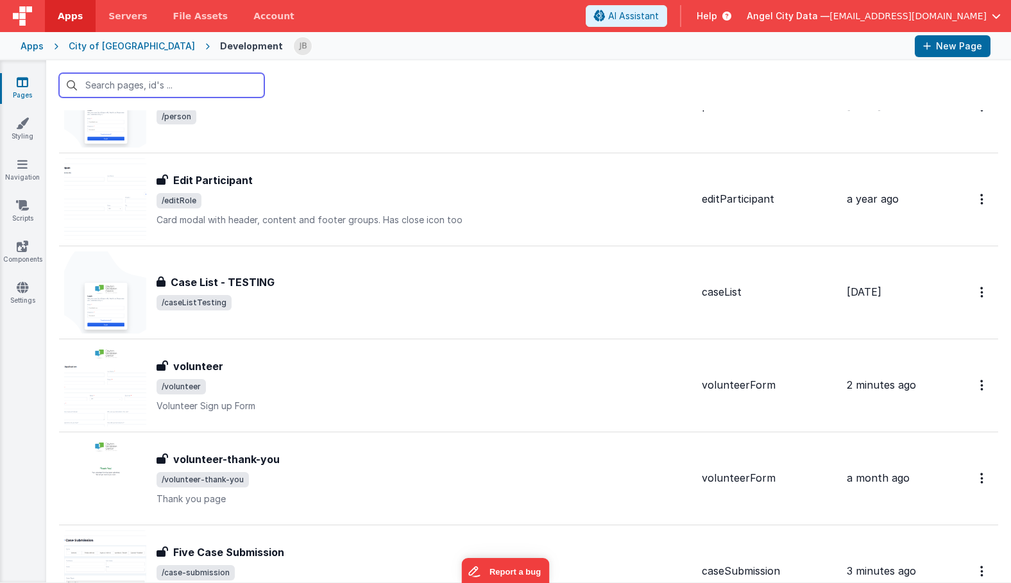
scroll to position [1662, 0]
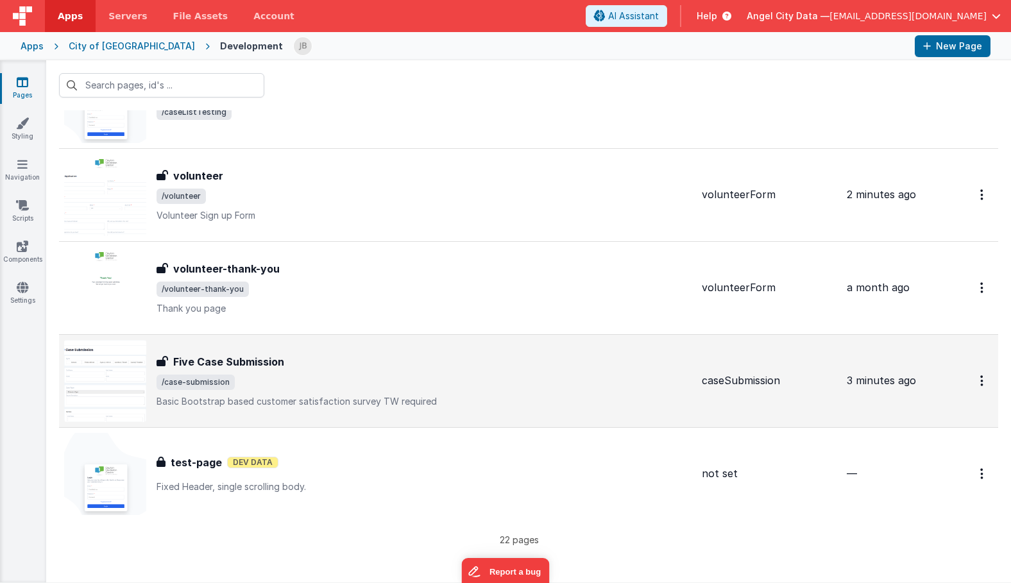
click at [220, 366] on h3 "Five Case Submission" at bounding box center [228, 361] width 111 height 15
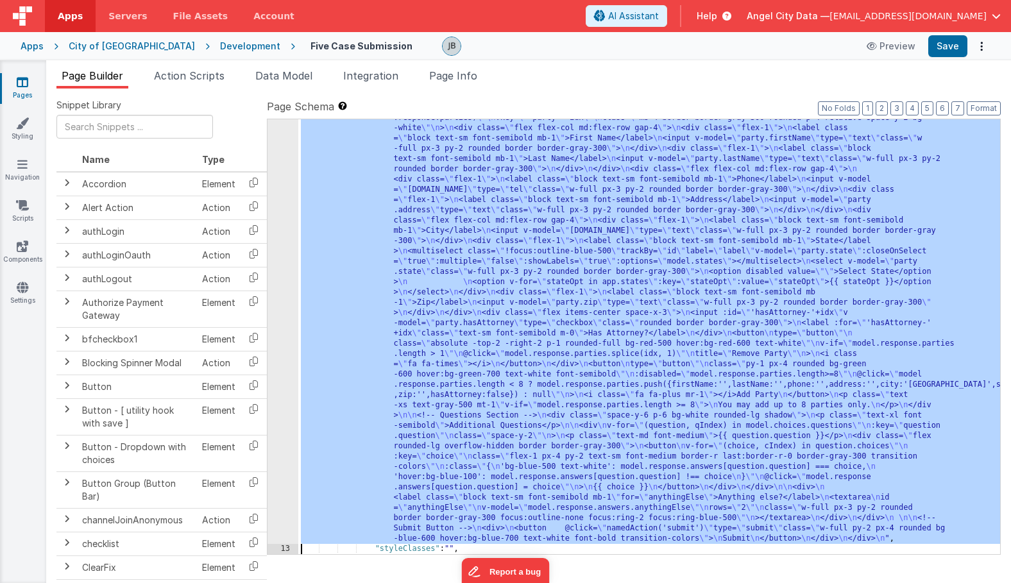
scroll to position [509, 0]
click at [282, 380] on div "12" at bounding box center [282, 143] width 31 height 800
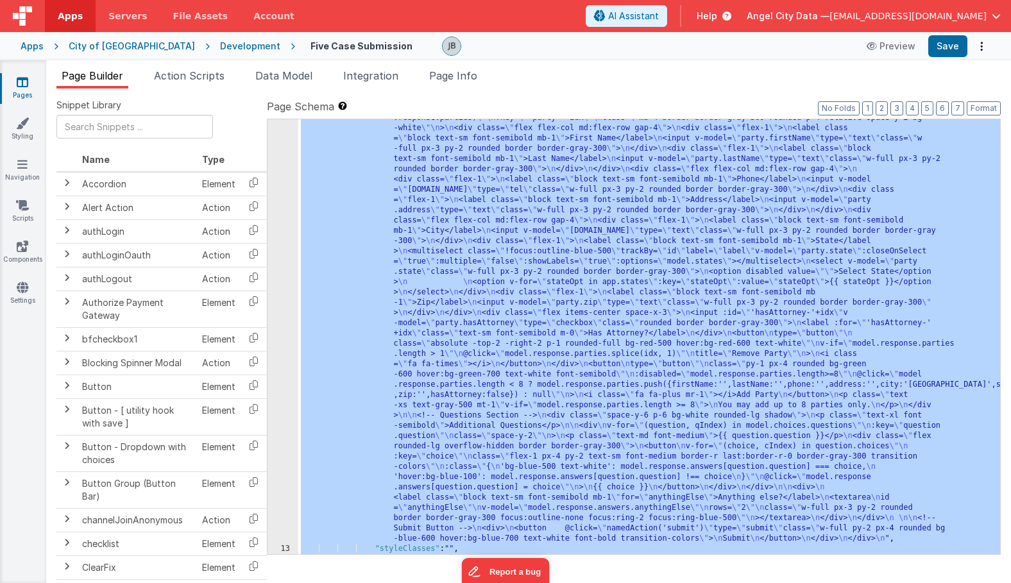
click at [291, 341] on div "12" at bounding box center [282, 143] width 31 height 800
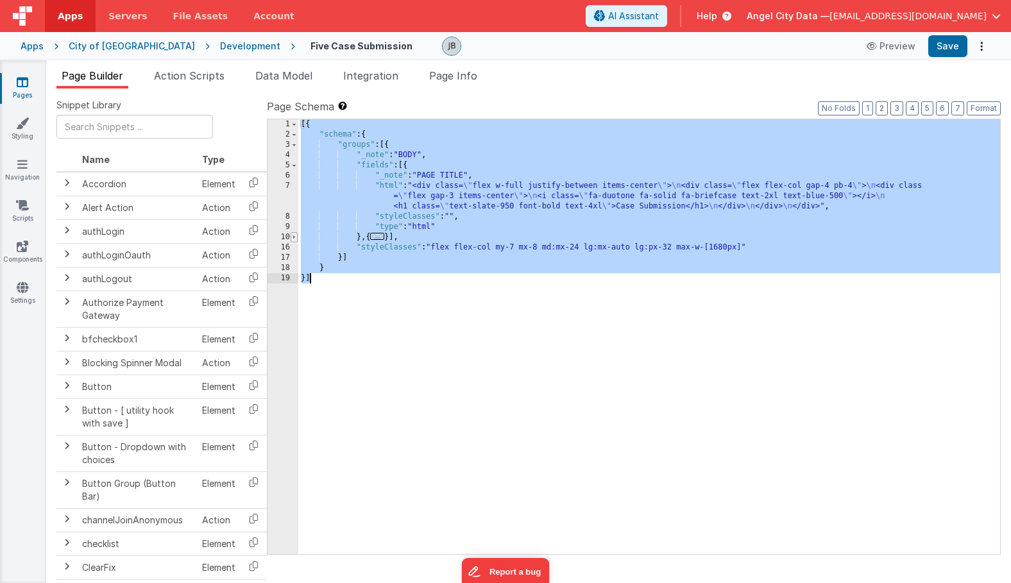
click at [292, 241] on span at bounding box center [294, 237] width 7 height 10
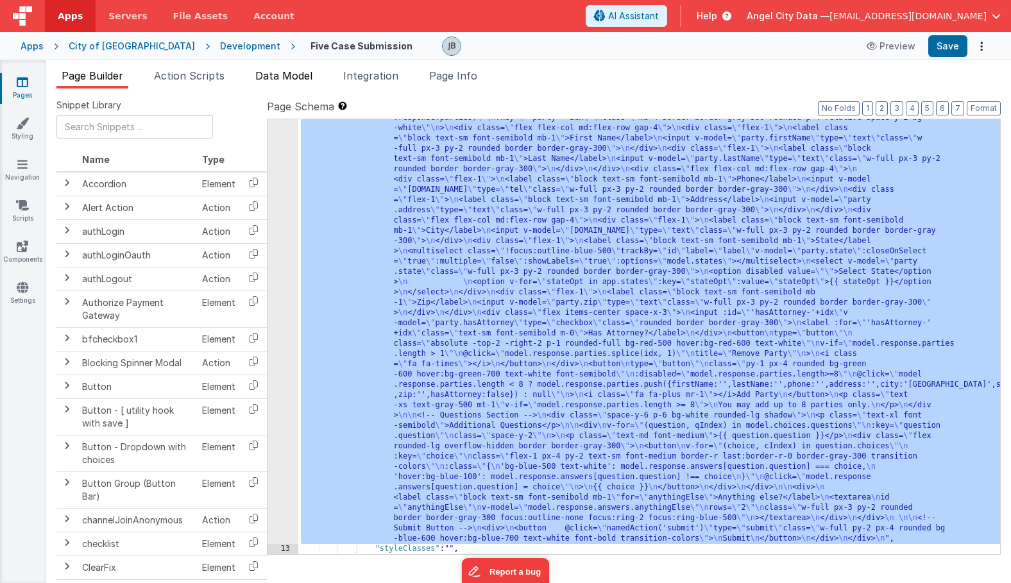
click at [280, 79] on span "Data Model" at bounding box center [283, 75] width 57 height 13
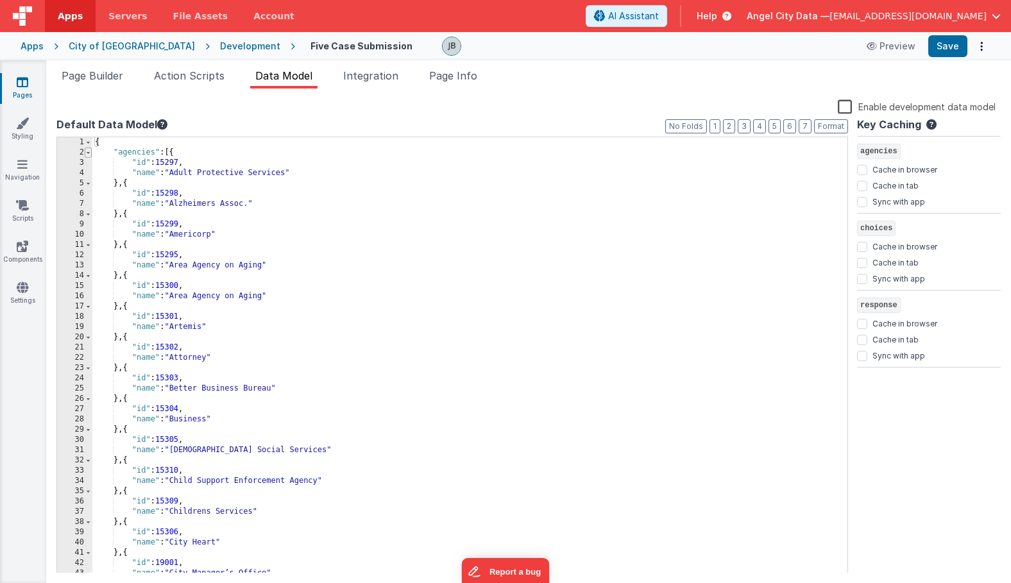
scroll to position [0, 0]
click at [88, 151] on span at bounding box center [88, 152] width 7 height 10
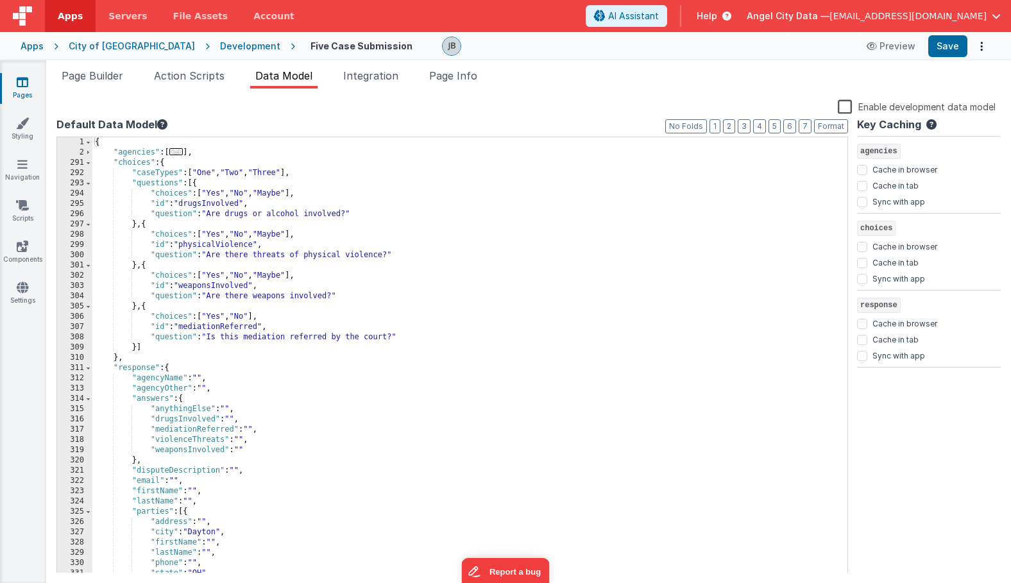
click at [112, 61] on div "Page Builder Action Scripts Data Model Integration Page Info Snippet Library Na…" at bounding box center [528, 321] width 964 height 523
click at [118, 78] on span "Page Builder" at bounding box center [93, 75] width 62 height 13
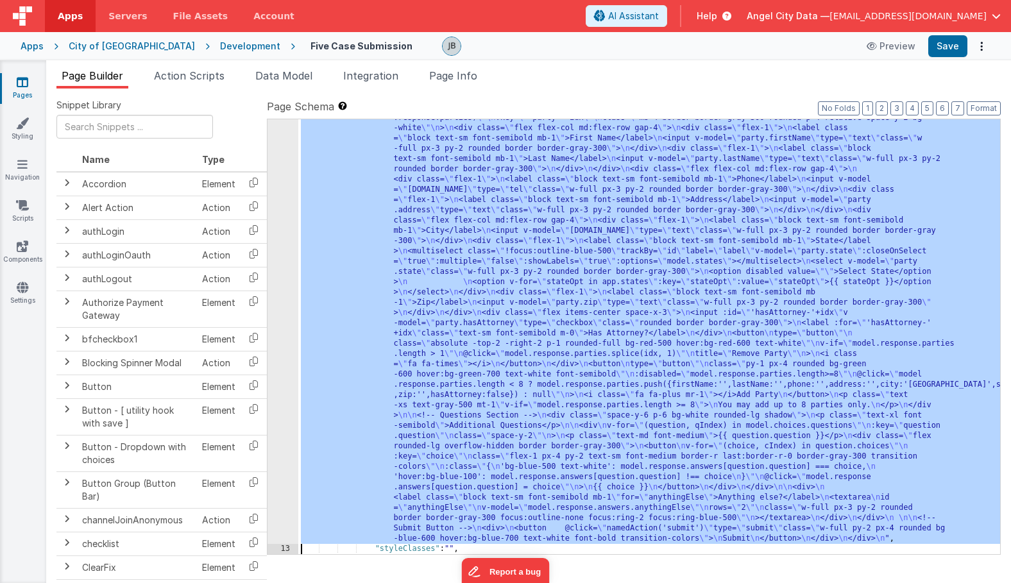
click at [294, 307] on div "12" at bounding box center [282, 143] width 31 height 800
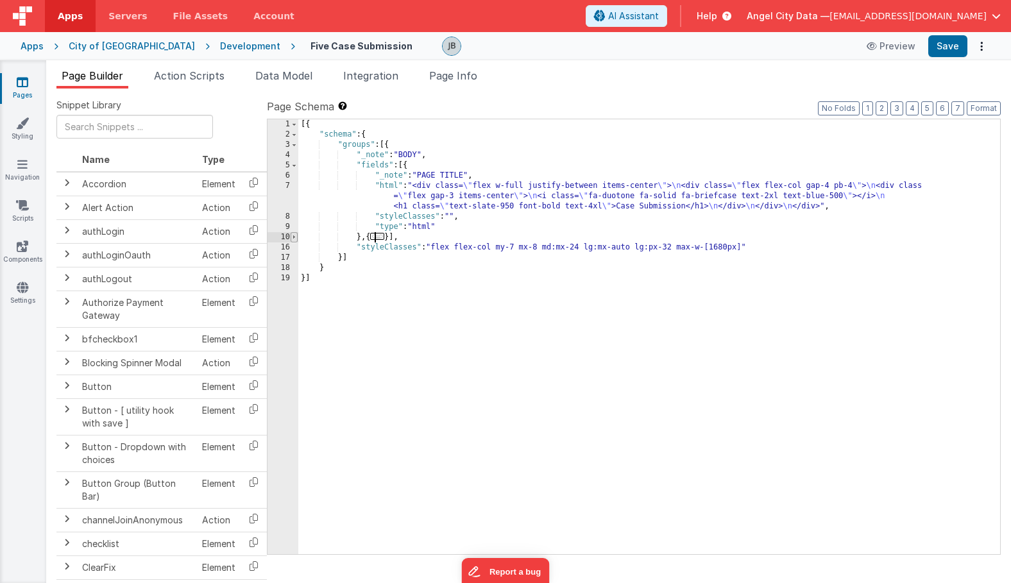
click at [291, 239] on span at bounding box center [294, 237] width 7 height 10
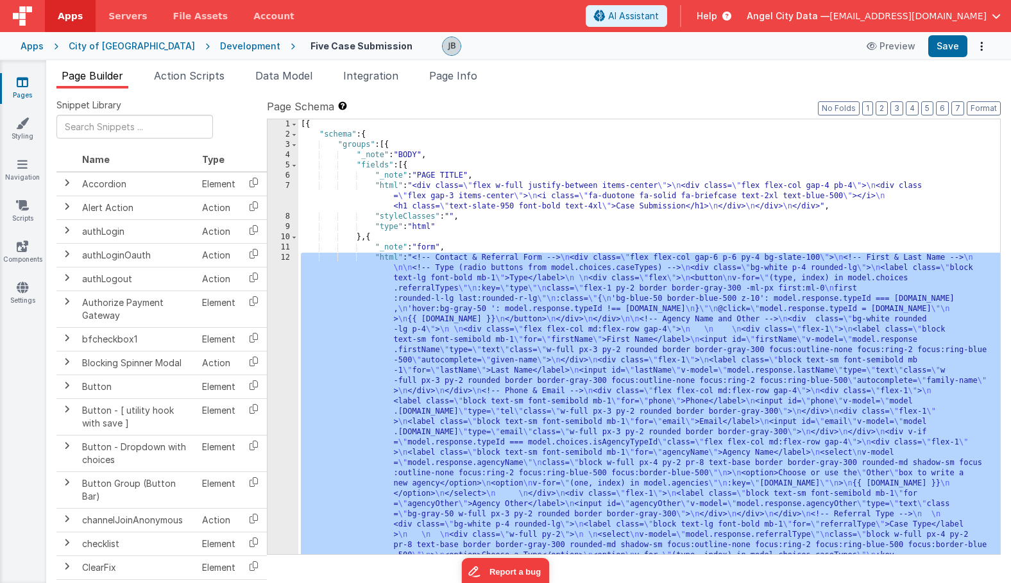
click at [279, 251] on div "11" at bounding box center [282, 247] width 31 height 10
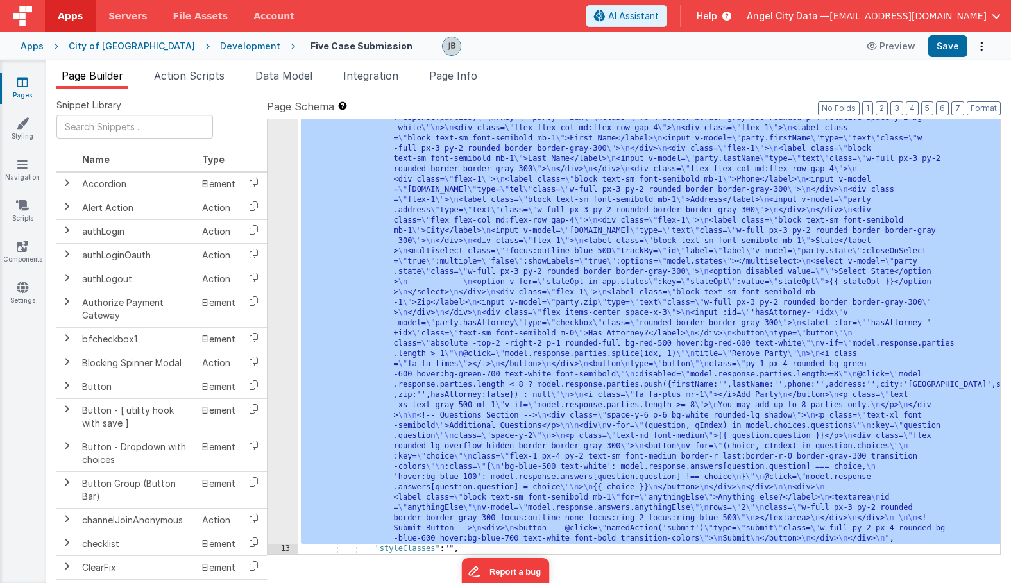
click at [279, 288] on div "12" at bounding box center [282, 143] width 31 height 800
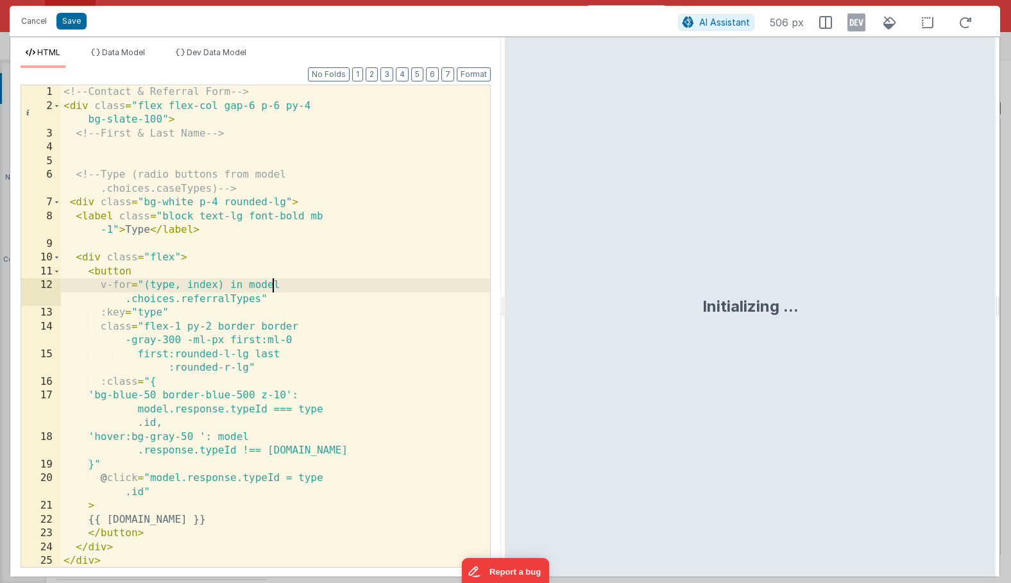
click at [279, 288] on div "<!-- Contact & Referral Form --> < div class = "flex flex-col gap-6 p-6 py-4 bg…" at bounding box center [275, 339] width 429 height 509
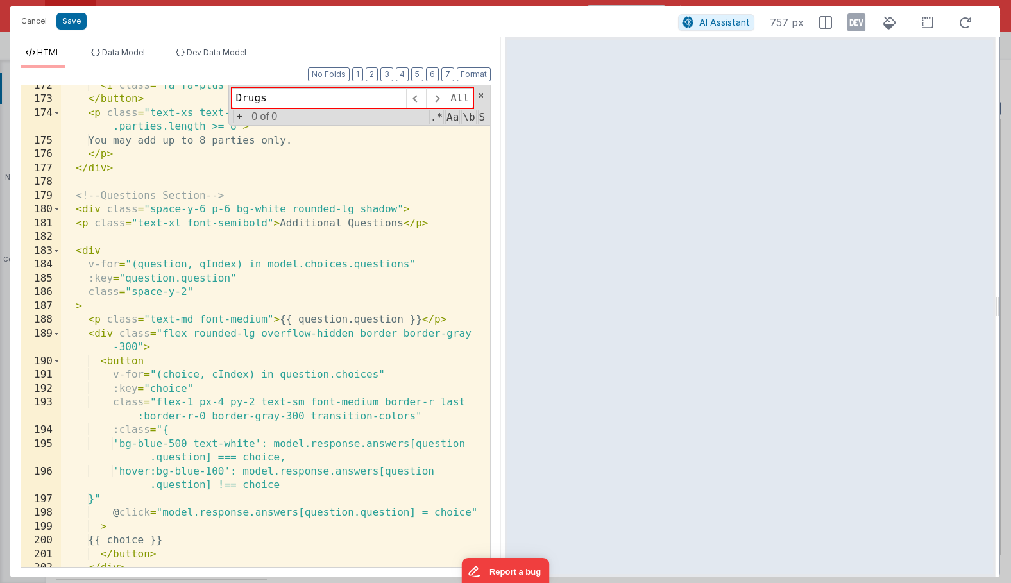
scroll to position [3149, 0]
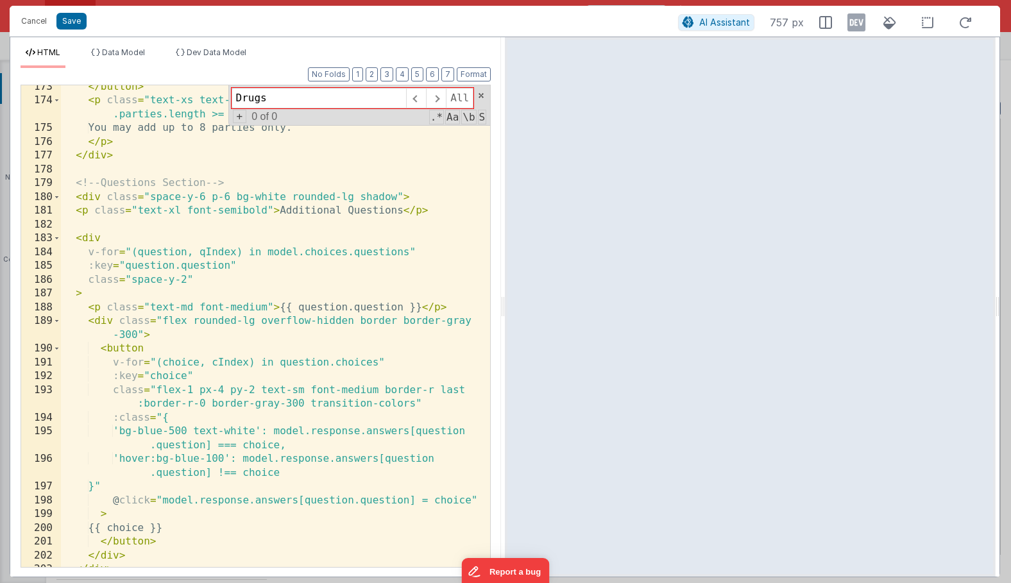
type input "Drugs"
click at [378, 503] on div "</ button > < p class = "text-xs text-gray-500 mt-1" v-if = "model.response .pa…" at bounding box center [275, 334] width 429 height 509
click at [195, 472] on div "</ button > < p class = "text-xs text-gray-500 mt-1" v-if = "model.response .pa…" at bounding box center [275, 334] width 429 height 509
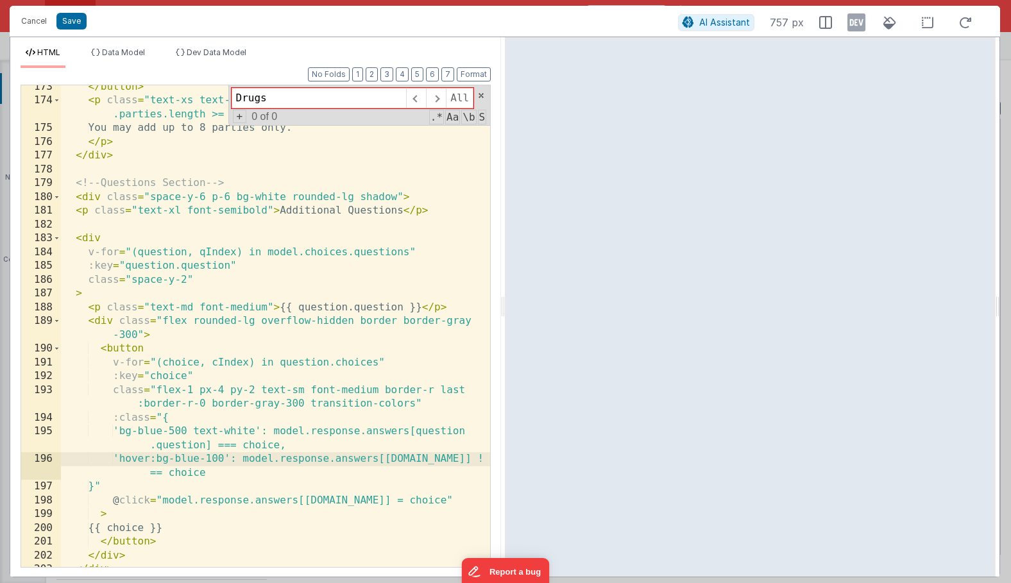
click at [191, 442] on div "</ button > < p class = "text-xs text-gray-500 mt-1" v-if = "model.response .pa…" at bounding box center [275, 334] width 429 height 509
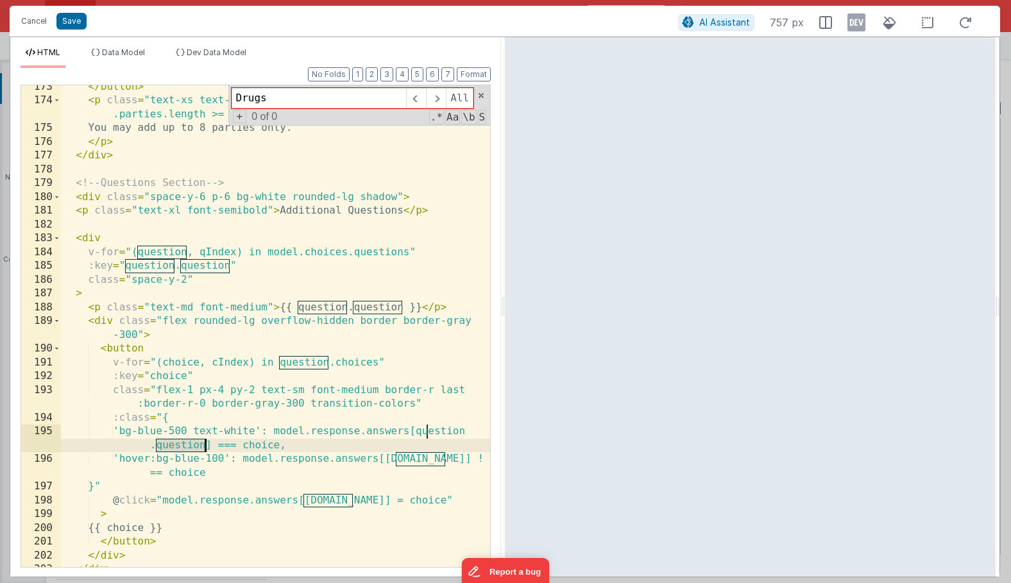
click at [191, 442] on div "</ button > < p class = "text-xs text-gray-500 mt-1" v-if = "model.response .pa…" at bounding box center [275, 334] width 429 height 509
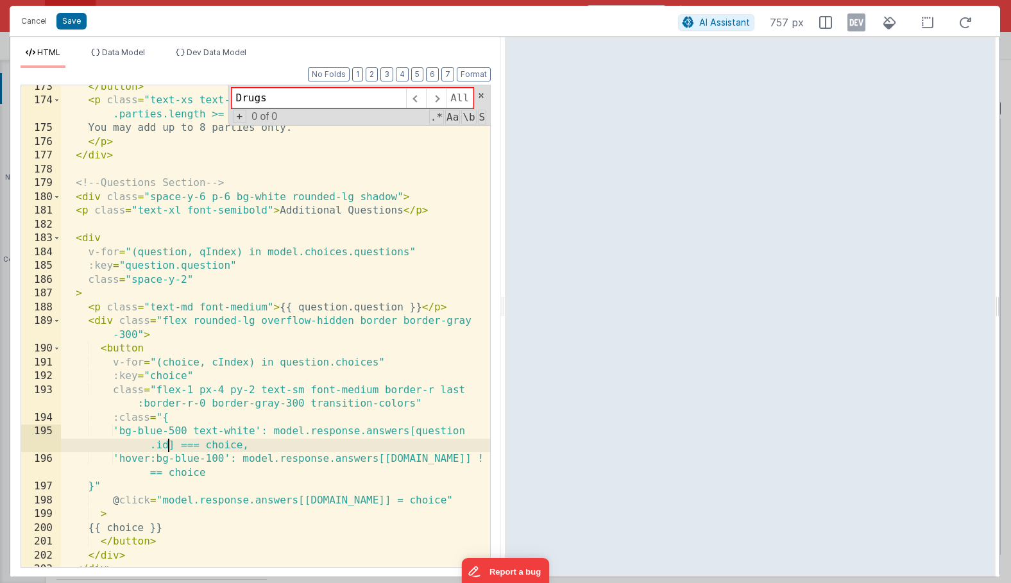
click at [180, 367] on div "</ button > < p class = "text-xs text-gray-500 mt-1" v-if = "model.response .pa…" at bounding box center [275, 334] width 429 height 509
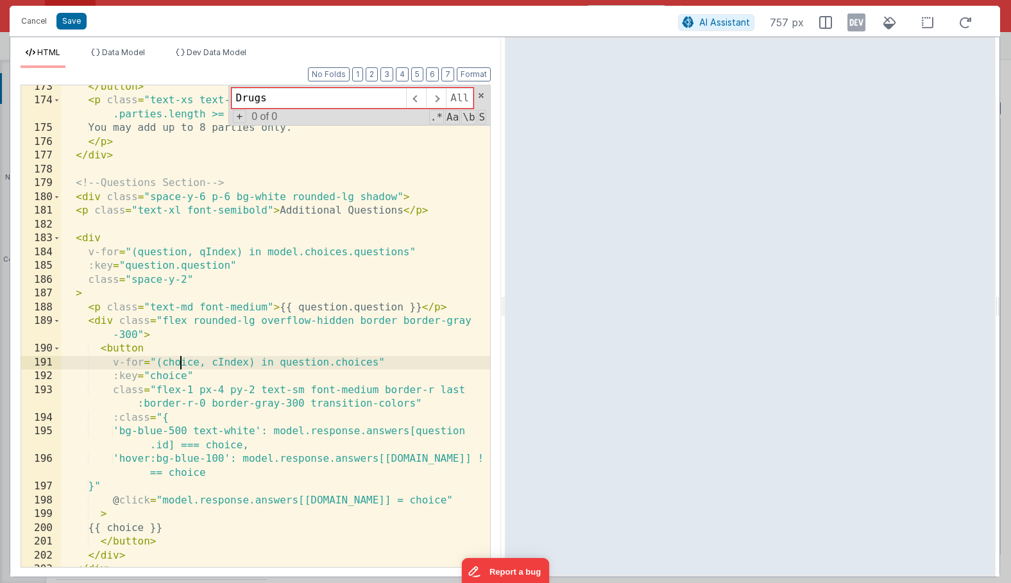
click at [180, 367] on div "</ button > < p class = "text-xs text-gray-500 mt-1" v-if = "model.response .pa…" at bounding box center [275, 334] width 429 height 509
click at [190, 371] on div "</ button > < p class = "text-xs text-gray-500 mt-1" v-if = "model.response .pa…" at bounding box center [275, 334] width 429 height 509
click at [186, 379] on div "</ button > < p class = "text-xs text-gray-500 mt-1" v-if = "model.response .pa…" at bounding box center [275, 334] width 429 height 509
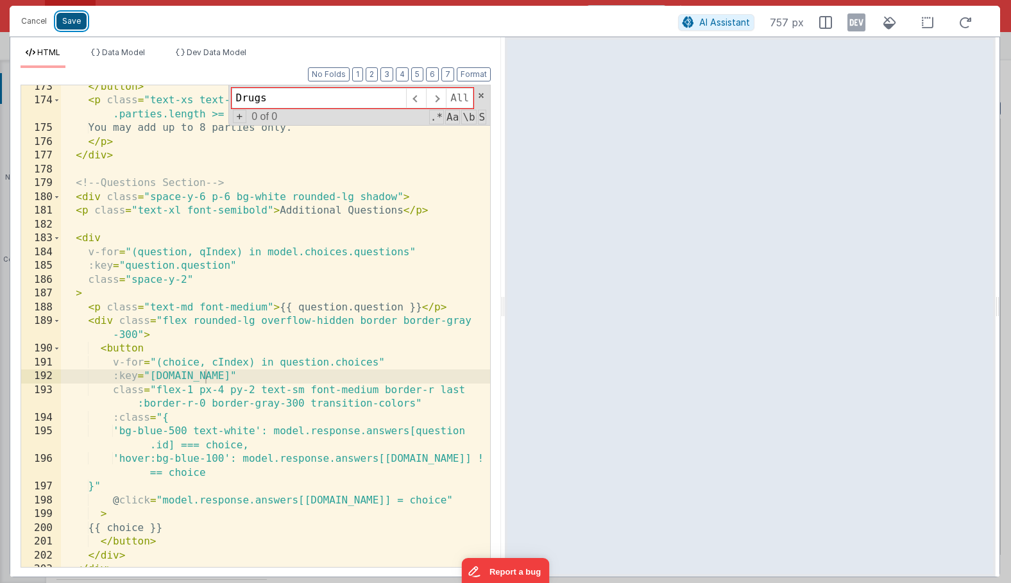
click at [79, 24] on button "Save" at bounding box center [71, 21] width 30 height 17
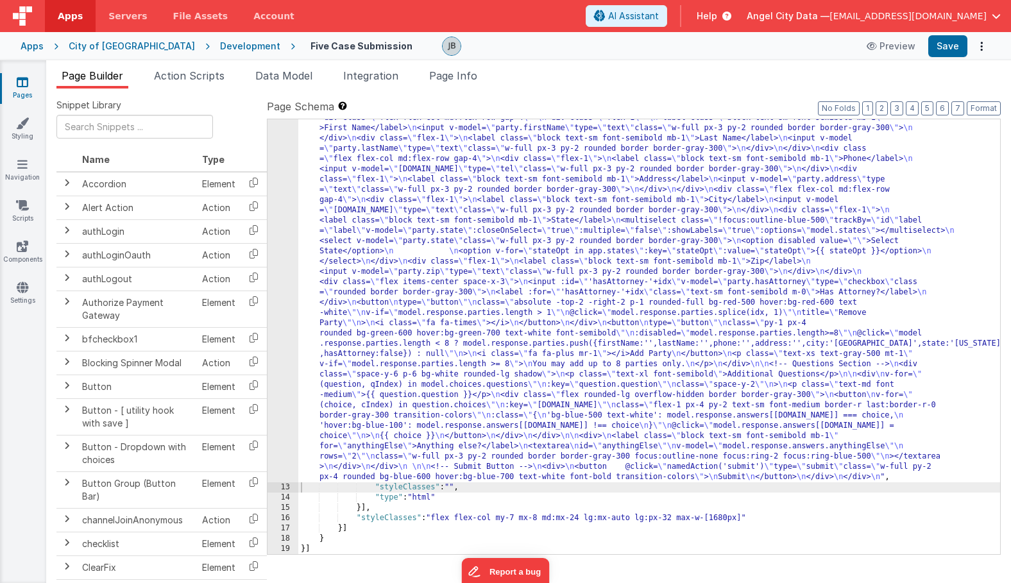
scroll to position [478, 0]
click at [943, 44] on button "Save" at bounding box center [947, 46] width 39 height 22
click at [200, 85] on li "Action Scripts" at bounding box center [189, 78] width 81 height 21
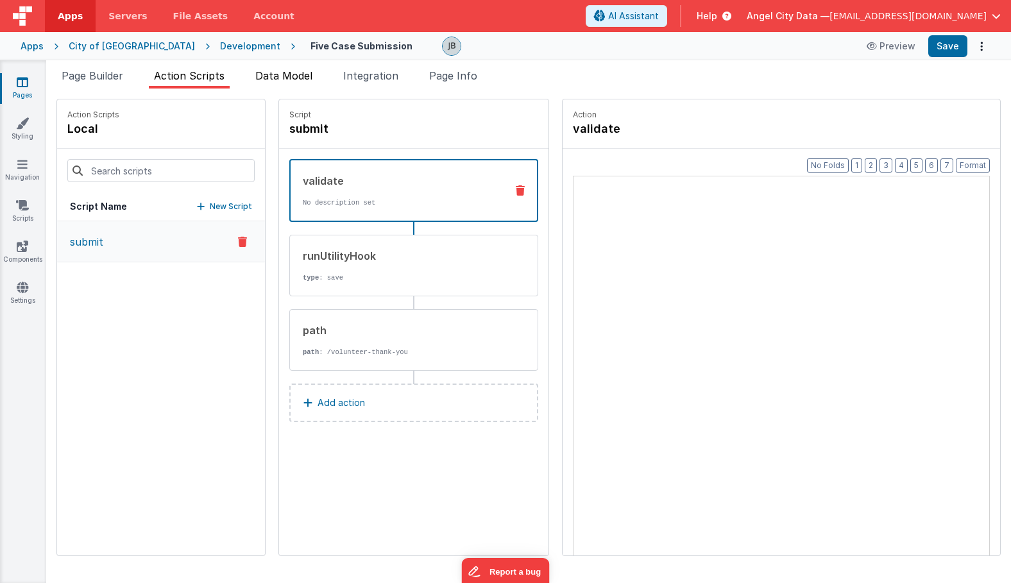
click at [275, 84] on li "Data Model" at bounding box center [283, 78] width 67 height 21
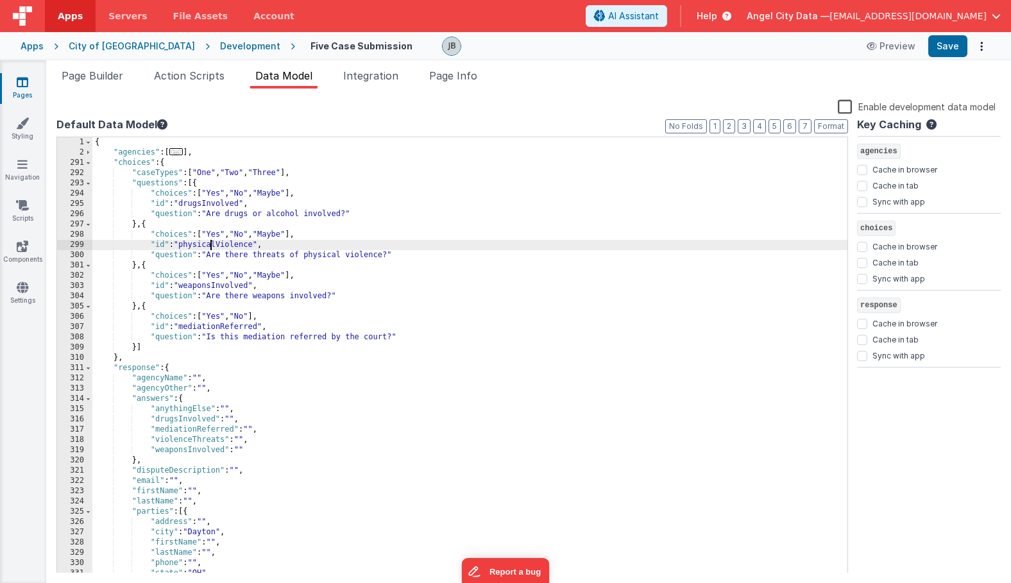
click at [210, 248] on div "{ "agencies" : [ ... ] , "choices" : { "caseTypes" : [ "One" , "Two" , "Three" …" at bounding box center [469, 365] width 755 height 457
click at [940, 44] on button "Save" at bounding box center [947, 46] width 39 height 22
click at [97, 75] on span "Page Builder" at bounding box center [93, 75] width 62 height 13
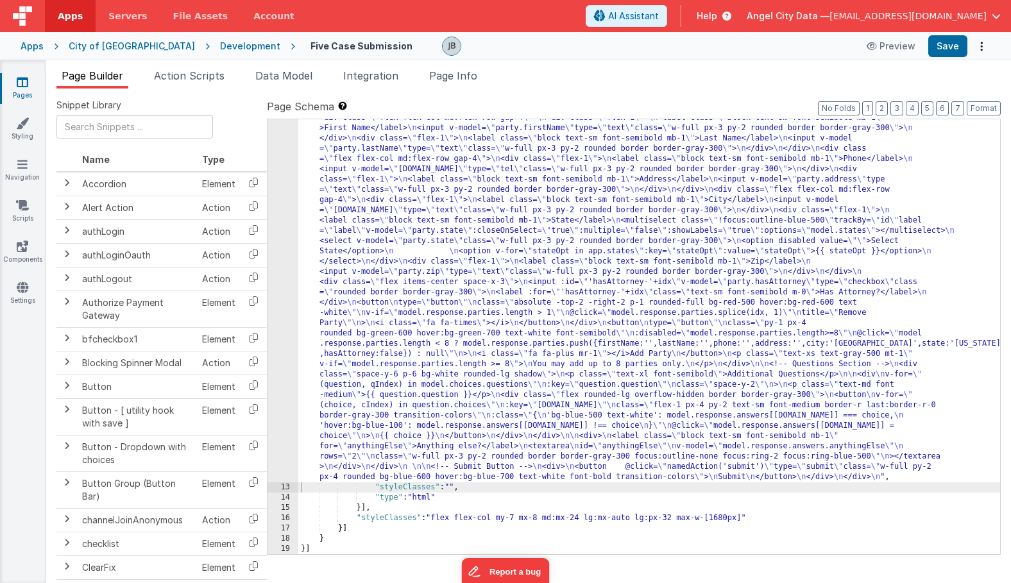
click at [277, 328] on div "12" at bounding box center [282, 128] width 31 height 708
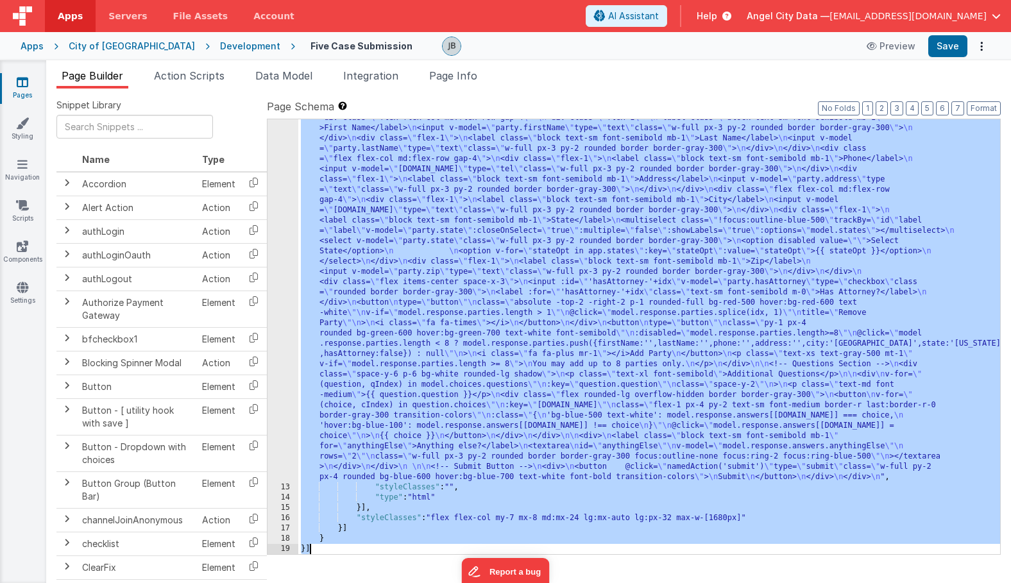
click at [277, 328] on div "12" at bounding box center [282, 128] width 31 height 708
click at [285, 305] on div "12" at bounding box center [282, 128] width 31 height 708
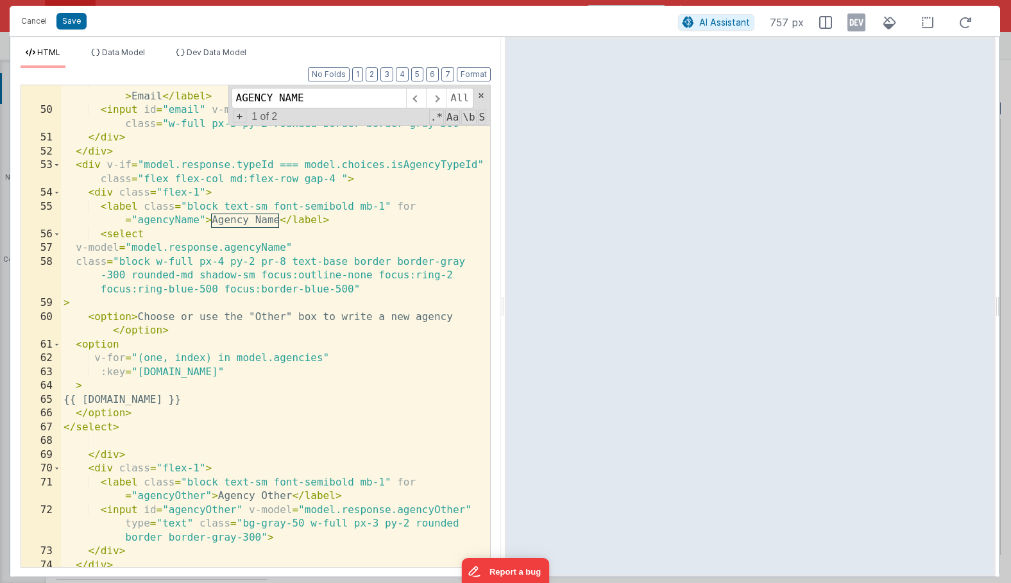
scroll to position [834, 0]
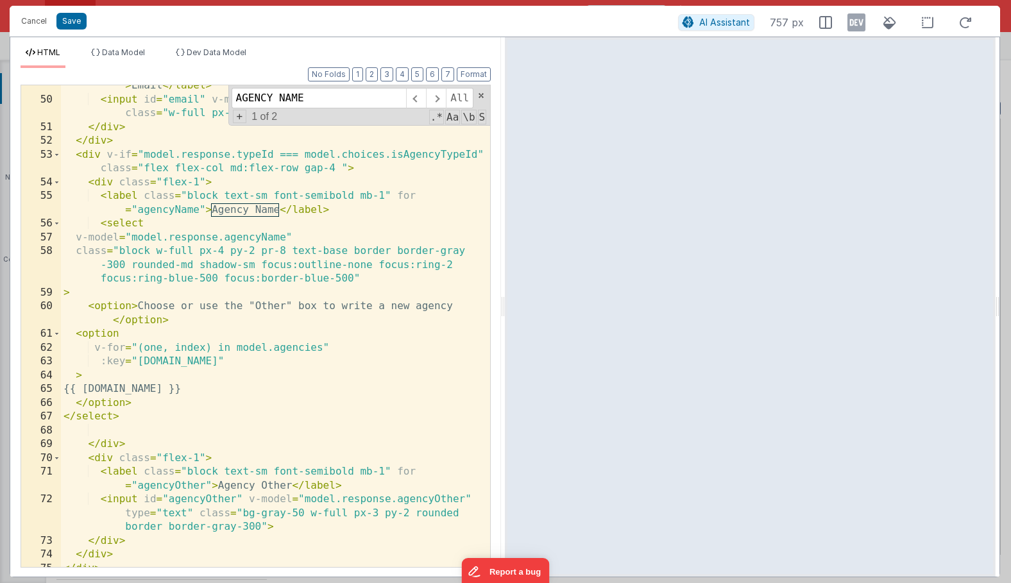
type input "AGENCY NAME"
click at [276, 348] on div "< label class = "block text-sm font-semibold mb-1" for = "email" > Email </ lab…" at bounding box center [275, 326] width 429 height 523
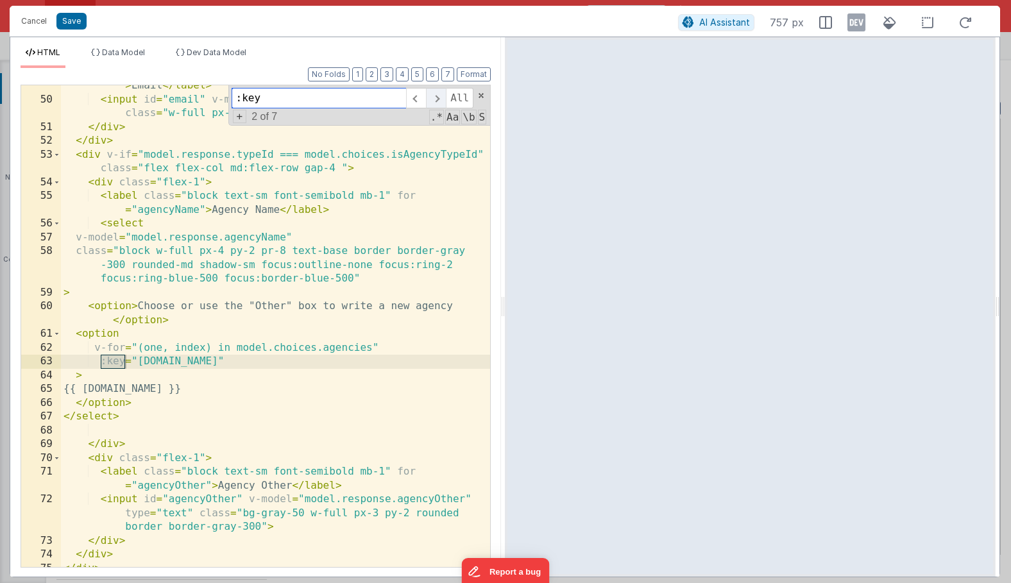
type input ":key"
click at [434, 105] on span at bounding box center [436, 98] width 20 height 21
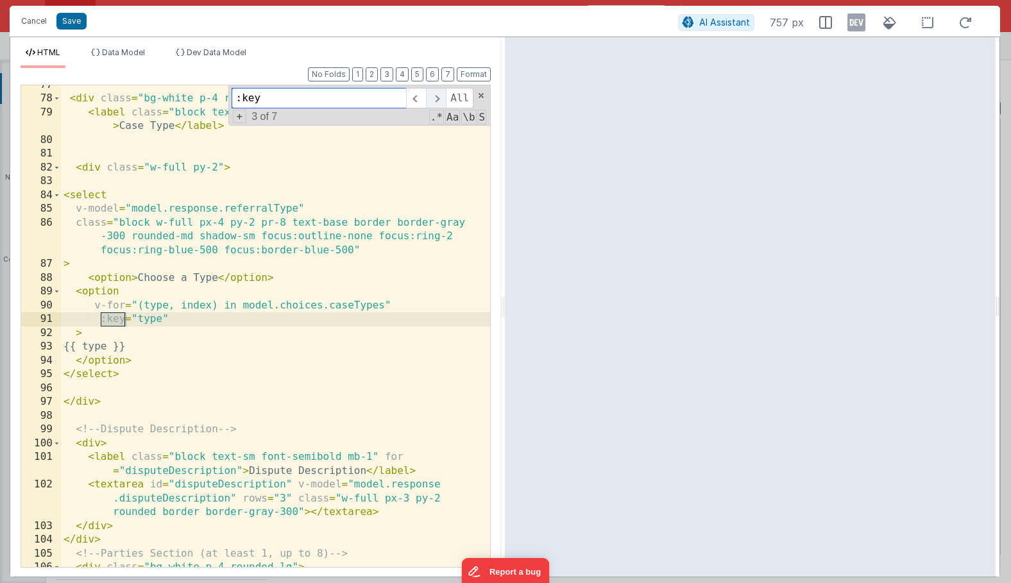
click at [434, 105] on span at bounding box center [436, 98] width 20 height 21
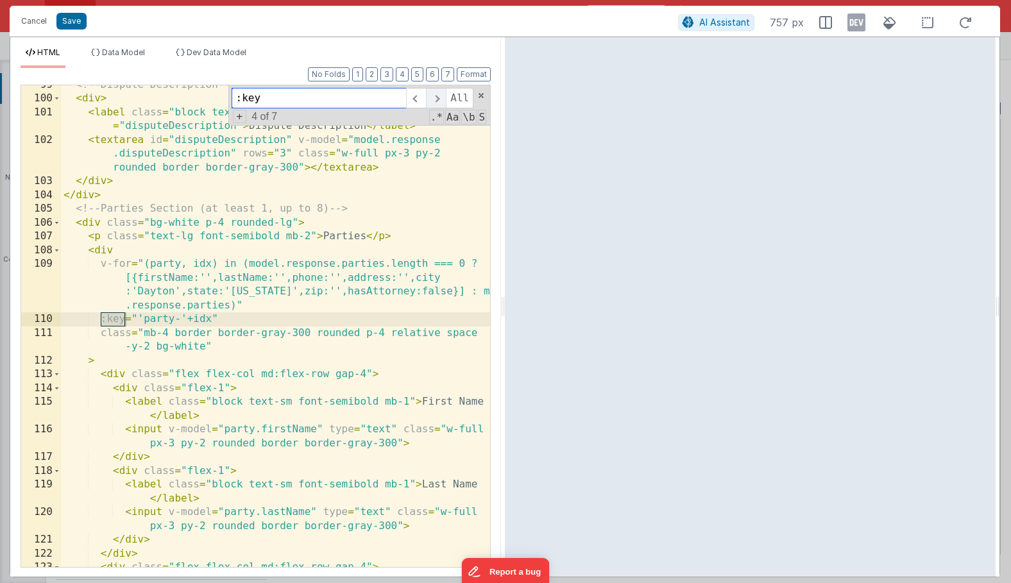
click at [434, 105] on span at bounding box center [436, 98] width 20 height 21
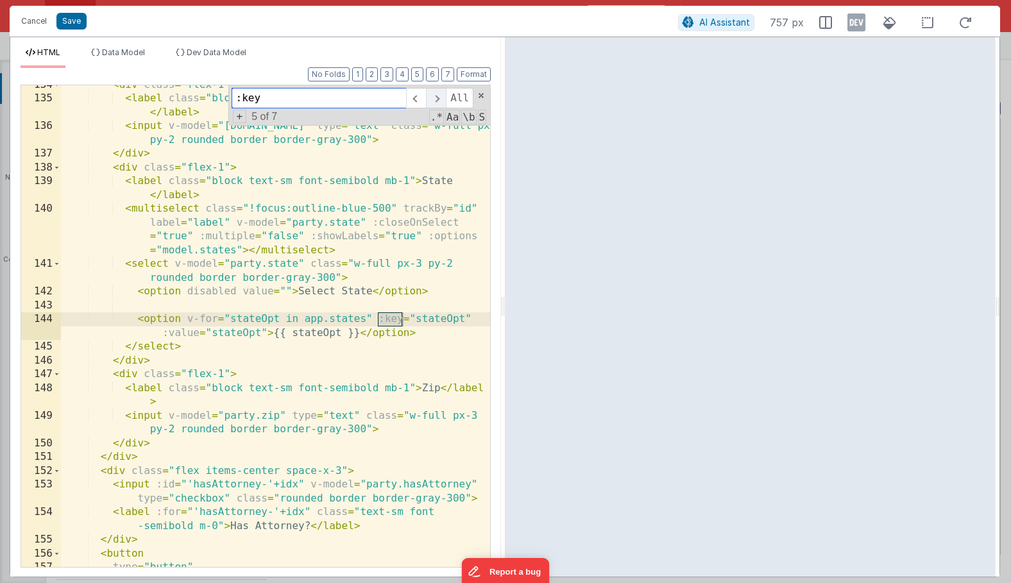
scroll to position [2379, 0]
click at [418, 101] on span at bounding box center [416, 98] width 20 height 21
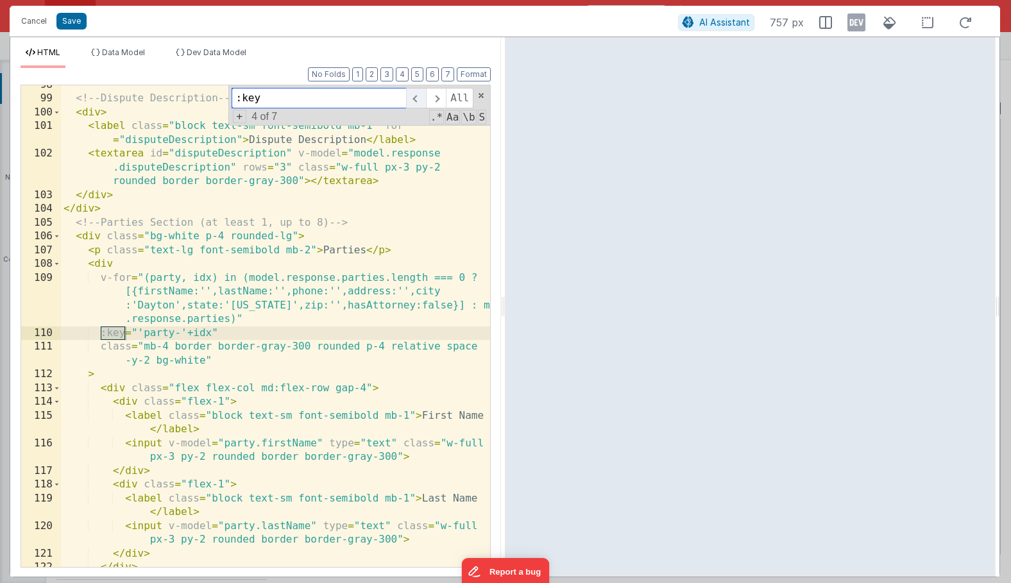
scroll to position [1331, 0]
click at [418, 101] on span at bounding box center [416, 98] width 20 height 21
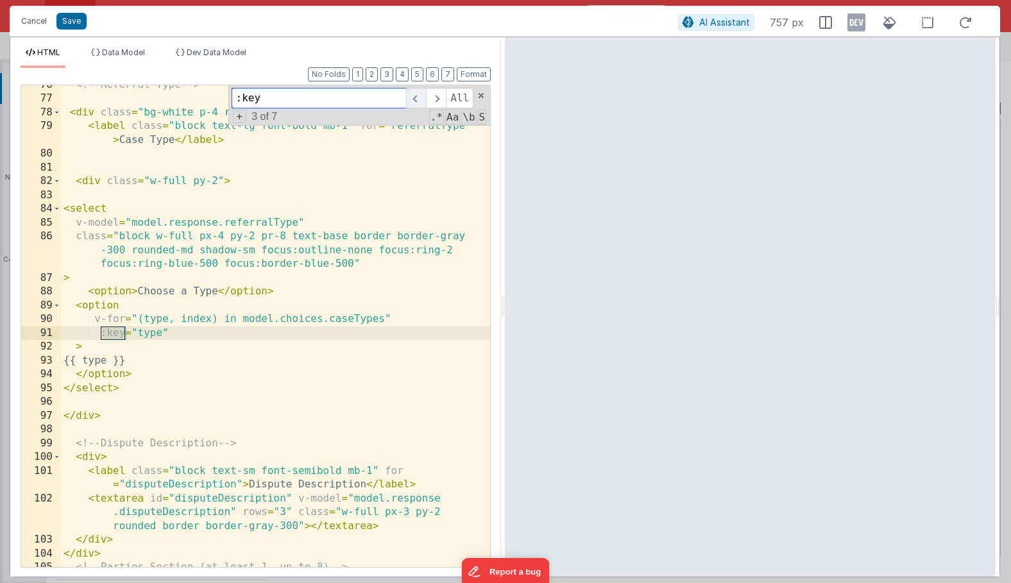
click at [418, 101] on span at bounding box center [416, 98] width 20 height 21
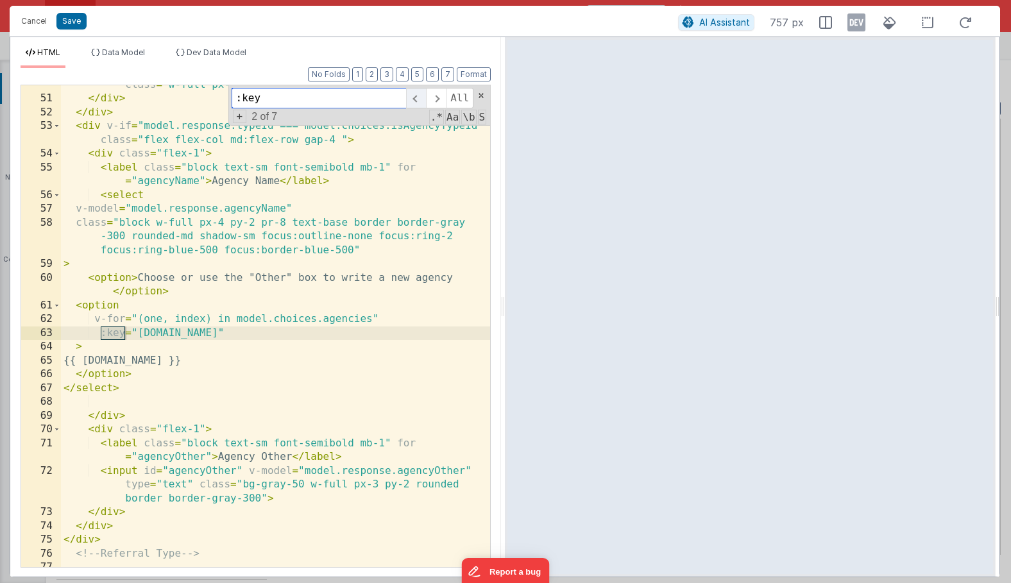
scroll to position [862, 0]
click at [392, 319] on div "< input id = "email" v-model = "[DOMAIN_NAME]" type = "email" class = "w-full p…" at bounding box center [275, 325] width 429 height 523
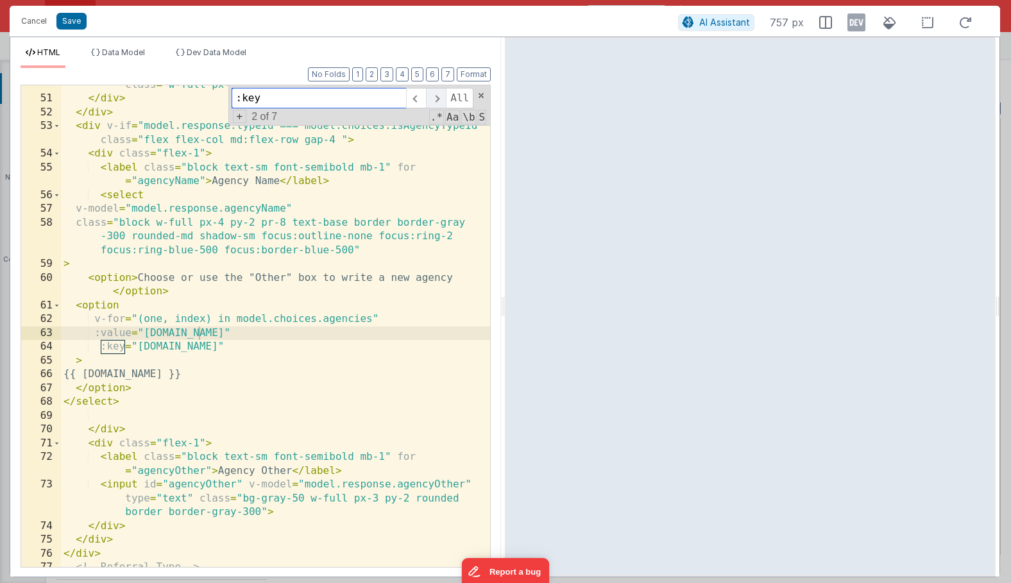
click at [439, 99] on span at bounding box center [436, 98] width 20 height 21
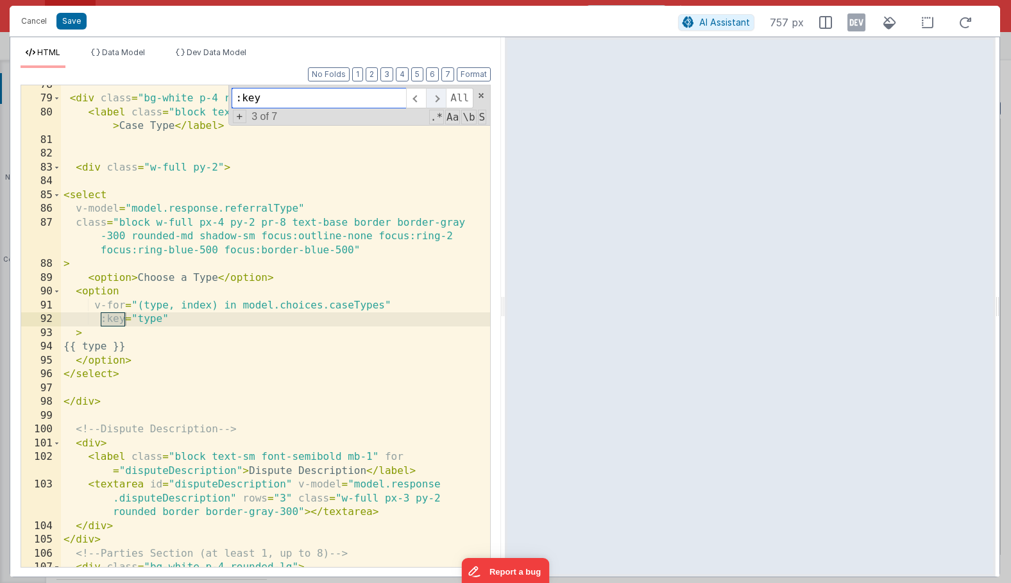
click at [439, 99] on span at bounding box center [436, 98] width 20 height 21
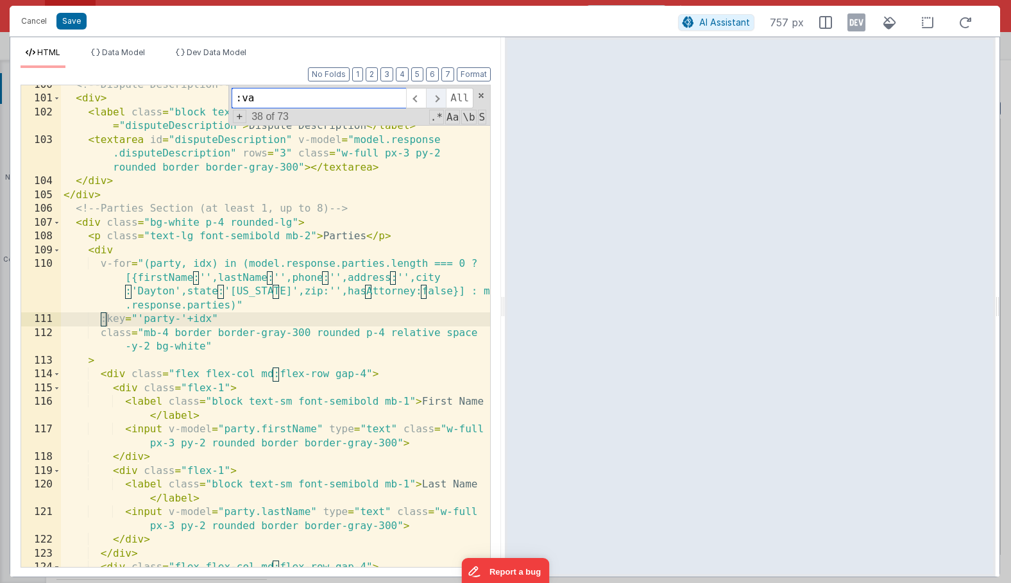
scroll to position [2406, 0]
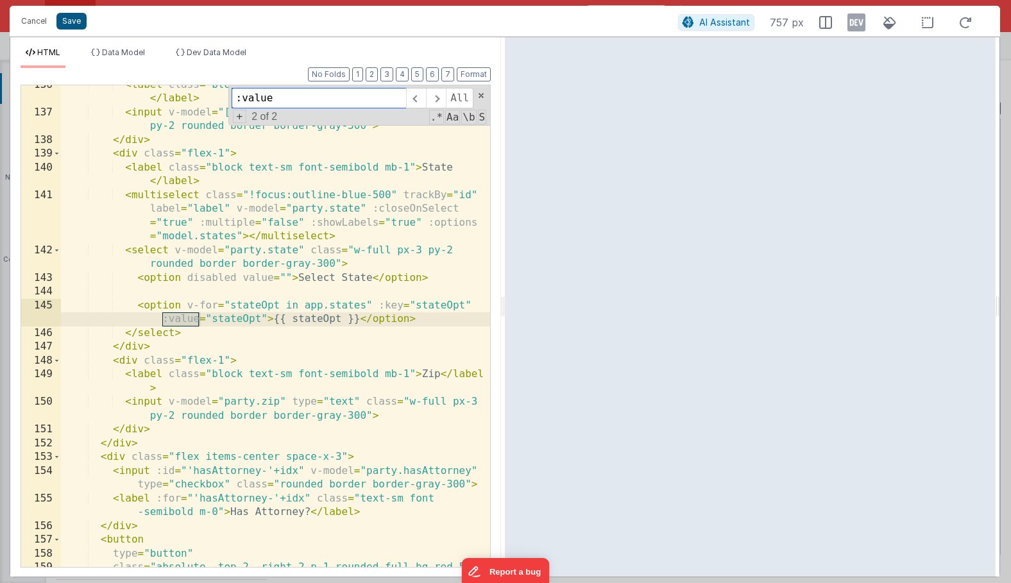
type input ":value"
click at [75, 22] on button "Save" at bounding box center [71, 21] width 30 height 17
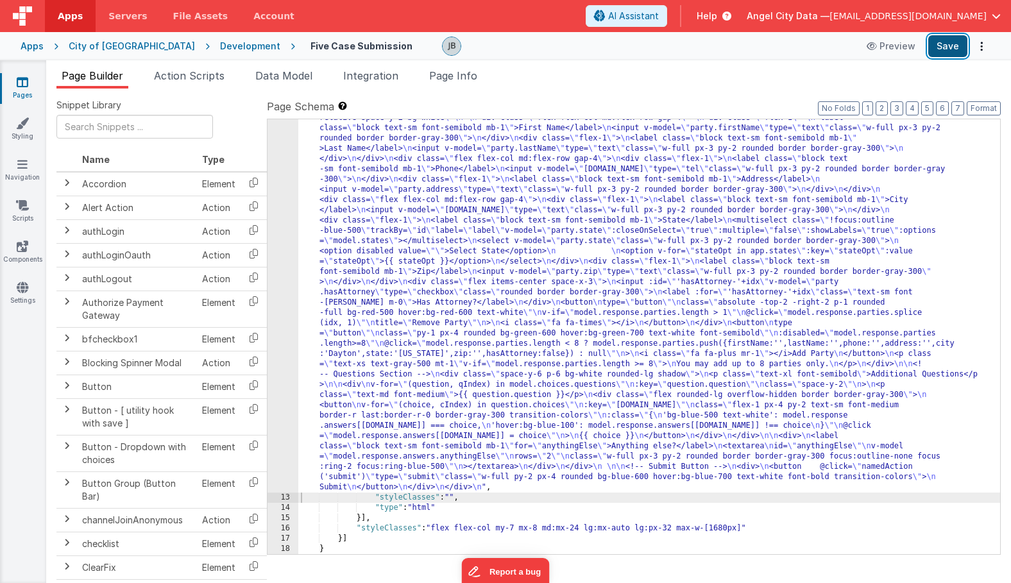
click at [931, 49] on button "Save" at bounding box center [947, 46] width 39 height 22
click at [286, 240] on div "12" at bounding box center [282, 133] width 31 height 718
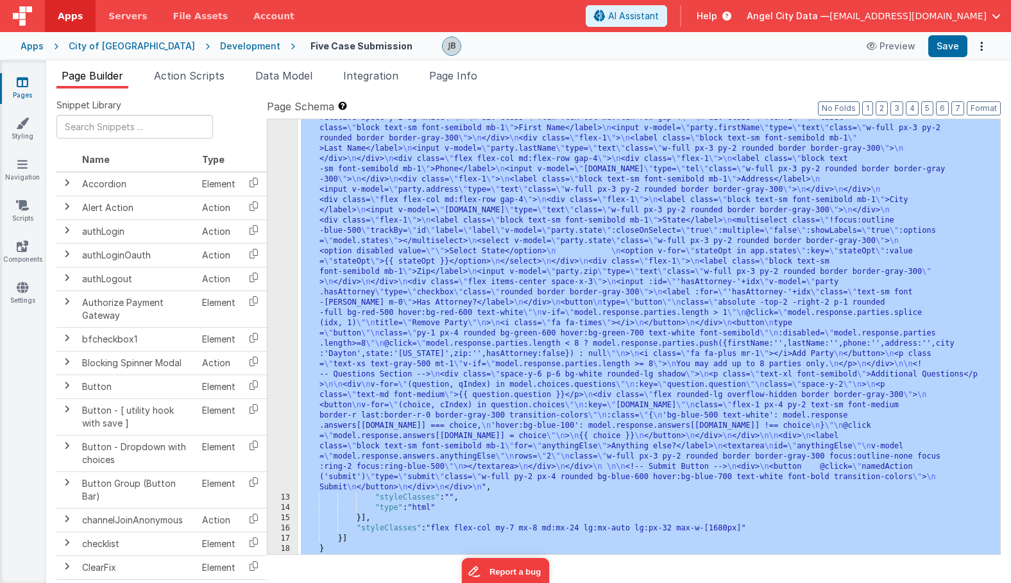
click at [289, 240] on div "12" at bounding box center [282, 133] width 31 height 718
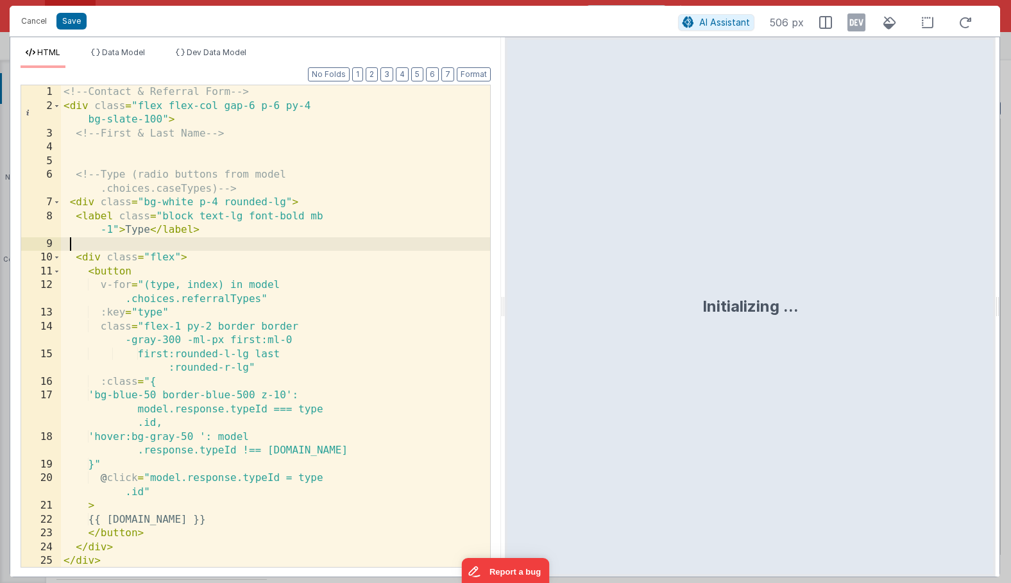
scroll to position [0, 0]
click at [285, 247] on div "<!-- Contact & Referral Form --> < div class = "flex flex-col gap-6 p-6 py-4 bg…" at bounding box center [275, 339] width 429 height 509
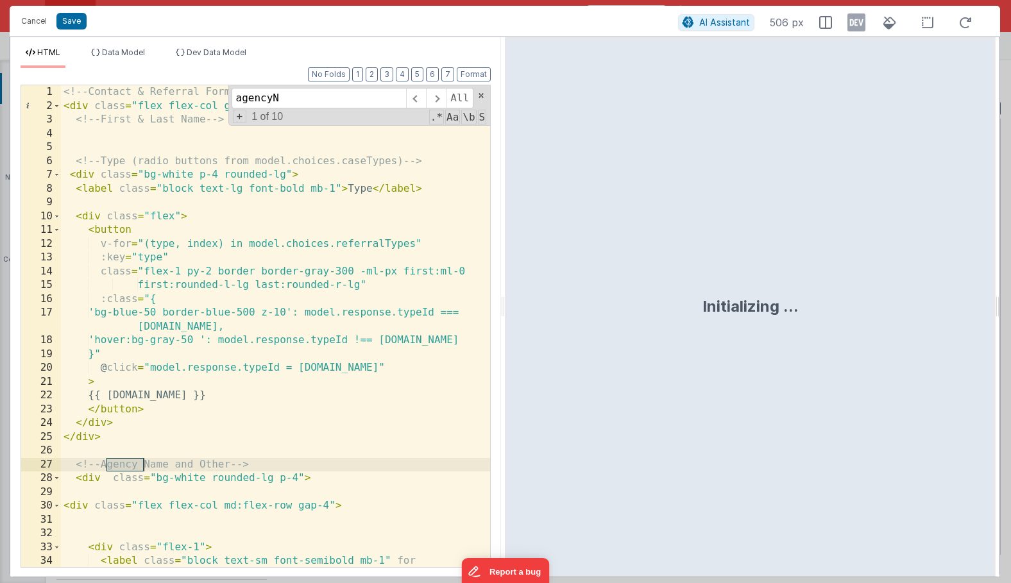
scroll to position [724, 0]
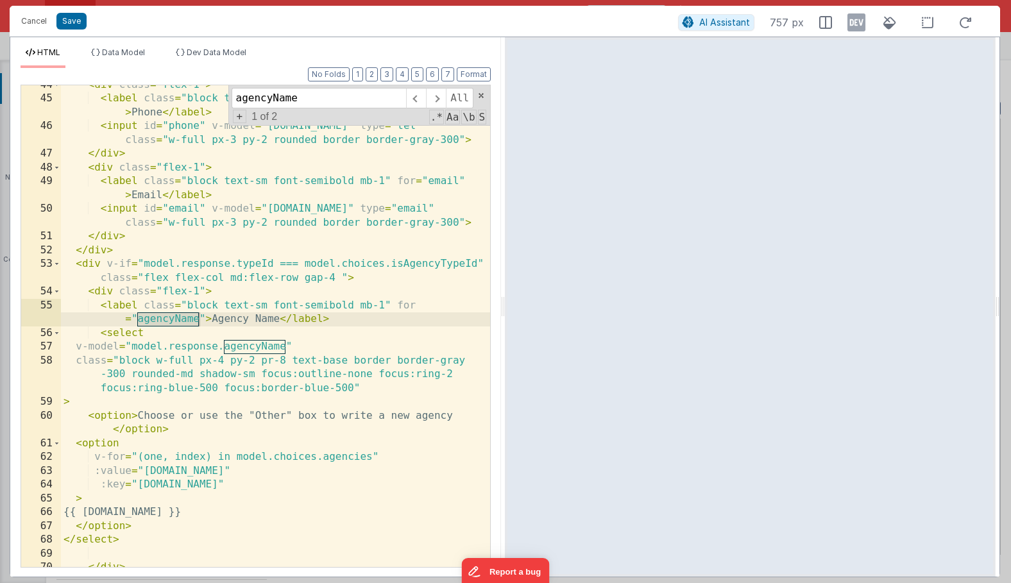
type input "agencyName"
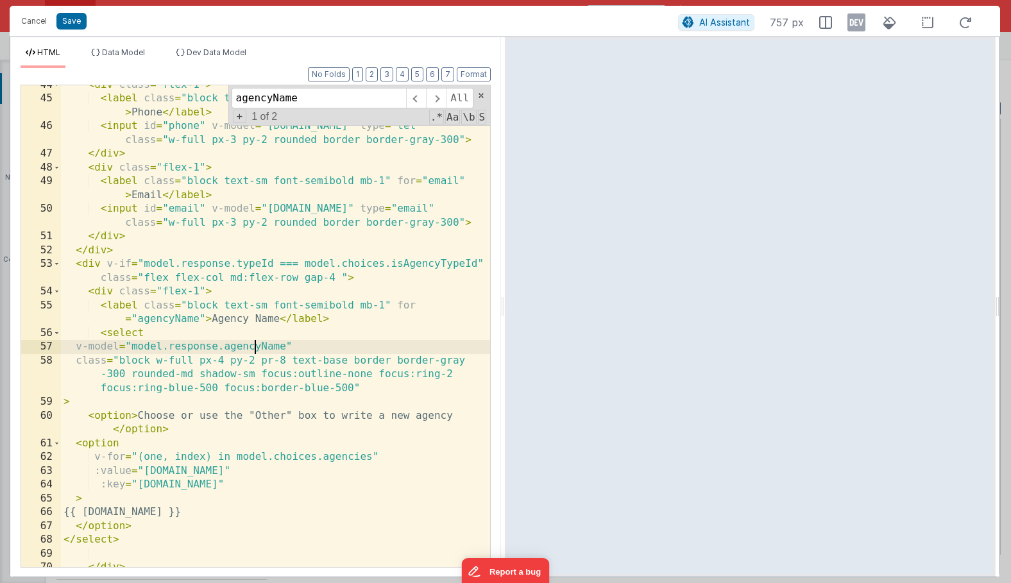
click at [255, 345] on div "< div class = "flex-1" > < label class = "block text-sm font-semibold mb-1" for…" at bounding box center [275, 332] width 429 height 509
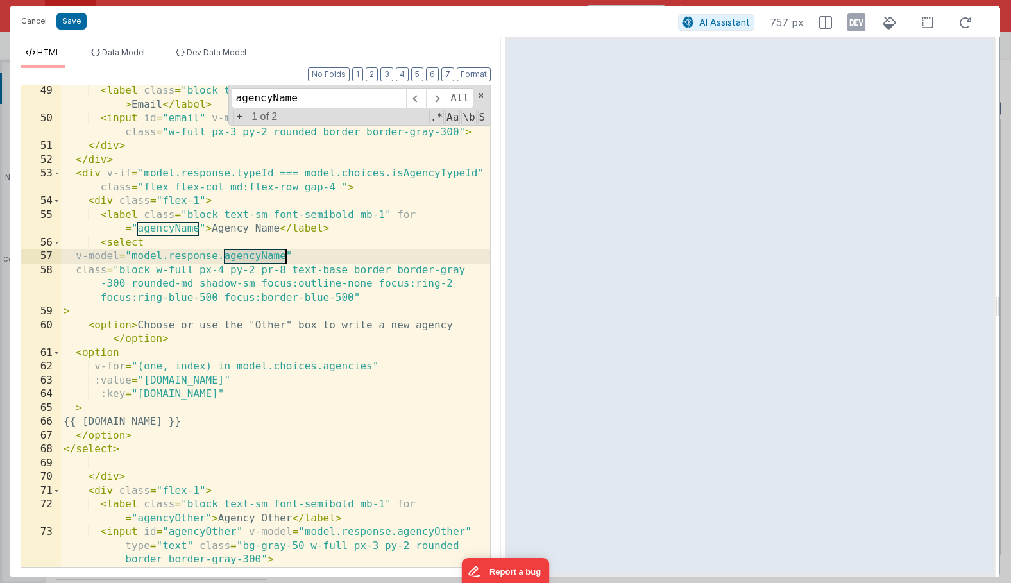
scroll to position [816, 0]
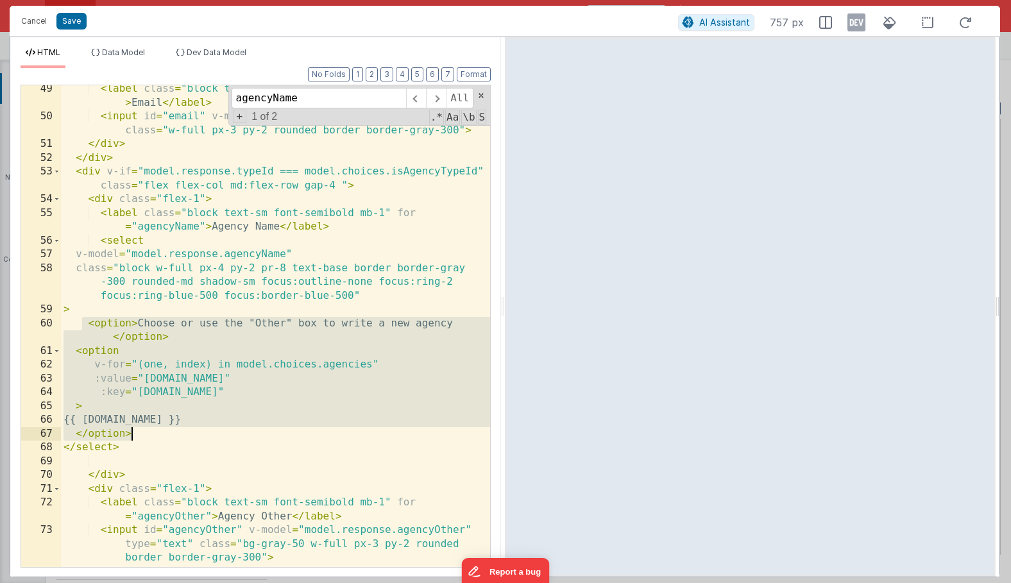
drag, startPoint x: 85, startPoint y: 321, endPoint x: 183, endPoint y: 435, distance: 150.5
click at [183, 435] on div "< label class = "block text-sm font-semibold mb-1" for = "email" > Email </ lab…" at bounding box center [275, 343] width 429 height 523
click at [68, 258] on div "< label class = "block text-sm font-semibold mb-1" for = "email" > Email </ lab…" at bounding box center [275, 343] width 429 height 523
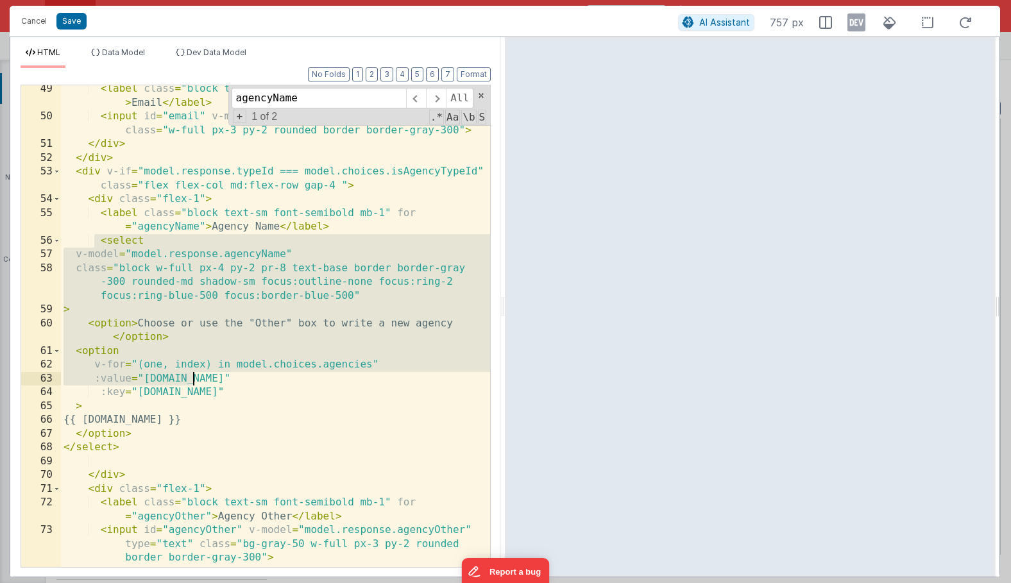
drag, startPoint x: 92, startPoint y: 238, endPoint x: 193, endPoint y: 366, distance: 162.6
click at [193, 366] on div "< label class = "block text-sm font-semibold mb-1" for = "email" > Email </ lab…" at bounding box center [275, 343] width 429 height 523
click at [252, 251] on div "< label class = "block text-sm font-semibold mb-1" for = "email" > Email </ lab…" at bounding box center [275, 343] width 429 height 523
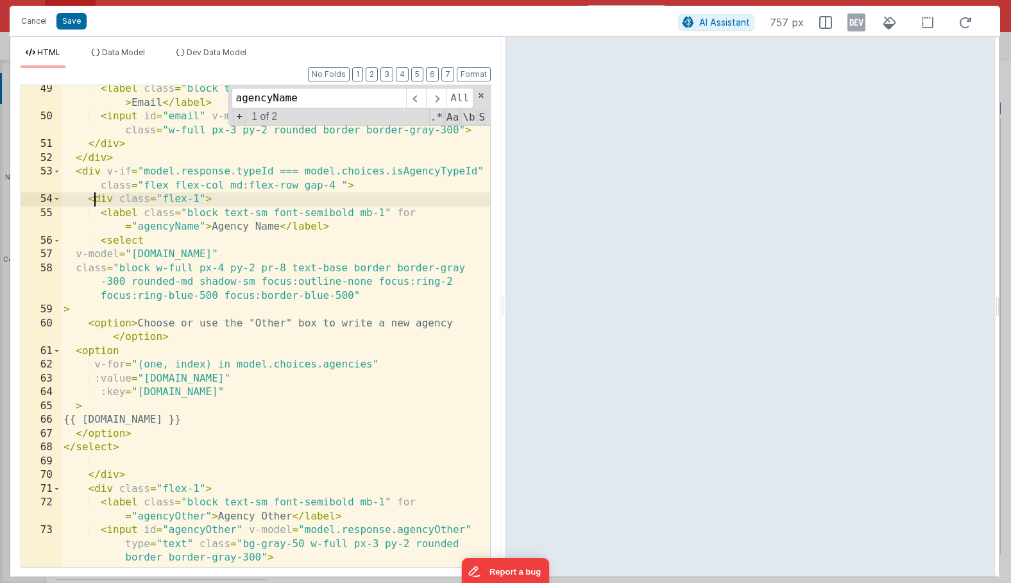
click at [93, 199] on div "< label class = "block text-sm font-semibold mb-1" for = "email" > Email </ lab…" at bounding box center [275, 343] width 429 height 523
click at [92, 201] on div "< label class = "block text-sm font-semibold mb-1" for = "email" > Email </ lab…" at bounding box center [275, 343] width 429 height 523
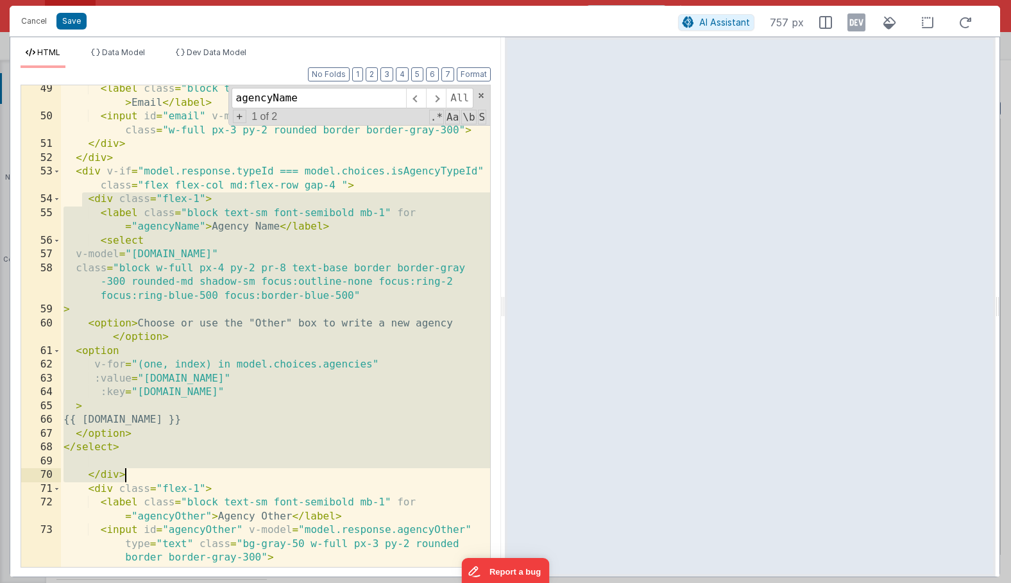
drag, startPoint x: 81, startPoint y: 199, endPoint x: 198, endPoint y: 472, distance: 296.2
click at [198, 472] on div "< label class = "block text-sm font-semibold mb-1" for = "email" > Email </ lab…" at bounding box center [275, 343] width 429 height 523
click at [221, 308] on div "< label class = "block text-sm font-semibold mb-1" for = "email" > Email </ lab…" at bounding box center [275, 343] width 429 height 523
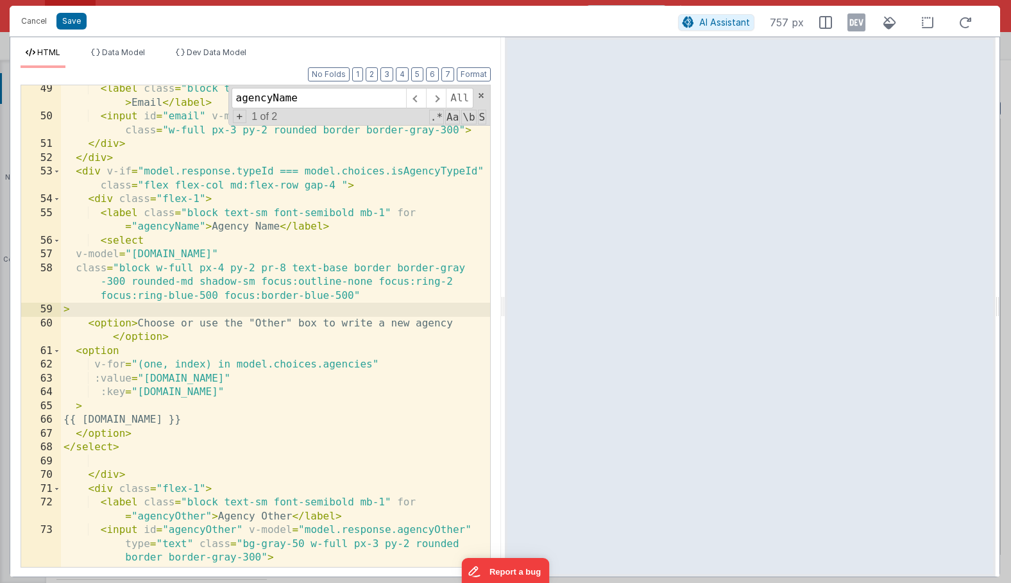
click at [177, 376] on div "< label class = "block text-sm font-semibold mb-1" for = "email" > Email </ lab…" at bounding box center [275, 343] width 429 height 523
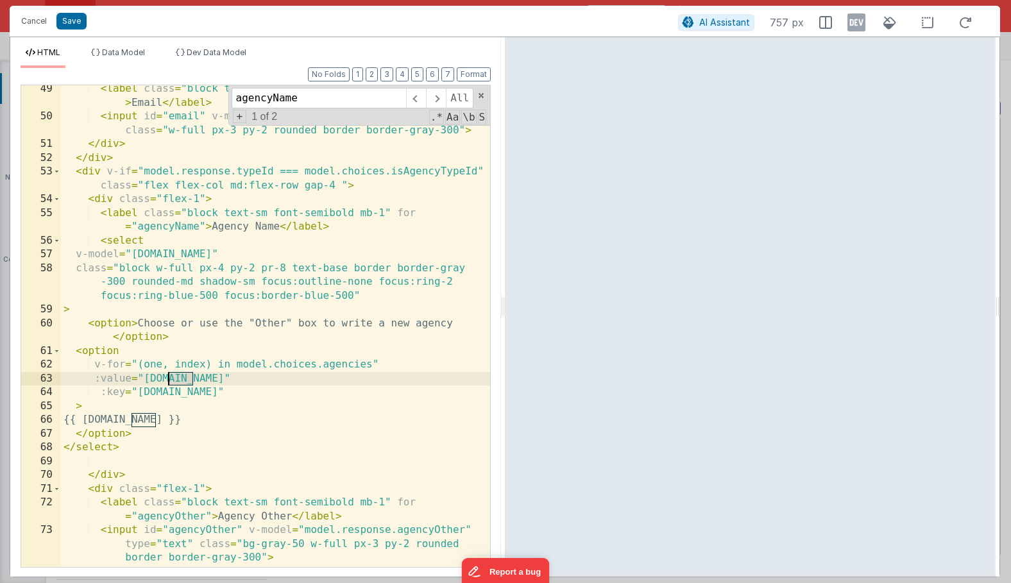
click at [177, 376] on div "< label class = "block text-sm font-semibold mb-1" for = "email" > Email </ lab…" at bounding box center [275, 343] width 429 height 523
click at [72, 22] on button "Save" at bounding box center [71, 21] width 30 height 17
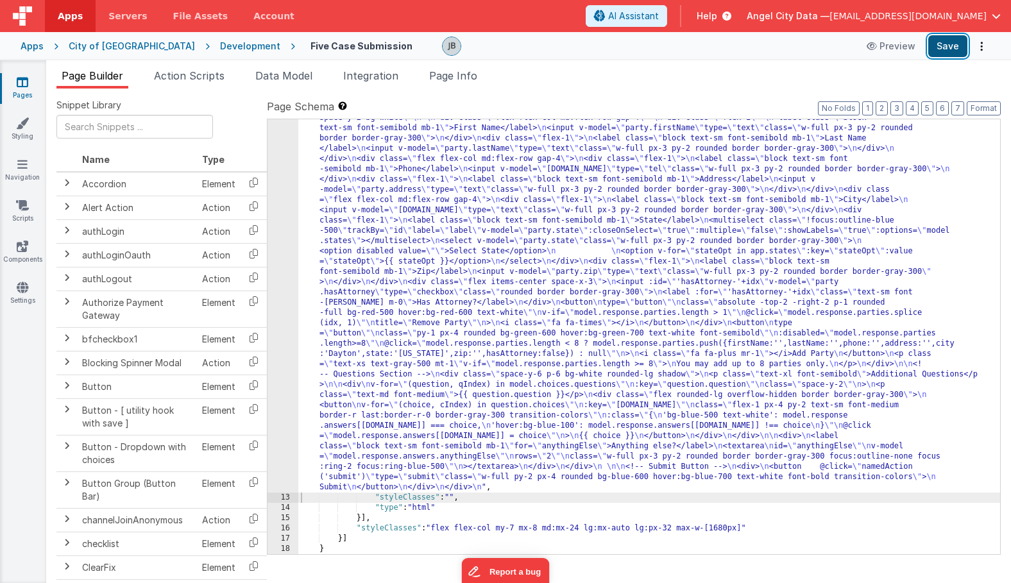
click at [950, 49] on button "Save" at bounding box center [947, 46] width 39 height 22
click at [935, 48] on button "Save" at bounding box center [947, 46] width 39 height 22
click at [278, 208] on div "12" at bounding box center [282, 133] width 31 height 718
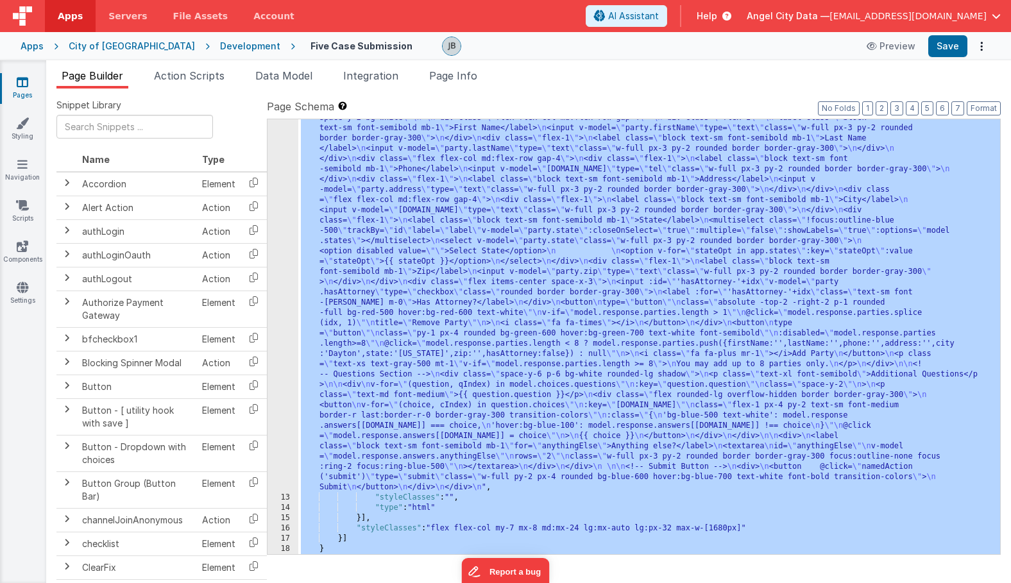
click at [284, 208] on div "12" at bounding box center [282, 133] width 31 height 718
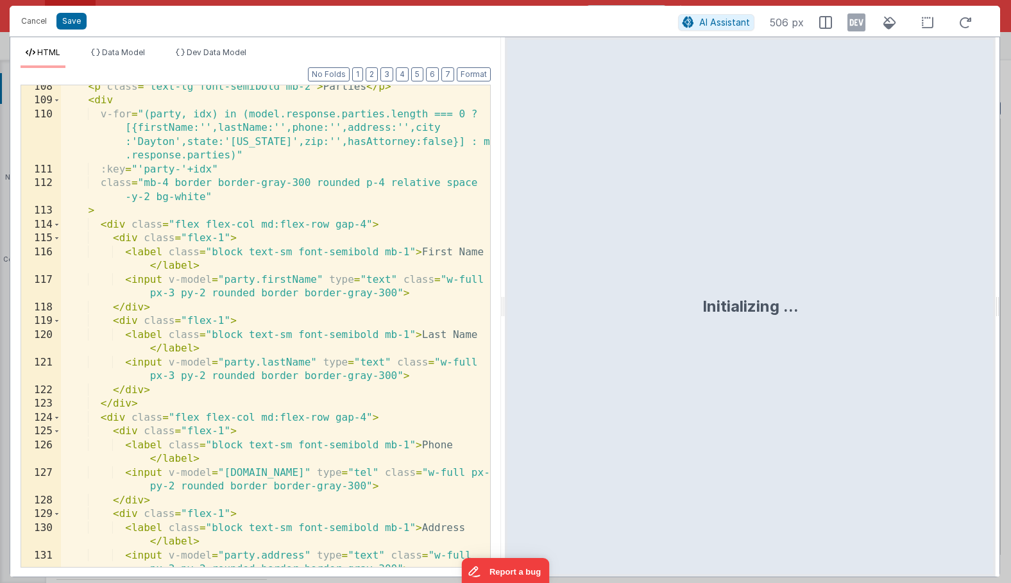
scroll to position [0, 0]
click at [283, 303] on div "< p class = "text-lg font-semibold mb-2" > Parties </ p > < div v-for = "(party…" at bounding box center [275, 341] width 429 height 523
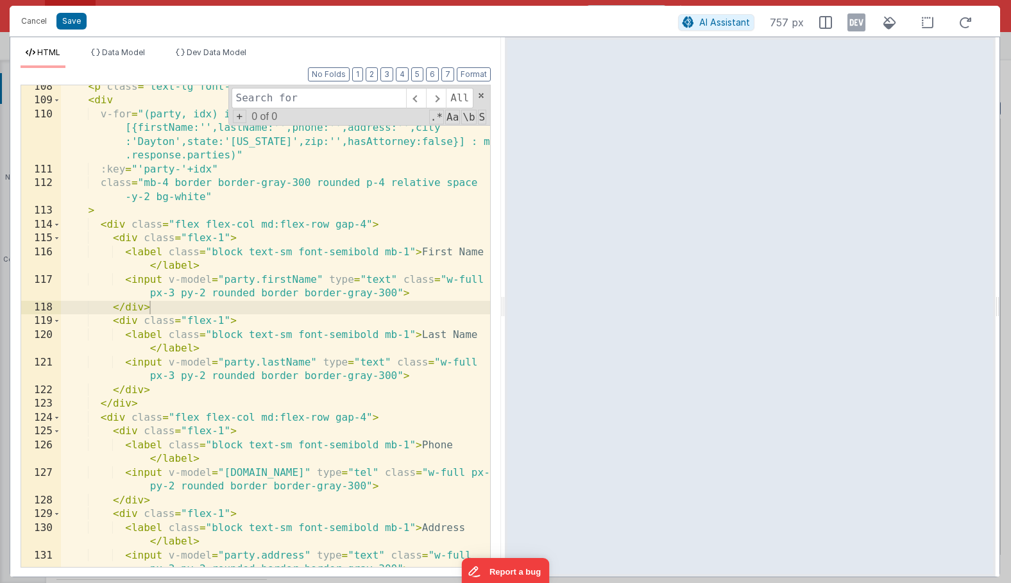
type input "a"
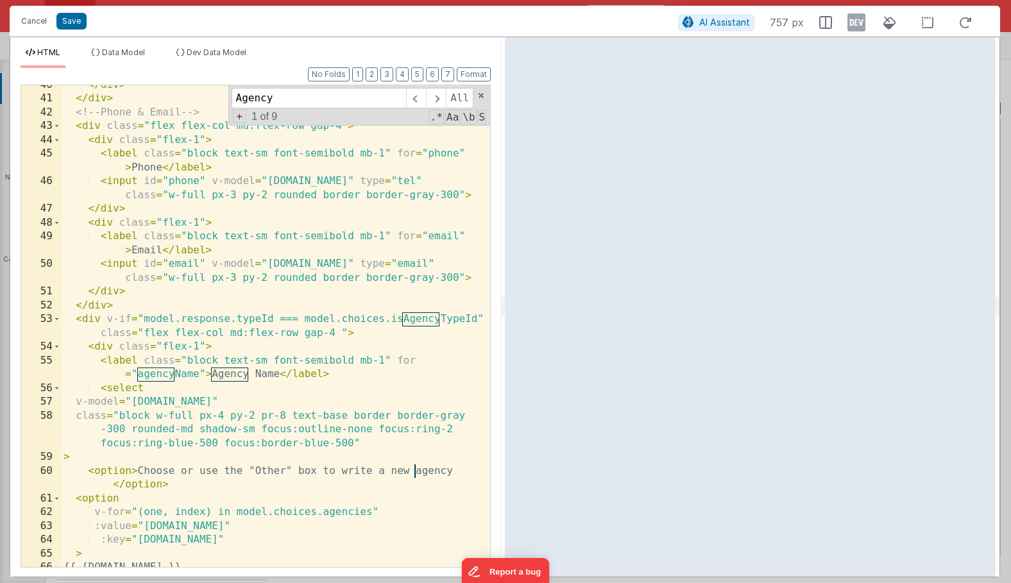
scroll to position [700, 0]
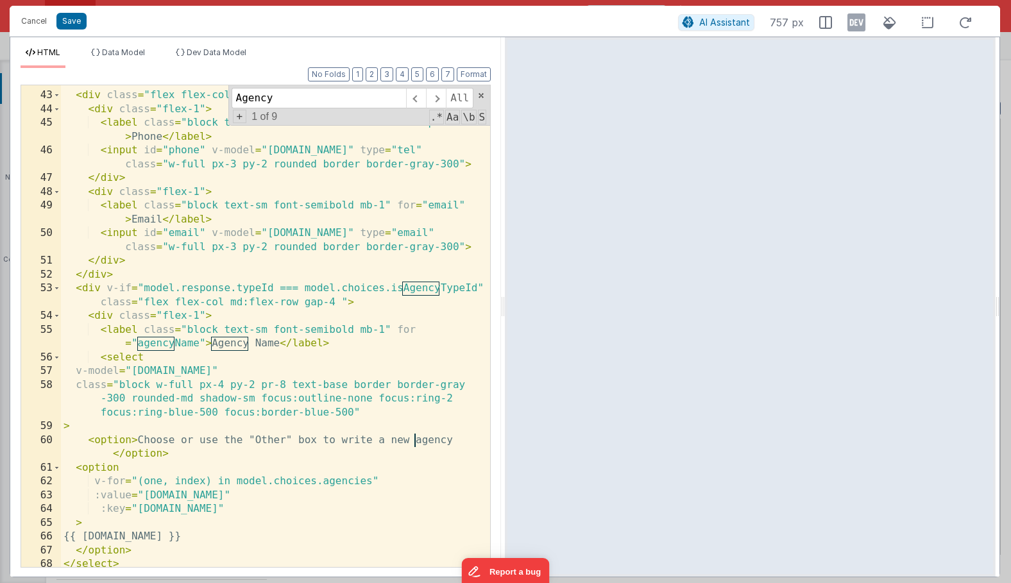
type input "Agency"
click at [232, 371] on div "<!-- Phone & Email --> < div class = "flex flex-col md:flex-row gap-4" > < div …" at bounding box center [275, 329] width 429 height 509
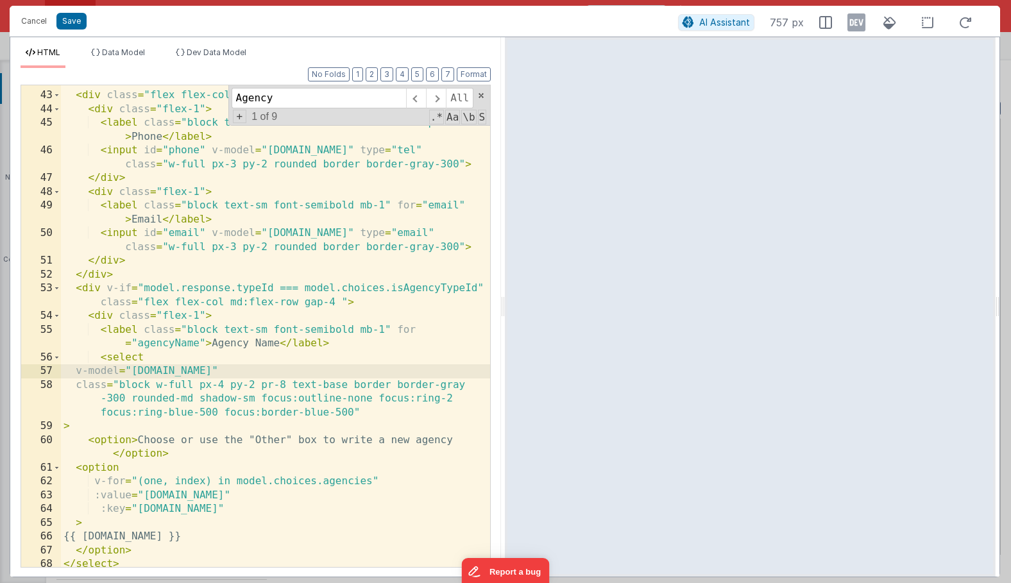
click at [224, 368] on div "<!-- Phone & Email --> < div class = "flex flex-col md:flex-row gap-4" > < div …" at bounding box center [275, 329] width 429 height 509
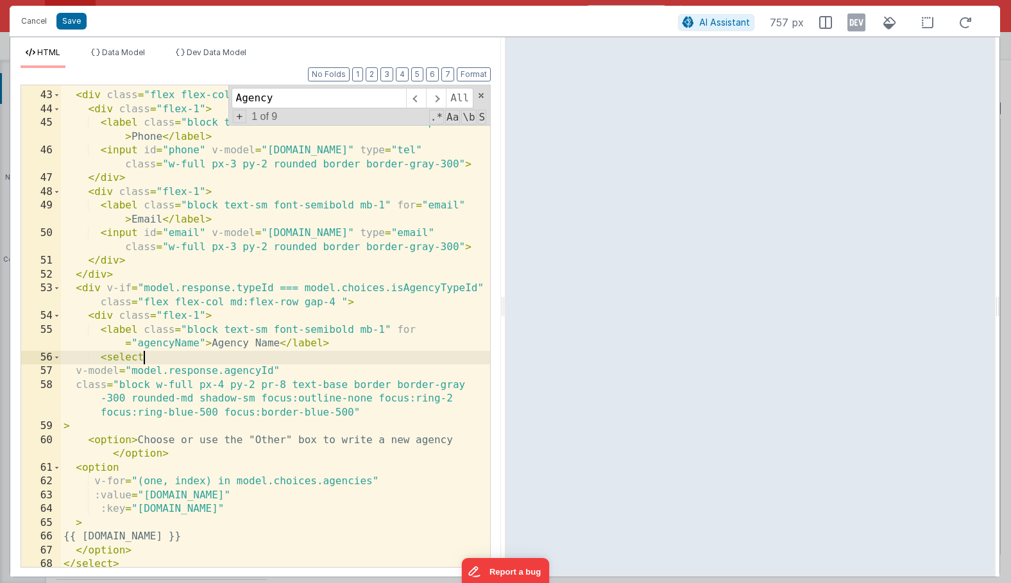
click at [199, 362] on div "<!-- Phone & Email --> < div class = "flex flex-col md:flex-row gap-4" > < div …" at bounding box center [275, 329] width 429 height 509
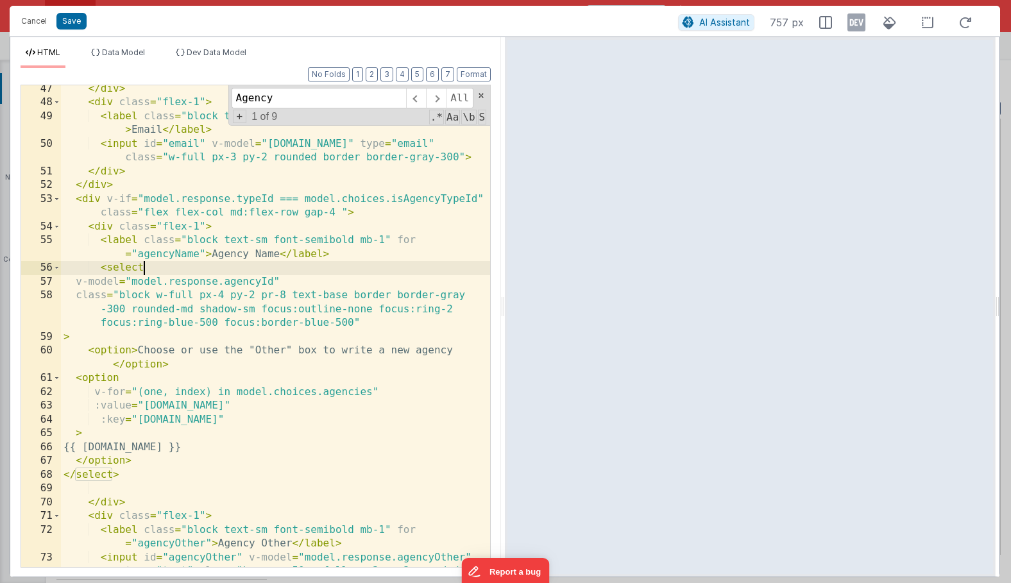
scroll to position [789, 0]
click at [72, 26] on button "Save" at bounding box center [71, 21] width 30 height 17
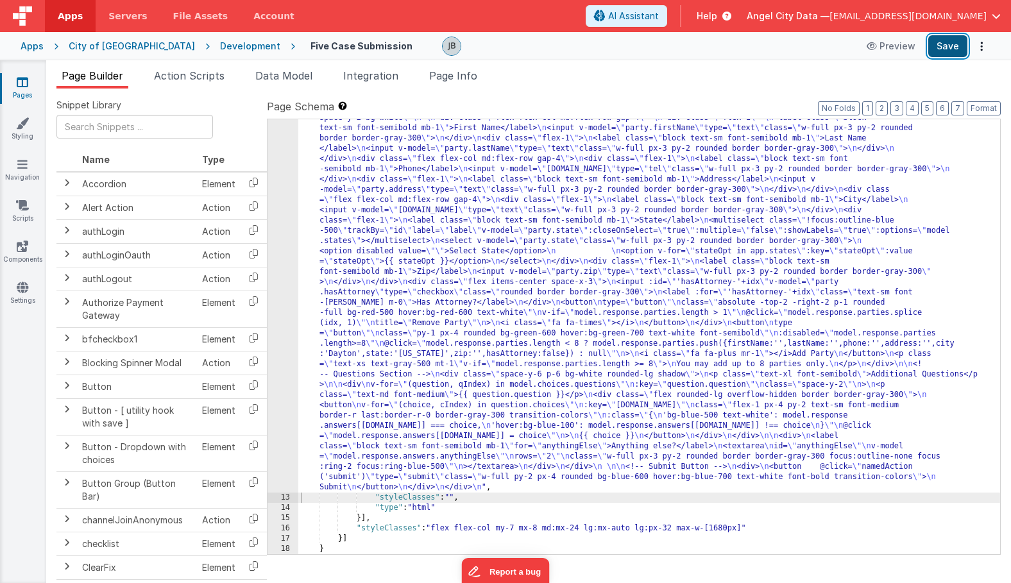
click at [935, 51] on button "Save" at bounding box center [947, 46] width 39 height 22
click at [288, 72] on span "Data Model" at bounding box center [283, 75] width 57 height 13
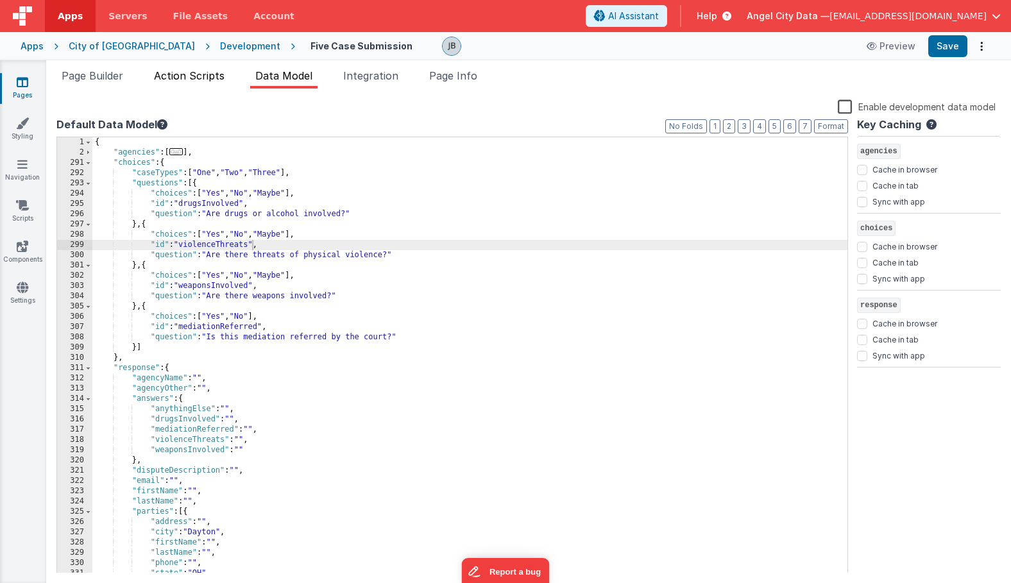
click at [185, 80] on span "Action Scripts" at bounding box center [189, 75] width 71 height 13
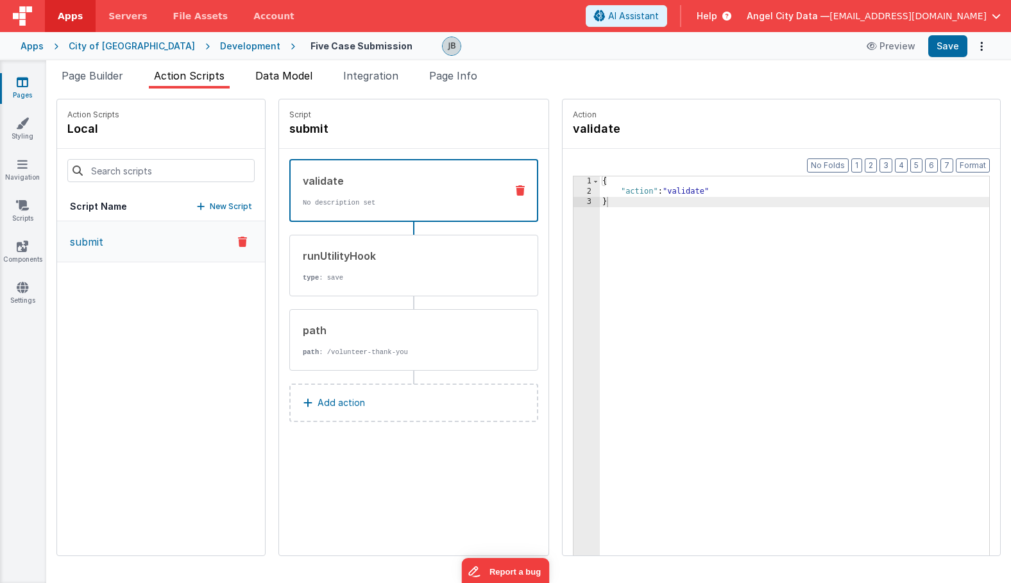
click at [281, 76] on span "Data Model" at bounding box center [283, 75] width 57 height 13
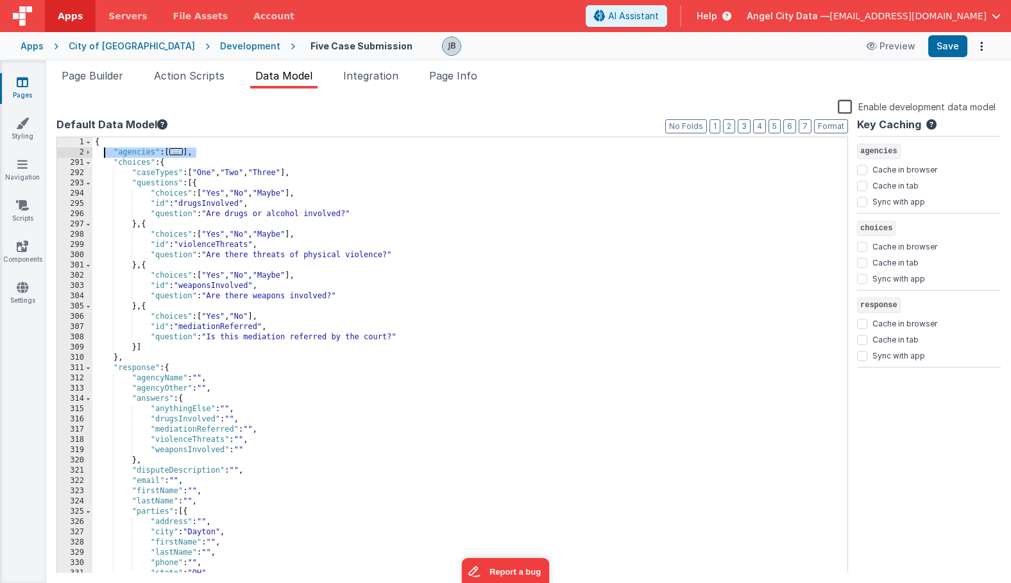
drag, startPoint x: 206, startPoint y: 153, endPoint x: 103, endPoint y: 152, distance: 102.6
click at [103, 152] on div "{ "agencies" : [ ... ] , "choices" : { "caseTypes" : [ "One" , "Two" , "Three" …" at bounding box center [469, 365] width 755 height 457
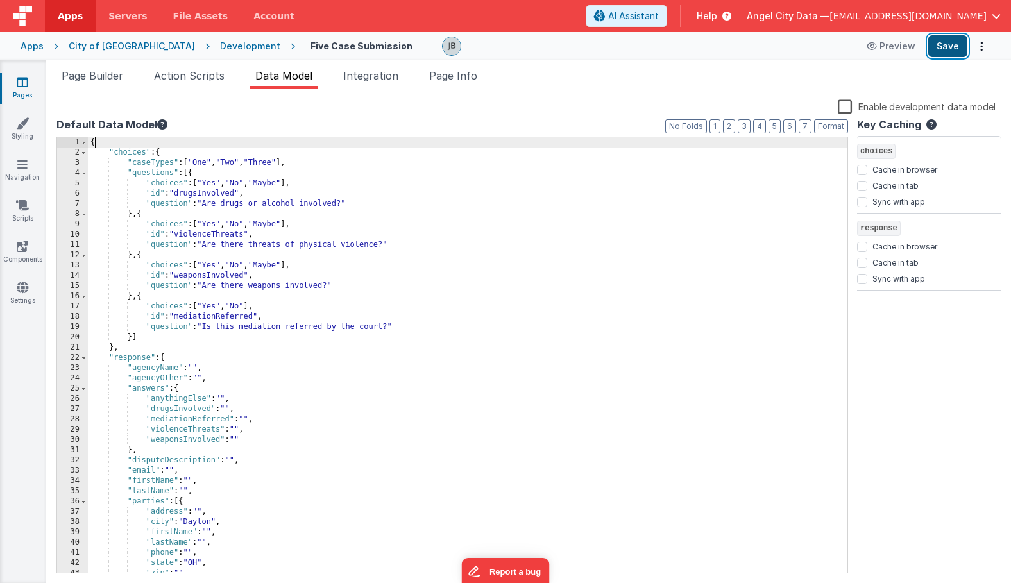
click at [943, 46] on button "Save" at bounding box center [947, 46] width 39 height 22
click at [444, 78] on span "Page Info" at bounding box center [453, 75] width 48 height 13
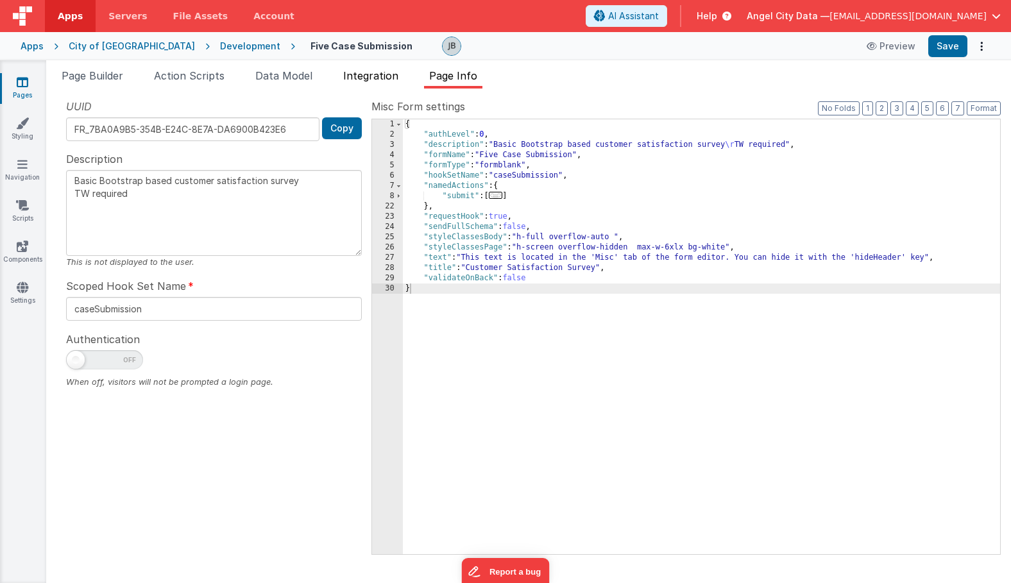
click at [374, 74] on span "Integration" at bounding box center [370, 75] width 55 height 13
